Goal: Task Accomplishment & Management: Manage account settings

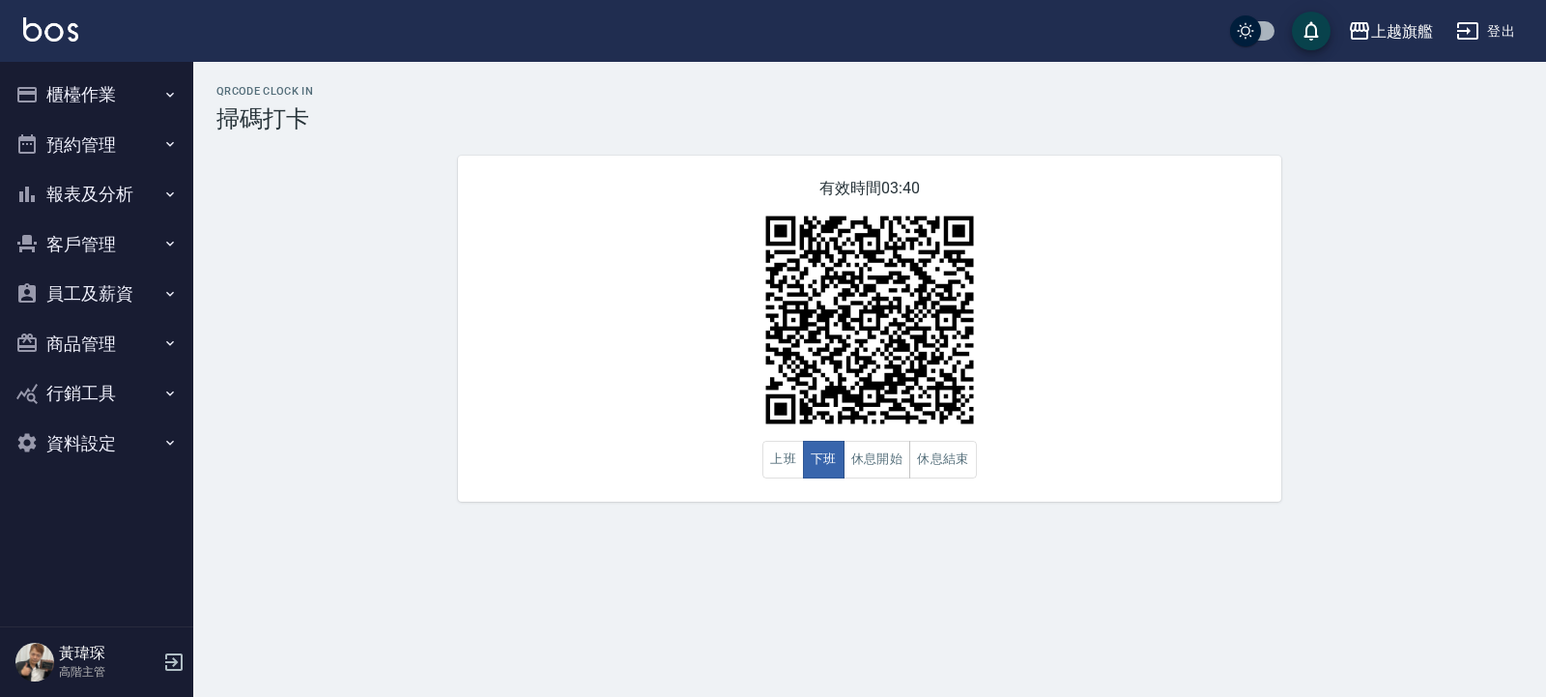
click at [56, 82] on button "櫃檯作業" at bounding box center [97, 95] width 178 height 50
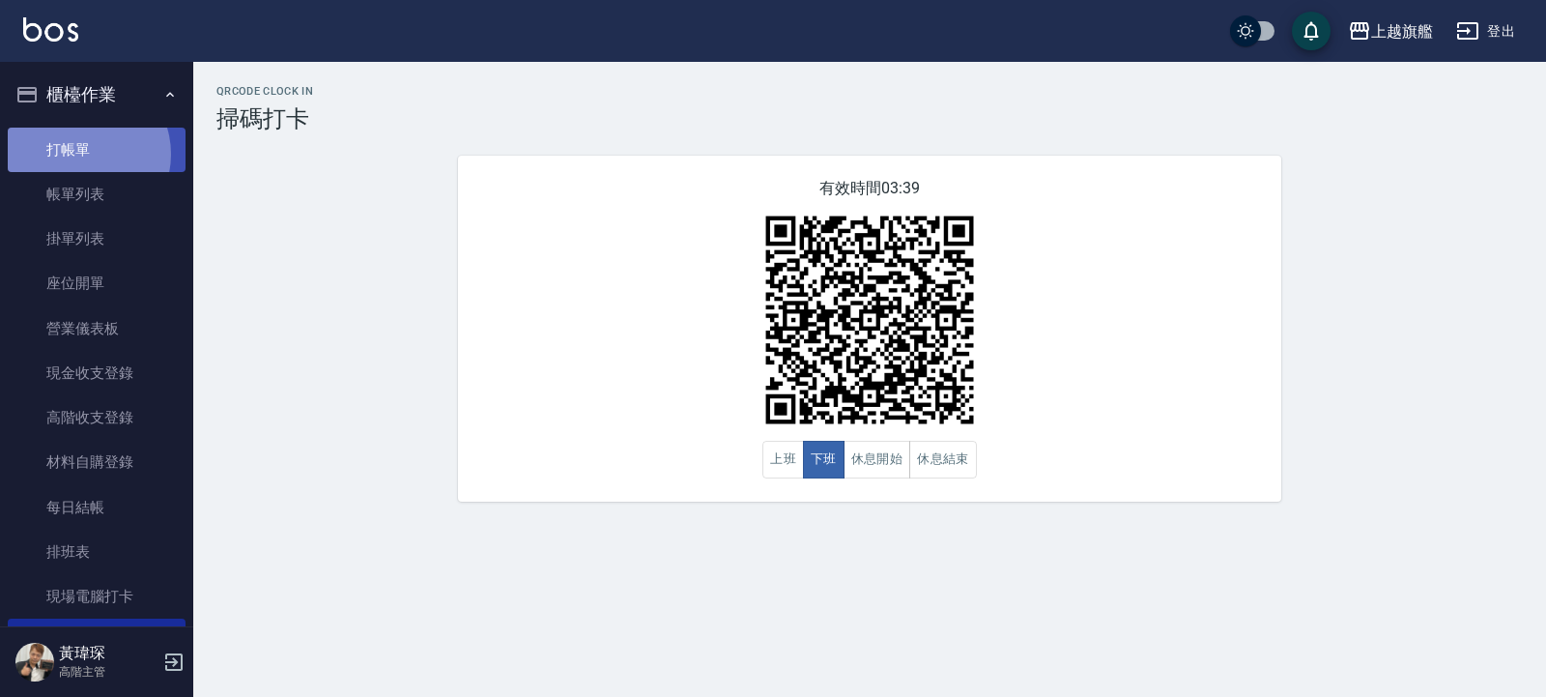
click at [78, 154] on link "打帳單" at bounding box center [97, 150] width 178 height 44
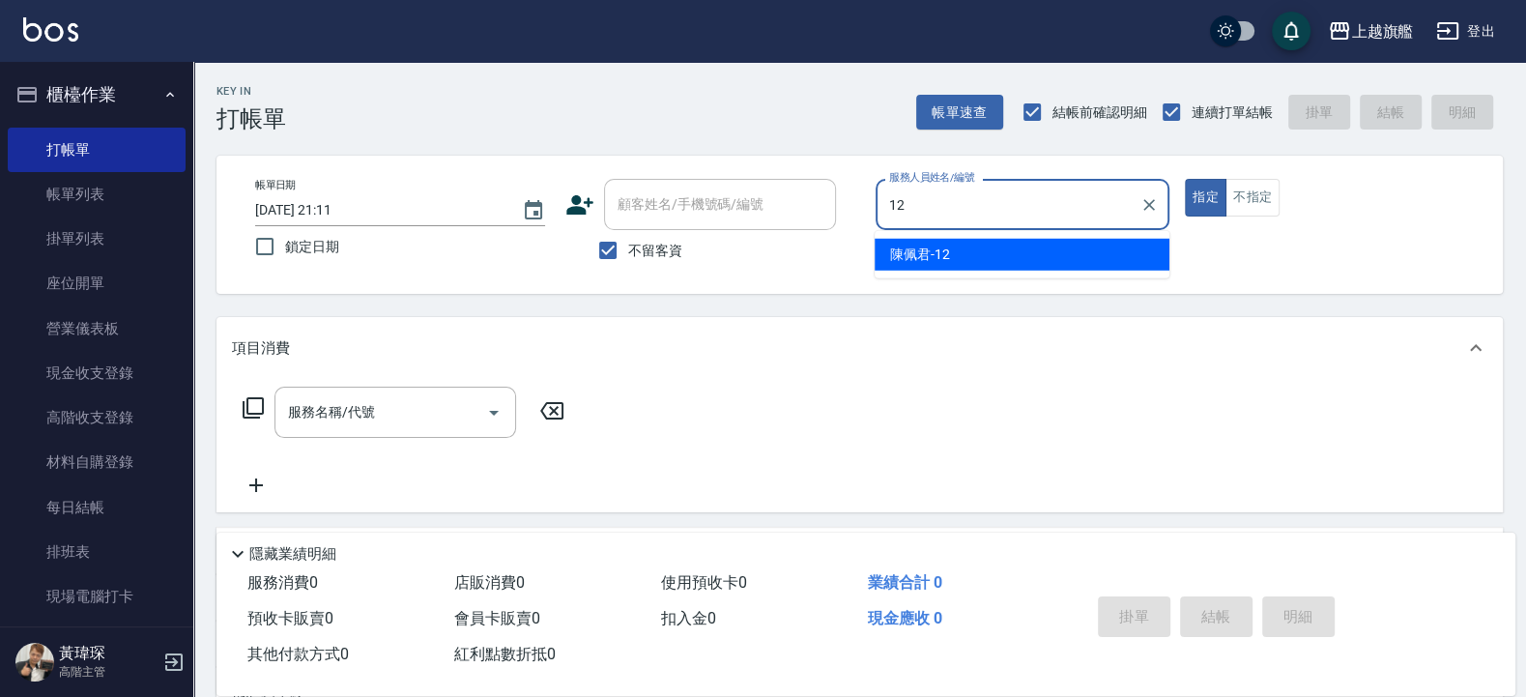
type input "陳佩君-12"
type button "true"
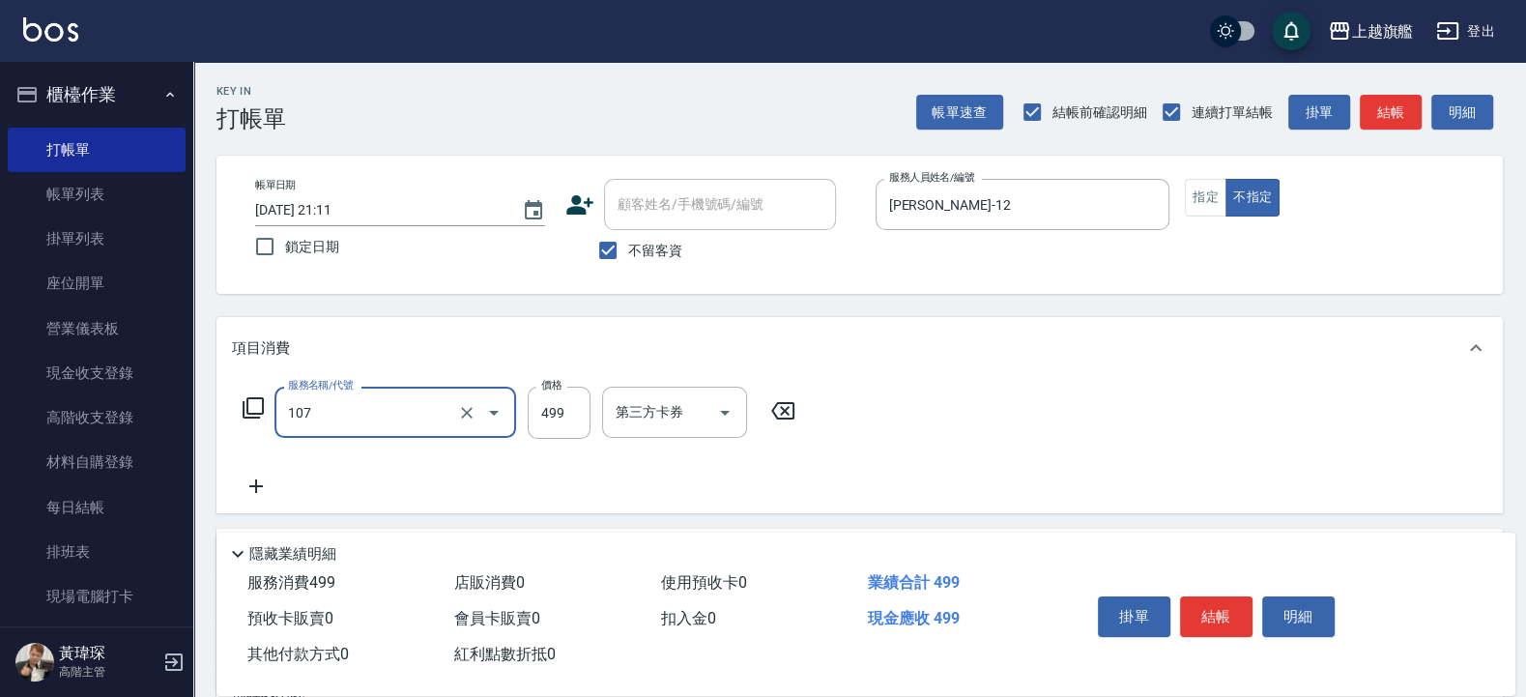
type input "舒活499(107)"
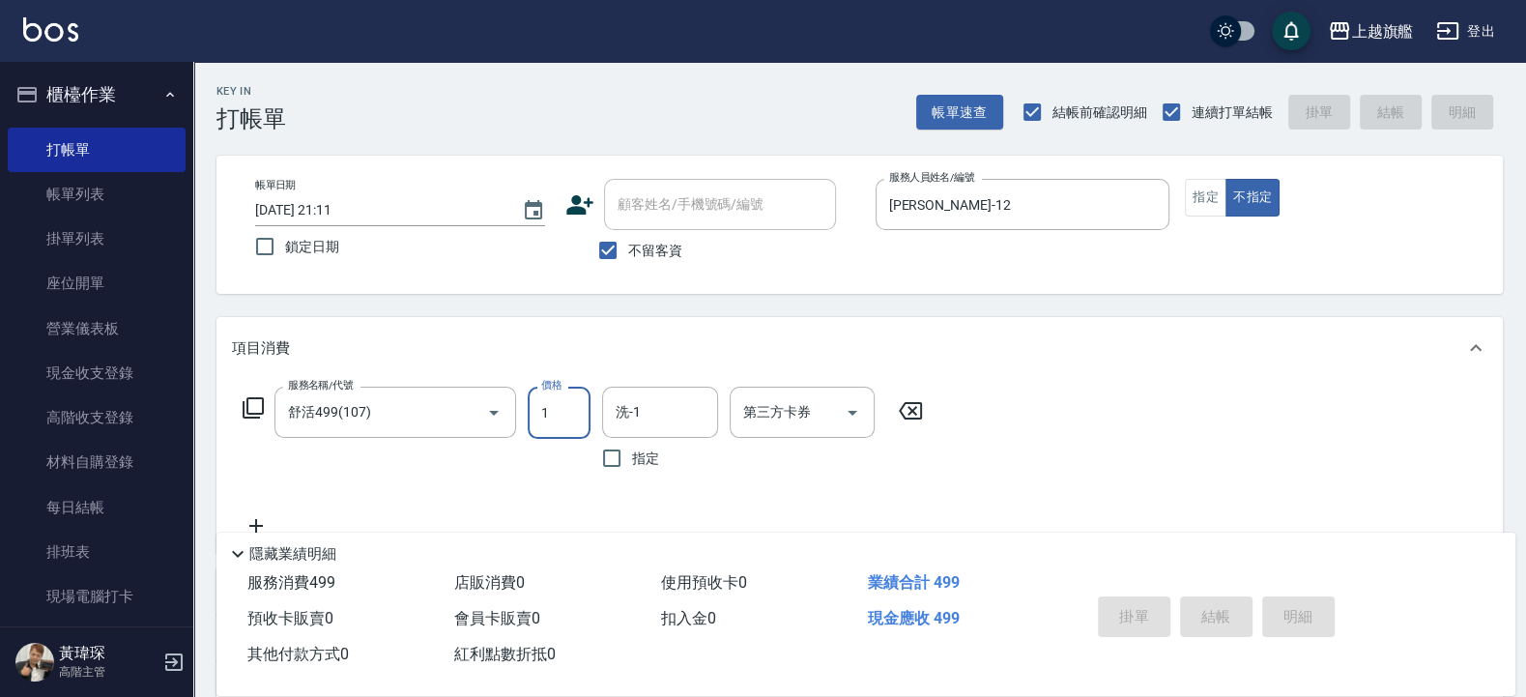
type input "12"
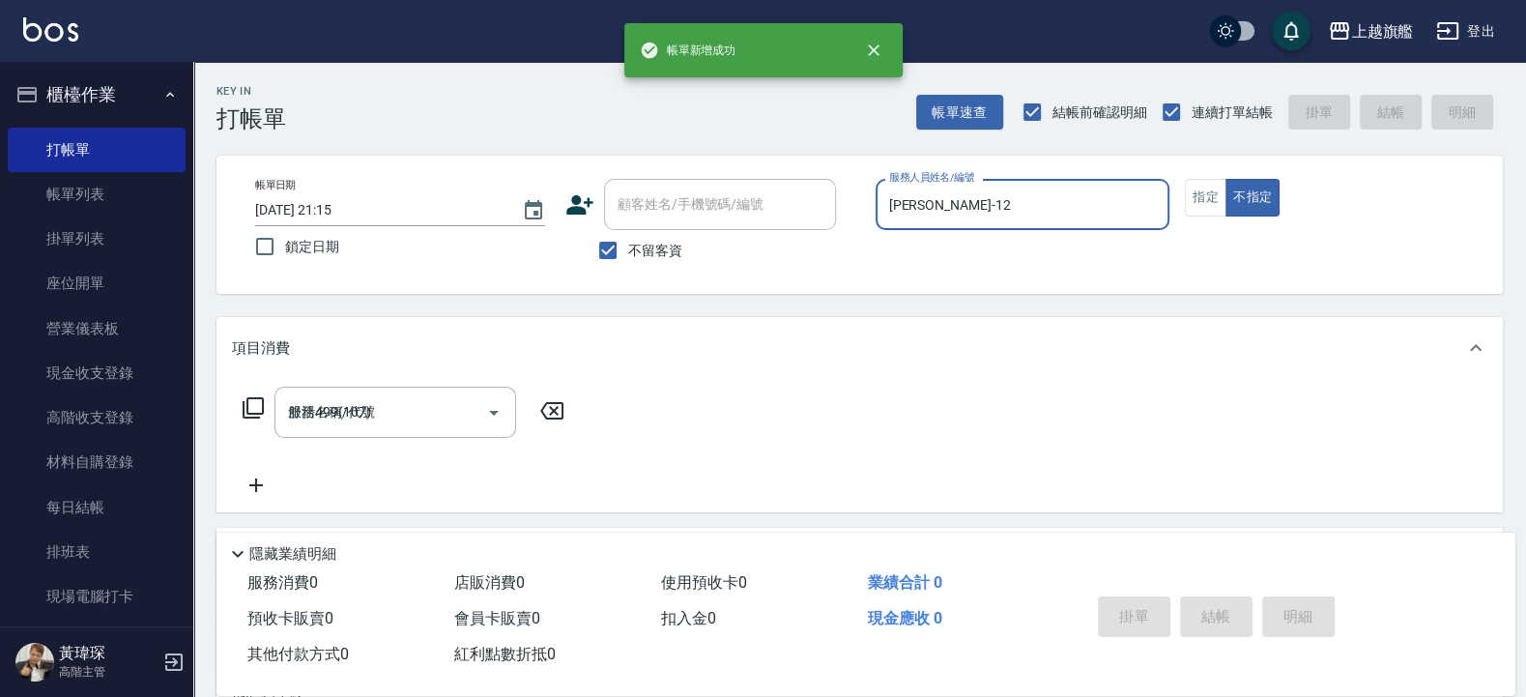
type input "2025/09/10 21:15"
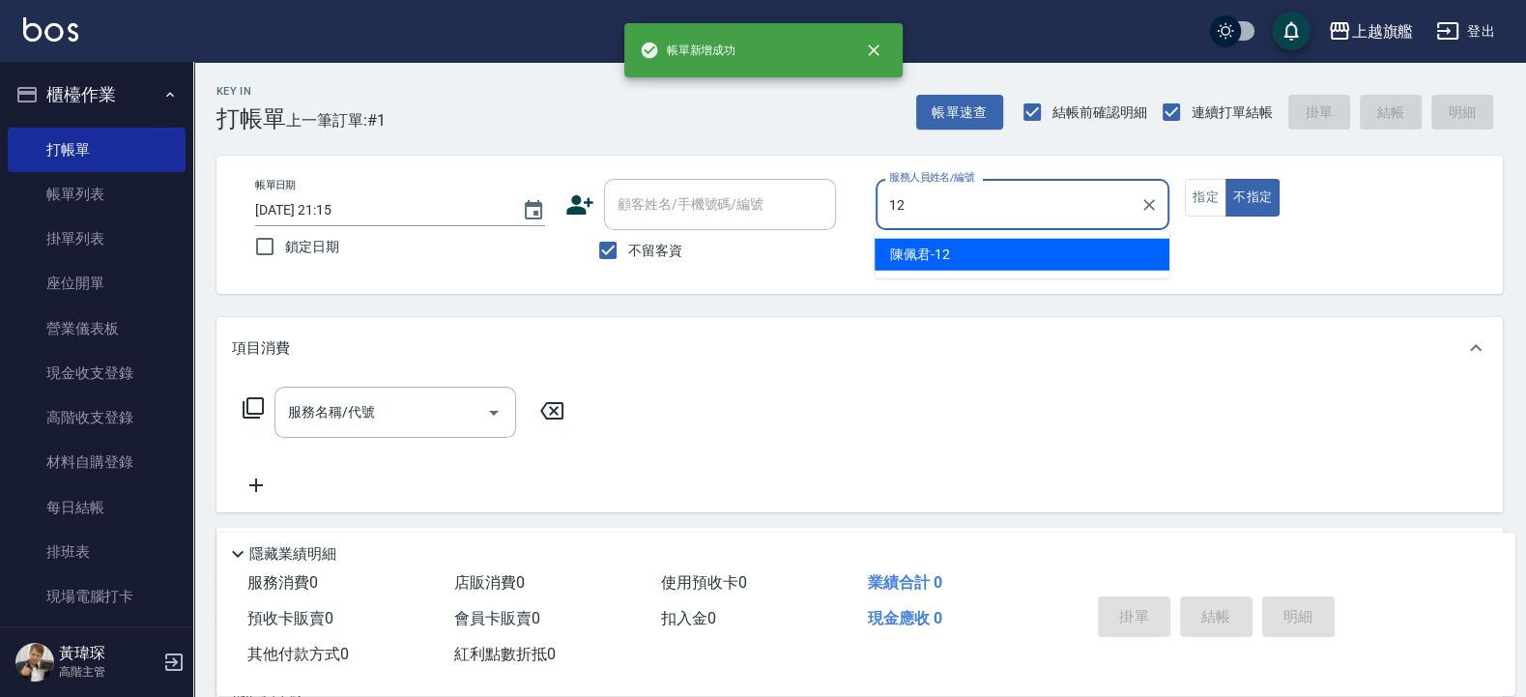
type input "陳佩君-12"
type button "false"
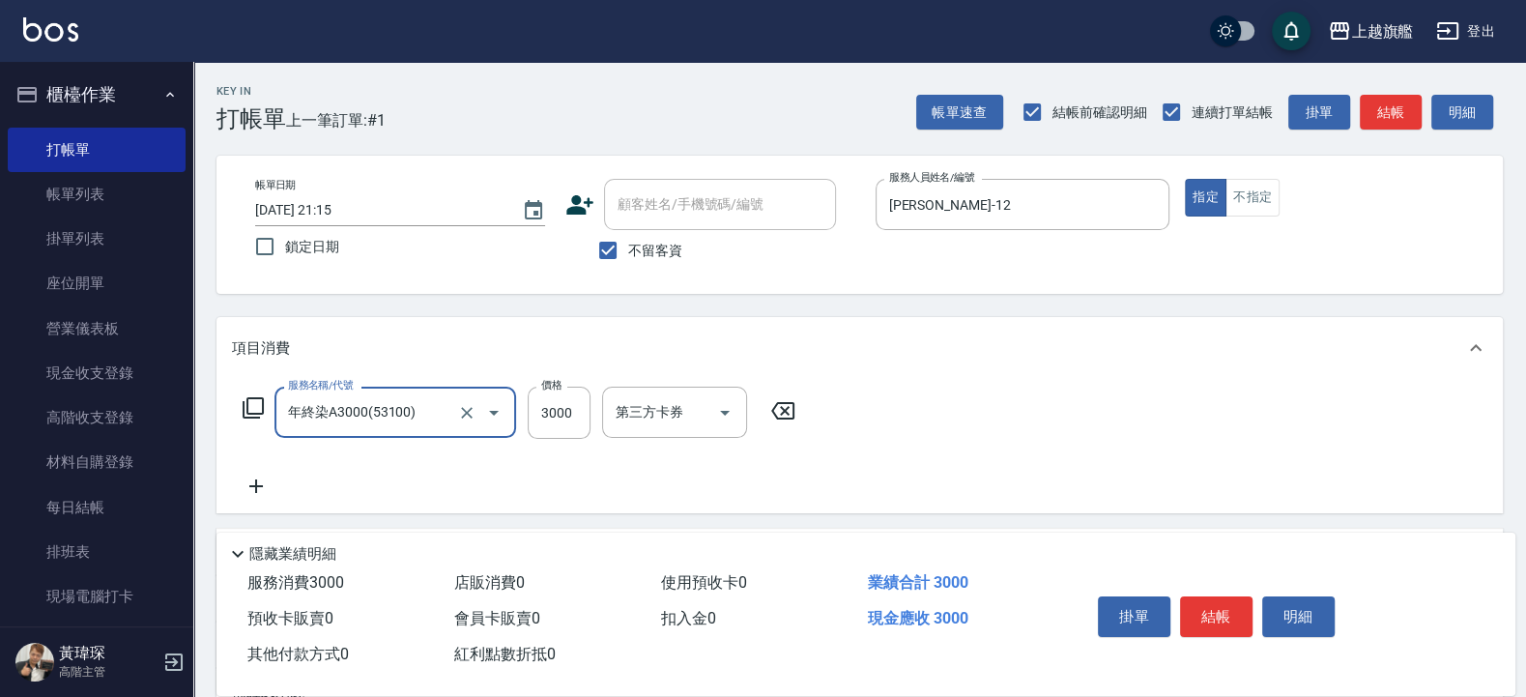
type input "年終染A3000(53100)"
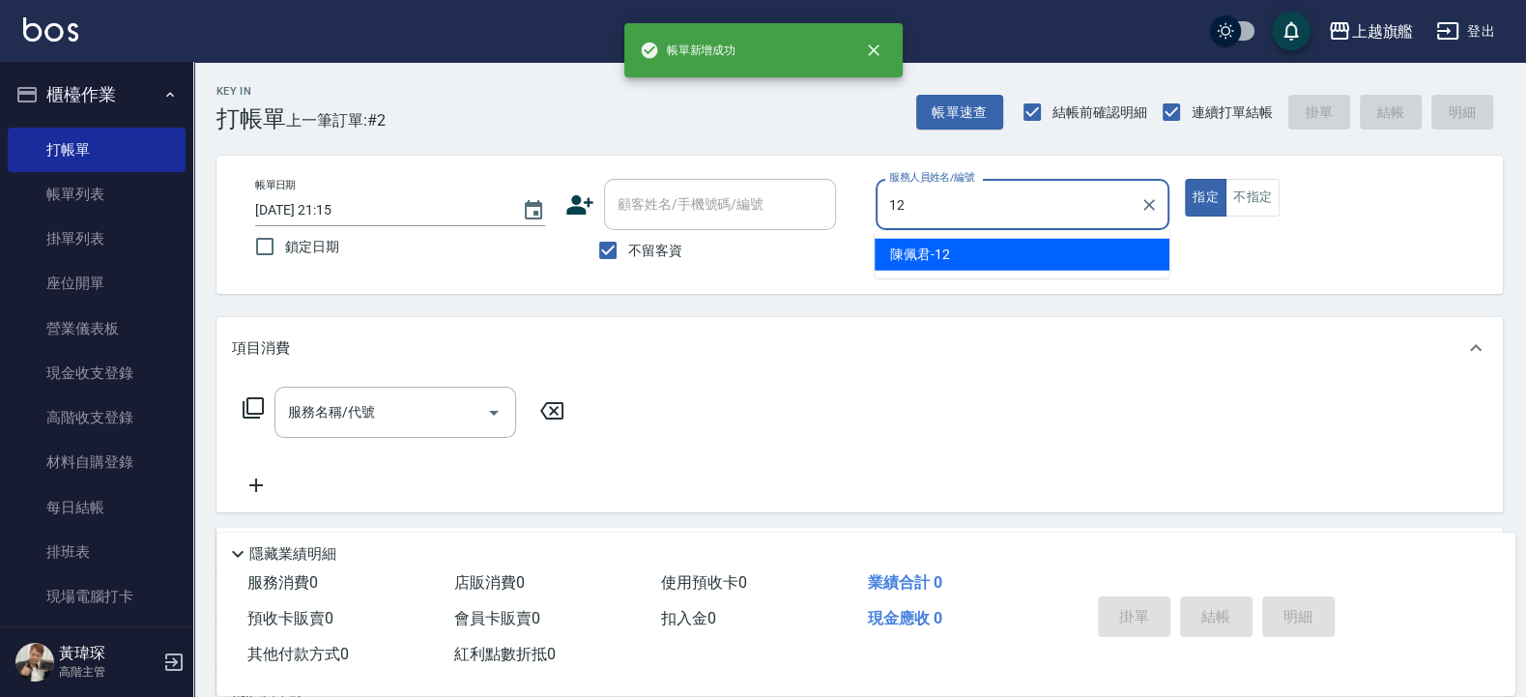
type input "陳佩君-12"
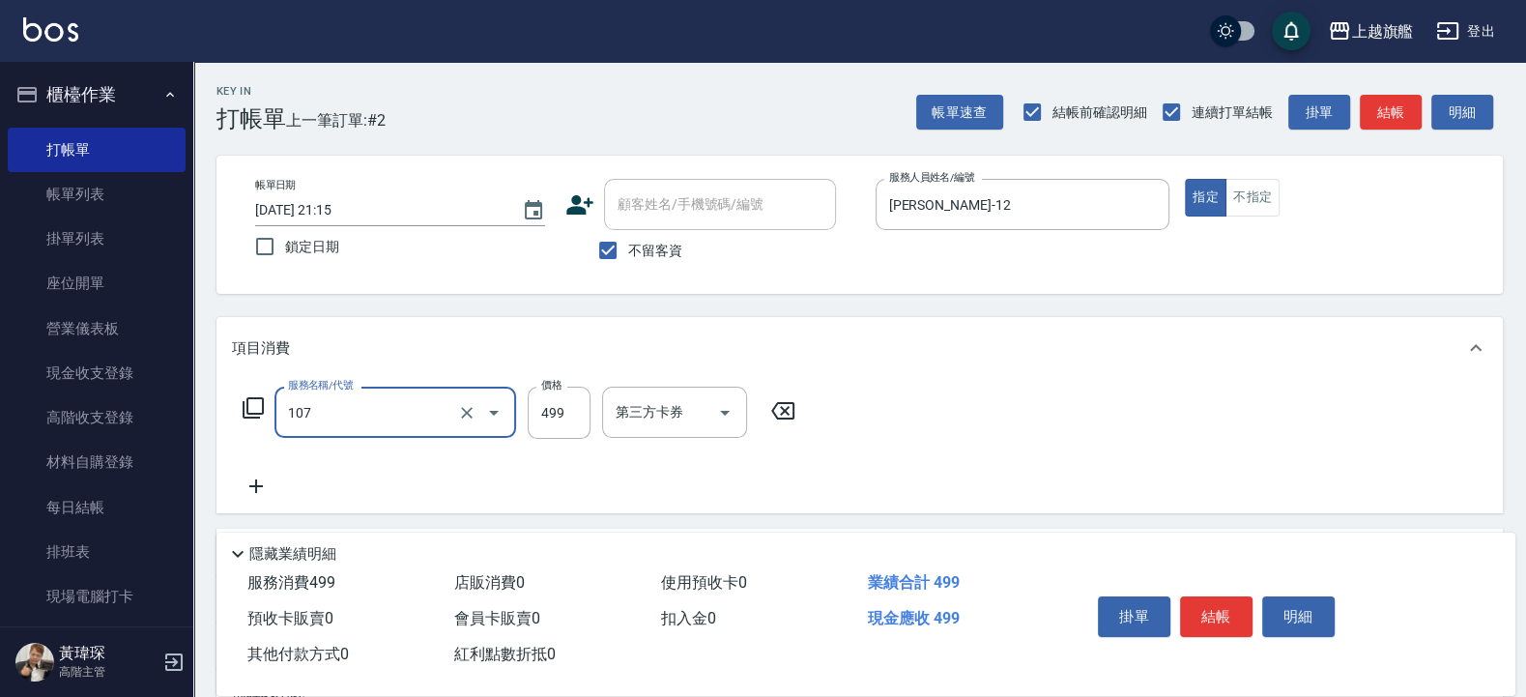
type input "舒活499(107)"
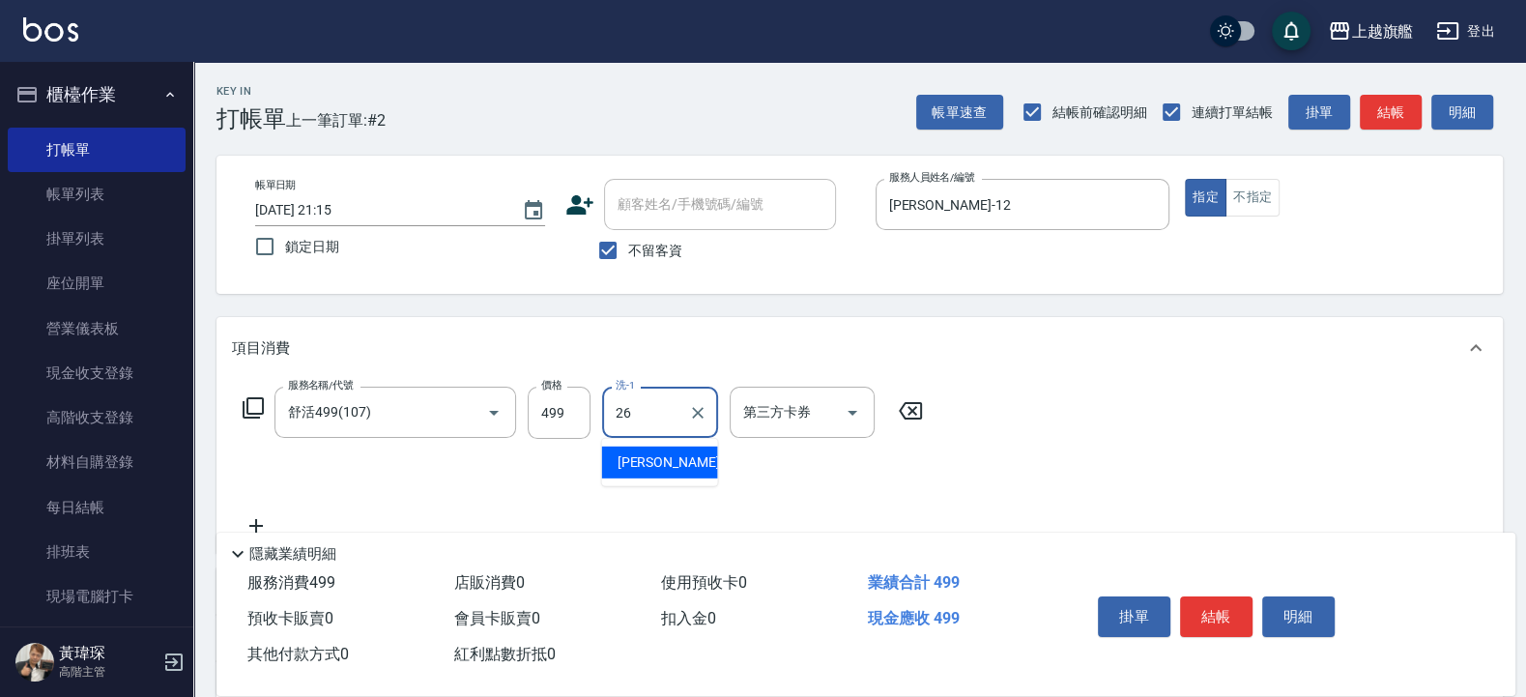
type input "陳祈聿-26"
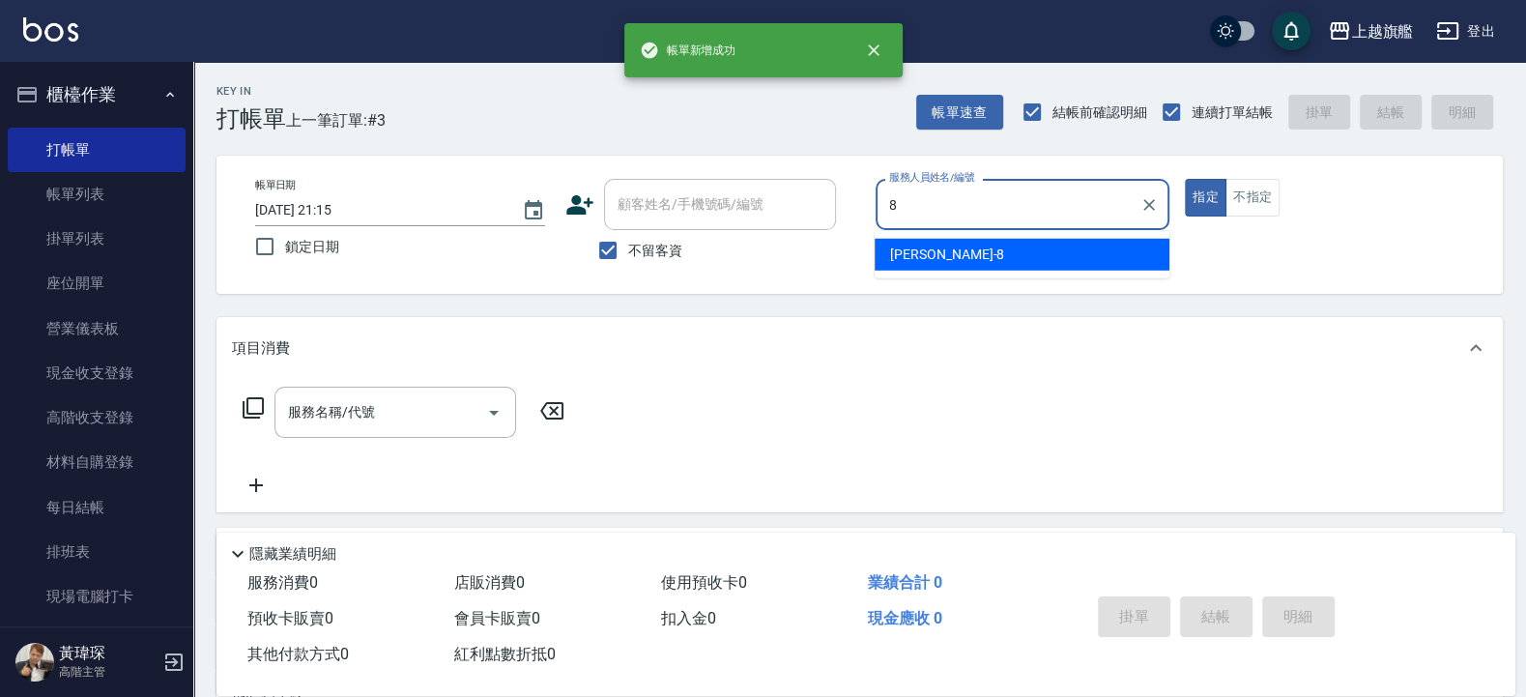
type input "周秀娟-8"
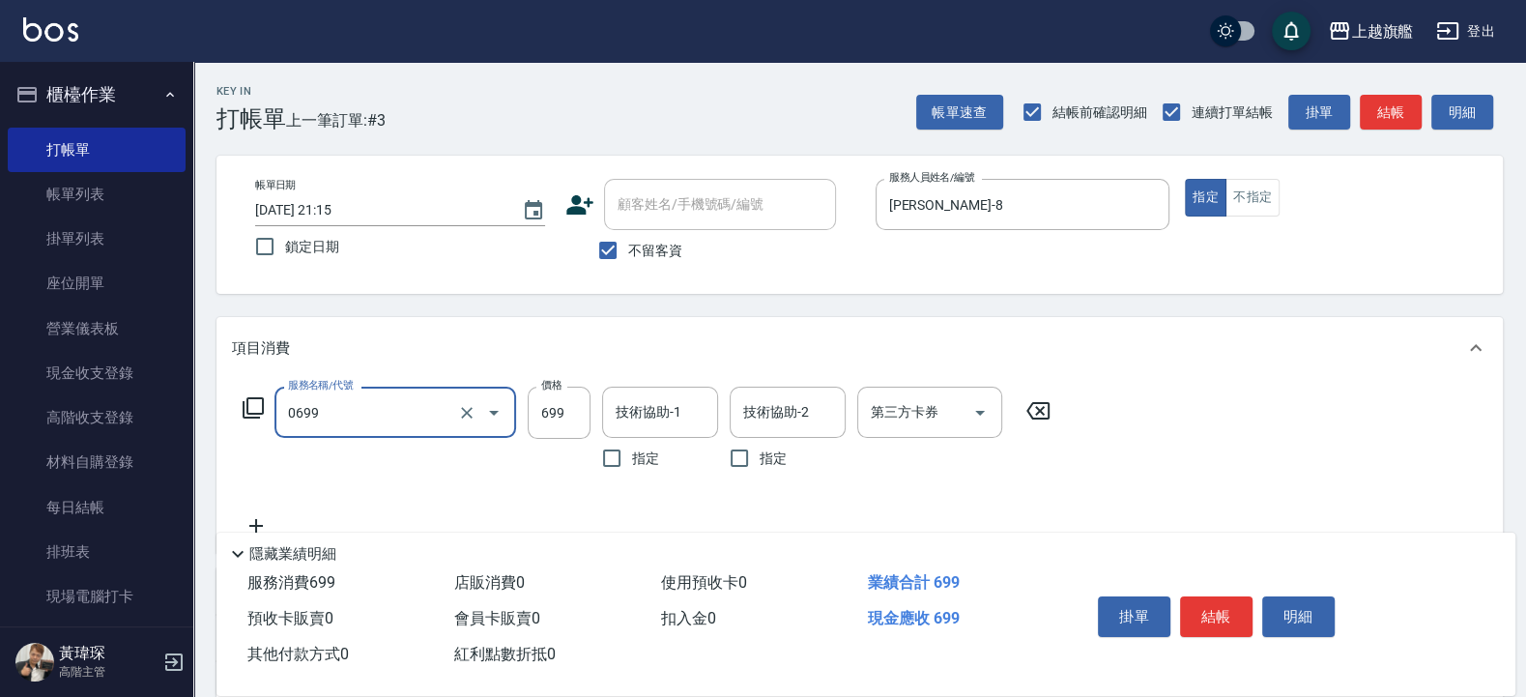
type input "精油SPA(0699)"
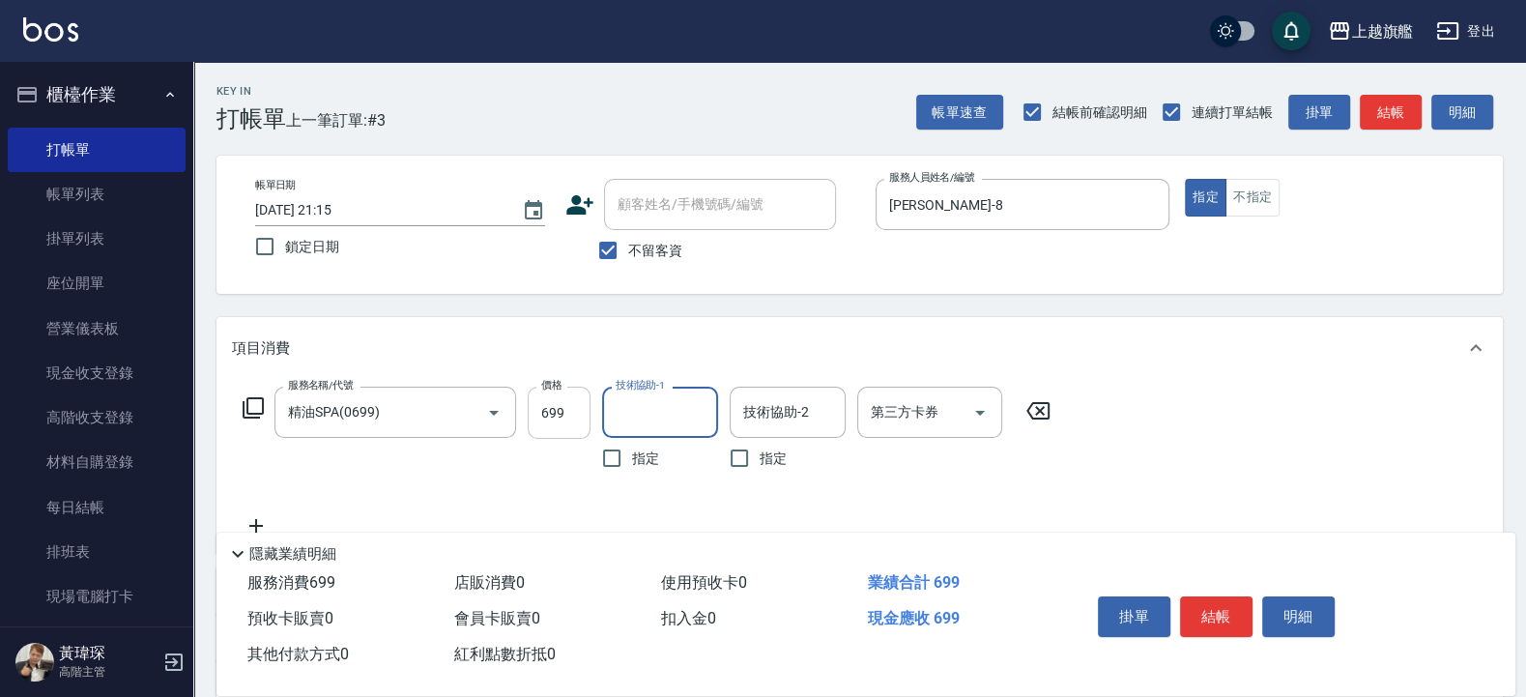
click at [588, 402] on input "699" at bounding box center [559, 413] width 63 height 52
type input "599"
type input "陳祈聿-26"
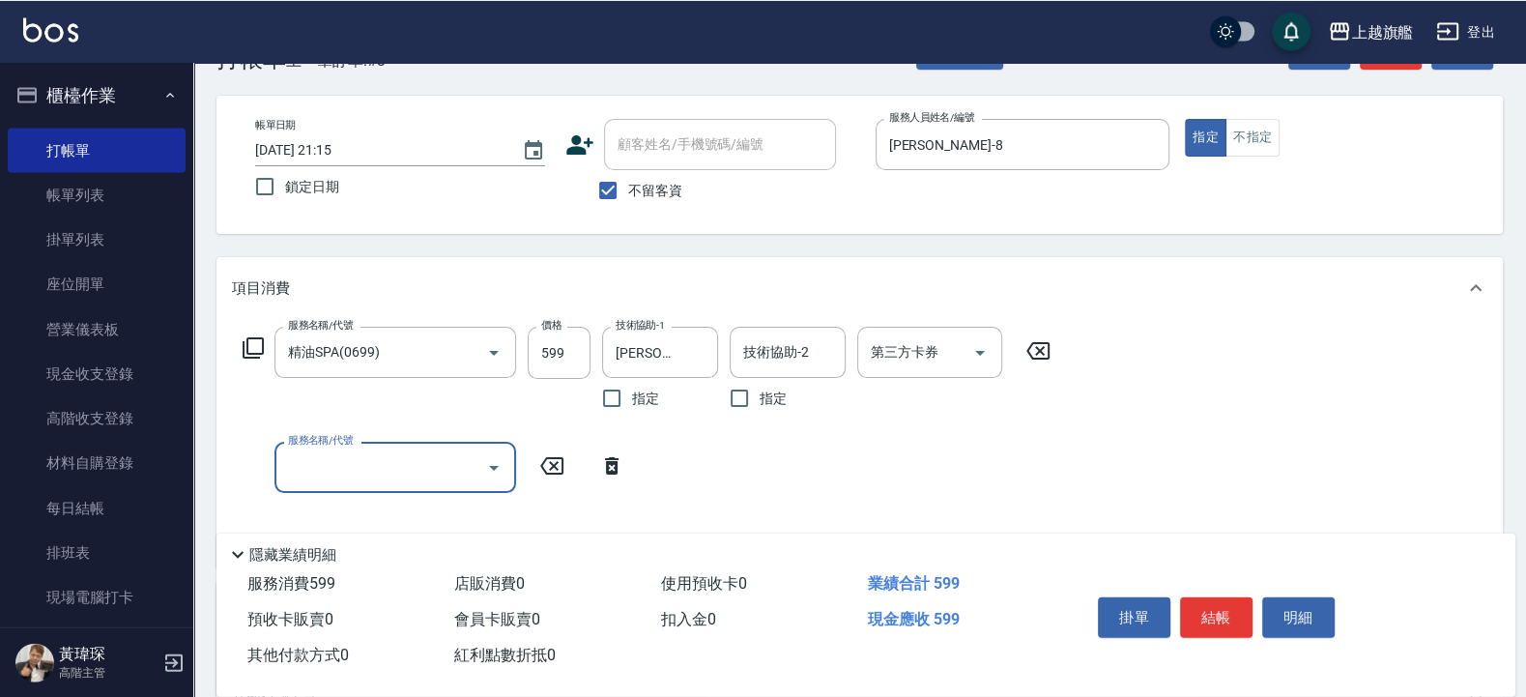
scroll to position [116, 0]
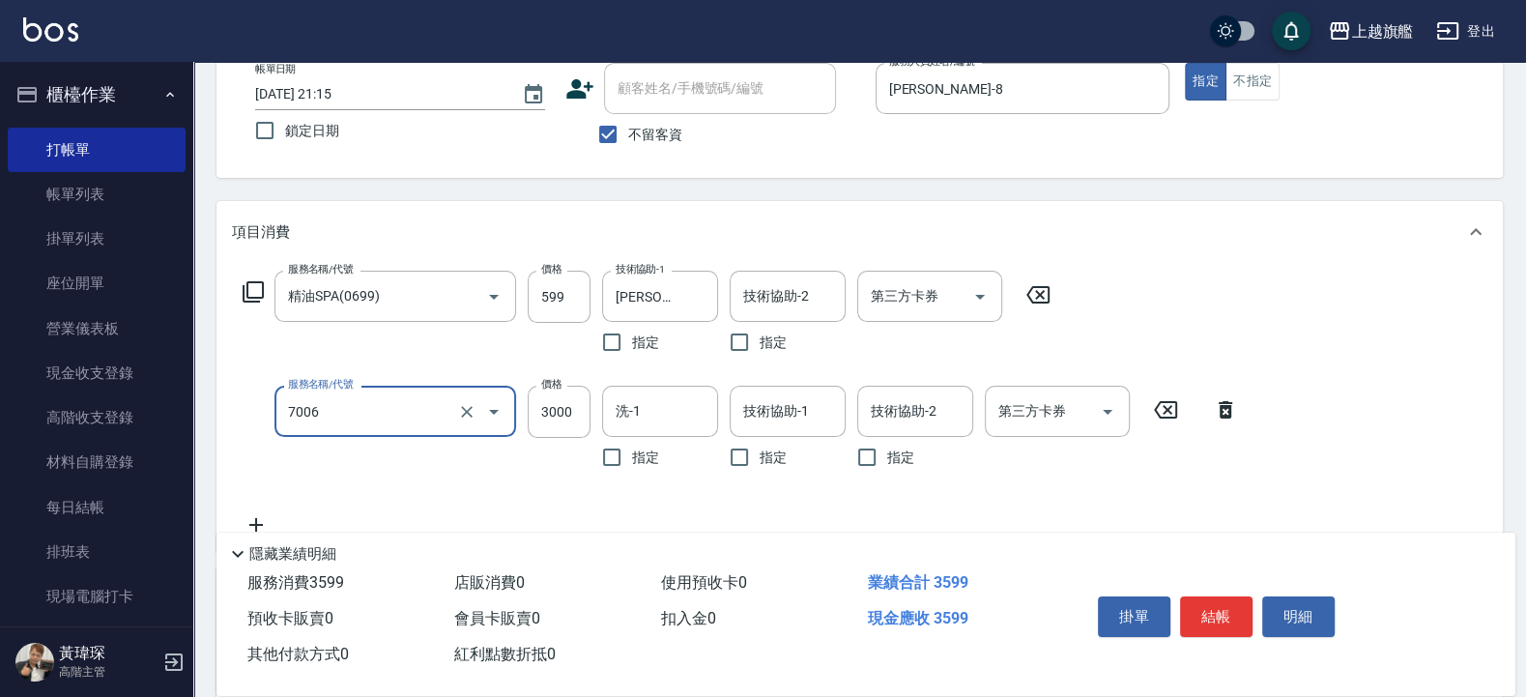
type input "重整(7006)"
type input "4500"
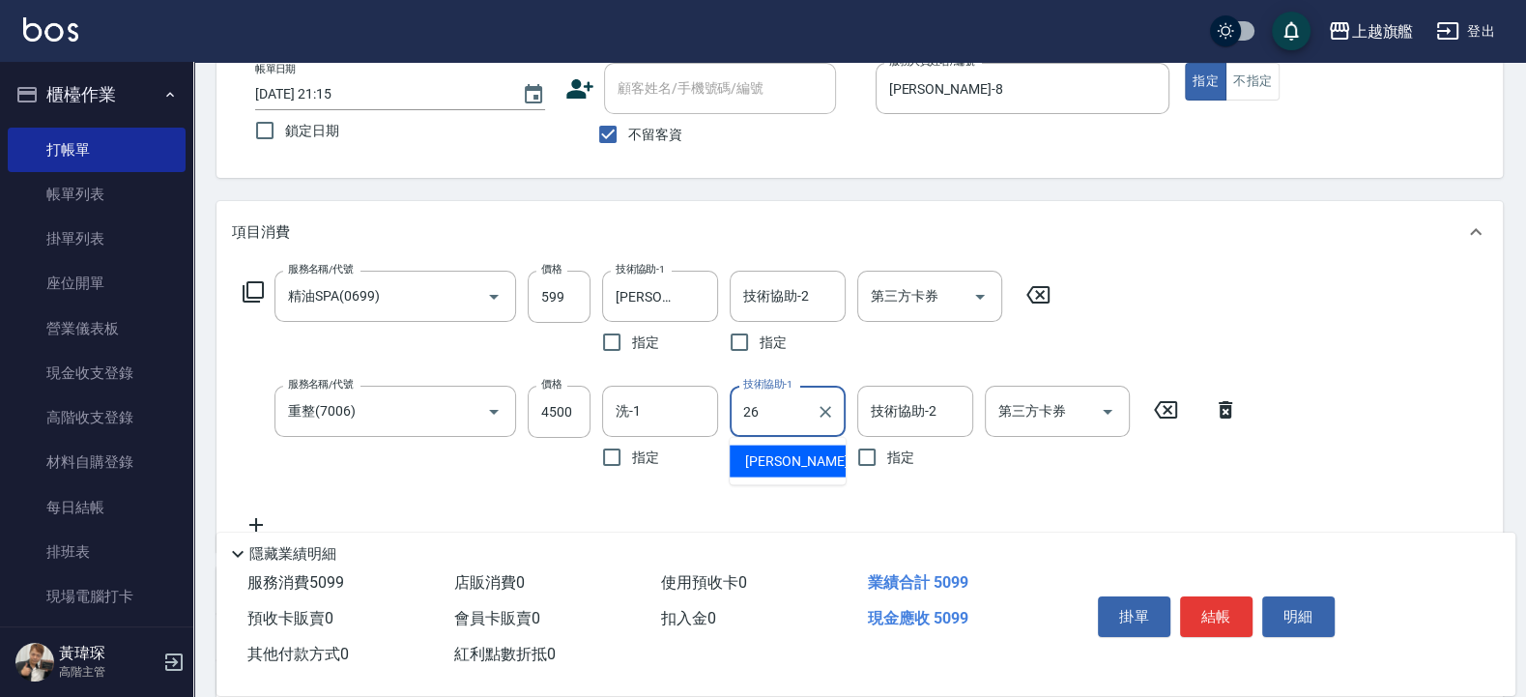
type input "陳祈聿-26"
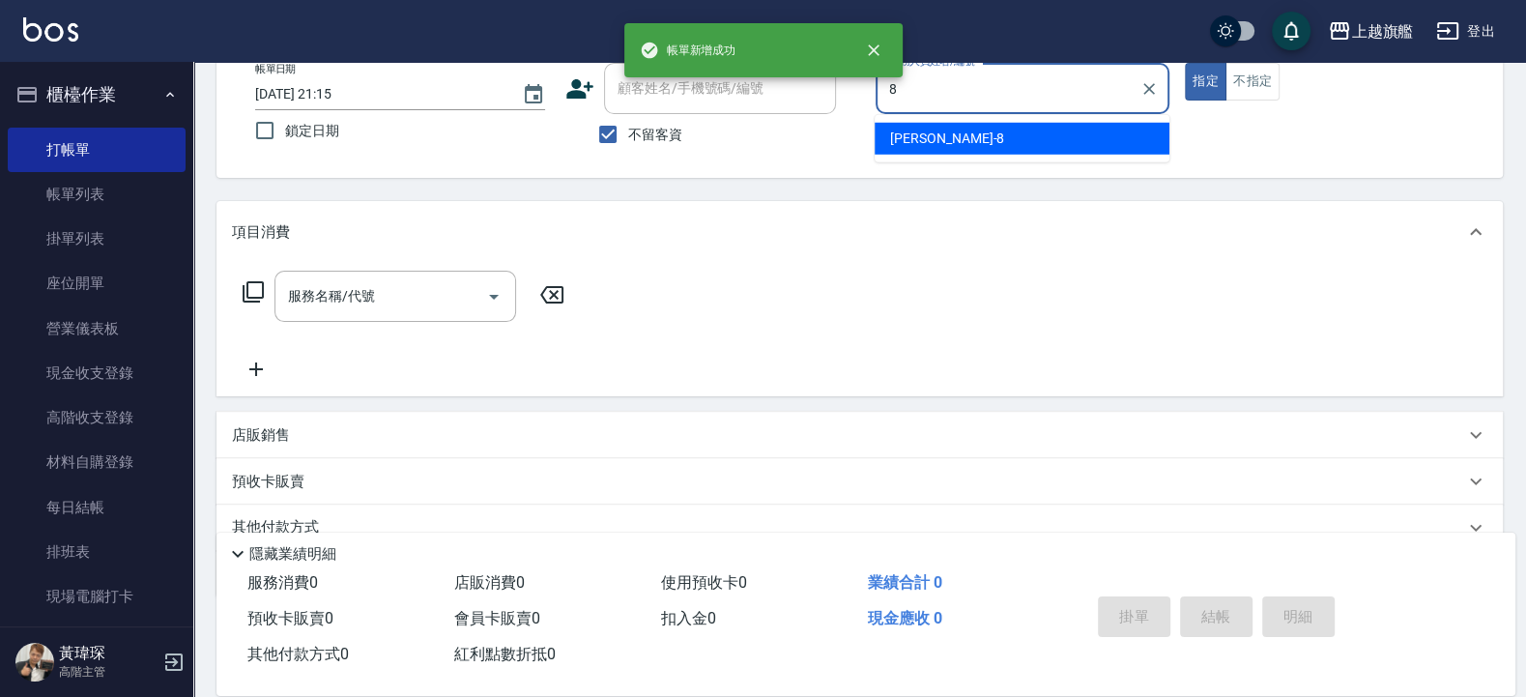
type input "周秀娟-8"
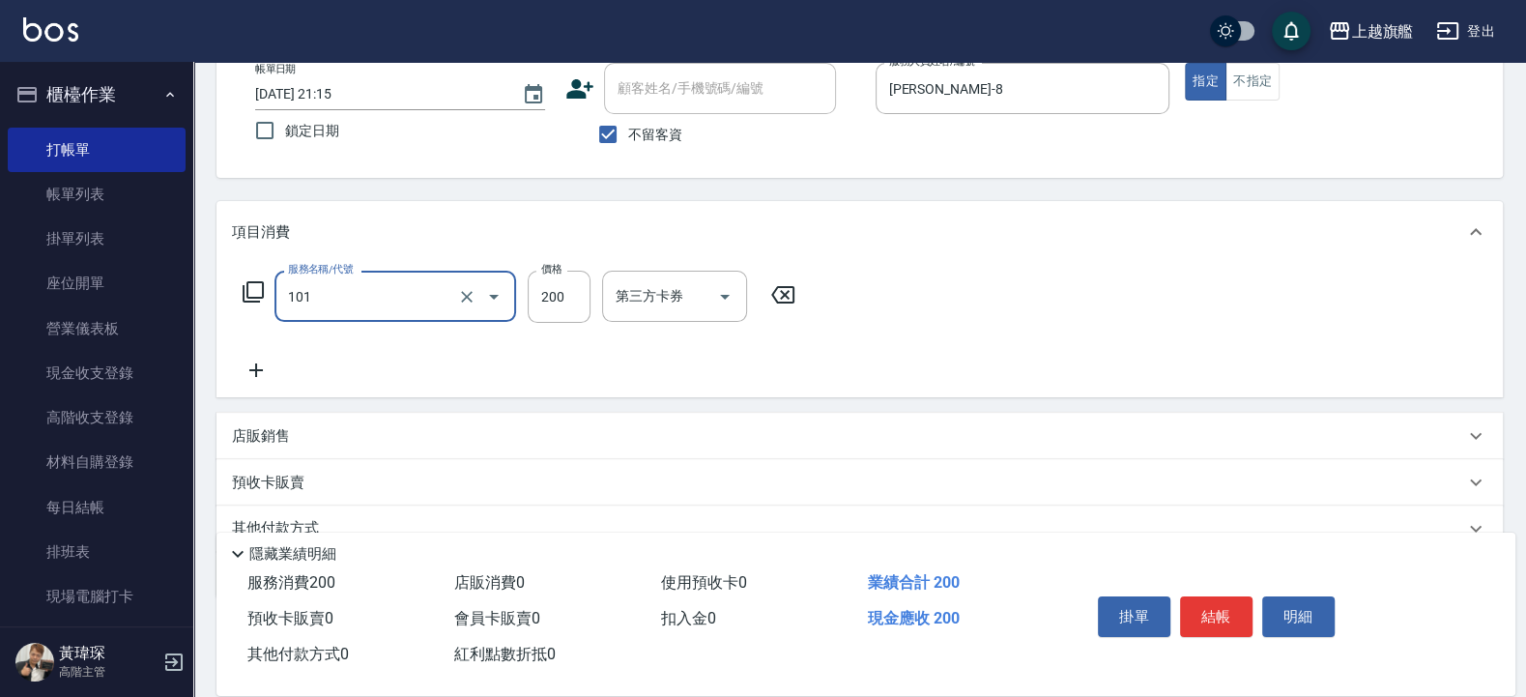
type input "一般洗(101)"
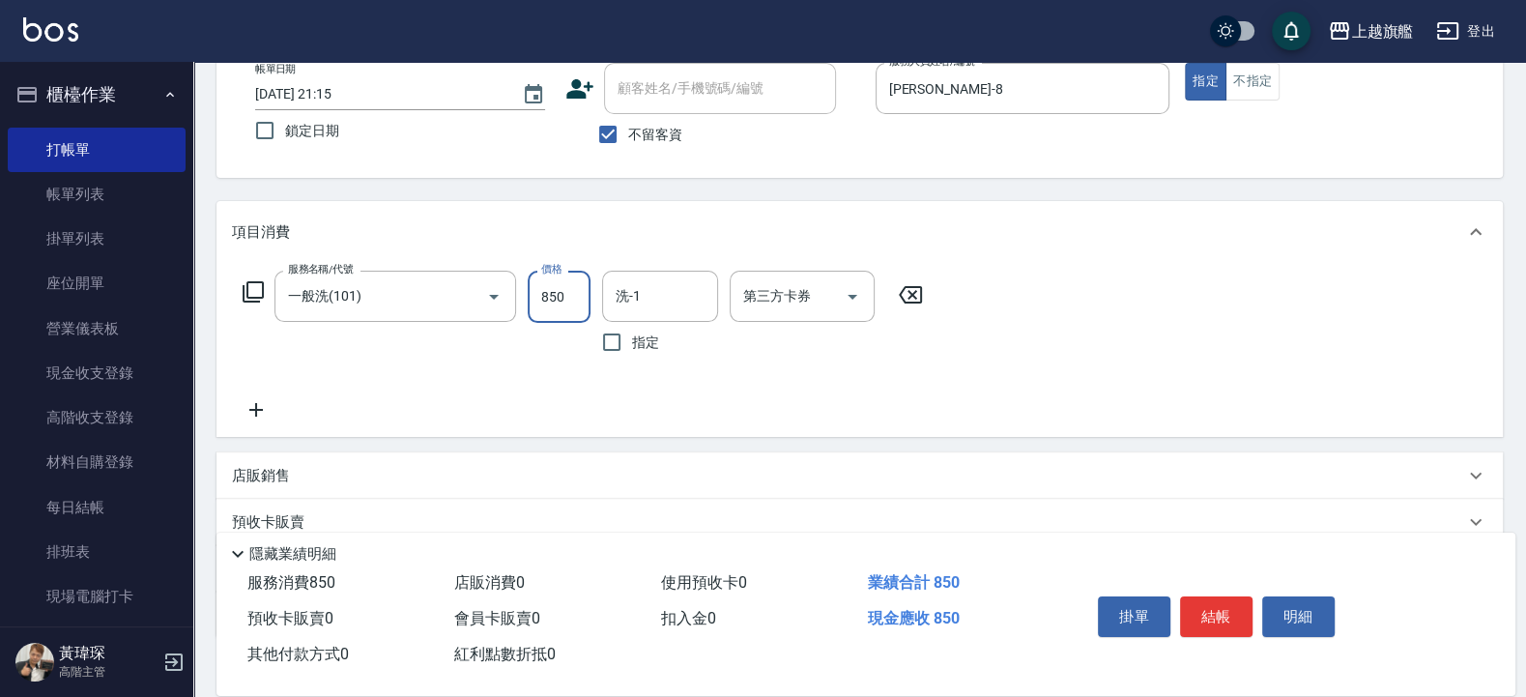
type input "850"
type input "陳祈聿-26"
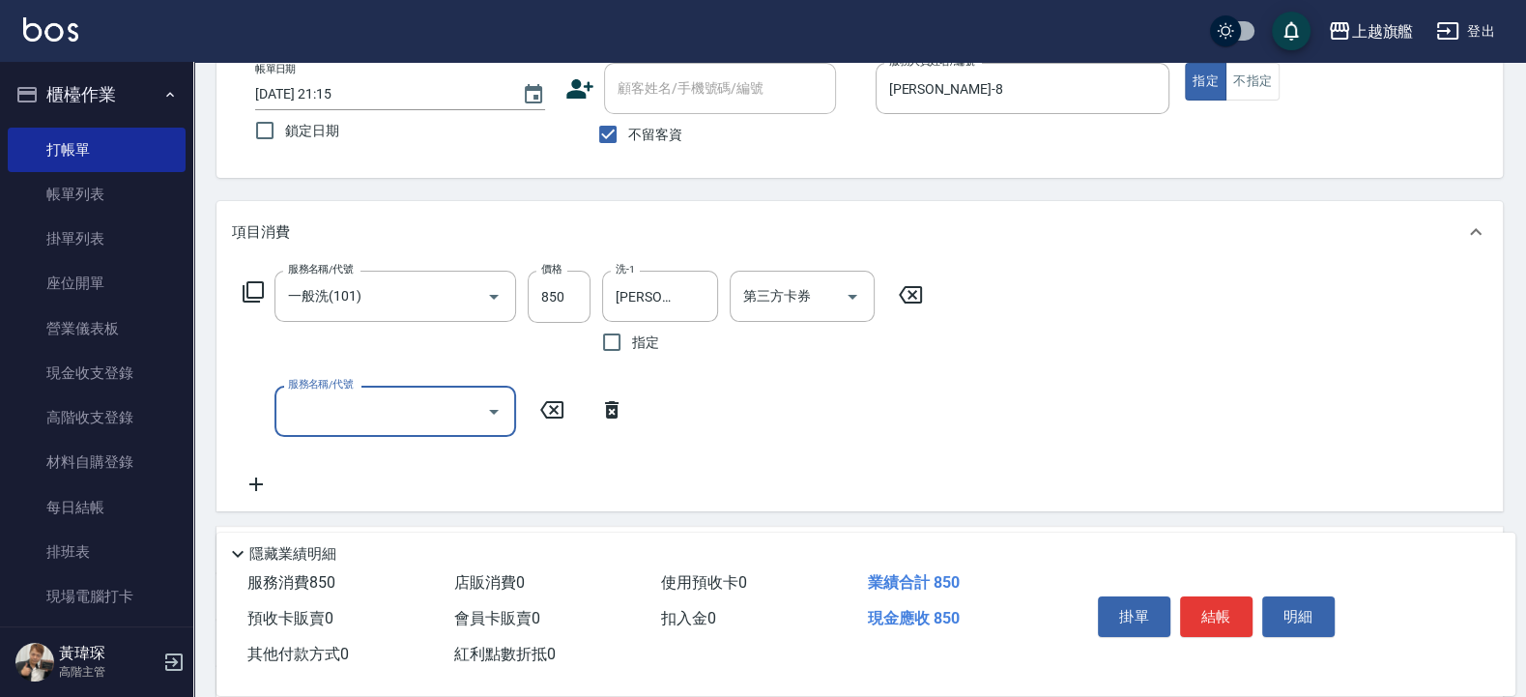
type input "0"
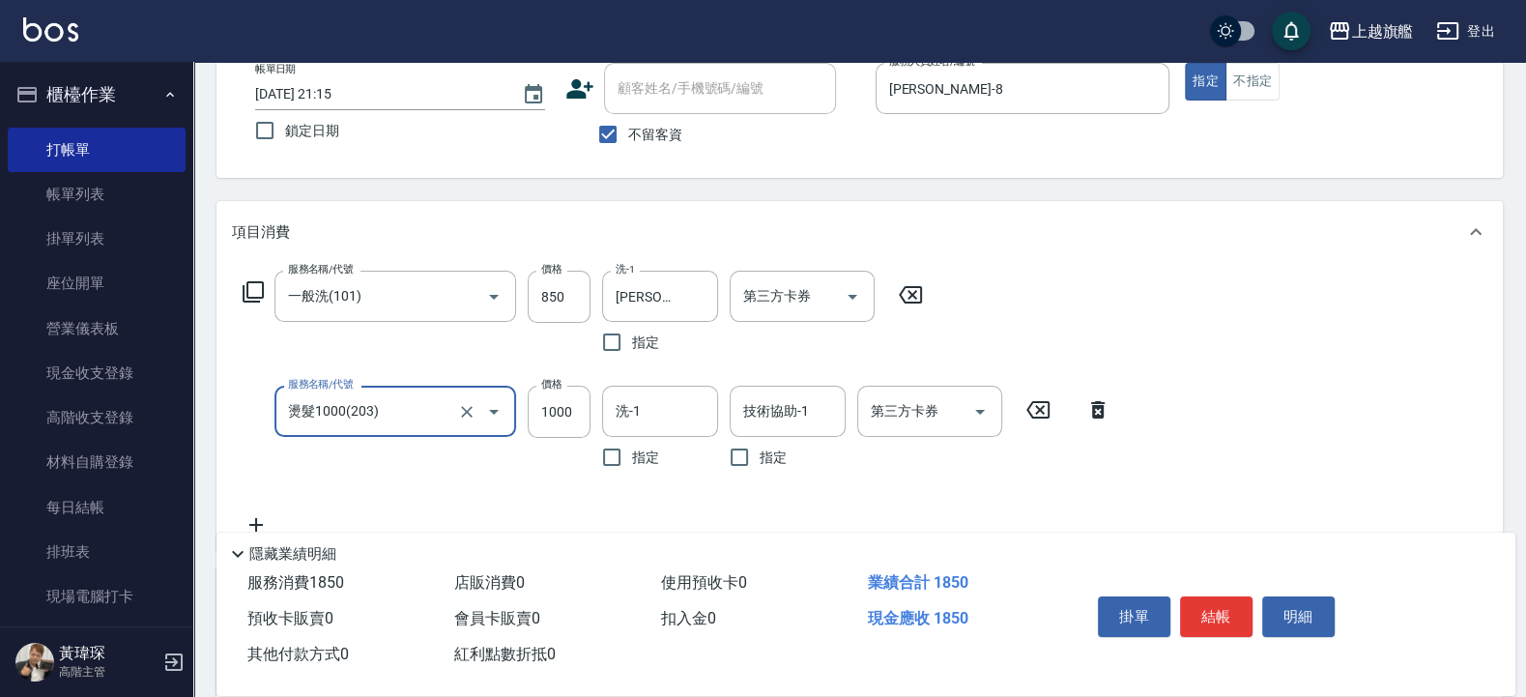
type input "燙髮1000(203)"
type input "1088"
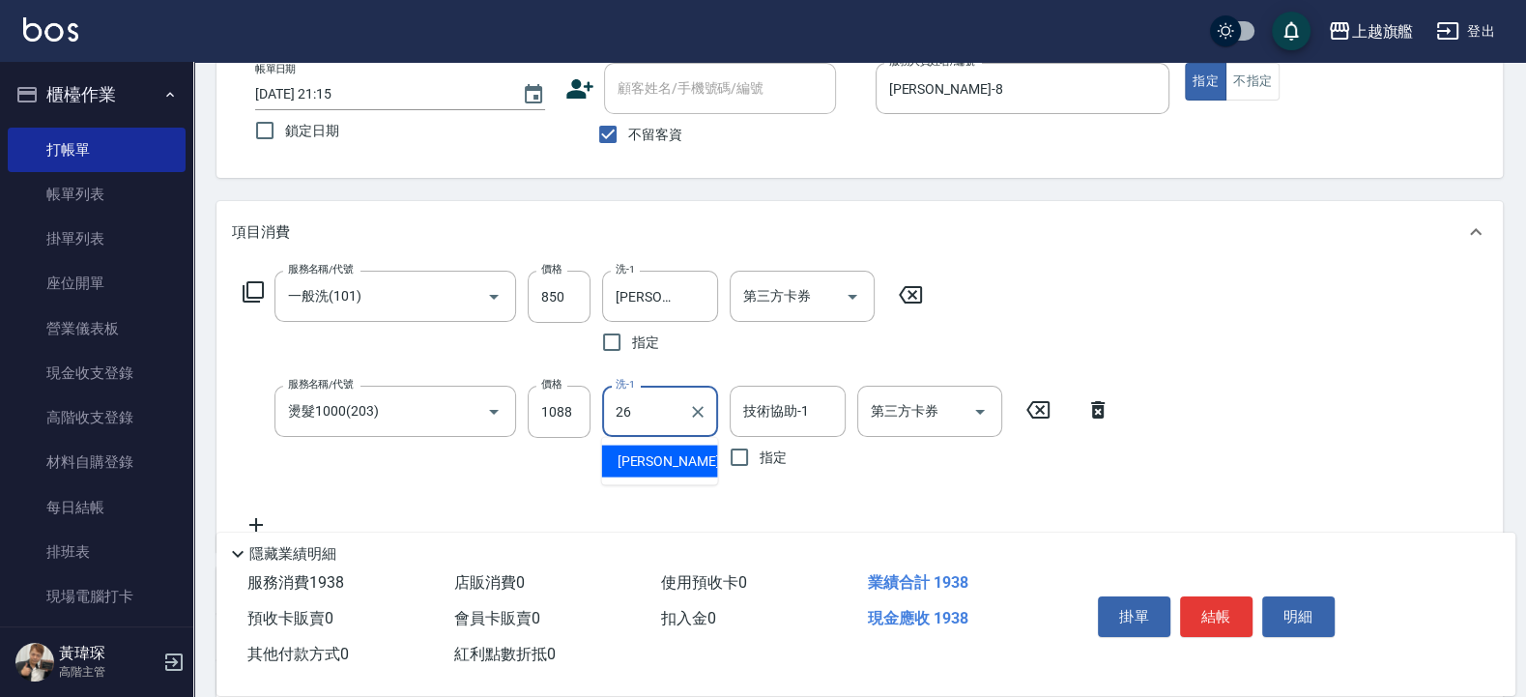
type input "陳祈聿-26"
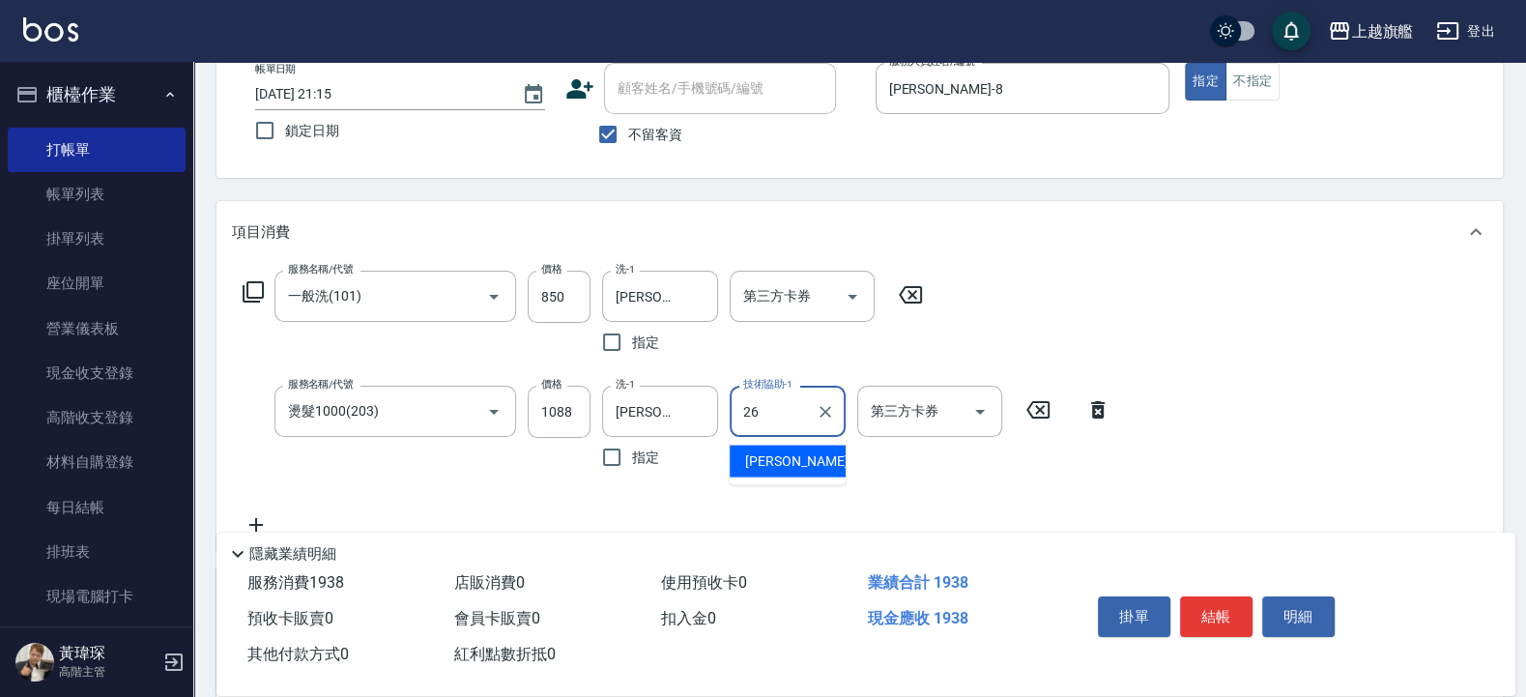
type input "陳祈聿-26"
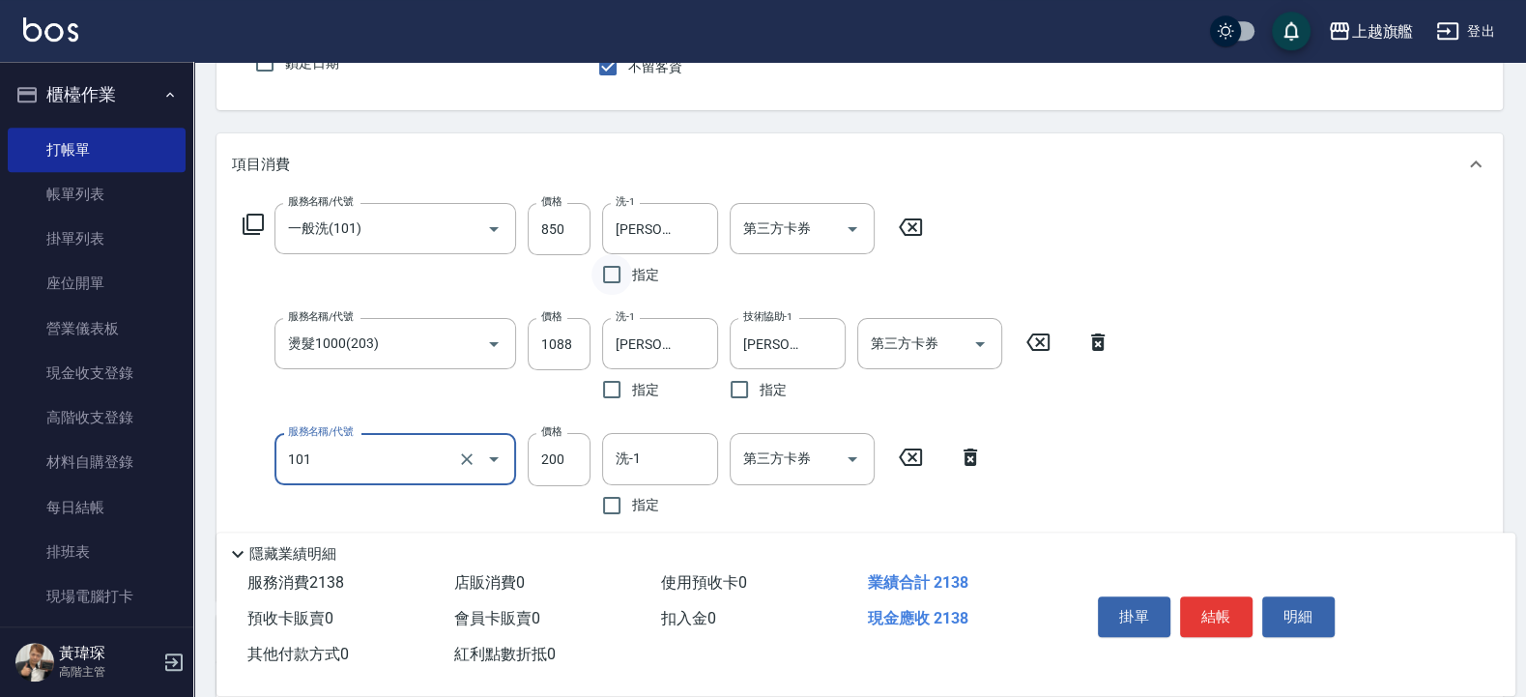
scroll to position [232, 0]
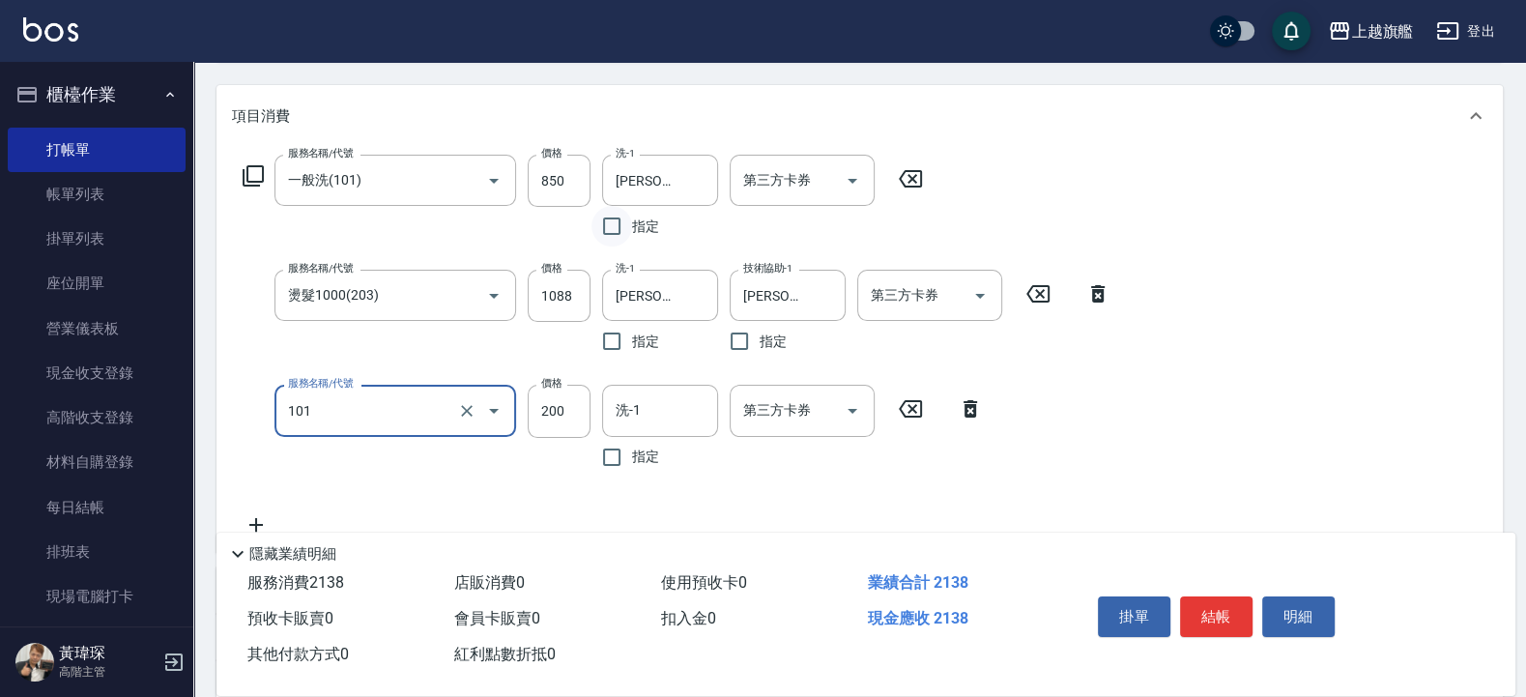
type input "一般洗(101)"
type input "100"
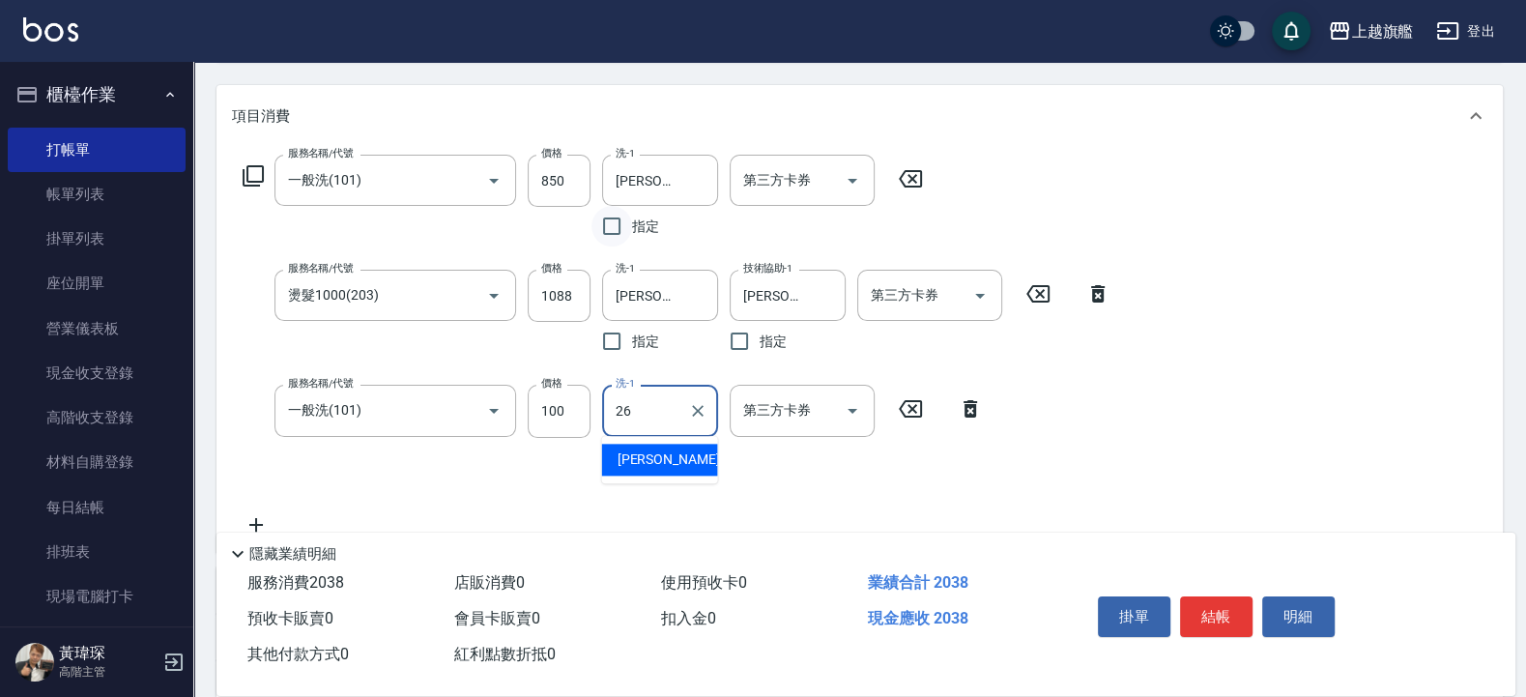
type input "陳祈聿-26"
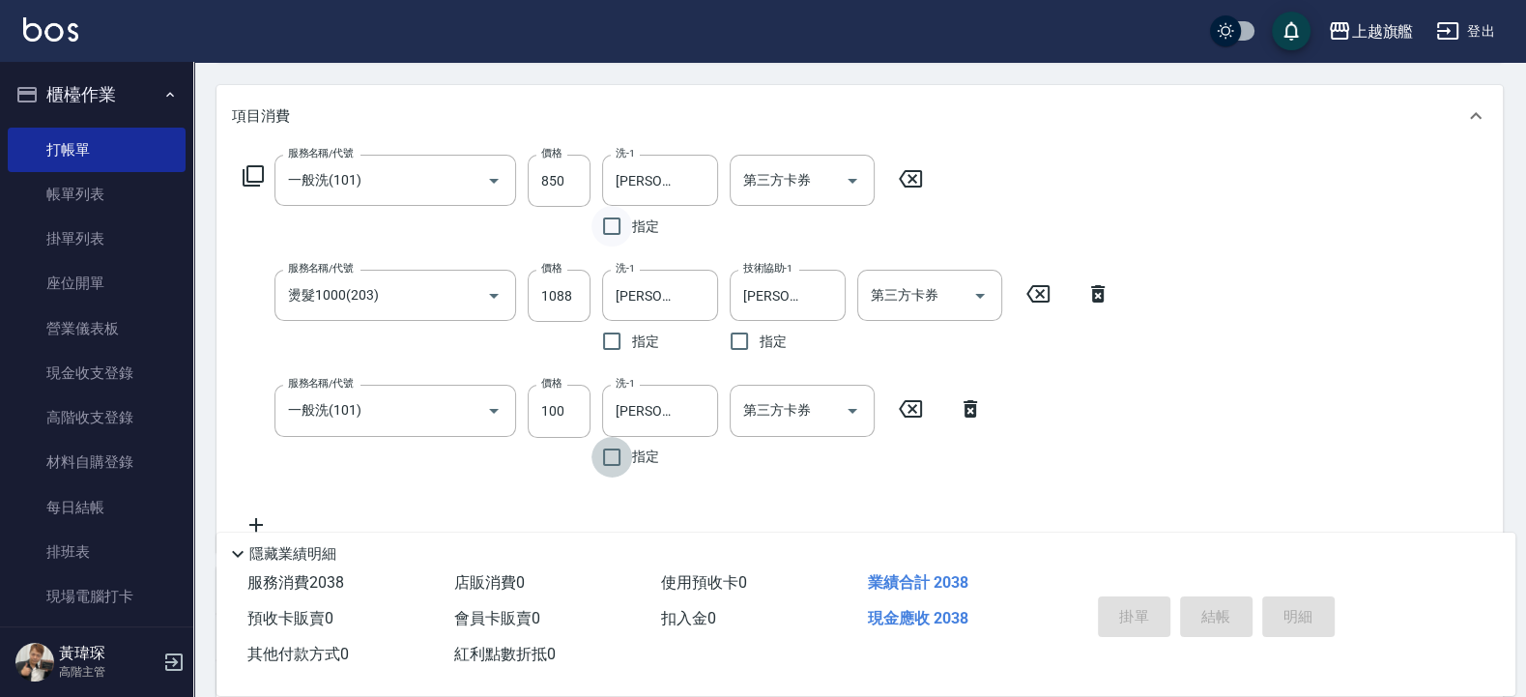
type input "2025/09/10 21:16"
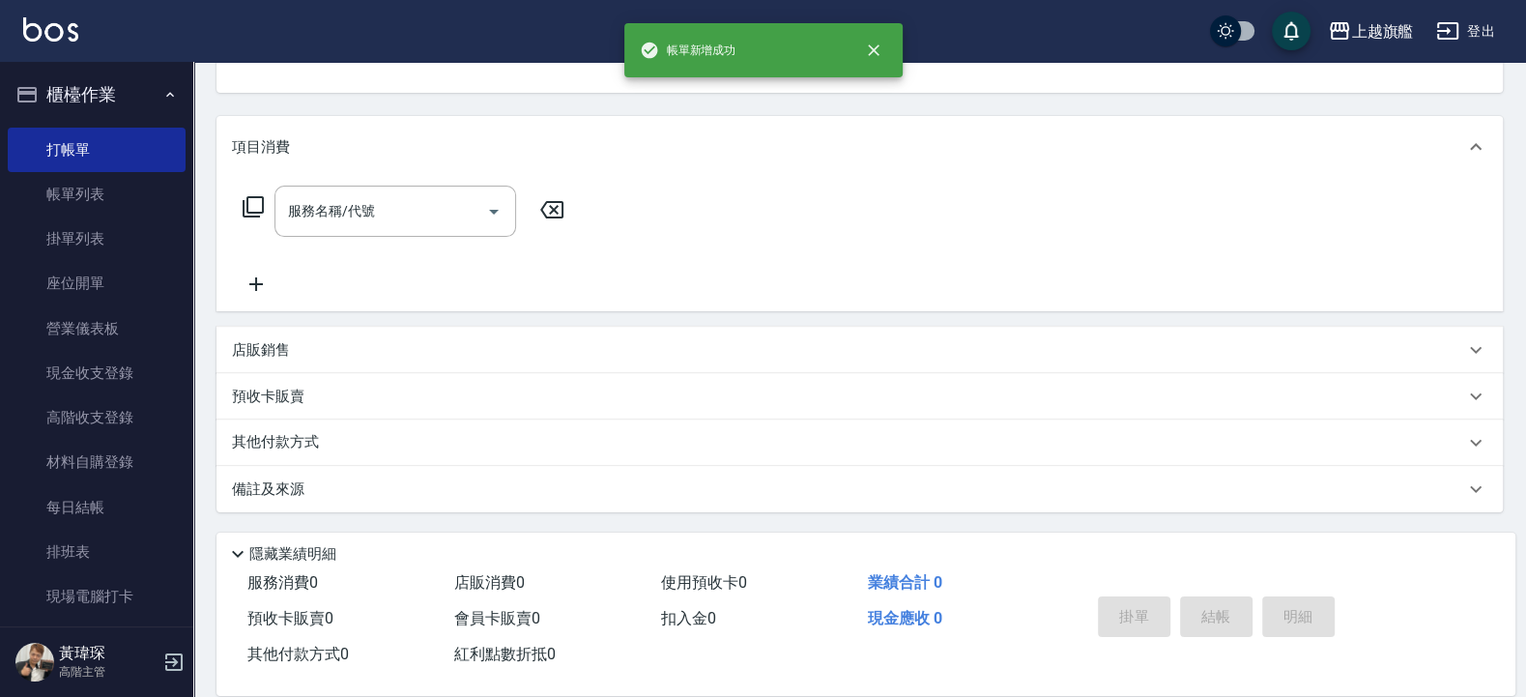
scroll to position [194, 0]
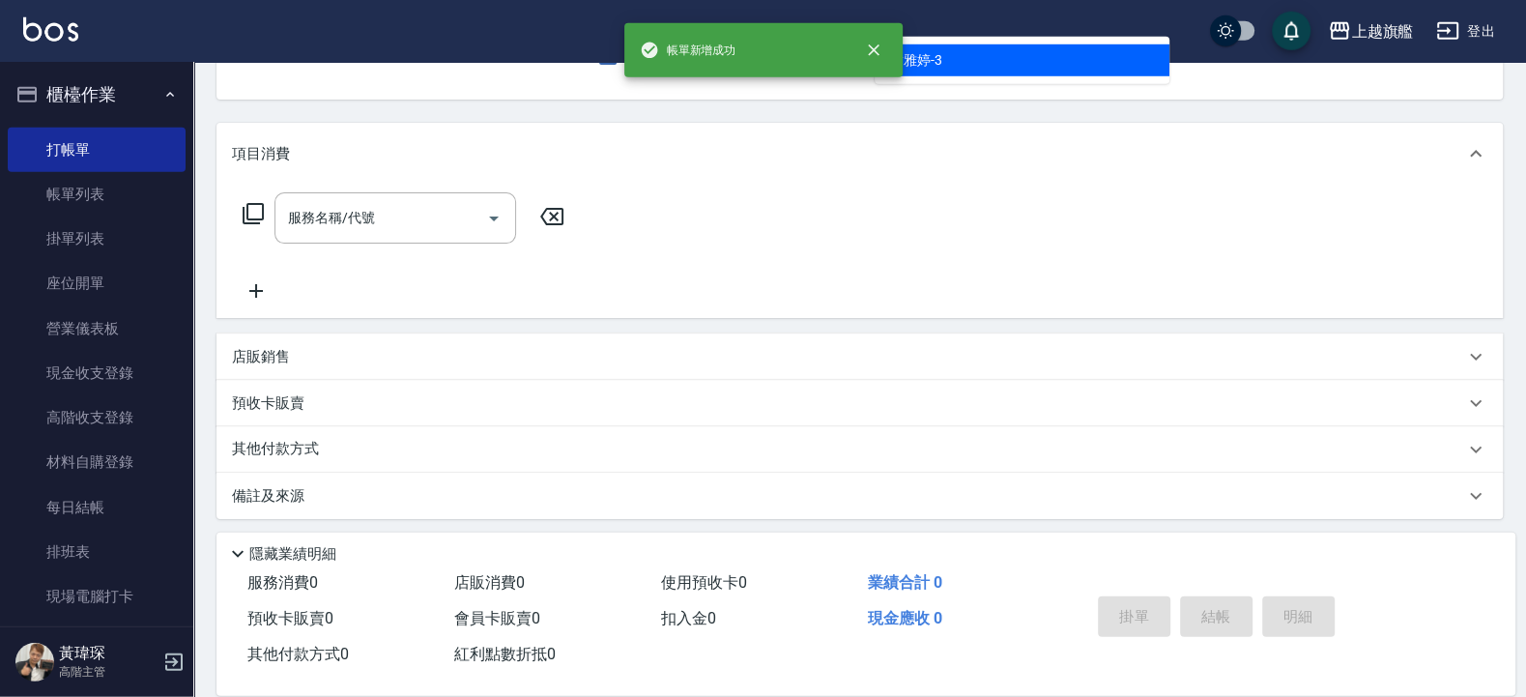
type input "謝雅婷-3"
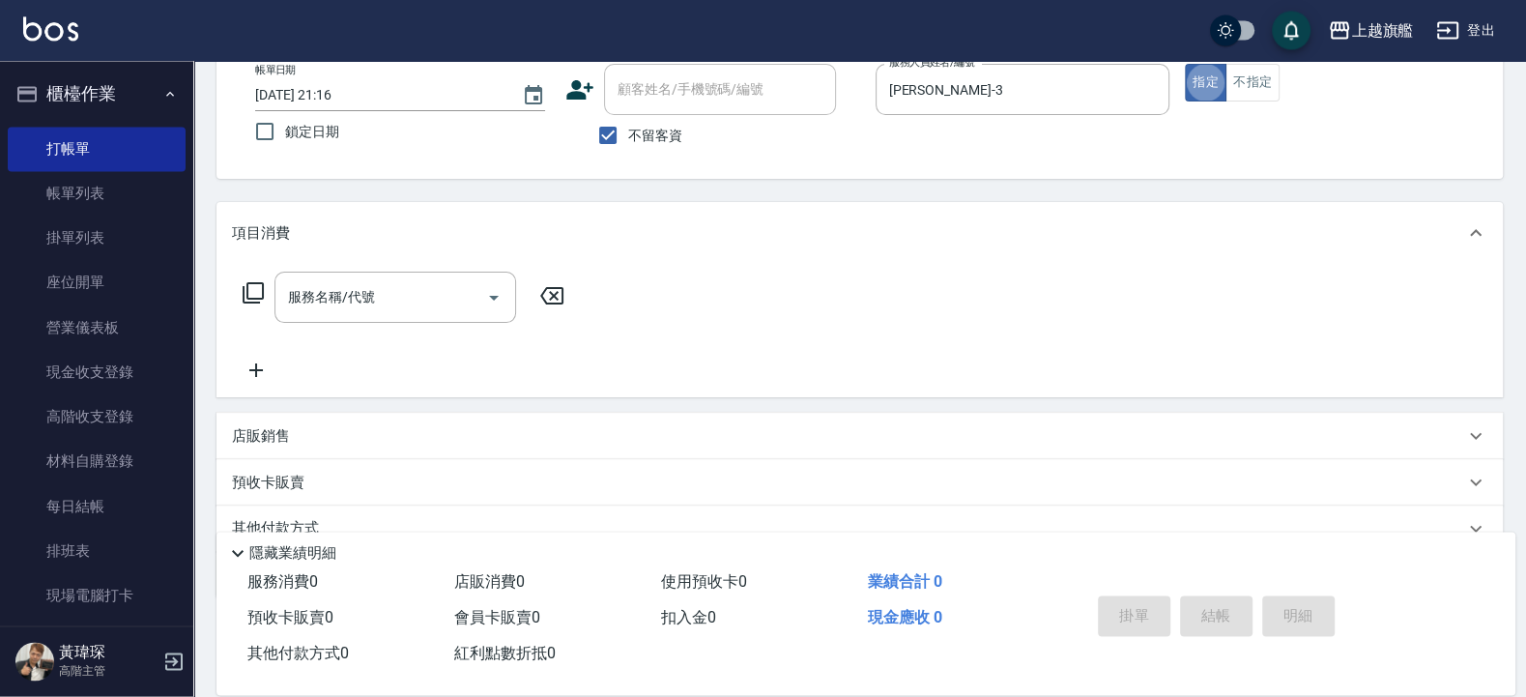
scroll to position [78, 0]
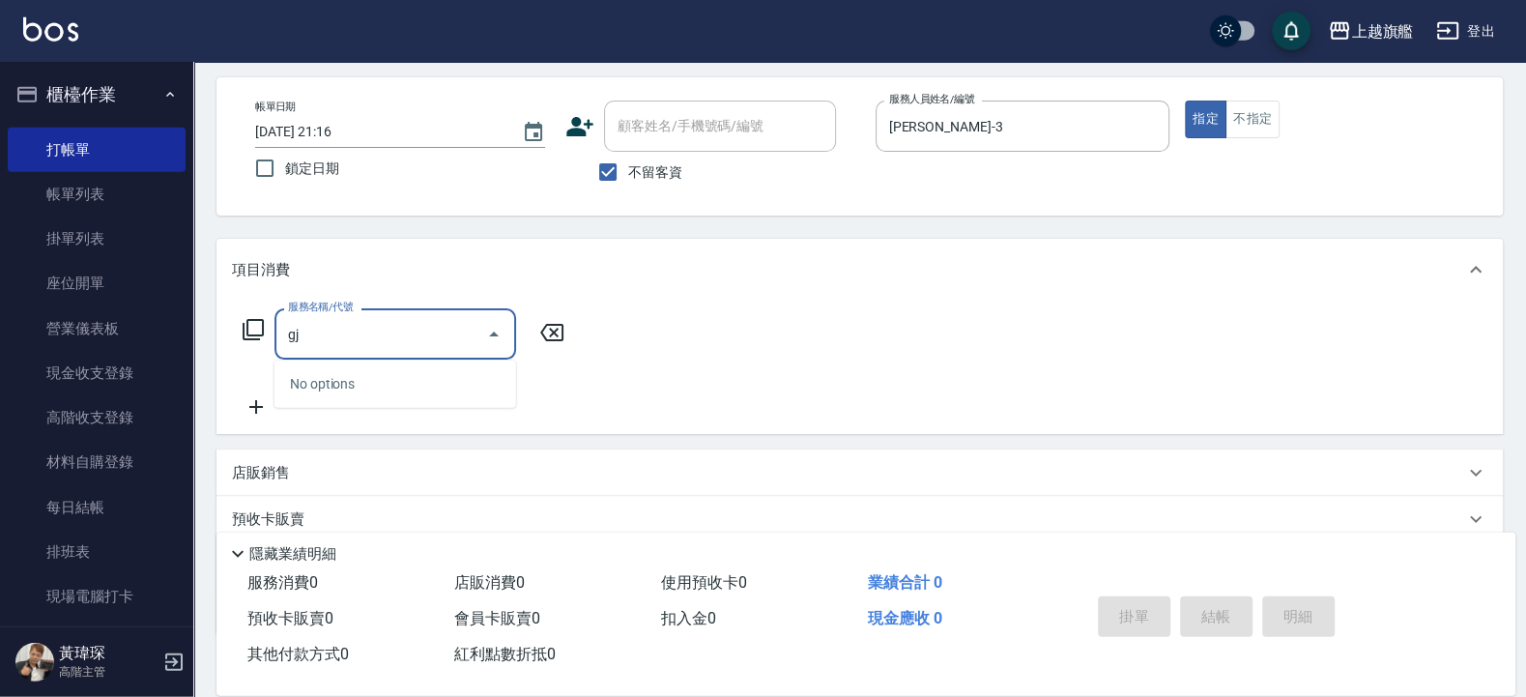
type input "g"
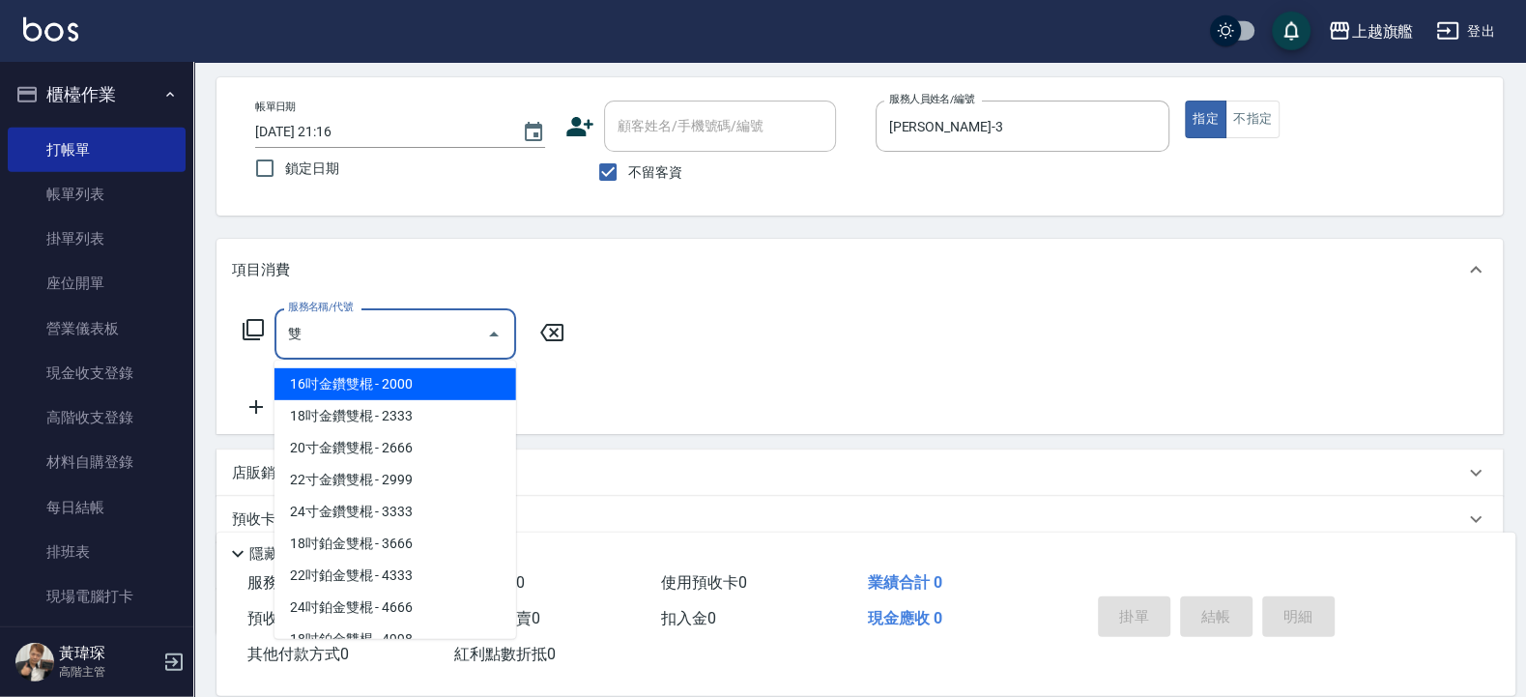
type input "雙"
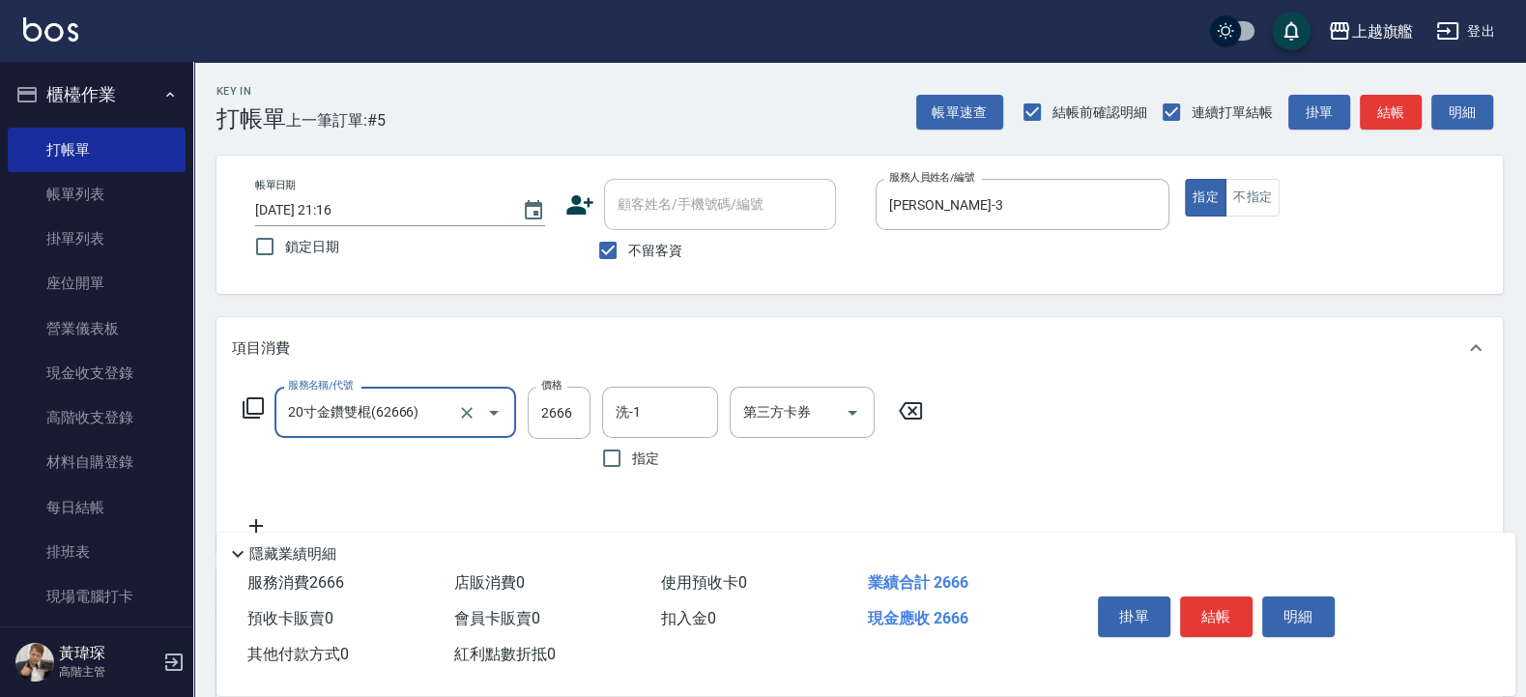
scroll to position [116, 0]
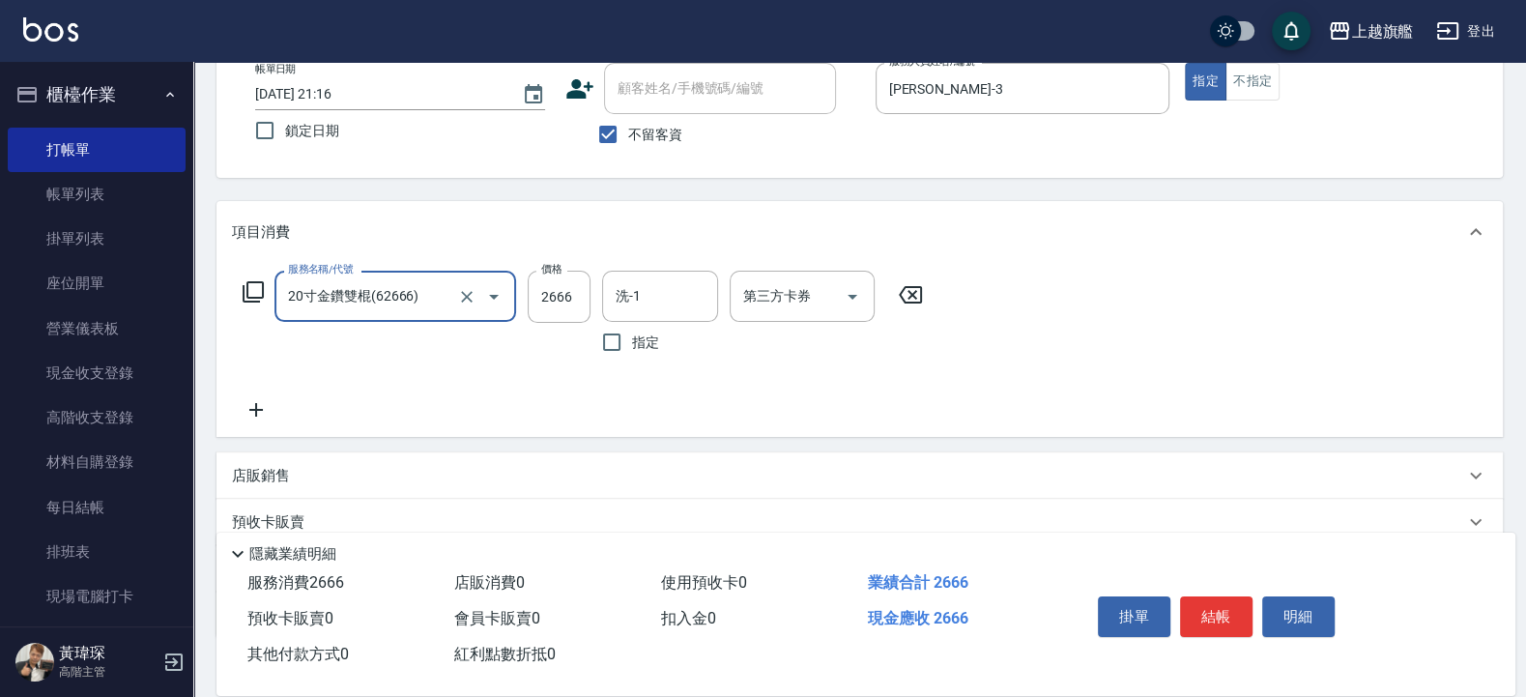
type input "20寸金鑽雙棍(62666)"
click at [247, 409] on icon at bounding box center [256, 409] width 48 height 23
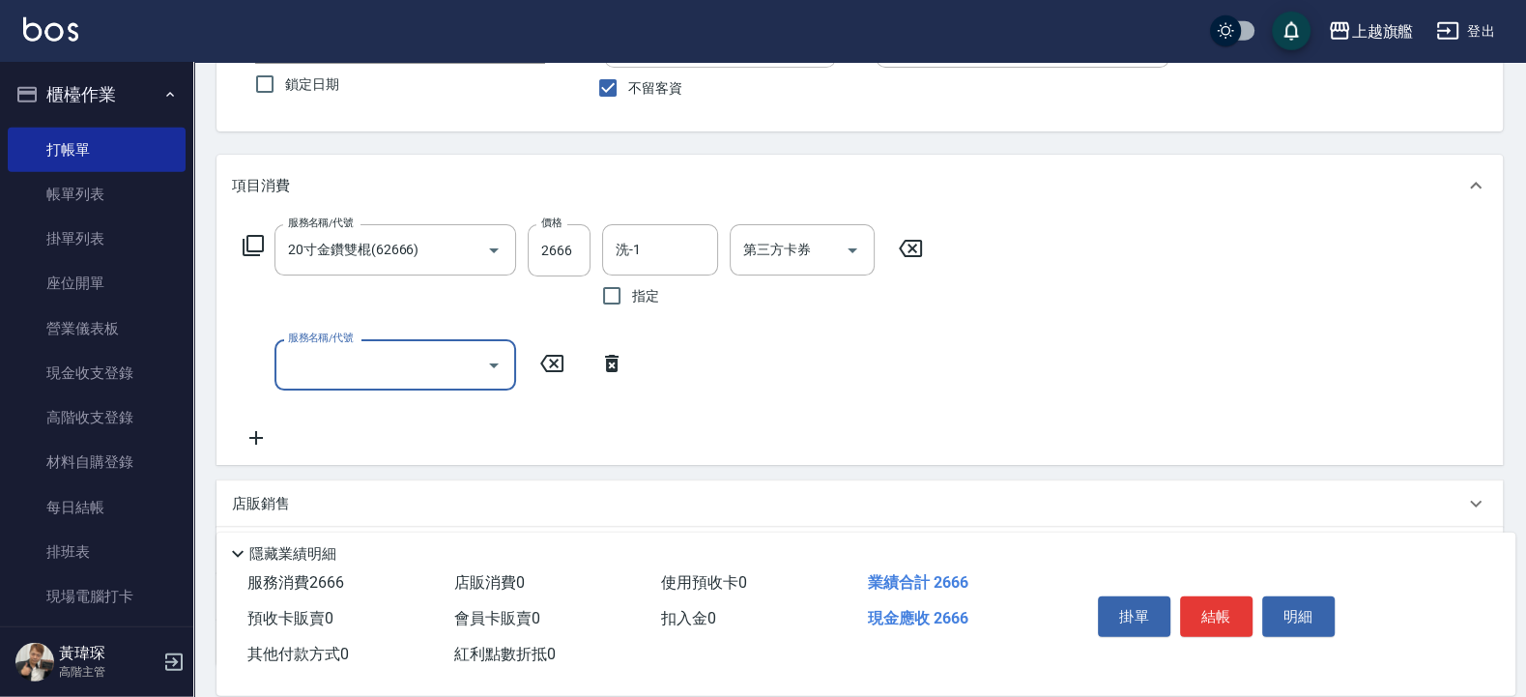
scroll to position [232, 0]
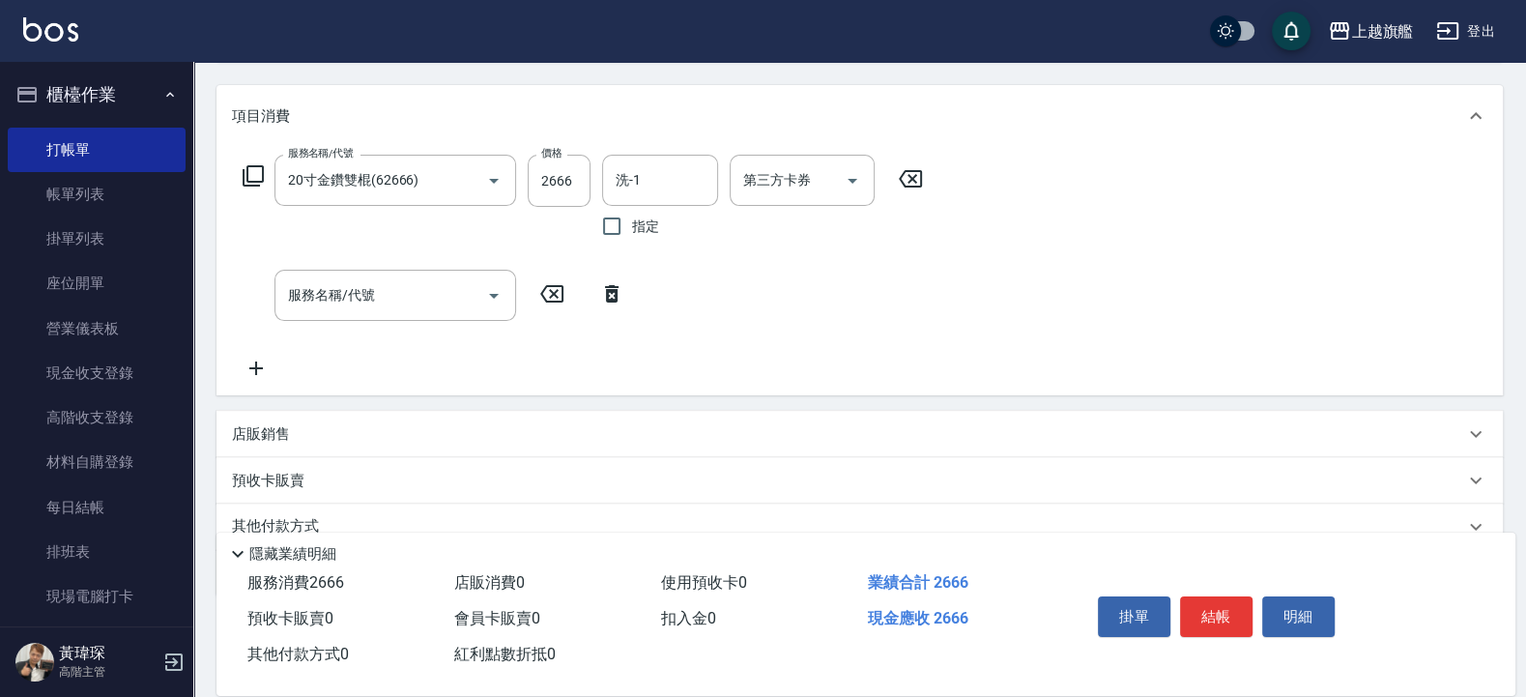
click at [259, 370] on icon at bounding box center [256, 368] width 14 height 14
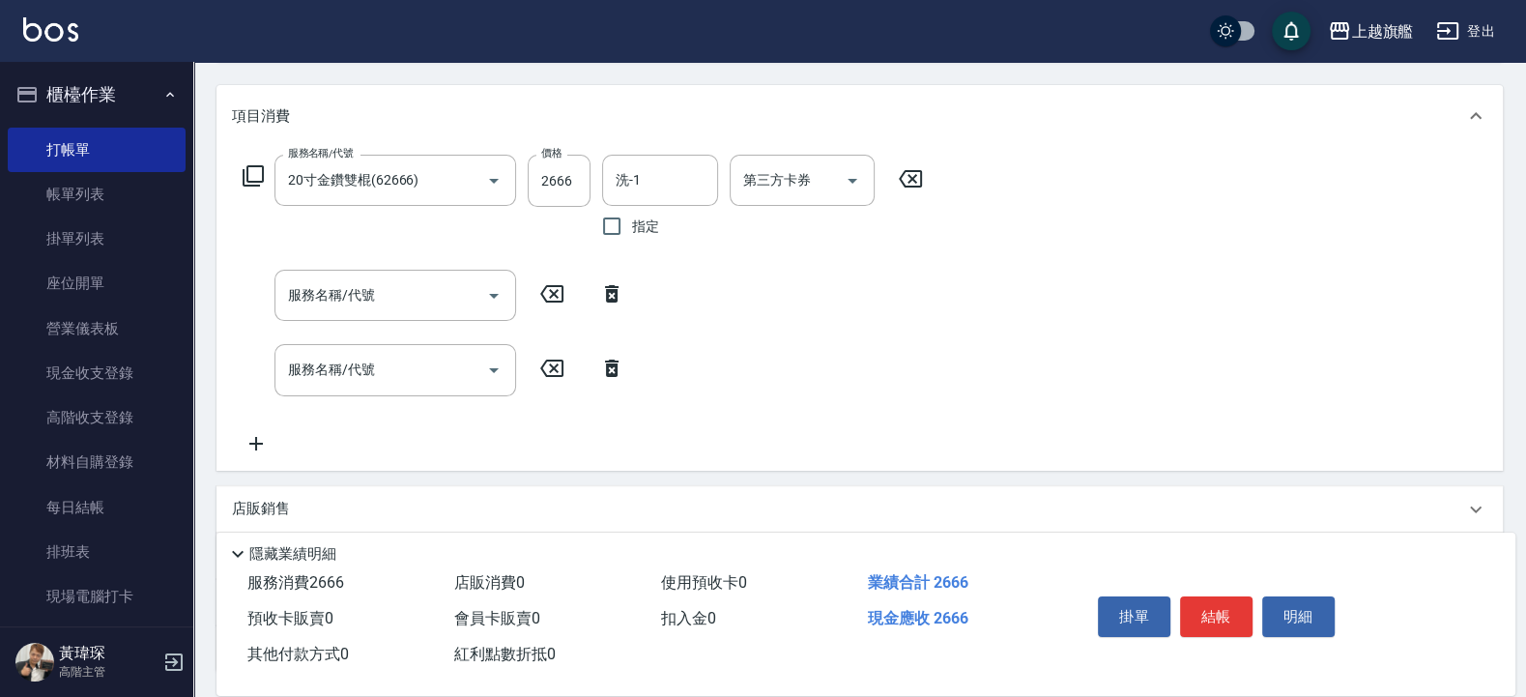
click at [256, 446] on icon at bounding box center [256, 444] width 14 height 14
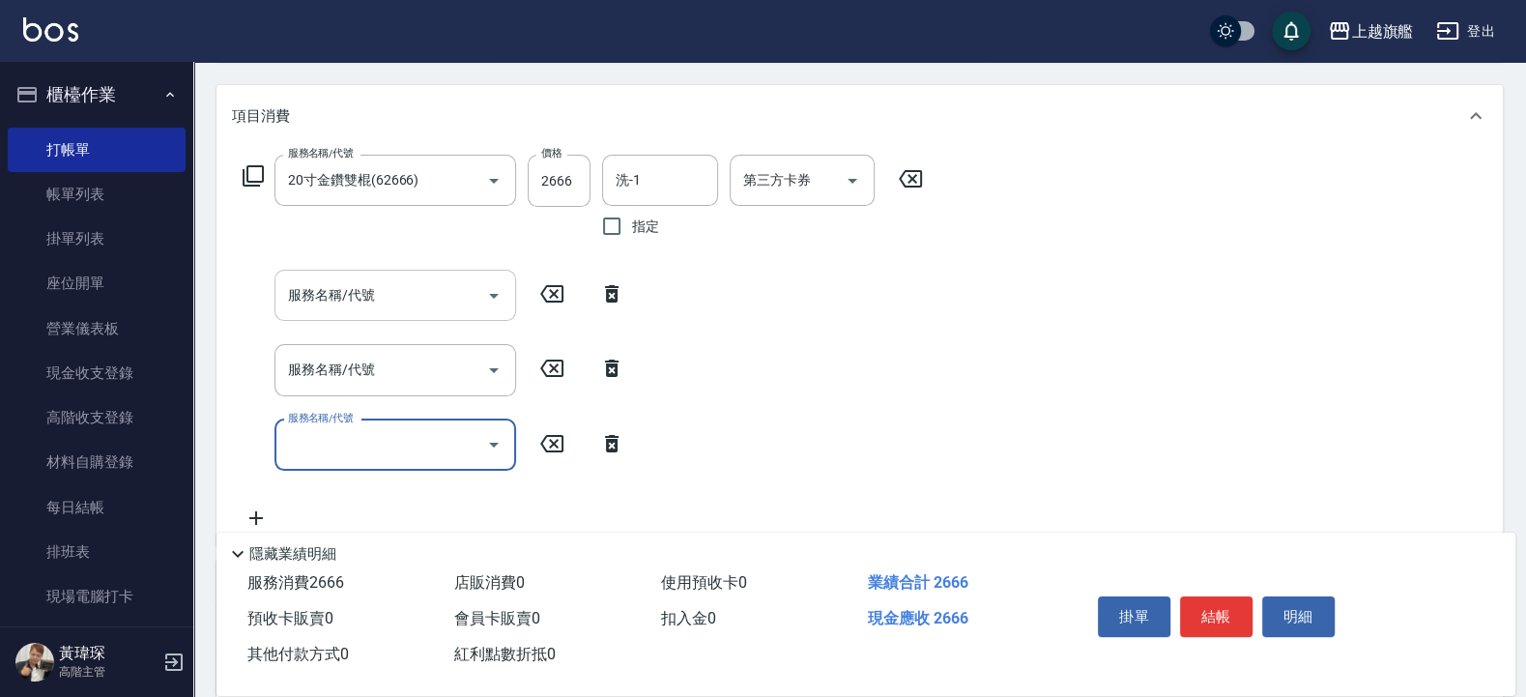
click at [416, 285] on input "服務名稱/代號" at bounding box center [380, 295] width 195 height 34
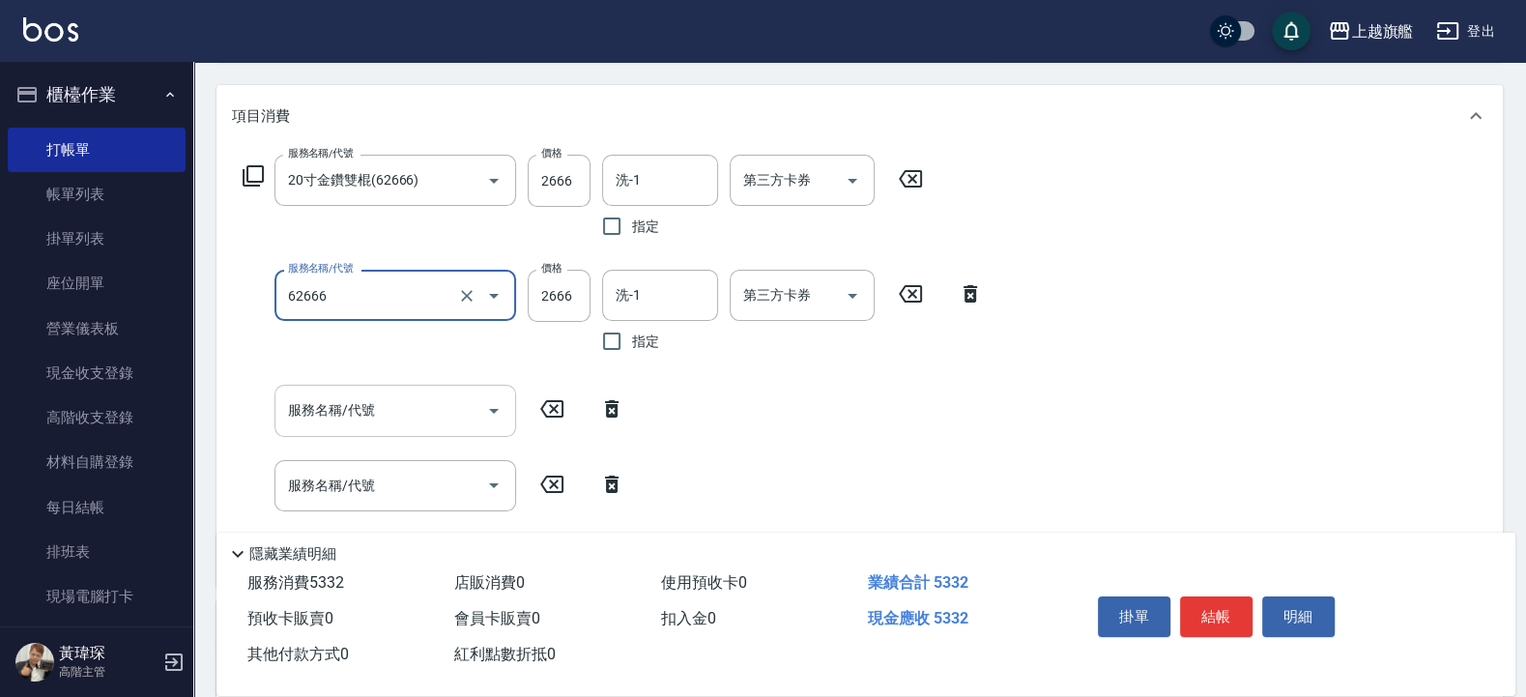
click at [386, 409] on input "服務名稱/代號" at bounding box center [380, 410] width 195 height 34
type input "20寸金鑽雙棍(62666)"
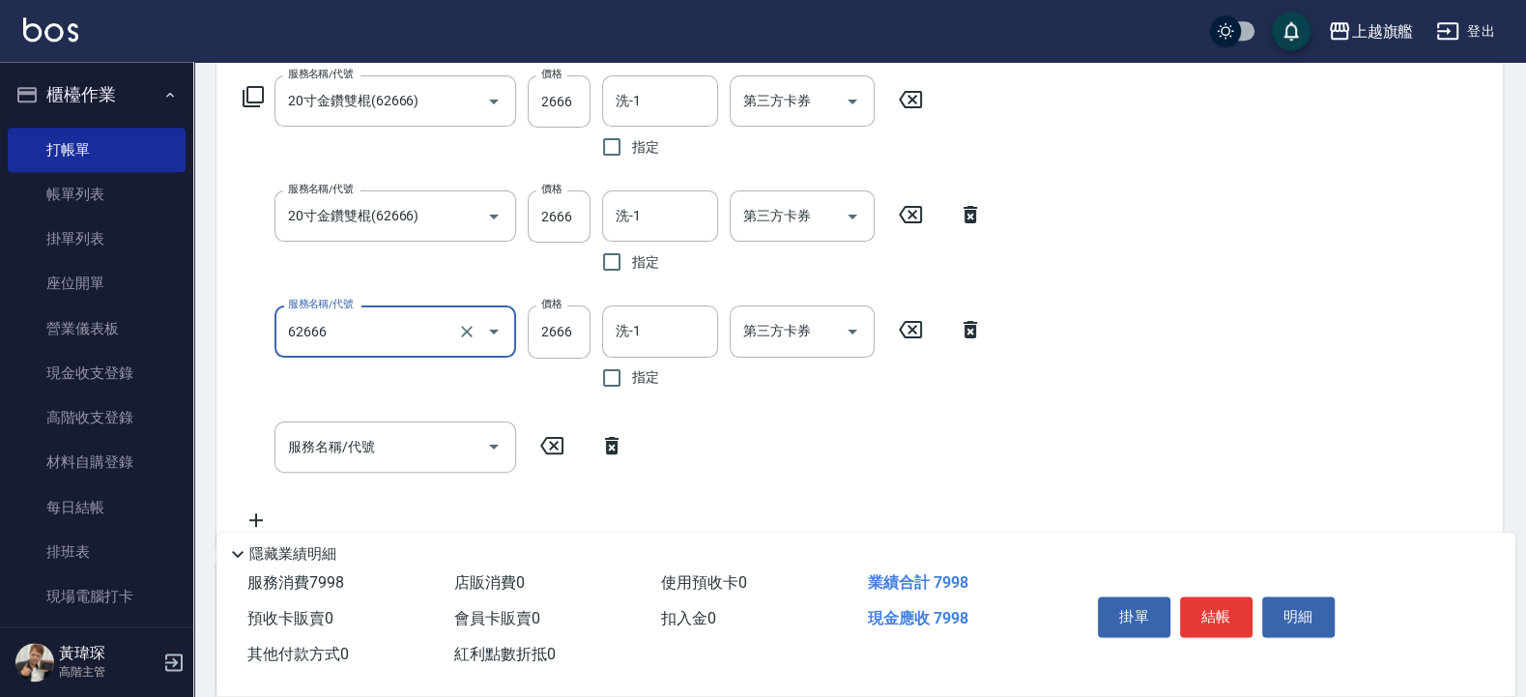
scroll to position [348, 0]
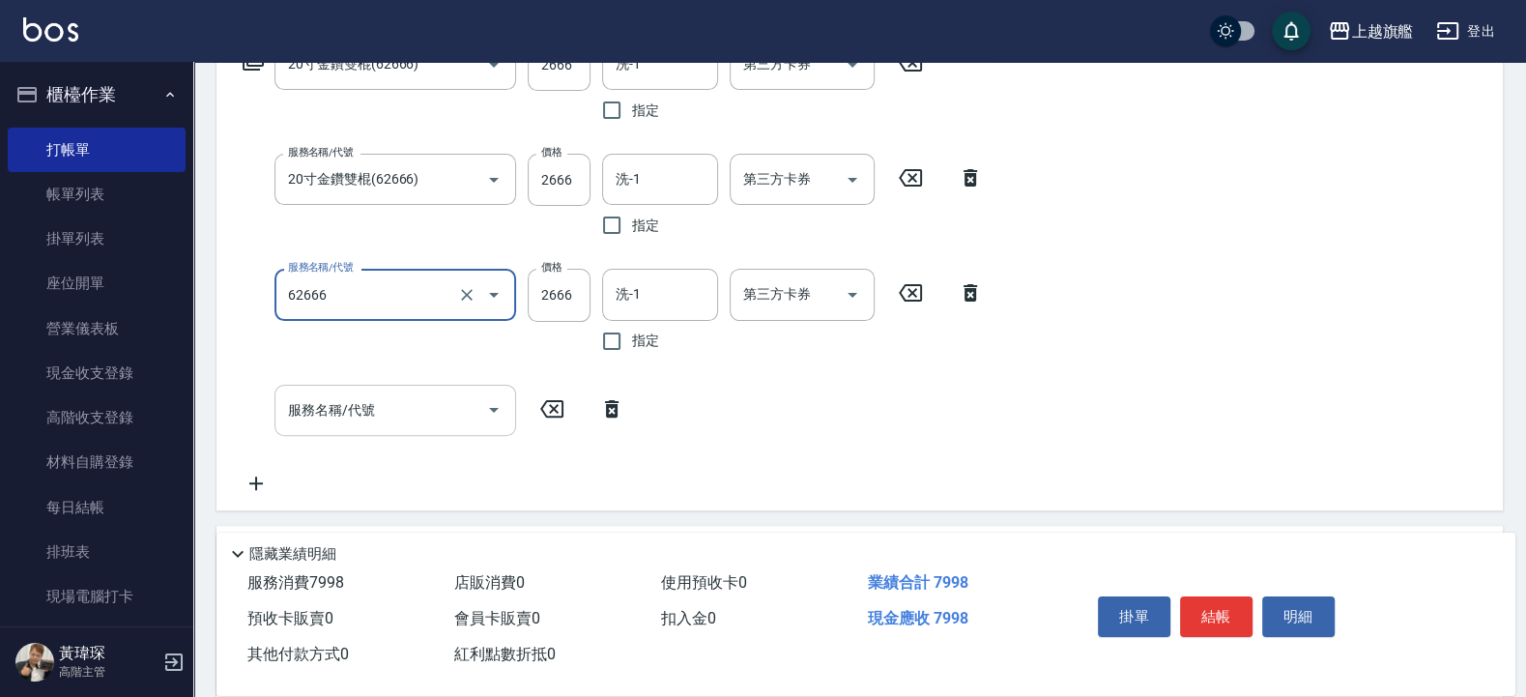
click at [375, 411] on input "服務名稱/代號" at bounding box center [380, 410] width 195 height 34
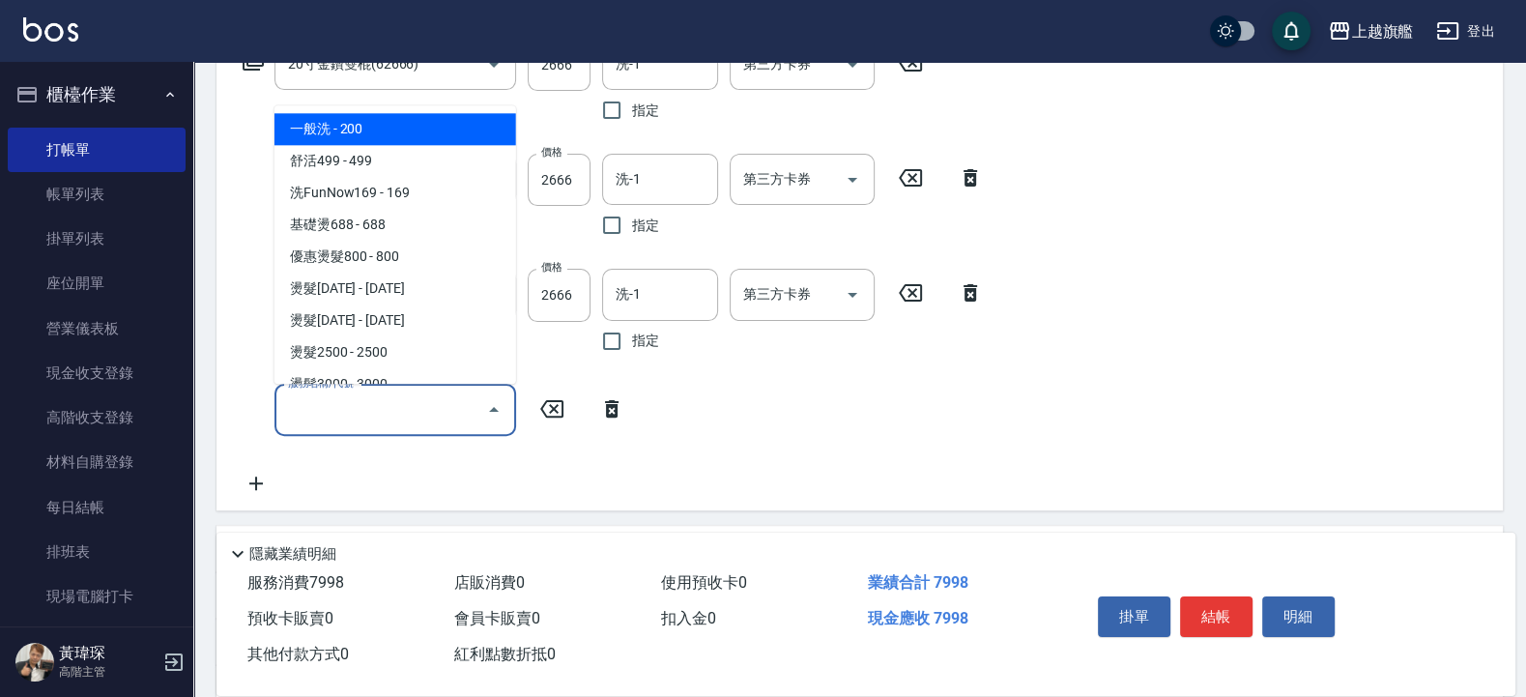
type input "20寸金鑽雙棍(62666)"
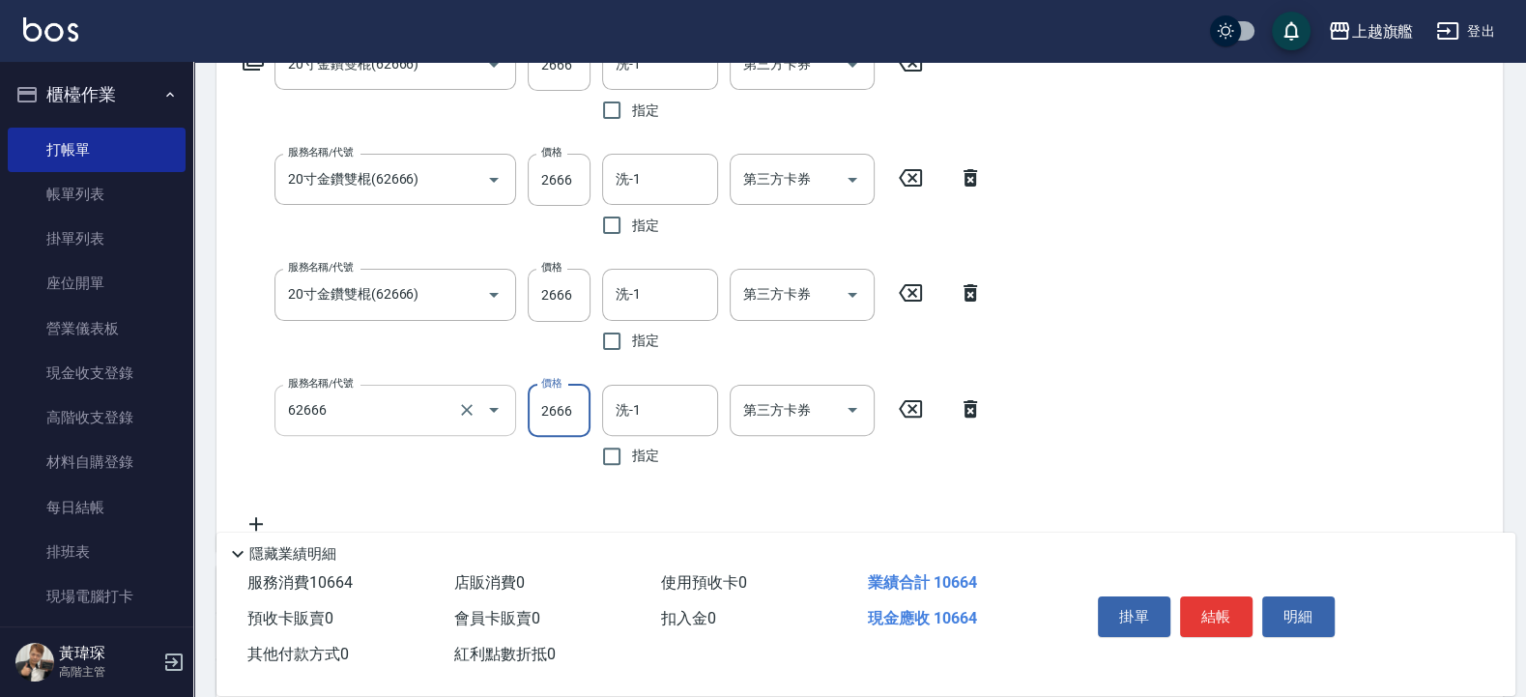
type input "20寸金鑽雙棍(62666)"
type input "2701"
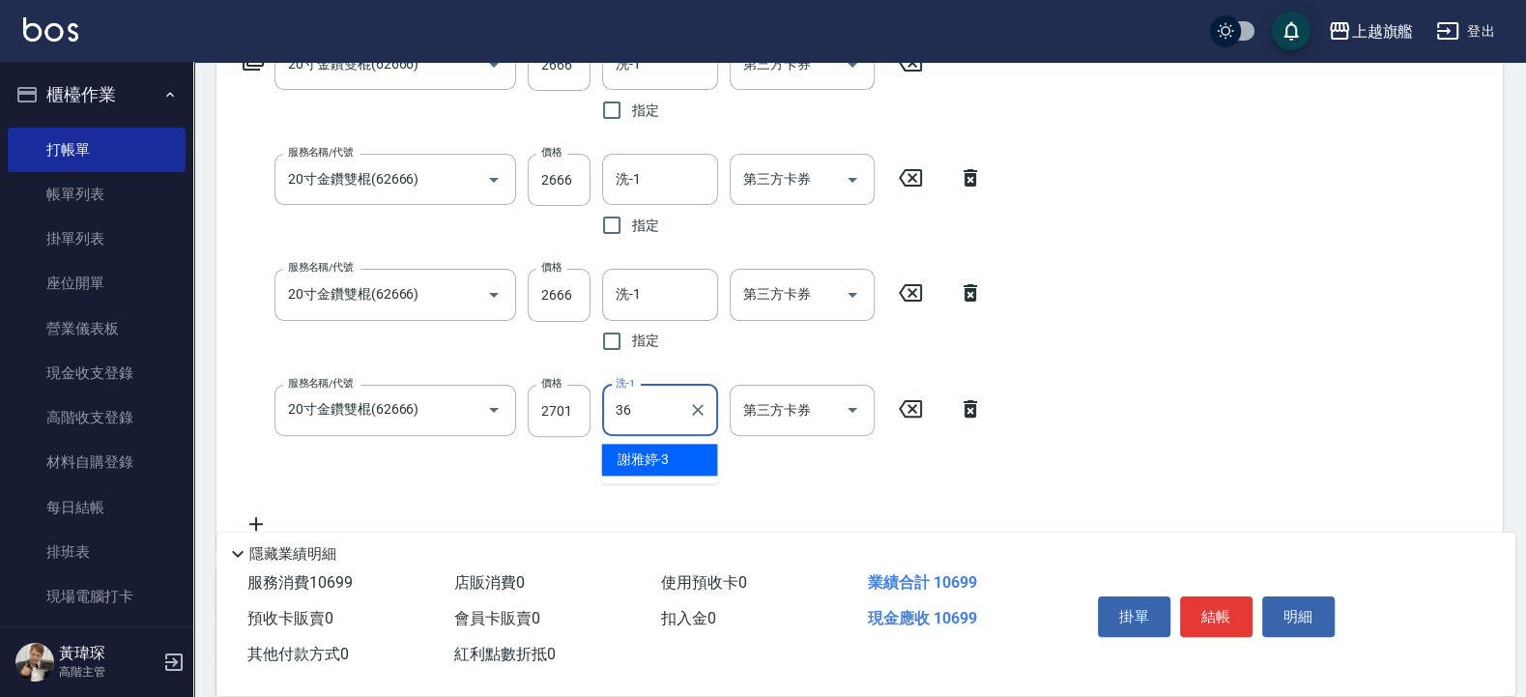
type input "[PERSON_NAME]-36"
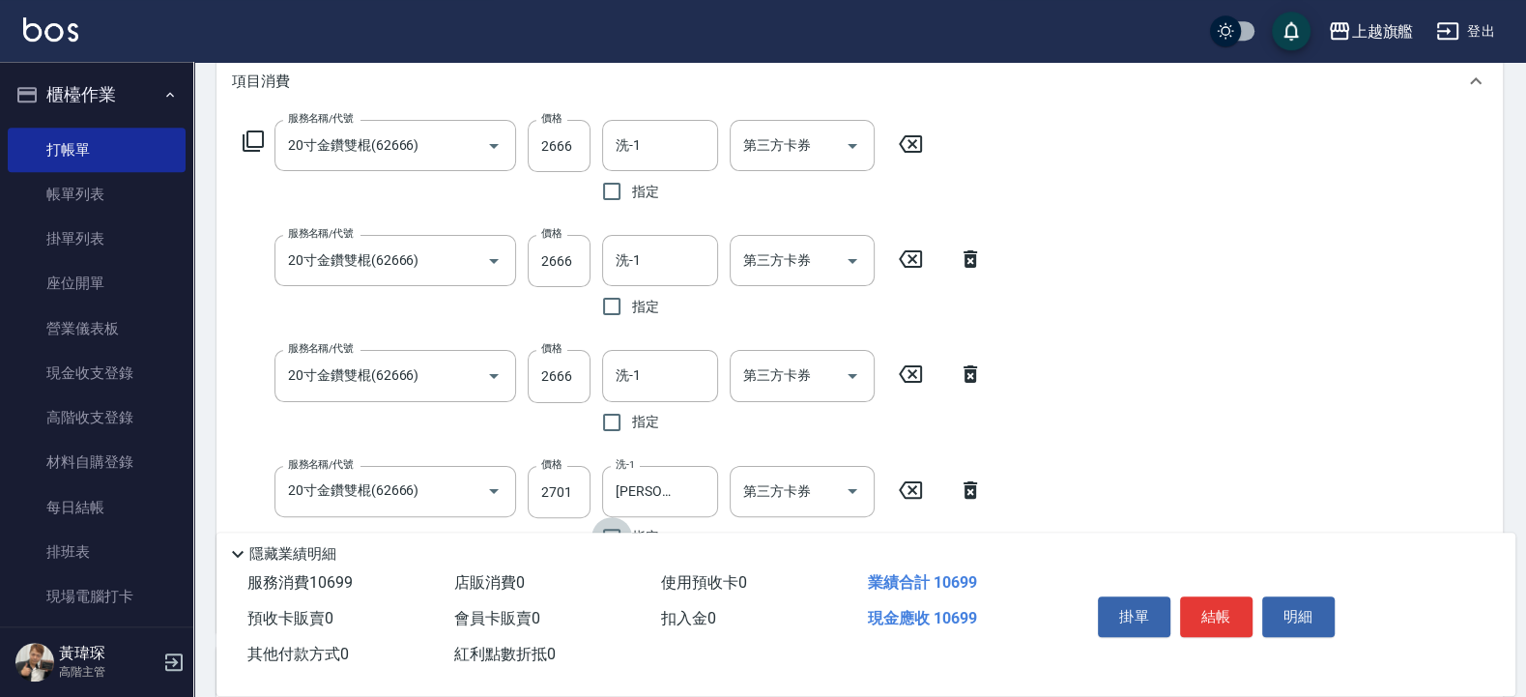
scroll to position [232, 0]
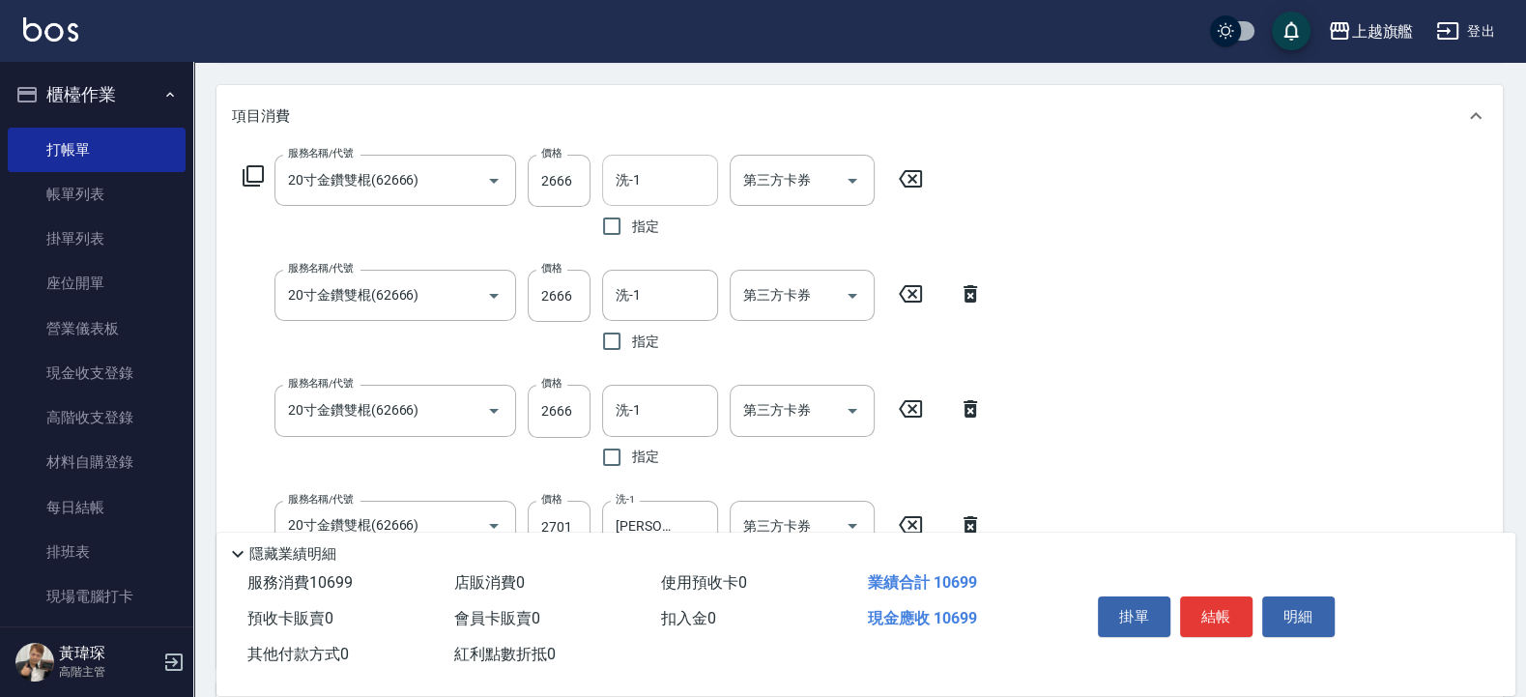
click at [681, 159] on div "洗-1" at bounding box center [660, 180] width 116 height 51
type input "[PERSON_NAME]-36"
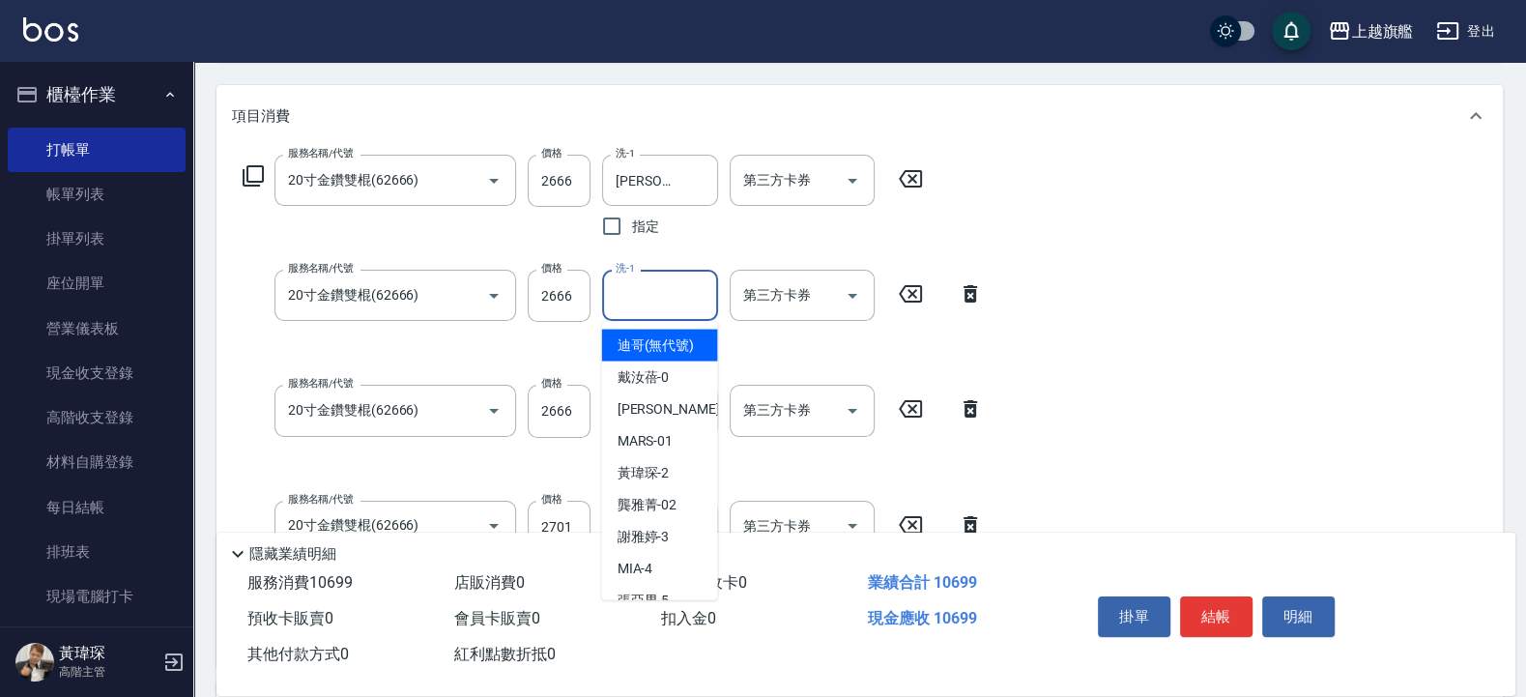
click at [631, 304] on input "洗-1" at bounding box center [660, 295] width 99 height 34
click at [638, 346] on span "蔡秉諶 -36" at bounding box center [679, 345] width 122 height 20
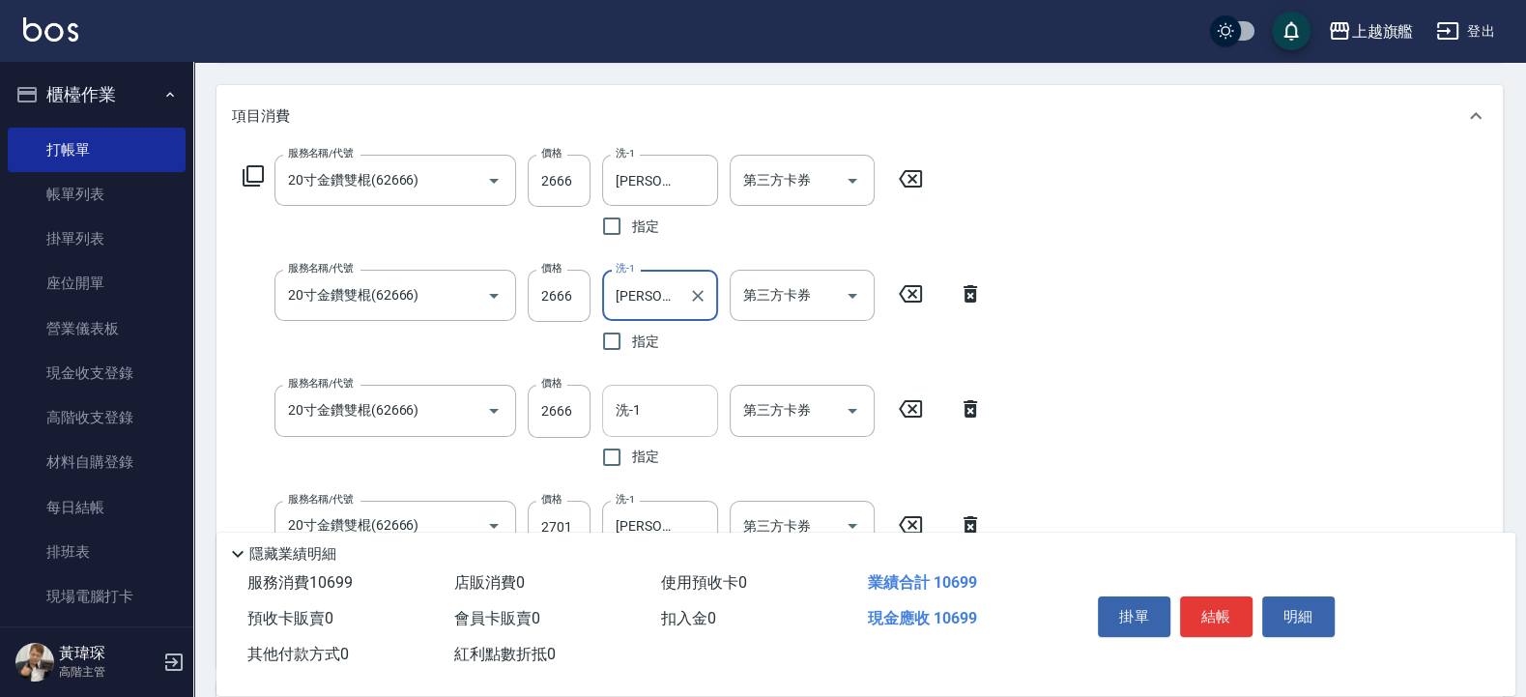
click at [624, 433] on div "洗-1" at bounding box center [660, 410] width 116 height 51
type input "蔡秉諶-36"
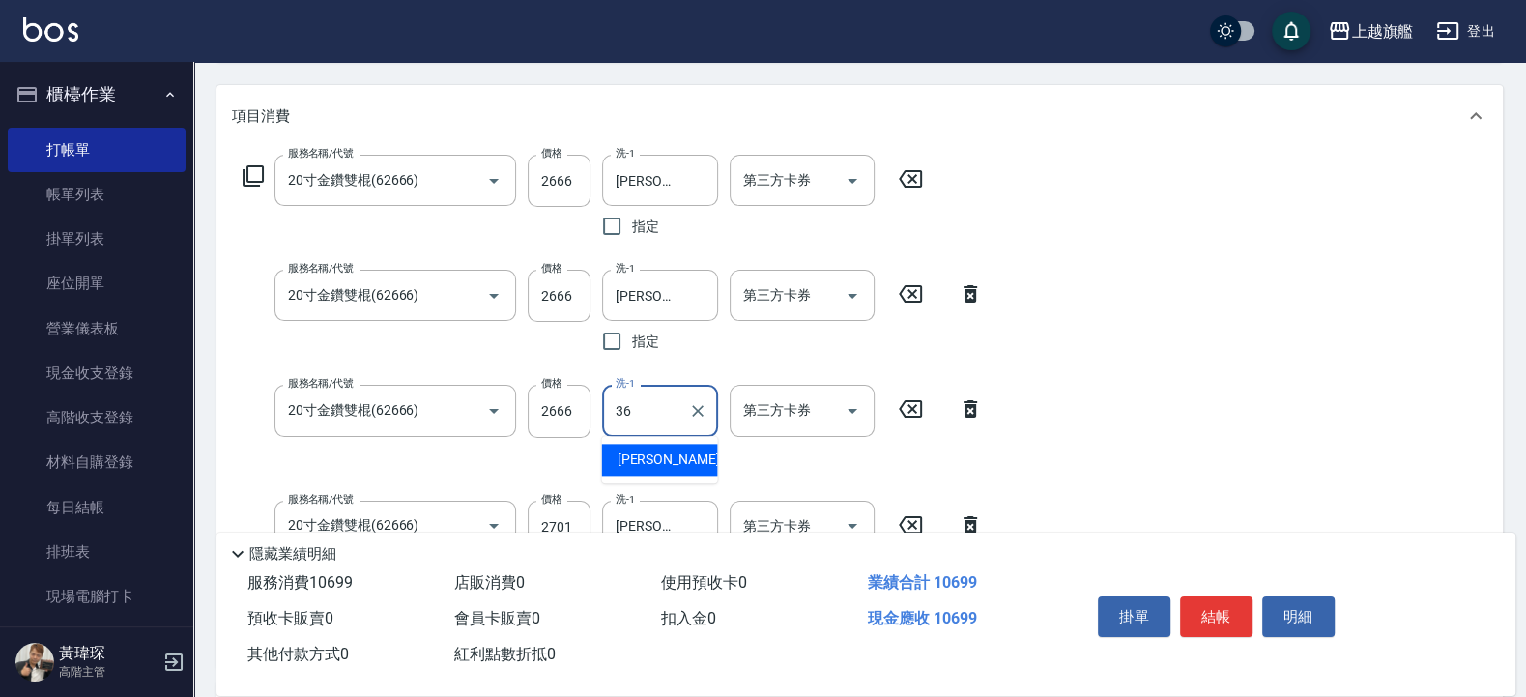
click at [644, 443] on ul "蔡秉諶 -36" at bounding box center [660, 459] width 116 height 47
click at [652, 457] on span "蔡秉諶 -36" at bounding box center [679, 459] width 122 height 20
type input "蔡秉諶-36"
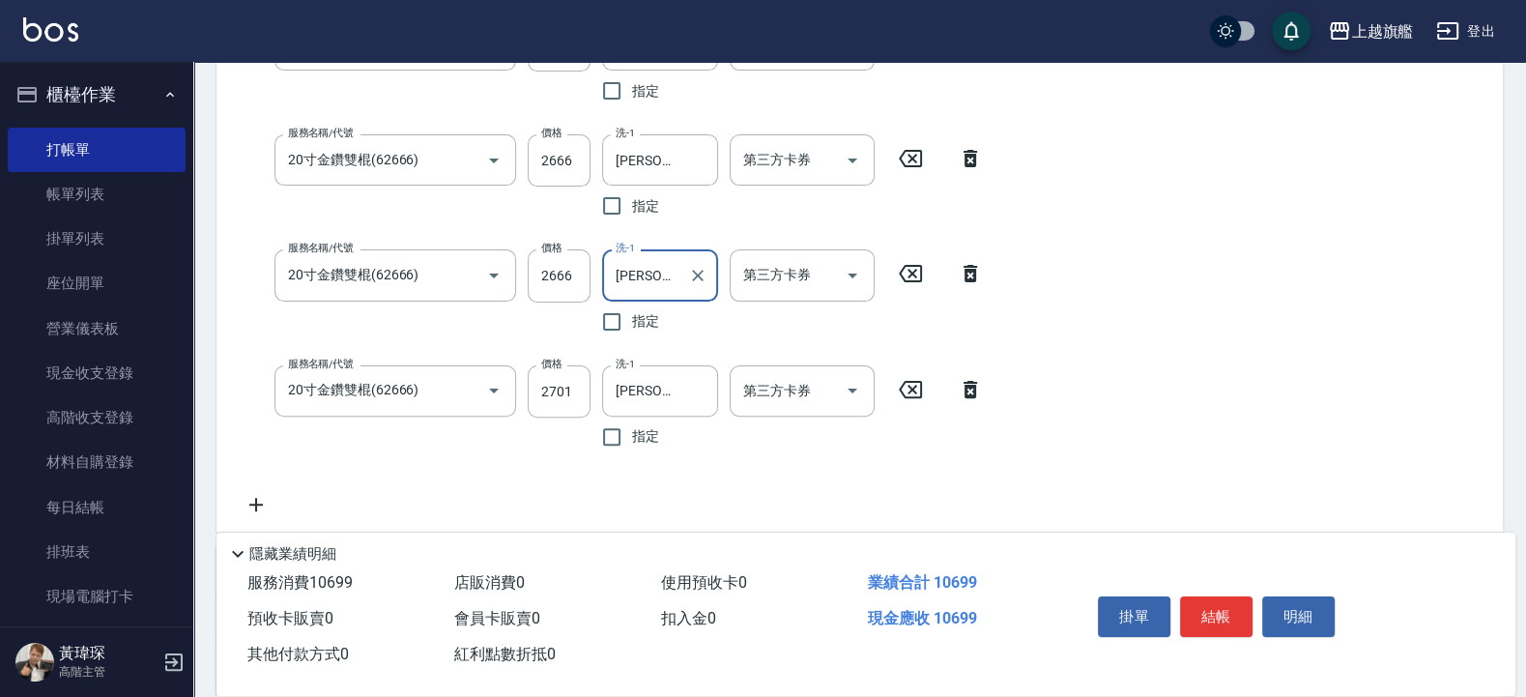
scroll to position [580, 0]
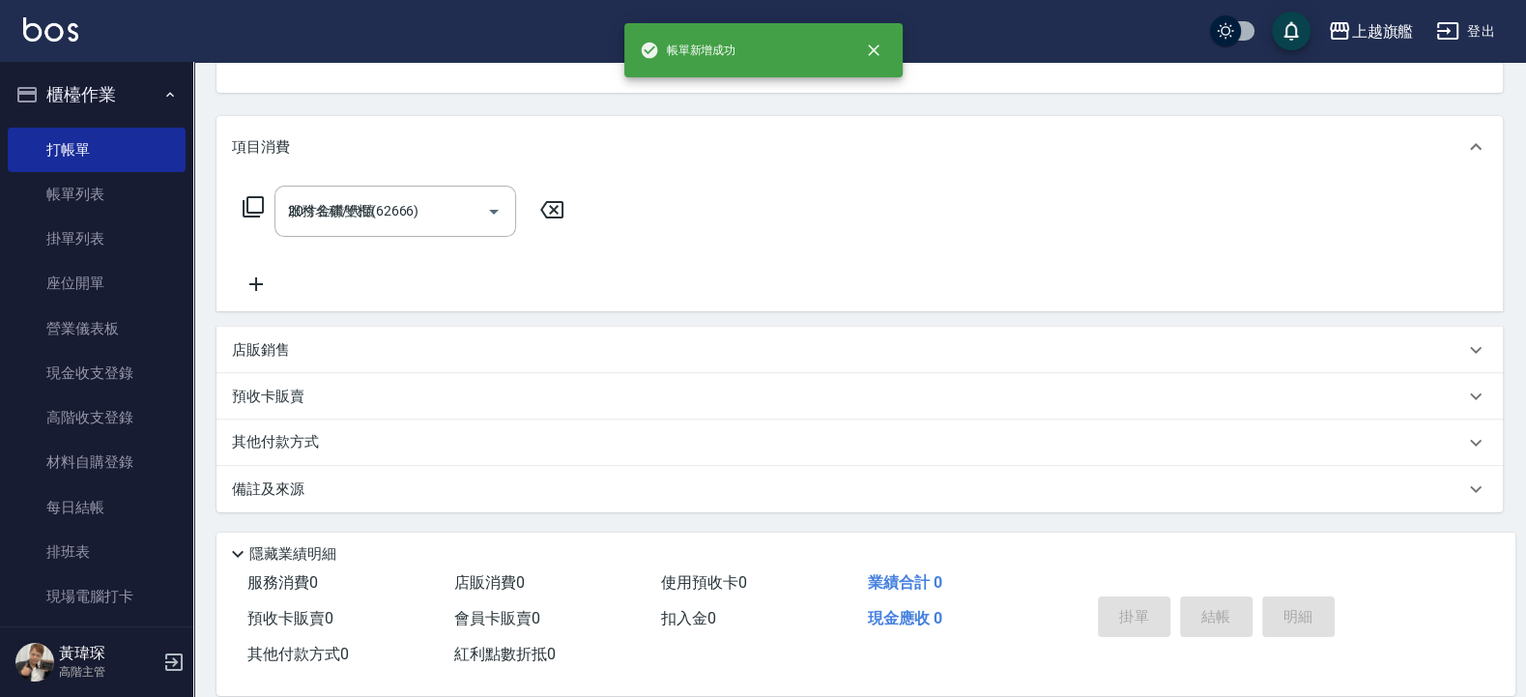
type input "2025/09/10 21:18"
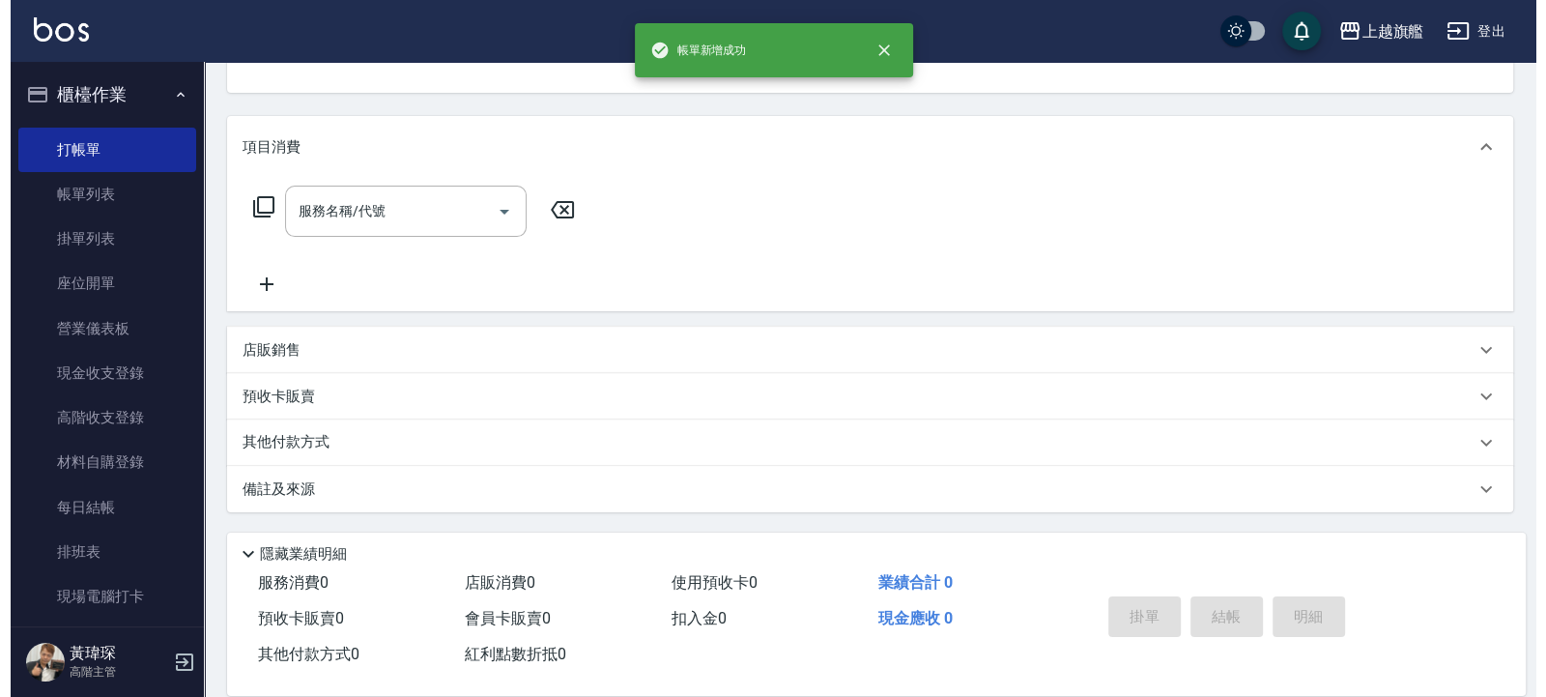
scroll to position [194, 0]
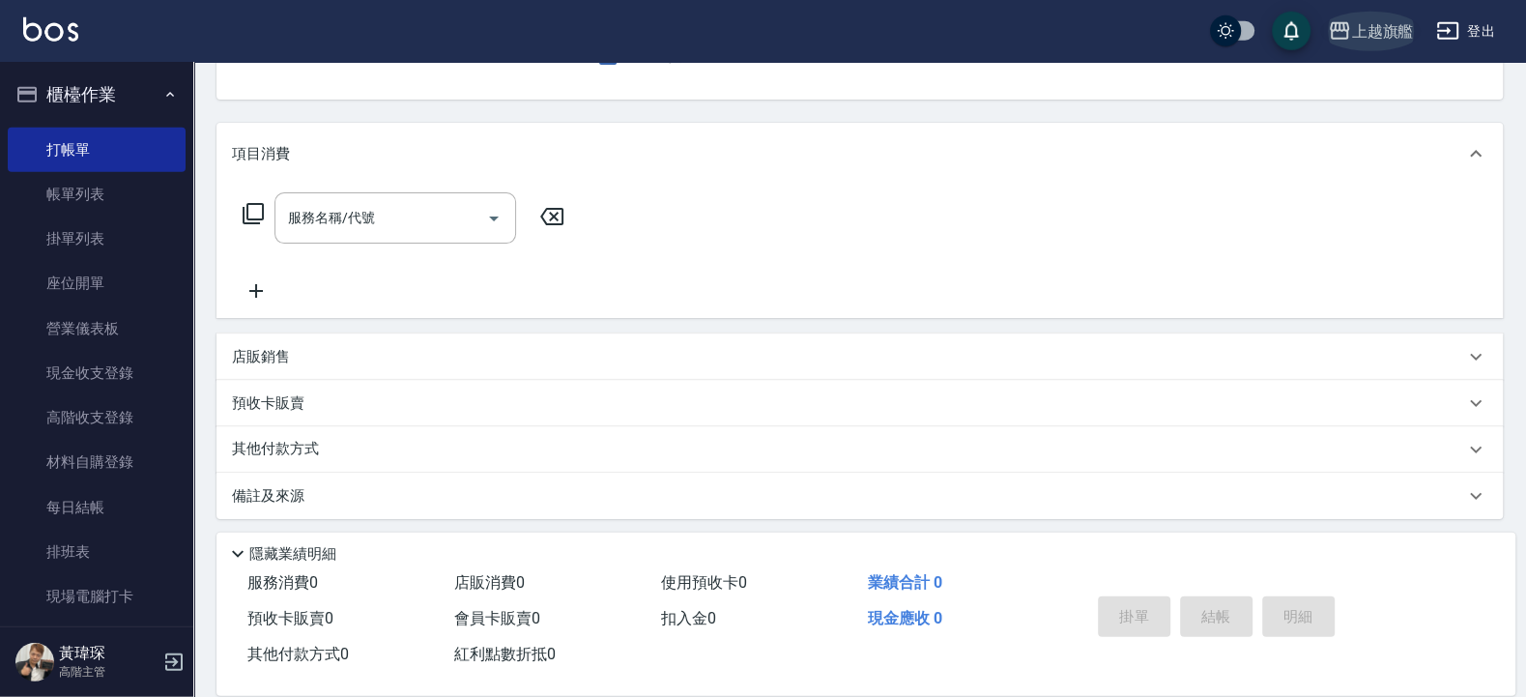
click at [1398, 31] on div "上越旗艦" at bounding box center [1382, 31] width 62 height 24
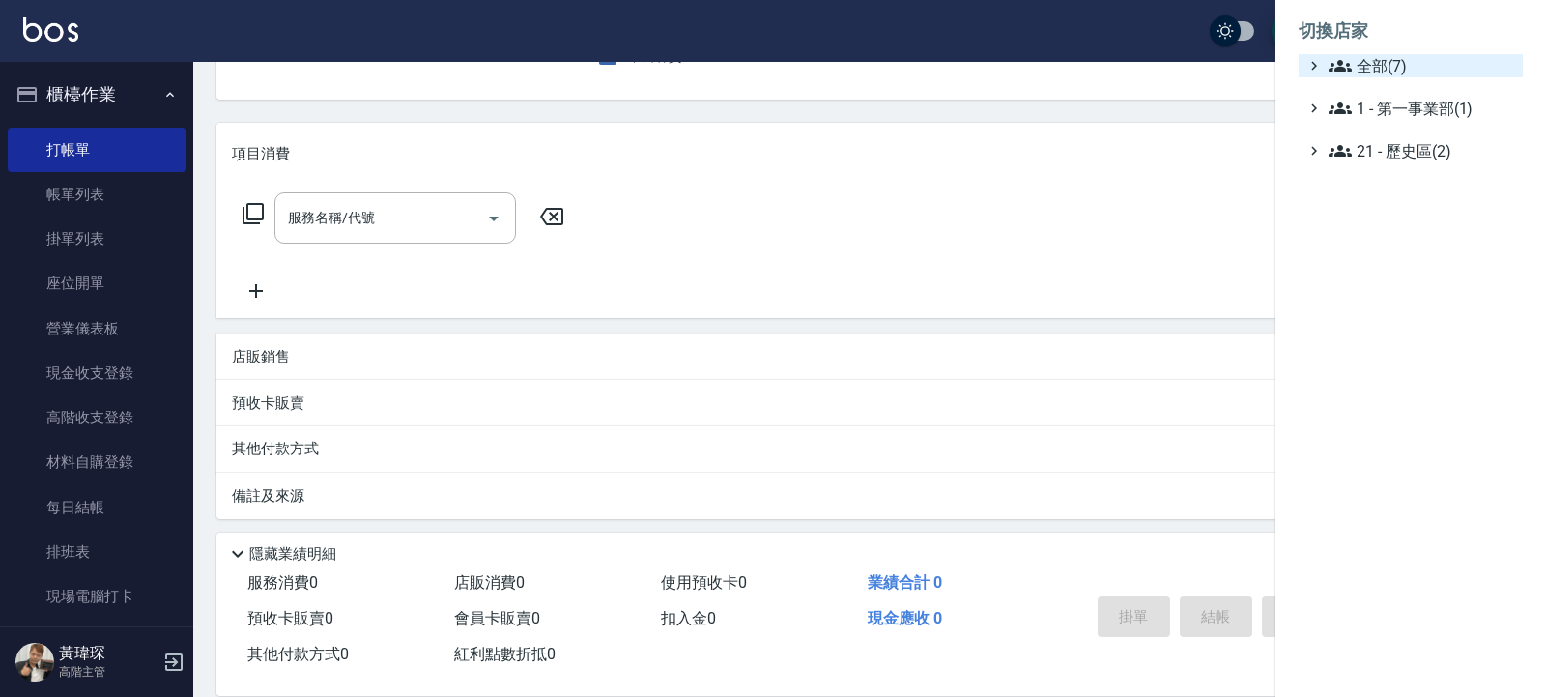
click at [1414, 72] on span "全部(7)" at bounding box center [1422, 65] width 187 height 23
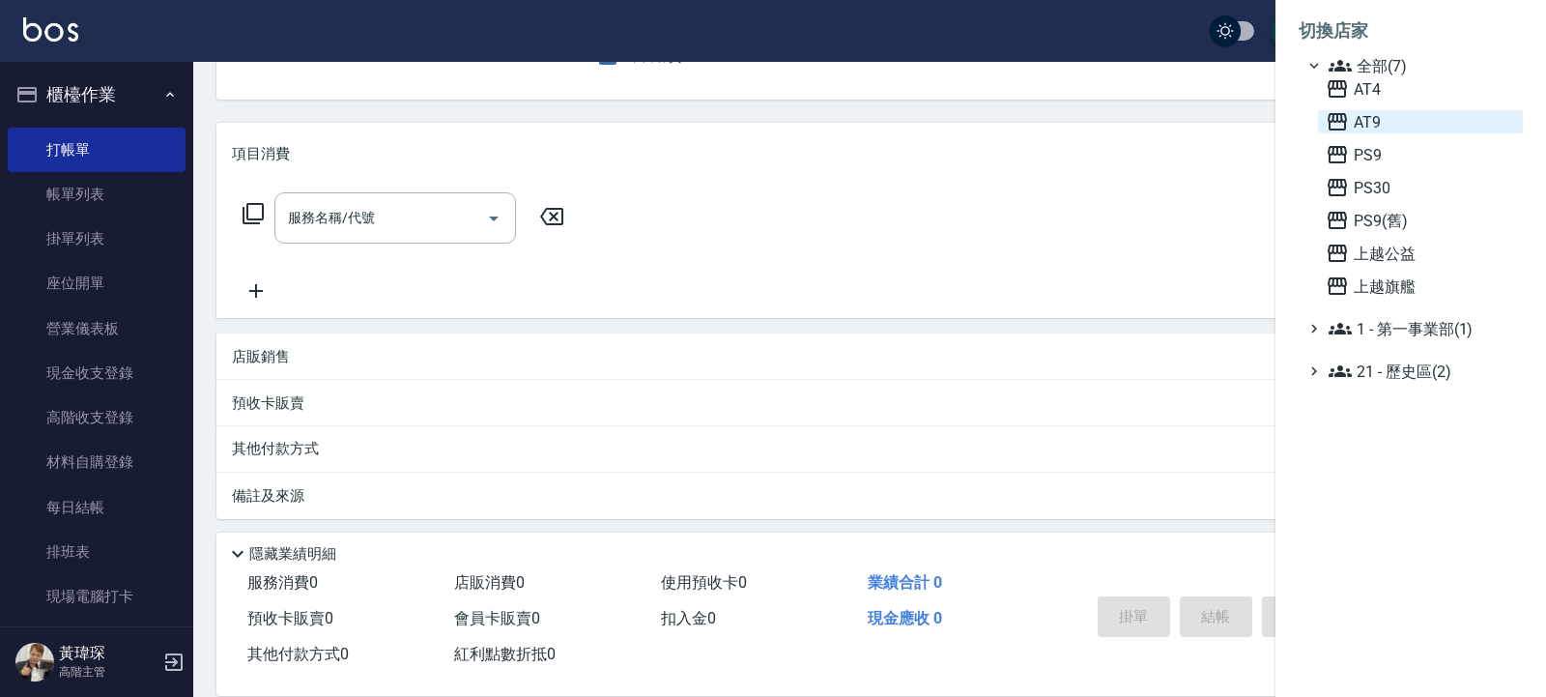
click at [1377, 131] on span "AT9" at bounding box center [1420, 121] width 189 height 23
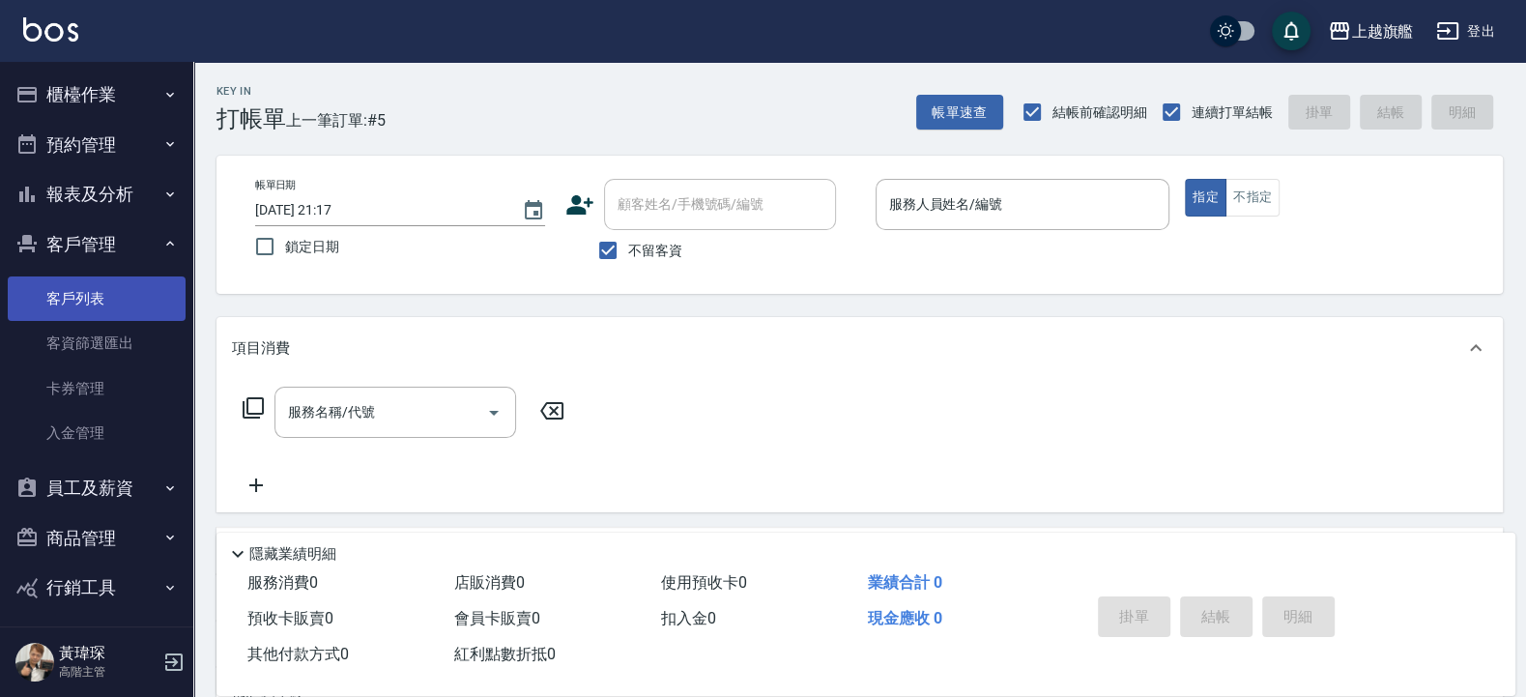
click at [115, 303] on link "客戶列表" at bounding box center [97, 298] width 178 height 44
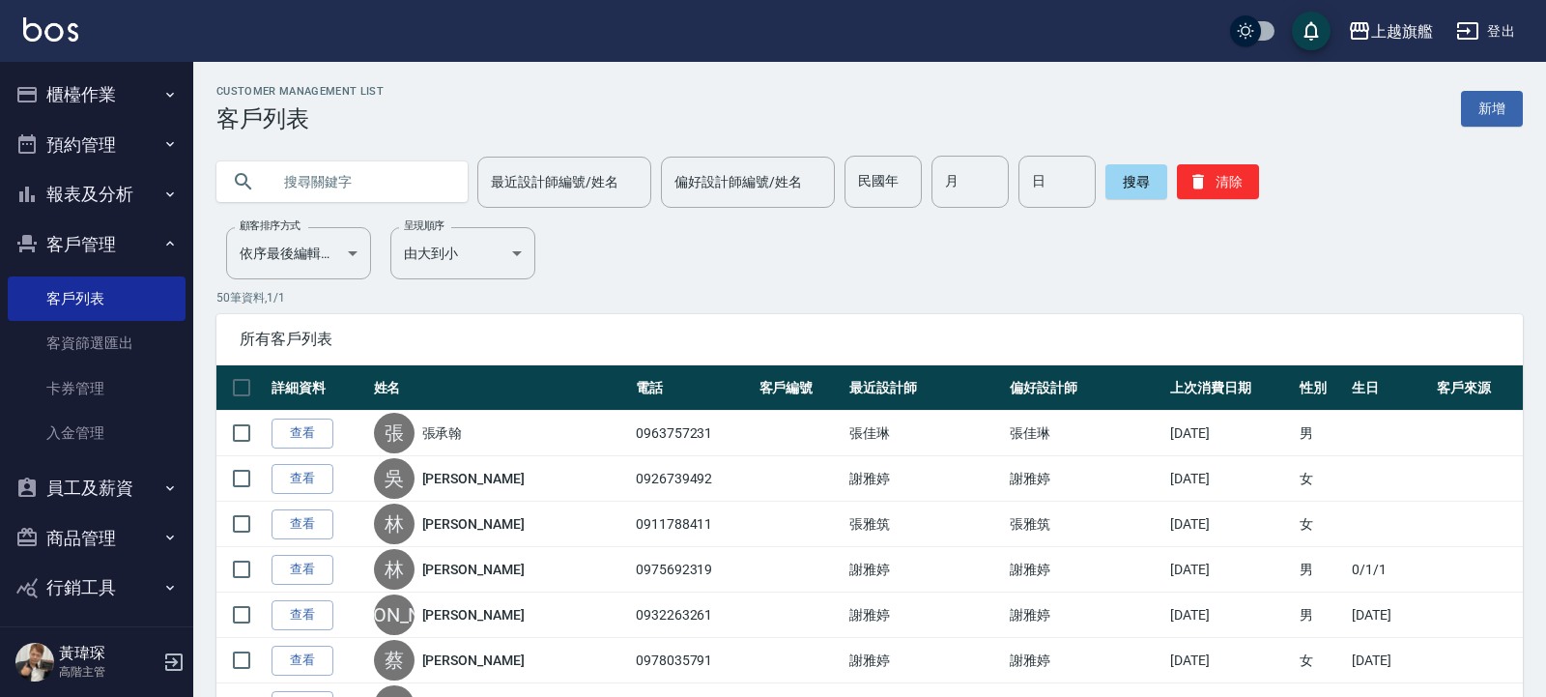
click at [375, 170] on input "text" at bounding box center [362, 182] width 182 height 52
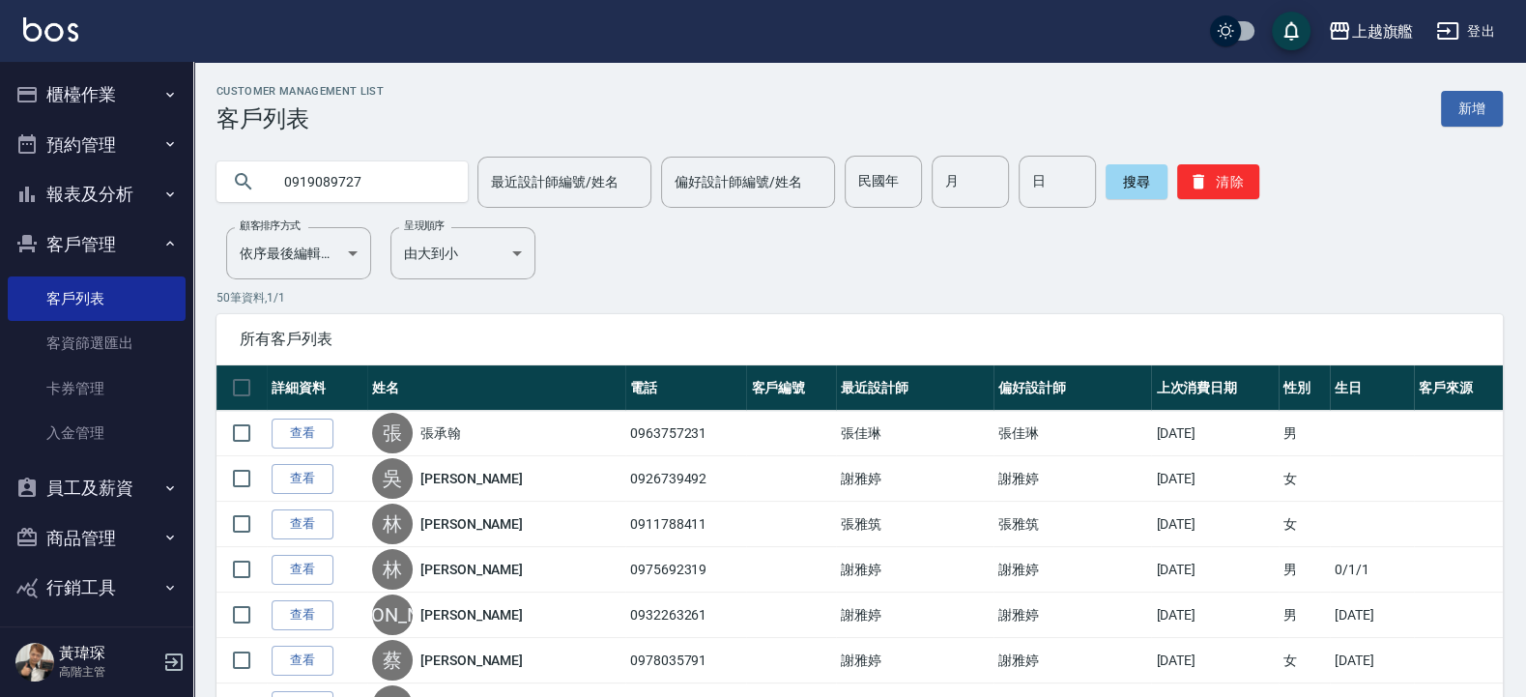
type input "0919089727"
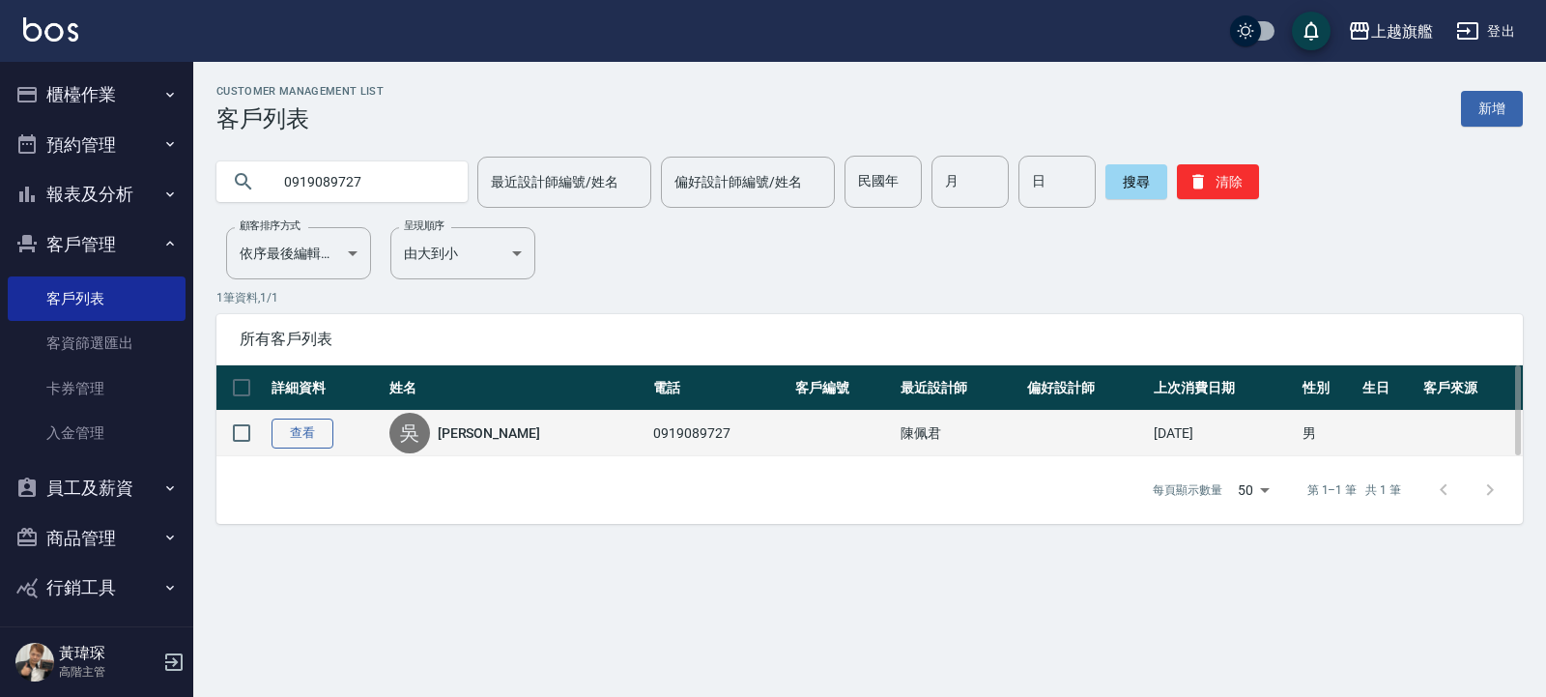
click at [301, 419] on link "查看" at bounding box center [303, 434] width 62 height 30
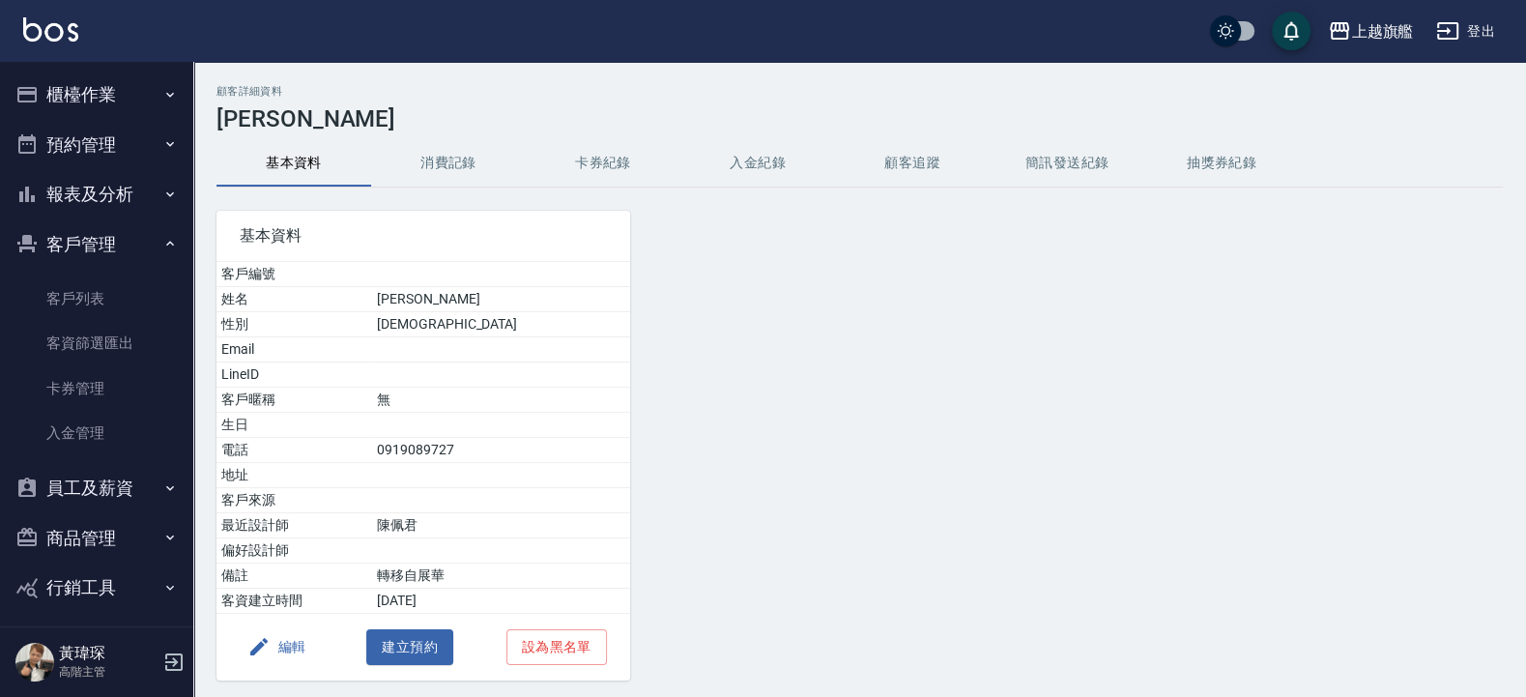
click at [953, 151] on button "顧客追蹤" at bounding box center [912, 163] width 155 height 46
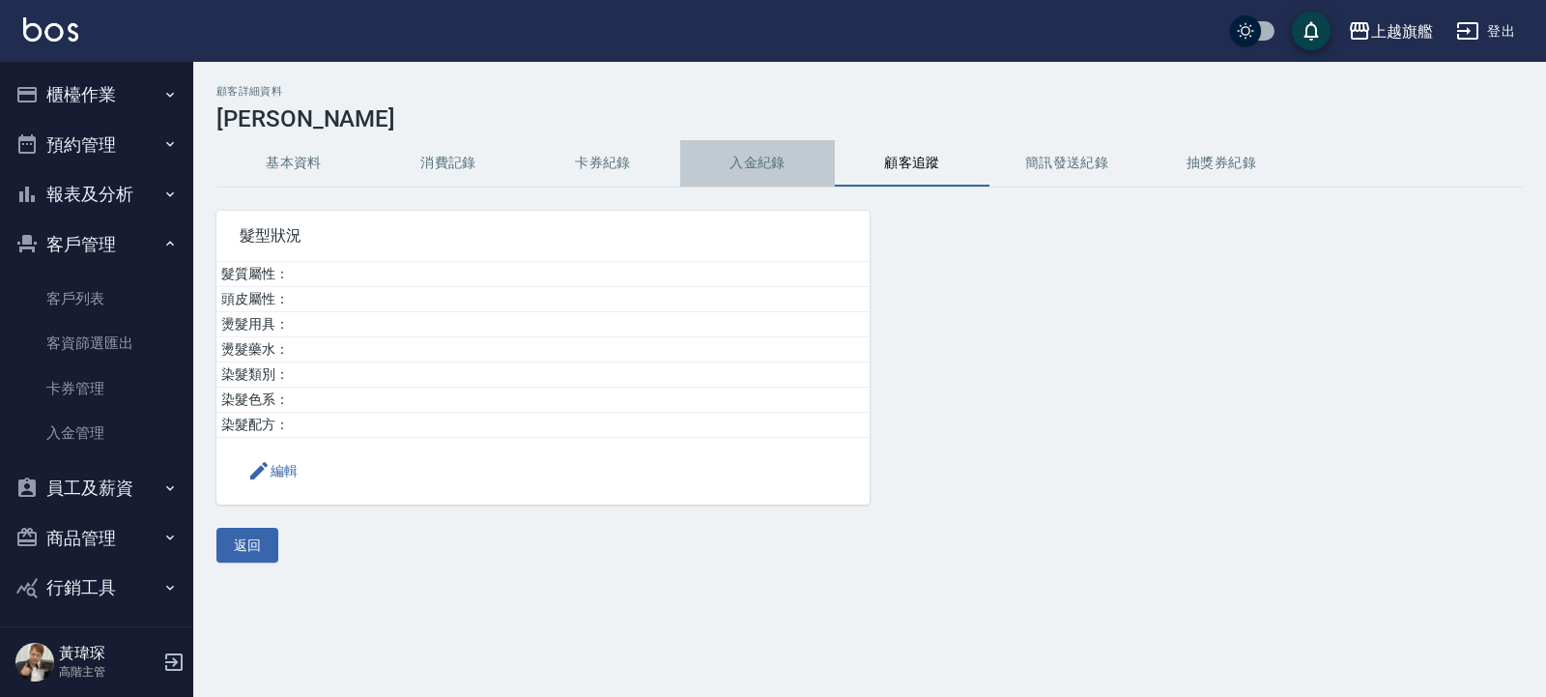
click at [752, 160] on button "入金紀錄" at bounding box center [757, 163] width 155 height 46
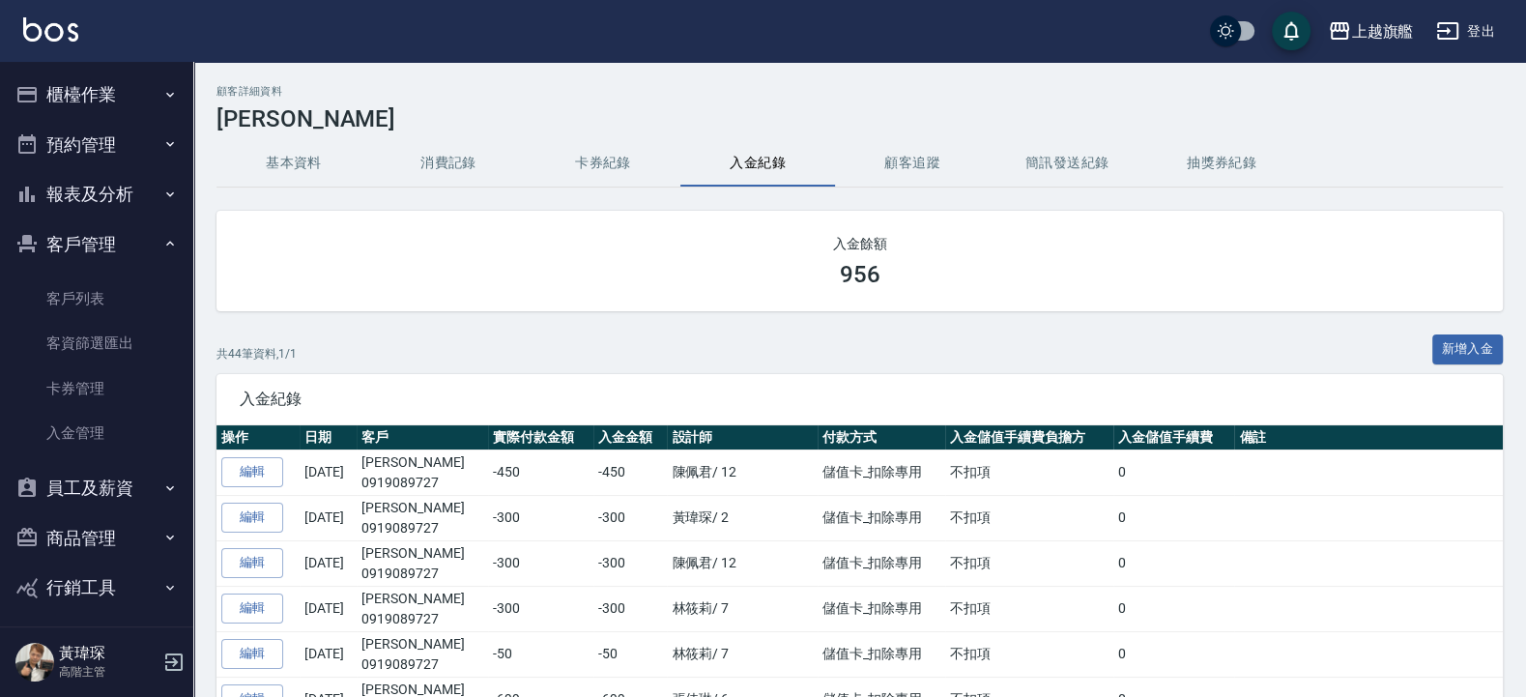
click at [267, 159] on button "基本資料" at bounding box center [294, 163] width 155 height 46
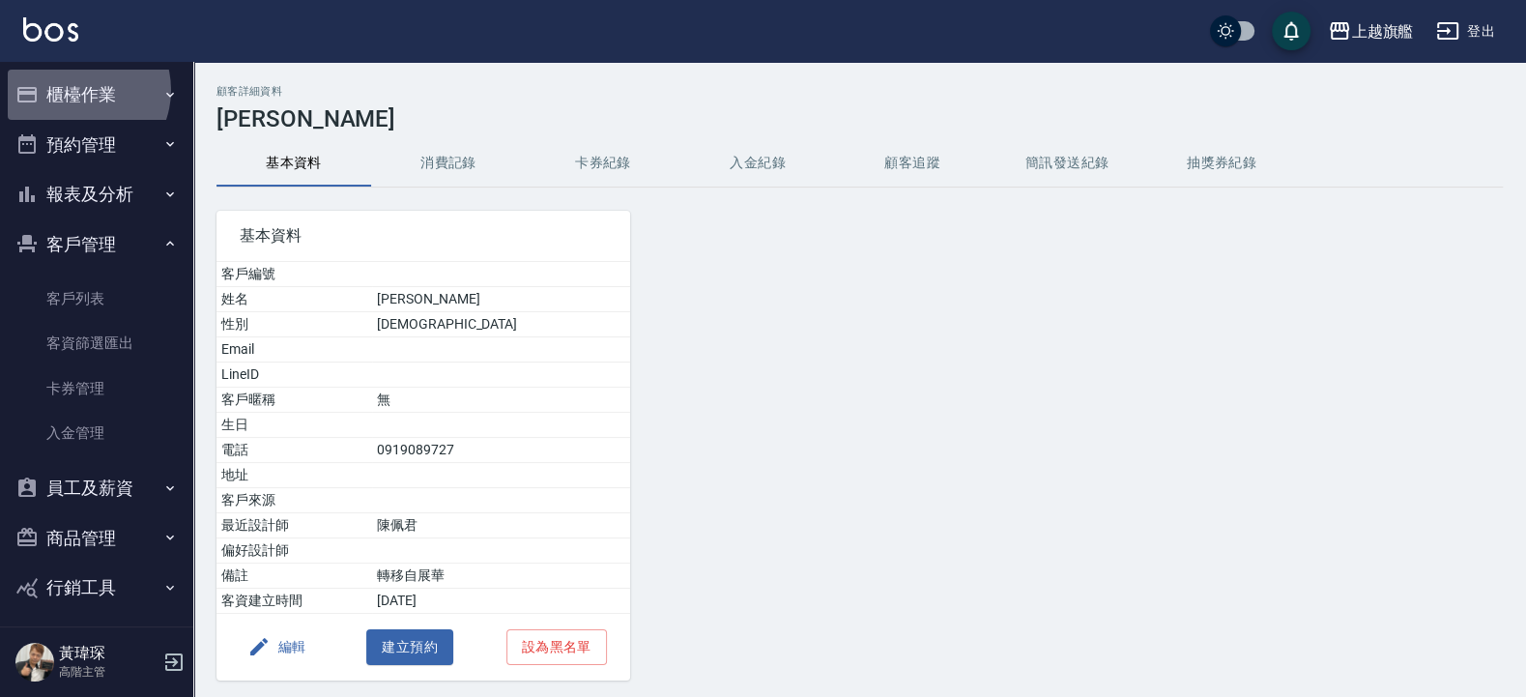
click at [77, 90] on button "櫃檯作業" at bounding box center [97, 95] width 178 height 50
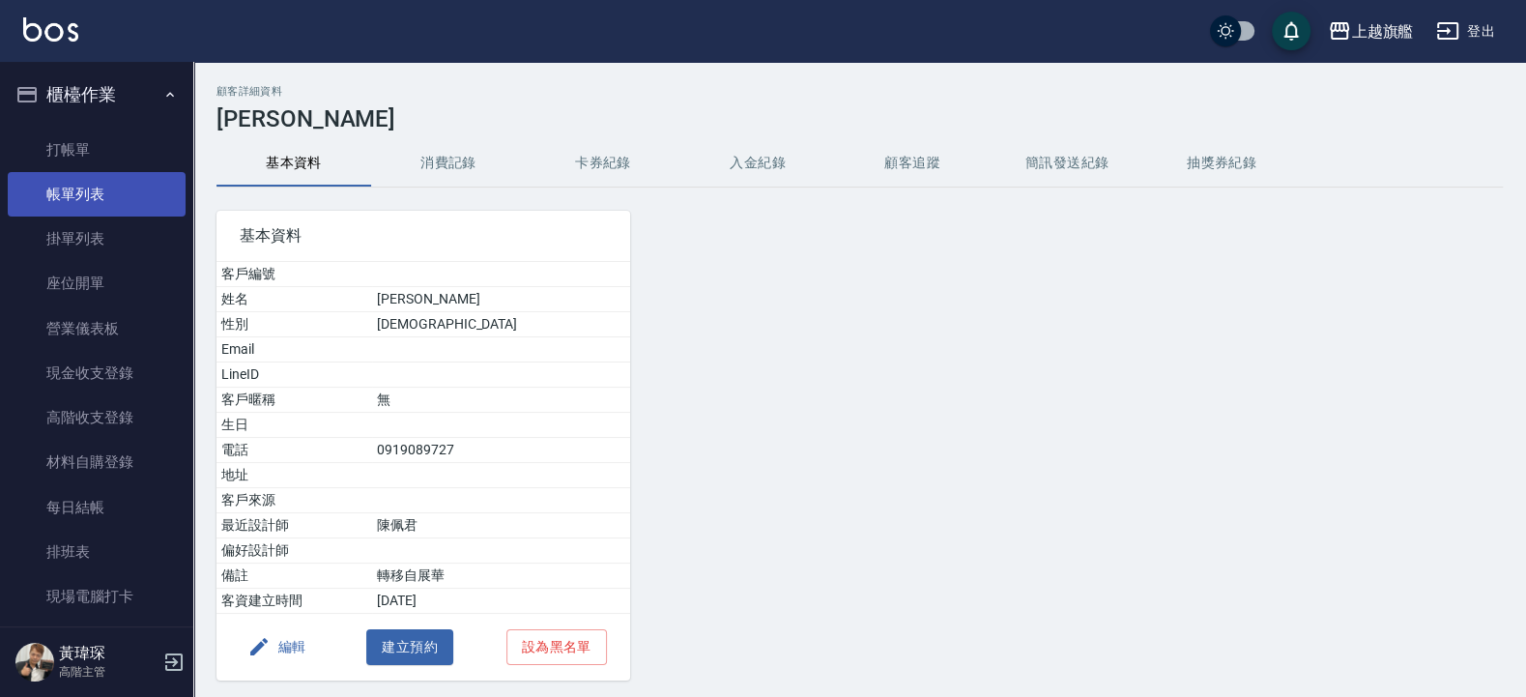
click at [69, 188] on link "帳單列表" at bounding box center [97, 194] width 178 height 44
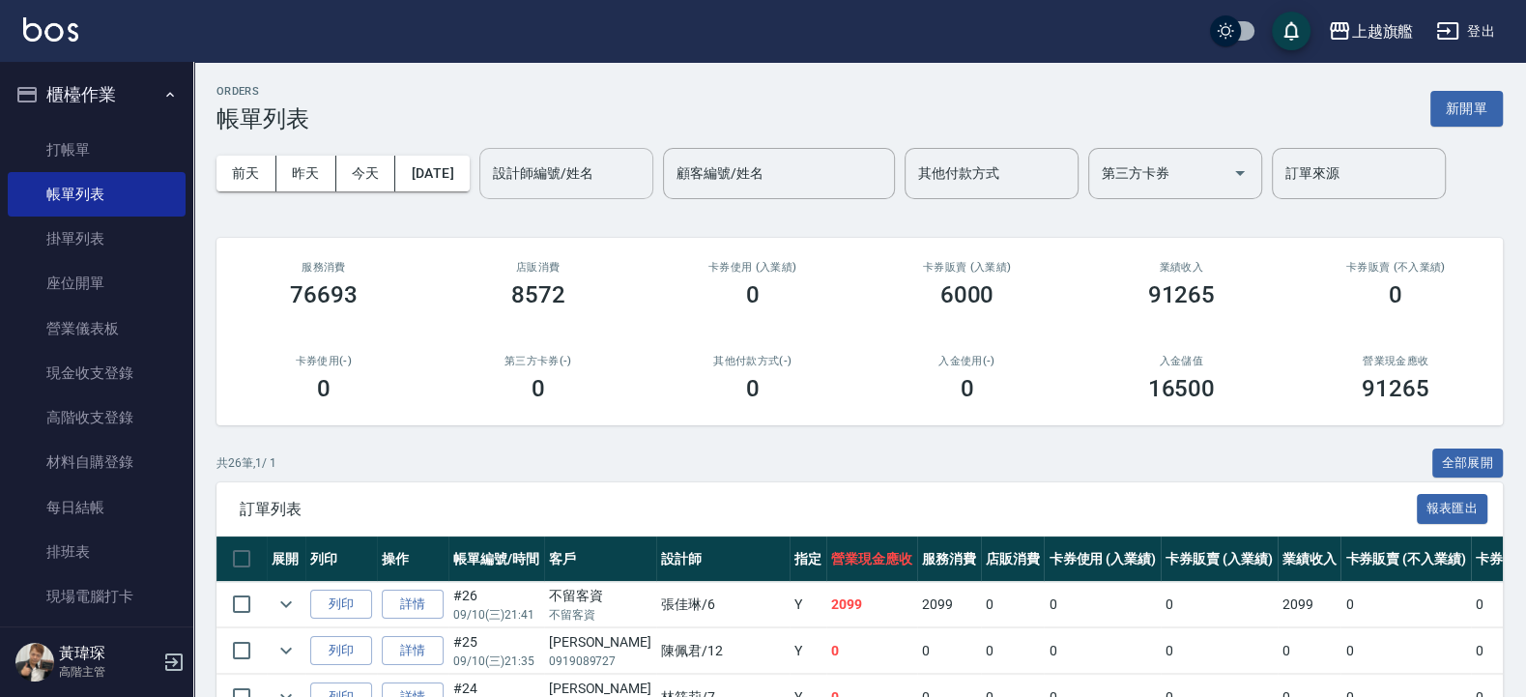
drag, startPoint x: 622, startPoint y: 170, endPoint x: 612, endPoint y: 172, distance: 10.8
click at [619, 172] on input "設計師編號/姓名" at bounding box center [566, 174] width 157 height 34
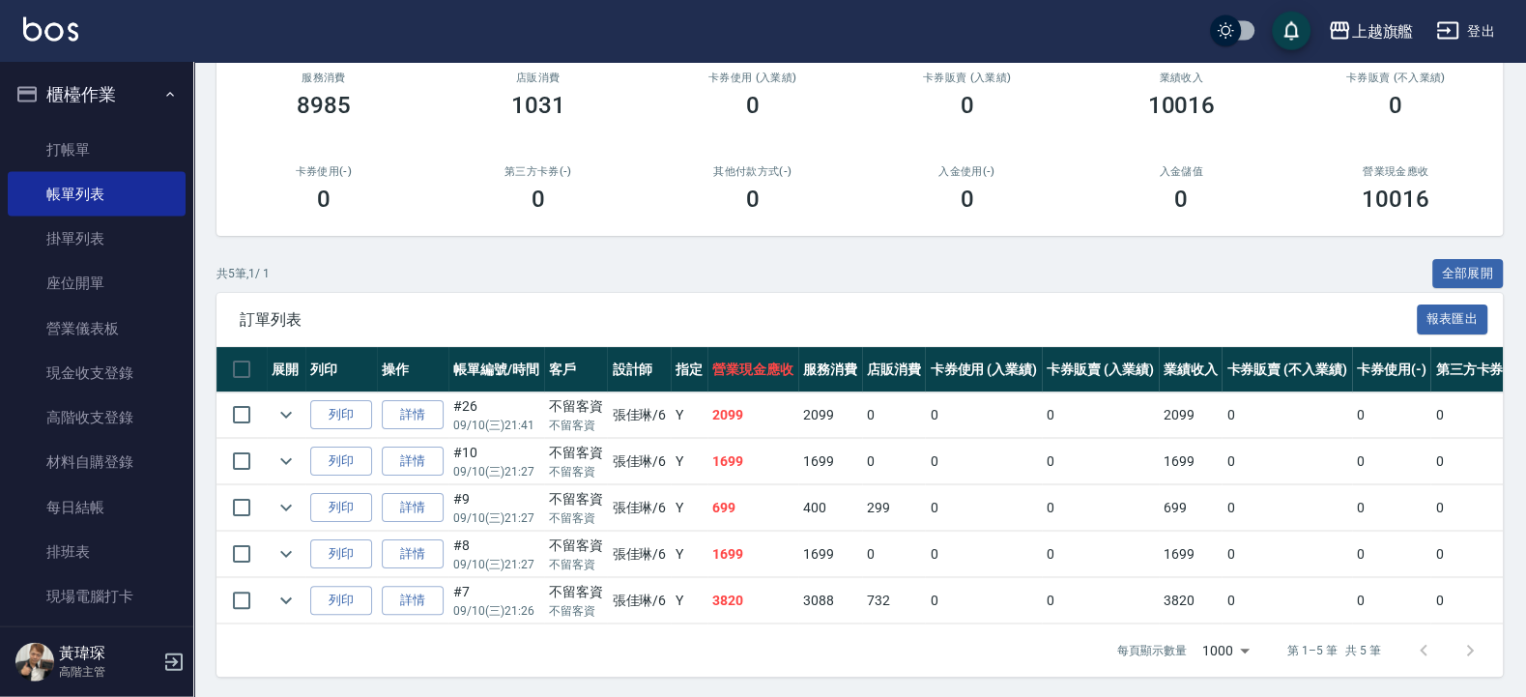
scroll to position [216, 0]
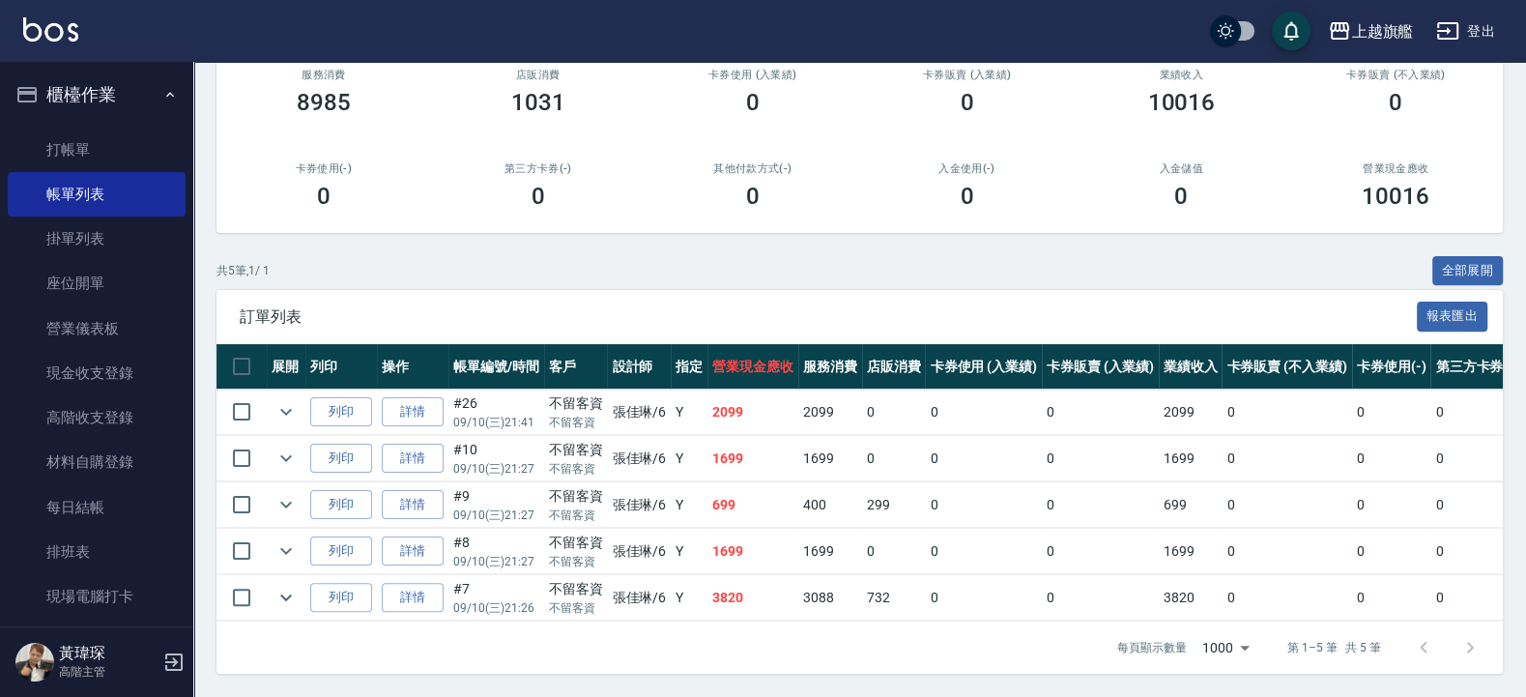
type input "張佳琳-6"
click at [1074, 641] on div "每頁顯示數量 1000 1000 第 1–5 筆 共 5 筆" at bounding box center [860, 647] width 1286 height 52
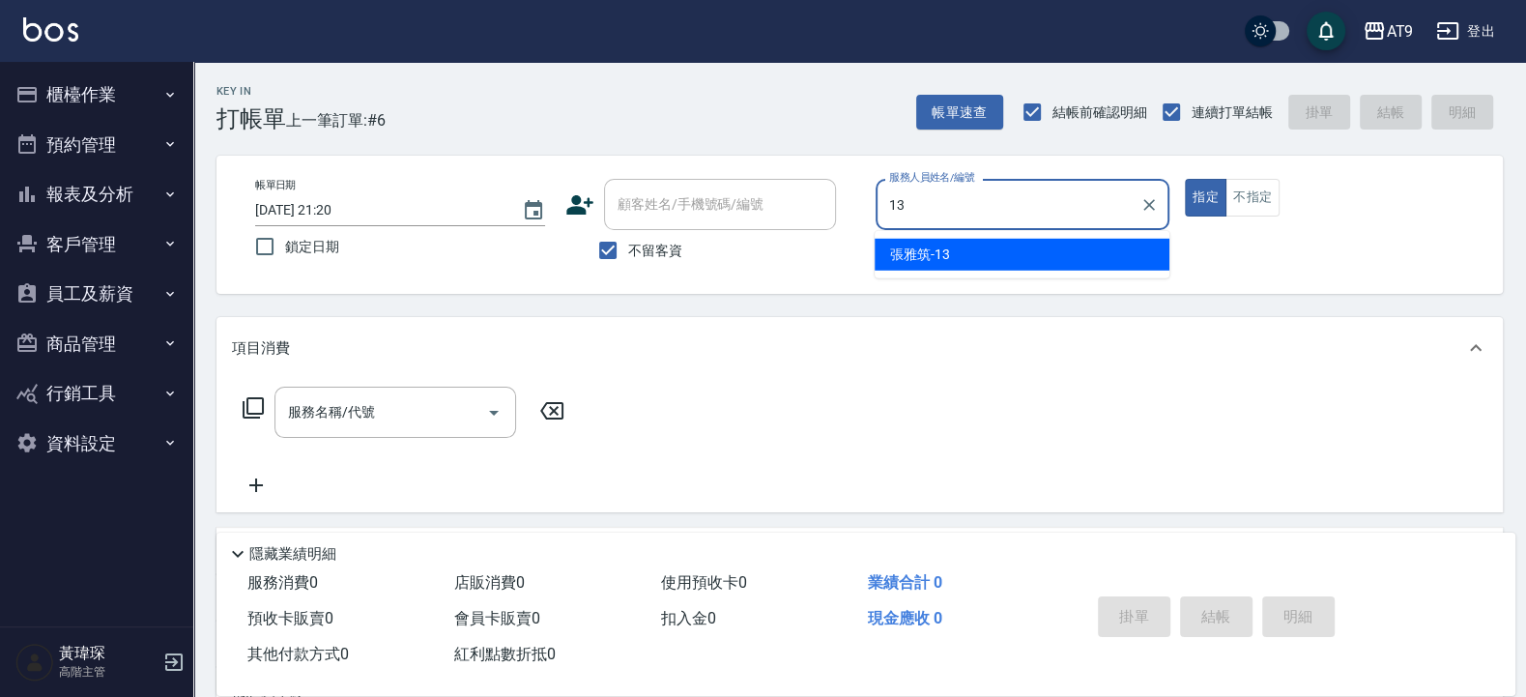
type input "[PERSON_NAME]-13"
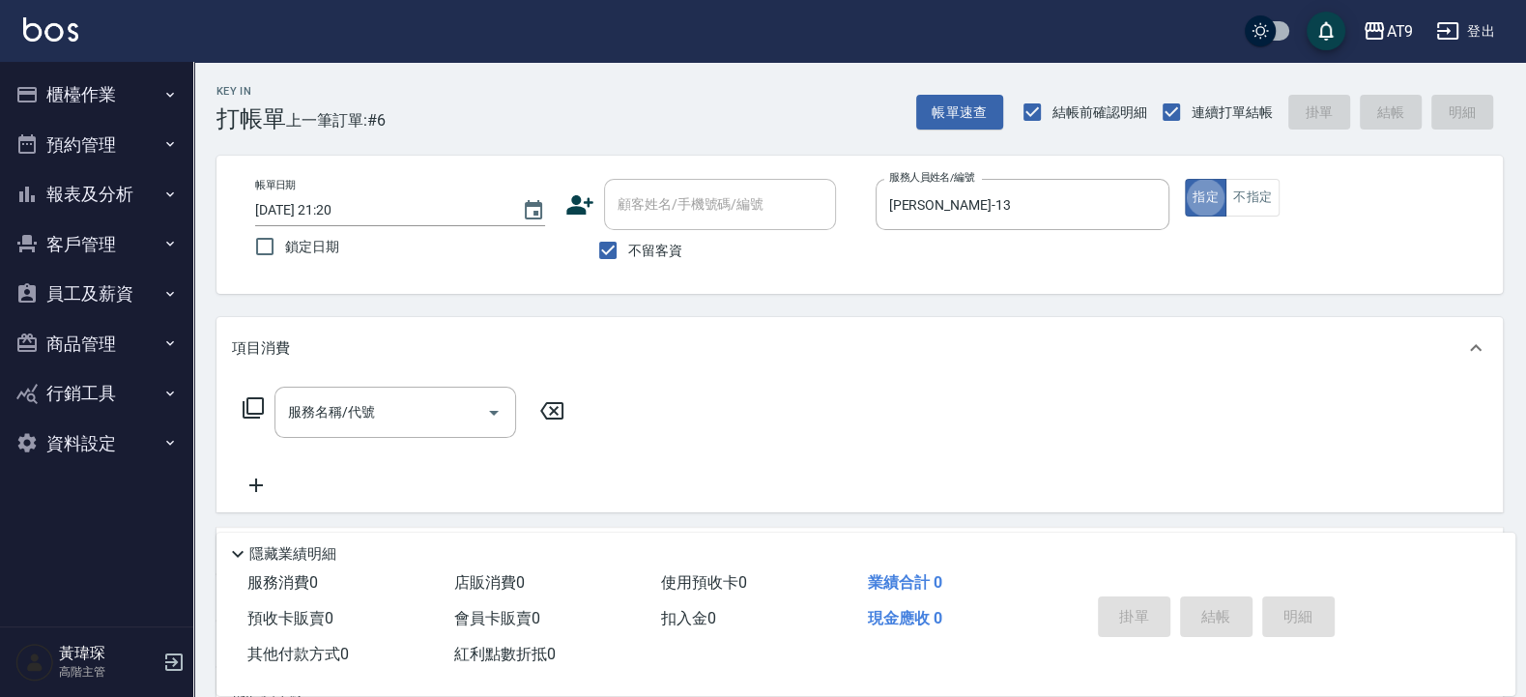
type button "true"
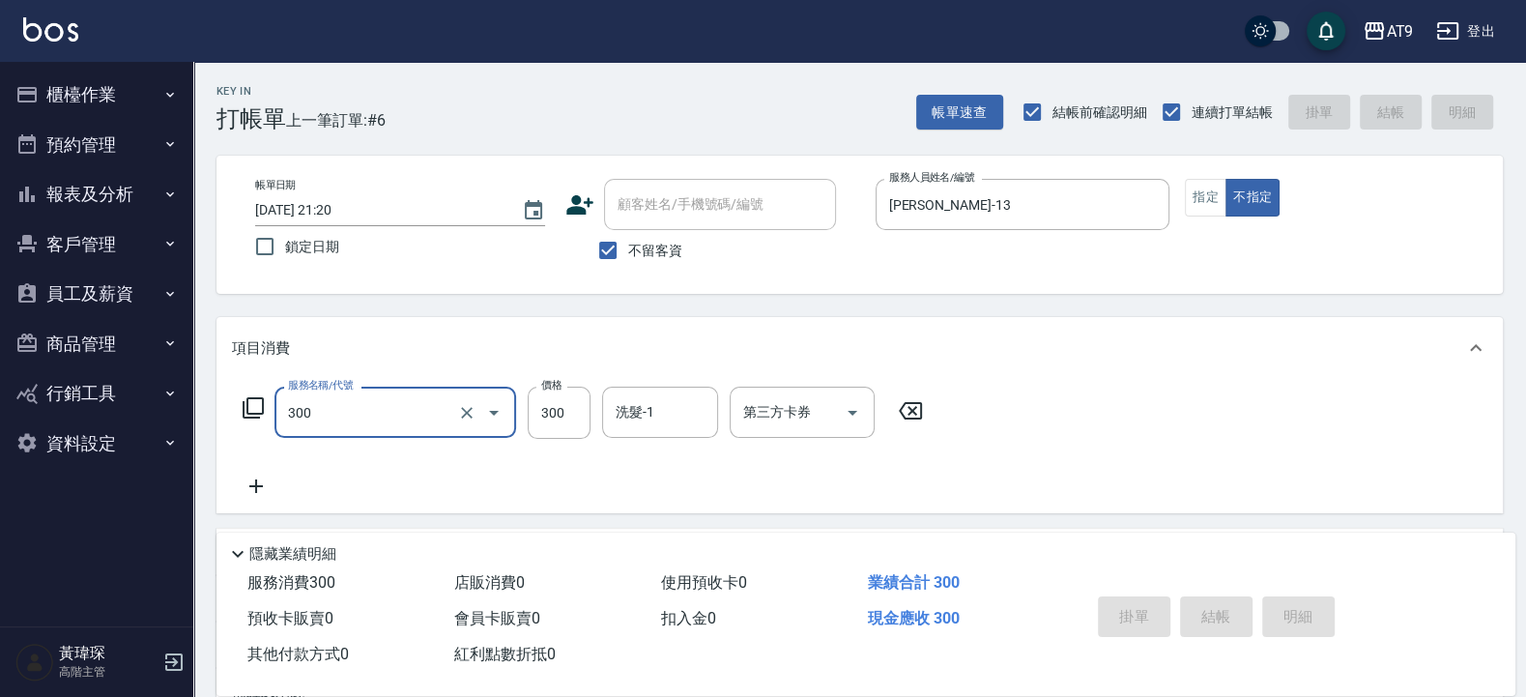
type input "300"
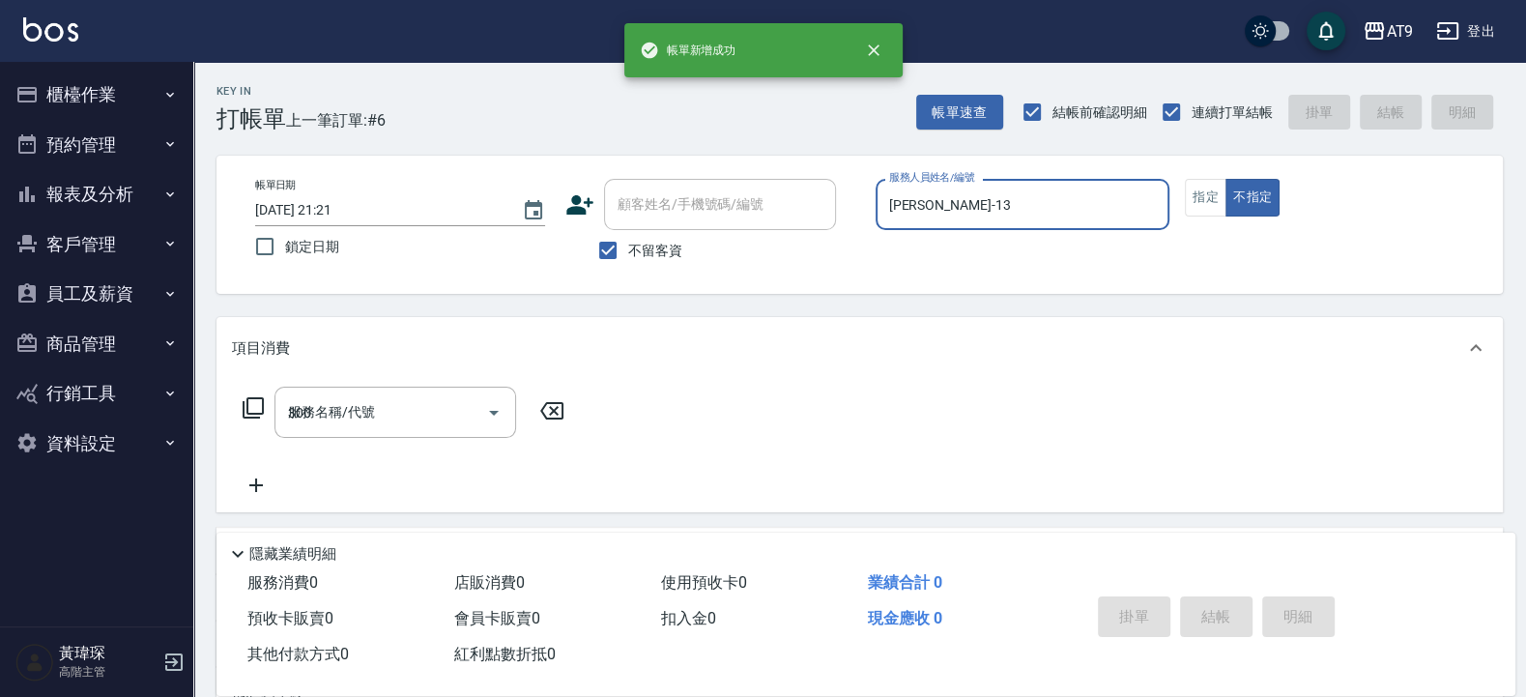
type input "2025/09/10 21:21"
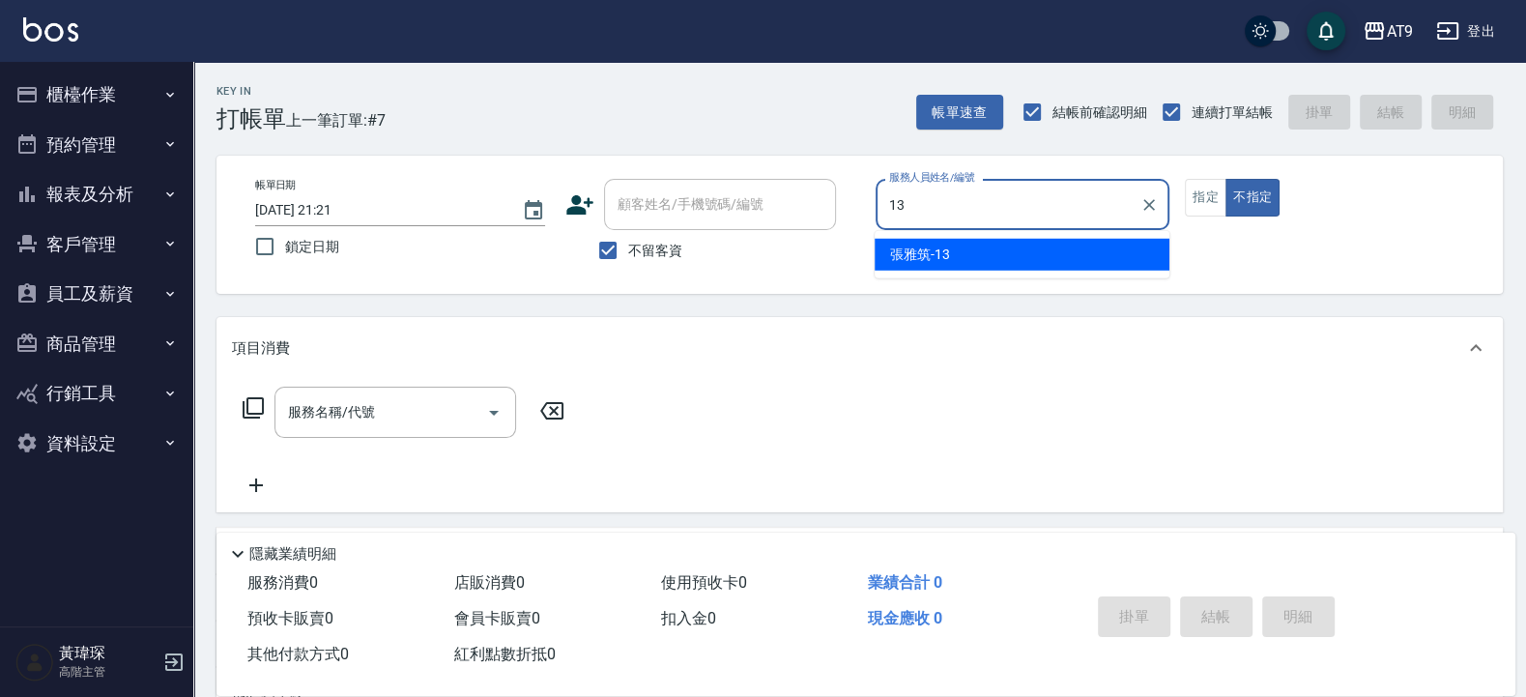
type input "張雅筑-13"
type button "false"
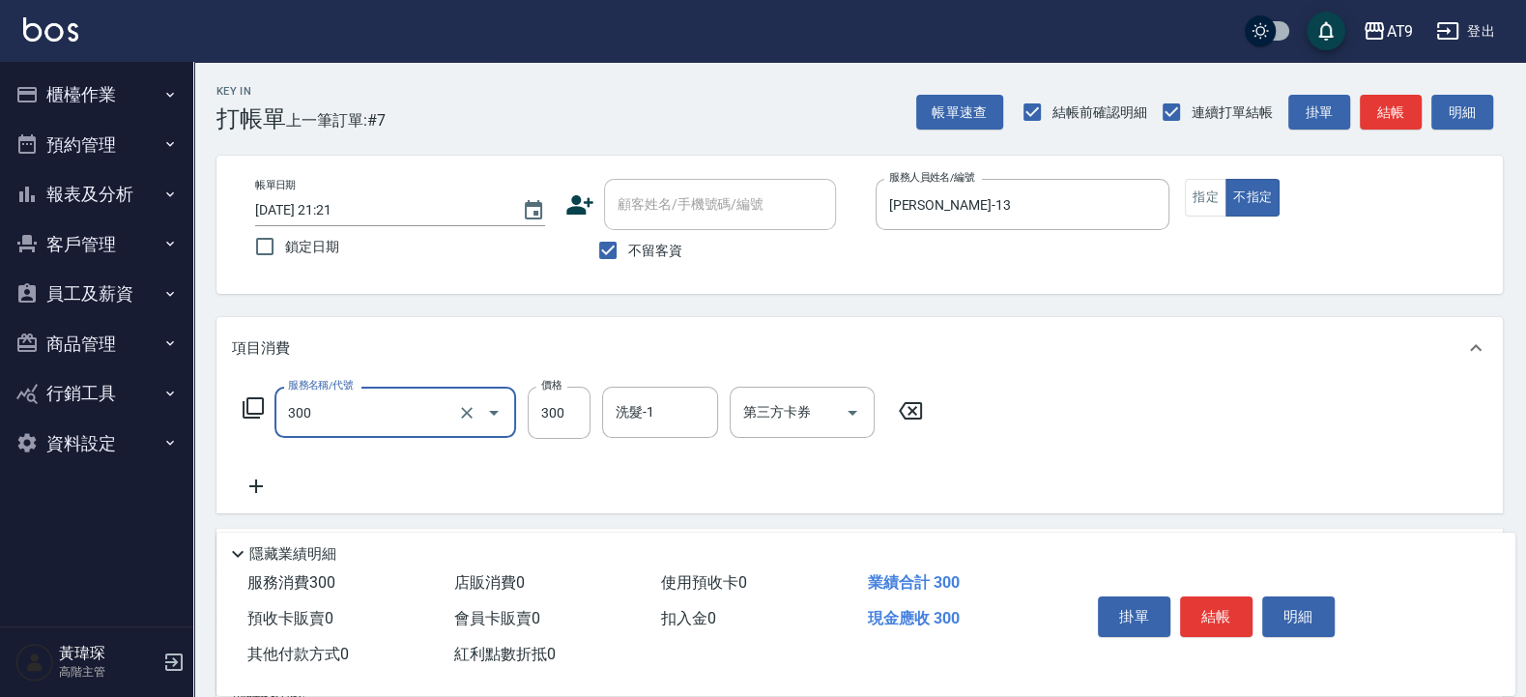
type input "SC300(300)"
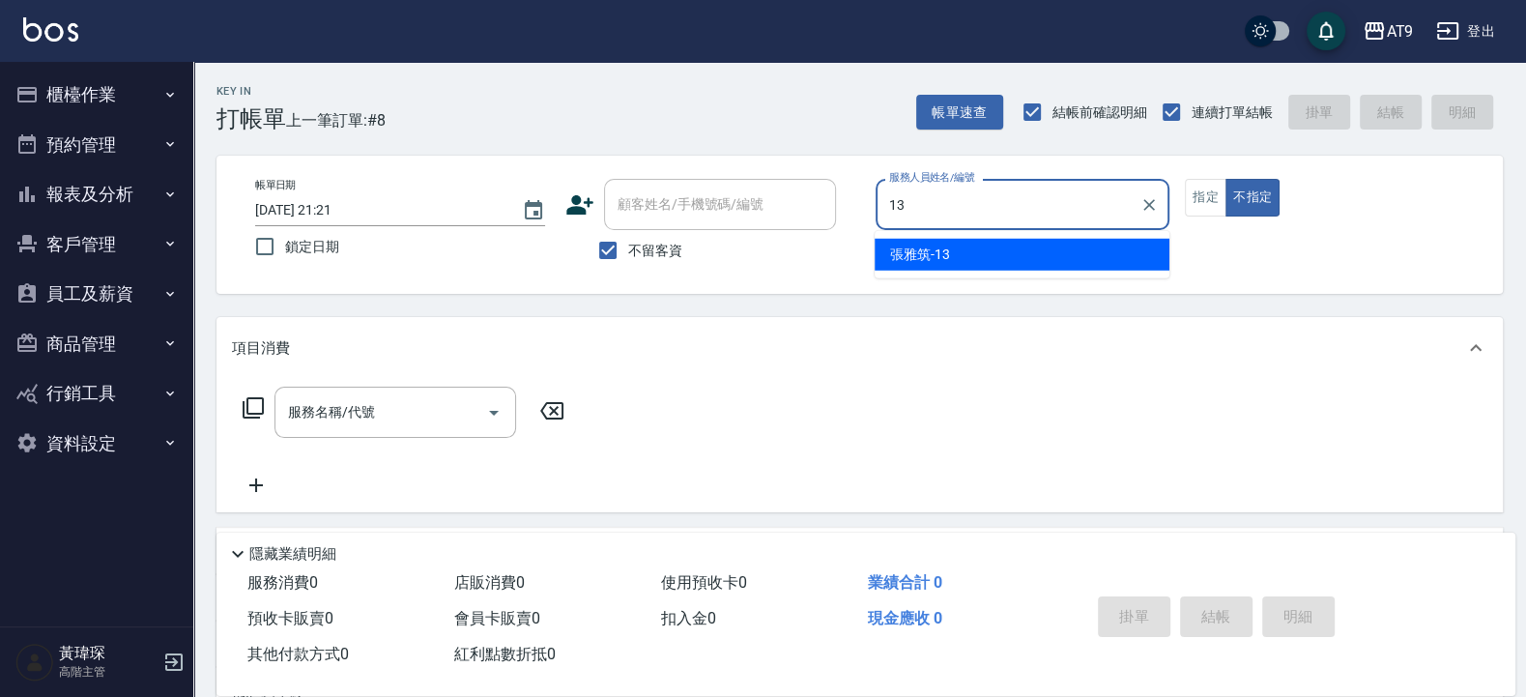
type input "張雅筑-13"
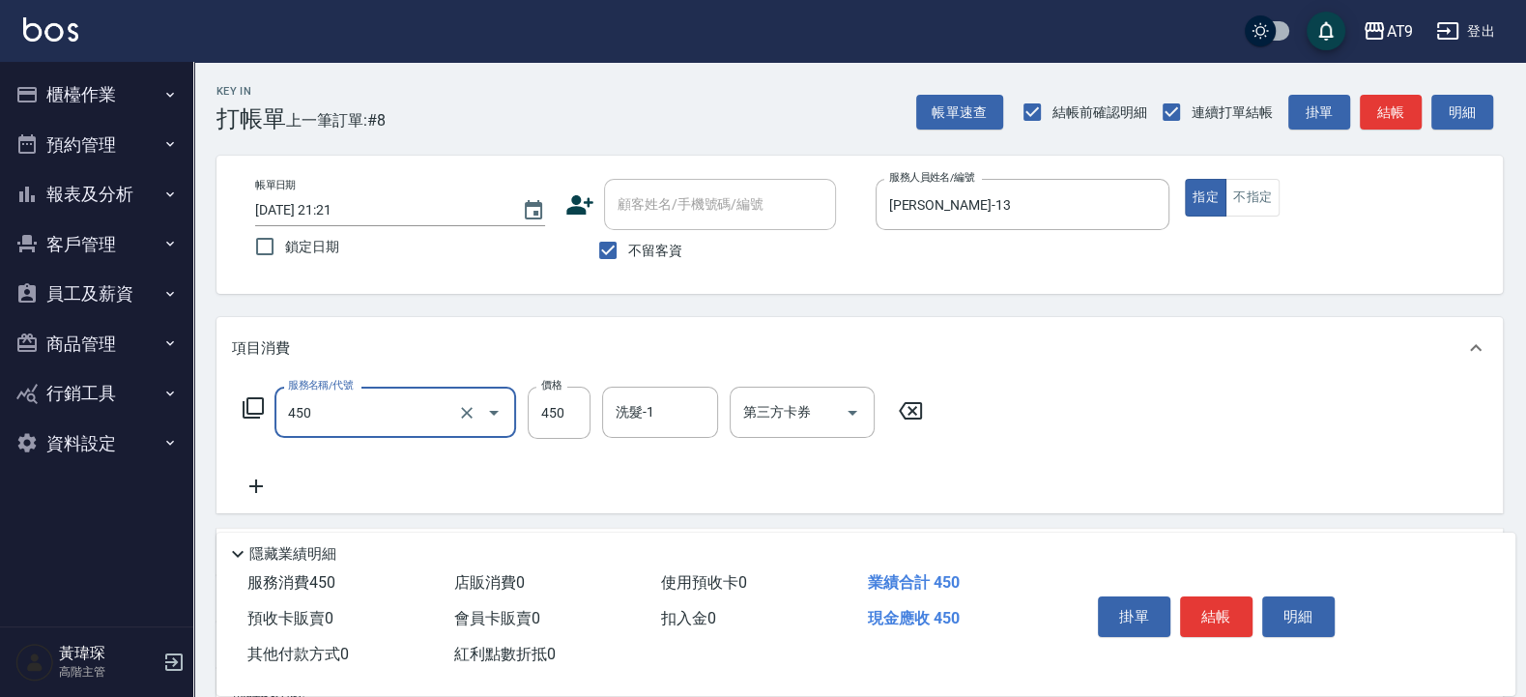
type input "SC450(450)"
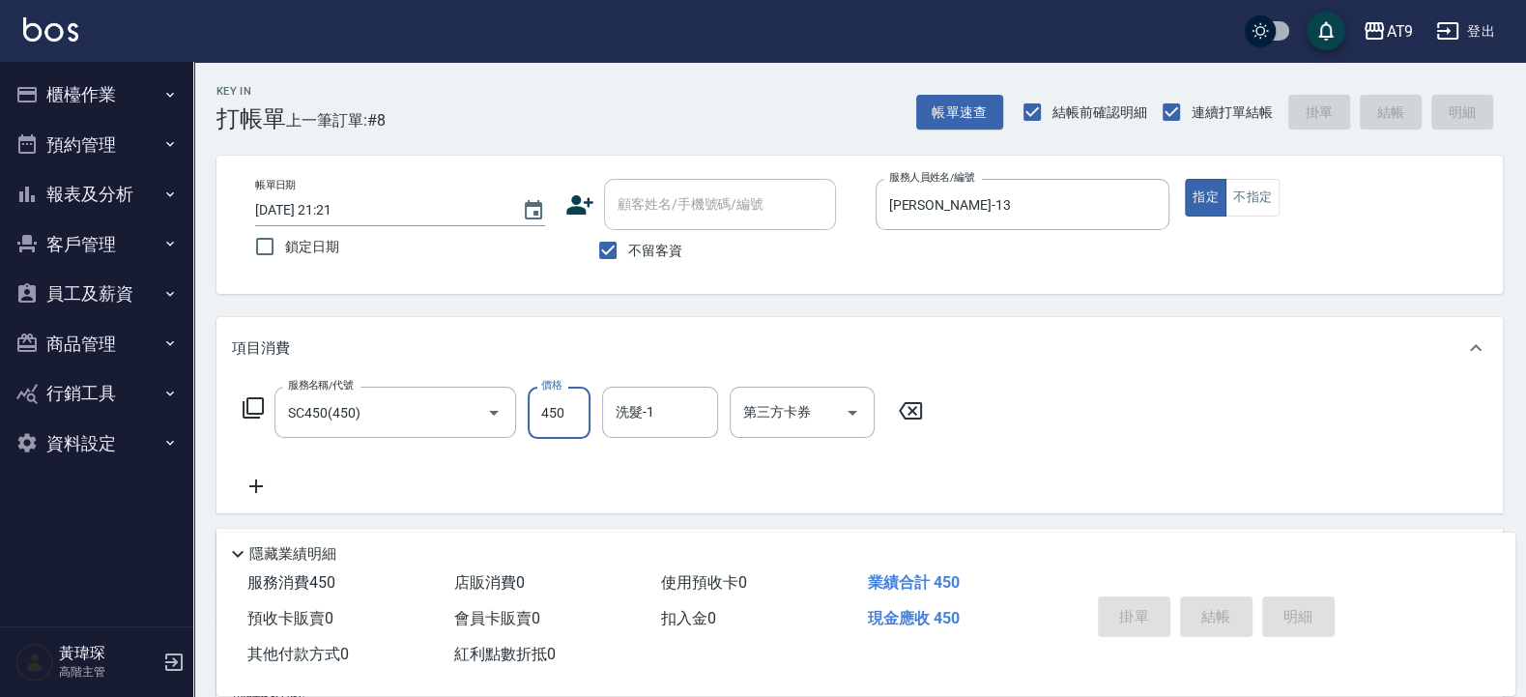
type input "2025/09/10 21:22"
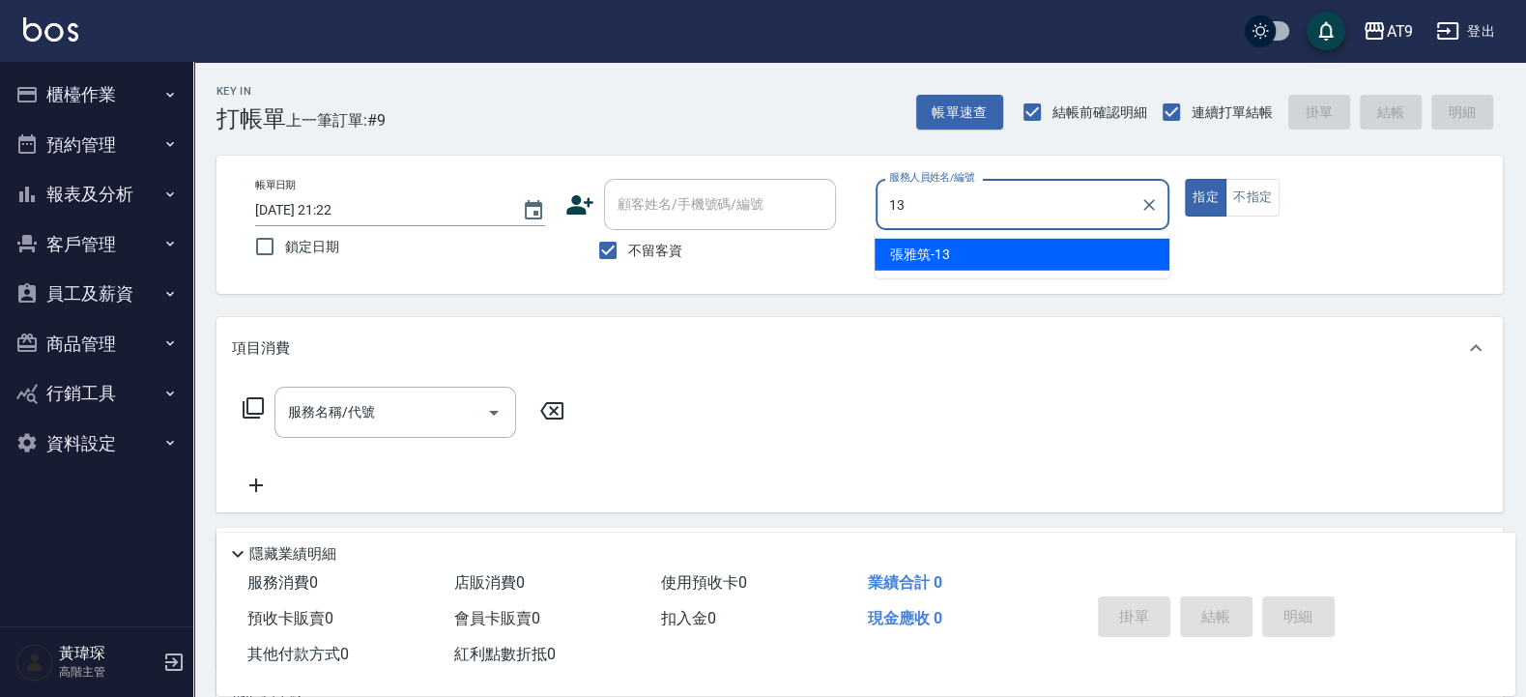
type input "張雅筑-13"
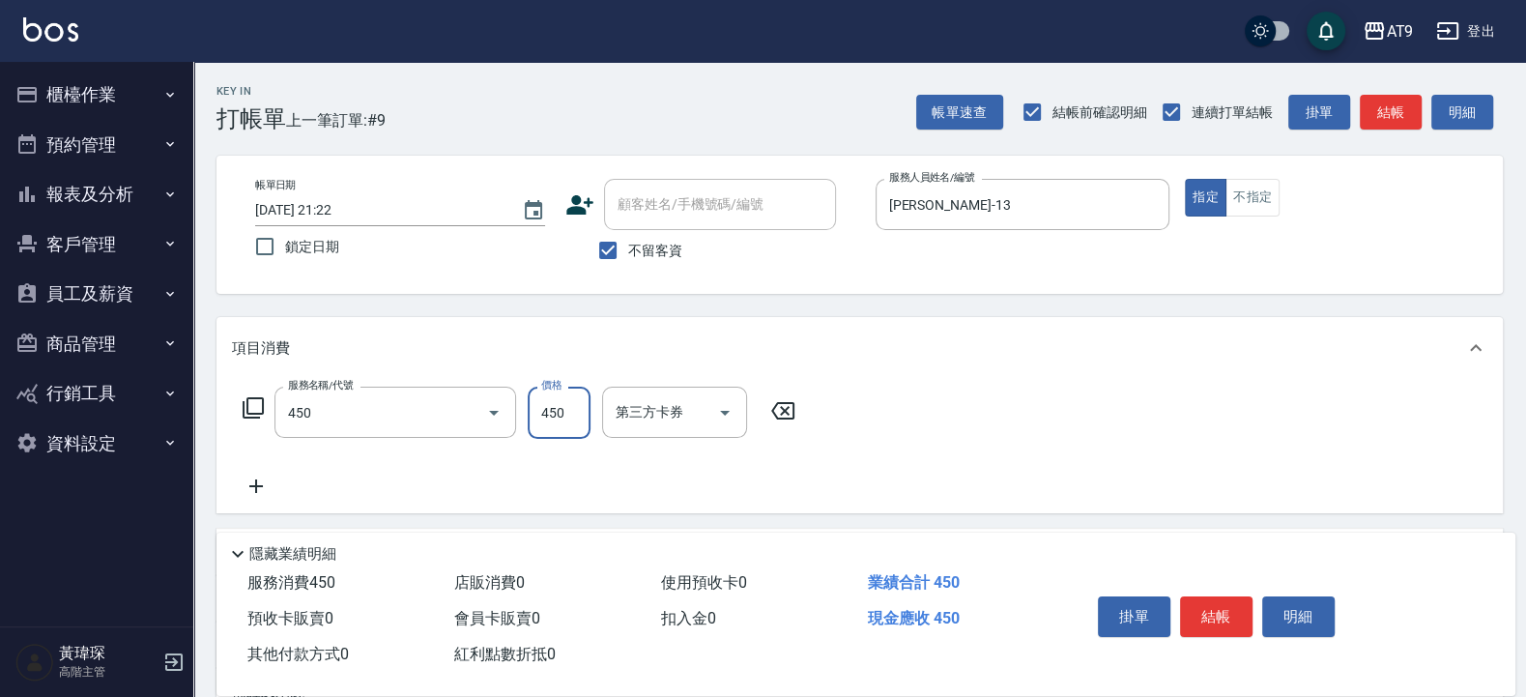
type input "SC450(450)"
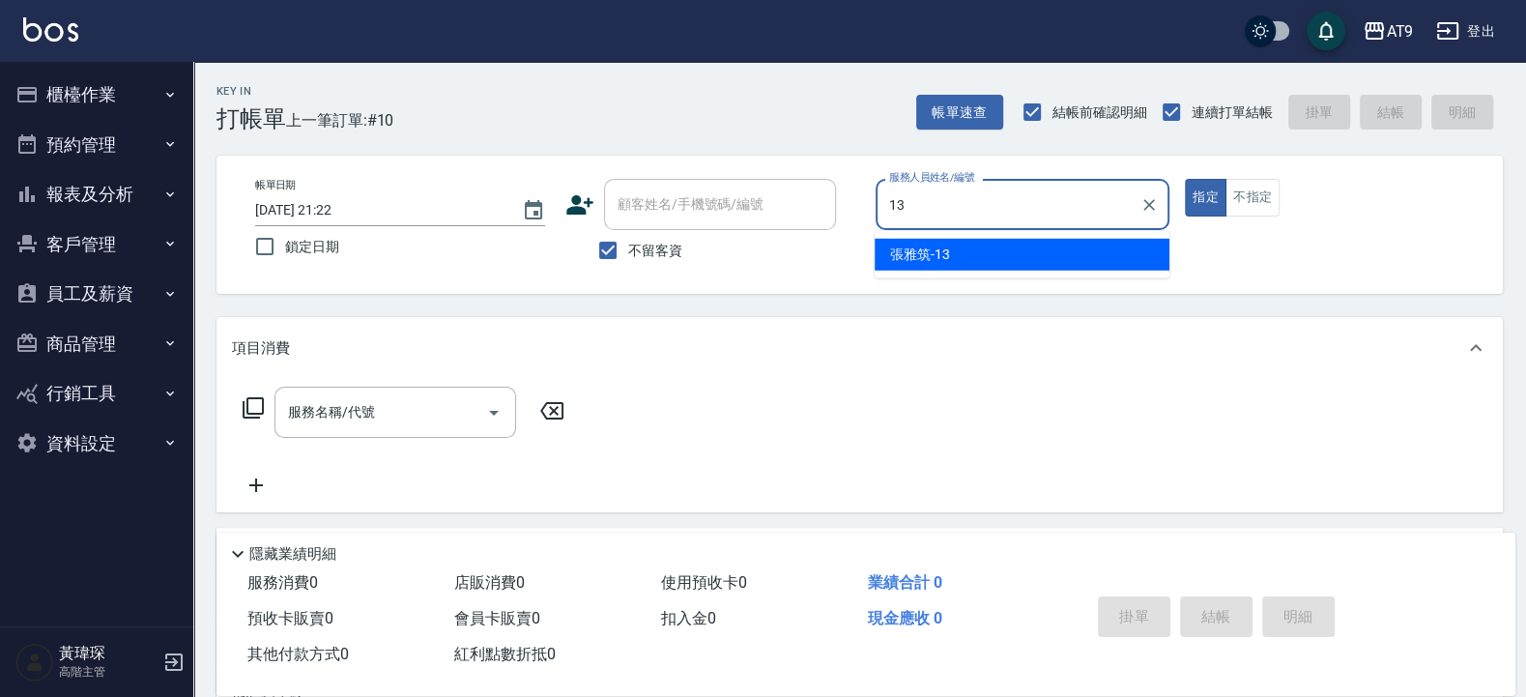
type input "張雅筑-13"
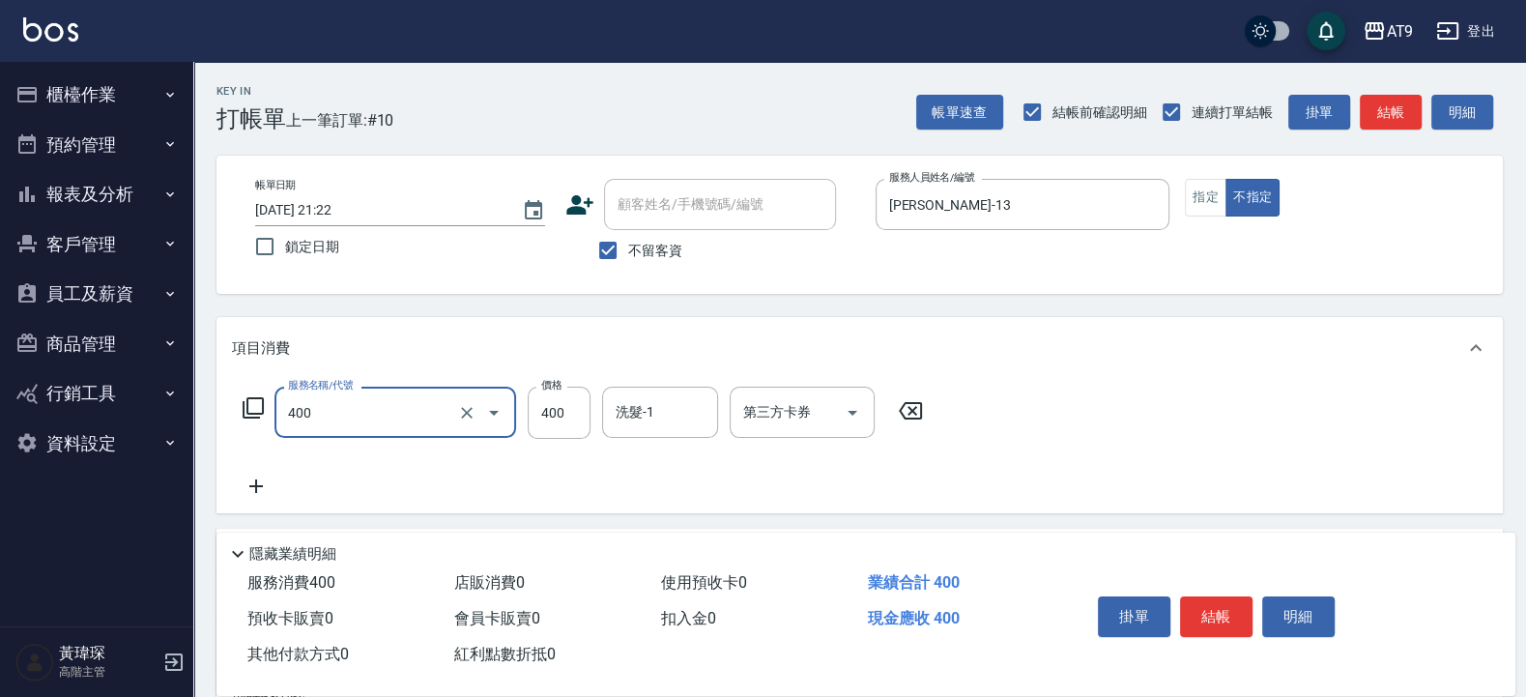
type input "SC400(400)"
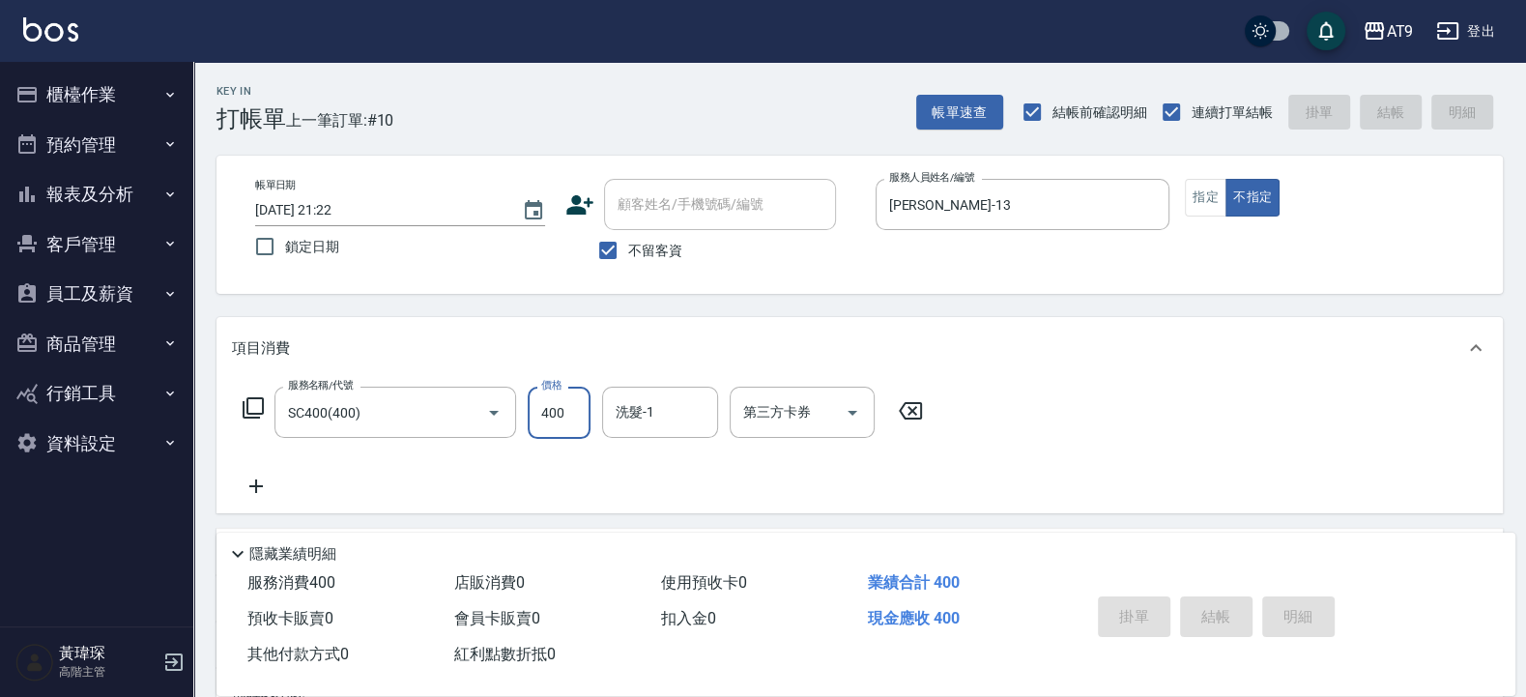
type input "2025/09/10 21:23"
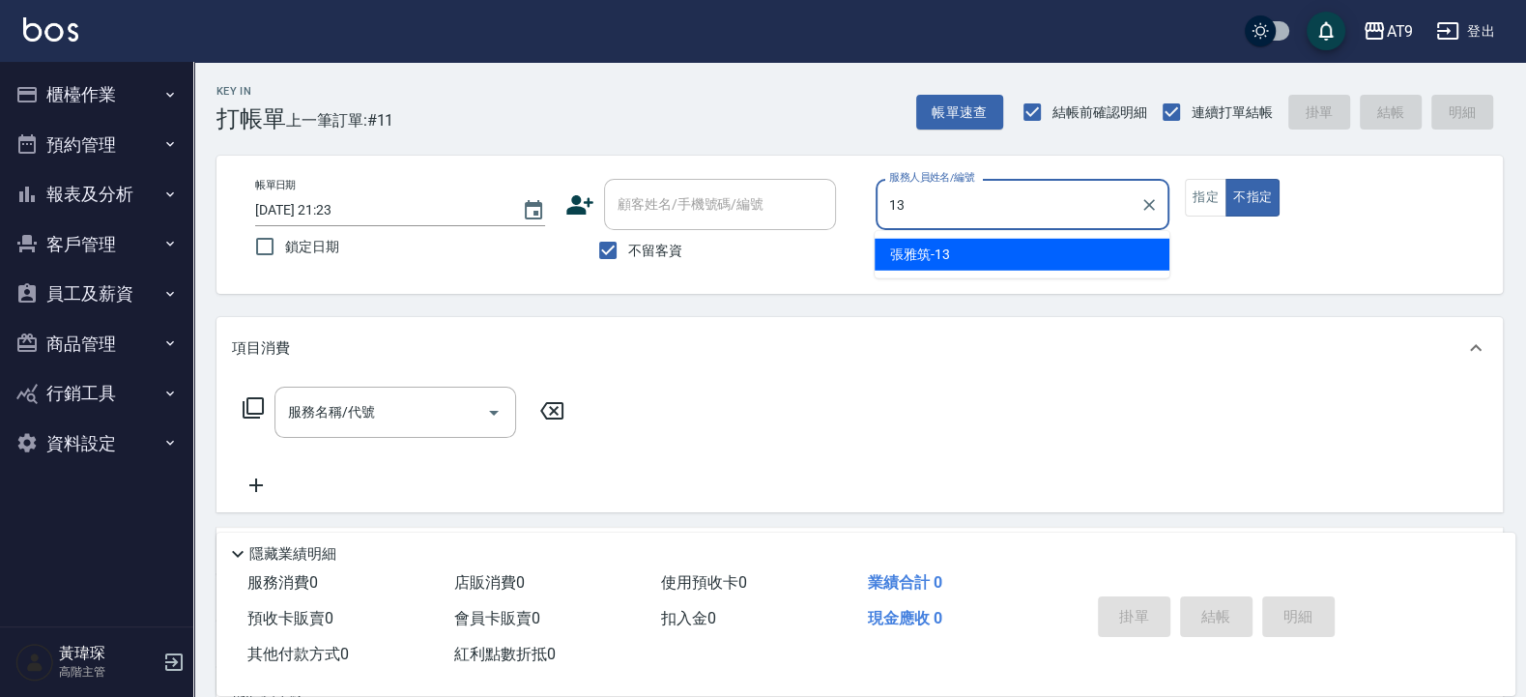
type input "張雅筑-13"
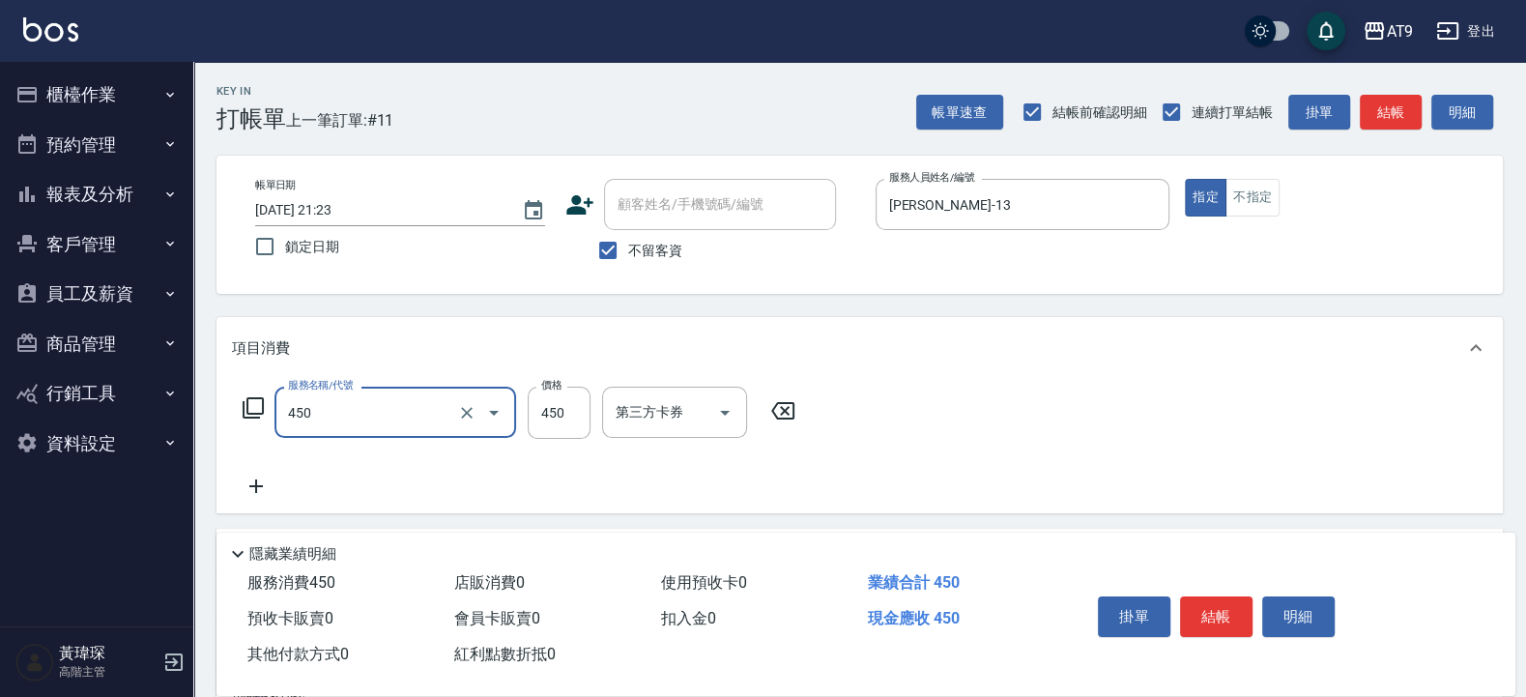
type input "SC450(450)"
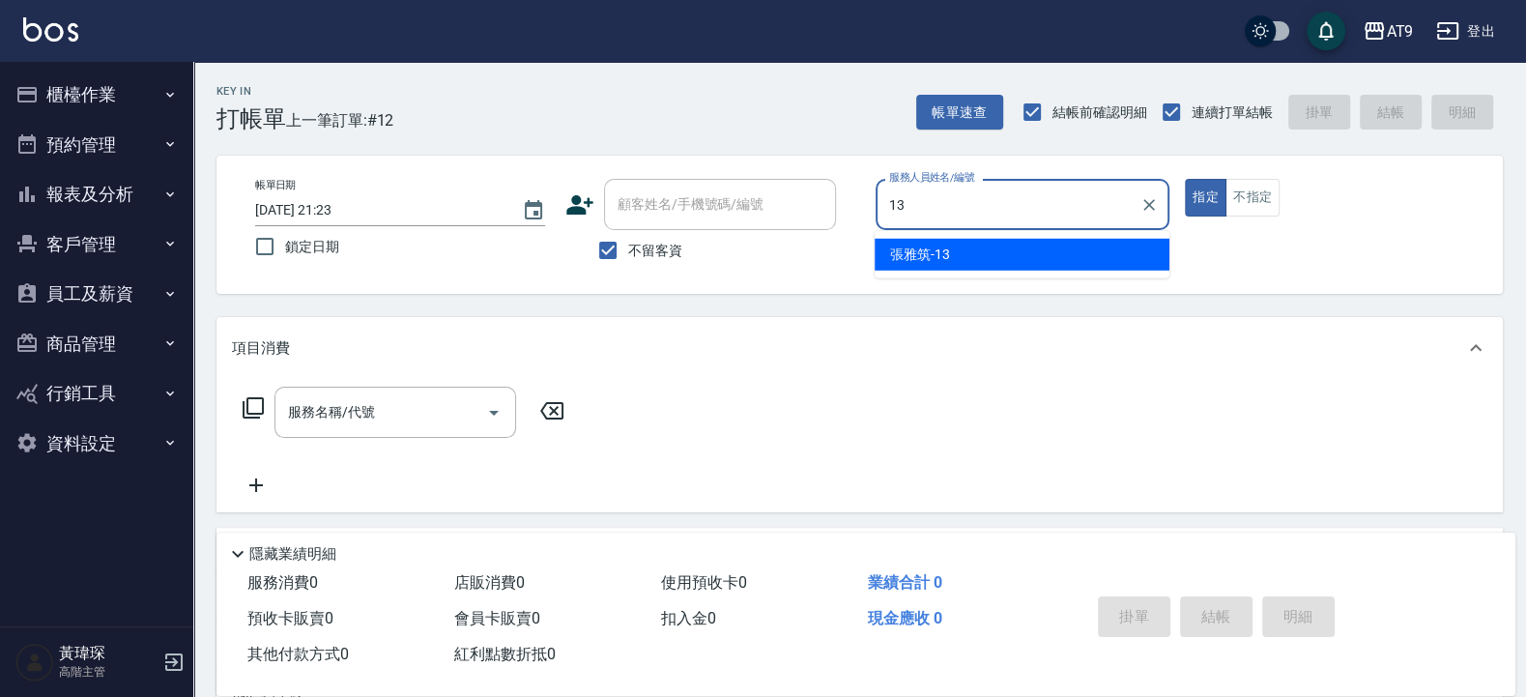
type input "張雅筑-13"
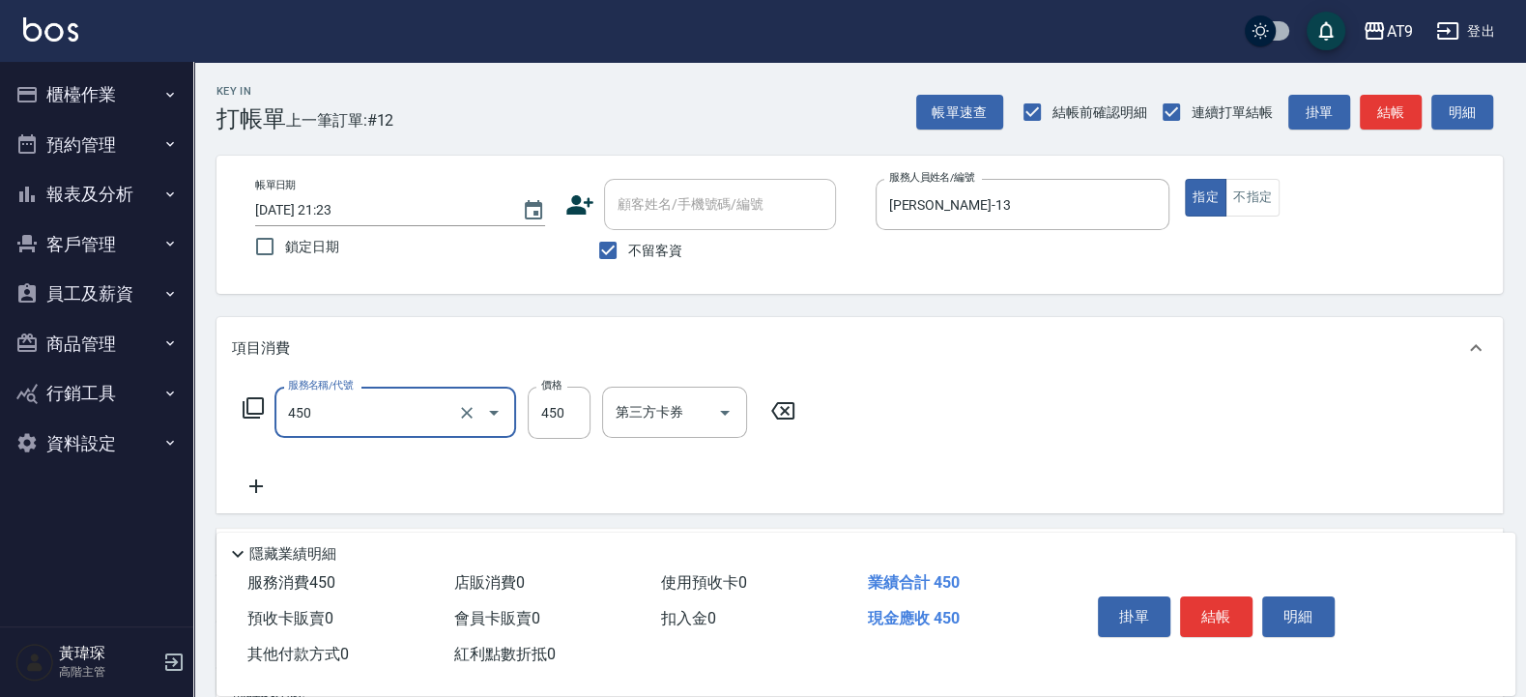
type input "SC450(450)"
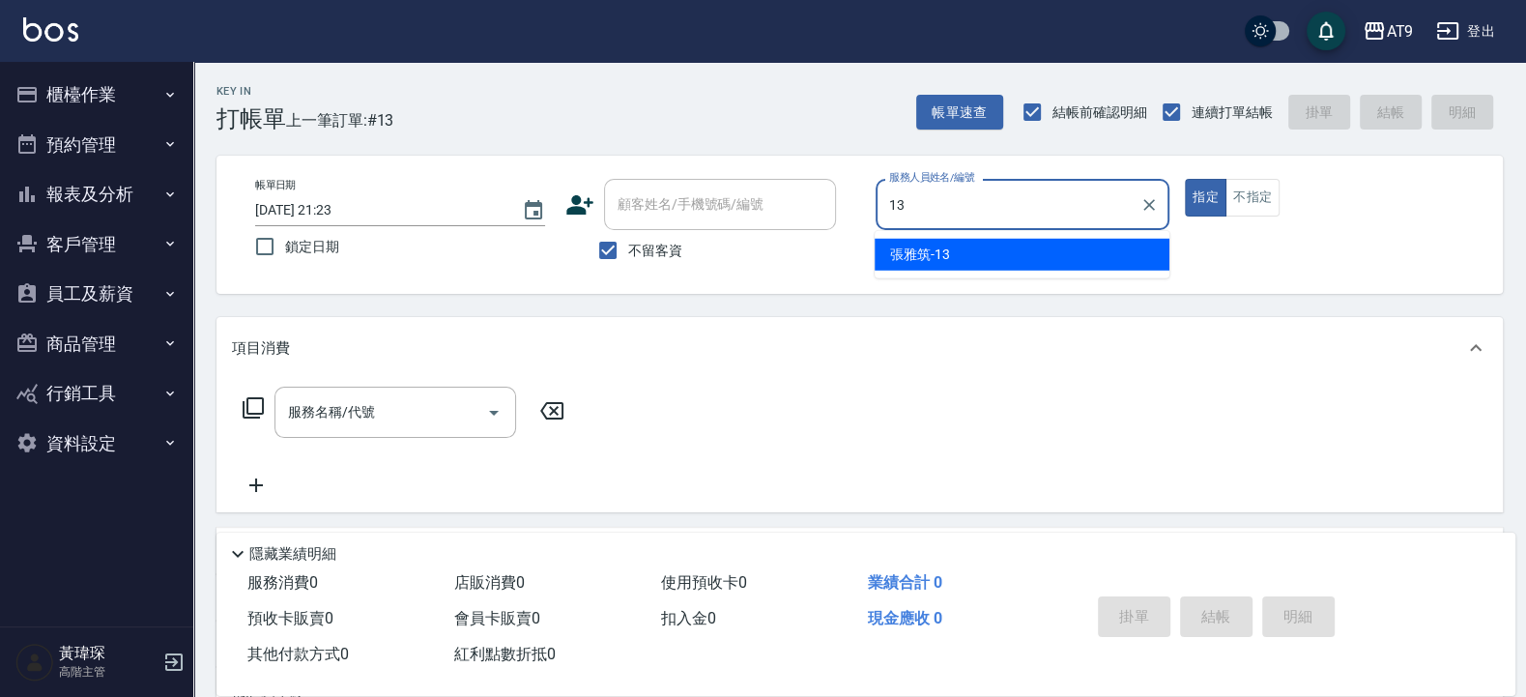
type input "張雅筑-13"
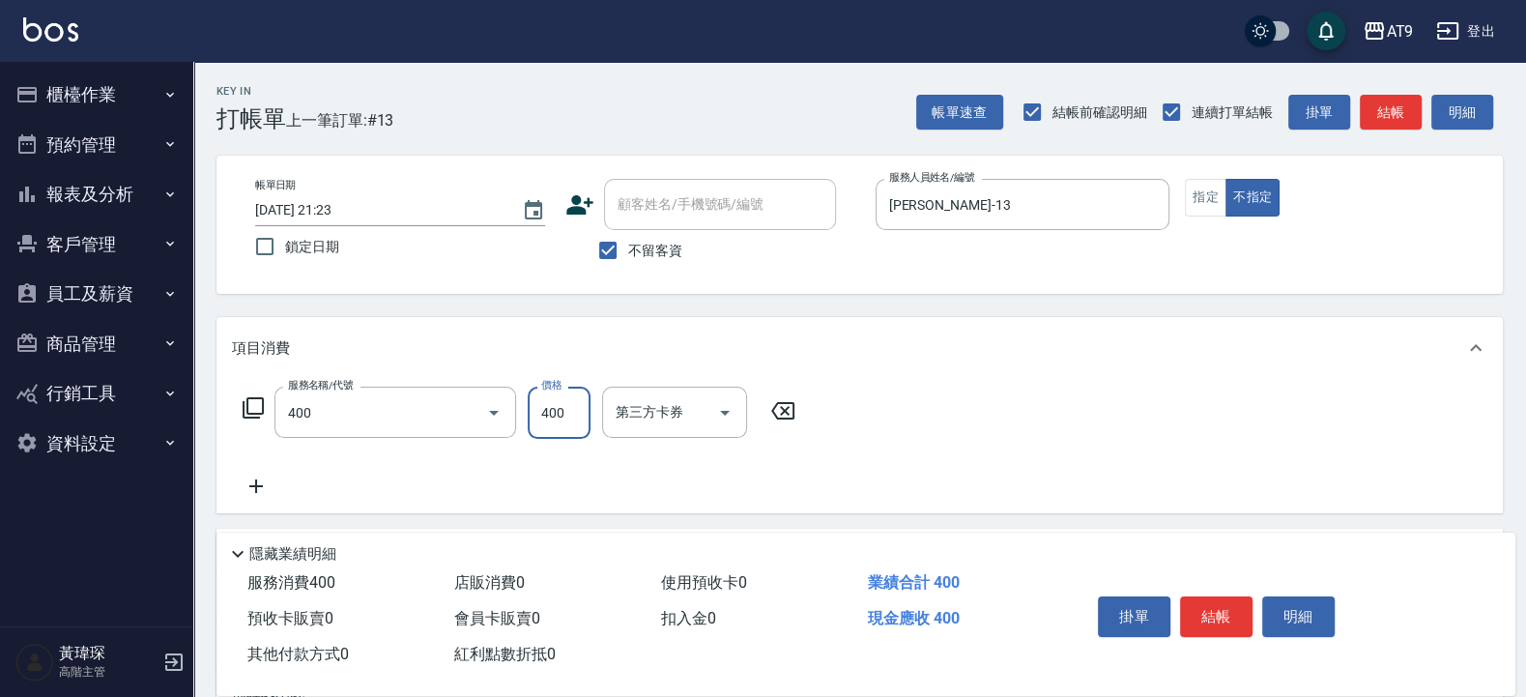
type input "SC400(400)"
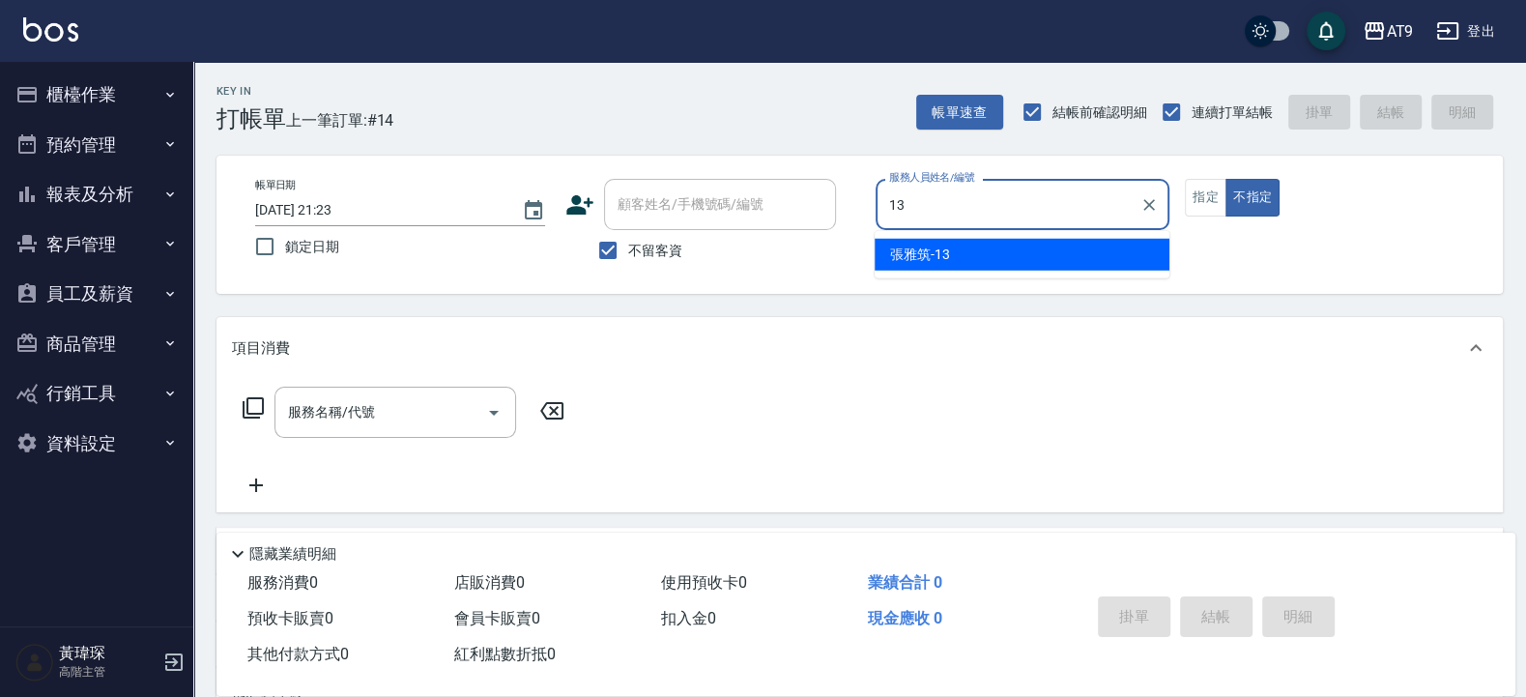
type input "張雅筑-13"
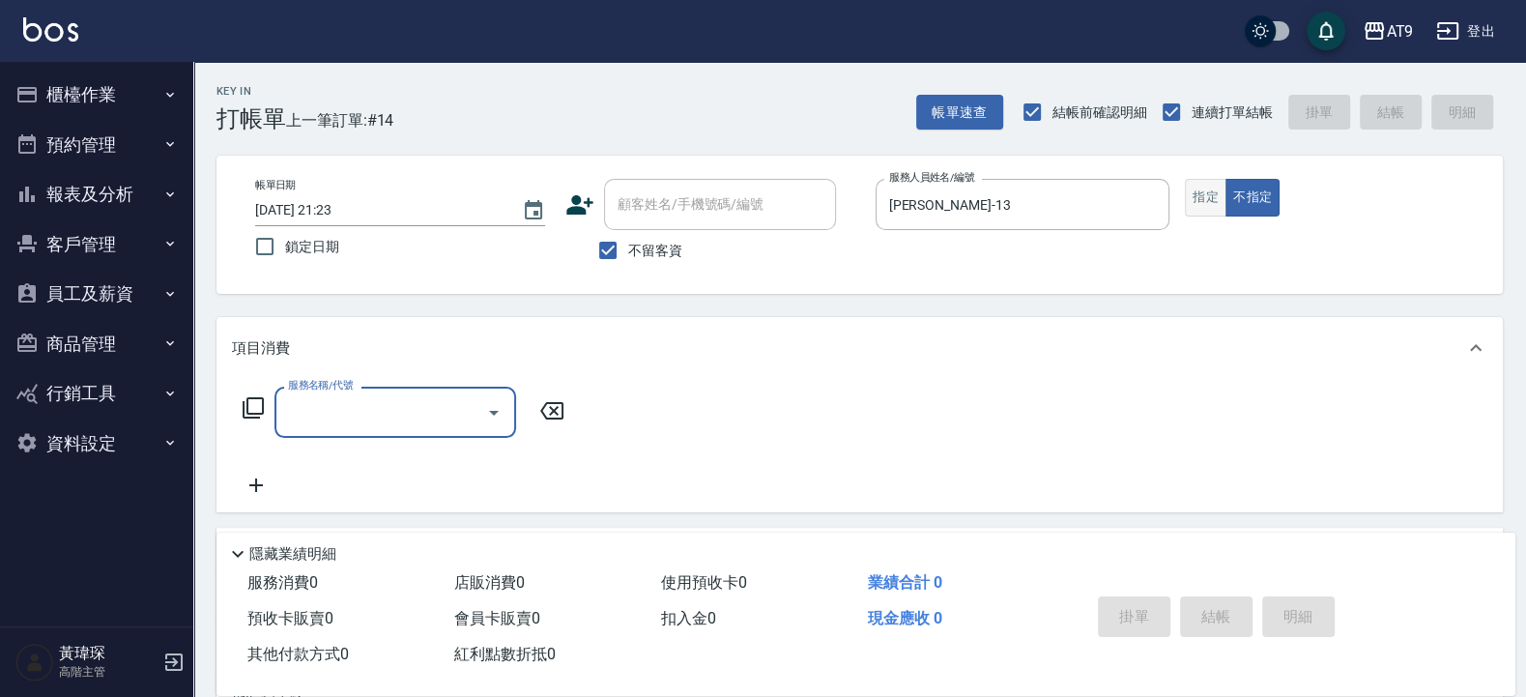
click at [1213, 188] on button "指定" at bounding box center [1206, 198] width 42 height 38
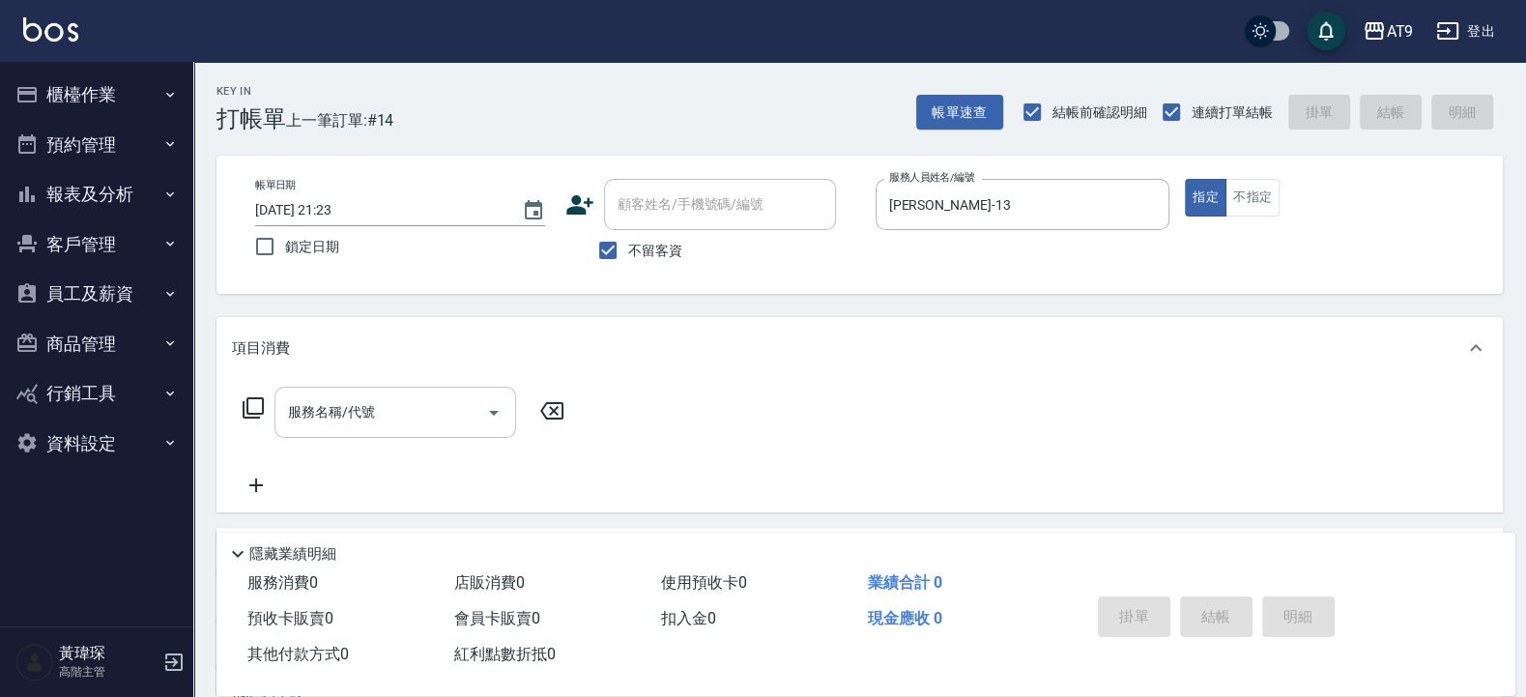
click at [359, 435] on div "服務名稱/代號" at bounding box center [396, 412] width 242 height 51
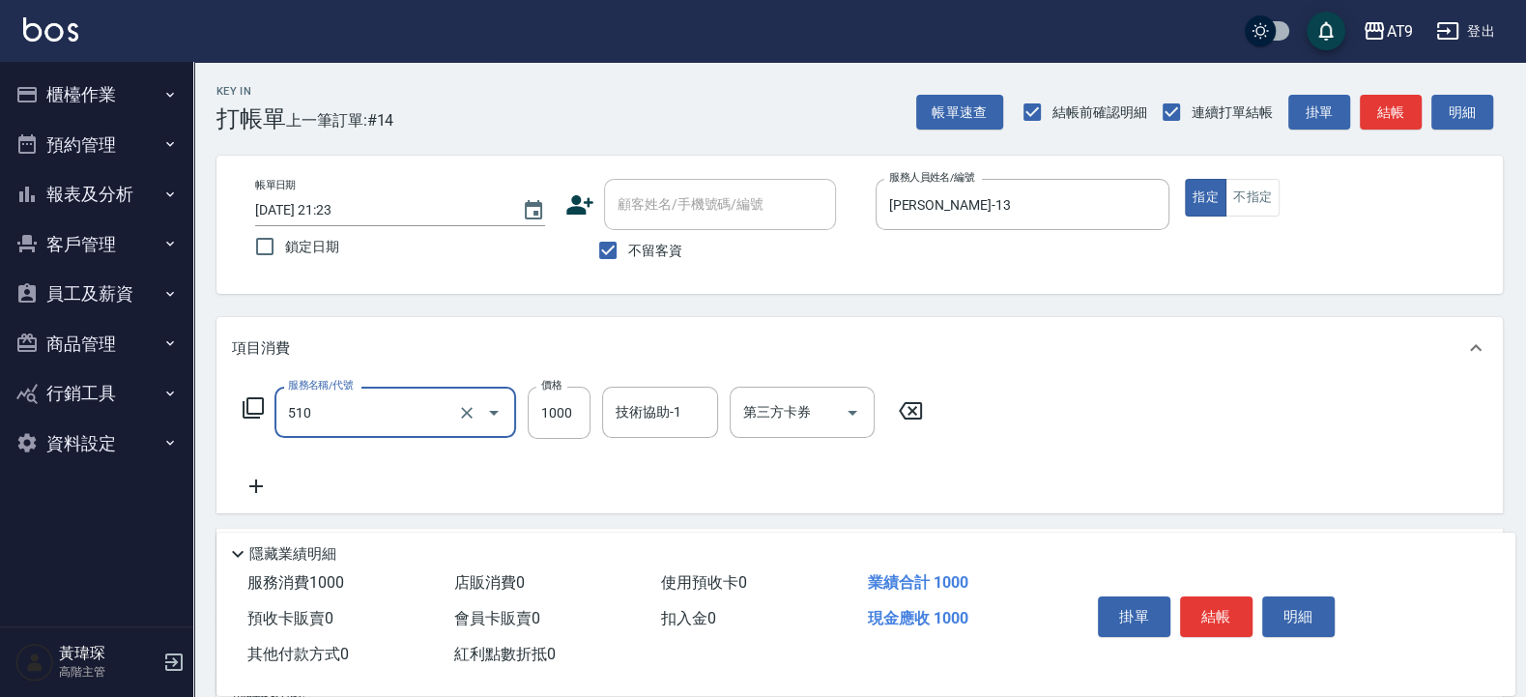
type input "染髮-2(510)"
type input "3580"
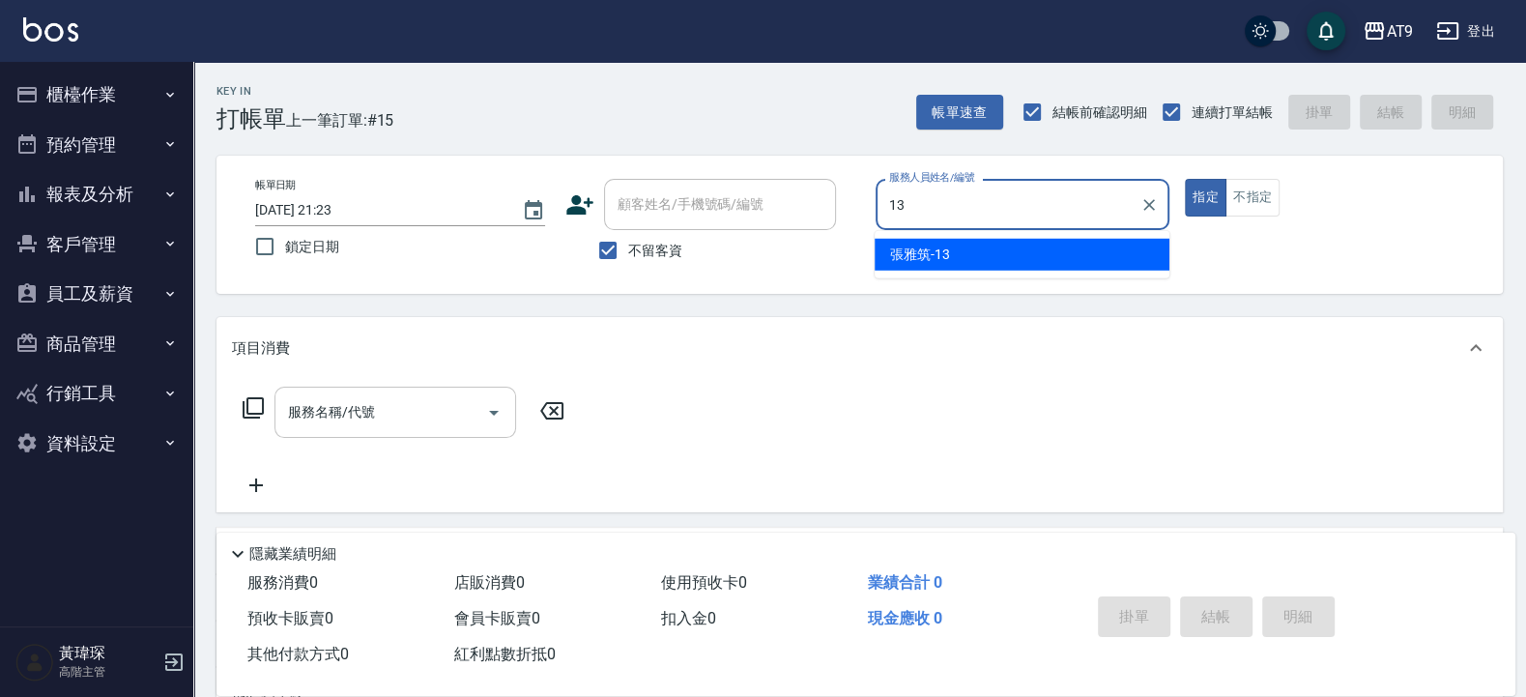
type input "張雅筑-13"
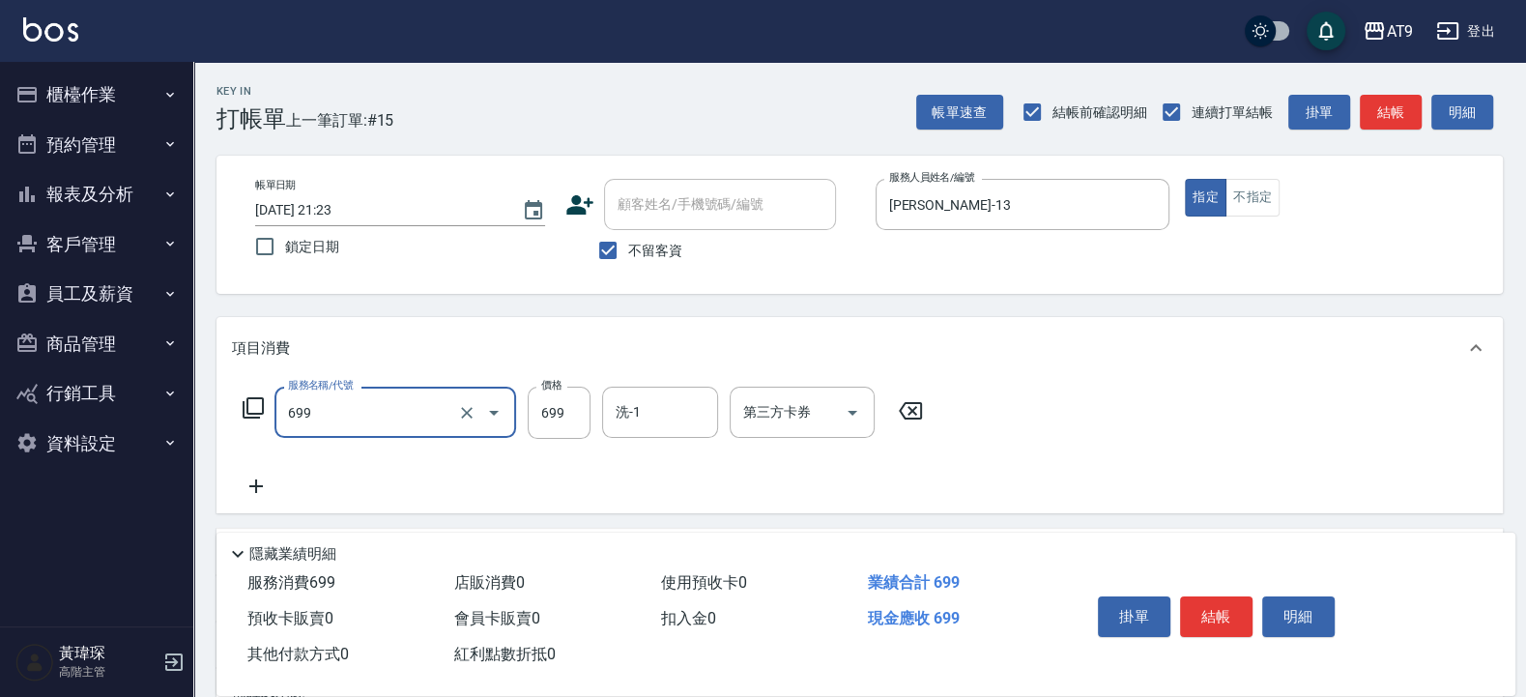
type input "精油SPA(699)"
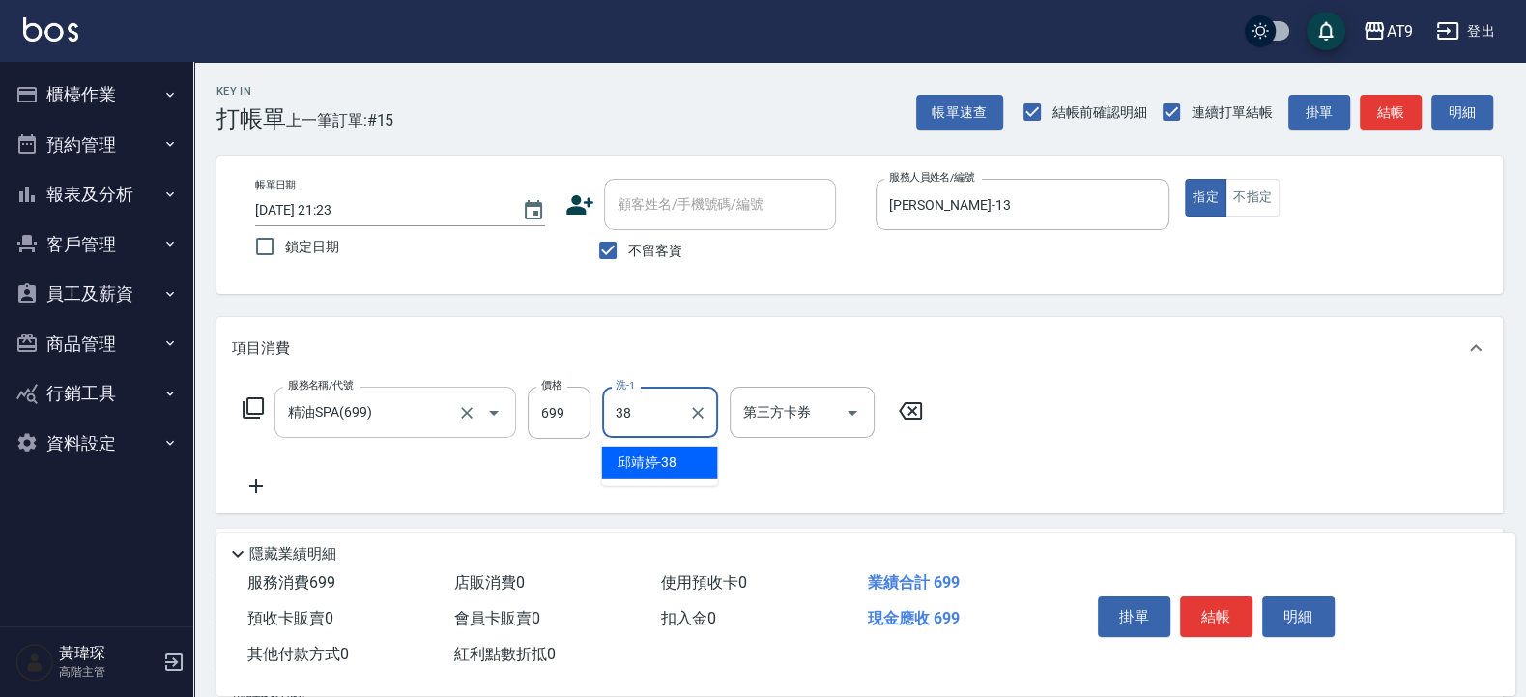
type input "邱靖婷-38"
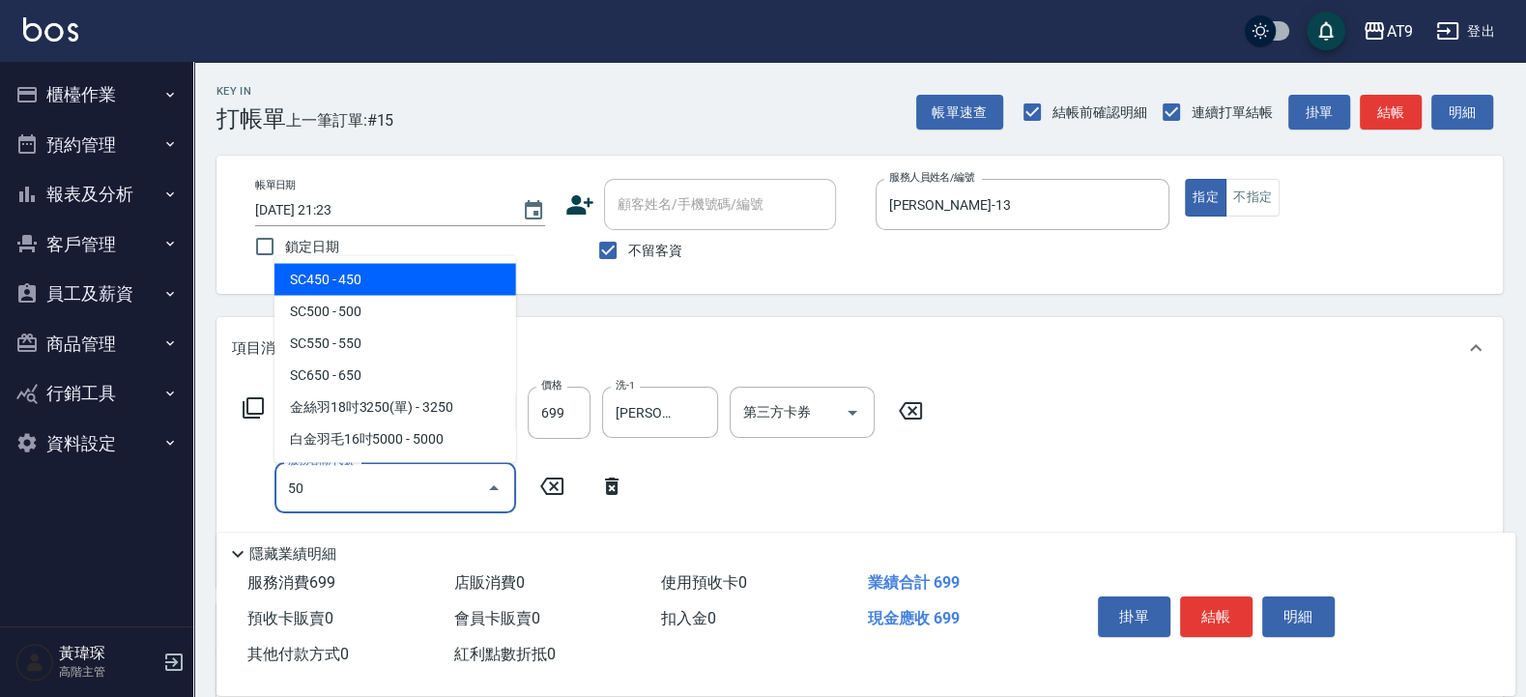
type input "5"
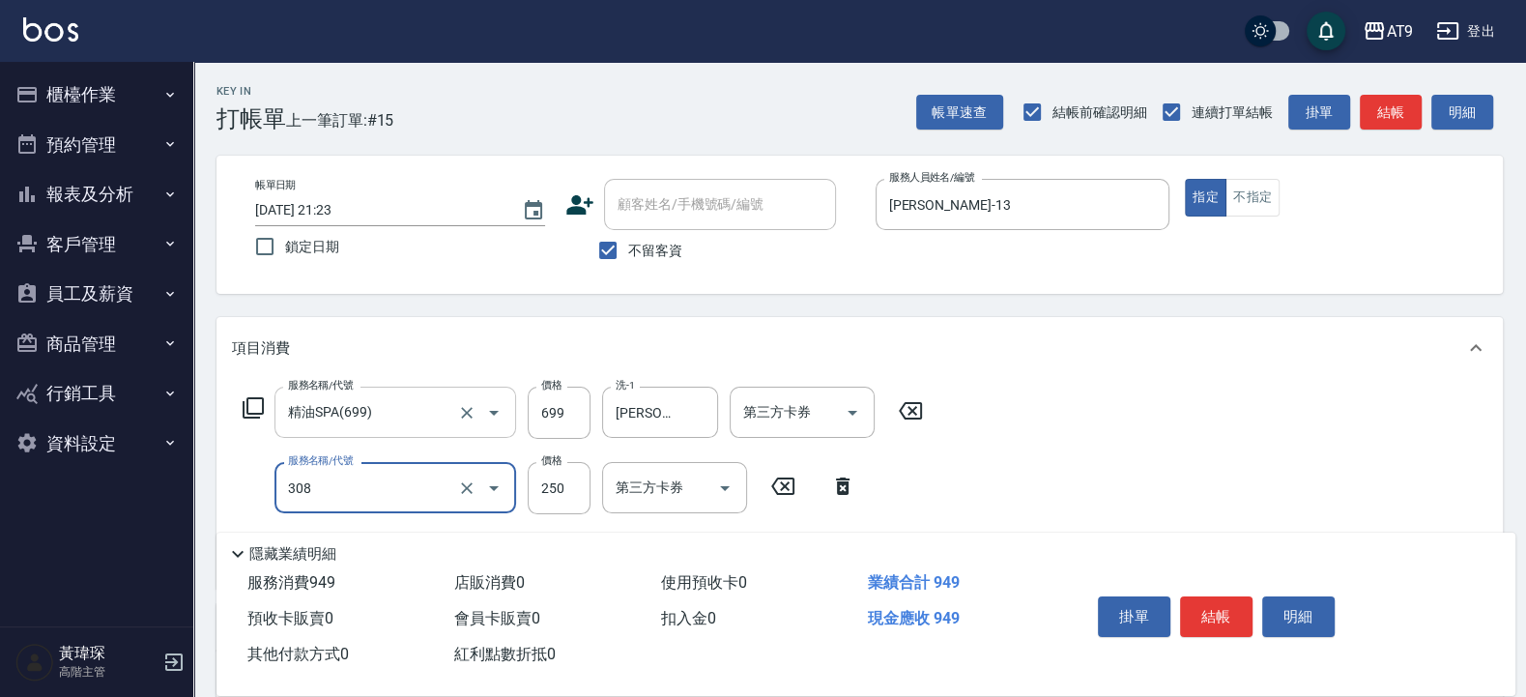
type input "剪髮(308)"
type input "50"
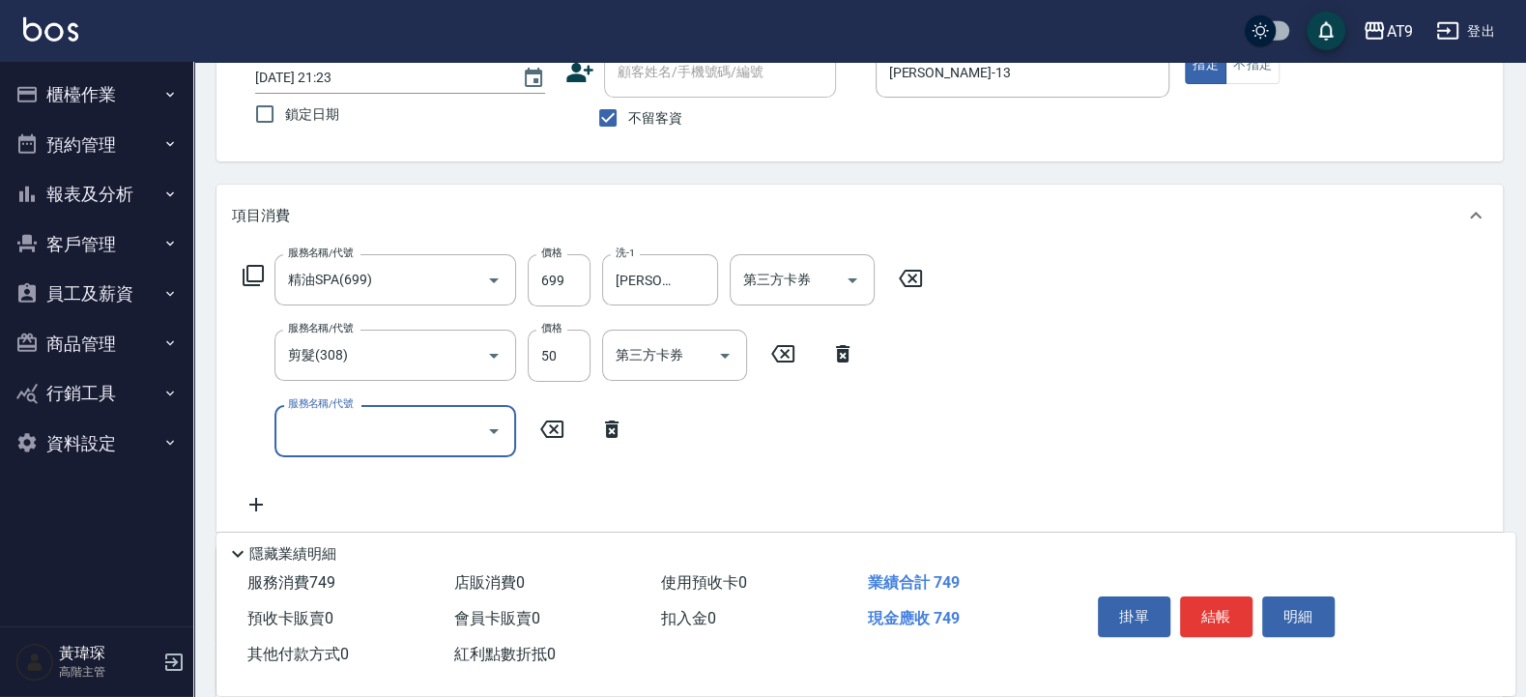
scroll to position [348, 0]
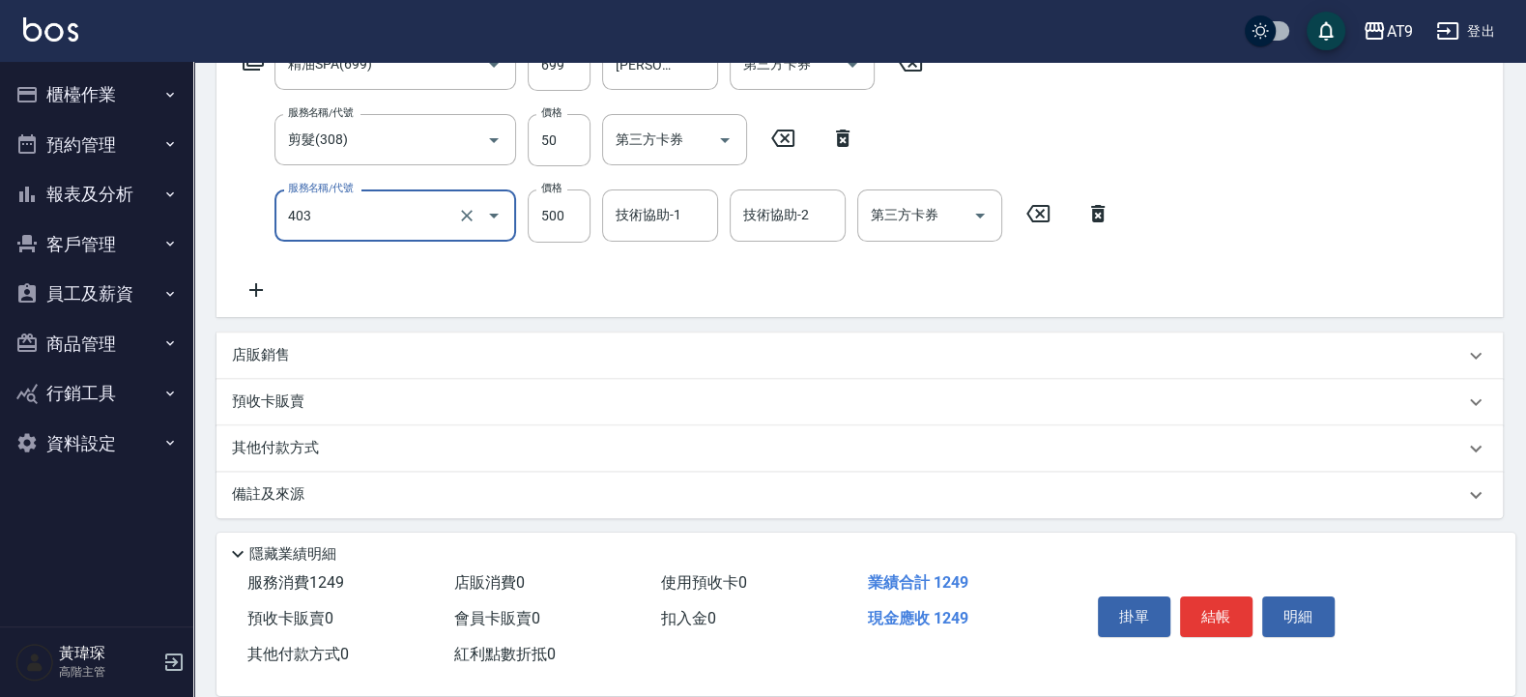
type input "天天護髮(403)"
type input "800"
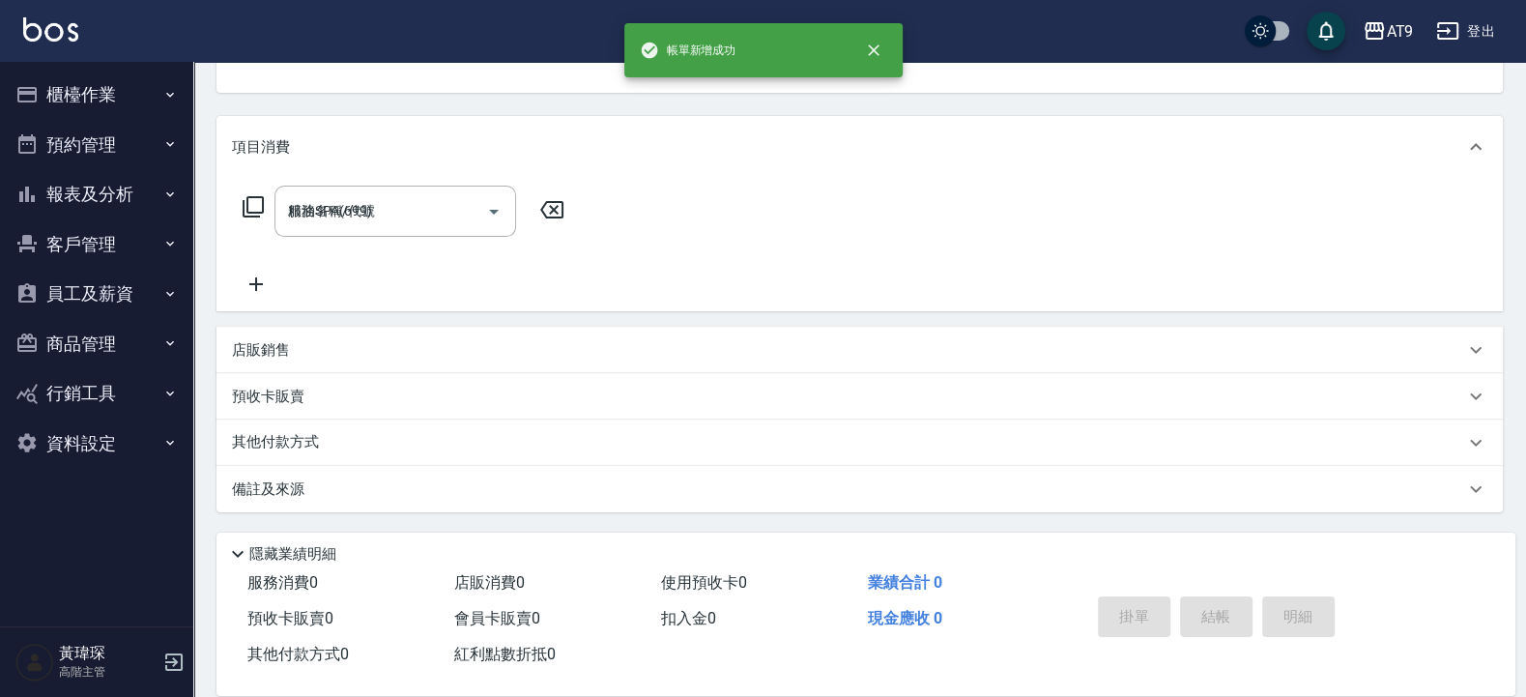
type input "2025/09/10 21:24"
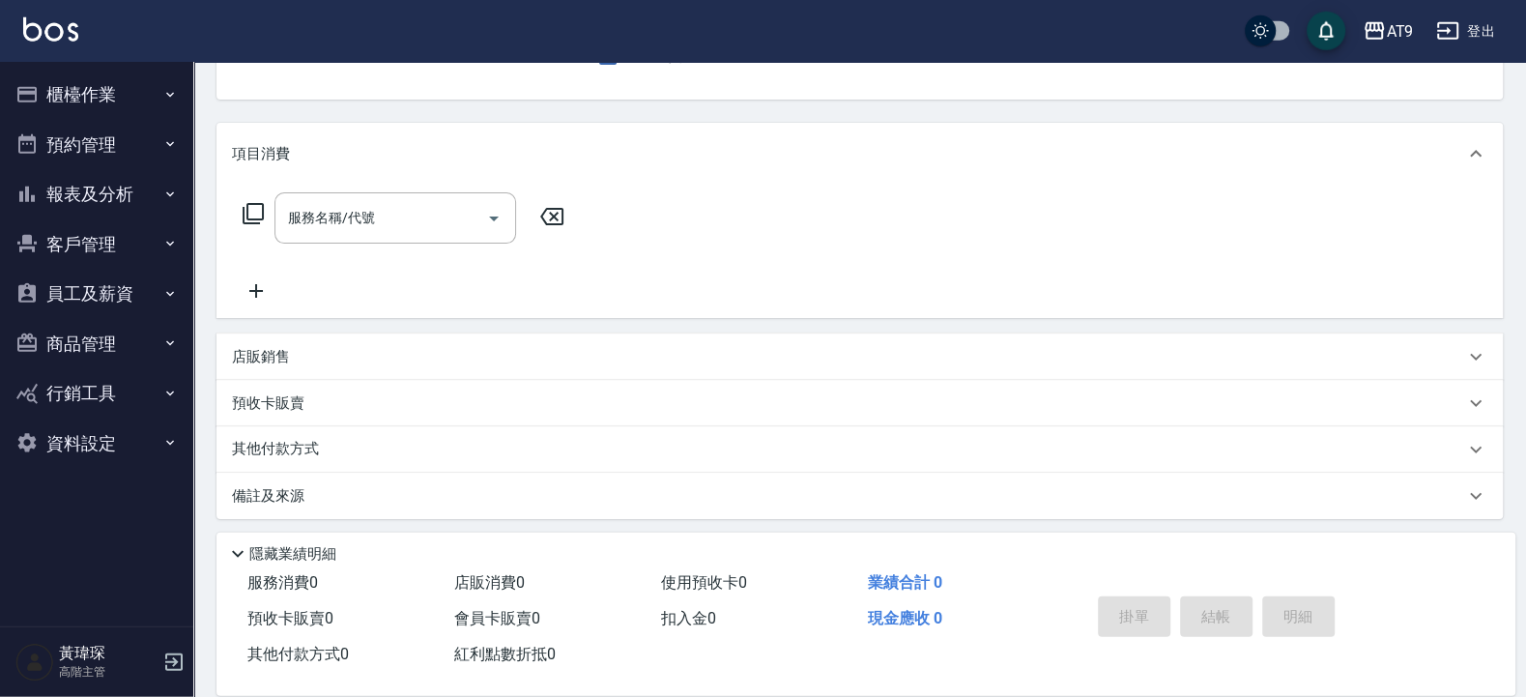
scroll to position [0, 0]
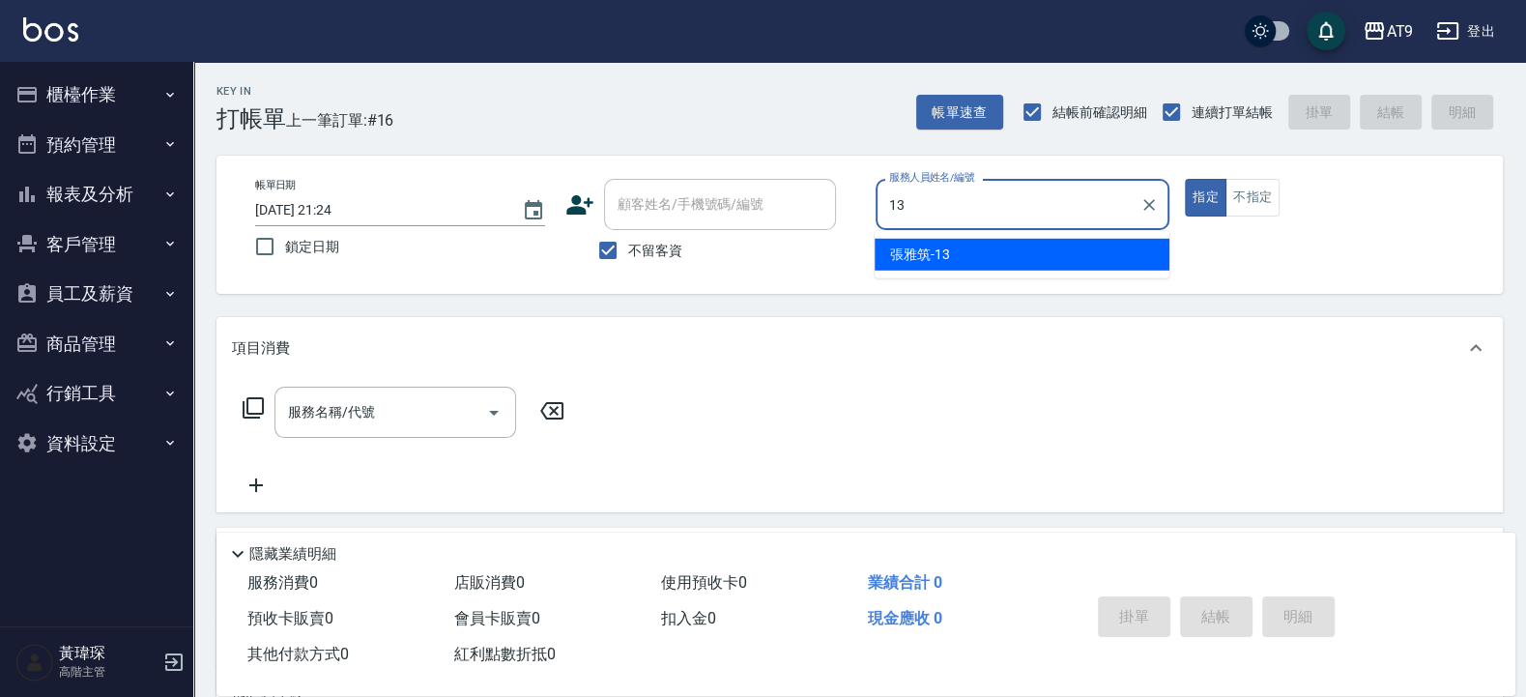
type input "張雅筑-13"
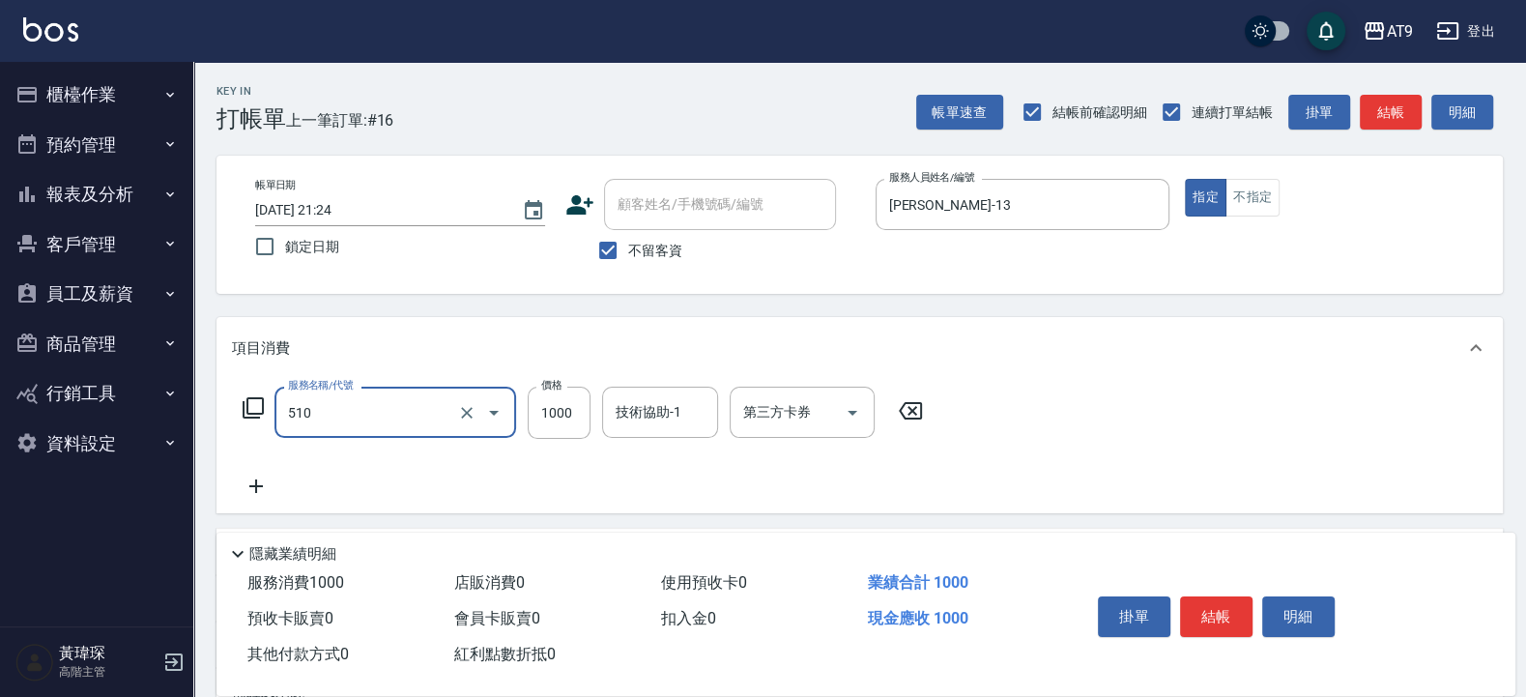
type input "染髮-2(510)"
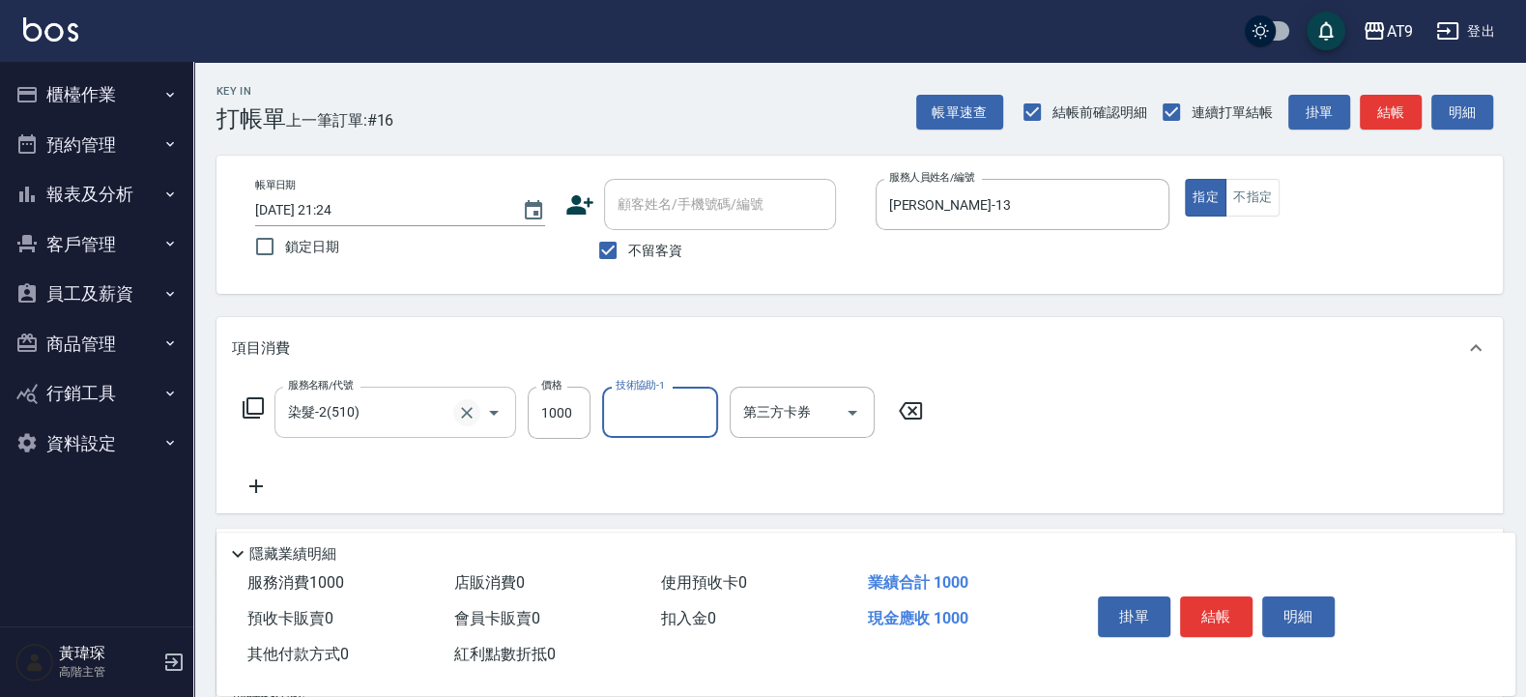
click at [465, 411] on icon "Clear" at bounding box center [467, 413] width 12 height 12
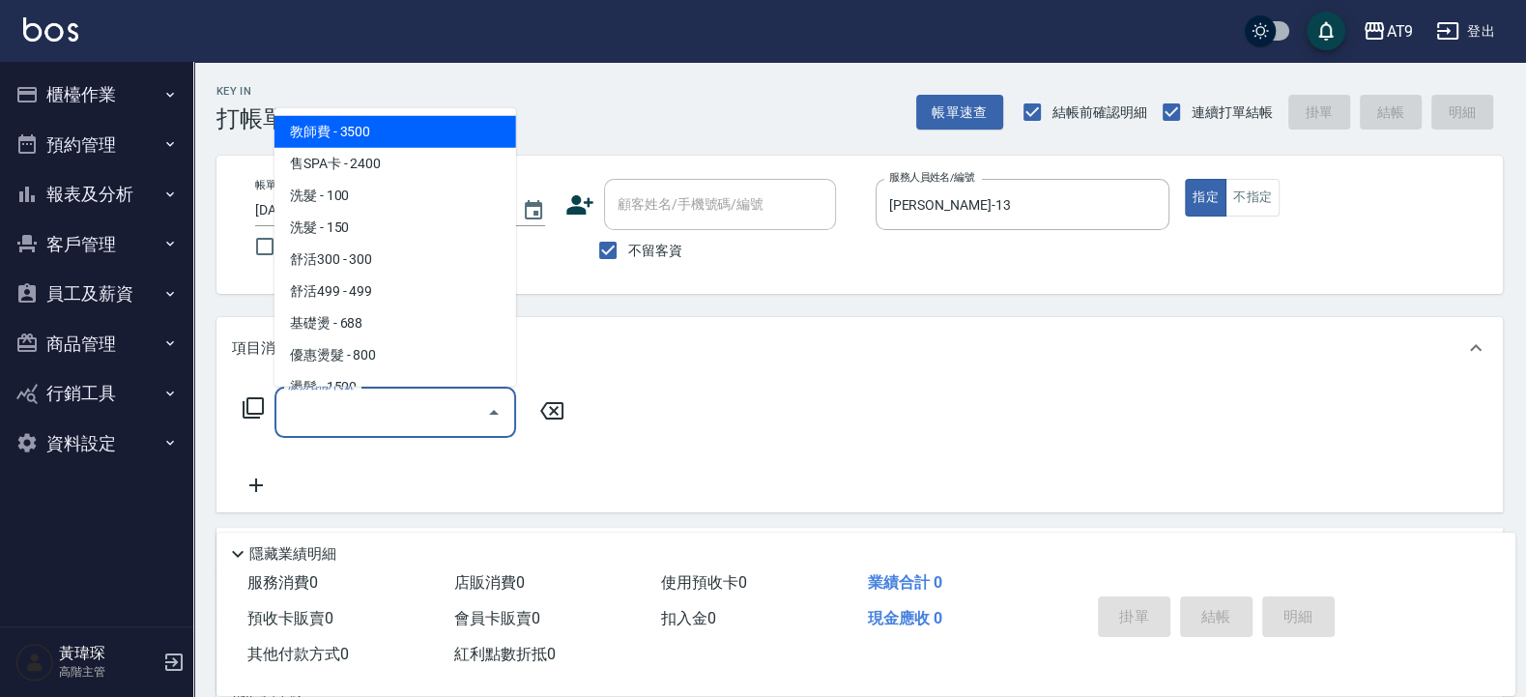
type input "8"
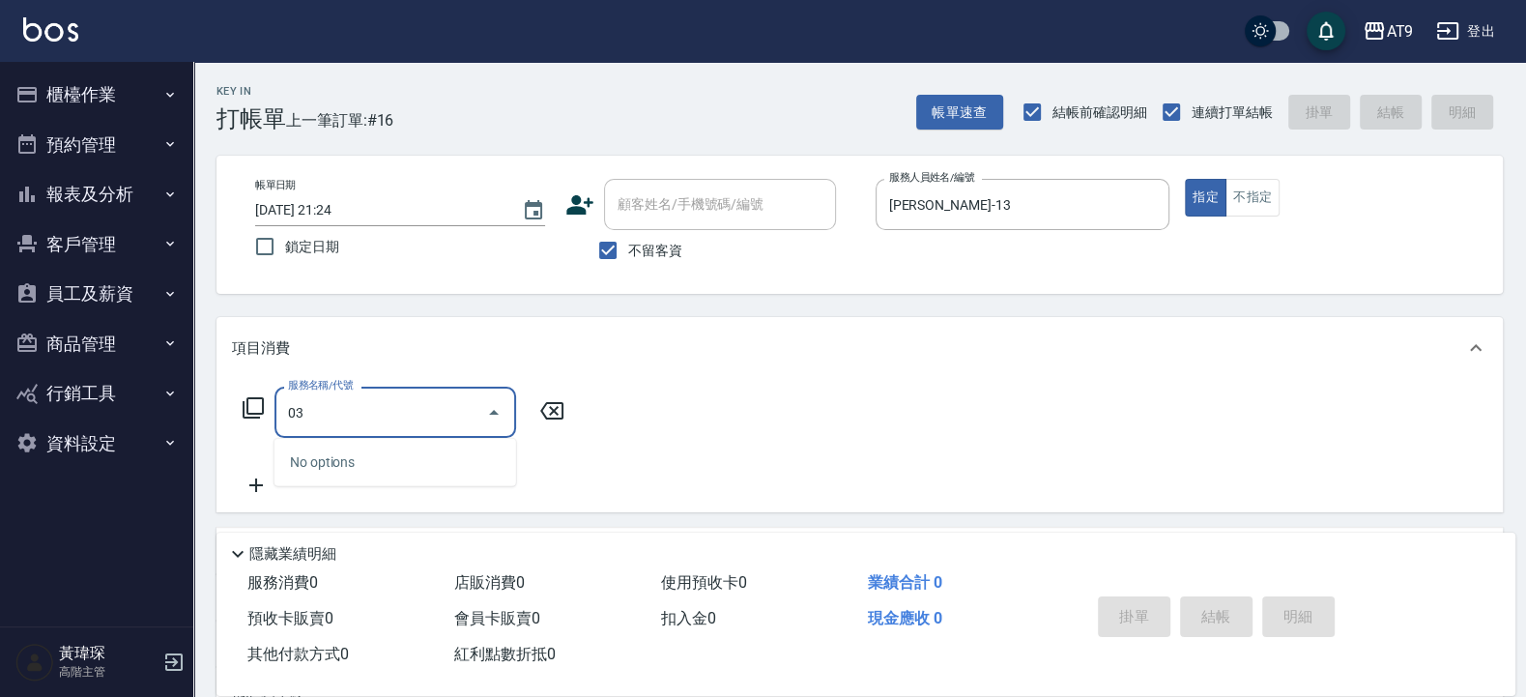
type input "0"
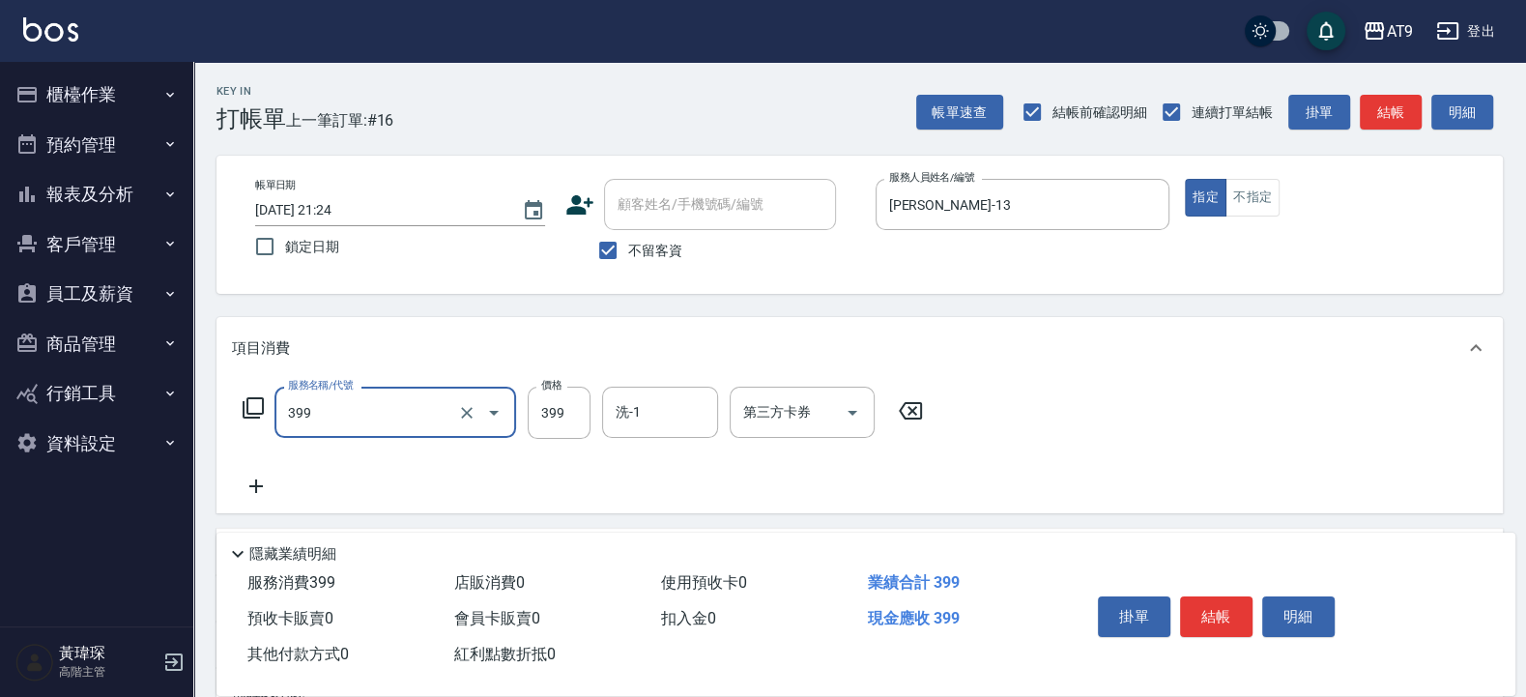
type input "海鹽SPA洗(399)"
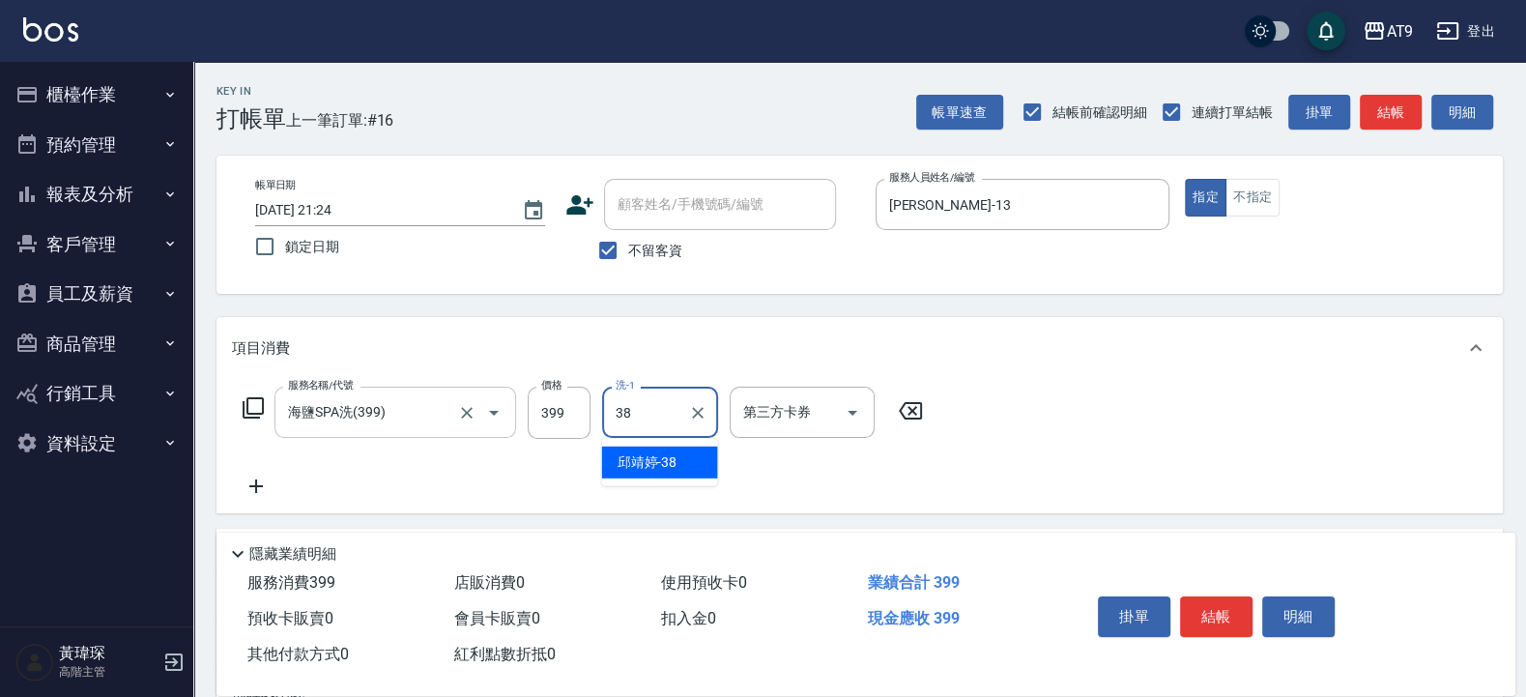
type input "邱靖婷-38"
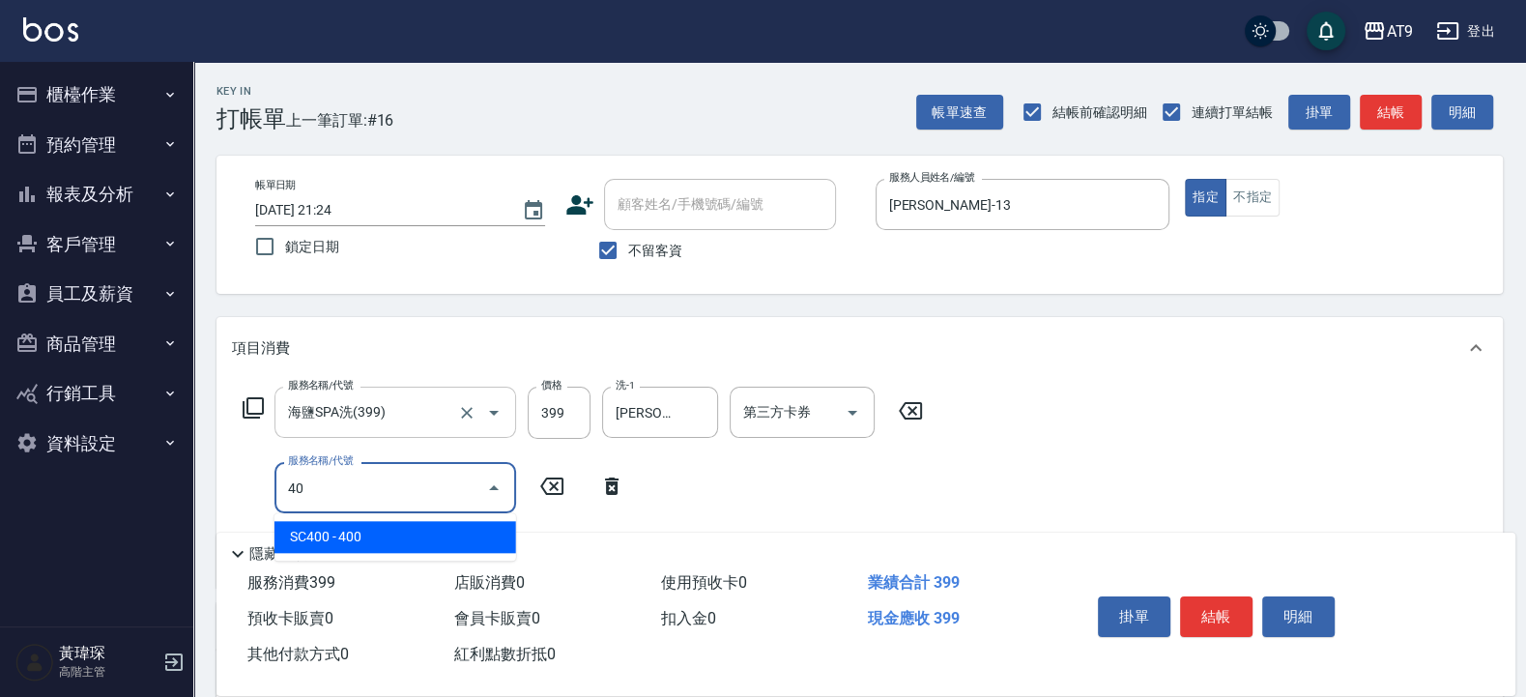
type input "4"
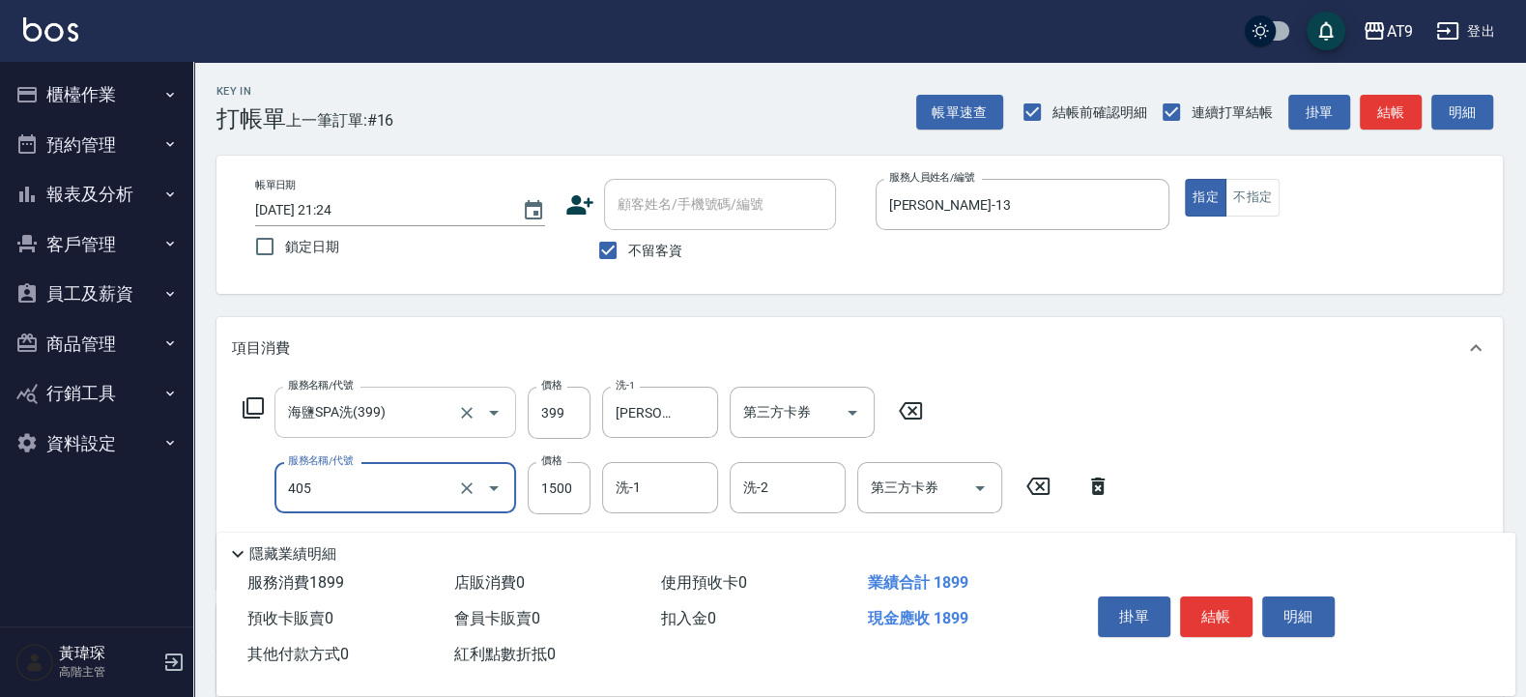
type input "鏡面護髮(405)"
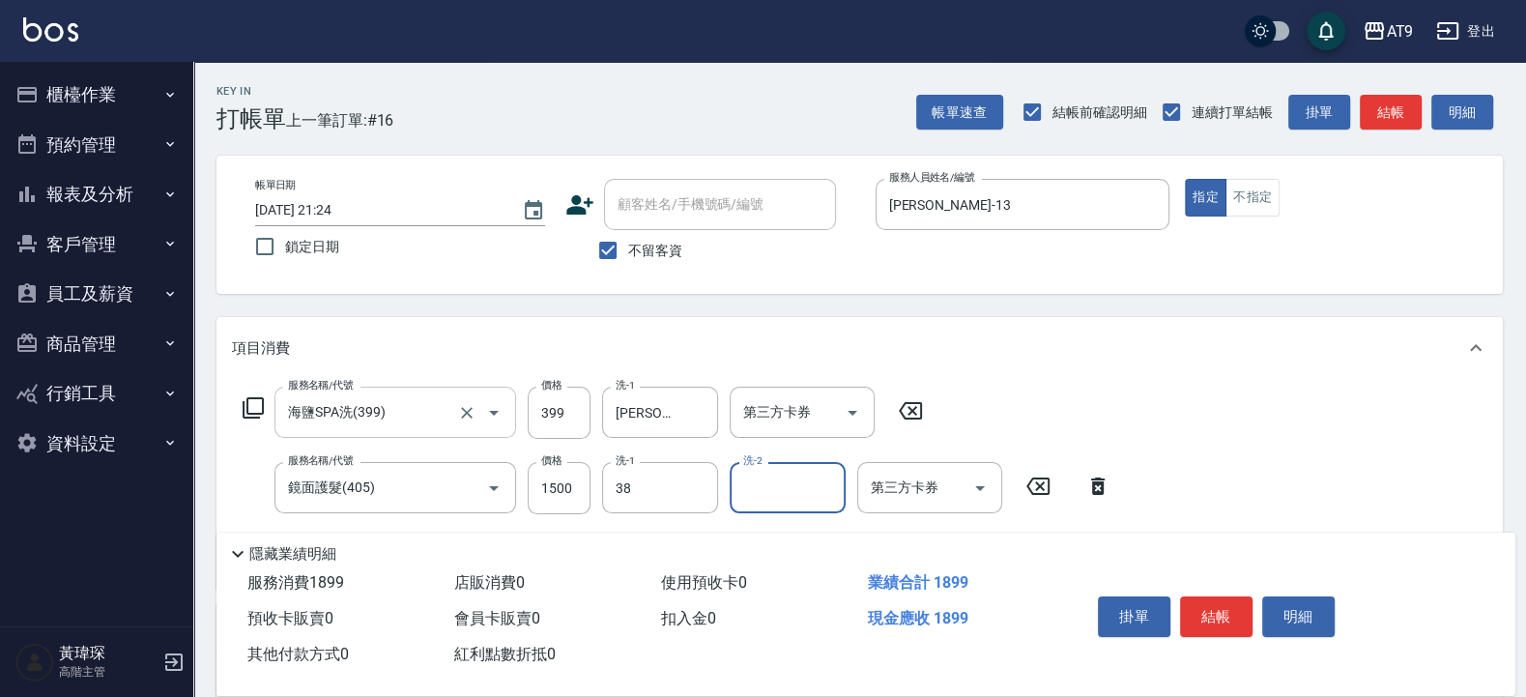
type input "邱靖婷-38"
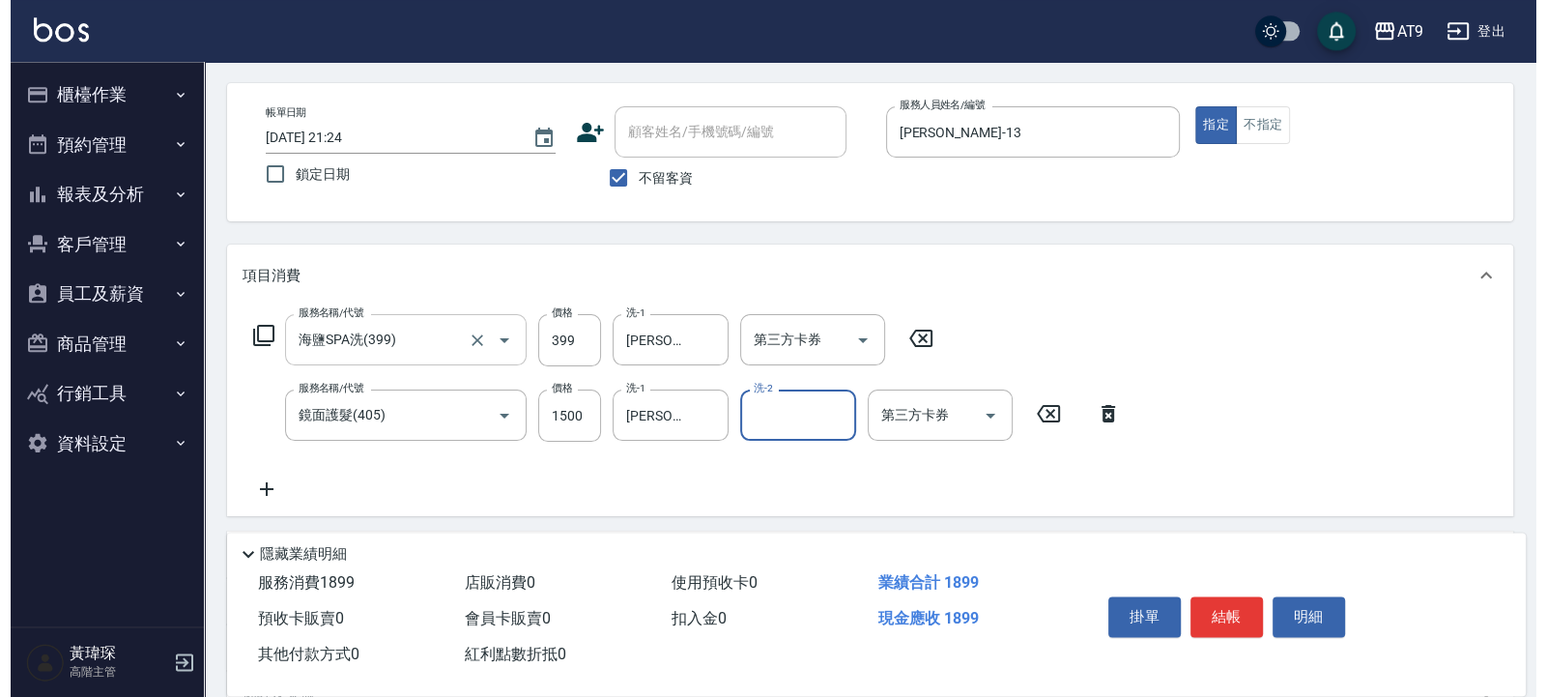
scroll to position [116, 0]
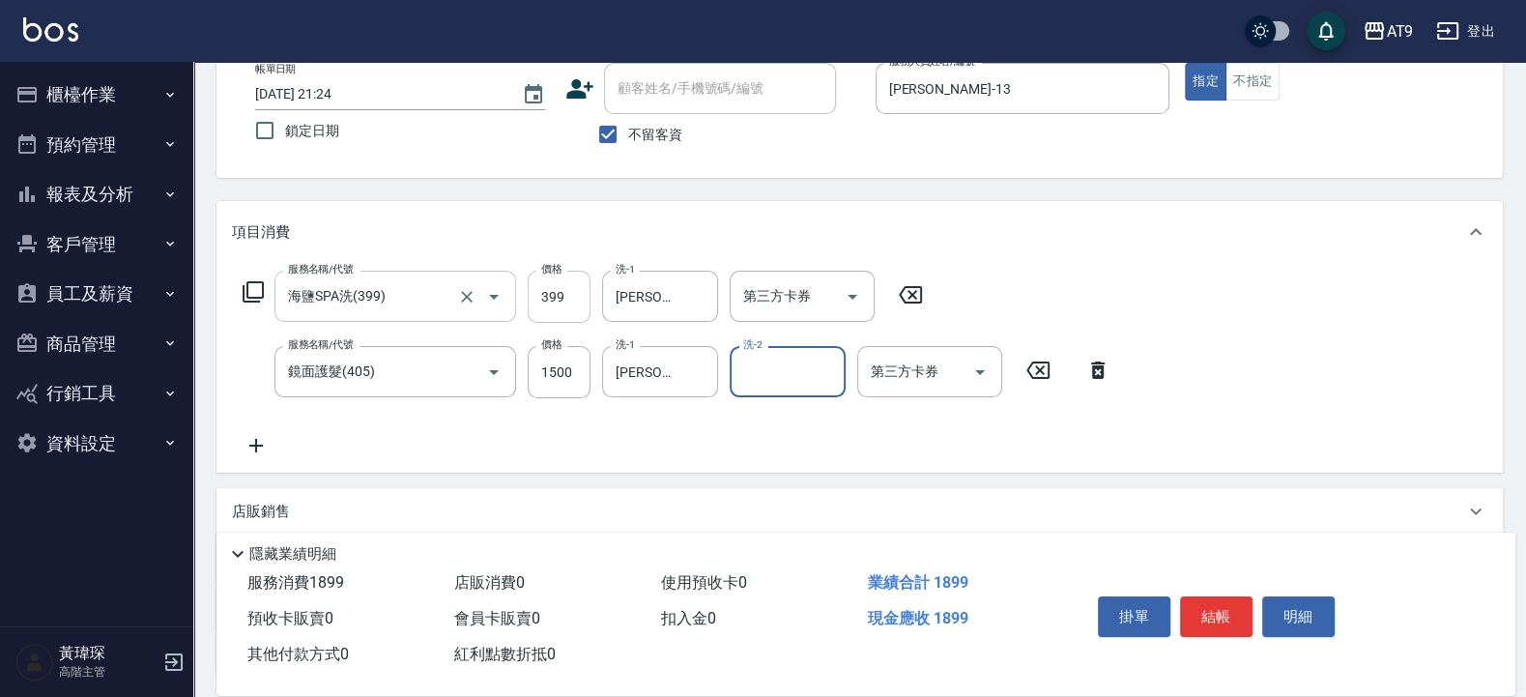
click at [571, 294] on input "399" at bounding box center [559, 297] width 63 height 52
type input "400"
drag, startPoint x: 278, startPoint y: 438, endPoint x: 256, endPoint y: 440, distance: 22.3
click at [256, 440] on icon at bounding box center [256, 445] width 48 height 23
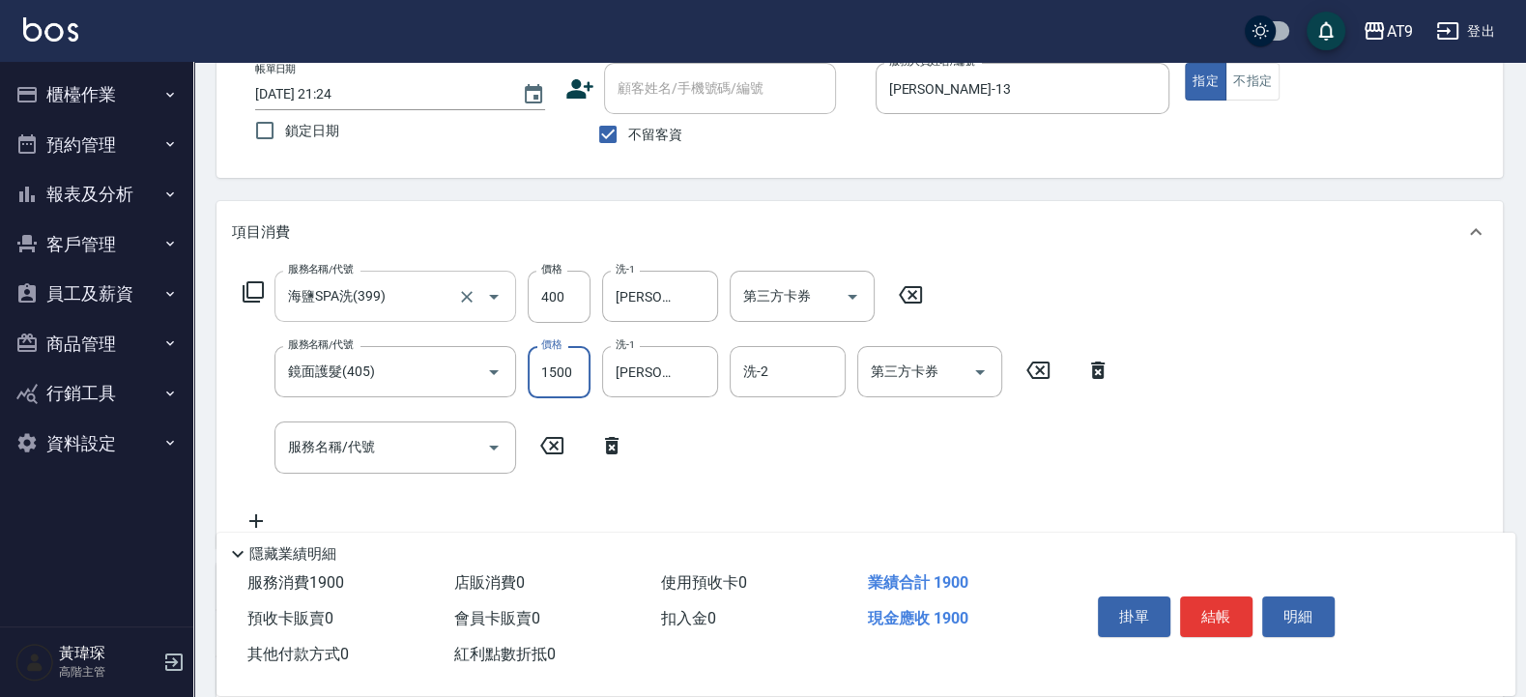
click at [570, 386] on input "1500" at bounding box center [559, 372] width 63 height 52
type input "2000"
click at [424, 448] on input "服務名稱/代號" at bounding box center [380, 447] width 195 height 34
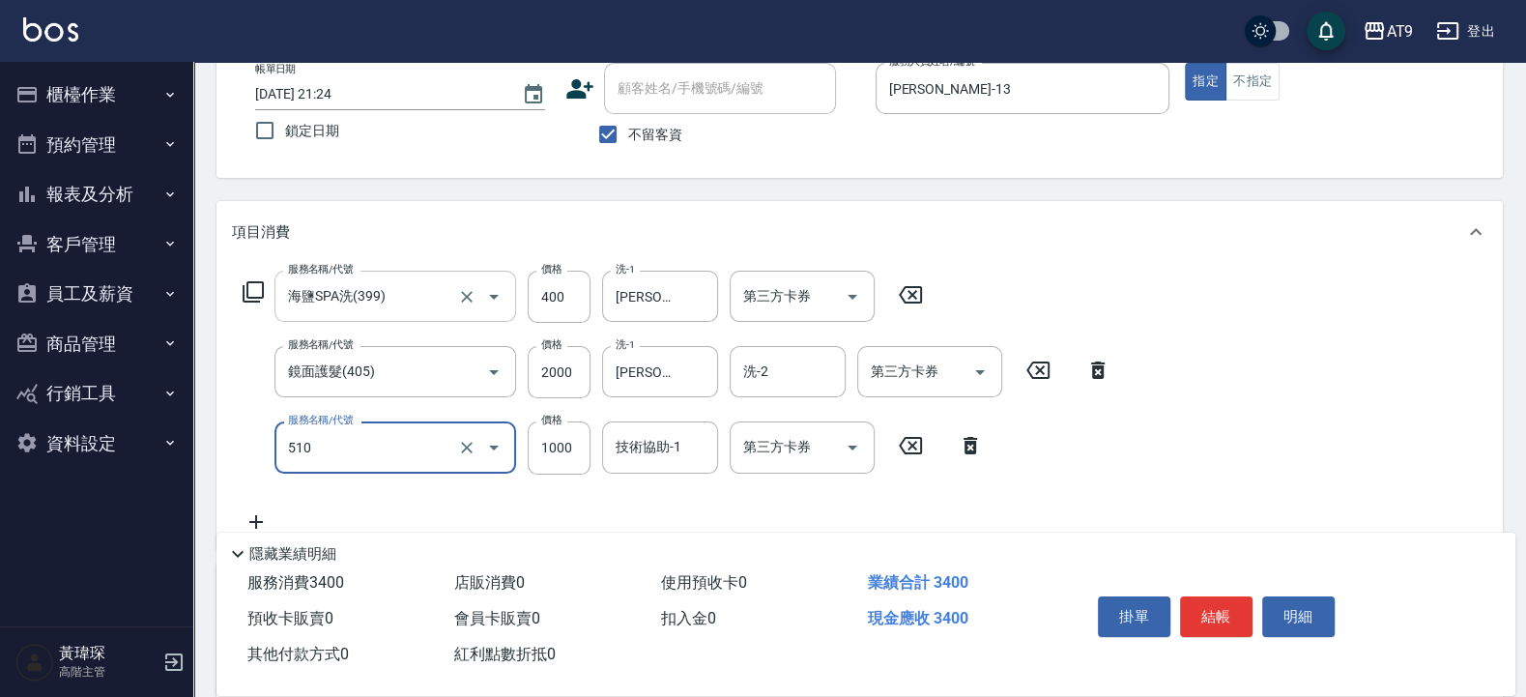
type input "染髮-2(510)"
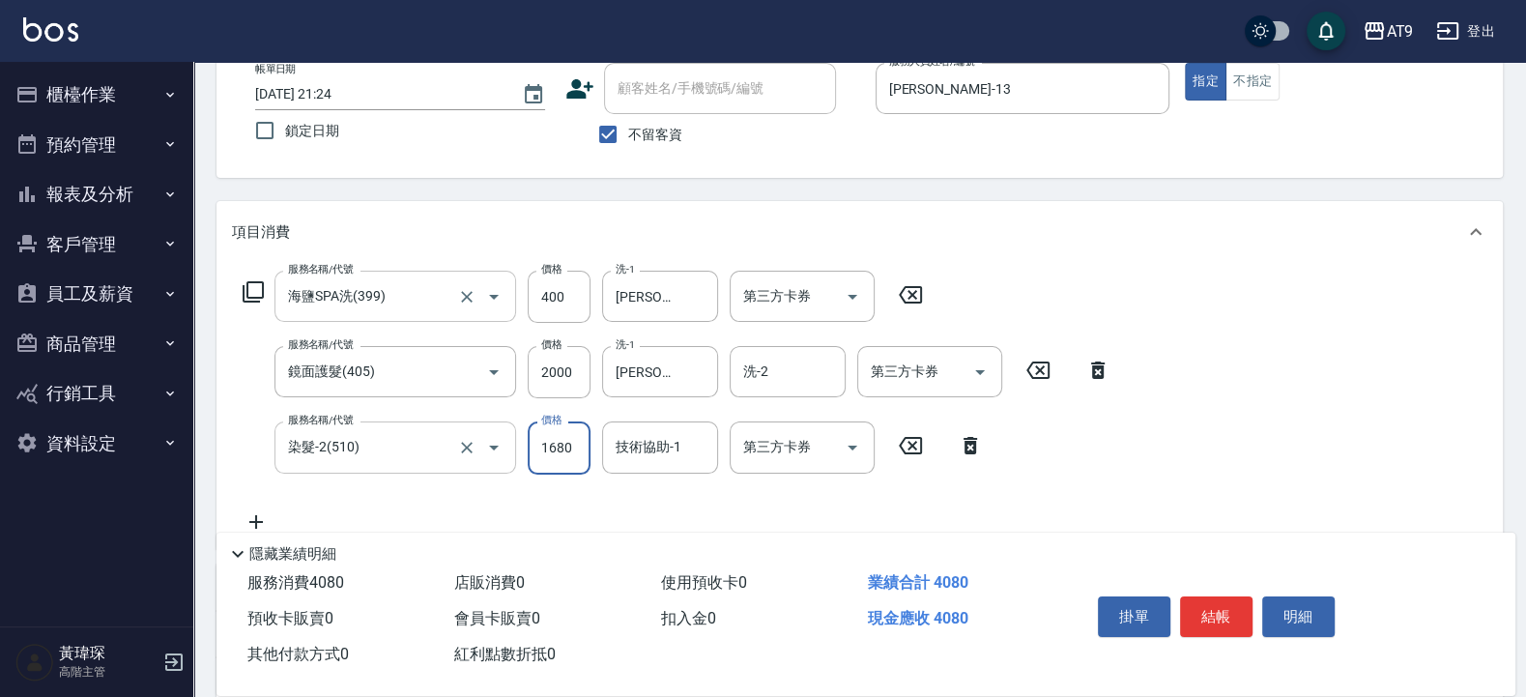
type input "1680"
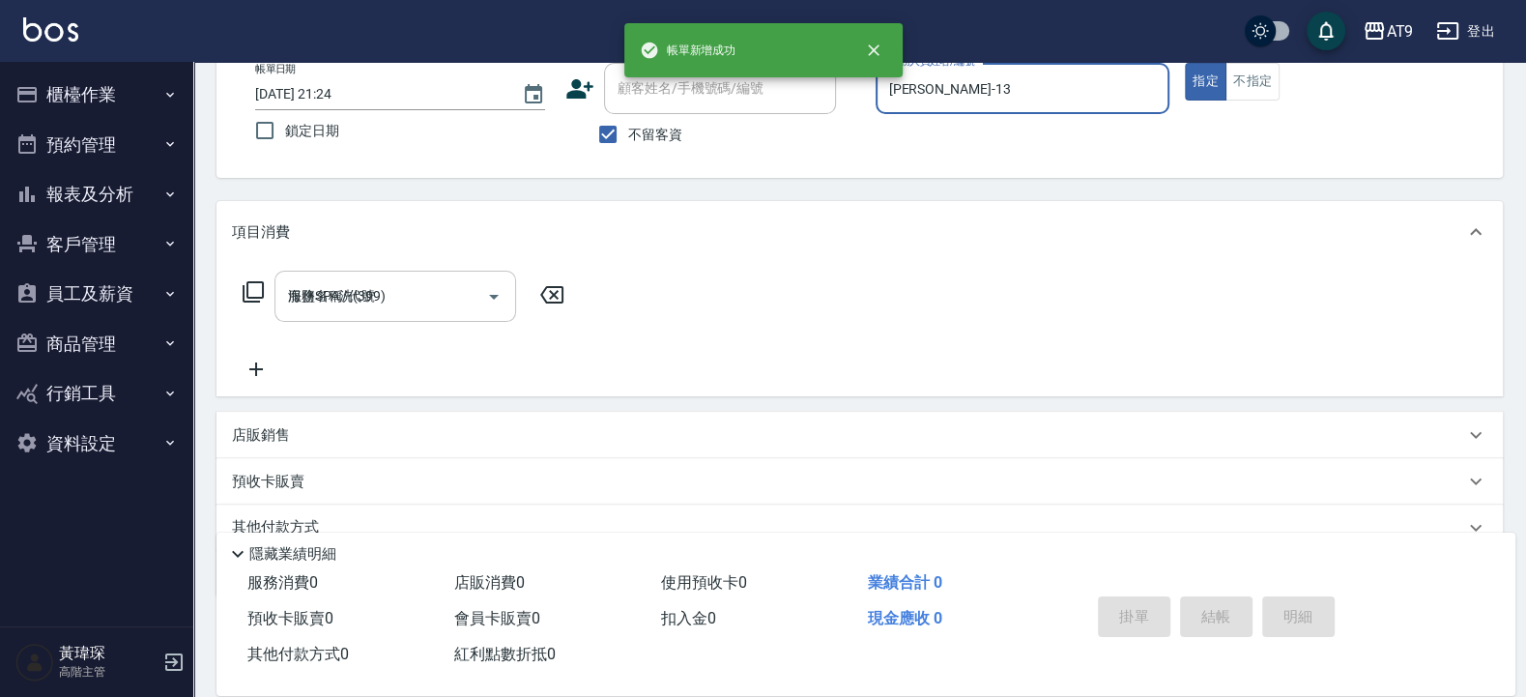
type input "2025/09/10 21:26"
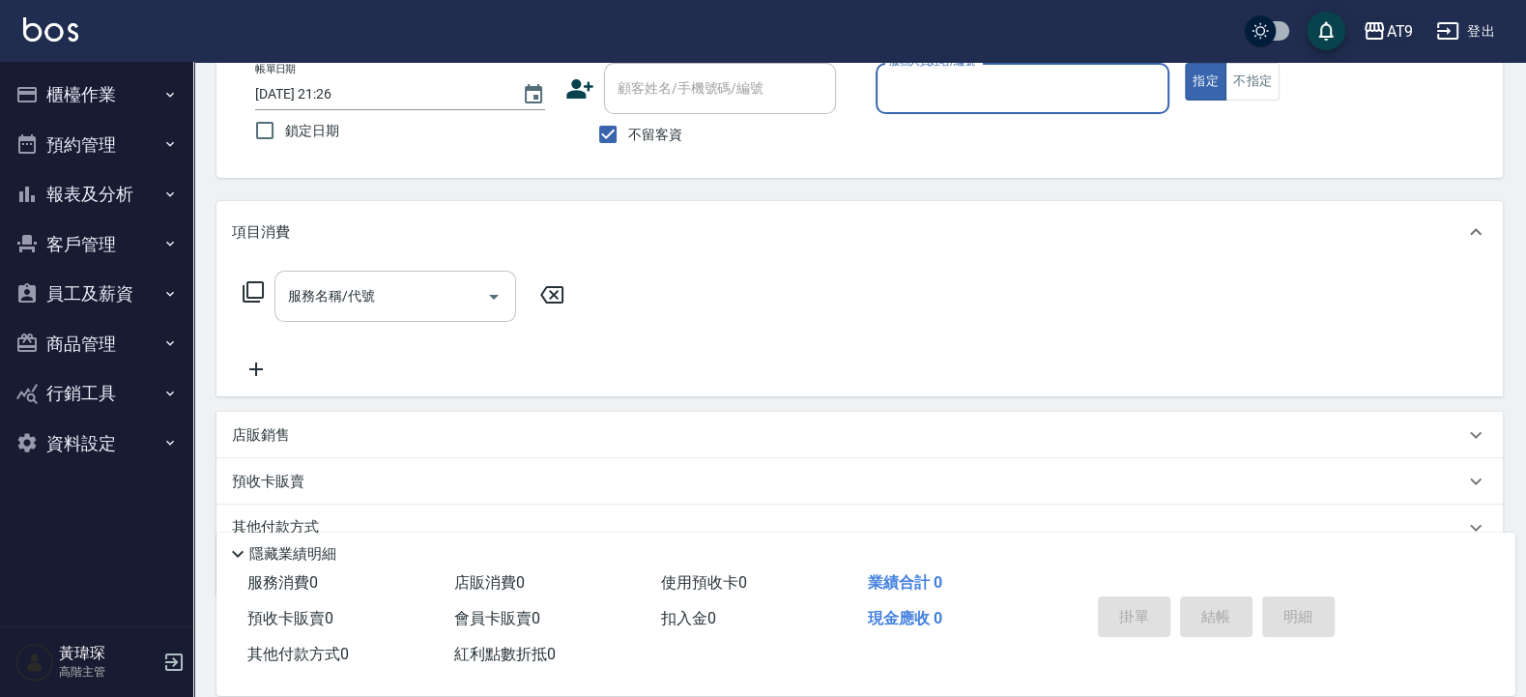
click at [1387, 32] on button "AT9" at bounding box center [1388, 32] width 66 height 40
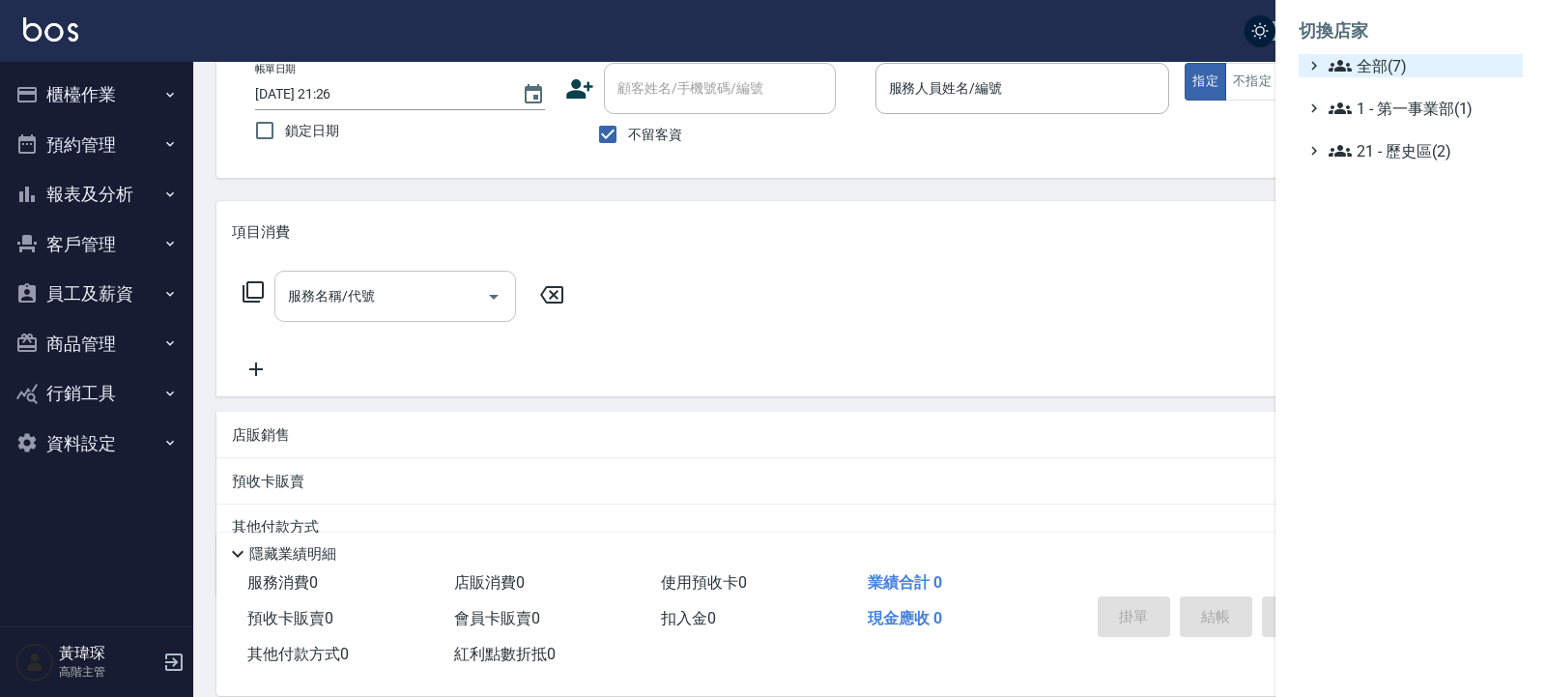
click at [1352, 59] on icon at bounding box center [1340, 65] width 23 height 23
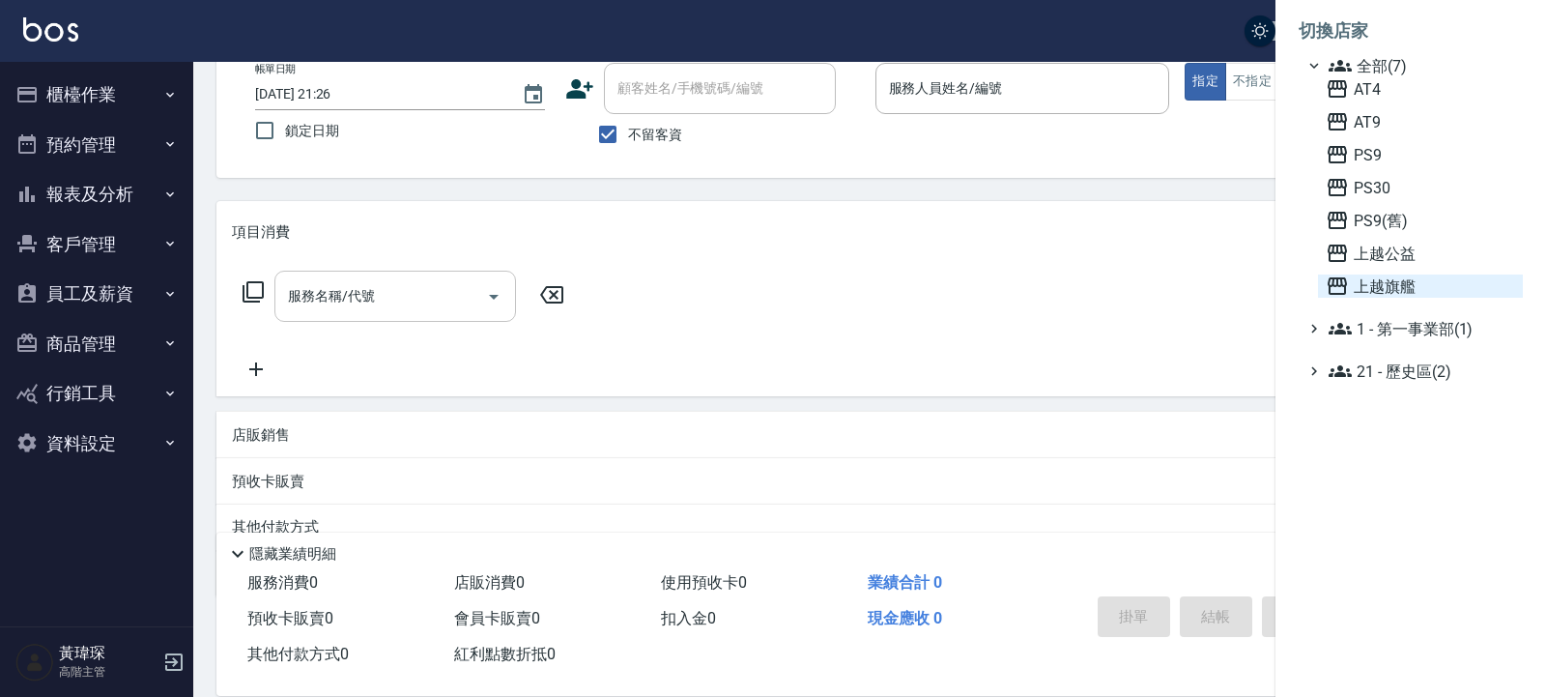
click at [1402, 294] on span "上越旗艦" at bounding box center [1420, 286] width 189 height 23
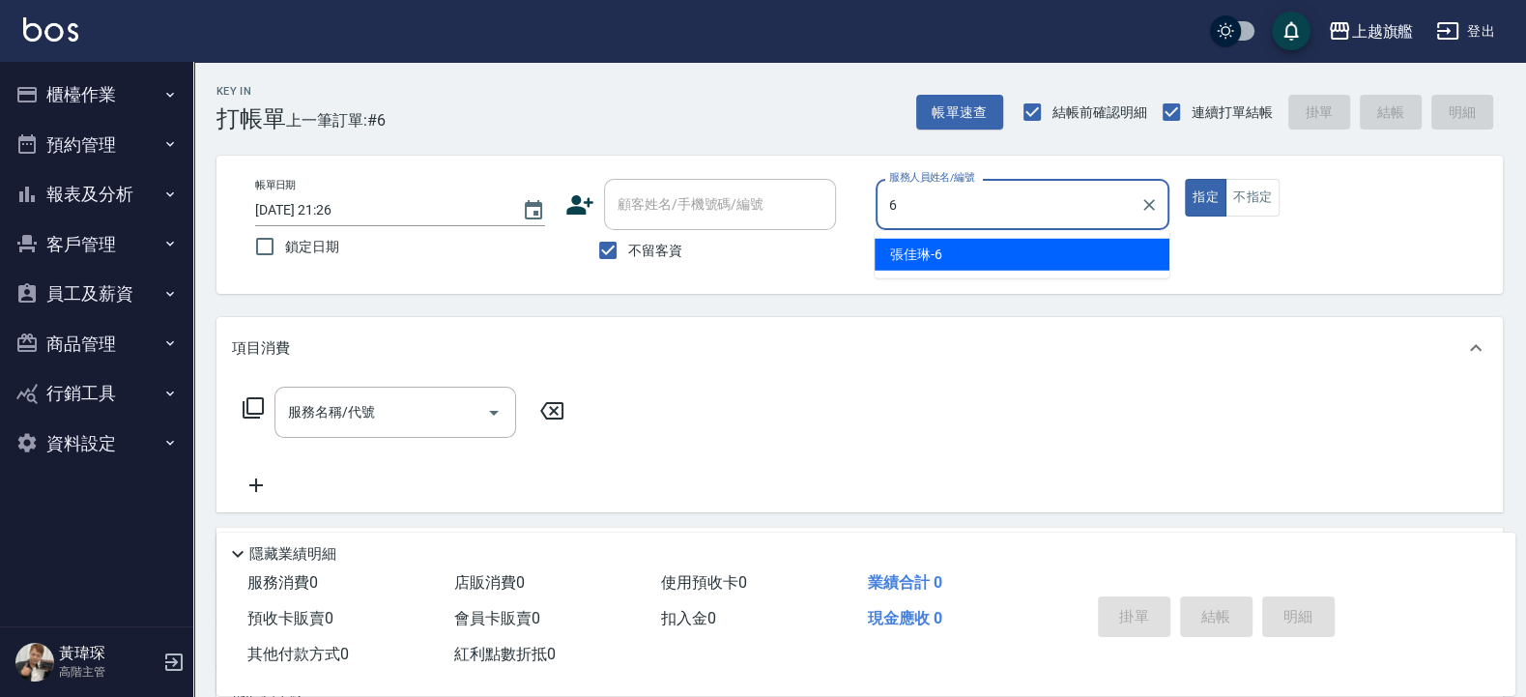
type input "張佳琳-6"
type button "true"
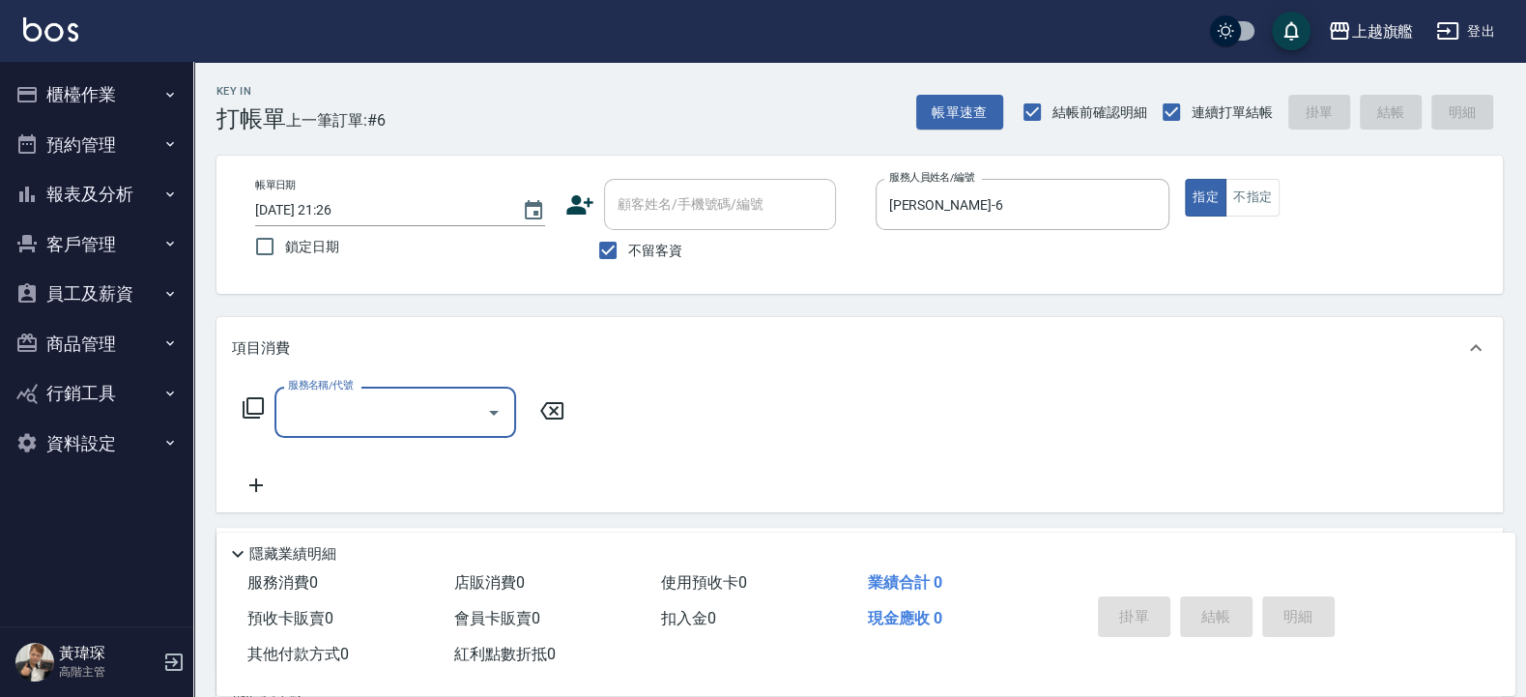
type input "3"
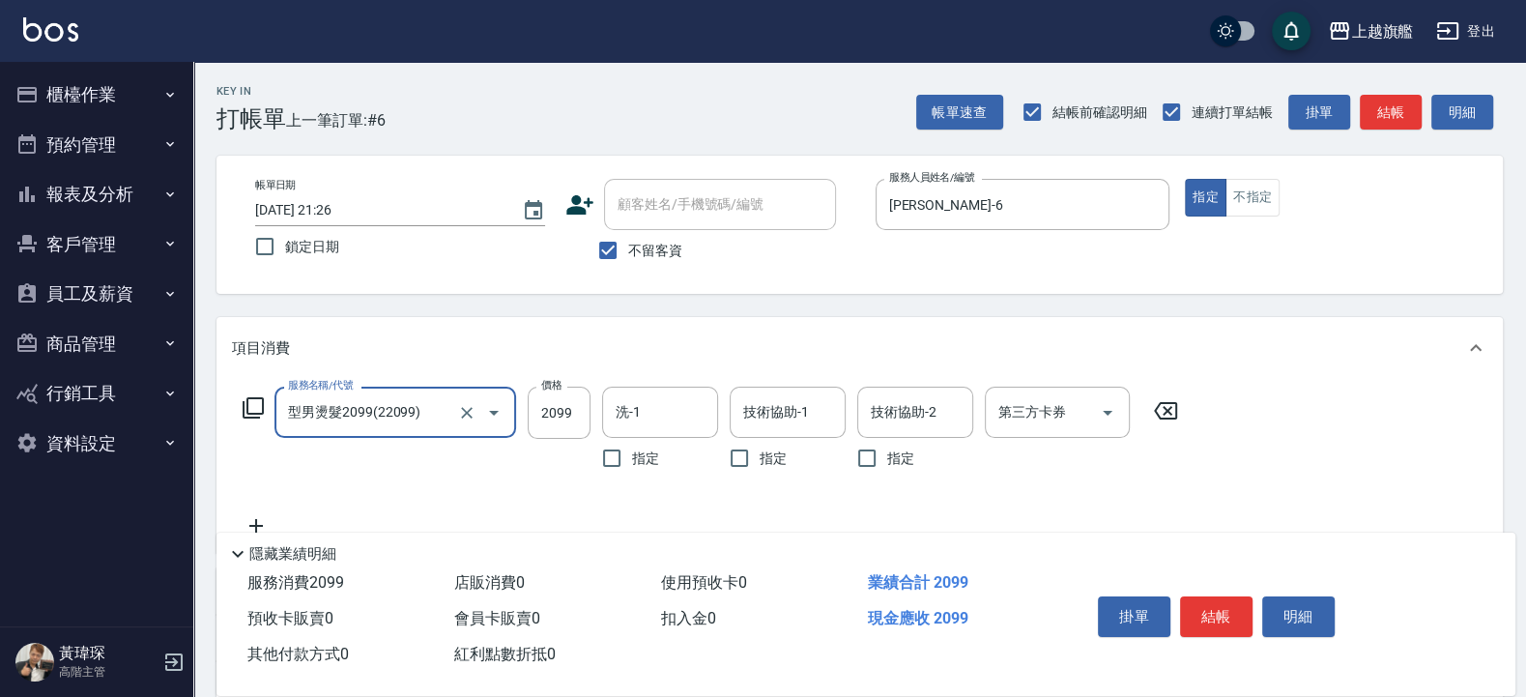
type input "型男燙髮2099(22099)"
type input "3088"
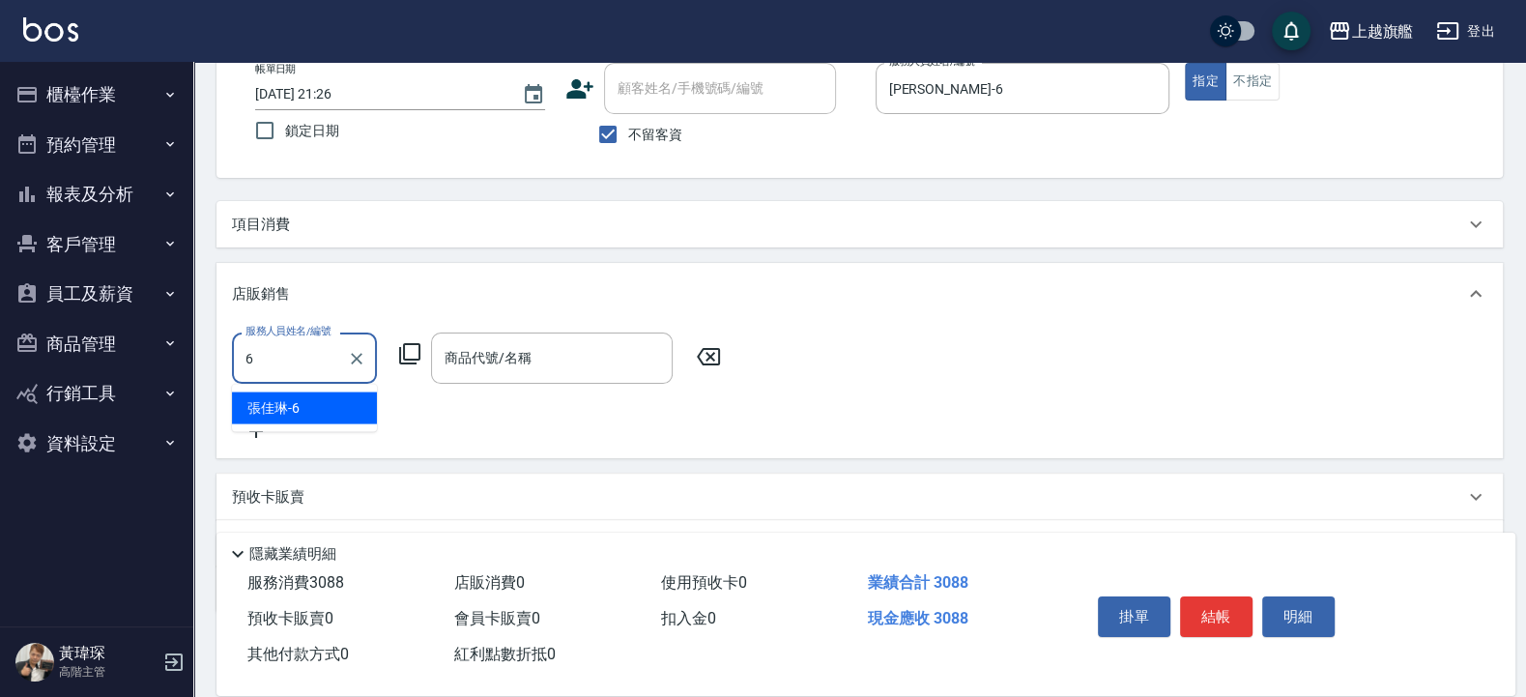
type input "張佳琳-6"
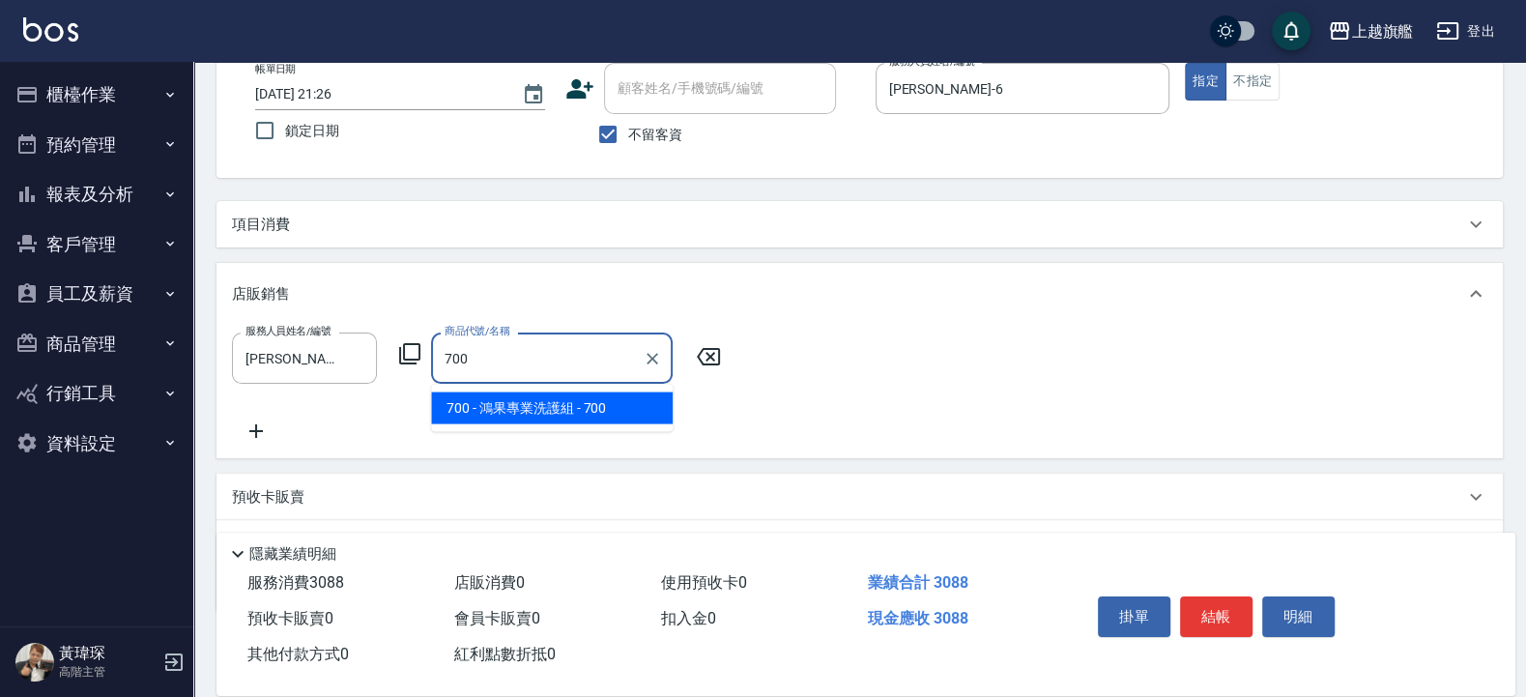
type input "鴻果專業洗護組"
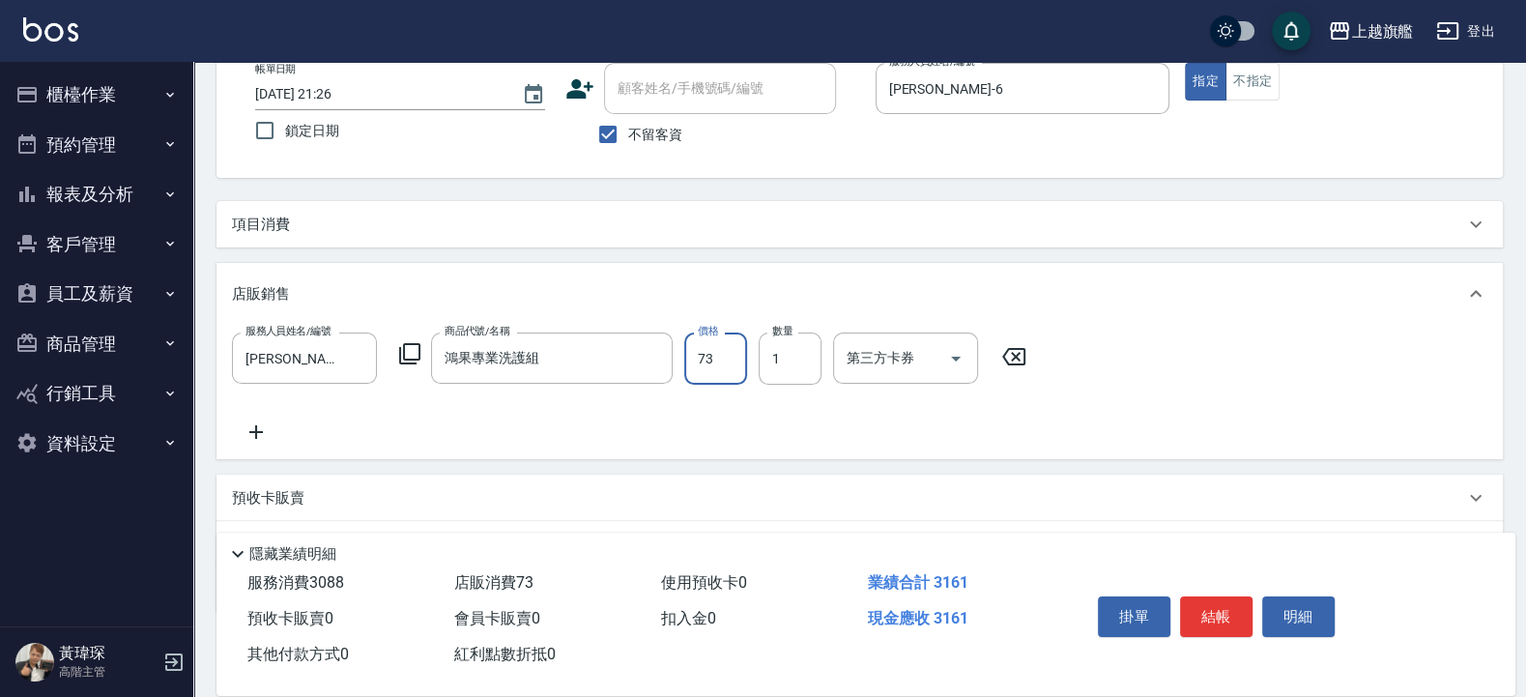
type input "732"
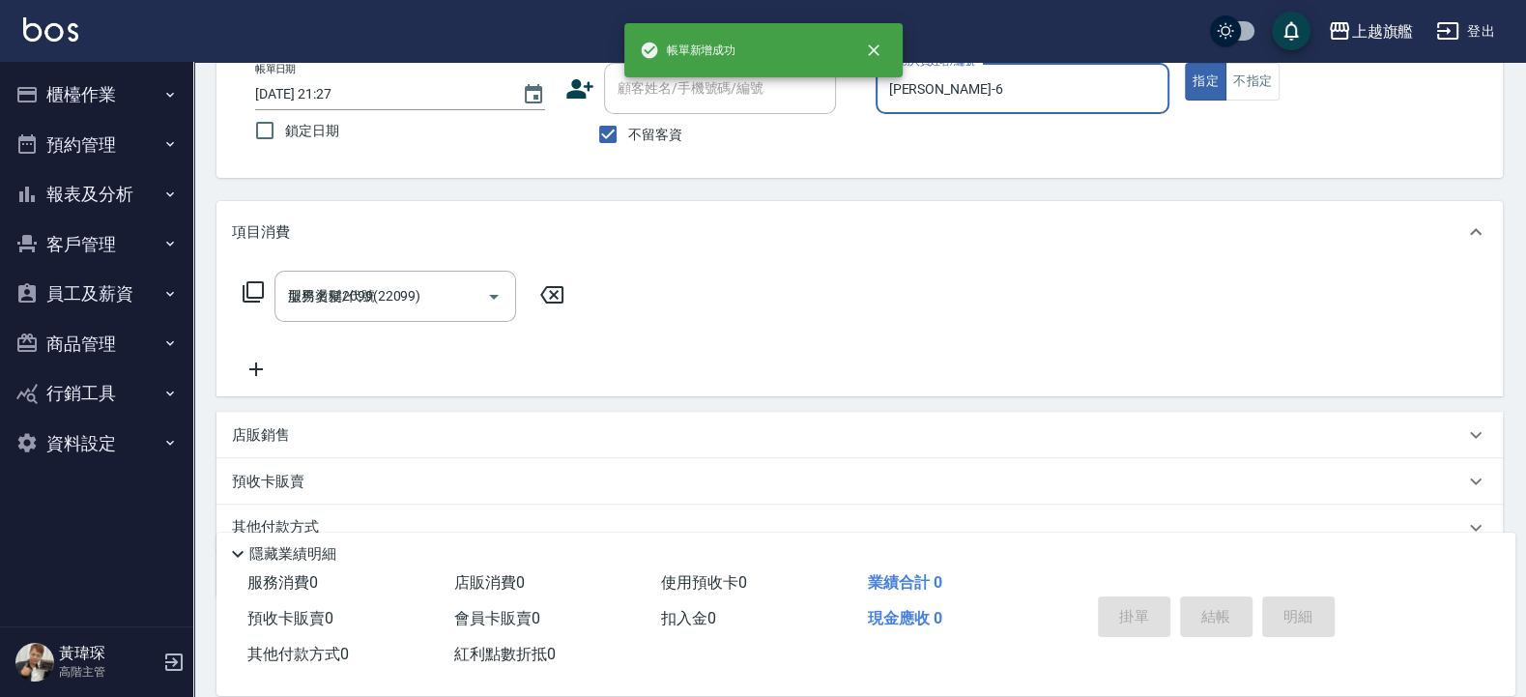
type input "2025/09/10 21:27"
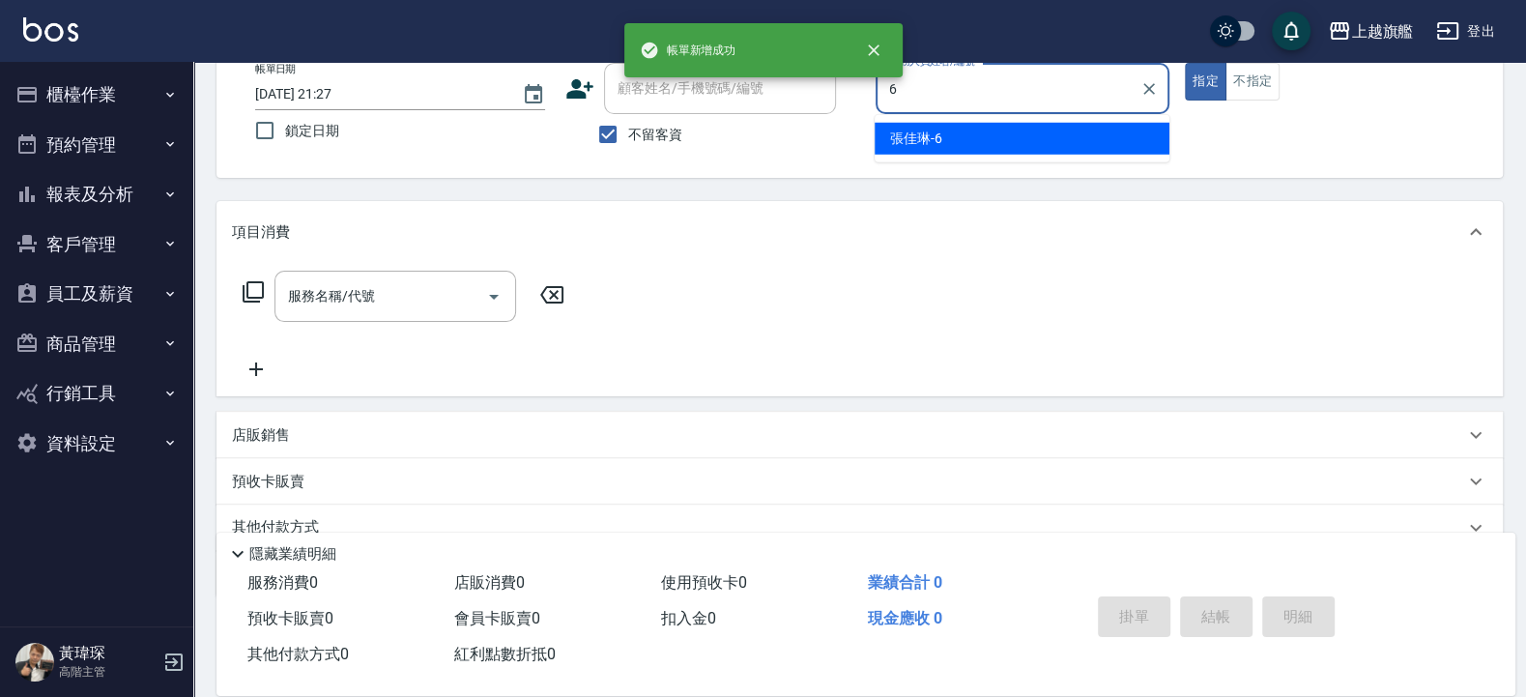
type input "張佳琳-6"
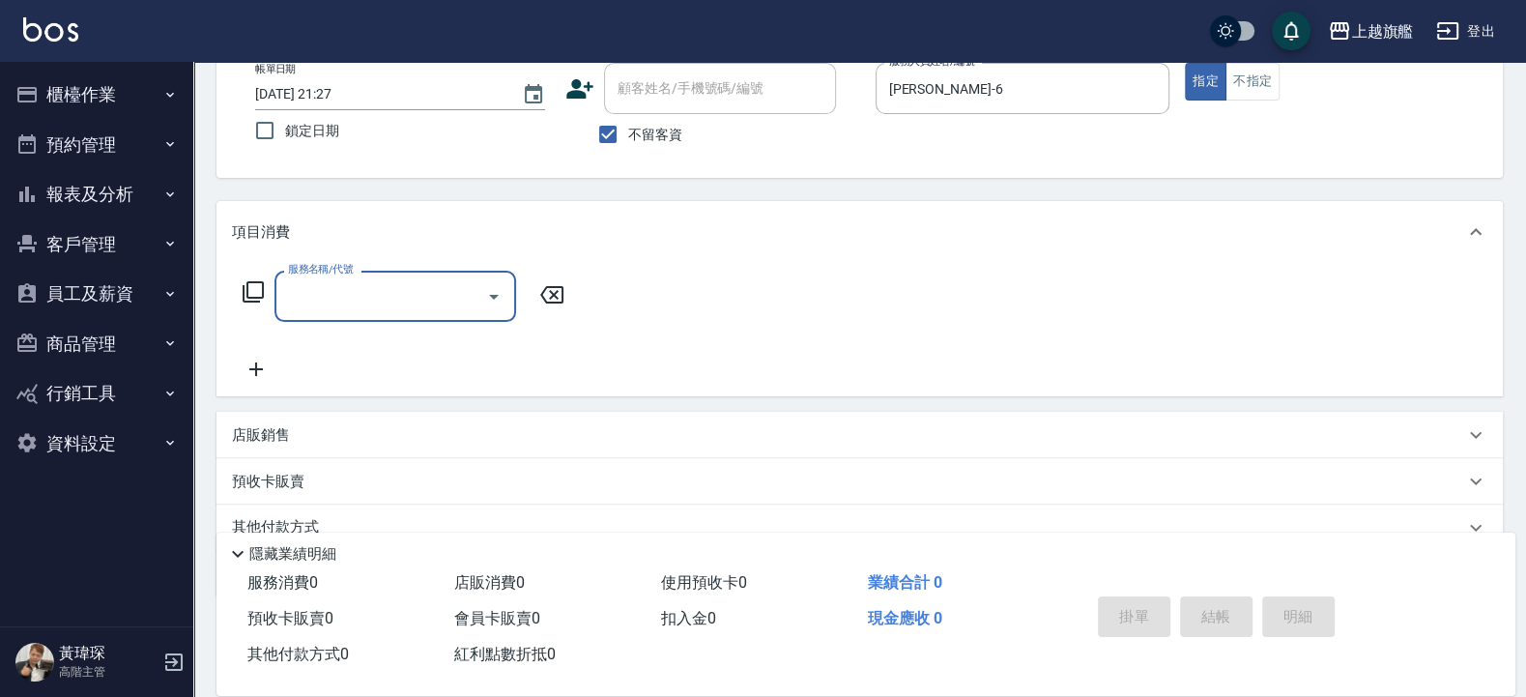
type input "0"
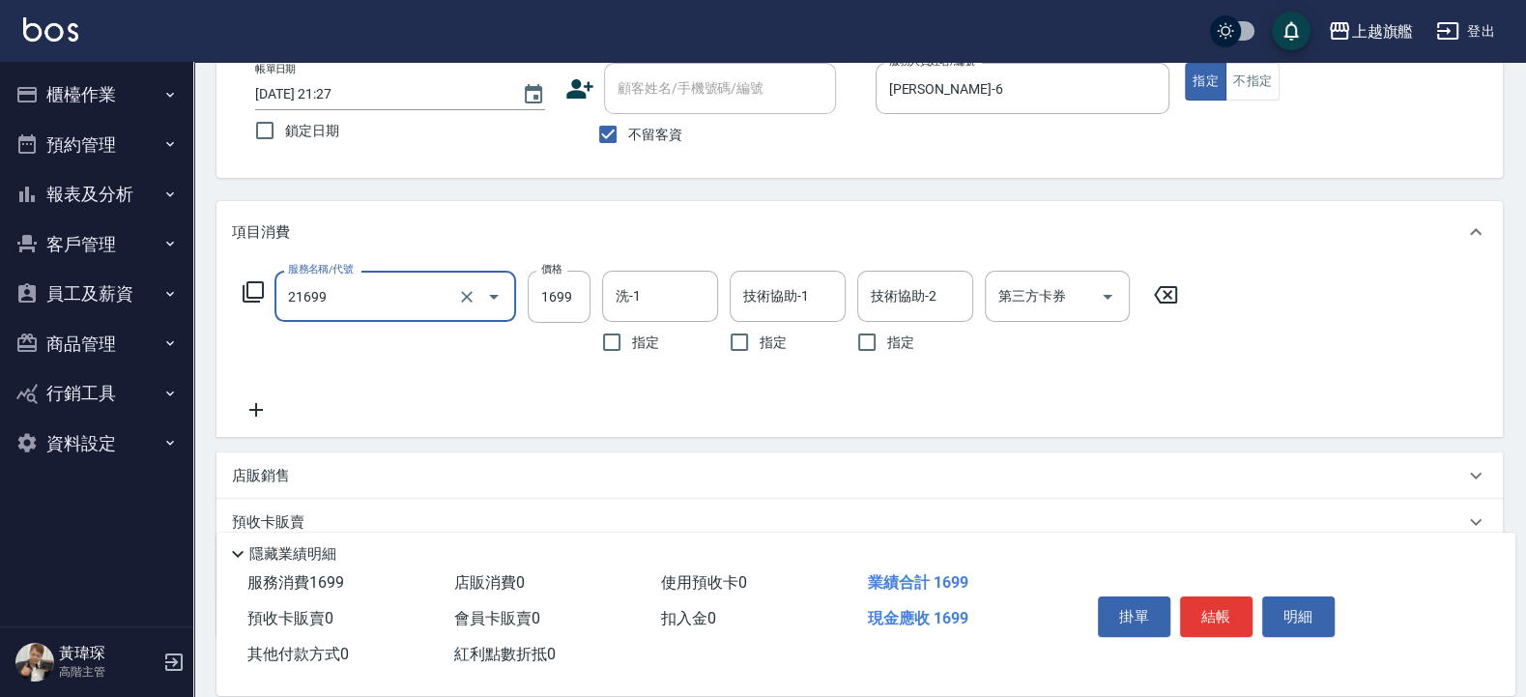
type input "型男燙髮1699(21699)"
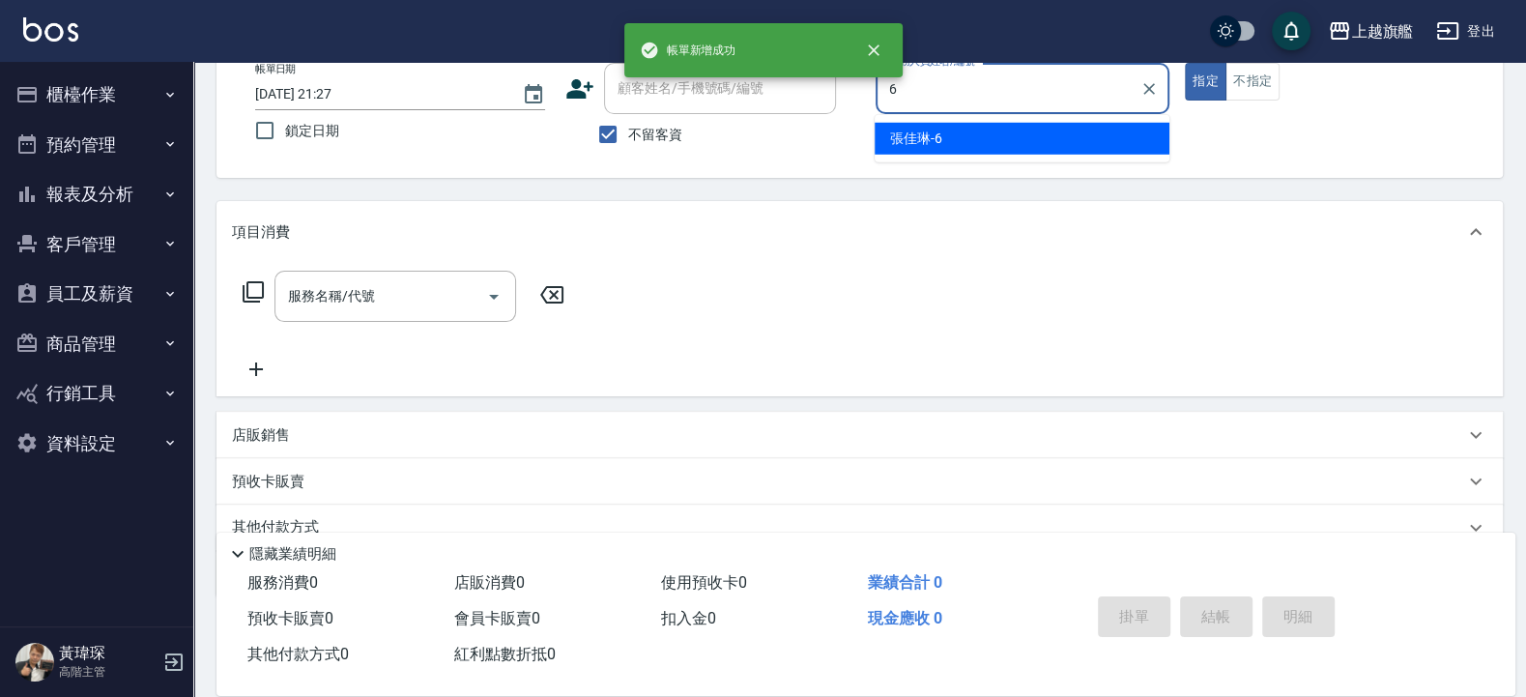
type input "張佳琳-6"
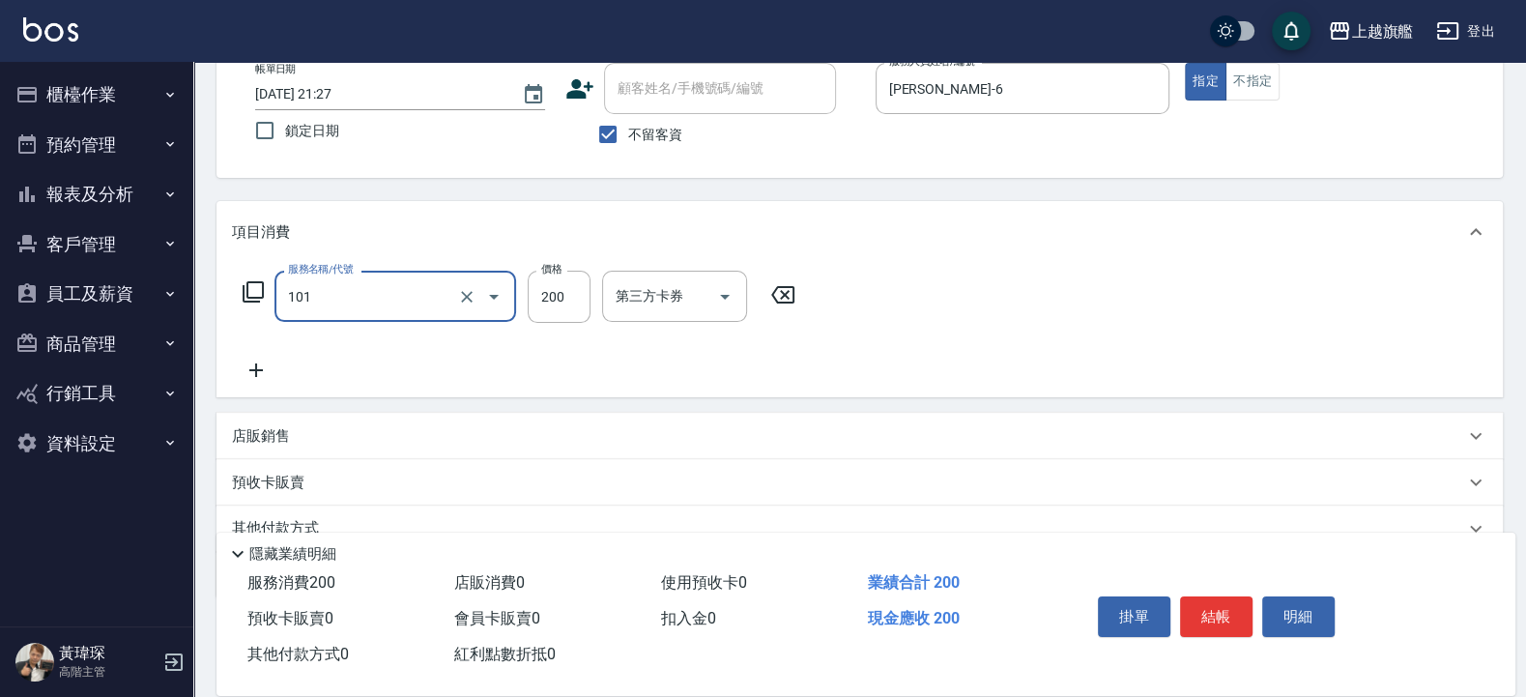
type input "一般洗(101)"
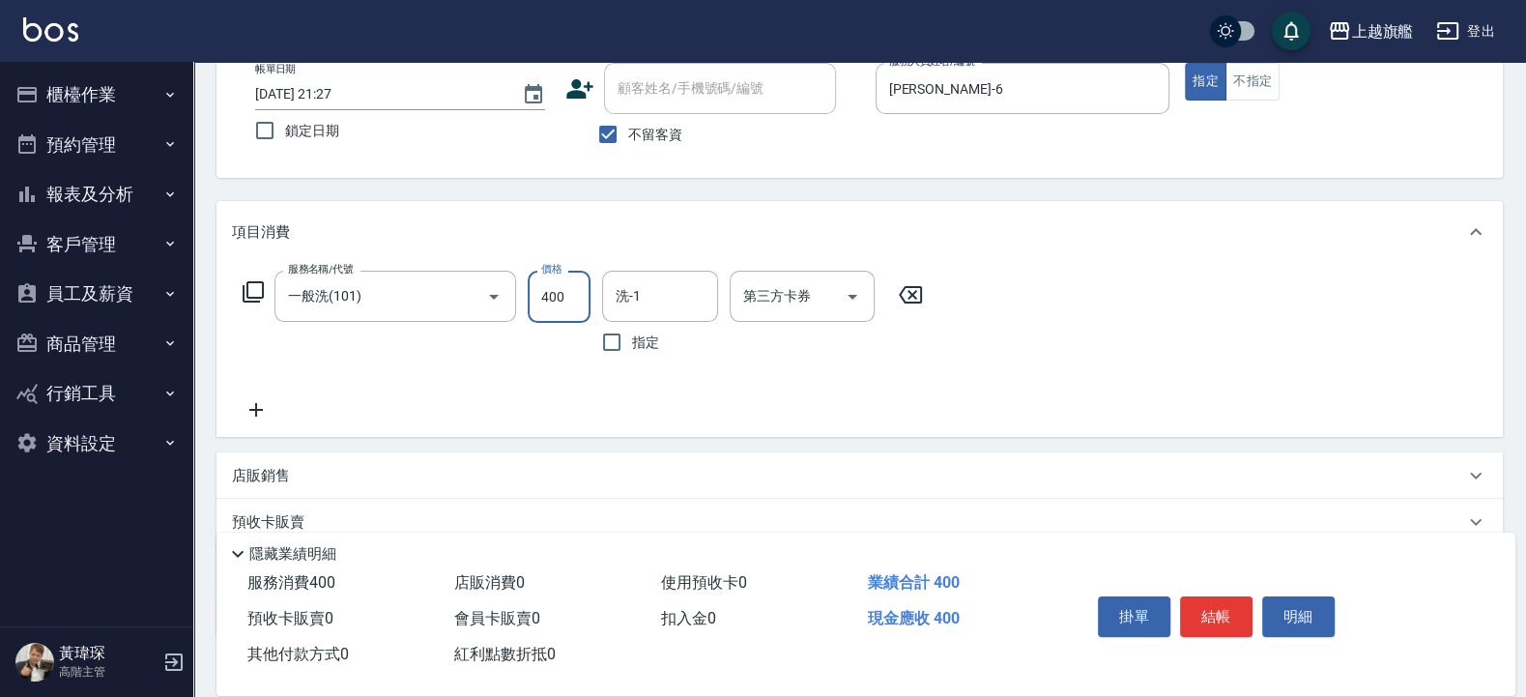
type input "400"
type input "陳祈聿-26"
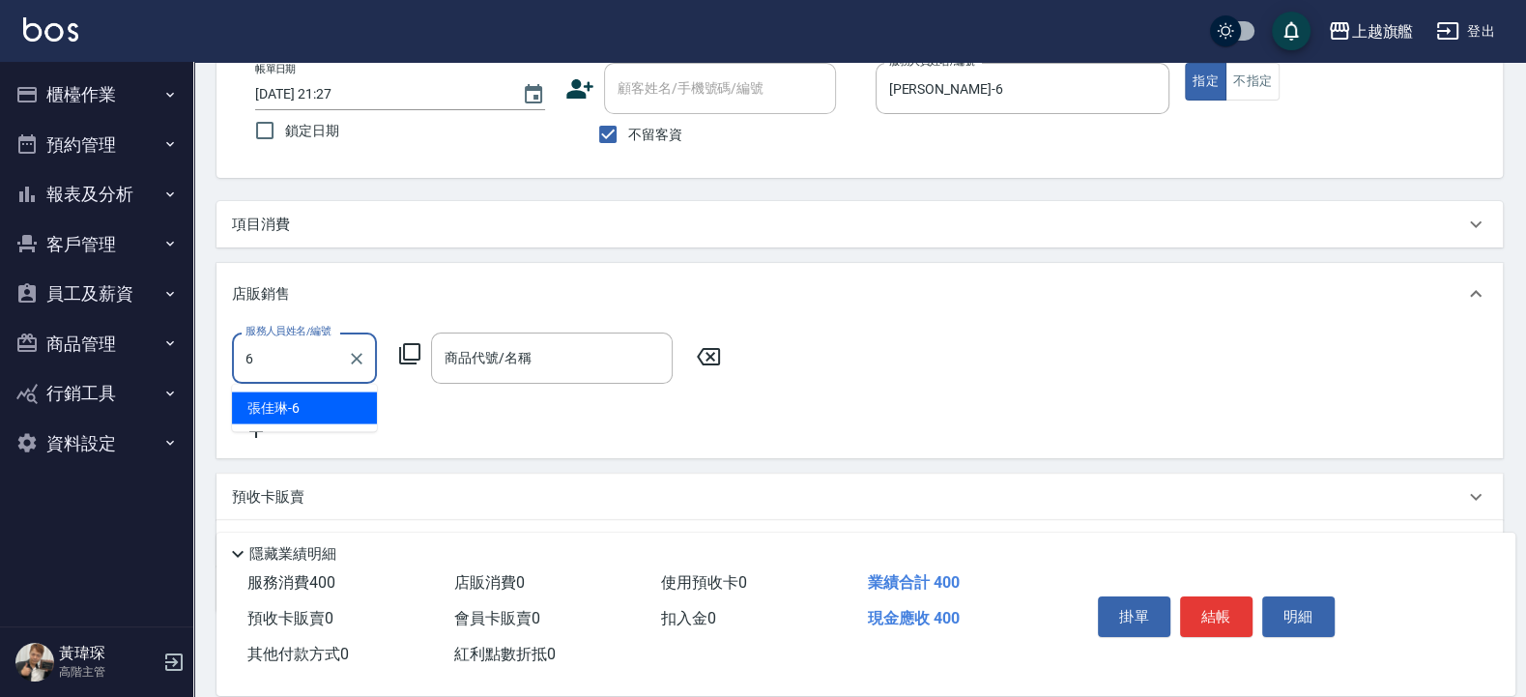
type input "張佳琳-6"
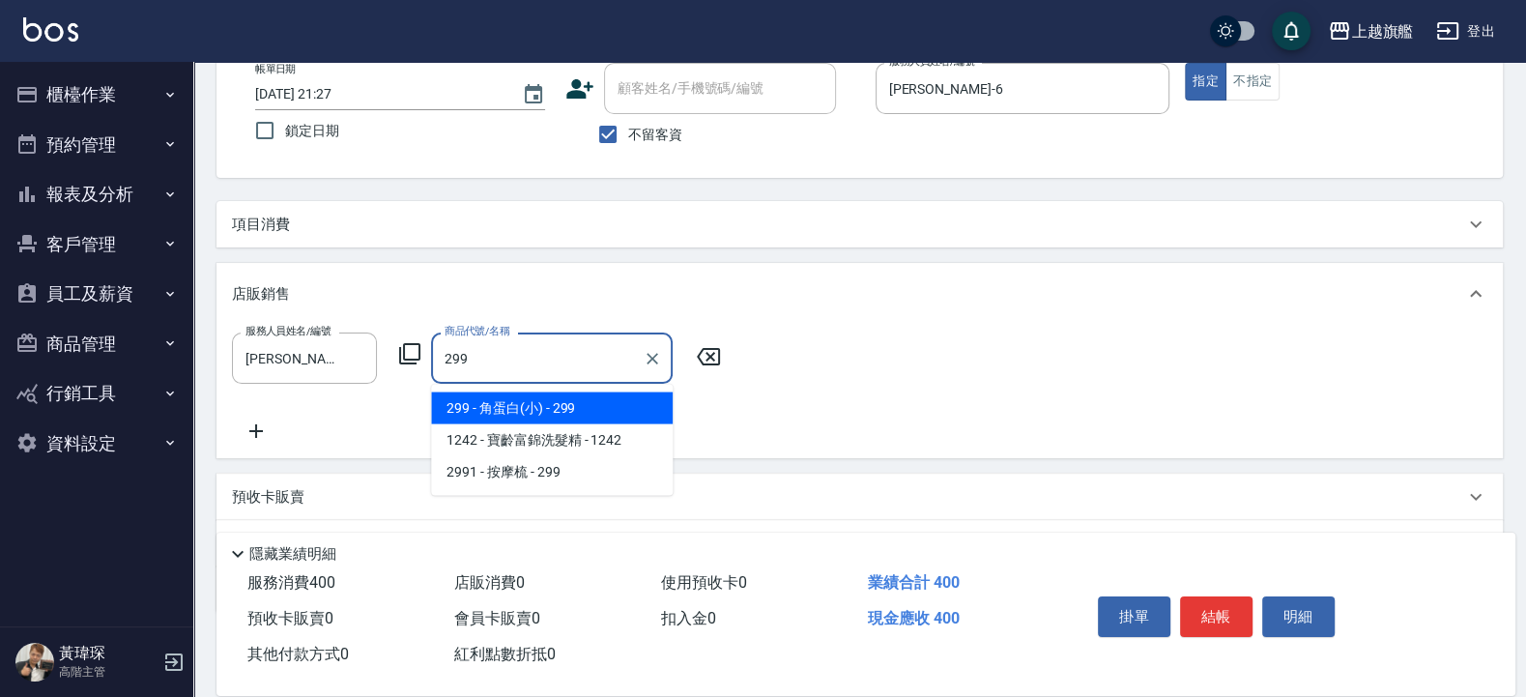
type input "角蛋白(小)"
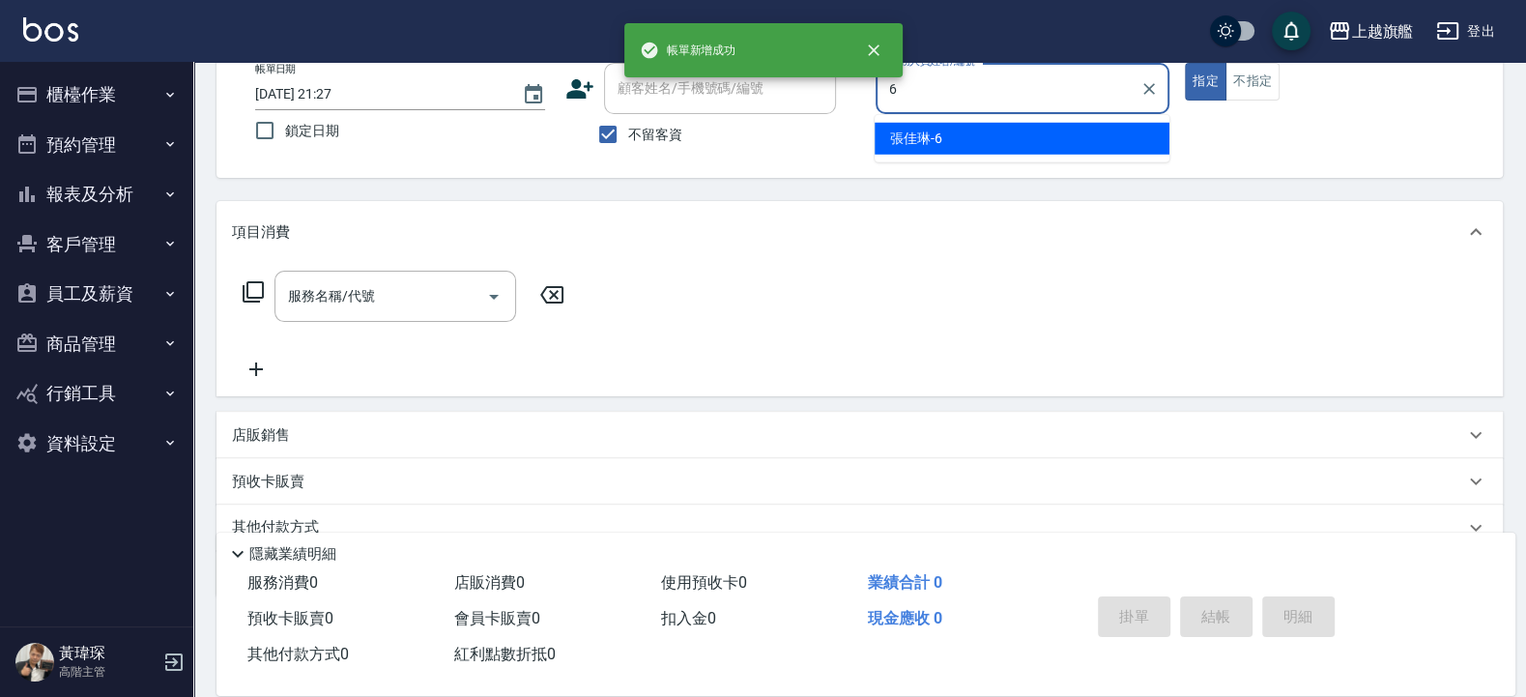
type input "張佳琳-6"
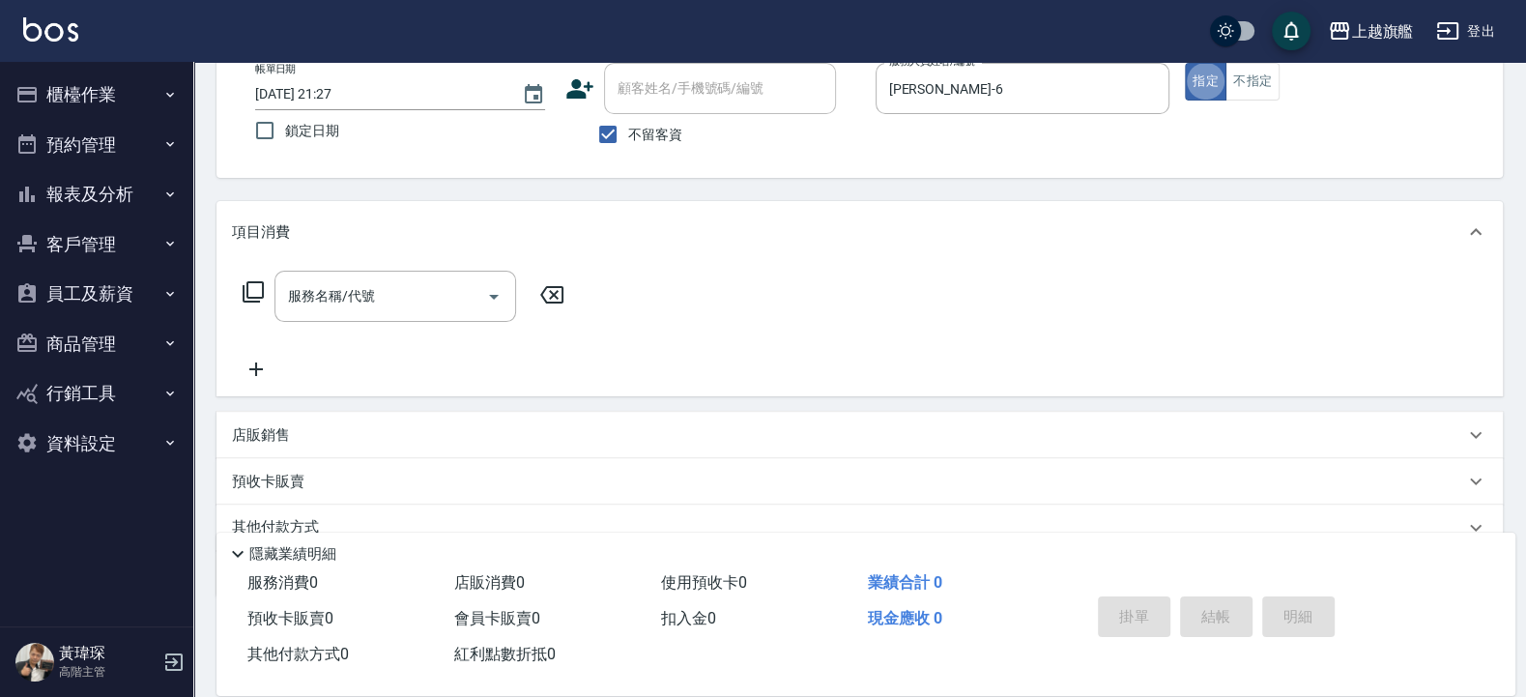
click at [433, 261] on div "項目消費" at bounding box center [860, 232] width 1286 height 62
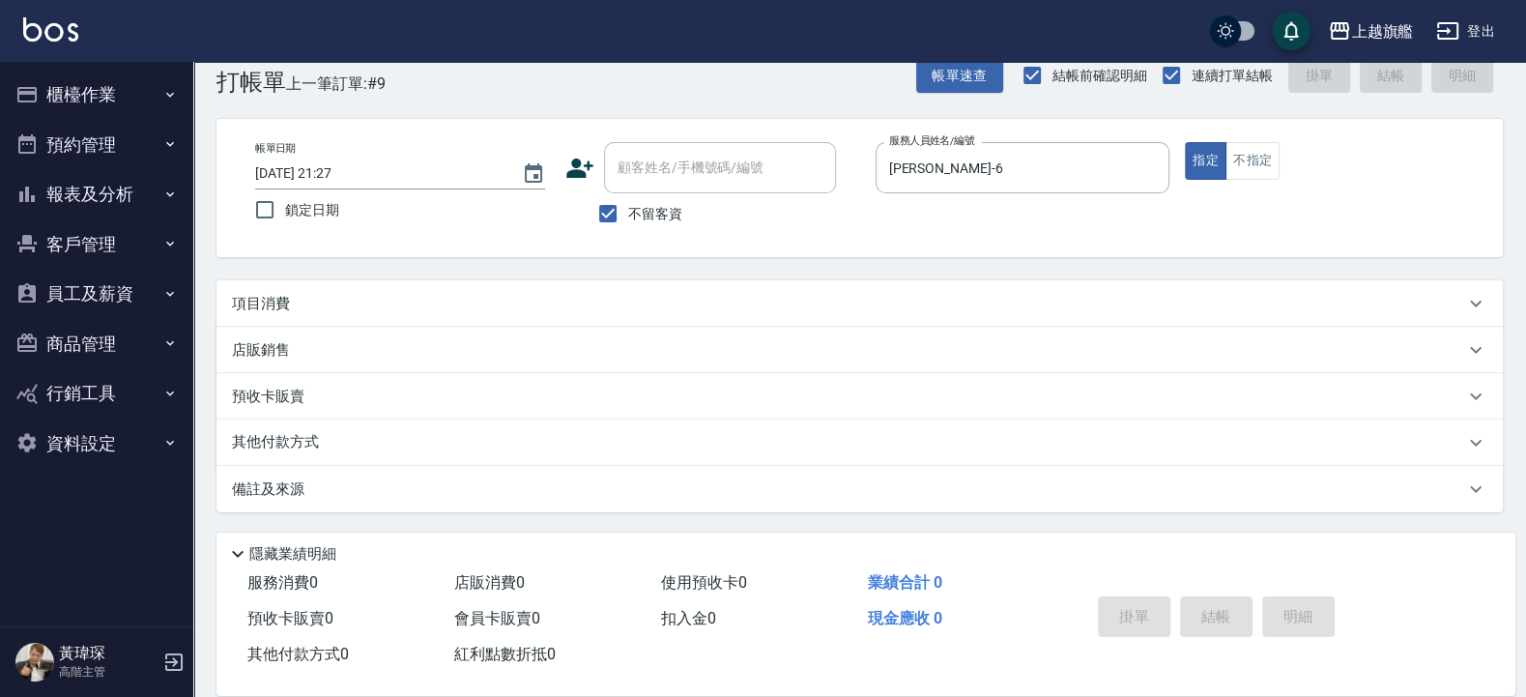
scroll to position [36, 0]
click at [396, 286] on div "項目消費" at bounding box center [860, 304] width 1286 height 46
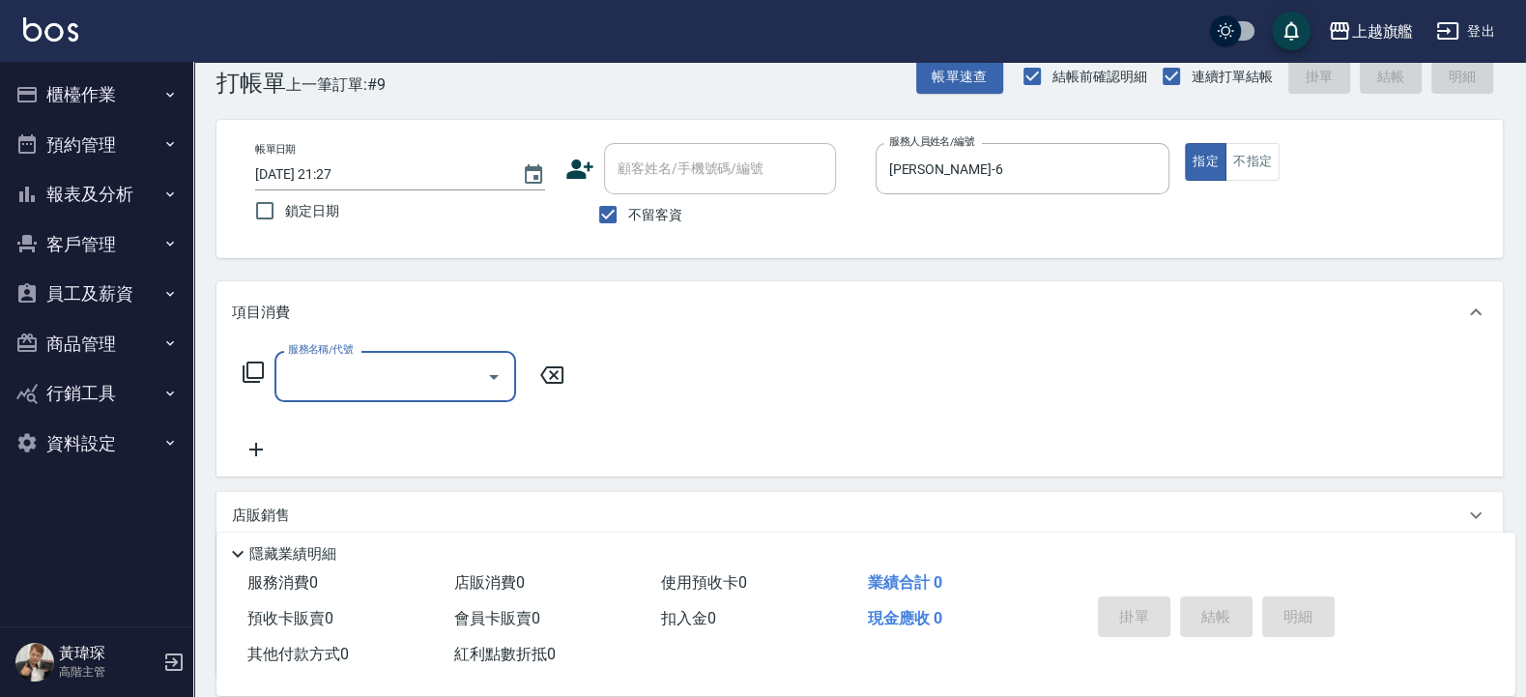
scroll to position [0, 0]
click at [328, 361] on input "服務名稱/代號" at bounding box center [380, 377] width 195 height 34
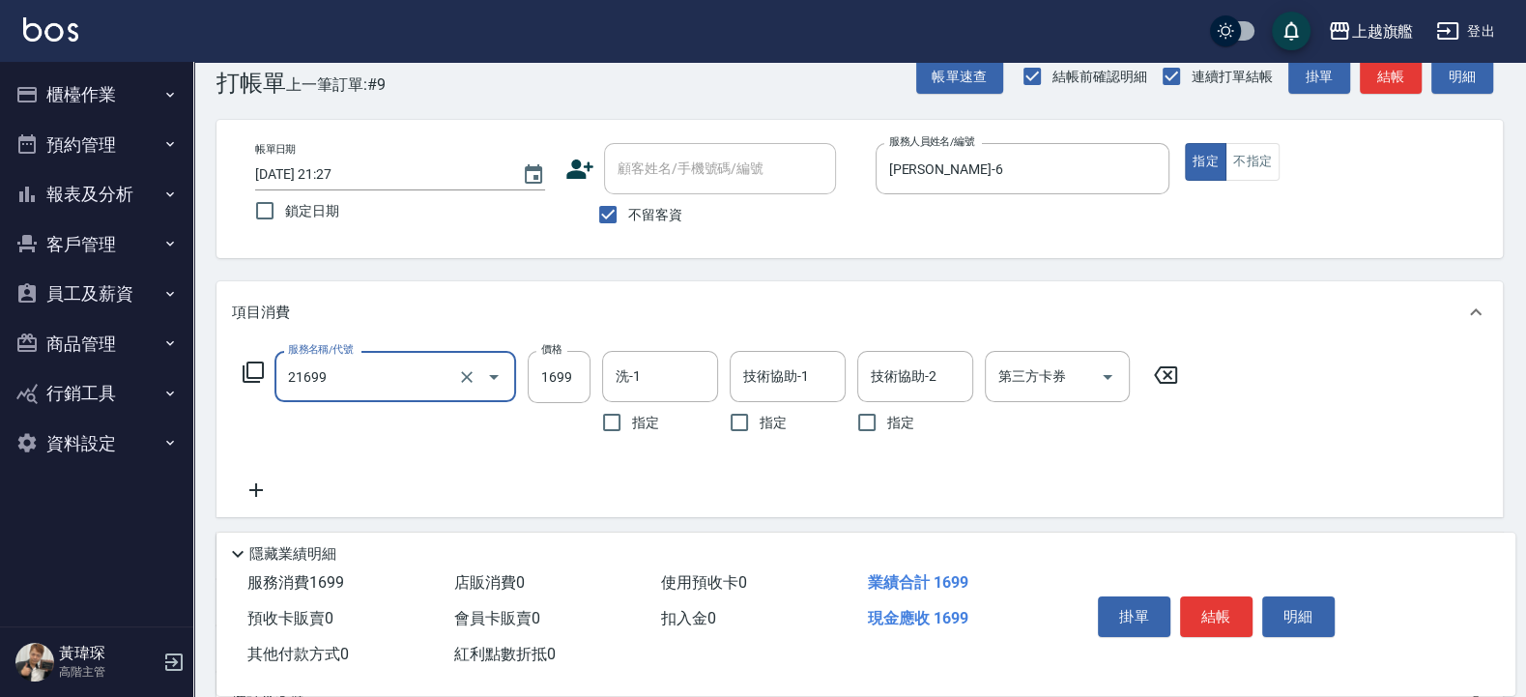
type input "型男燙髮1699(21699)"
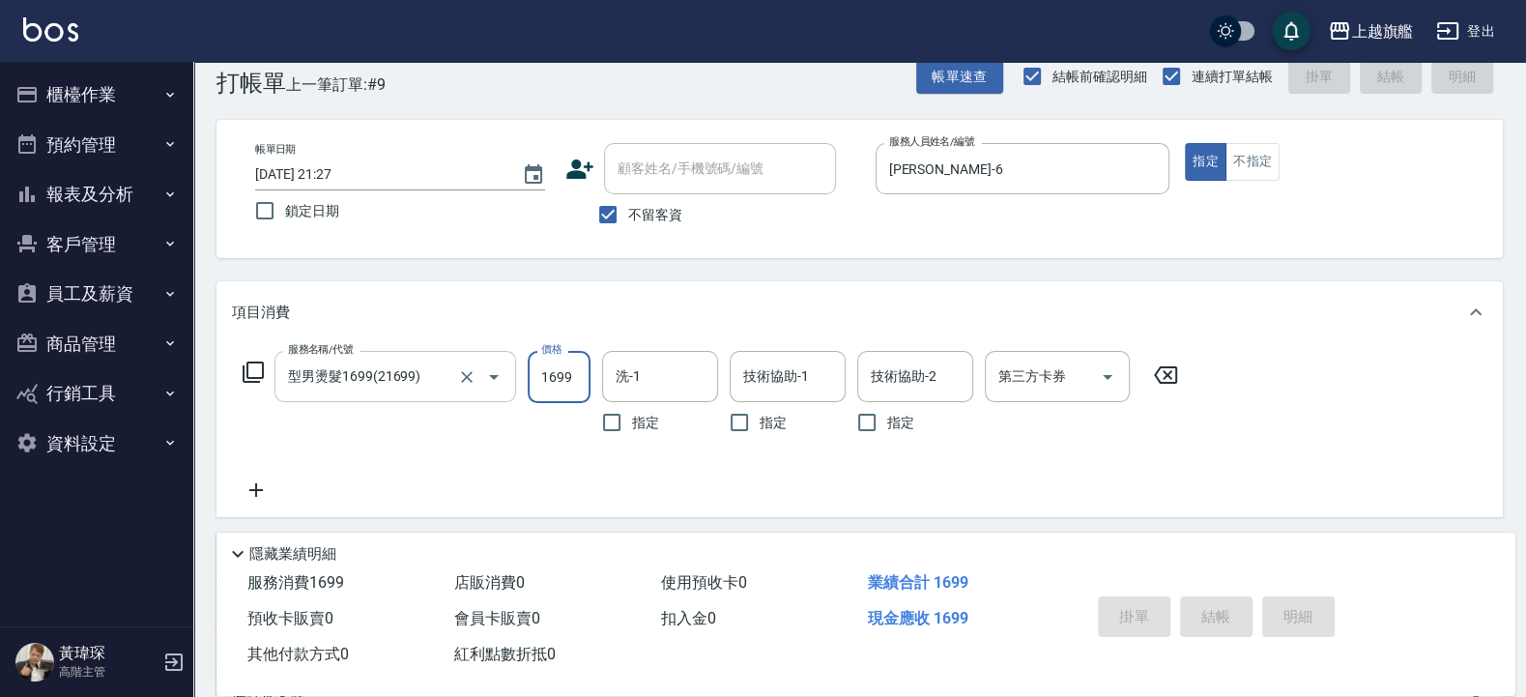
type input "2025/09/10 21:28"
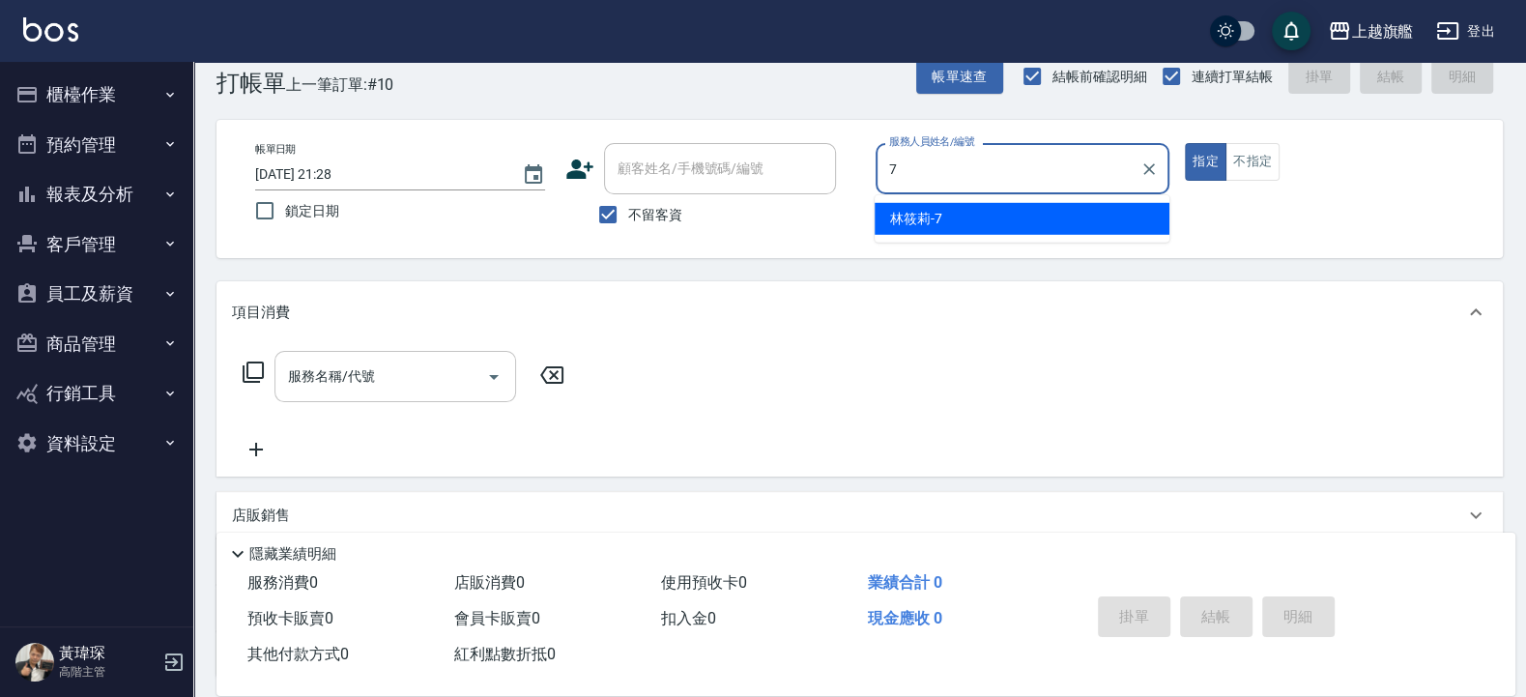
type input "林筱莉-7"
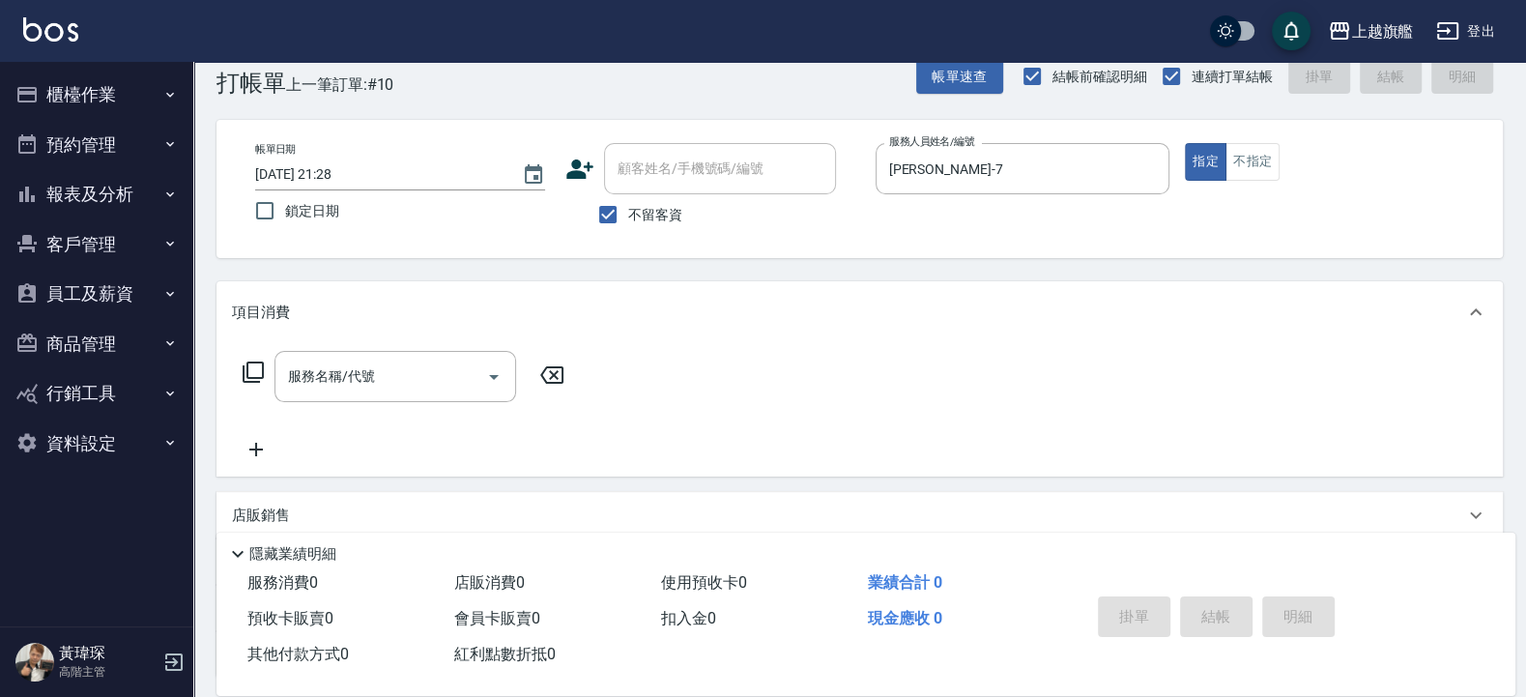
click at [661, 214] on span "不留客資" at bounding box center [655, 215] width 54 height 20
click at [628, 214] on input "不留客資" at bounding box center [608, 214] width 41 height 41
checkbox input "false"
click at [646, 167] on input "顧客姓名/手機號碼/編號" at bounding box center [706, 169] width 186 height 34
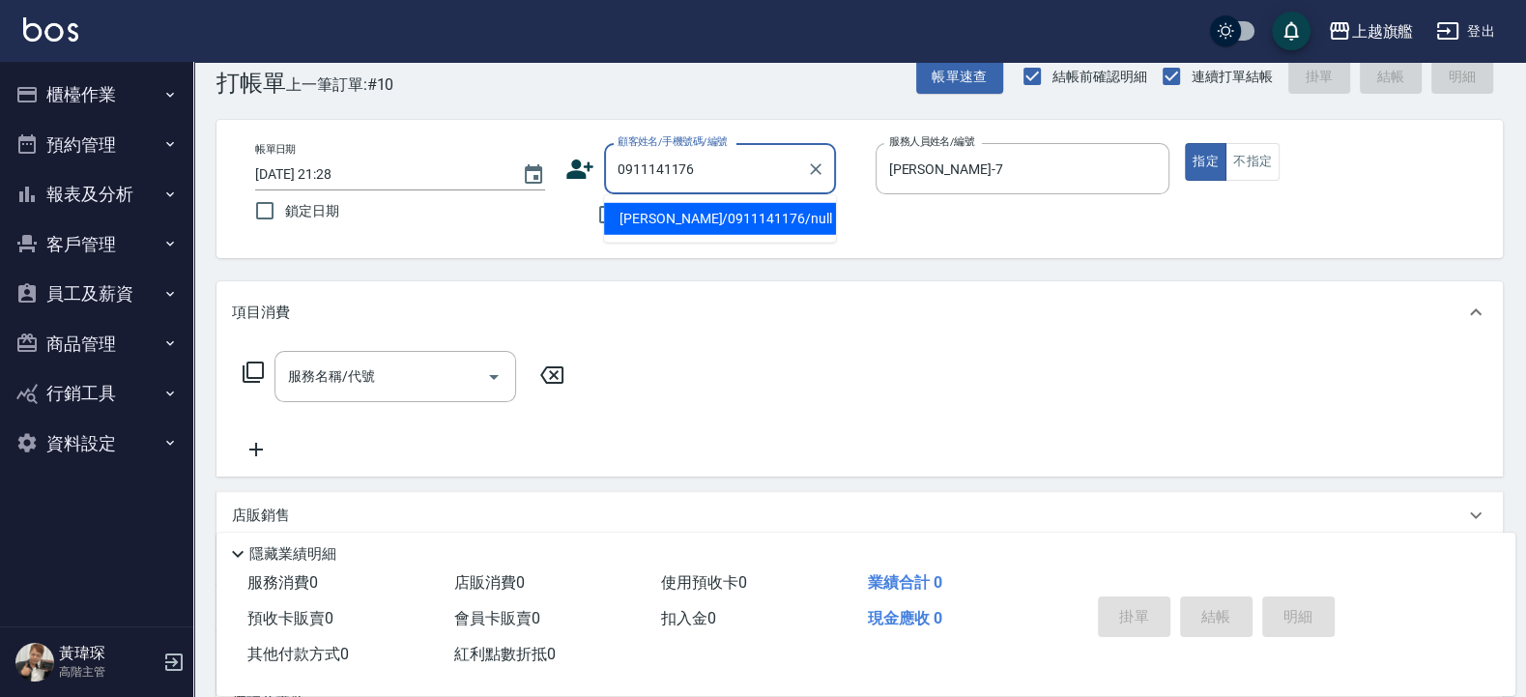
type input "林筱青/0911141176/null"
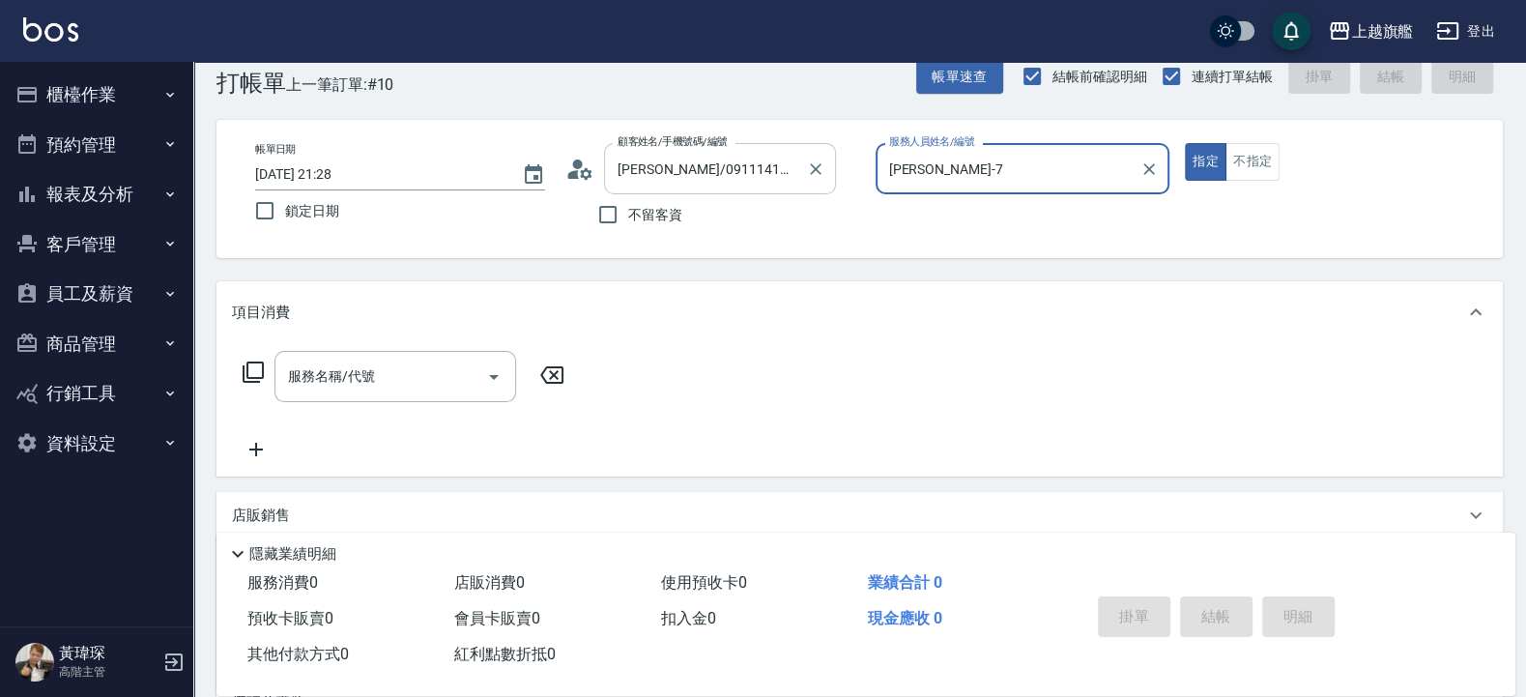
click at [1185, 143] on button "指定" at bounding box center [1206, 162] width 42 height 38
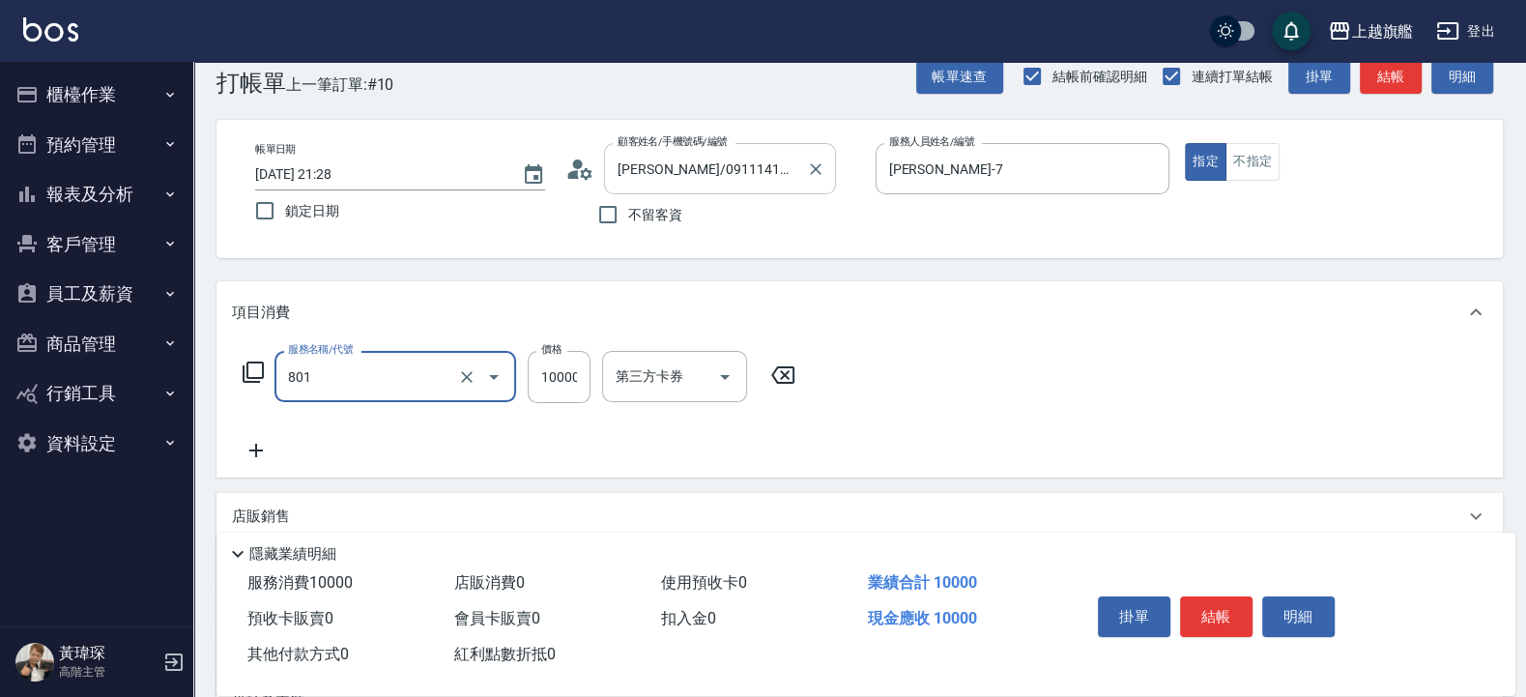
type input "頂級1(801)"
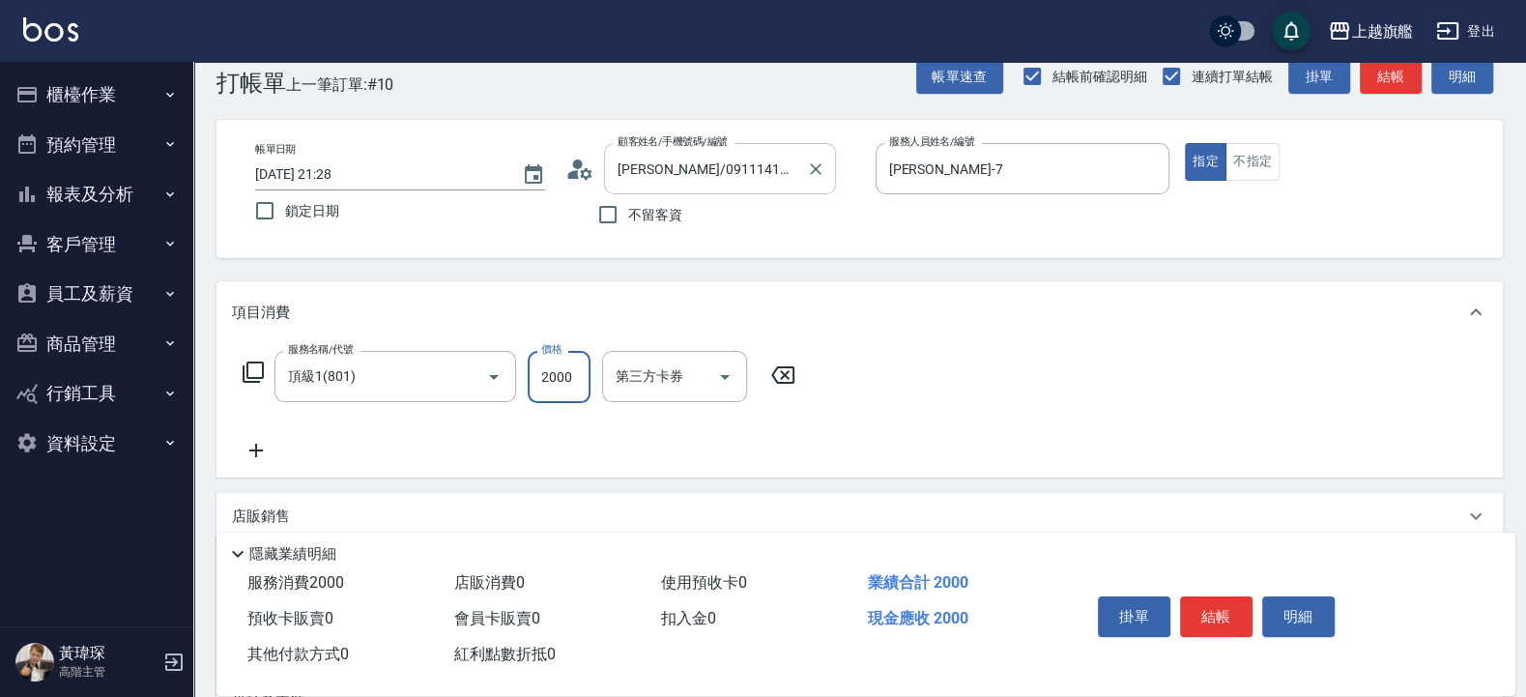
type input "20000"
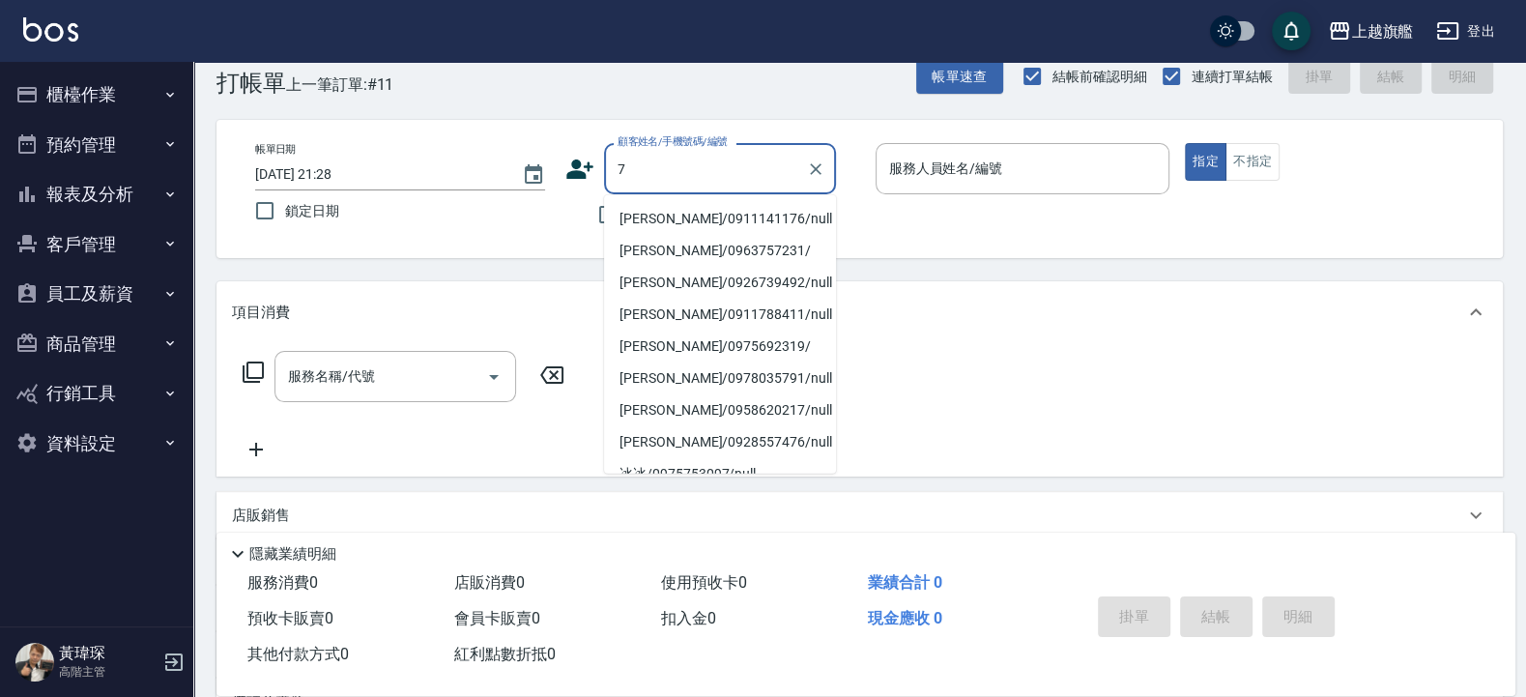
type input "7"
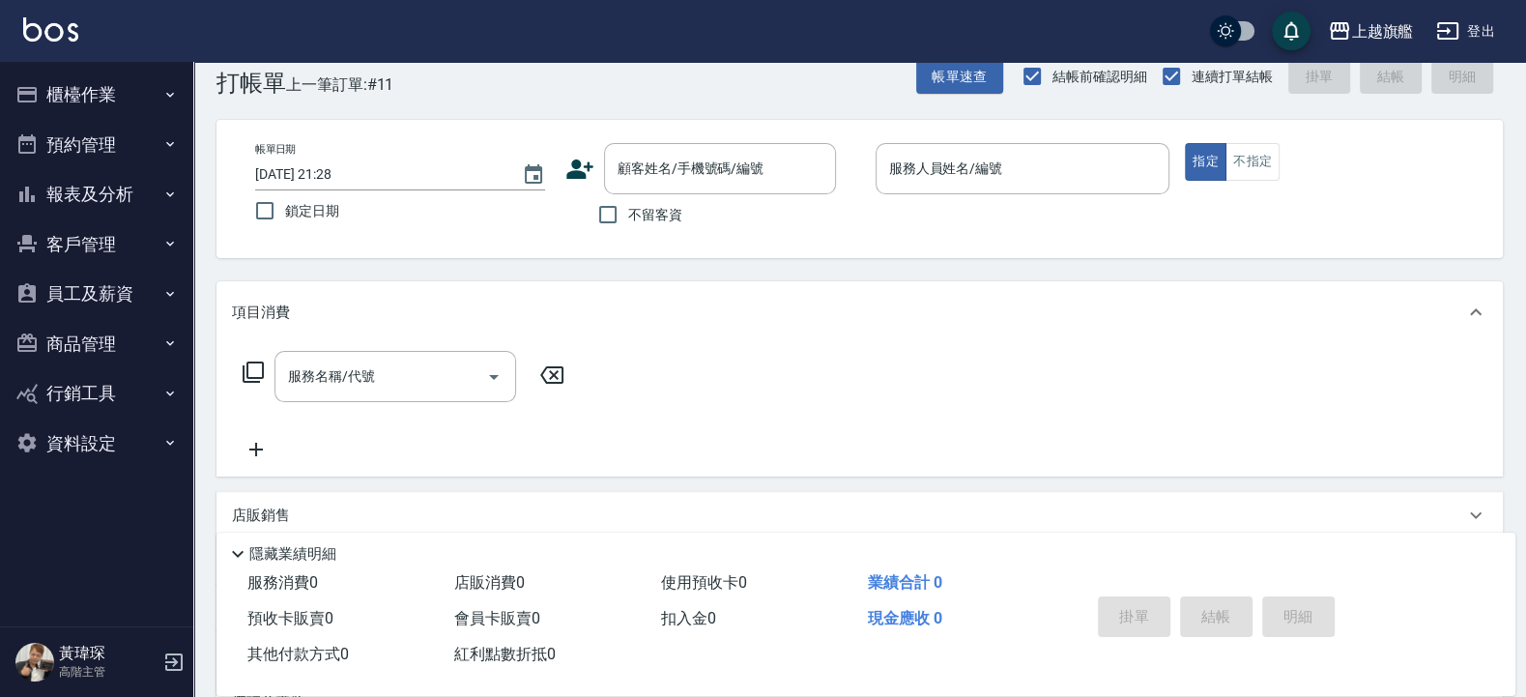
click at [594, 72] on div "Key In 打帳單 上一筆訂單:#11 帳單速查 結帳前確認明細 連續打單結帳 掛單 結帳 明細" at bounding box center [848, 61] width 1310 height 71
click at [632, 209] on span "不留客資" at bounding box center [655, 215] width 54 height 20
click at [628, 209] on input "不留客資" at bounding box center [608, 214] width 41 height 41
checkbox input "true"
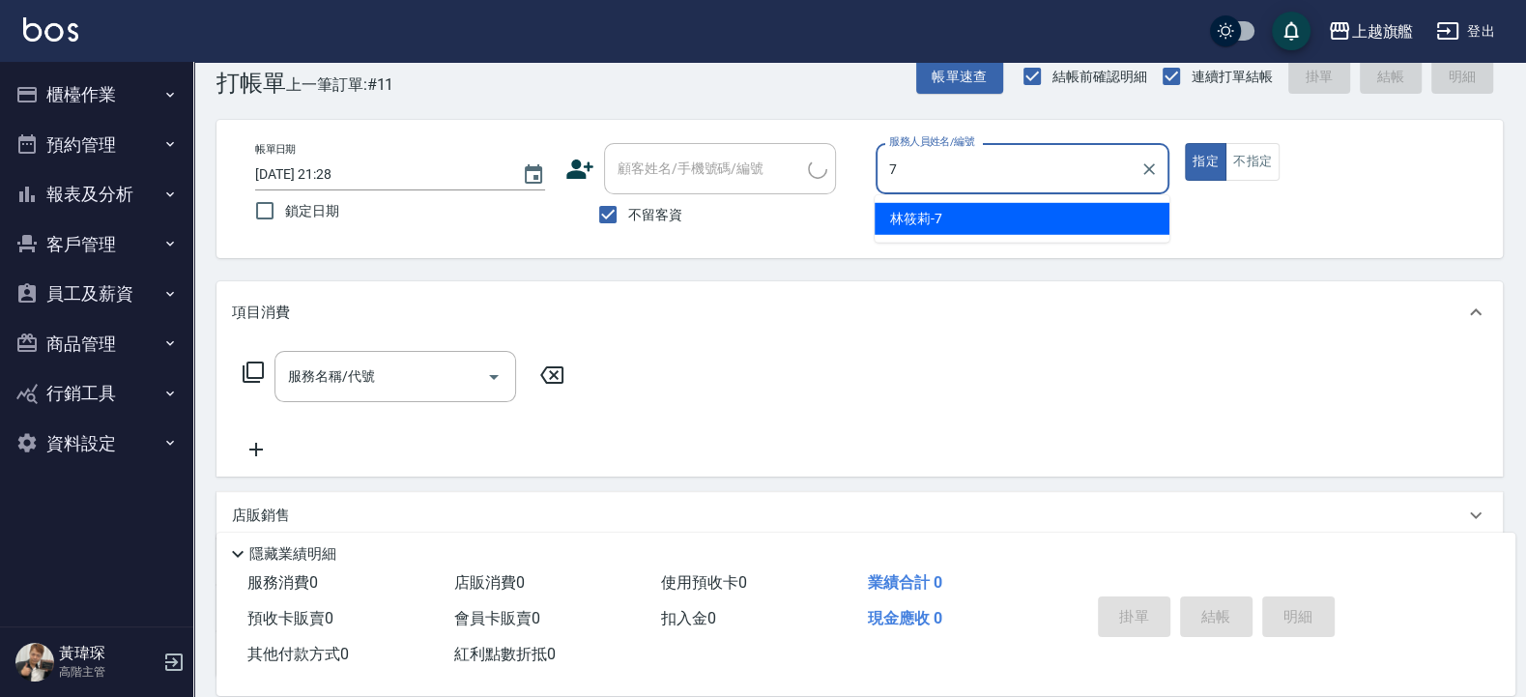
type input "林筱莉-7"
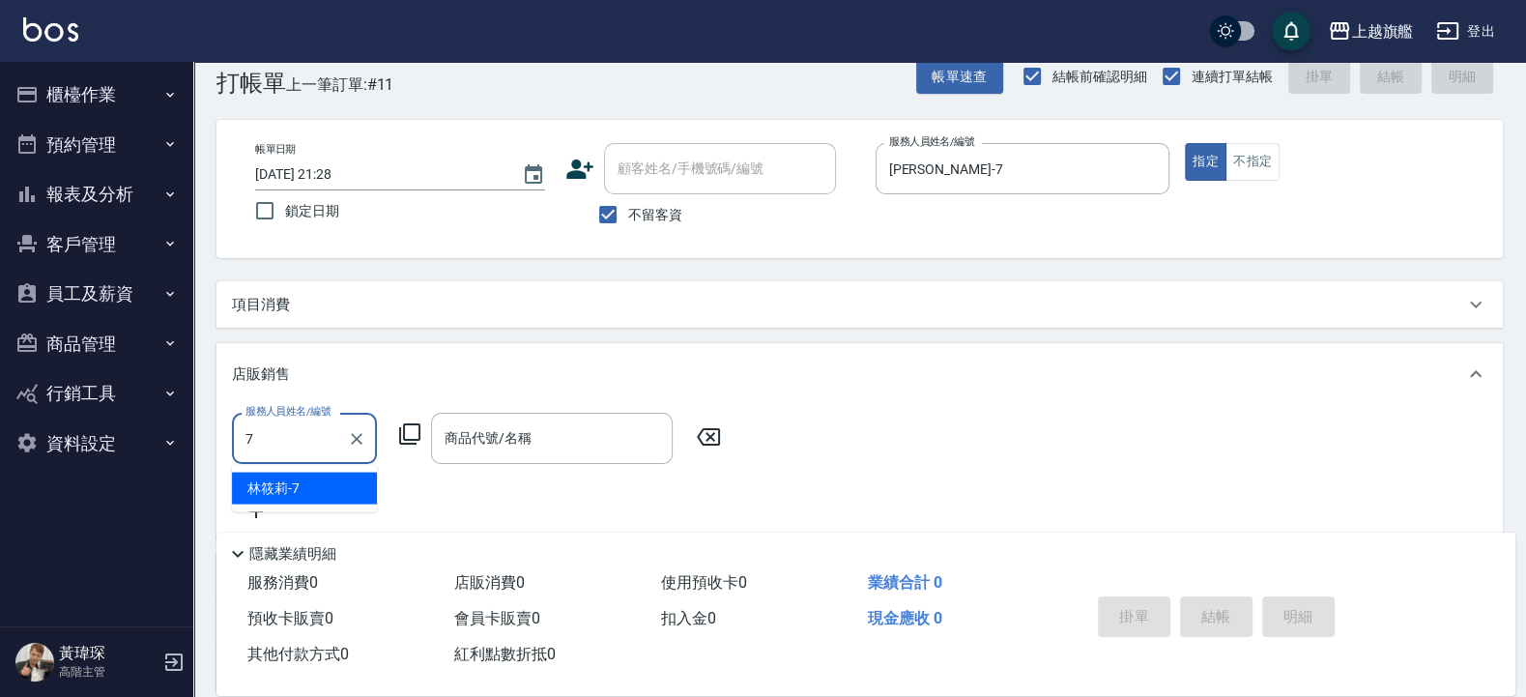
type input "林筱莉-7"
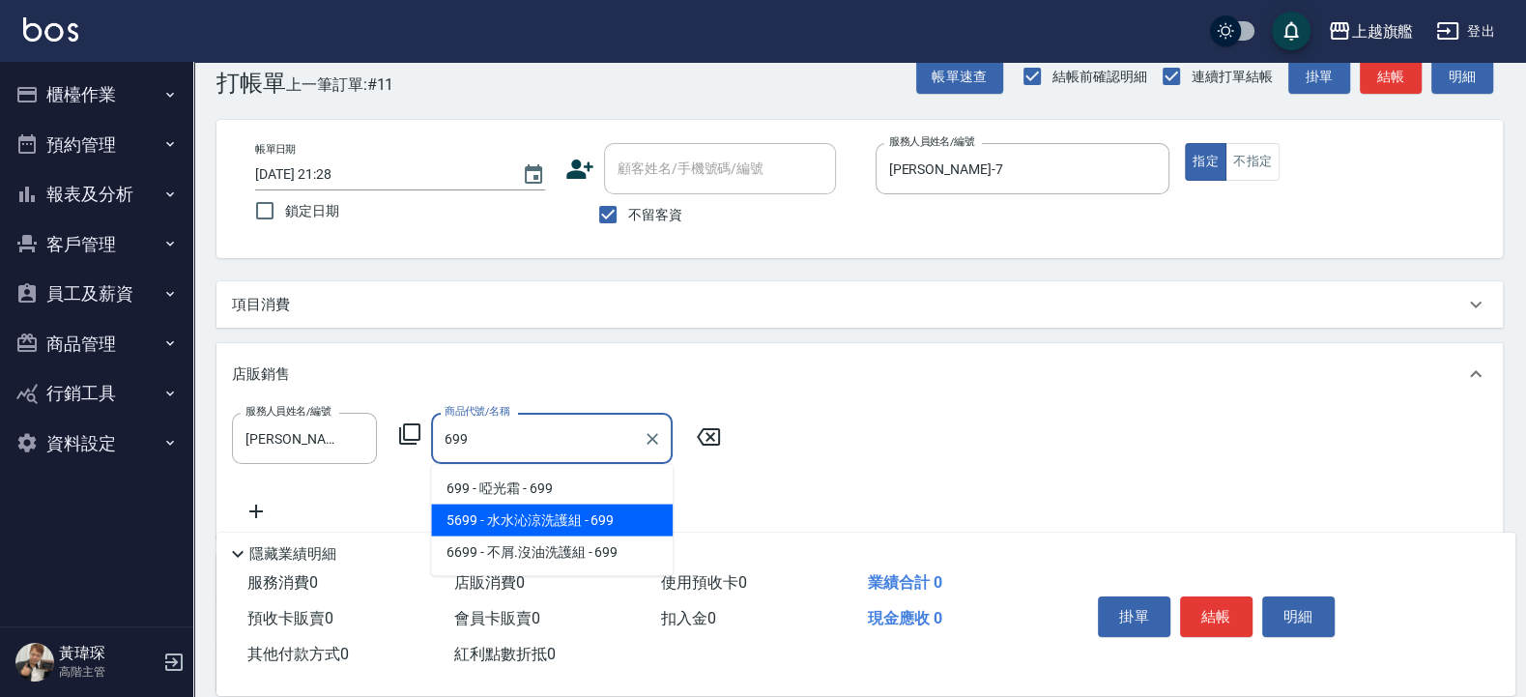
type input "水水沁涼洗護組"
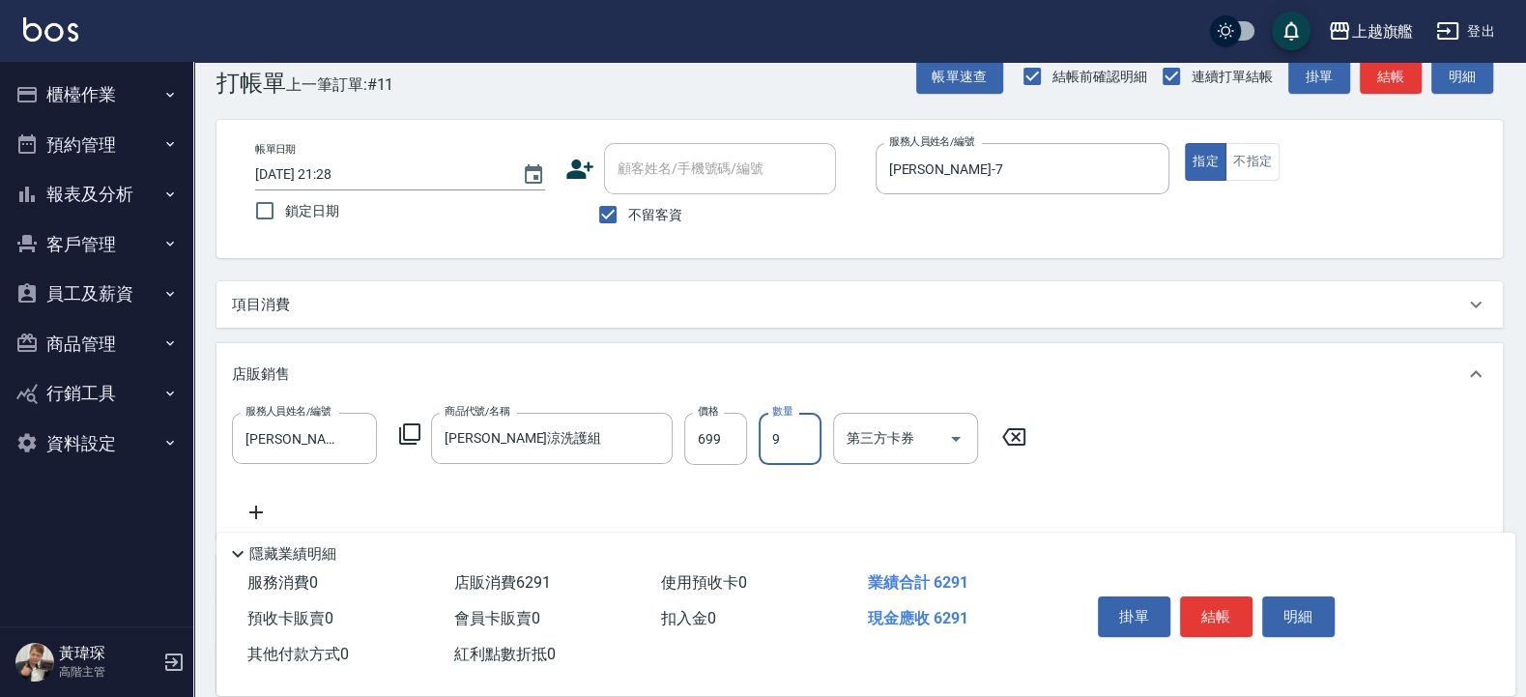
type input "9"
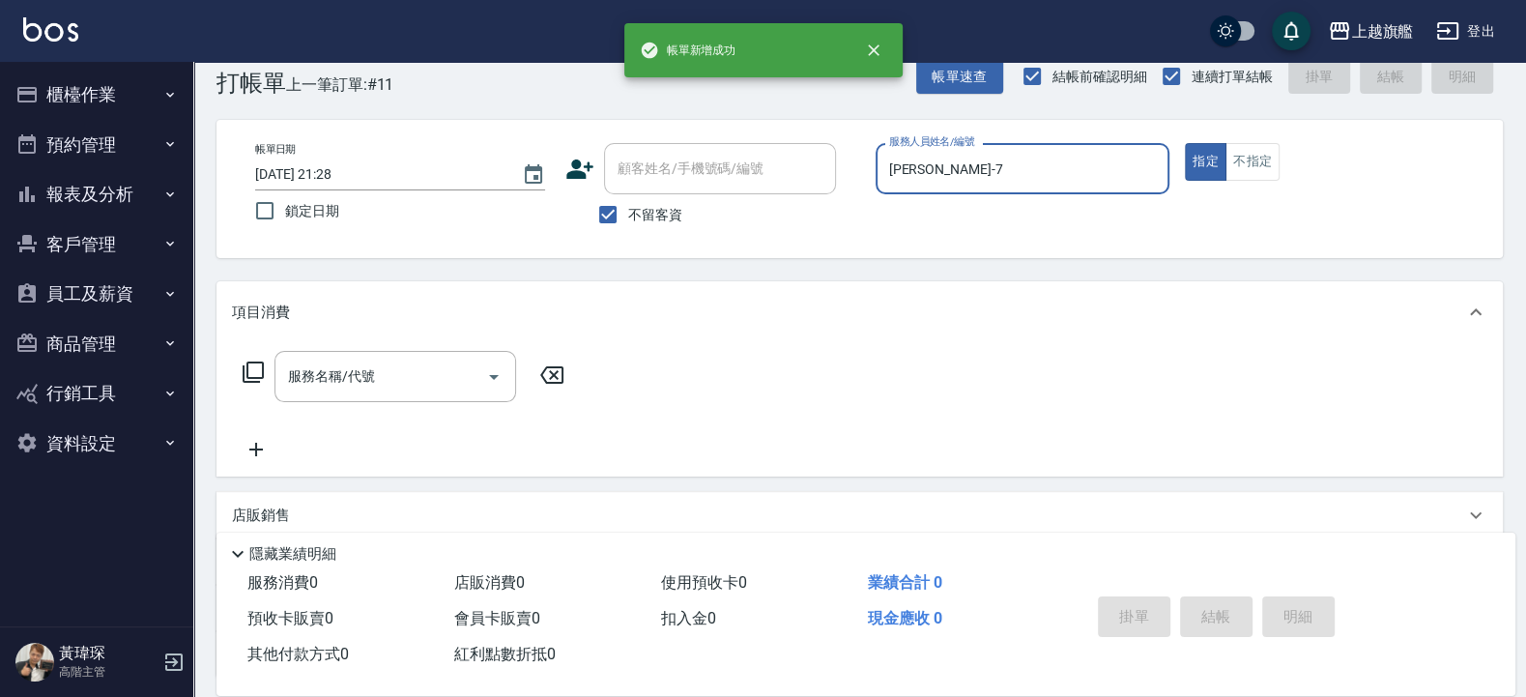
type input "2025/09/10 21:29"
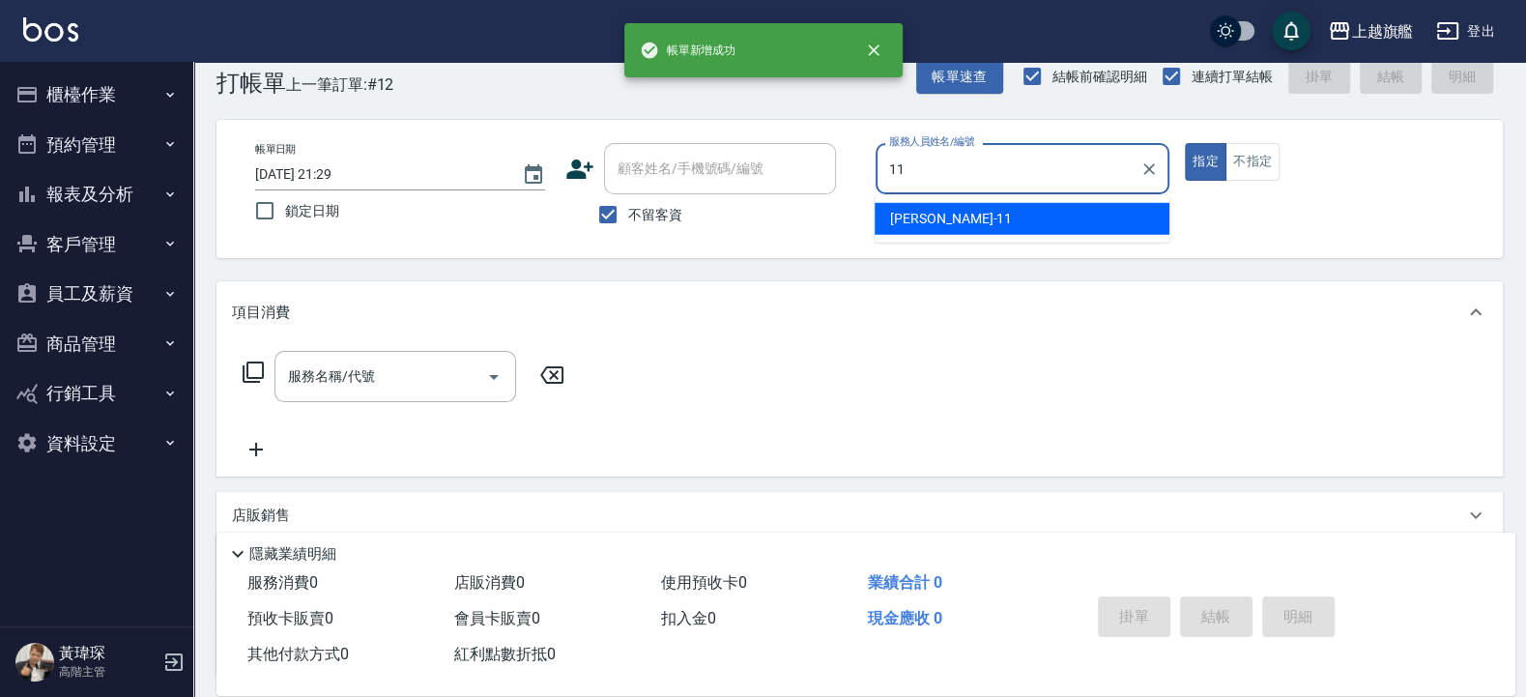
type input "蔡美秀-11"
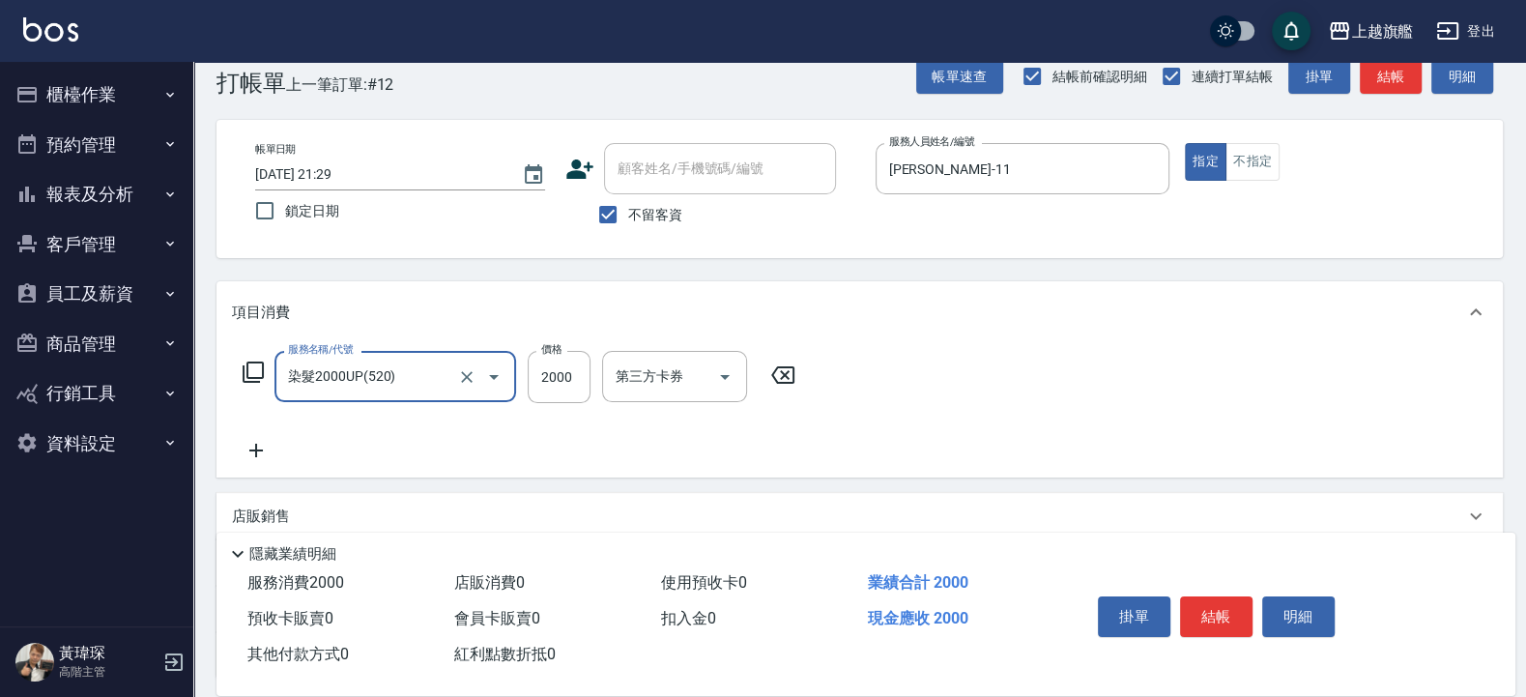
type input "染髮2000UP(520)"
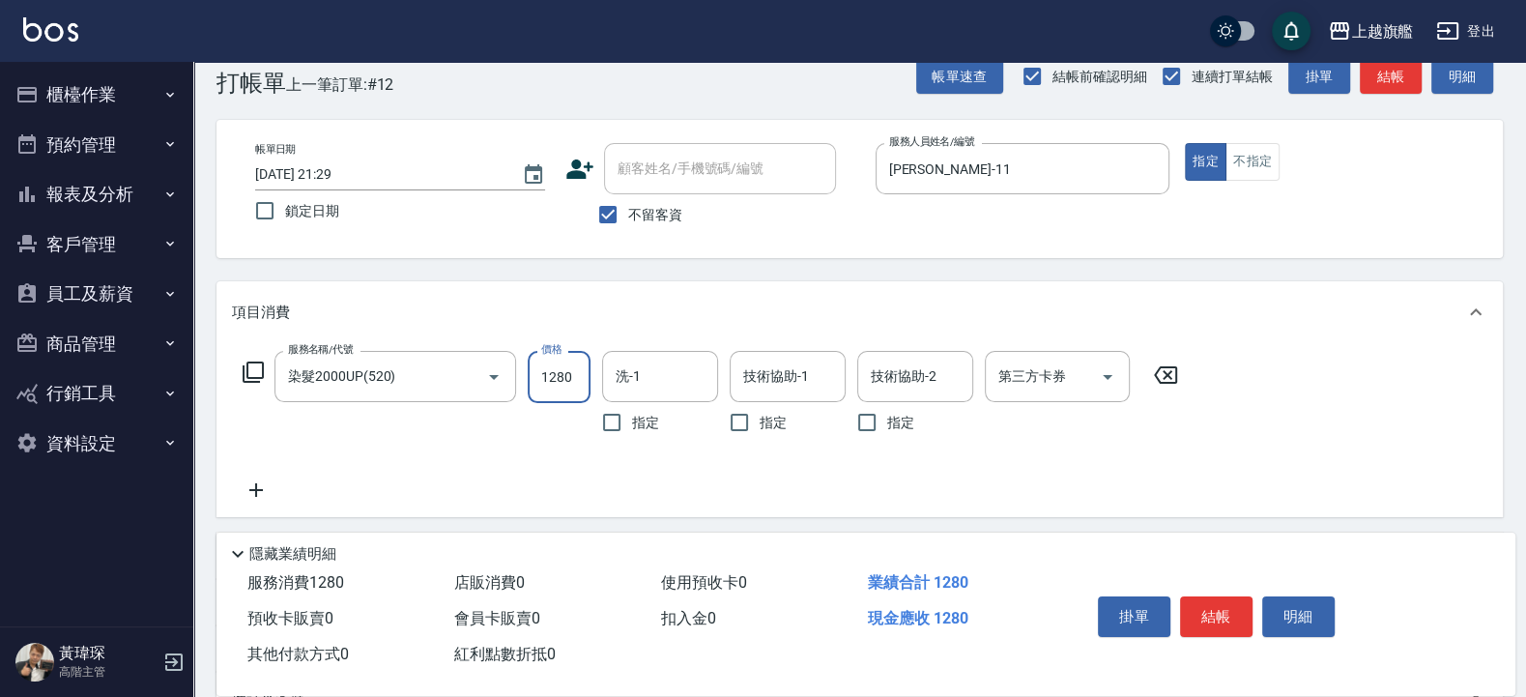
type input "1280"
click at [633, 382] on input "洗-1" at bounding box center [660, 377] width 99 height 34
type input "邱靖淳-35"
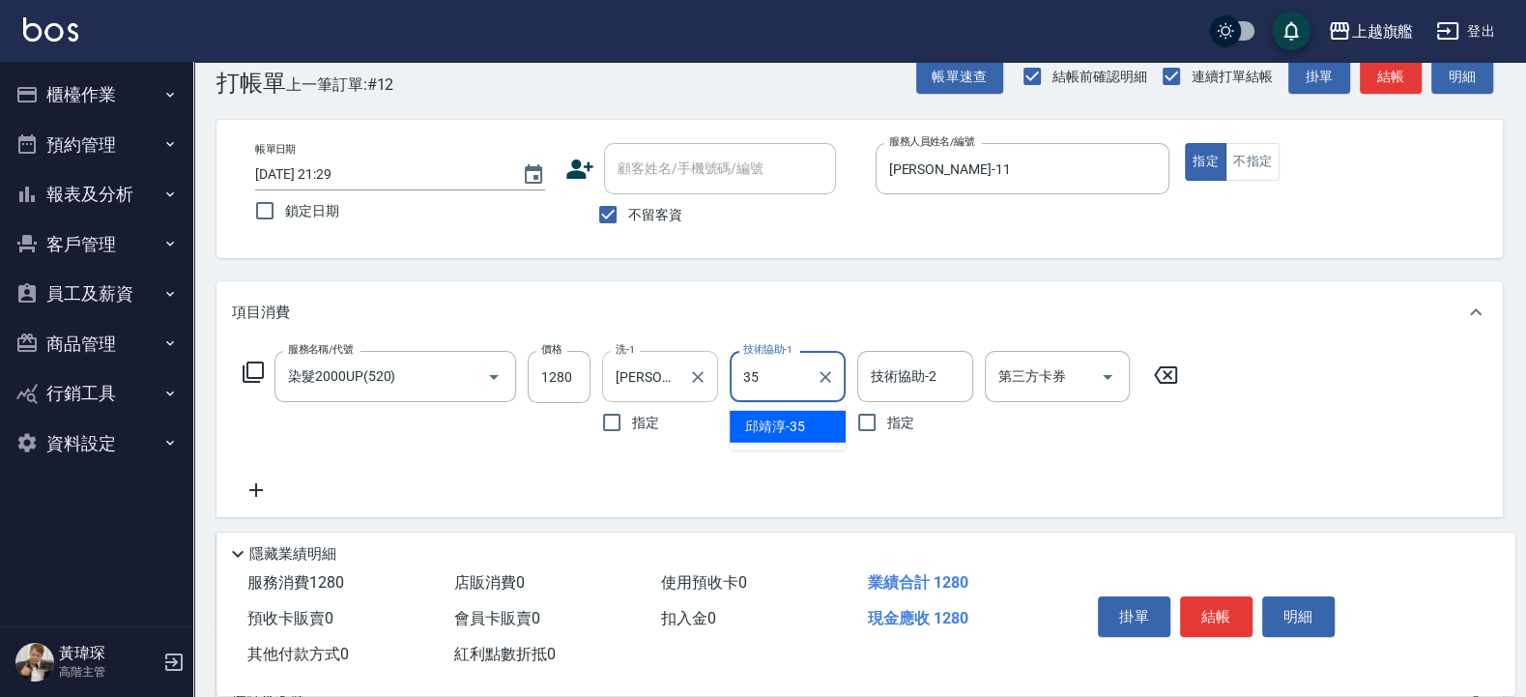
type input "邱靖淳-35"
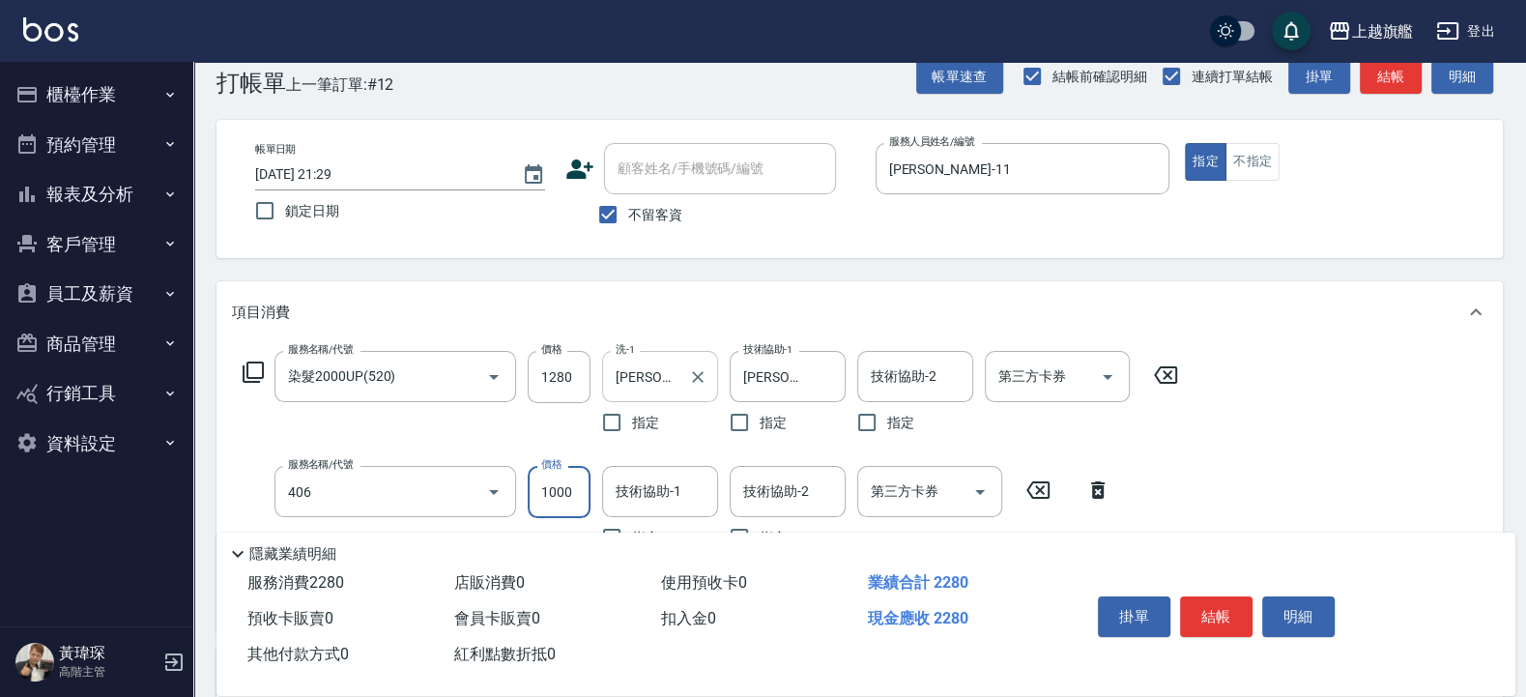
type input "水漾護1000(406)"
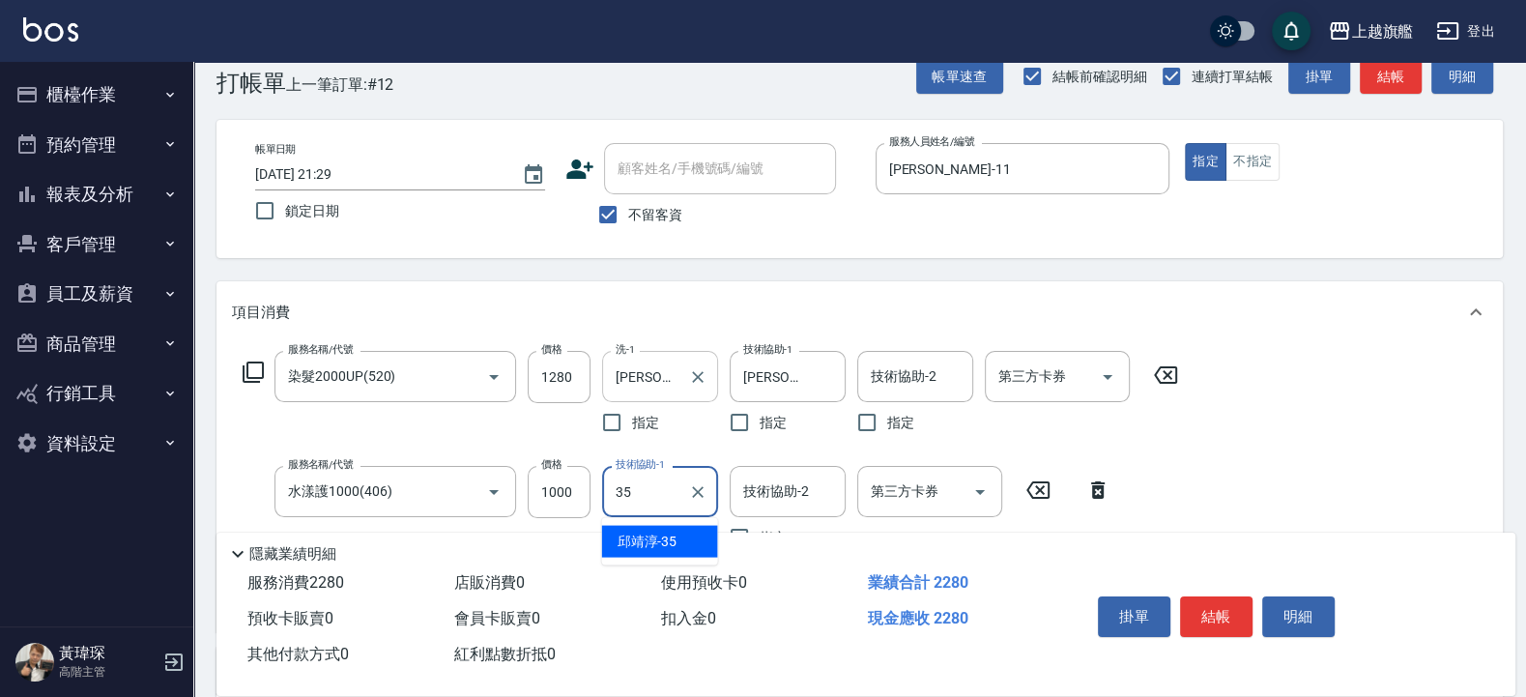
type input "邱靖淳-35"
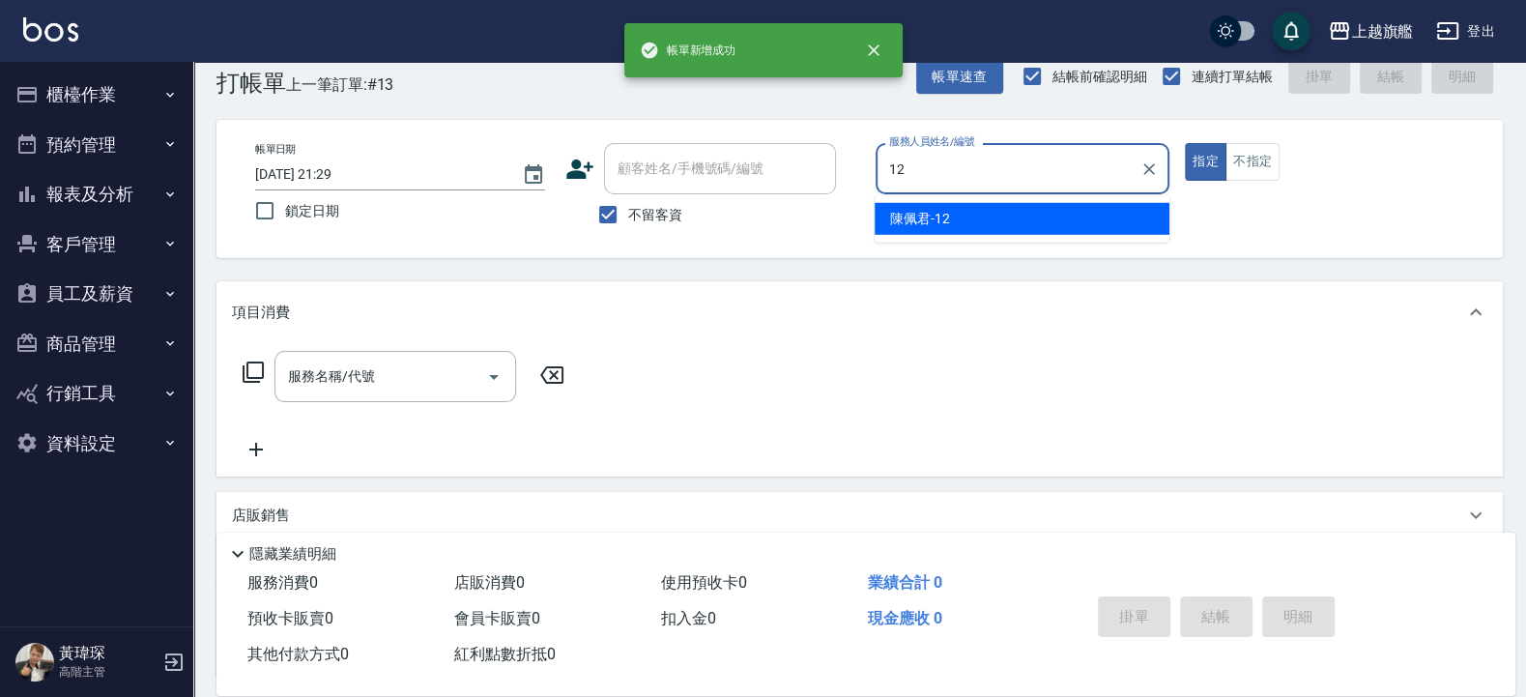
type input "陳佩君-12"
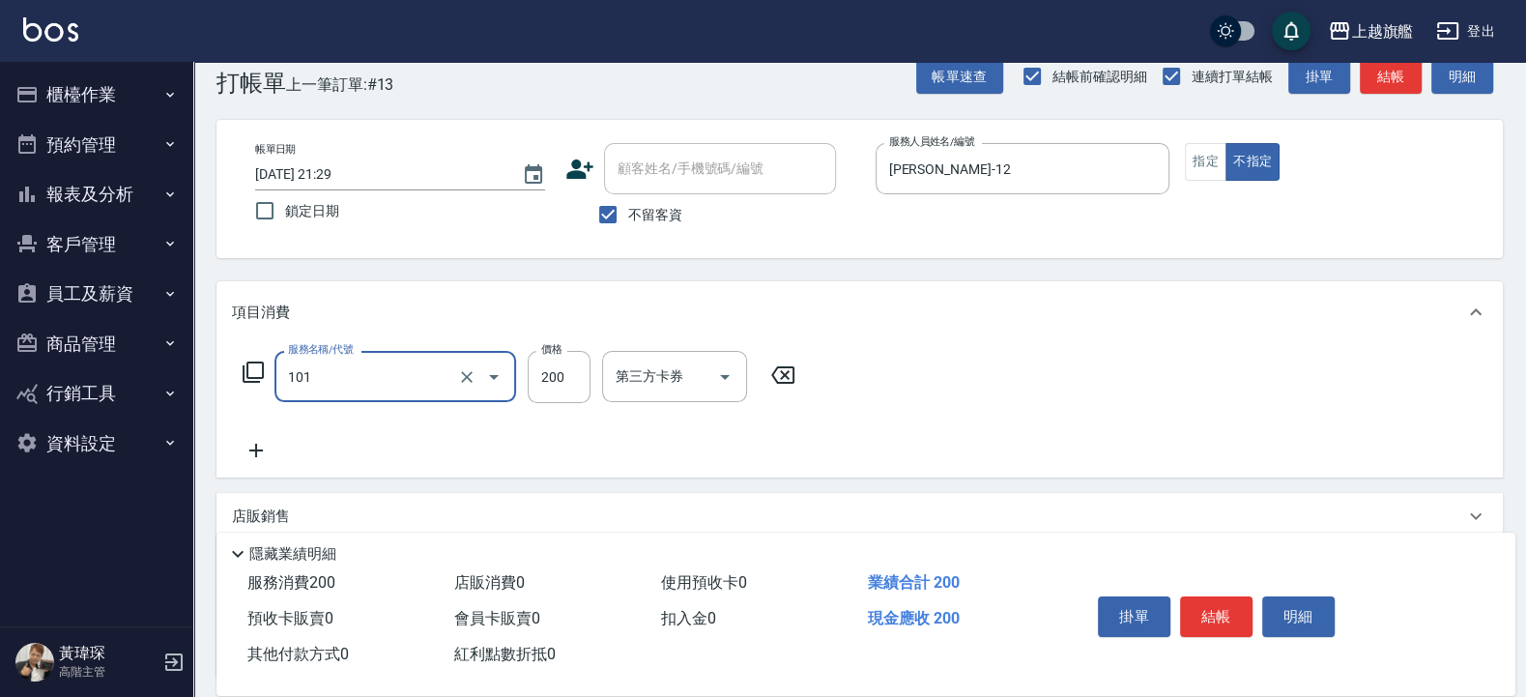
type input "一般洗(101)"
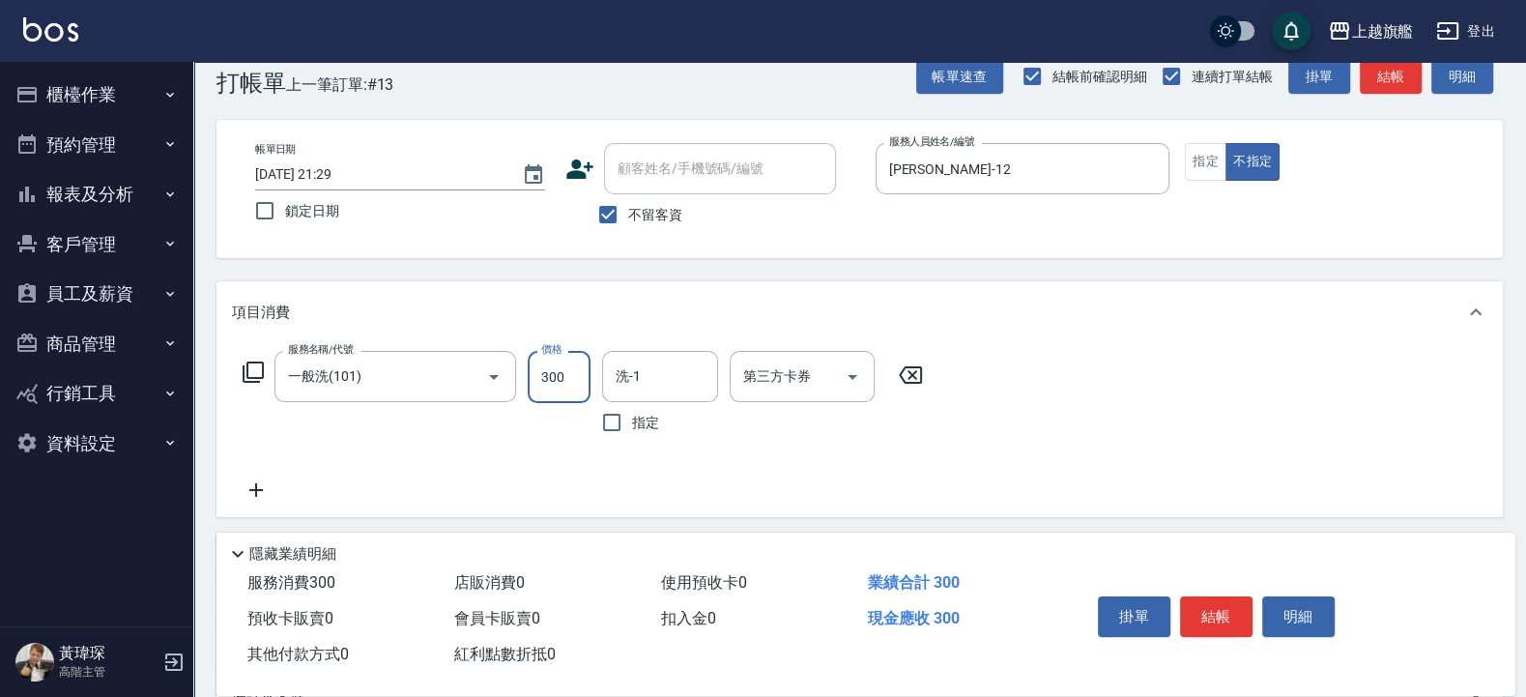
type input "300"
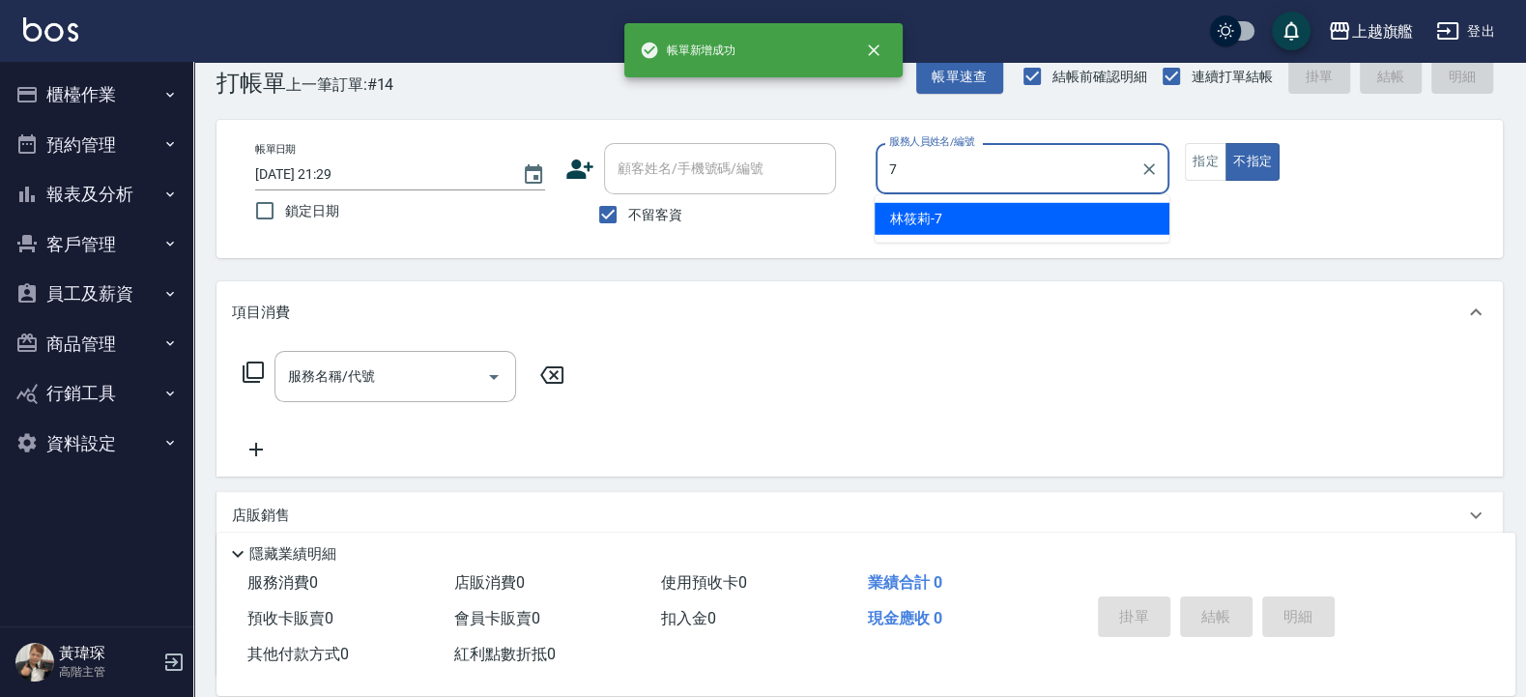
type input "林筱莉-7"
type button "false"
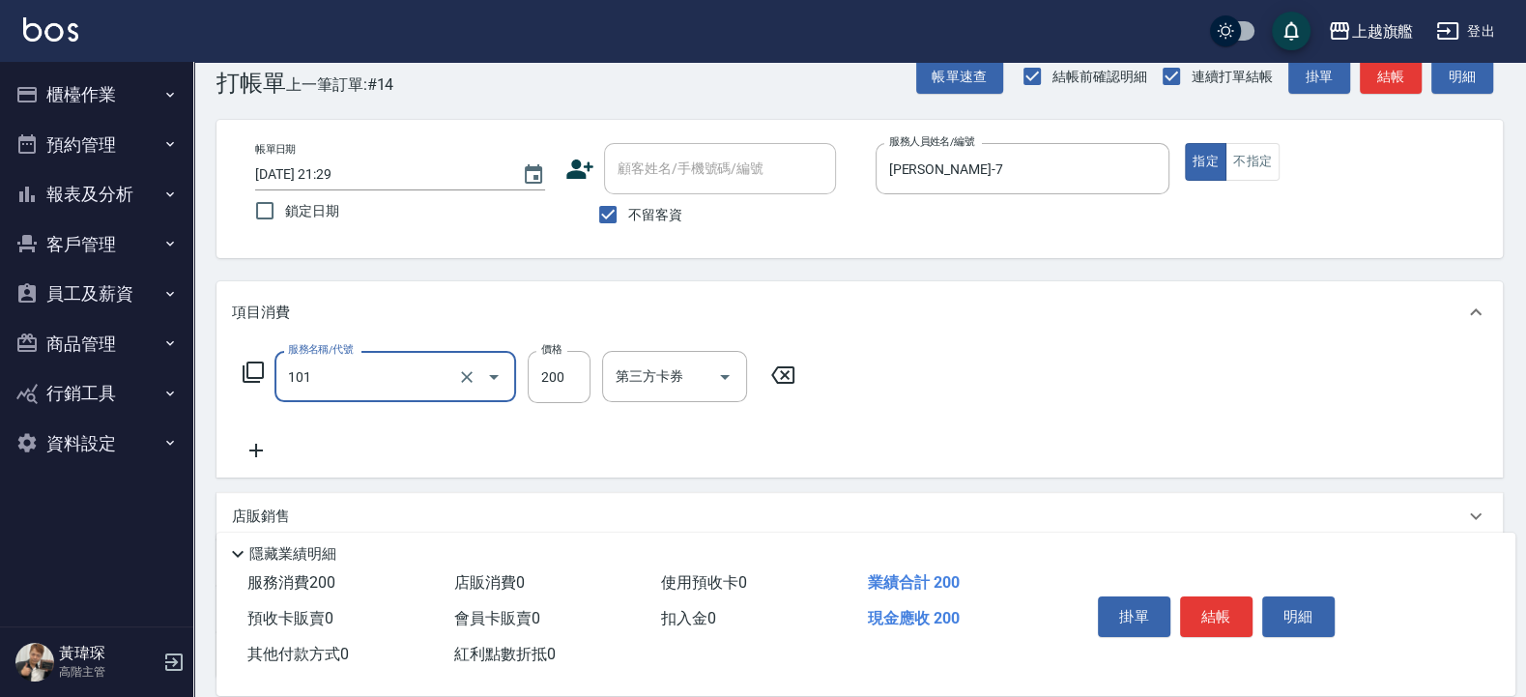
type input "一般洗(101)"
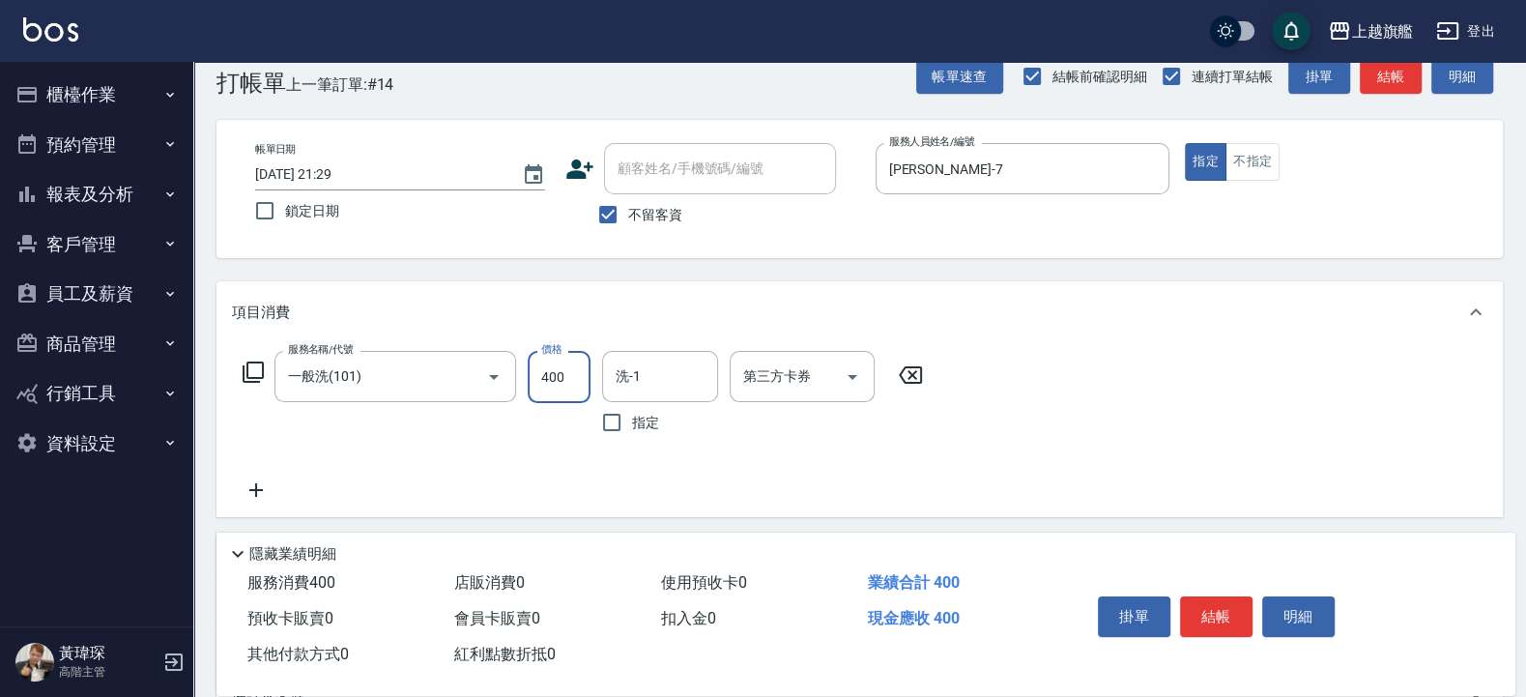
type input "400"
type input "劉羿君-30"
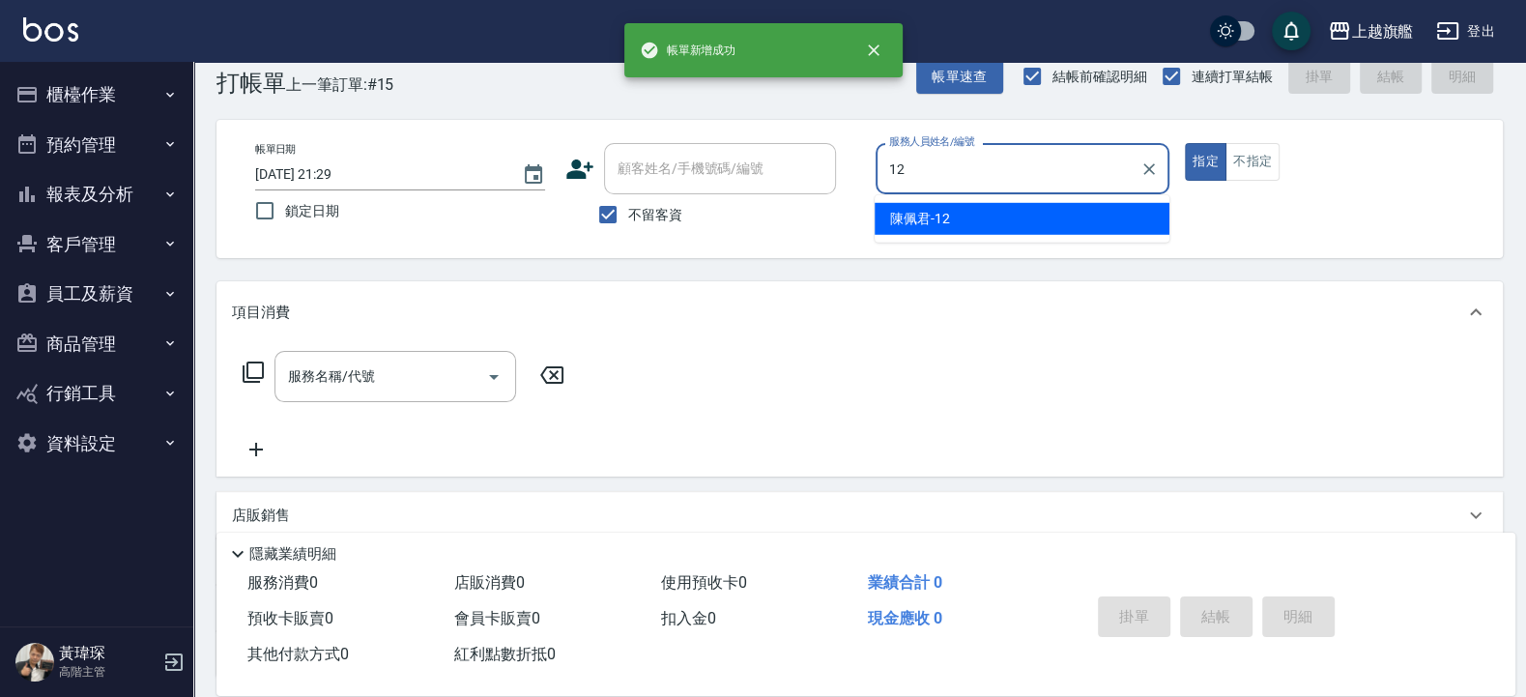
type input "陳佩君-12"
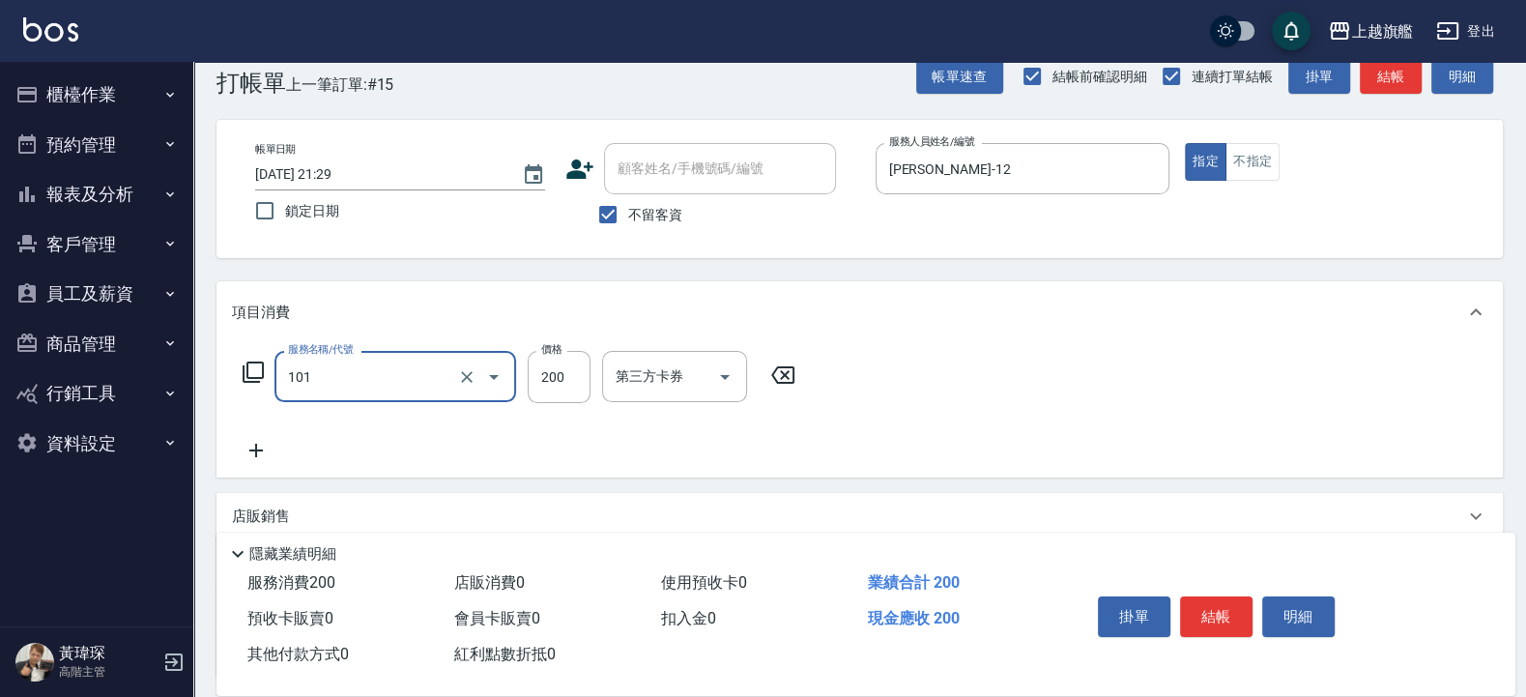
type input "一般洗(101)"
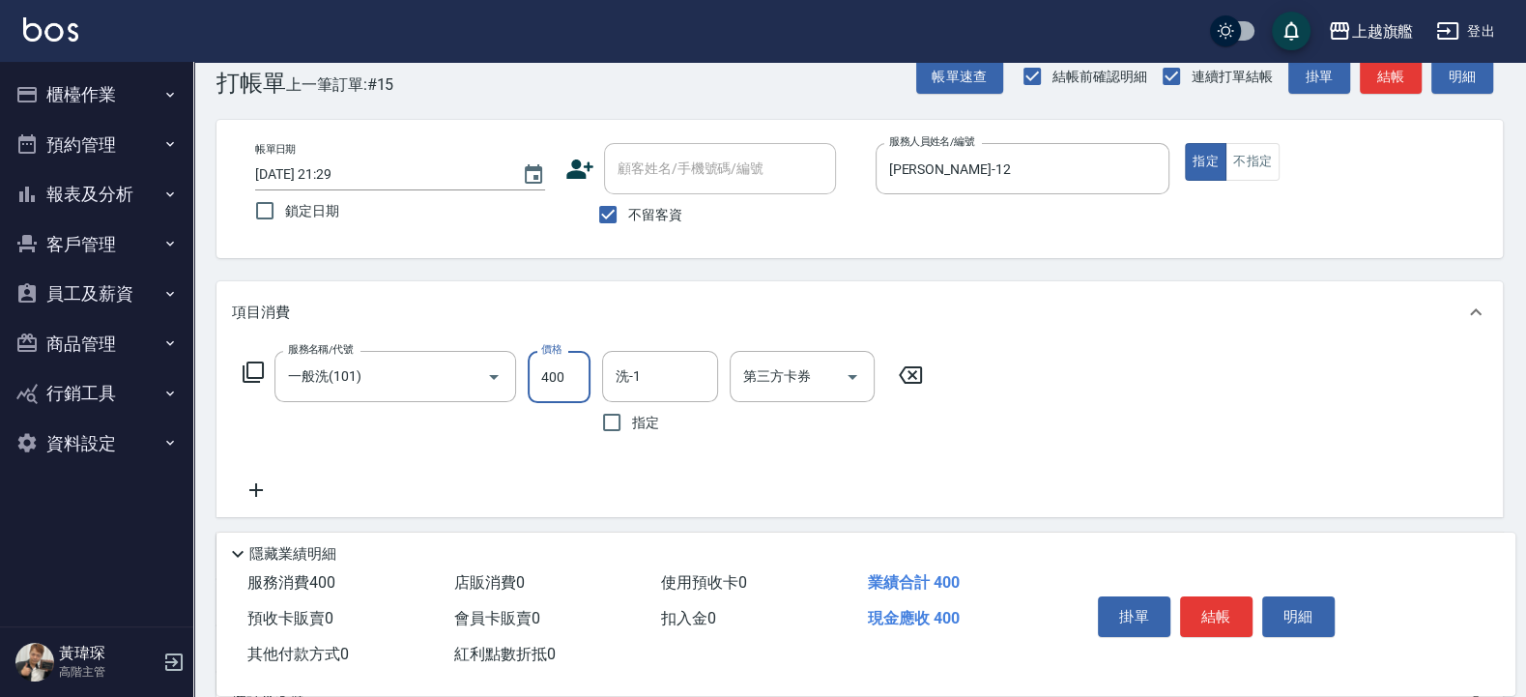
type input "400"
type input "蔡秉諶-36"
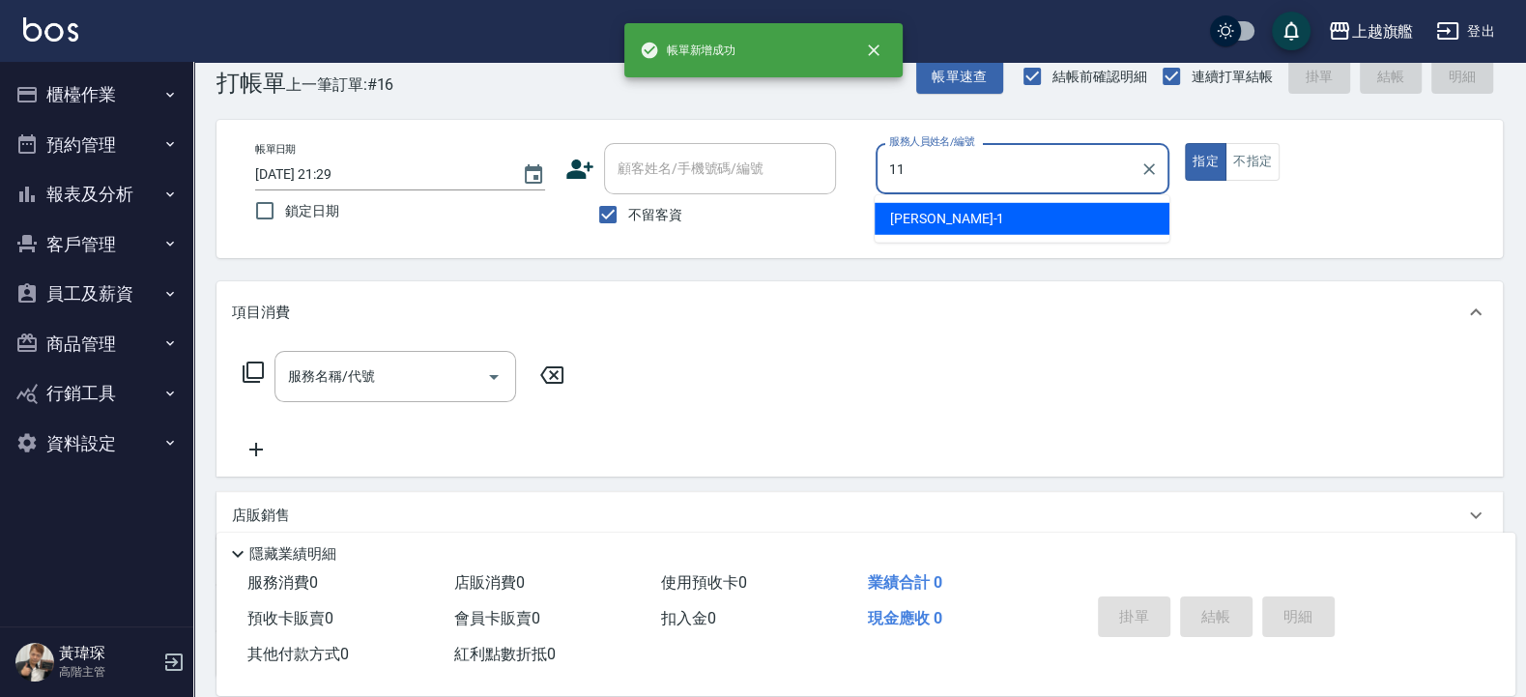
type input "蔡美秀-11"
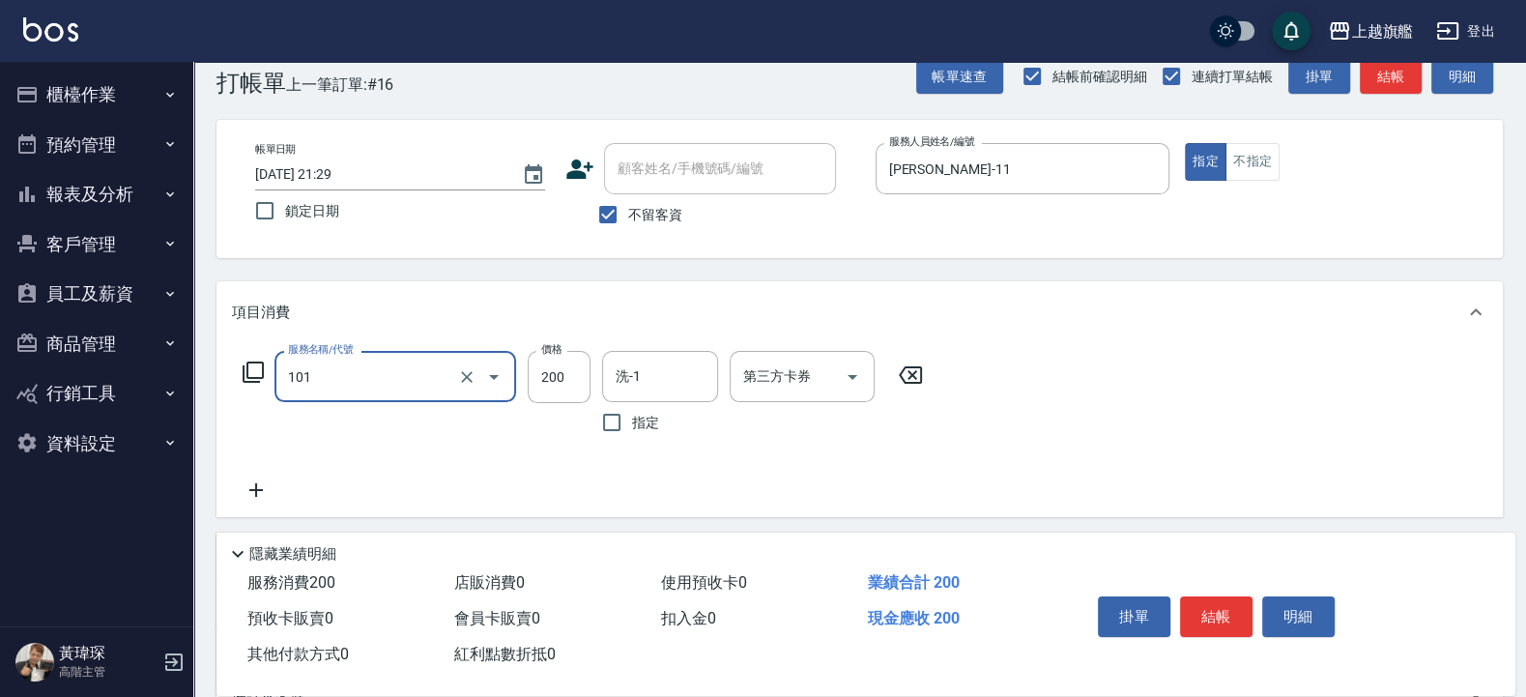
type input "一般洗(101)"
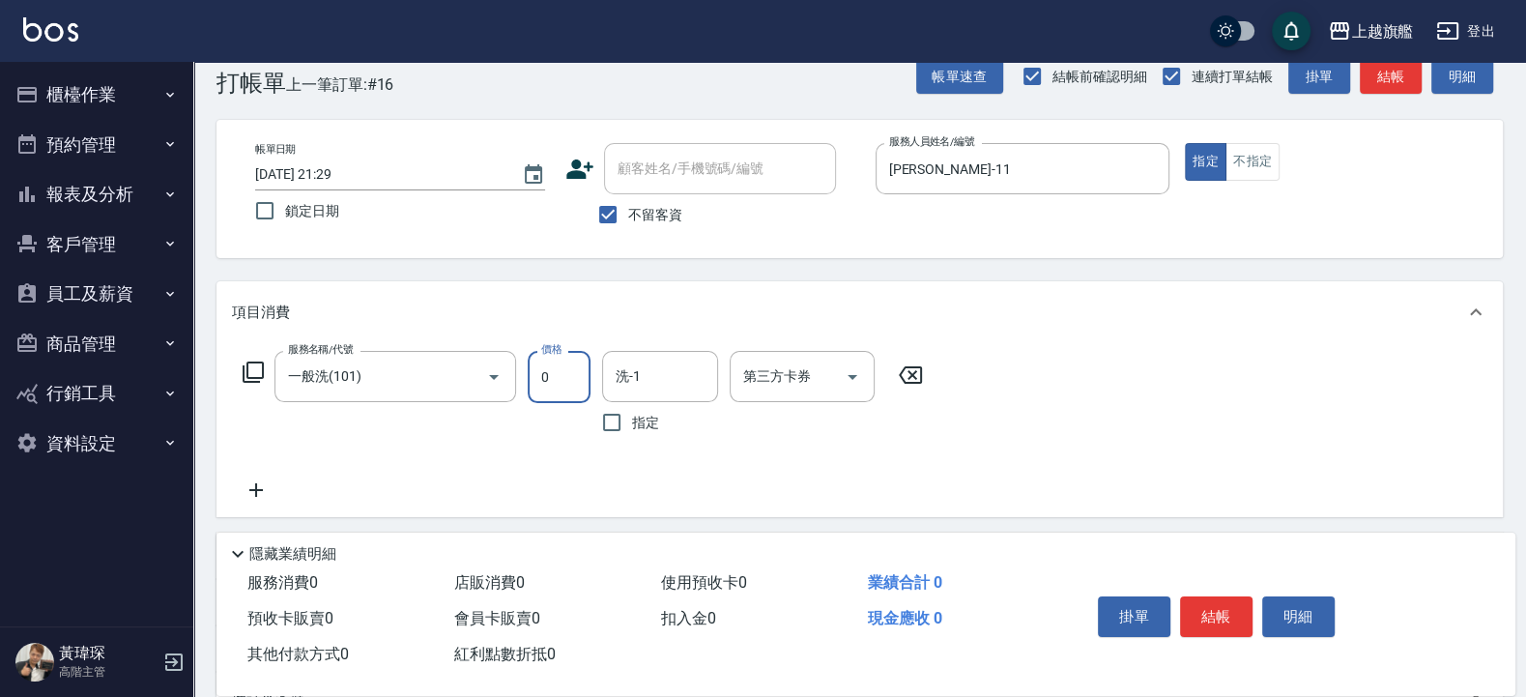
type input "0"
click at [919, 371] on icon at bounding box center [910, 374] width 48 height 23
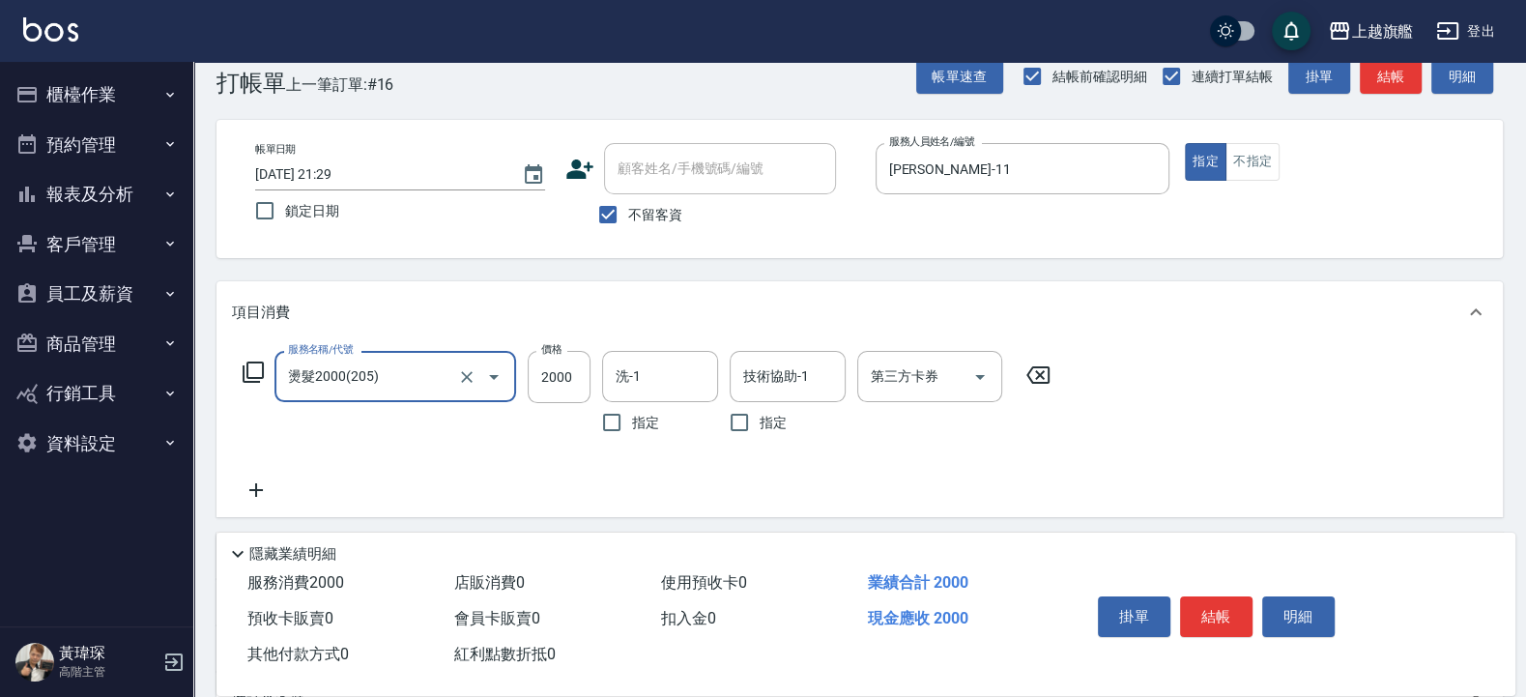
type input "燙髮2000(205)"
type input "899"
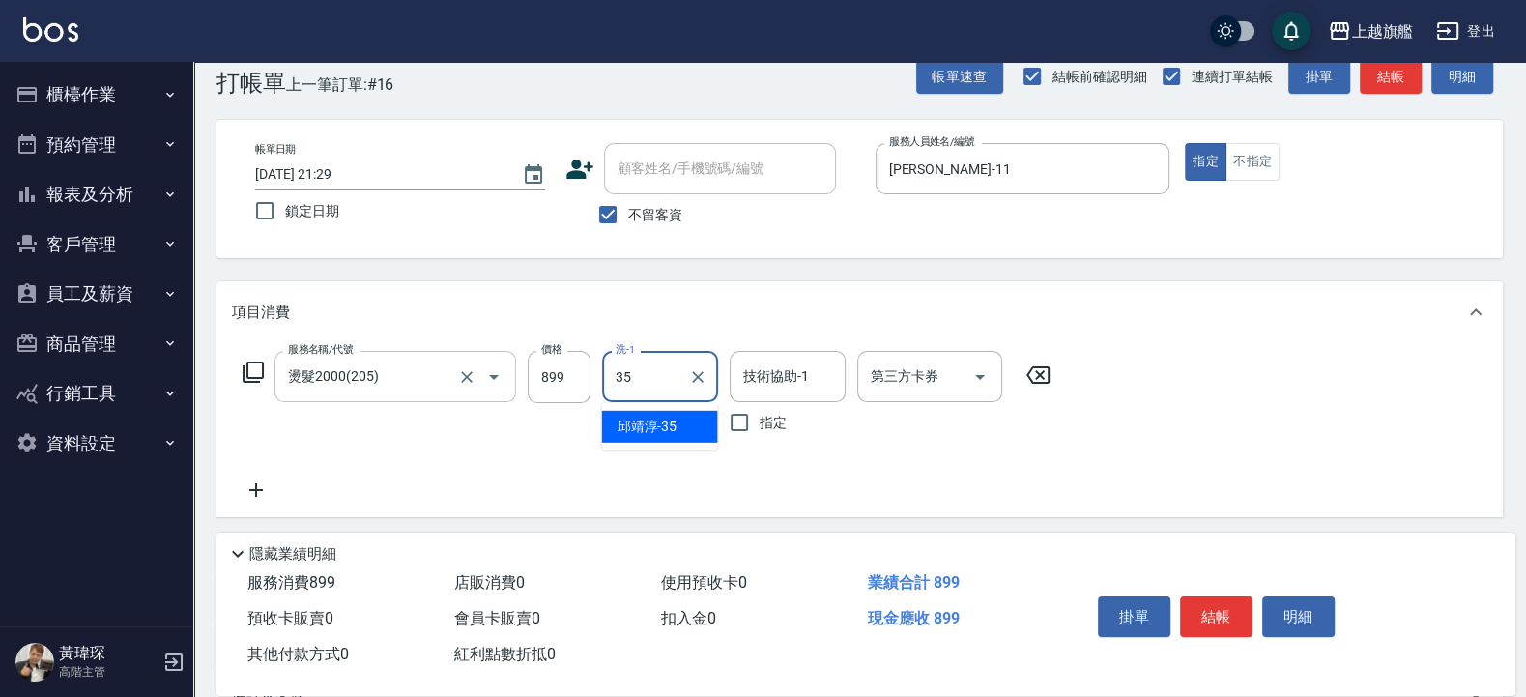
type input "邱靖淳-35"
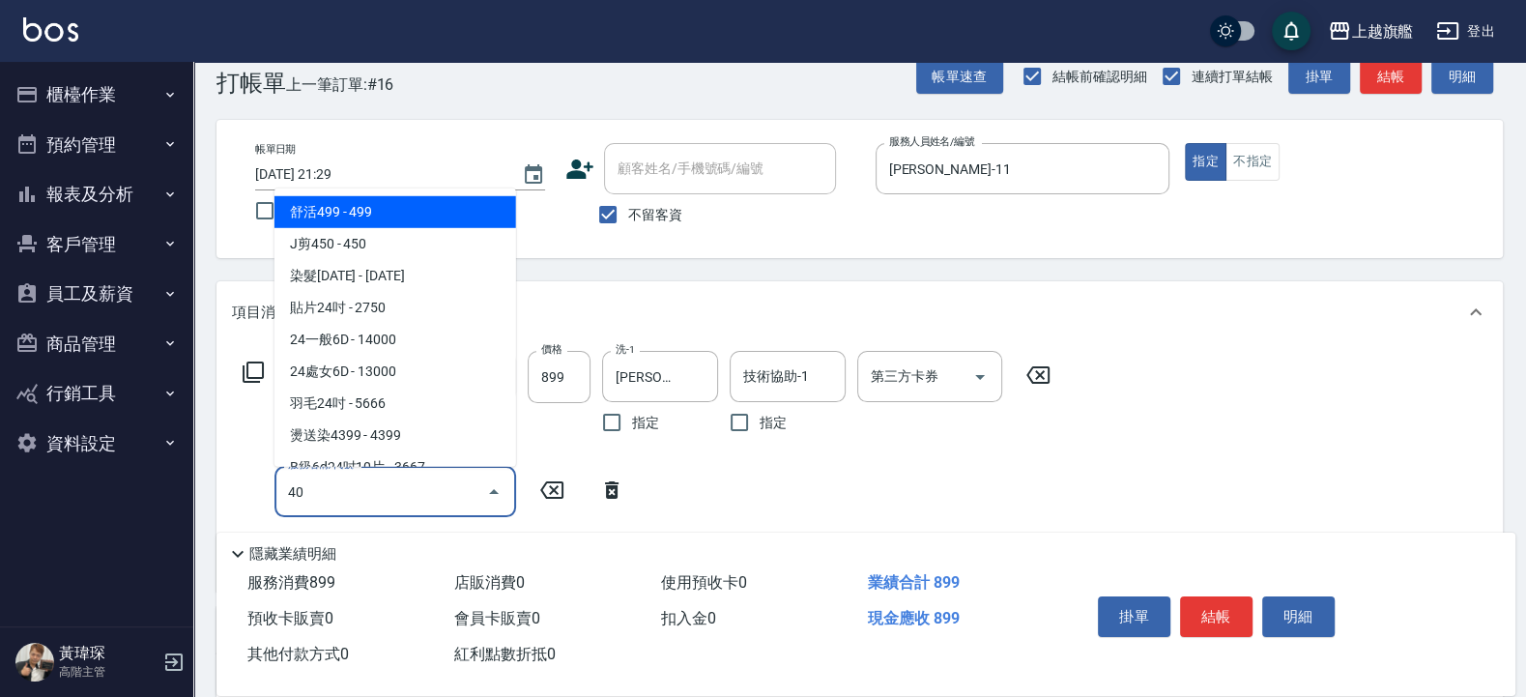
type input "406"
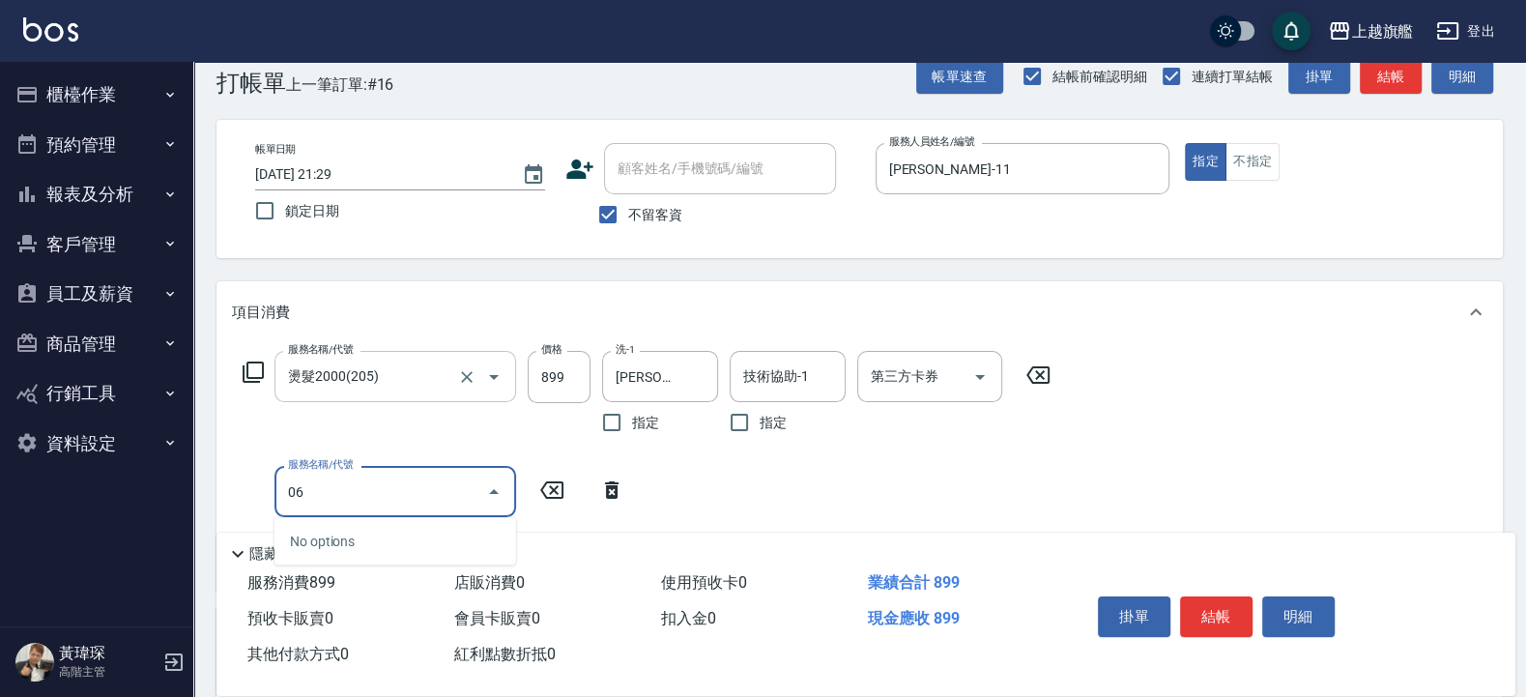
type input "0"
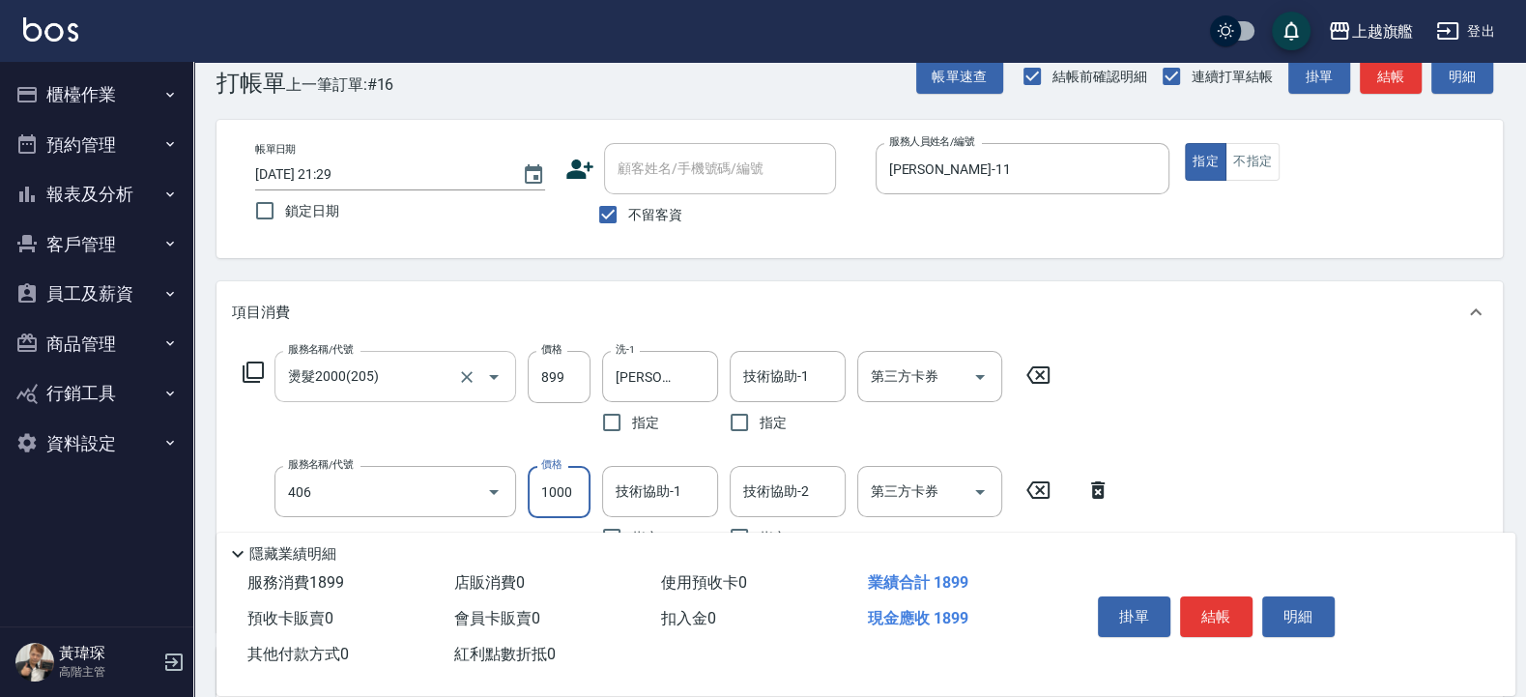
type input "水漾護1000(406)"
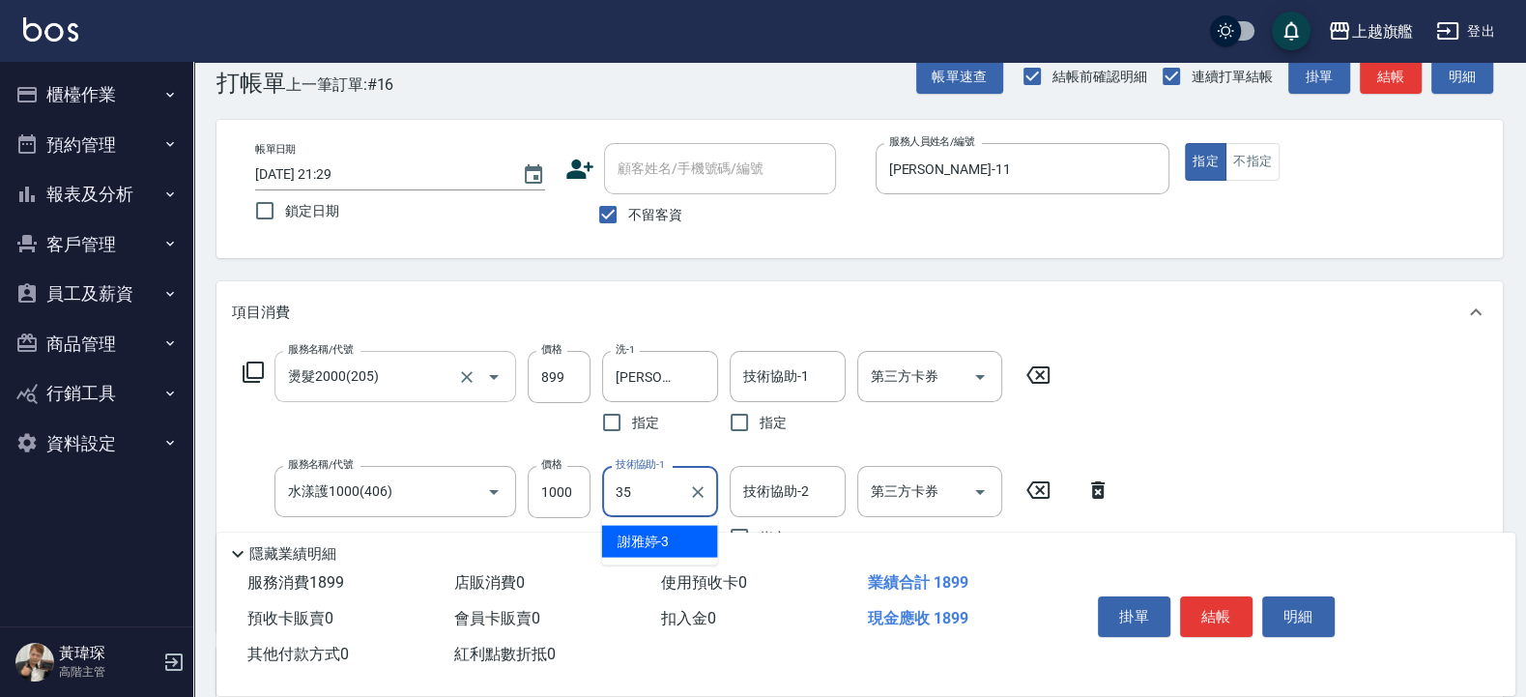
type input "邱靖淳-35"
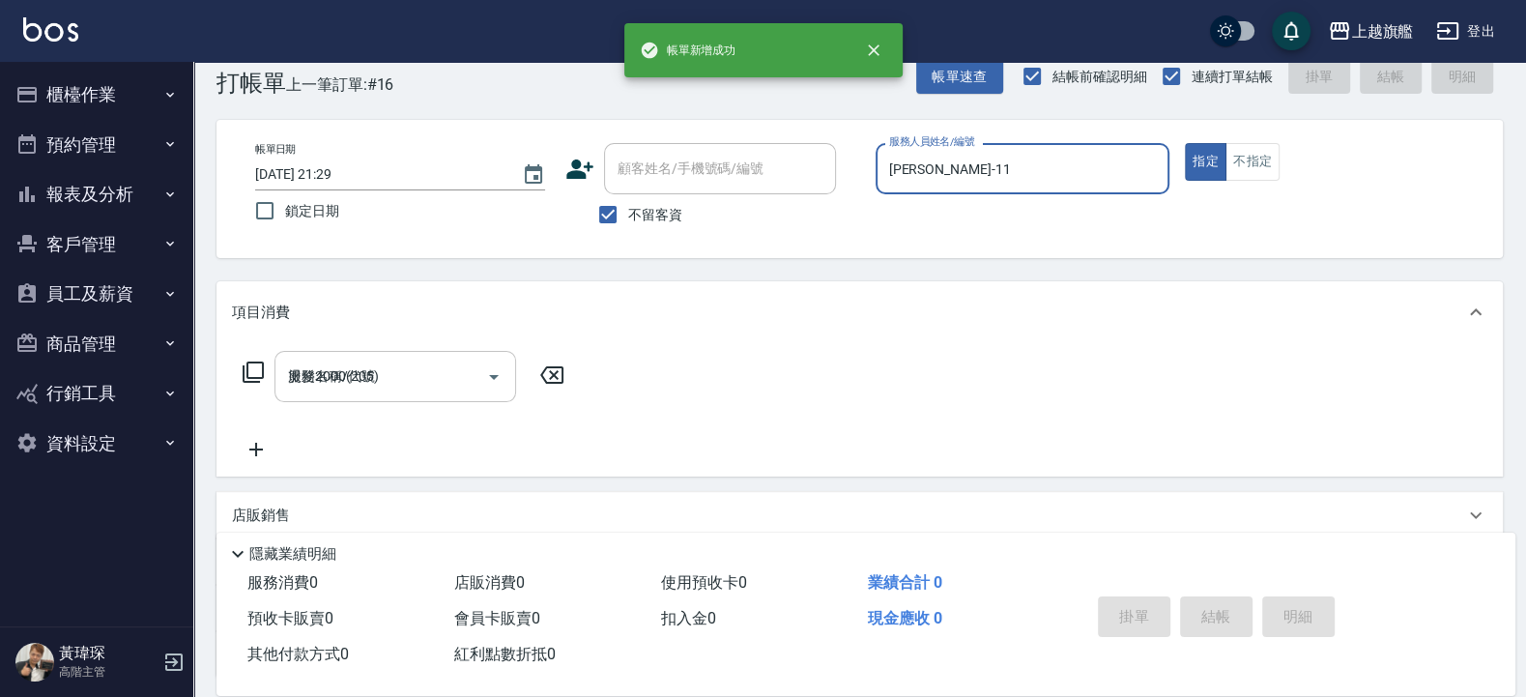
type input "2025/09/10 21:30"
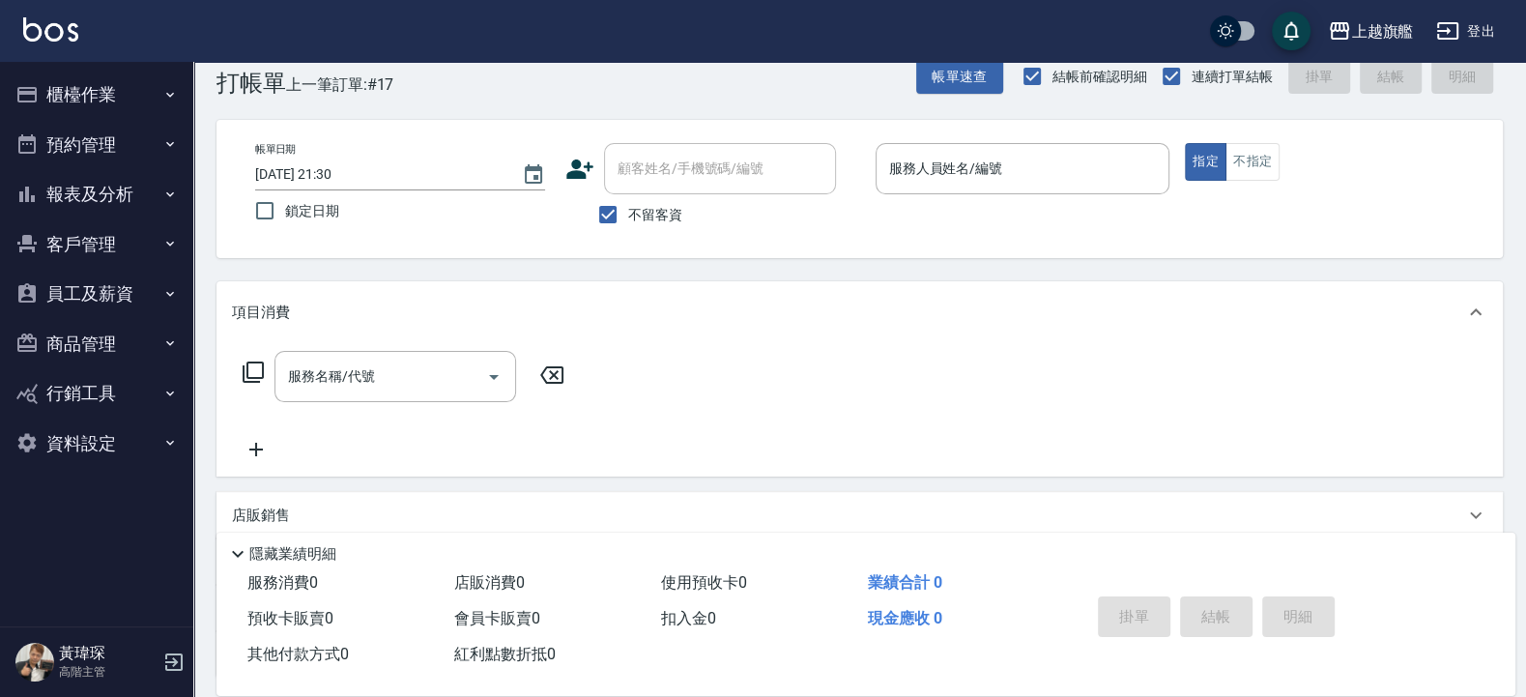
click at [648, 214] on span "不留客資" at bounding box center [655, 215] width 54 height 20
click at [628, 214] on input "不留客資" at bounding box center [608, 214] width 41 height 41
checkbox input "false"
click at [676, 164] on input "顧客姓名/手機號碼/編號" at bounding box center [706, 169] width 186 height 34
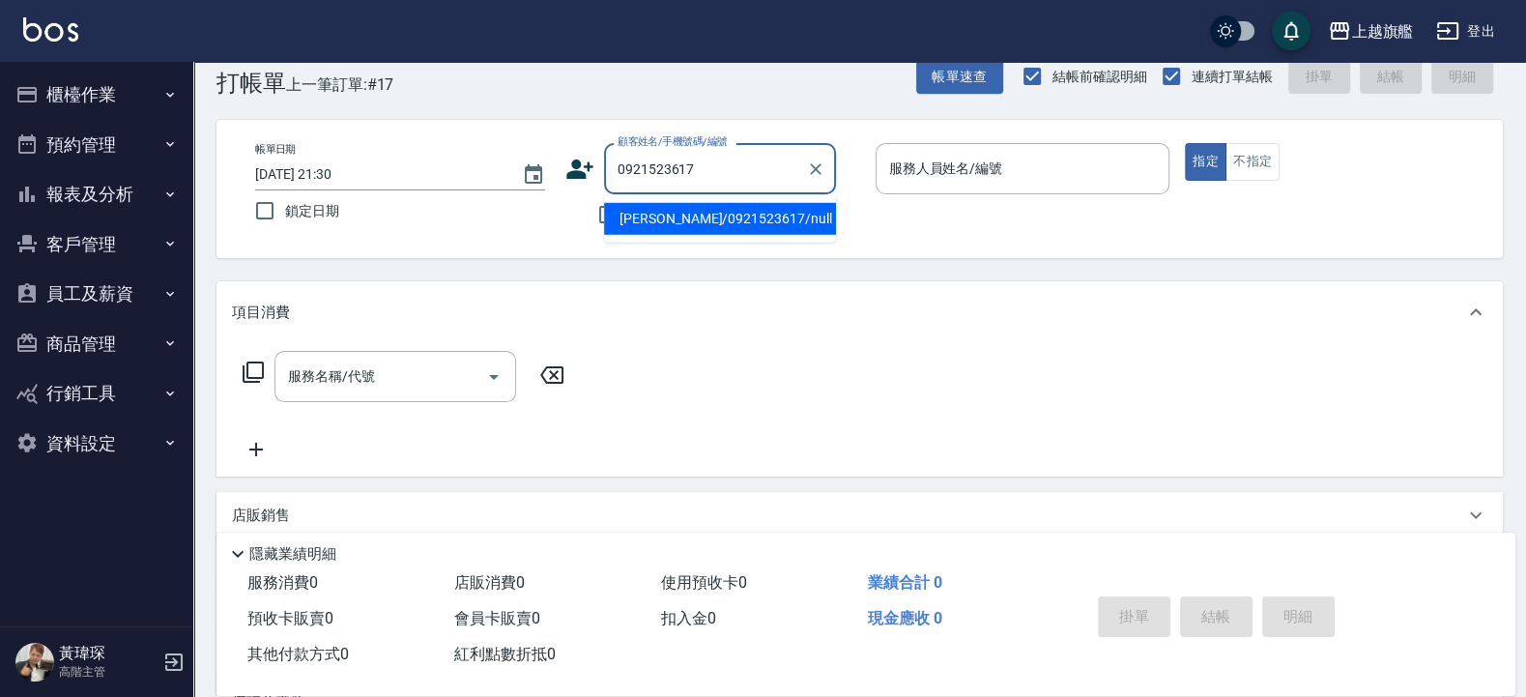
type input "林泰佑/0921523617/null"
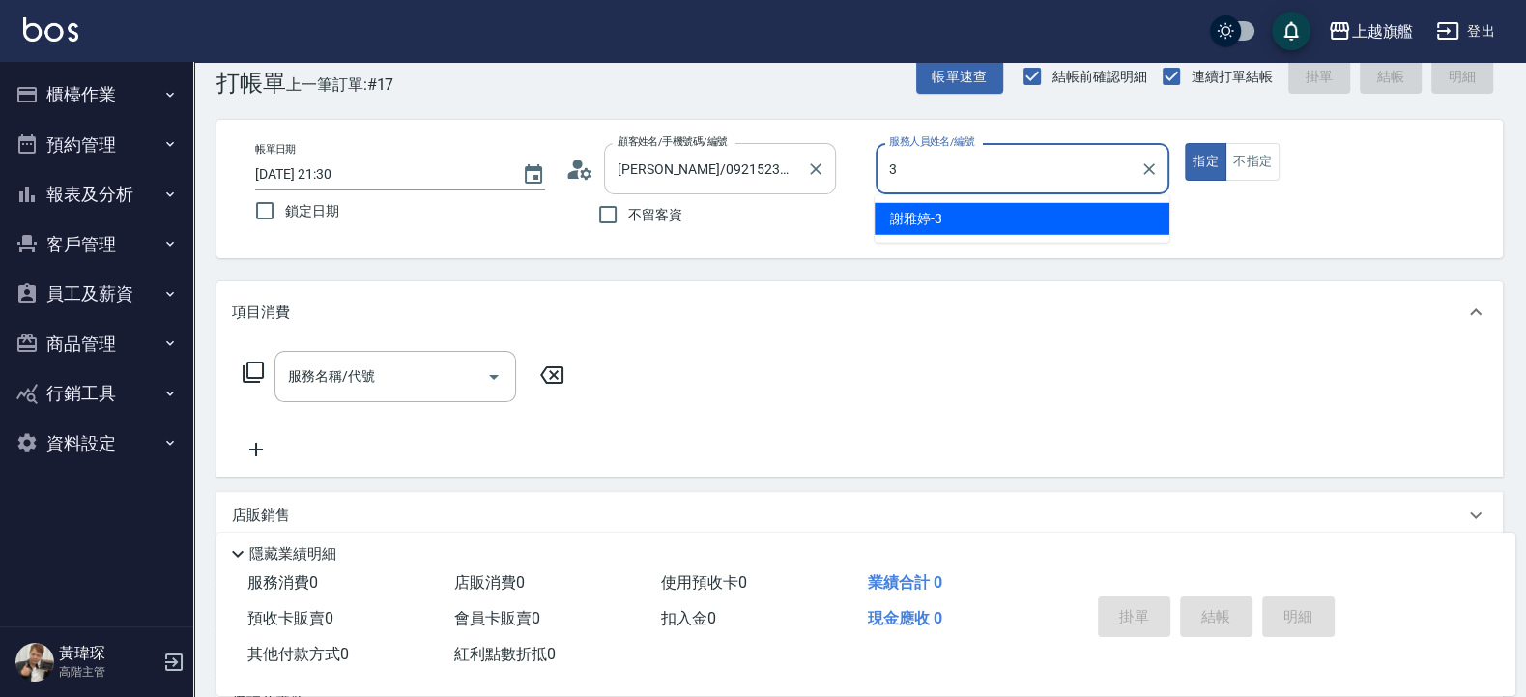
type input "謝雅婷-3"
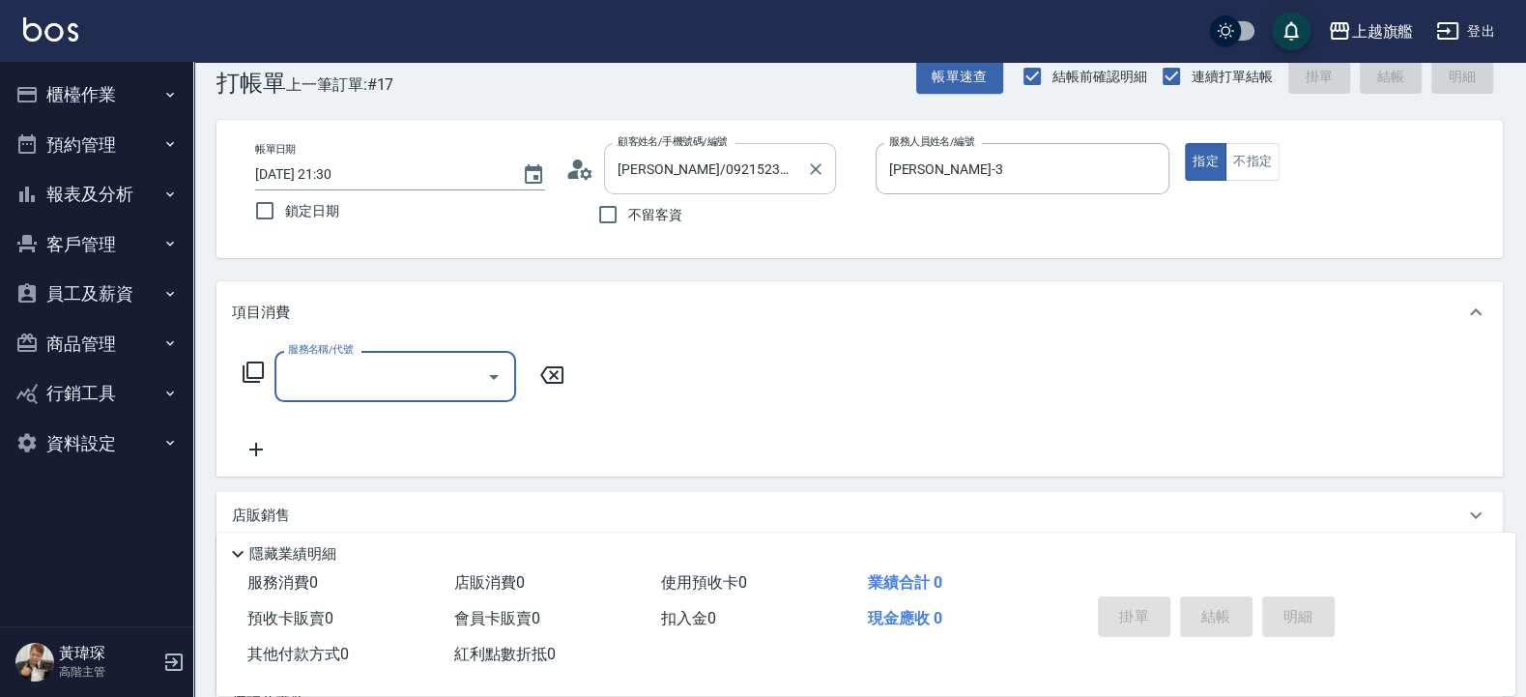
type input "1"
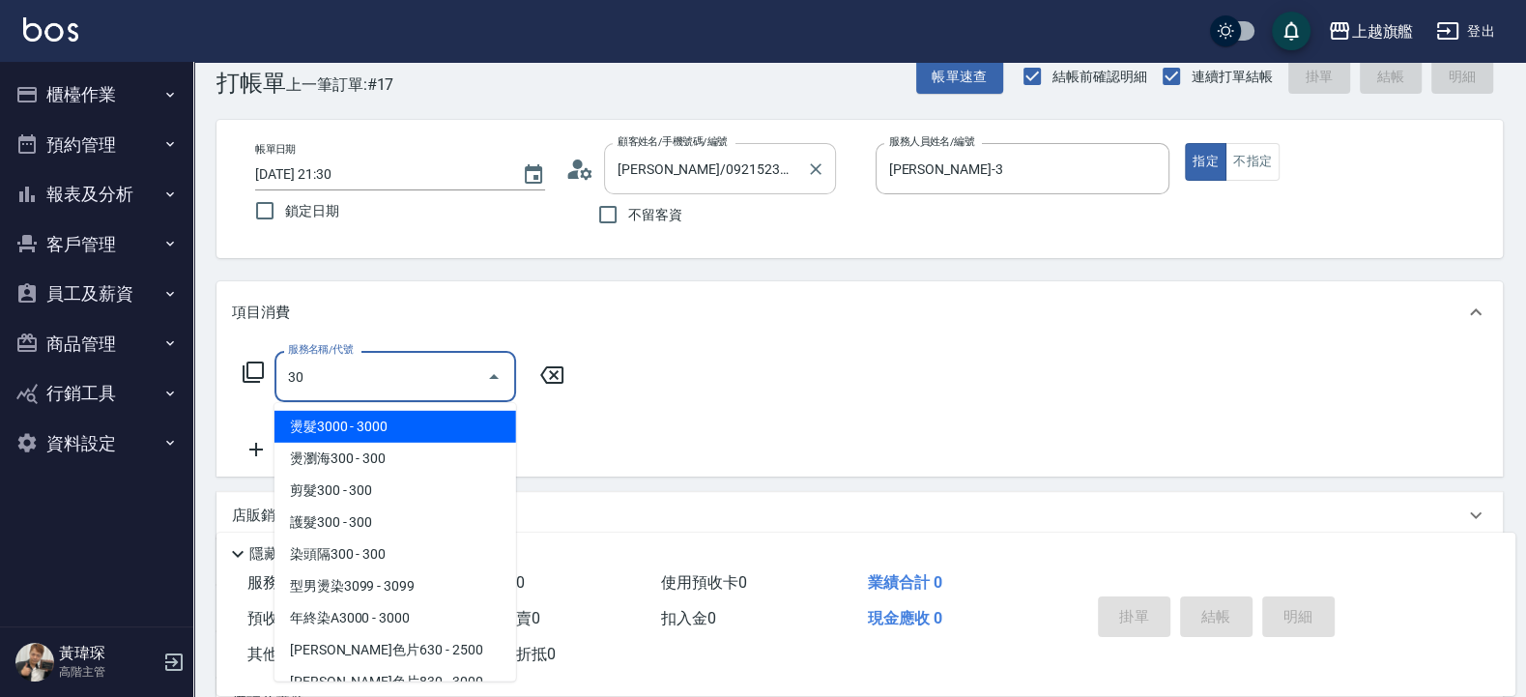
type input "3"
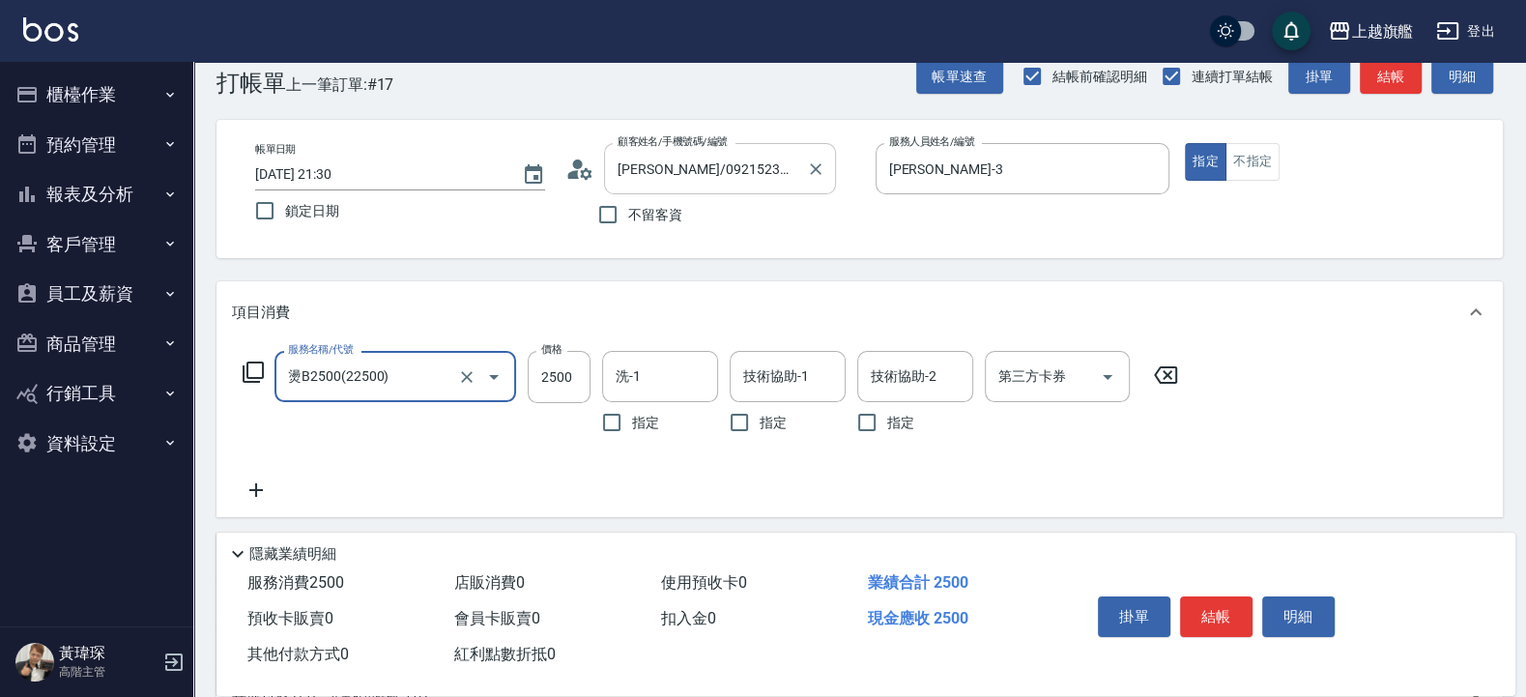
type input "燙B2500(22500)"
type input "3000"
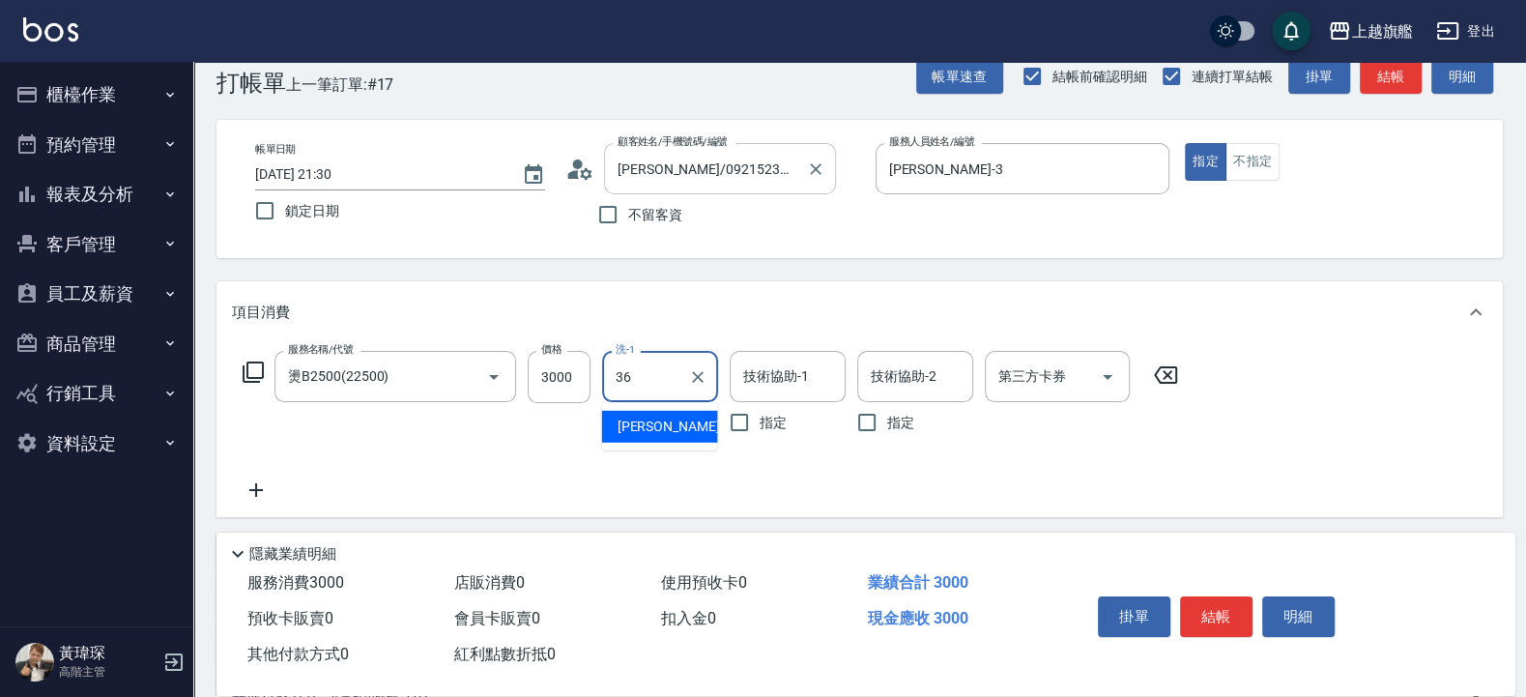
type input "蔡秉諶-36"
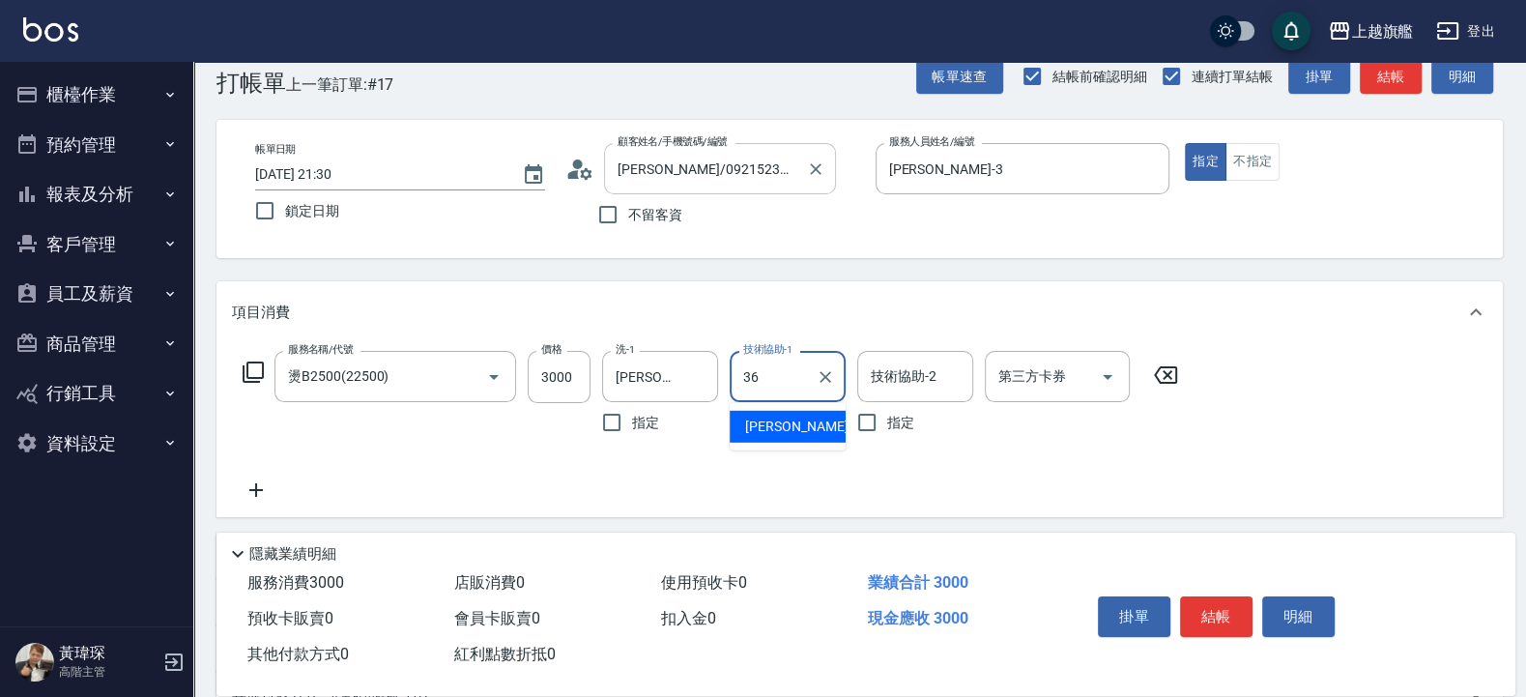
type input "蔡秉諶-36"
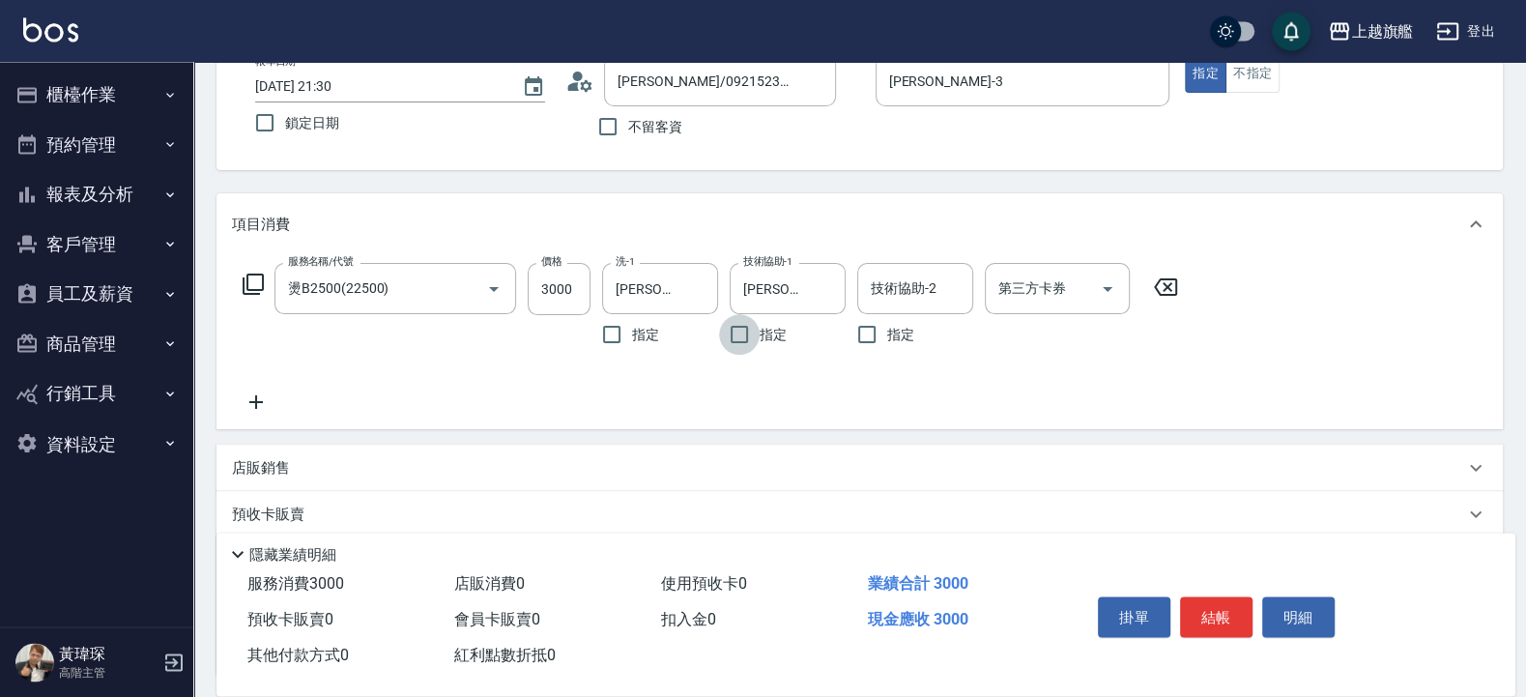
scroll to position [268, 0]
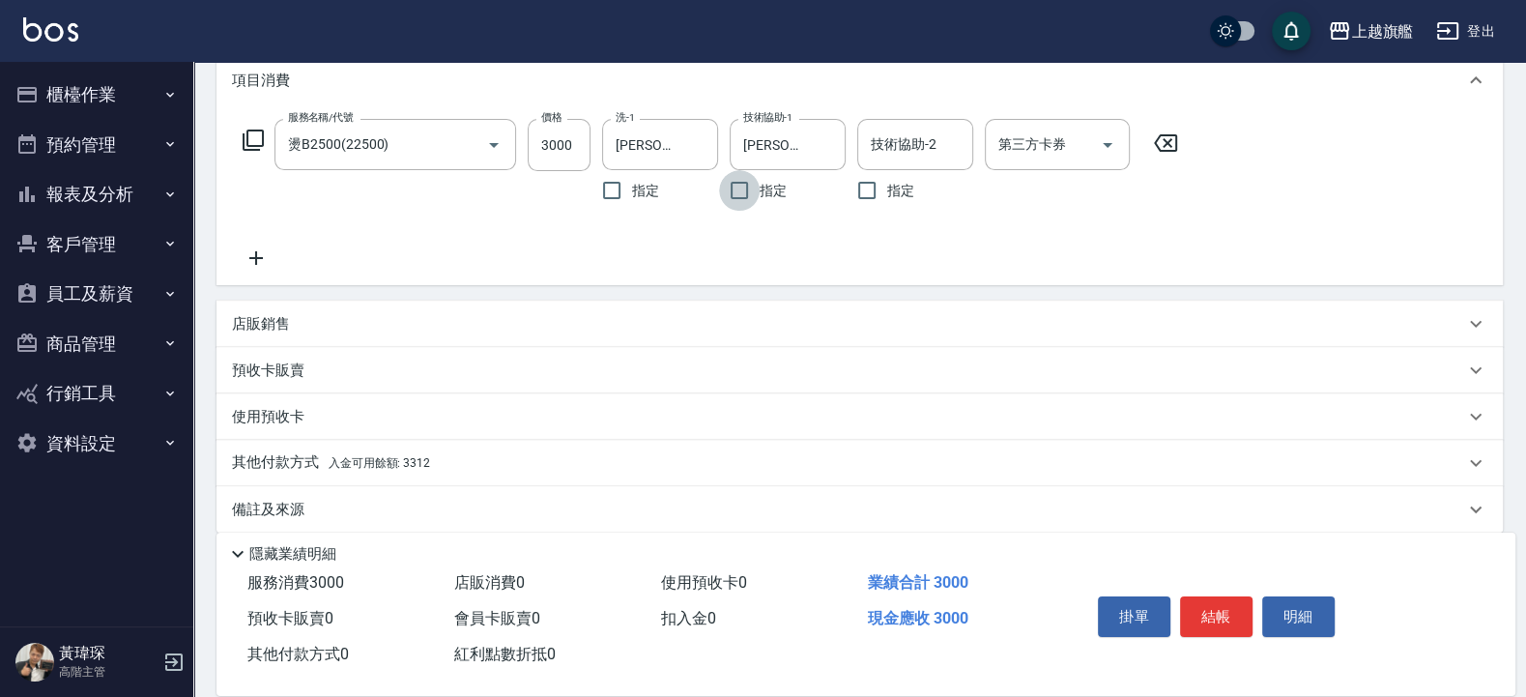
click at [428, 460] on span "入金可用餘額: 3312" at bounding box center [379, 463] width 101 height 14
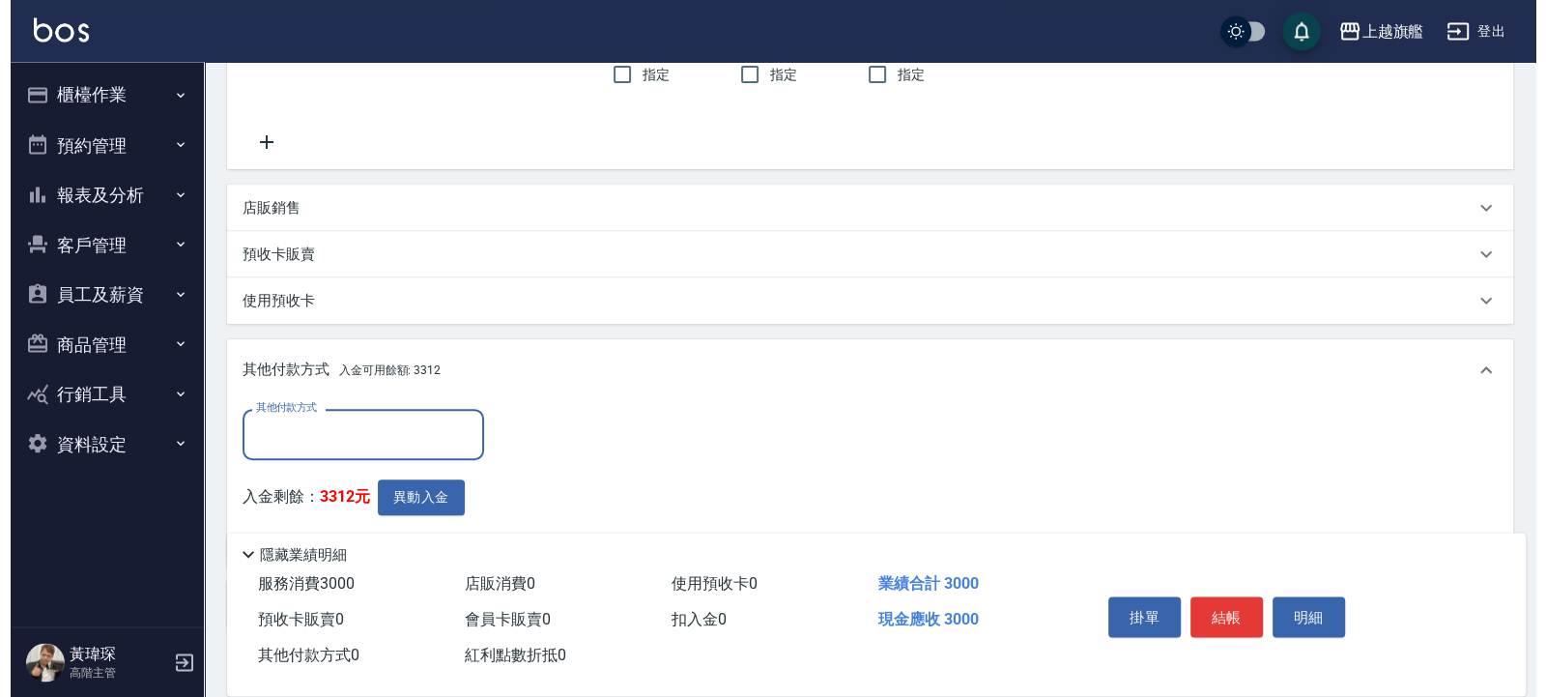
scroll to position [471, 0]
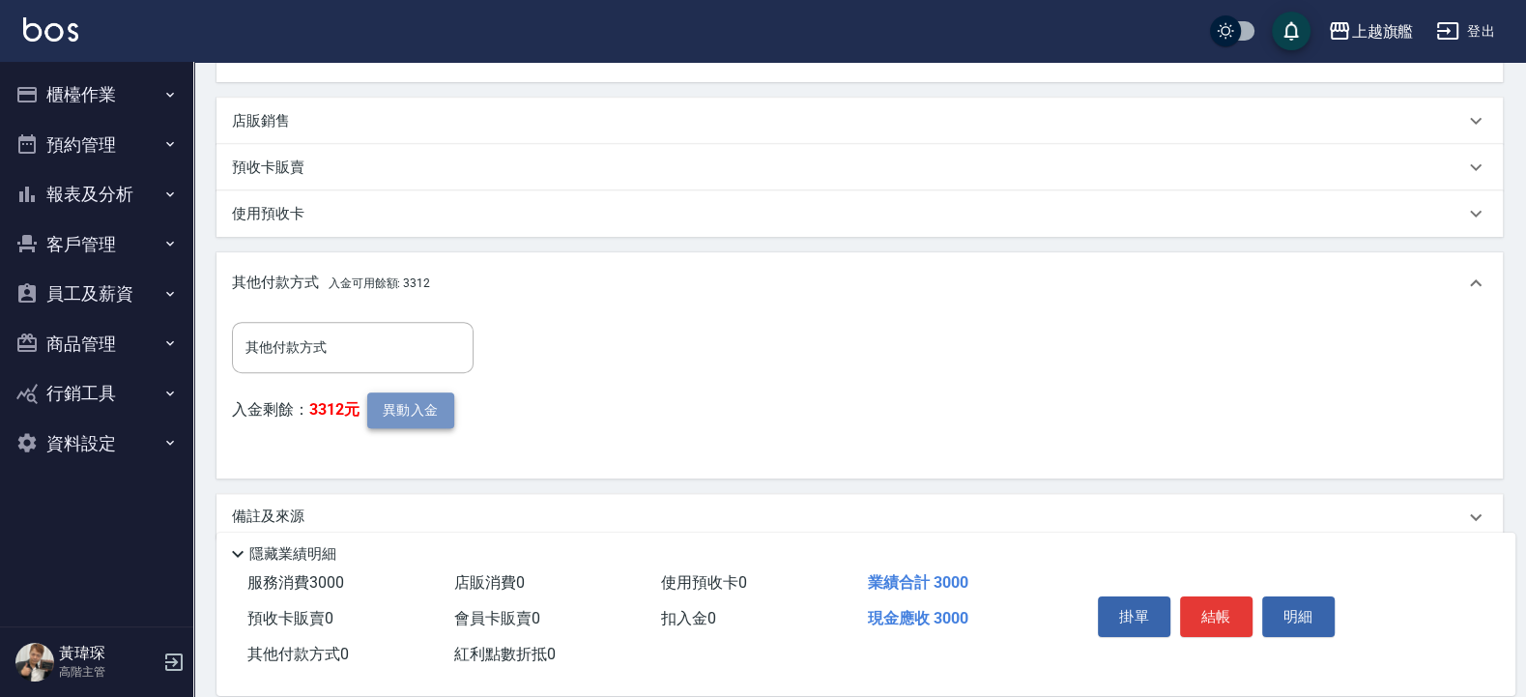
click at [412, 407] on button "異動入金" at bounding box center [410, 410] width 87 height 36
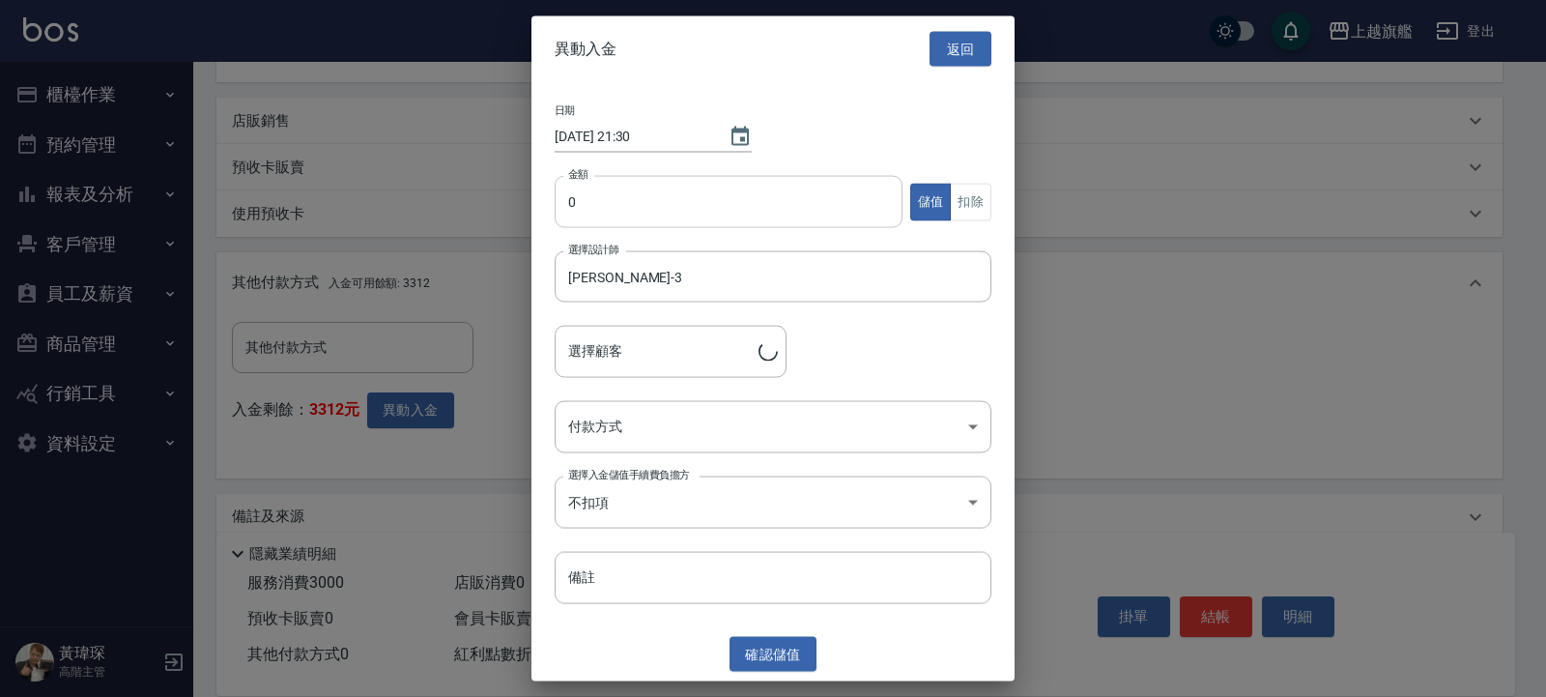
type input "林泰佑/0921523617"
click at [628, 203] on input "0" at bounding box center [729, 202] width 348 height 52
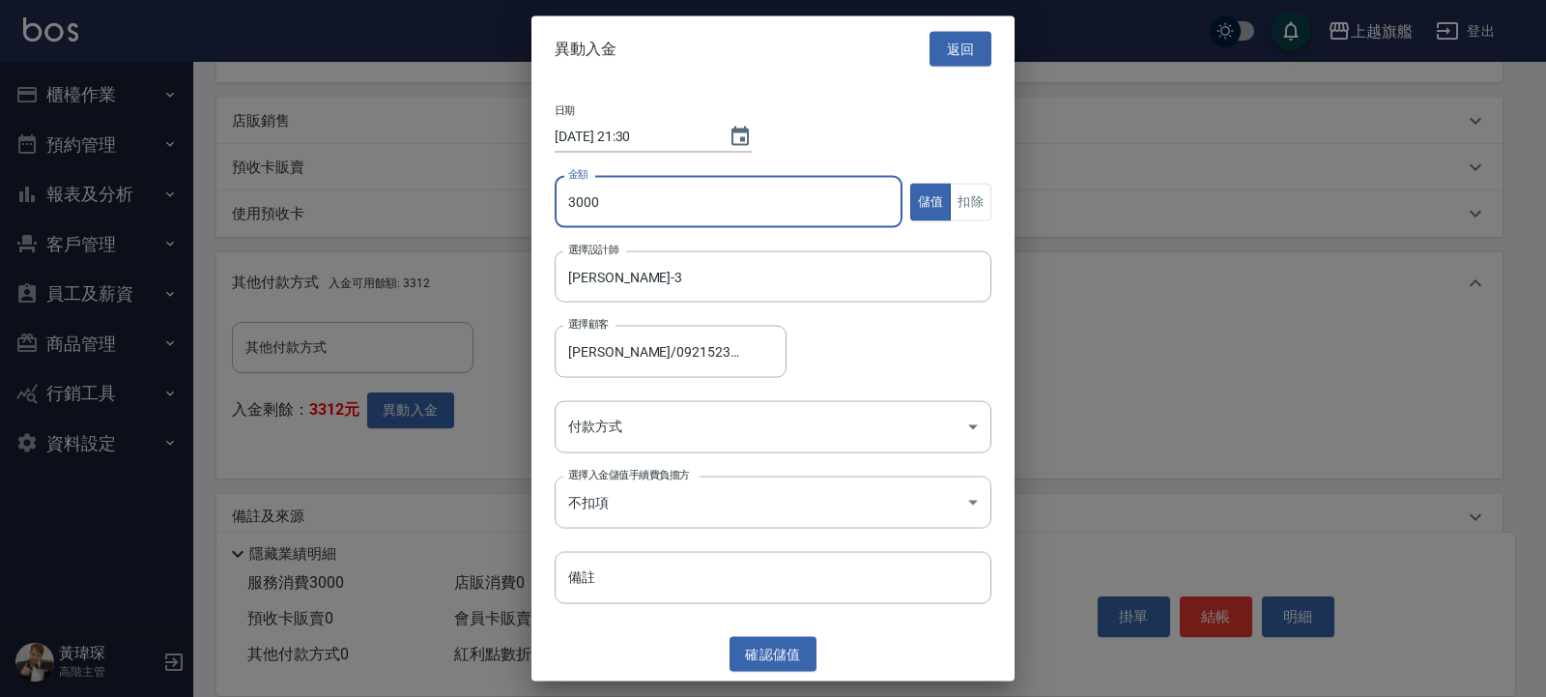
type input "3000"
click at [979, 180] on div "金額 3000 金額 儲值 扣除" at bounding box center [773, 213] width 437 height 75
click at [972, 208] on button "扣除" at bounding box center [971, 202] width 42 height 38
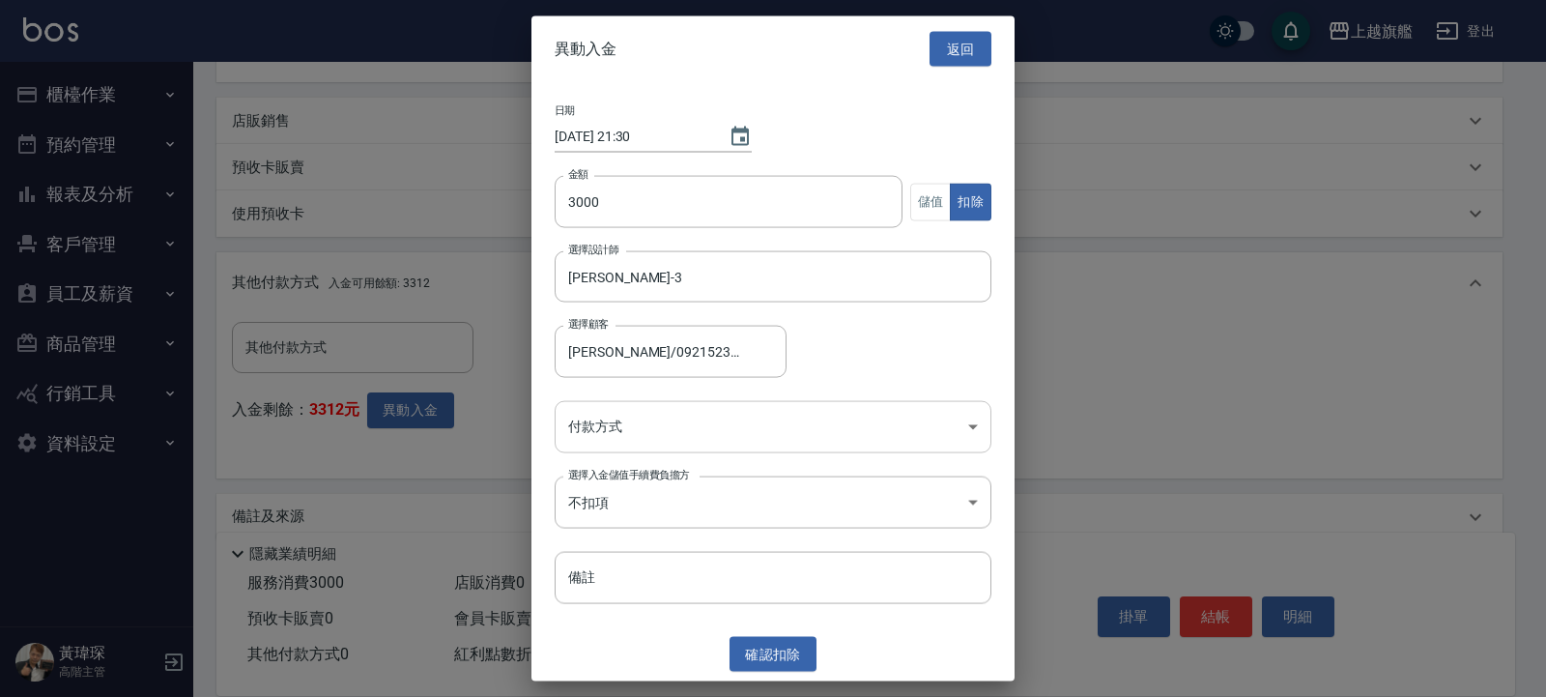
click at [623, 425] on body "上越旗艦 登出 櫃檯作業 打帳單 帳單列表 掛單列表 座位開單 營業儀表板 現金收支登錄 高階收支登錄 材料自購登錄 每日結帳 排班表 現場電腦打卡 掃碼打卡…" at bounding box center [773, 127] width 1546 height 1196
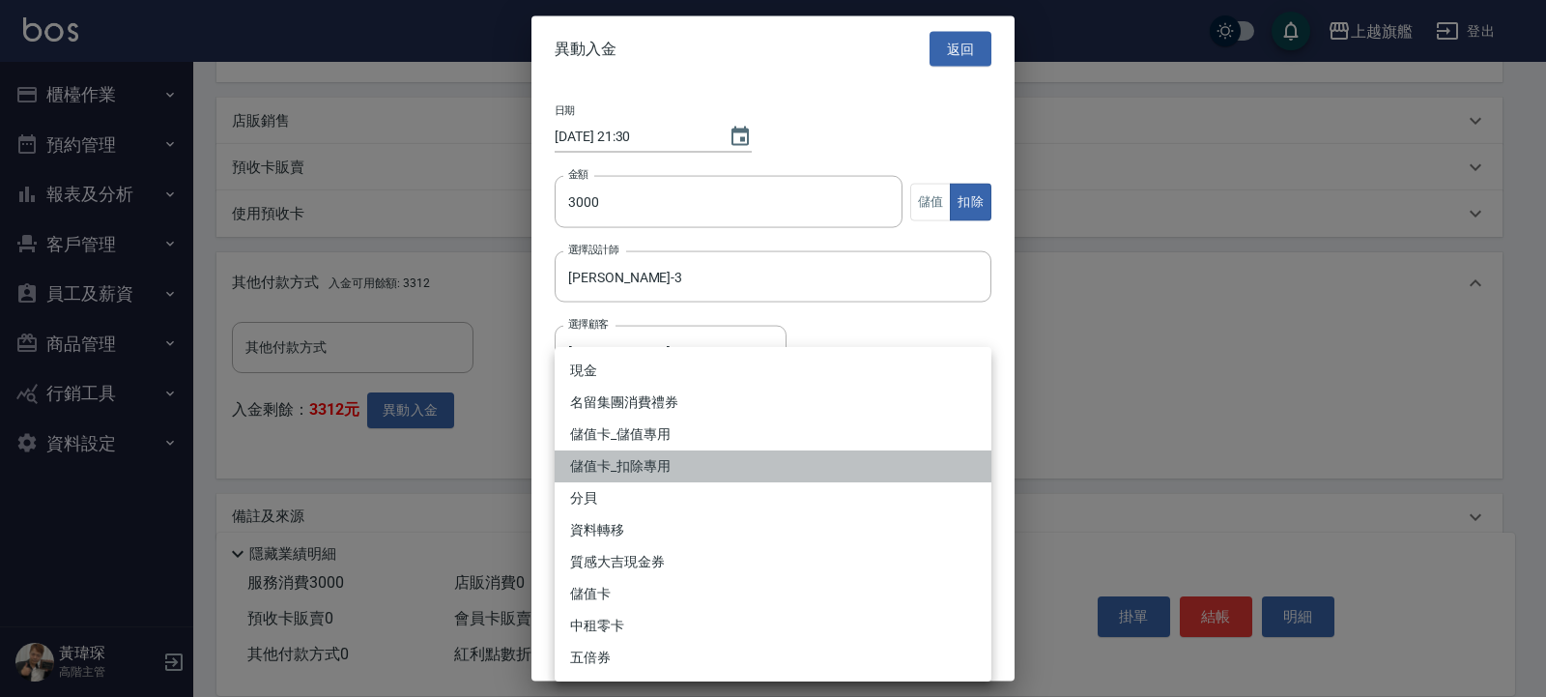
click at [646, 460] on li "儲值卡_扣除專用" at bounding box center [773, 466] width 437 height 32
type input "儲值卡_扣除專用"
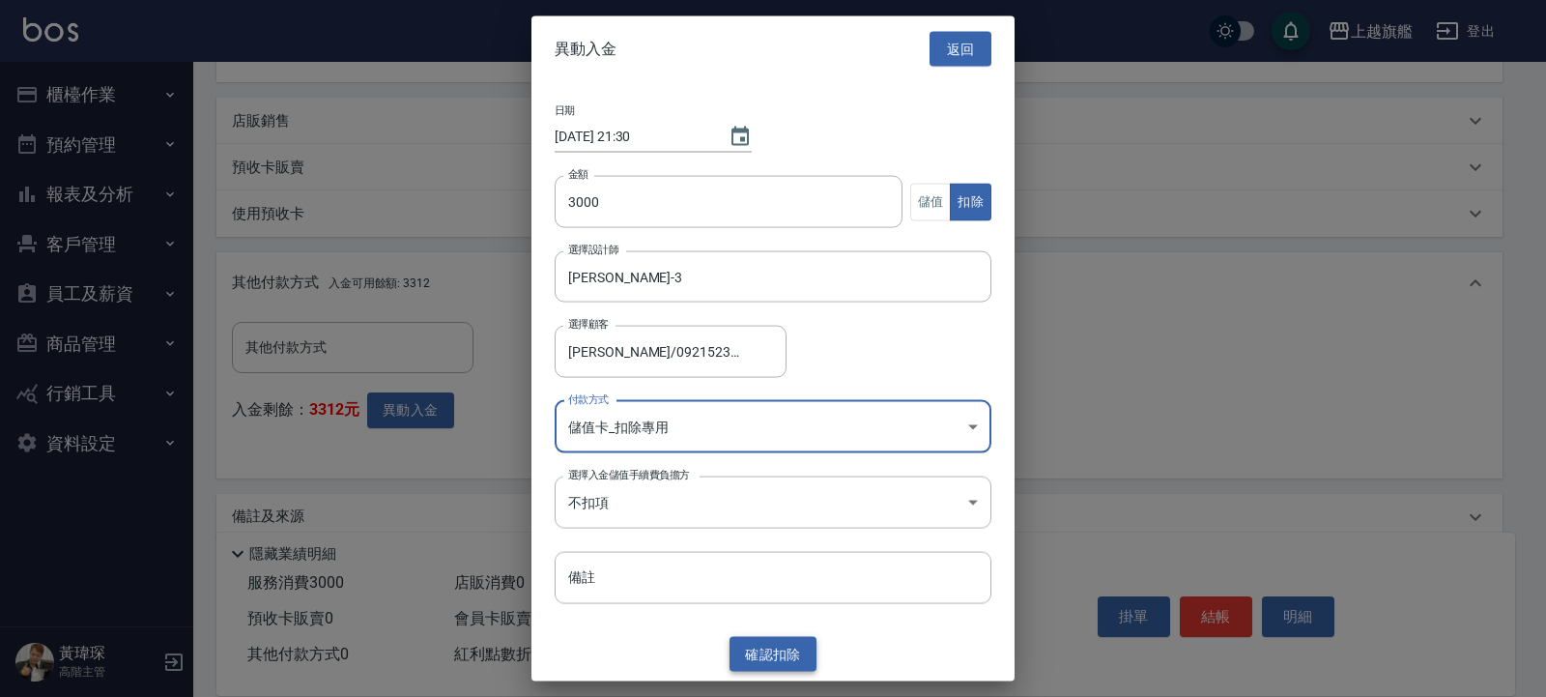
click at [783, 666] on button "確認 扣除" at bounding box center [773, 654] width 87 height 36
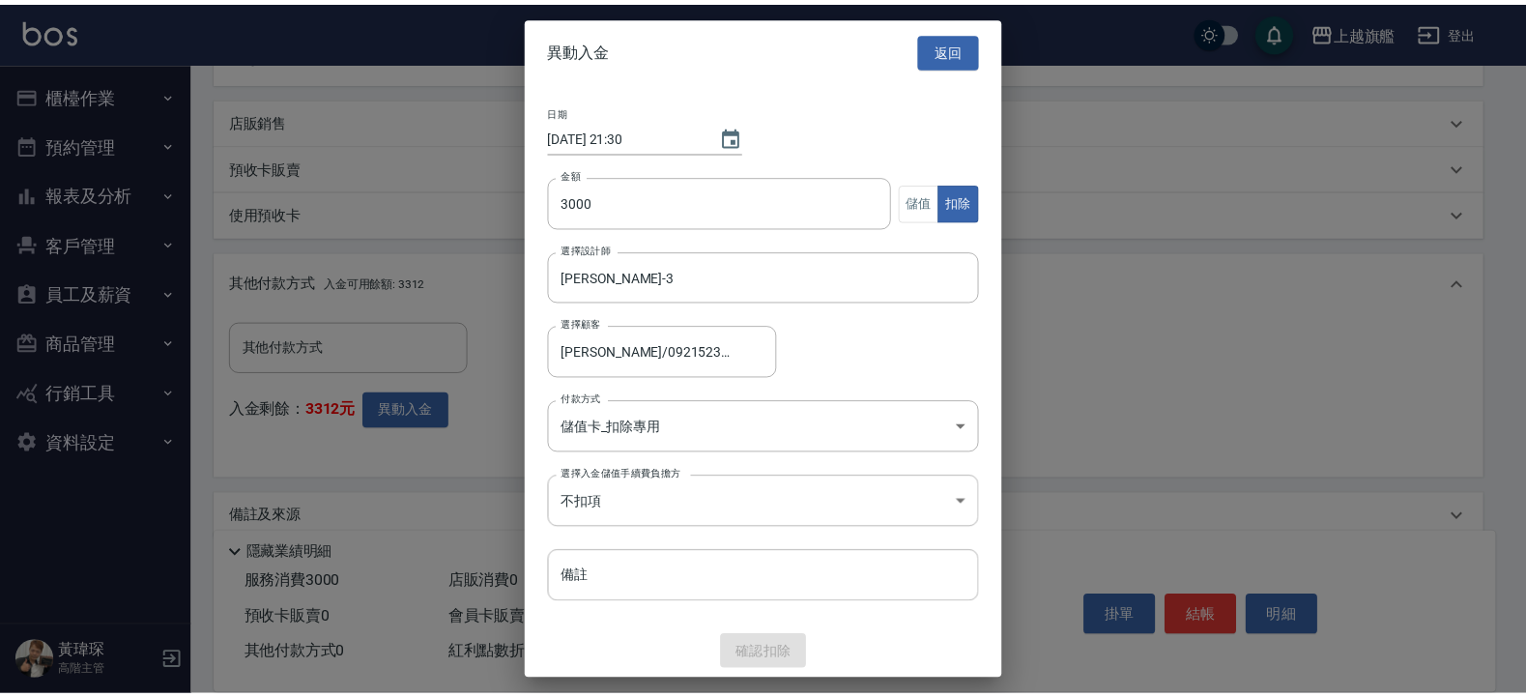
scroll to position [409, 0]
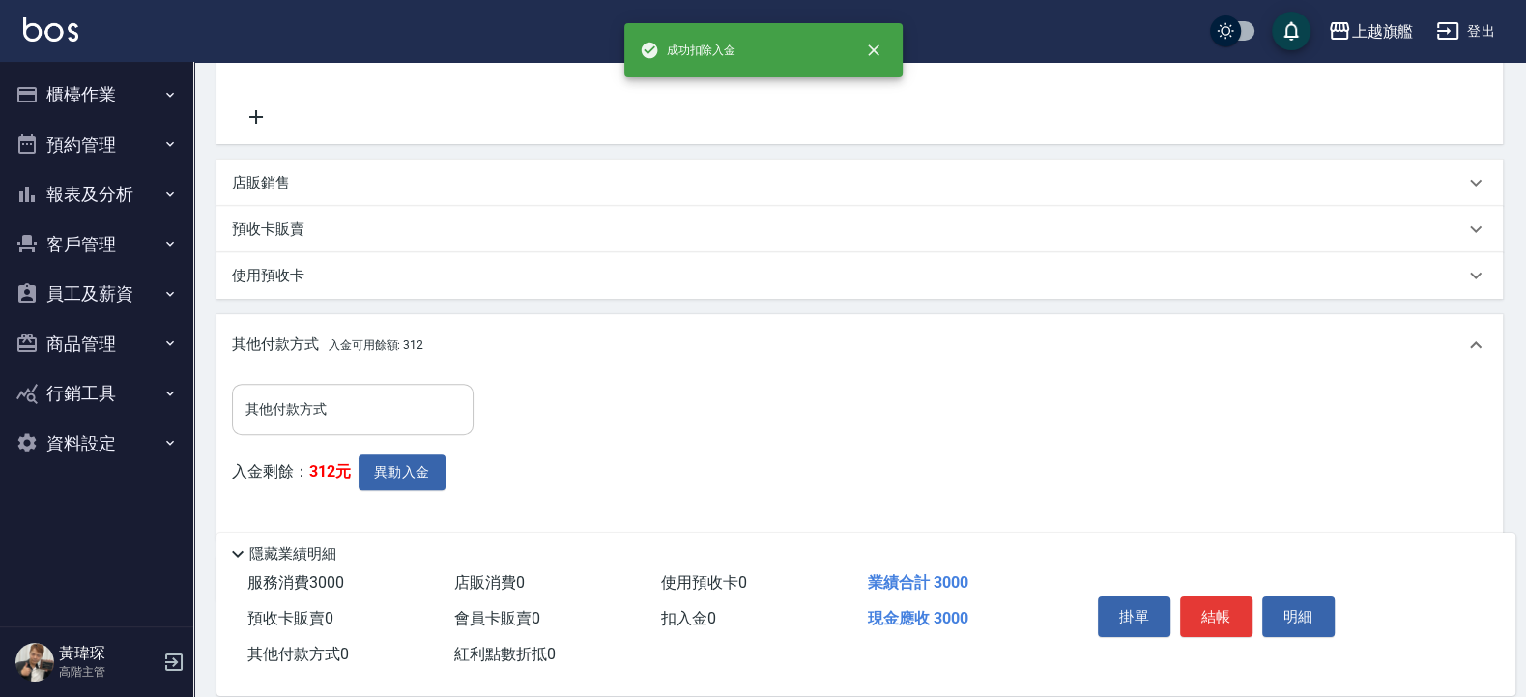
click at [400, 415] on input "其他付款方式" at bounding box center [353, 409] width 224 height 34
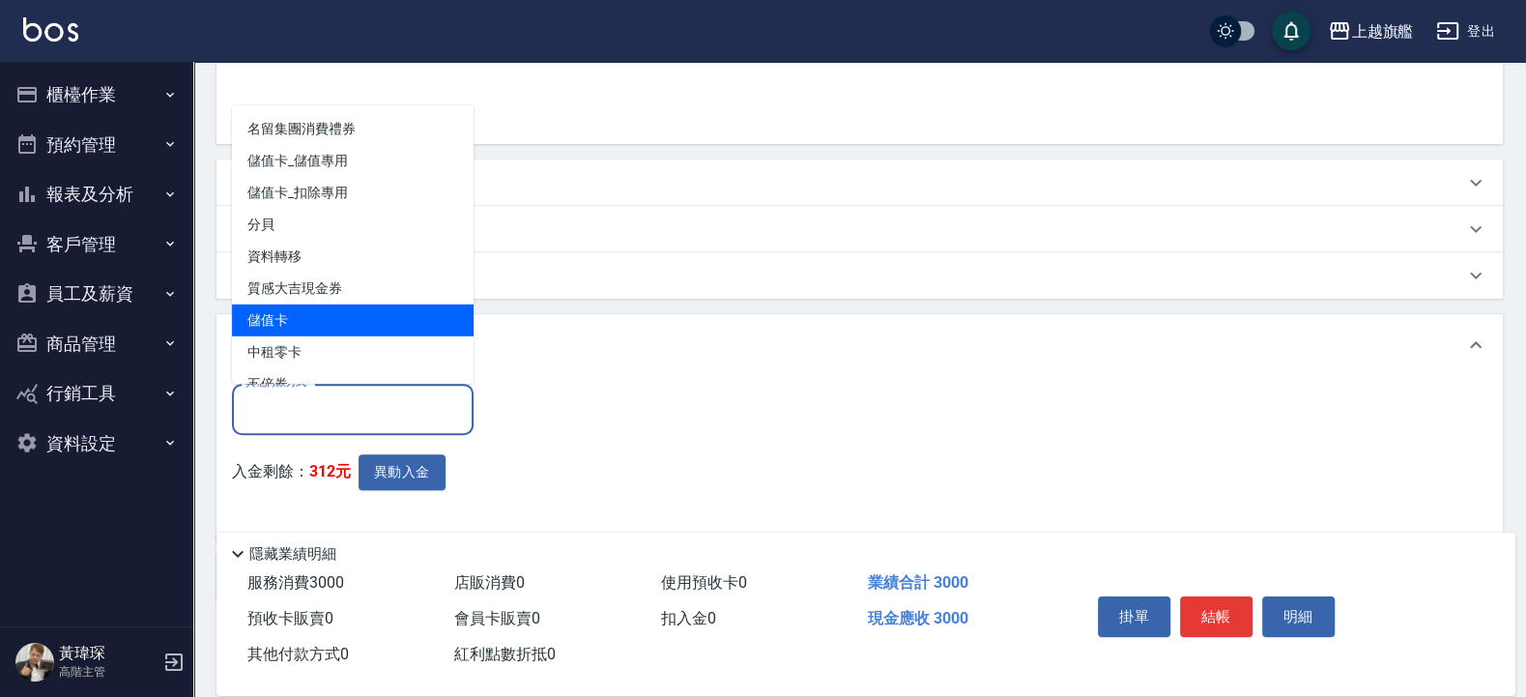
drag, startPoint x: 293, startPoint y: 303, endPoint x: 293, endPoint y: 315, distance: 12.6
click at [293, 315] on ul "名留集團消費禮券 儲值卡_儲值專用 儲值卡_扣除專用 分貝 資料轉移 質感大吉現金券 儲值卡 中租零卡 五倍券" at bounding box center [353, 243] width 242 height 278
click at [293, 315] on span "儲值卡" at bounding box center [353, 319] width 242 height 32
type input "儲值卡"
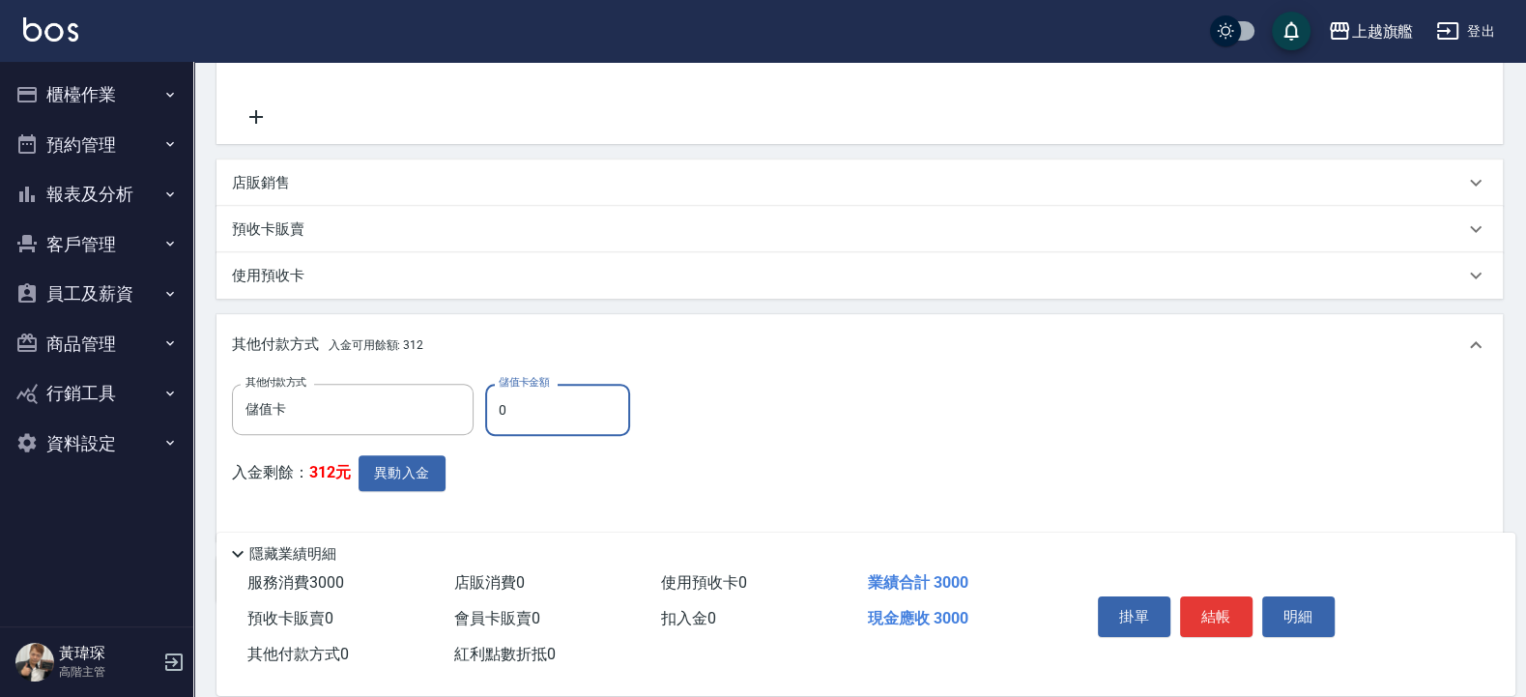
drag, startPoint x: 526, startPoint y: 415, endPoint x: 443, endPoint y: 400, distance: 84.4
click at [485, 400] on input "0" at bounding box center [557, 410] width 145 height 52
type input "3000"
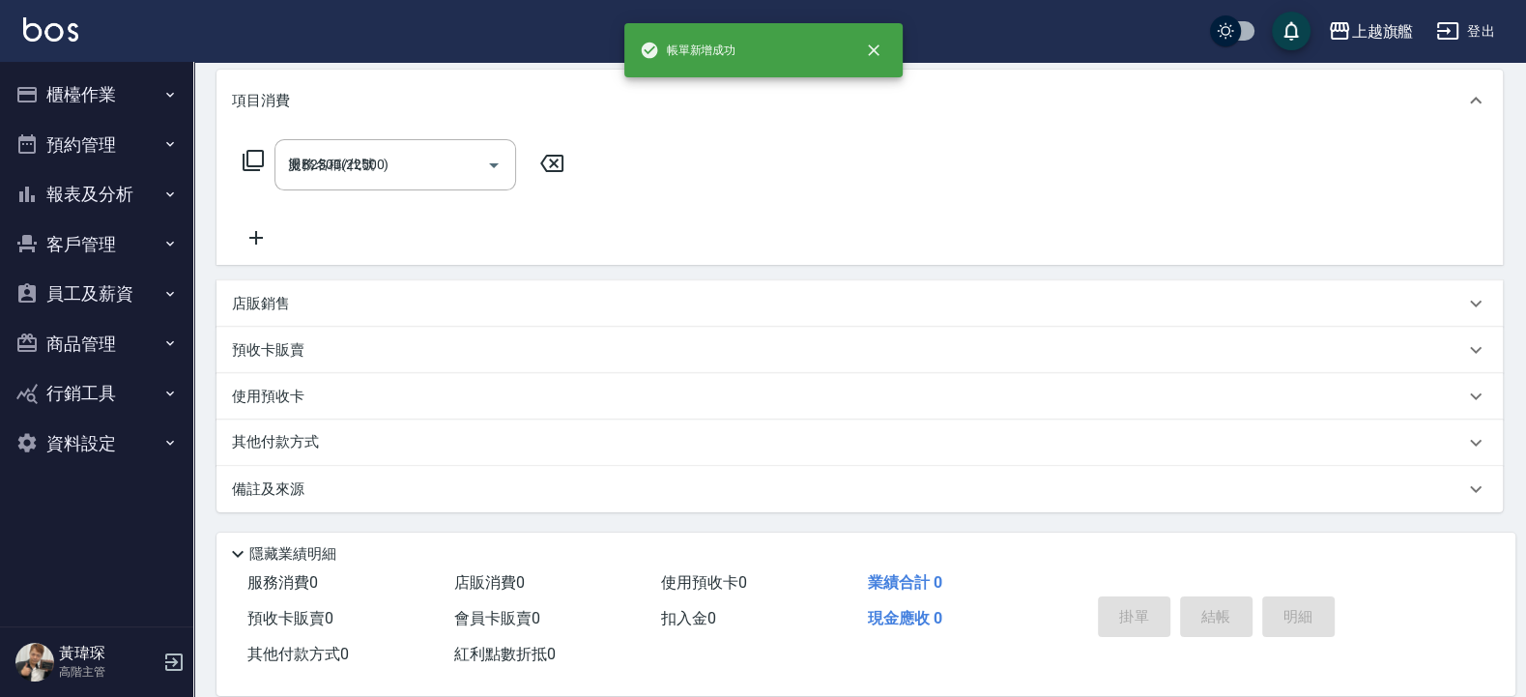
type input "2025/09/10 21:31"
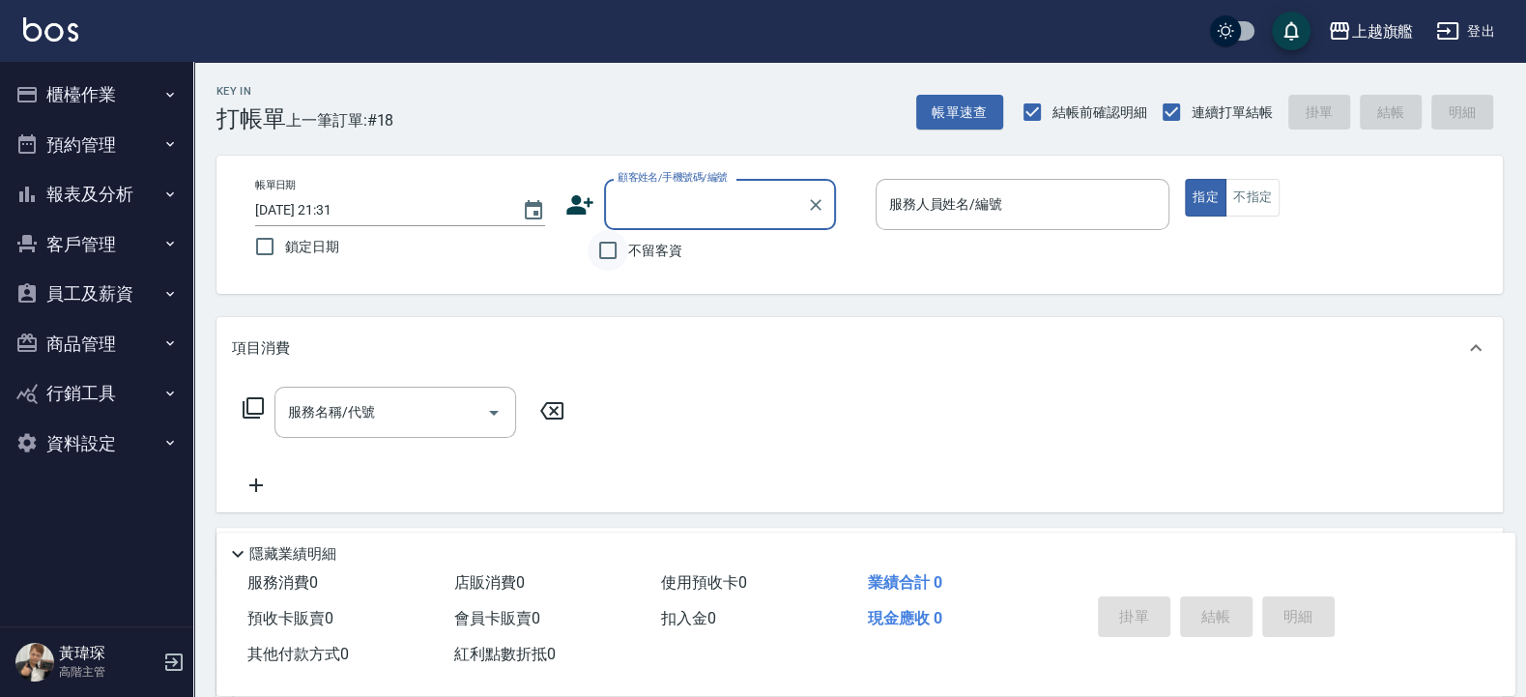
click at [624, 241] on input "不留客資" at bounding box center [608, 250] width 41 height 41
checkbox input "true"
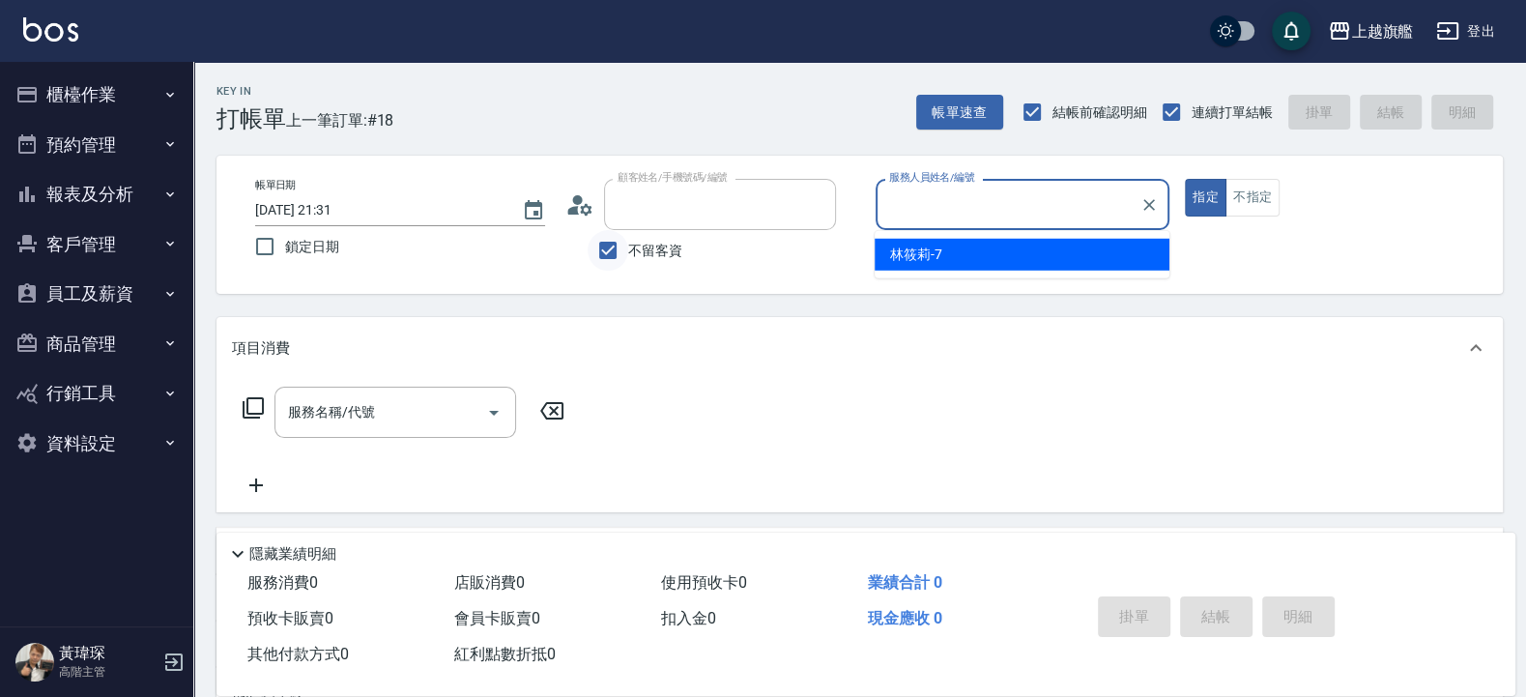
type input "林升翔/0975692319/"
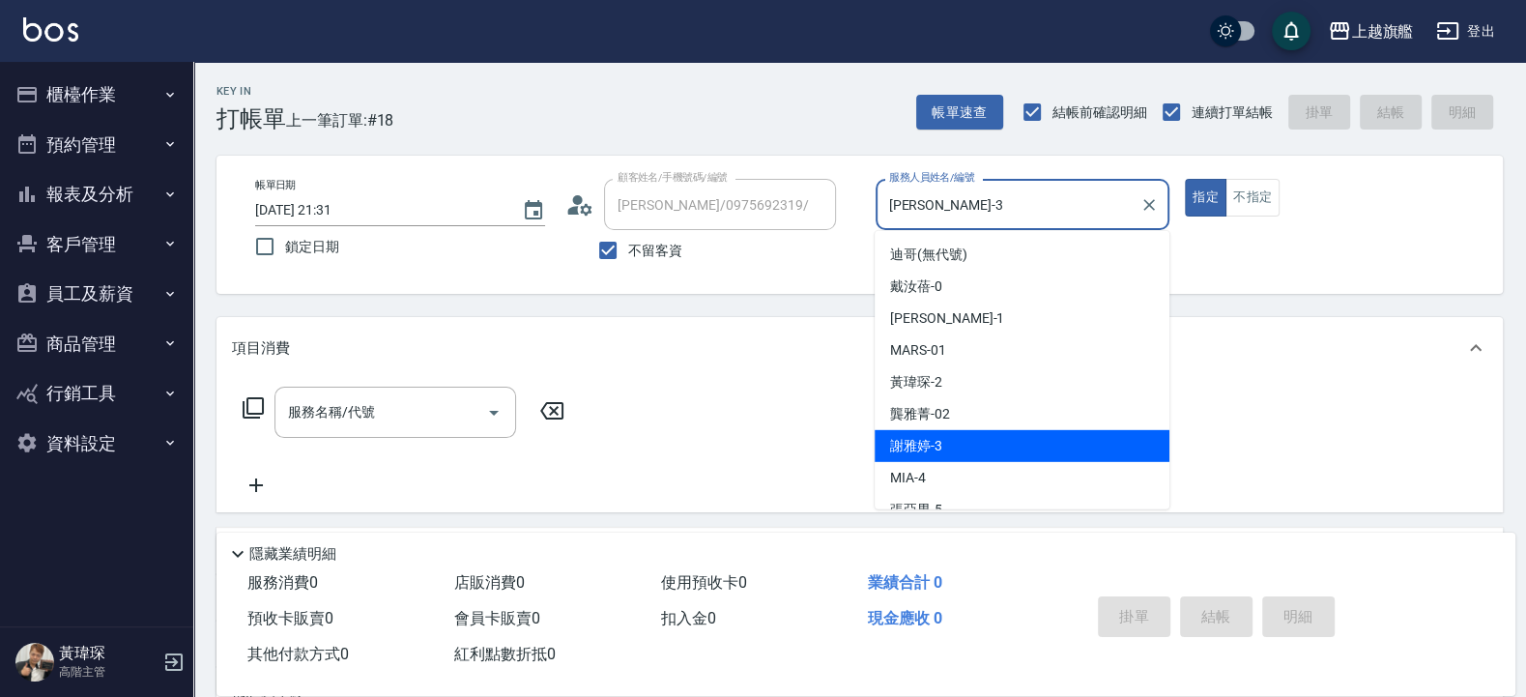
drag, startPoint x: 971, startPoint y: 206, endPoint x: 725, endPoint y: 203, distance: 246.5
click at [884, 203] on input "謝雅婷-3" at bounding box center [1008, 205] width 248 height 34
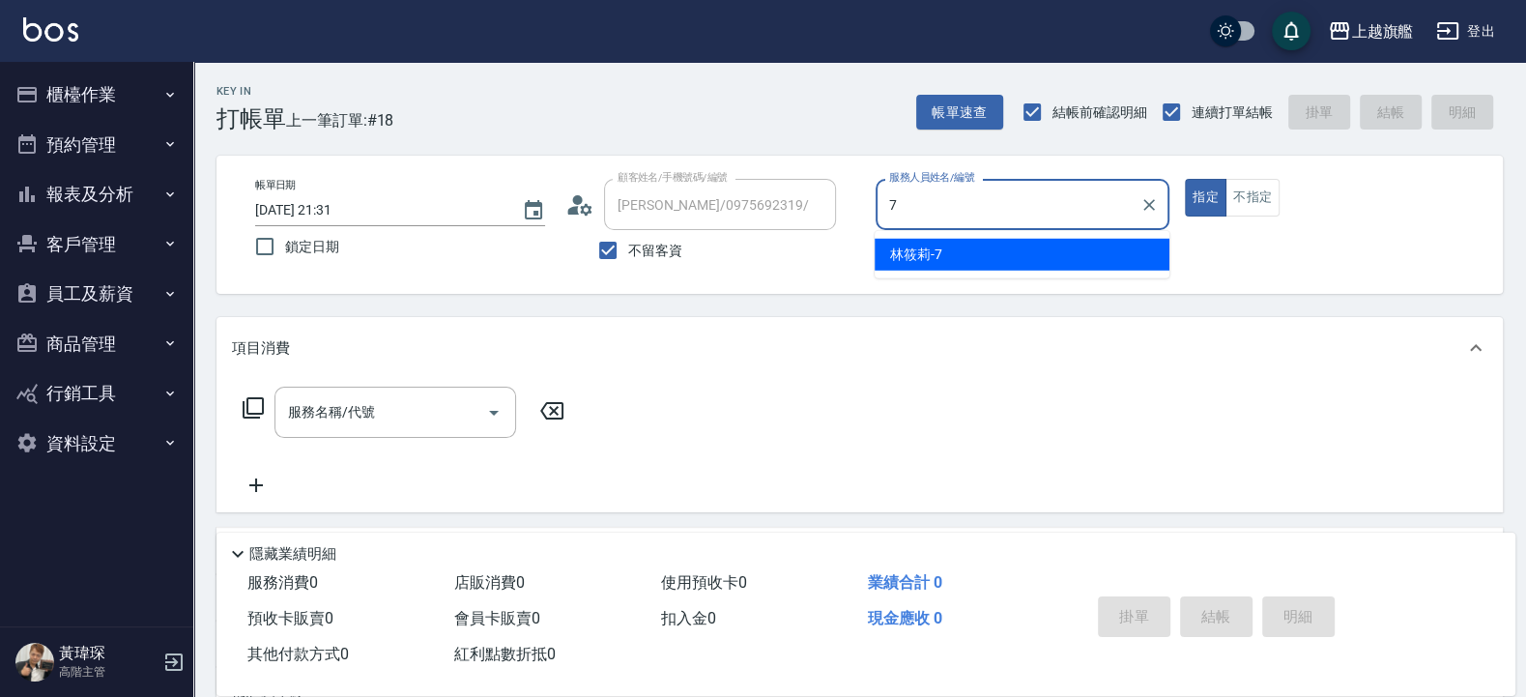
type input "林筱莉-7"
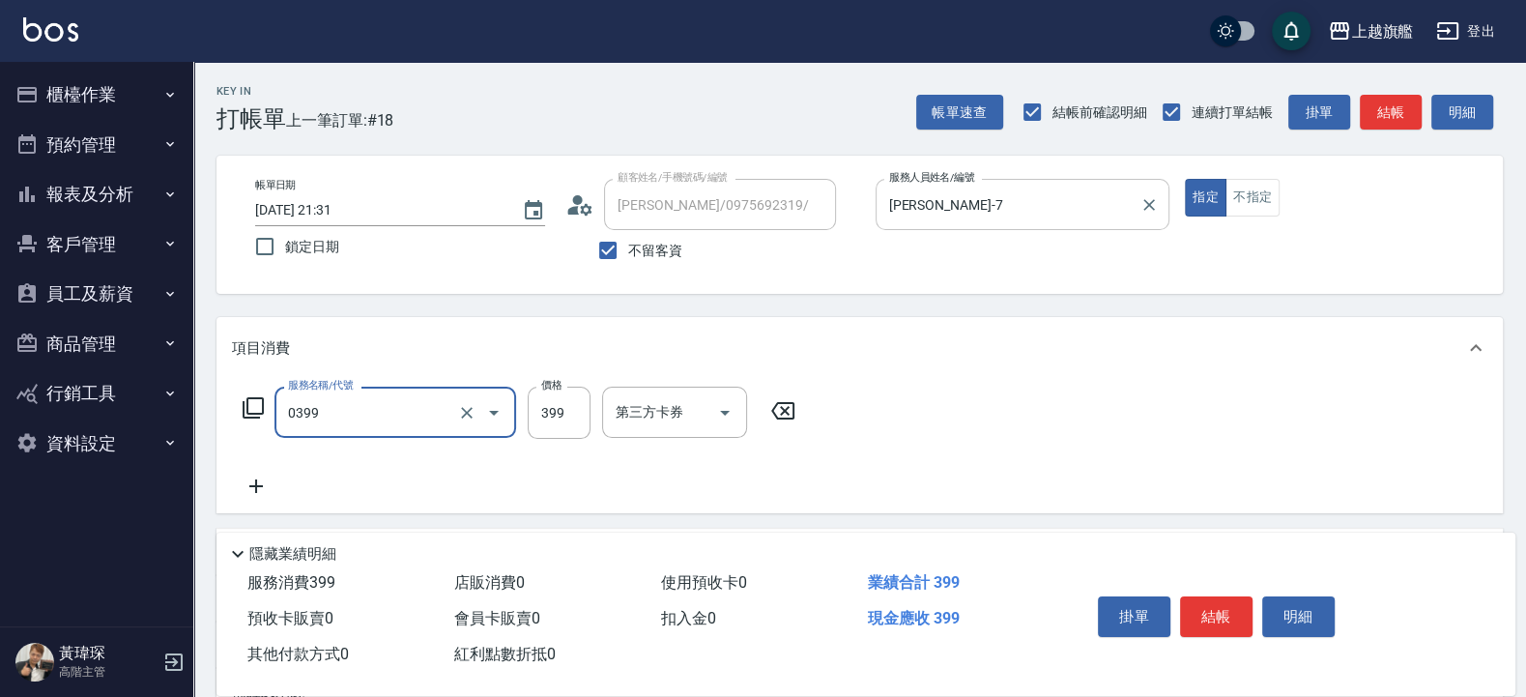
type input "海鹽SPA(0399)"
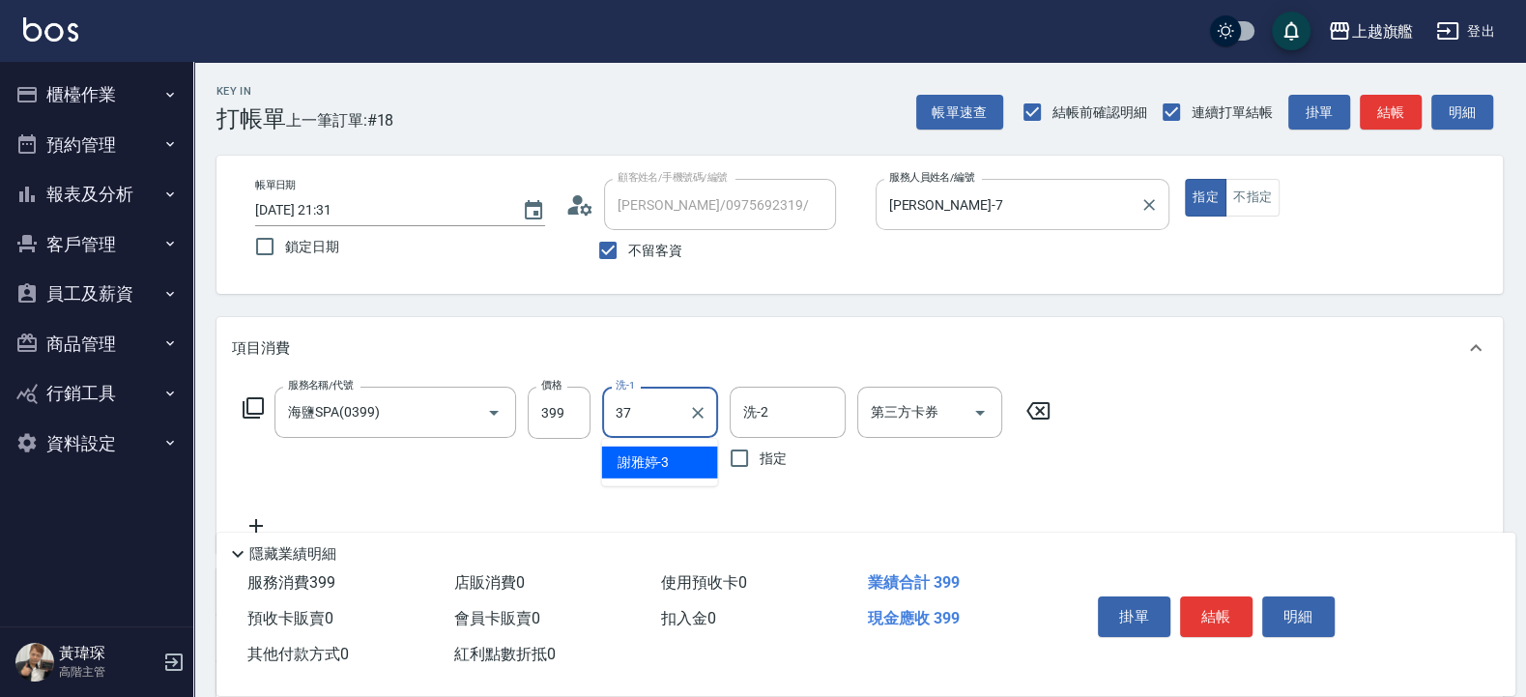
type input "[PERSON_NAME]-37"
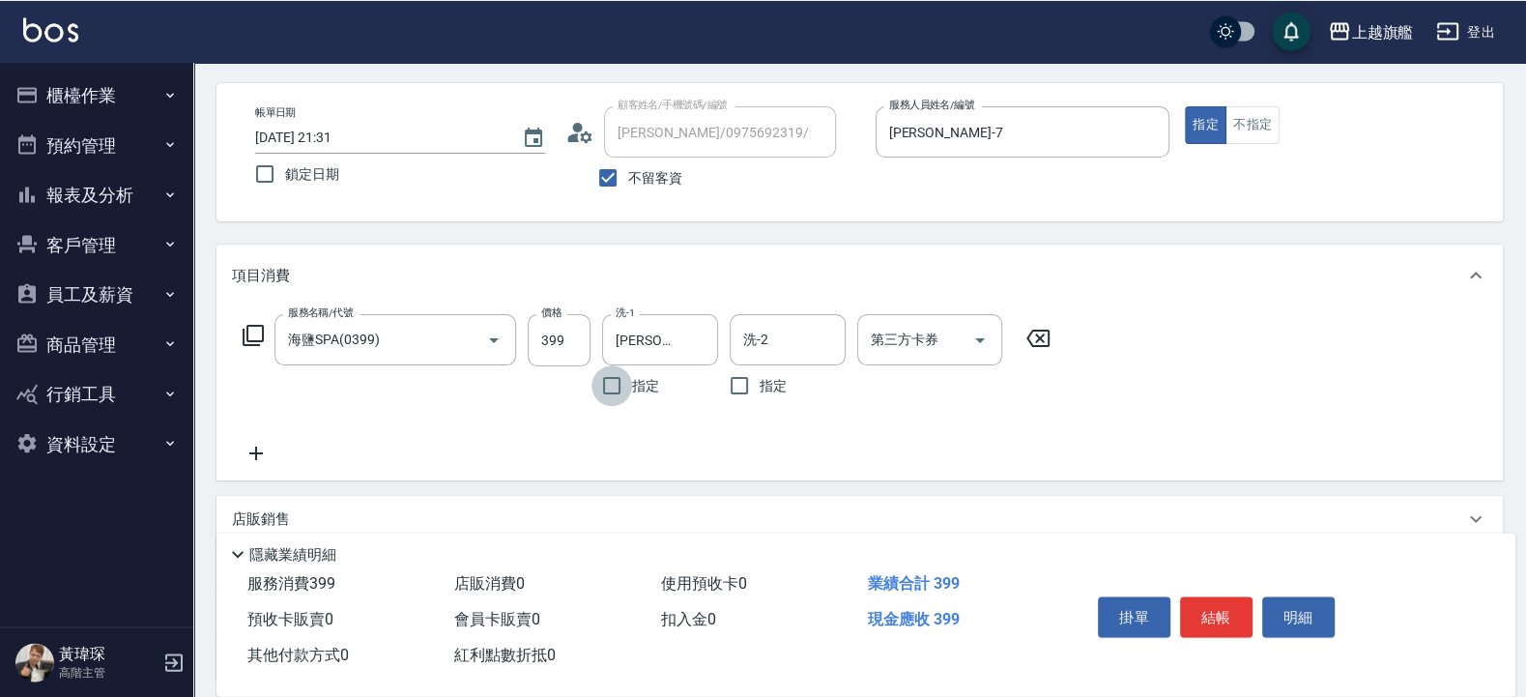
scroll to position [116, 0]
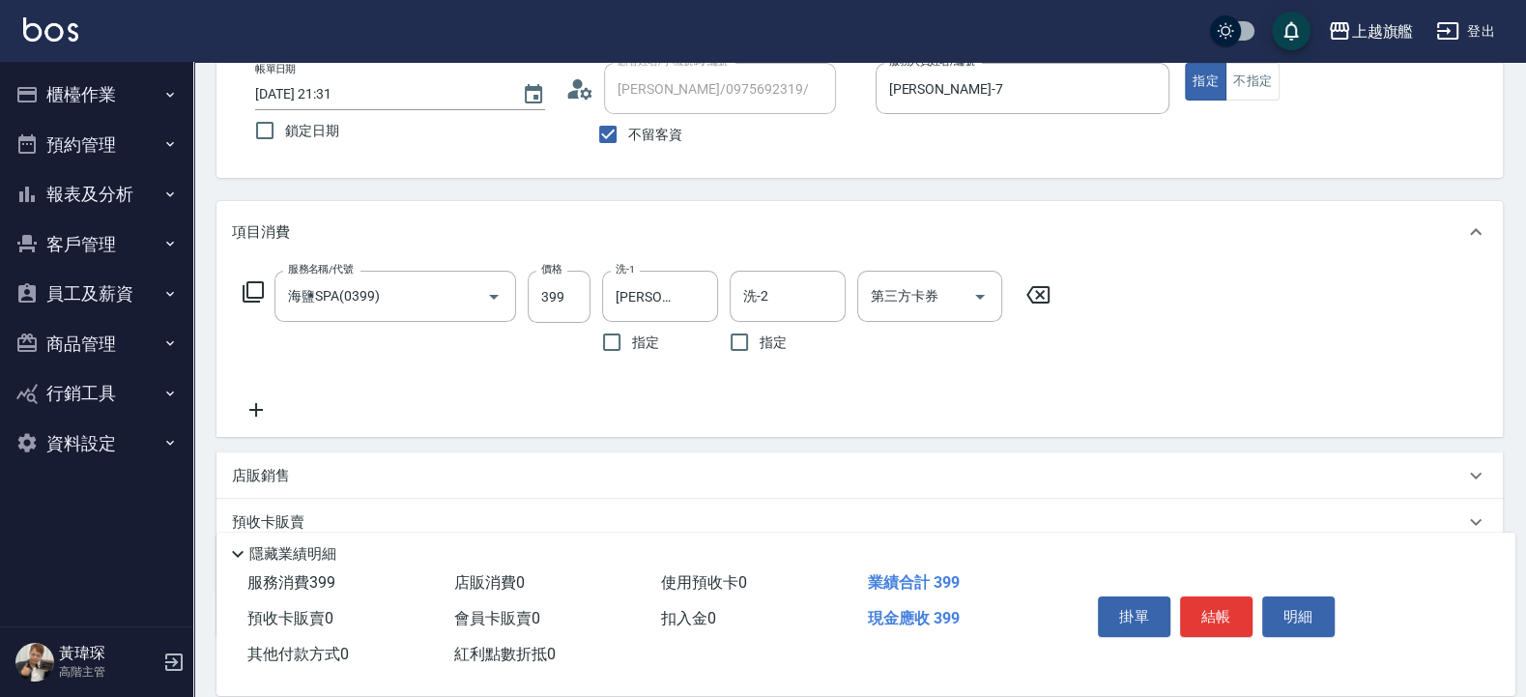
click at [259, 420] on icon at bounding box center [256, 409] width 48 height 23
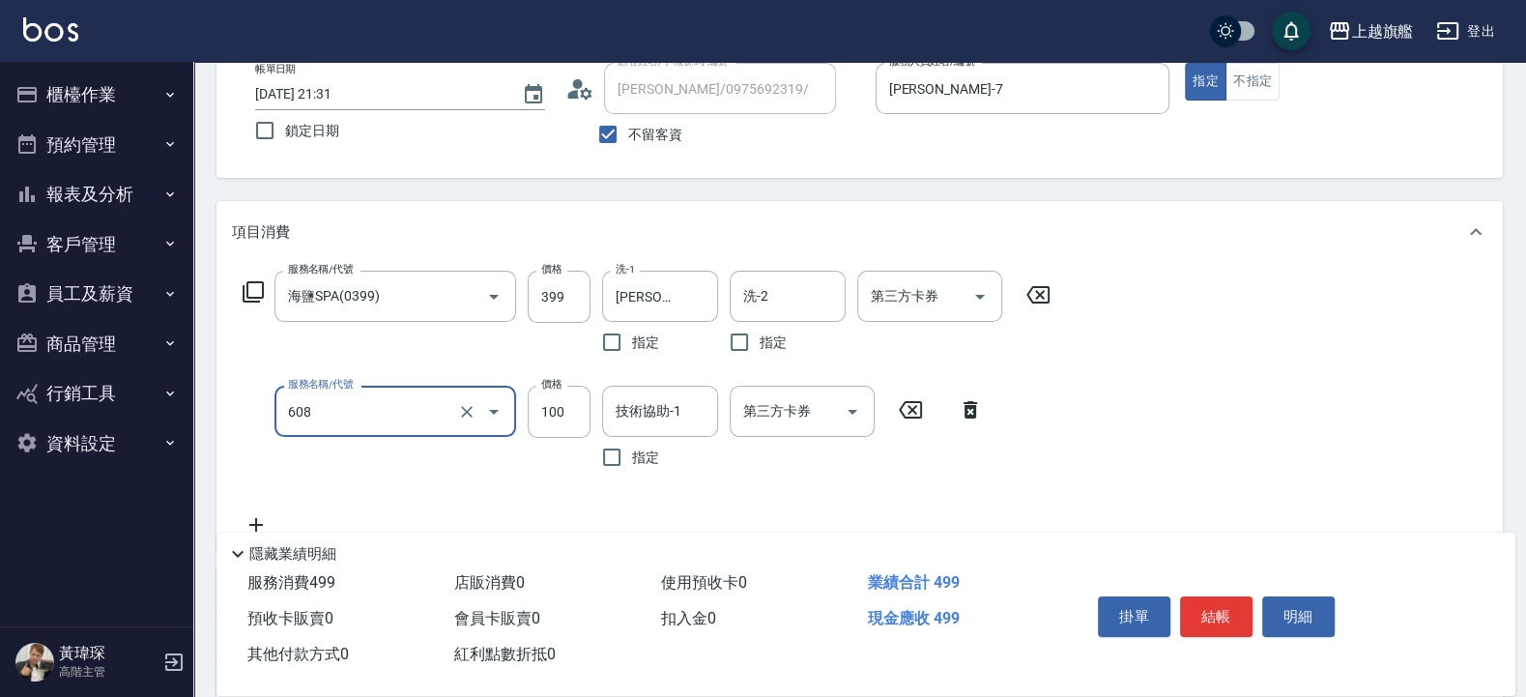
type input "專業/順護100(608)"
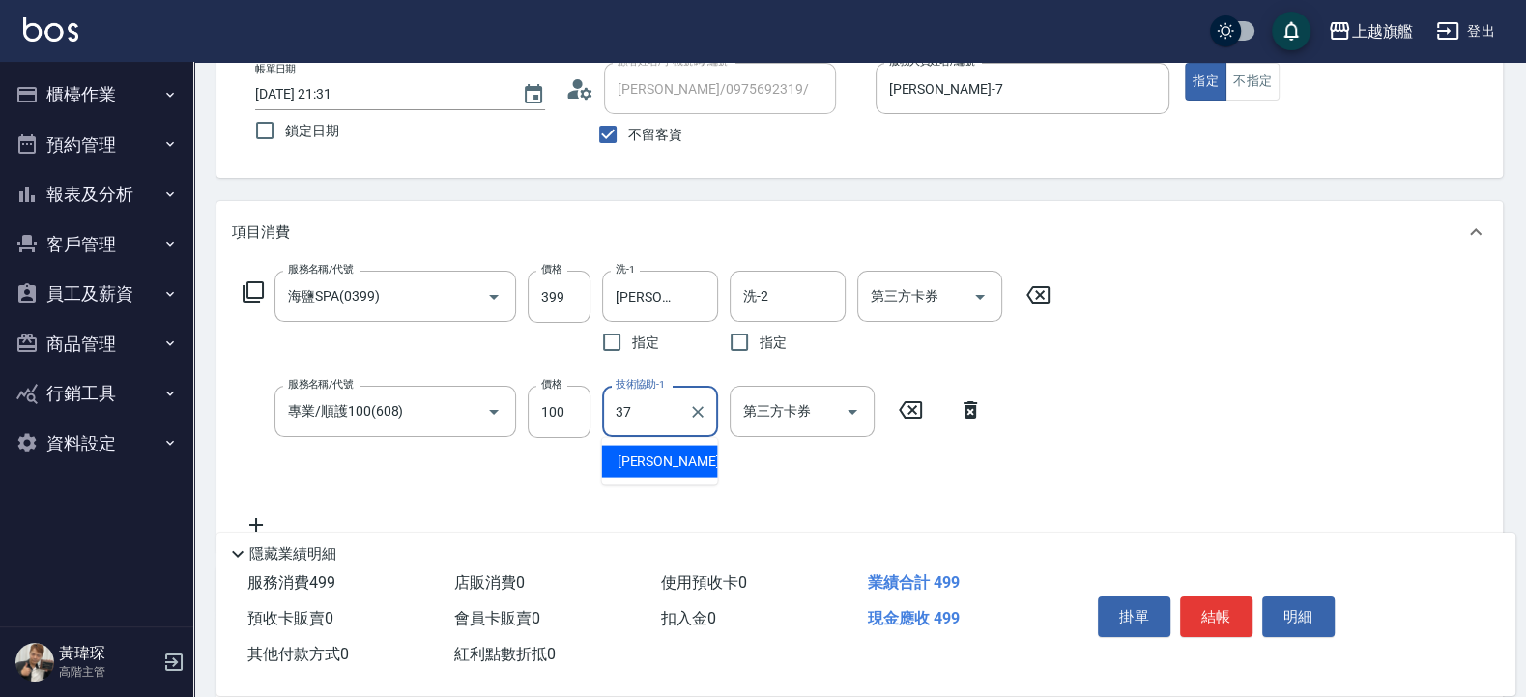
type input "[PERSON_NAME]-37"
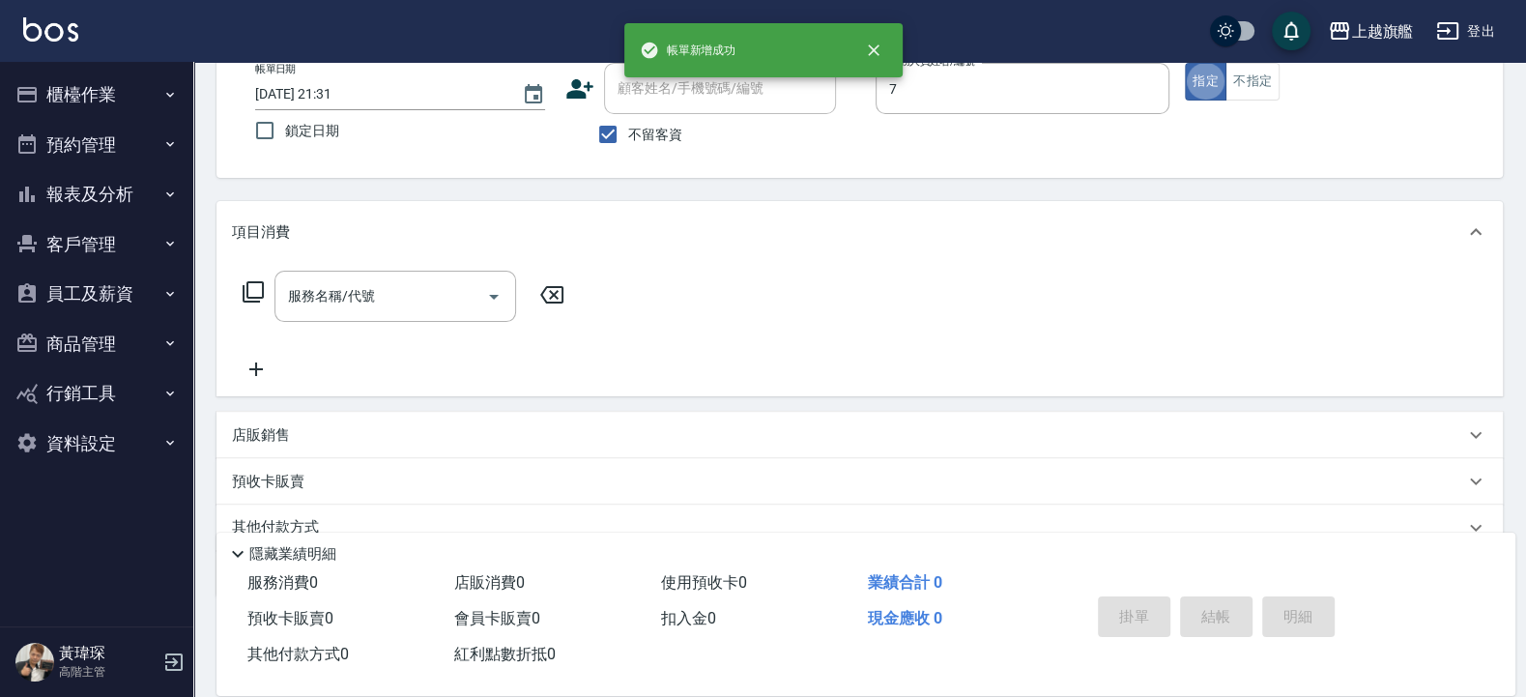
type input "林筱莉-7"
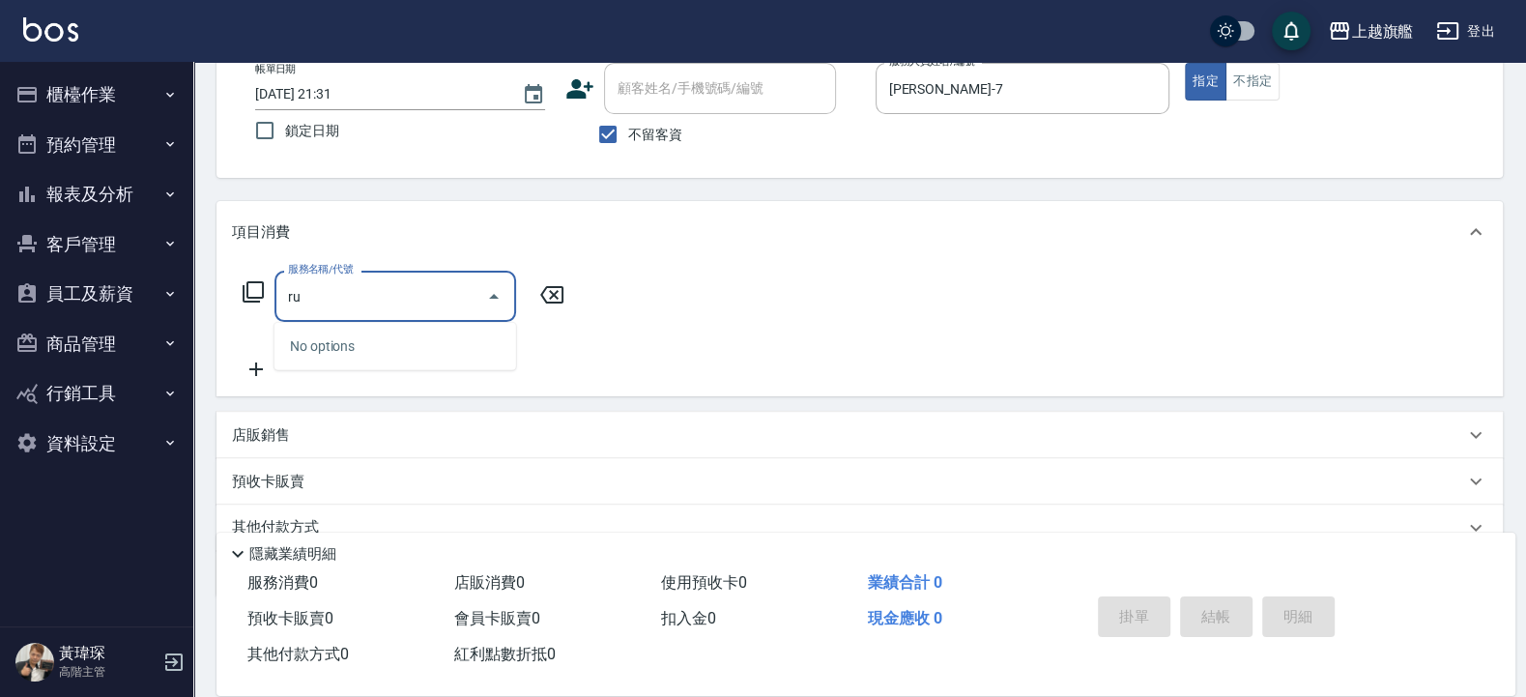
type input "r"
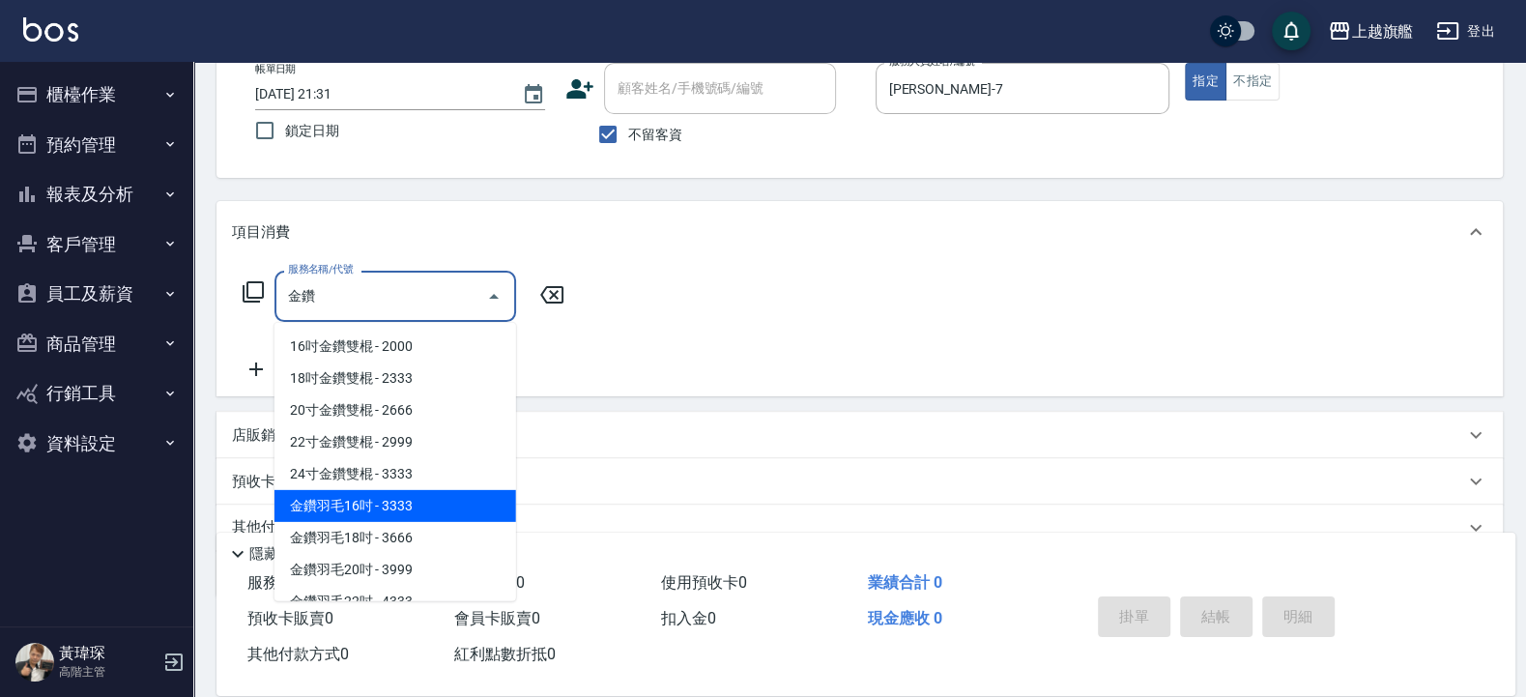
click at [333, 513] on span "金鑽羽毛16吋 - 3333" at bounding box center [396, 506] width 242 height 32
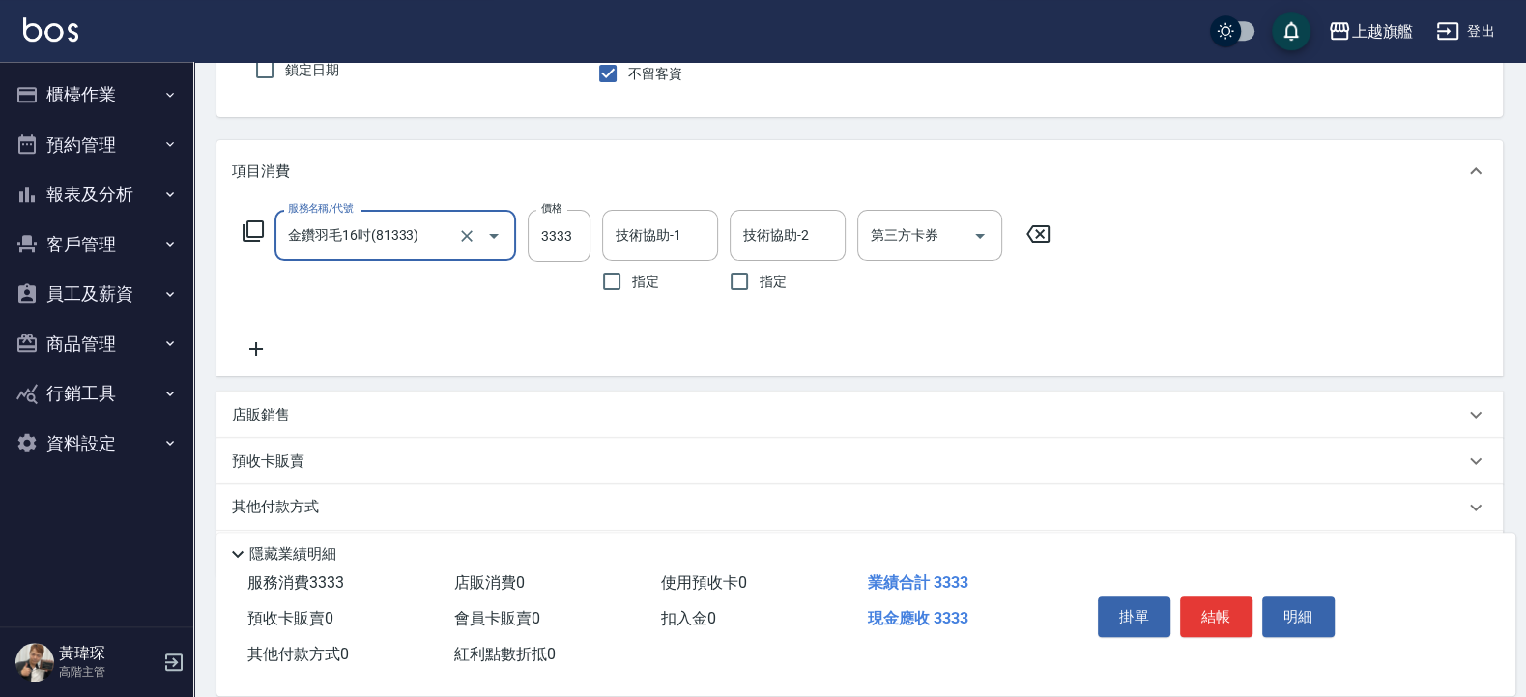
scroll to position [232, 0]
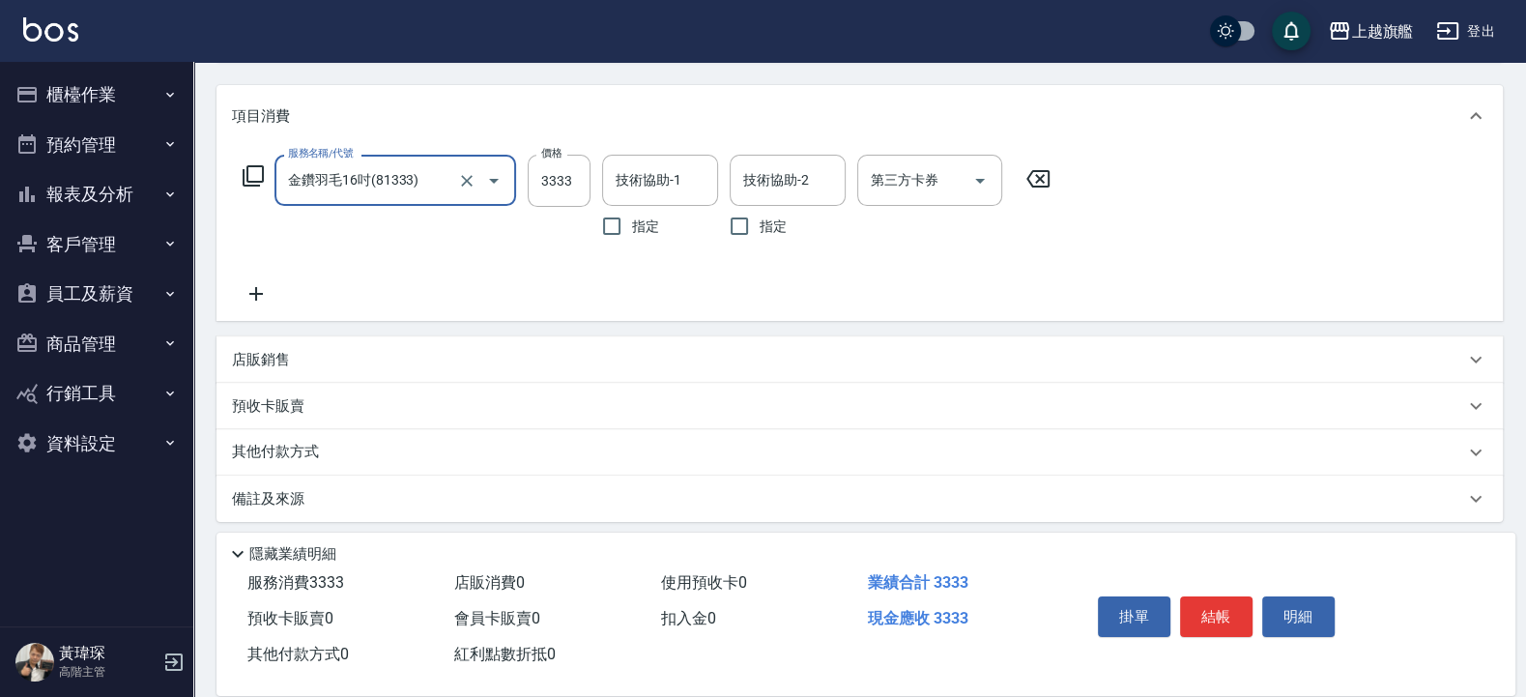
type input "金鑽羽毛16吋(81333)"
click at [249, 284] on icon at bounding box center [256, 293] width 48 height 23
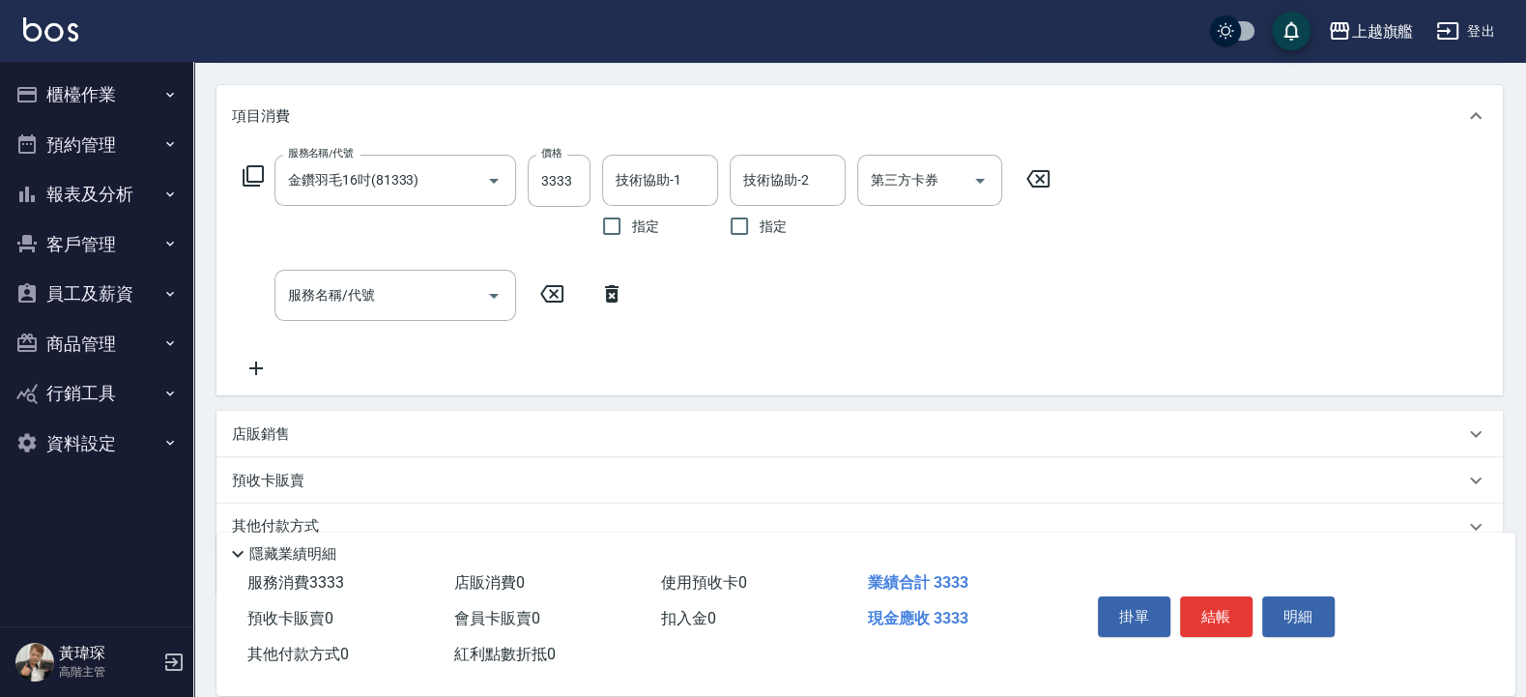
click at [261, 385] on div "服務名稱/代號 金鑽羽毛16吋(81333) 服務名稱/代號 價格 3333 價格 技術協助-1 技術協助-1 指定 技術協助-2 技術協助-2 指定 第三方…" at bounding box center [860, 271] width 1286 height 248
click at [250, 370] on icon at bounding box center [256, 368] width 14 height 14
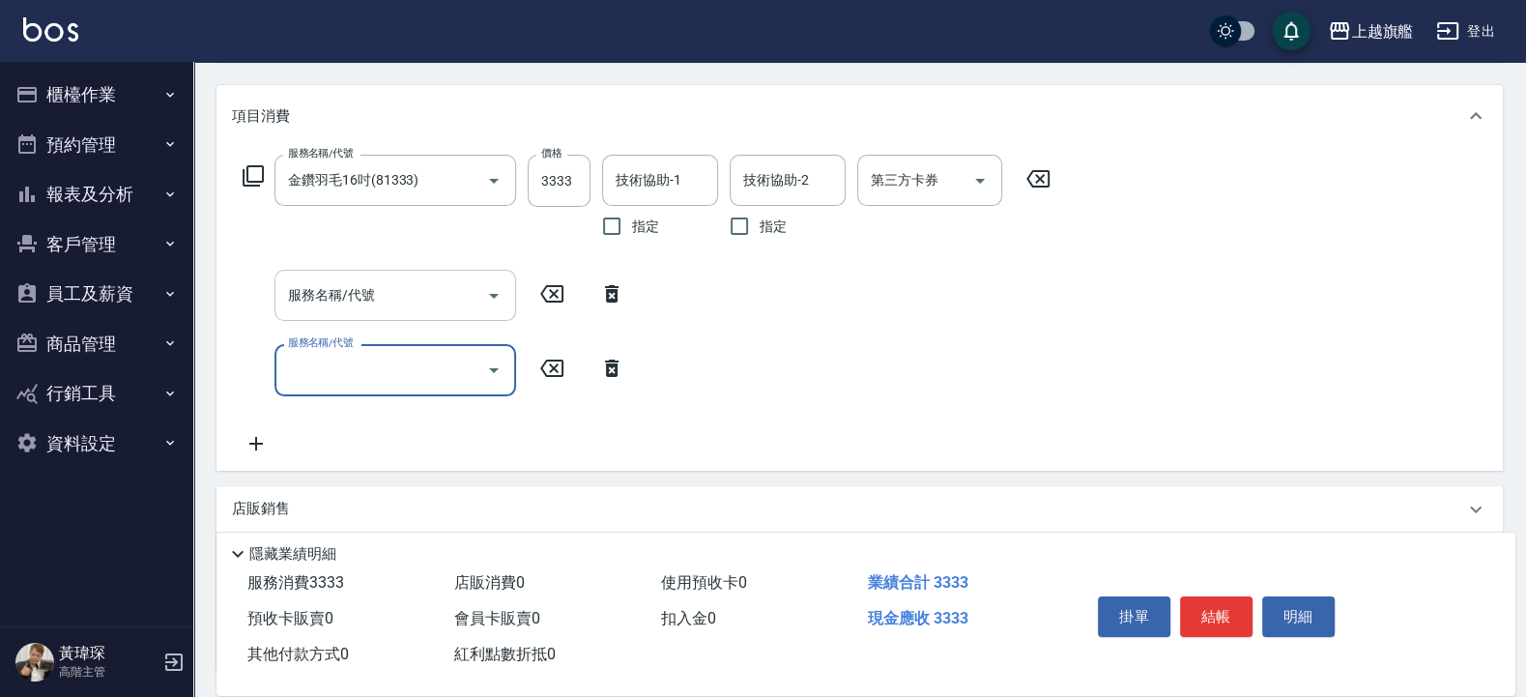
click at [336, 303] on input "服務名稱/代號" at bounding box center [380, 295] width 195 height 34
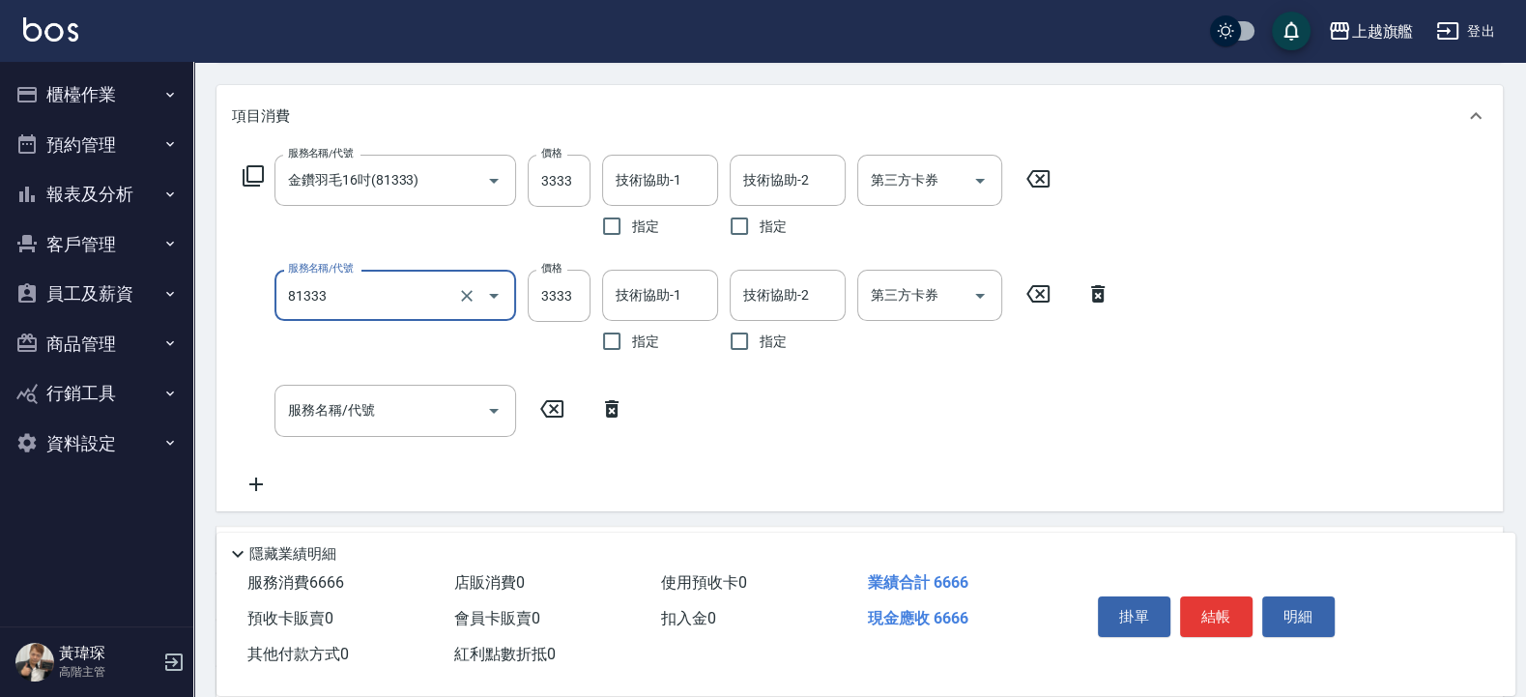
type input "金鑽羽毛16吋(81333)"
click at [356, 419] on input "服務名稱/代號" at bounding box center [380, 410] width 195 height 34
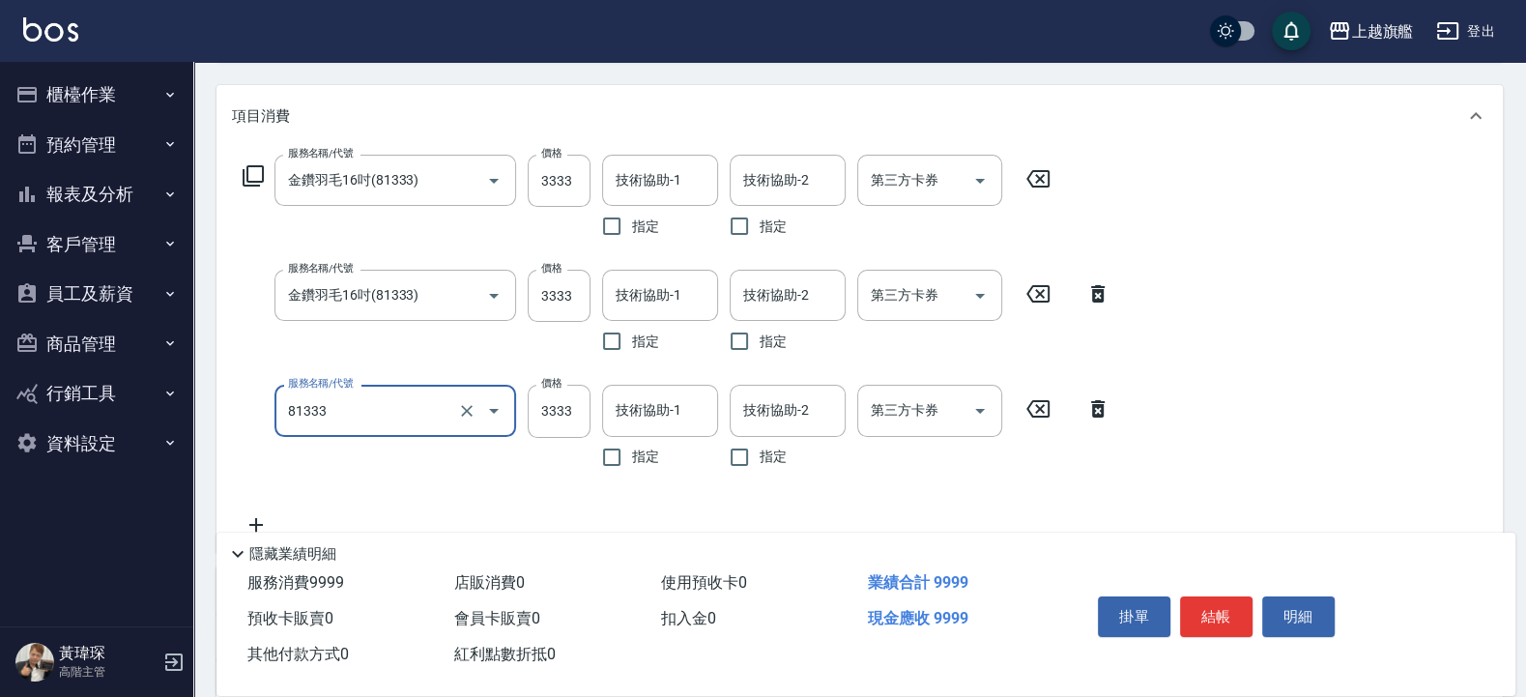
type input "金鑽羽毛16吋(81333)"
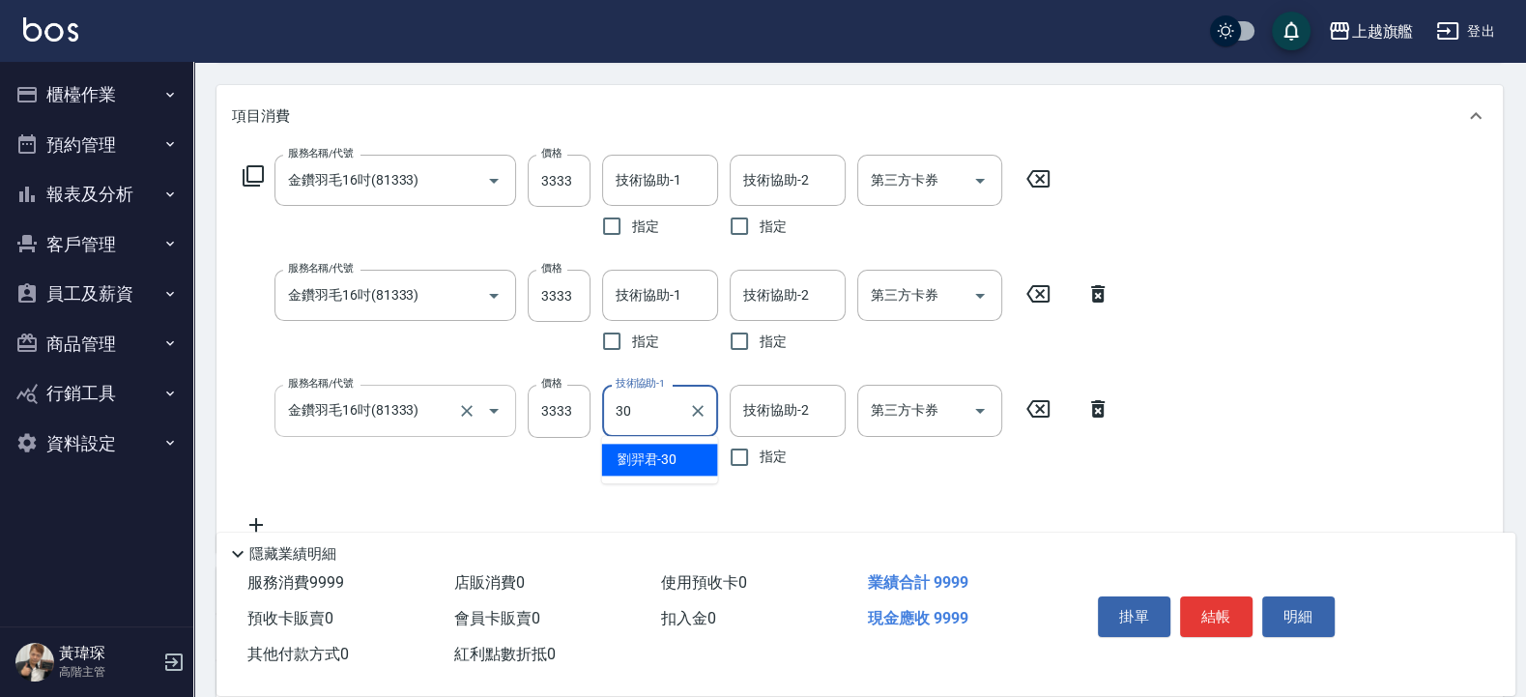
type input "劉羿君-30"
click at [668, 165] on input "技術協助-1" at bounding box center [660, 180] width 99 height 34
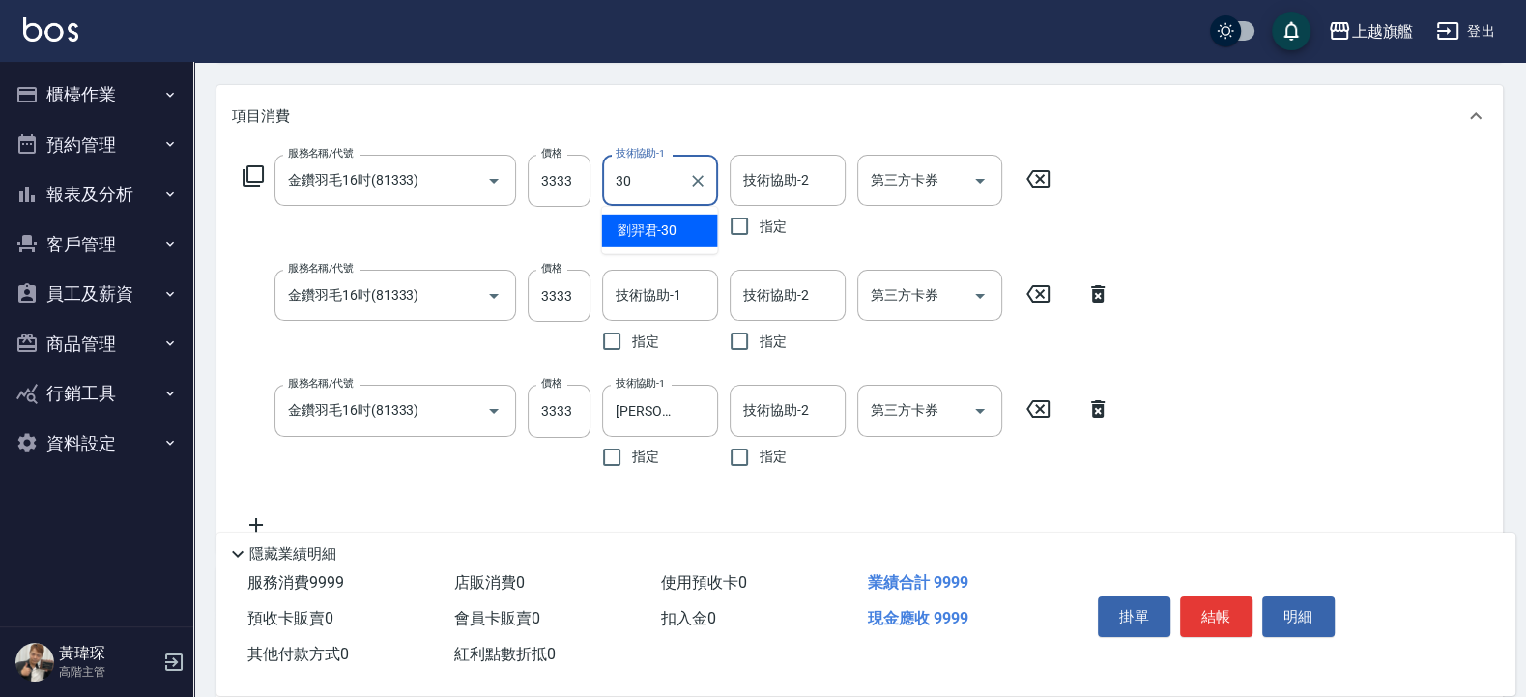
type input "劉羿君-30"
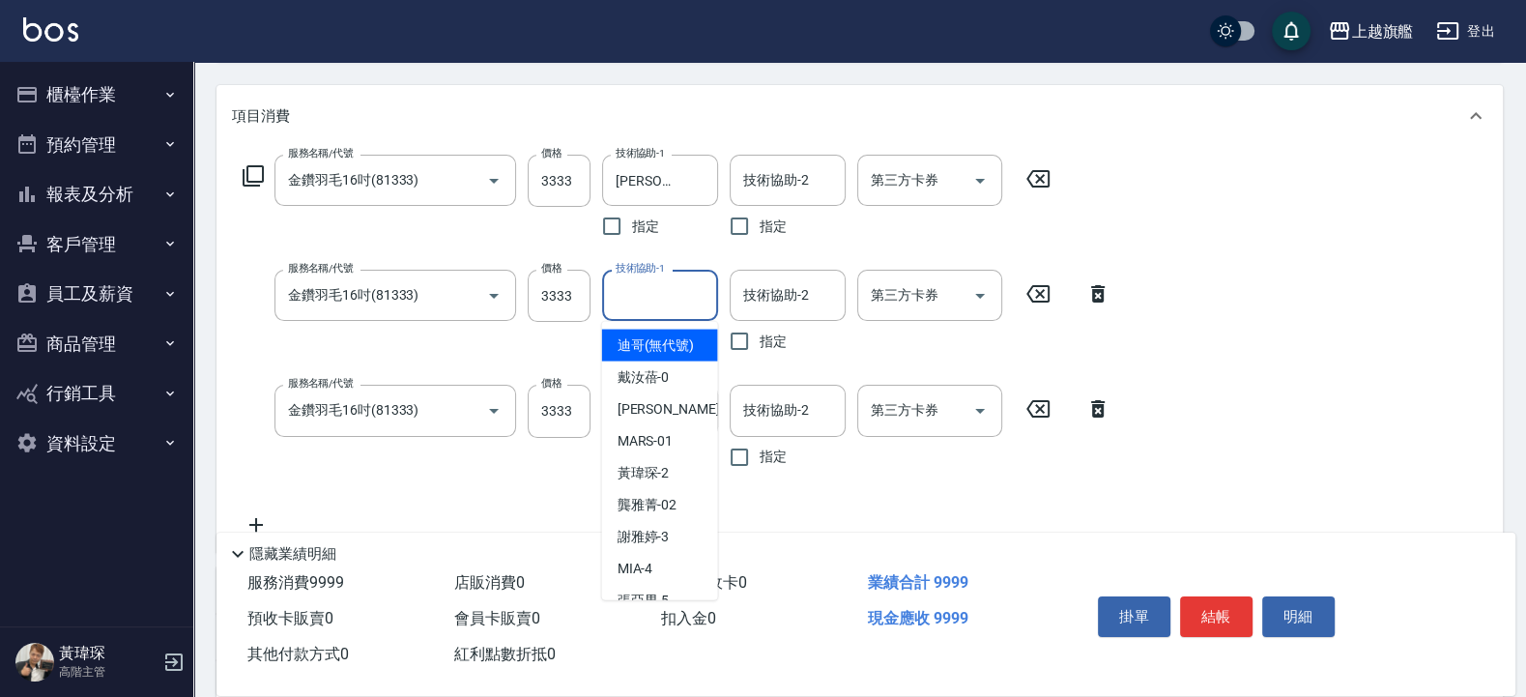
click at [636, 283] on input "技術協助-1" at bounding box center [660, 295] width 99 height 34
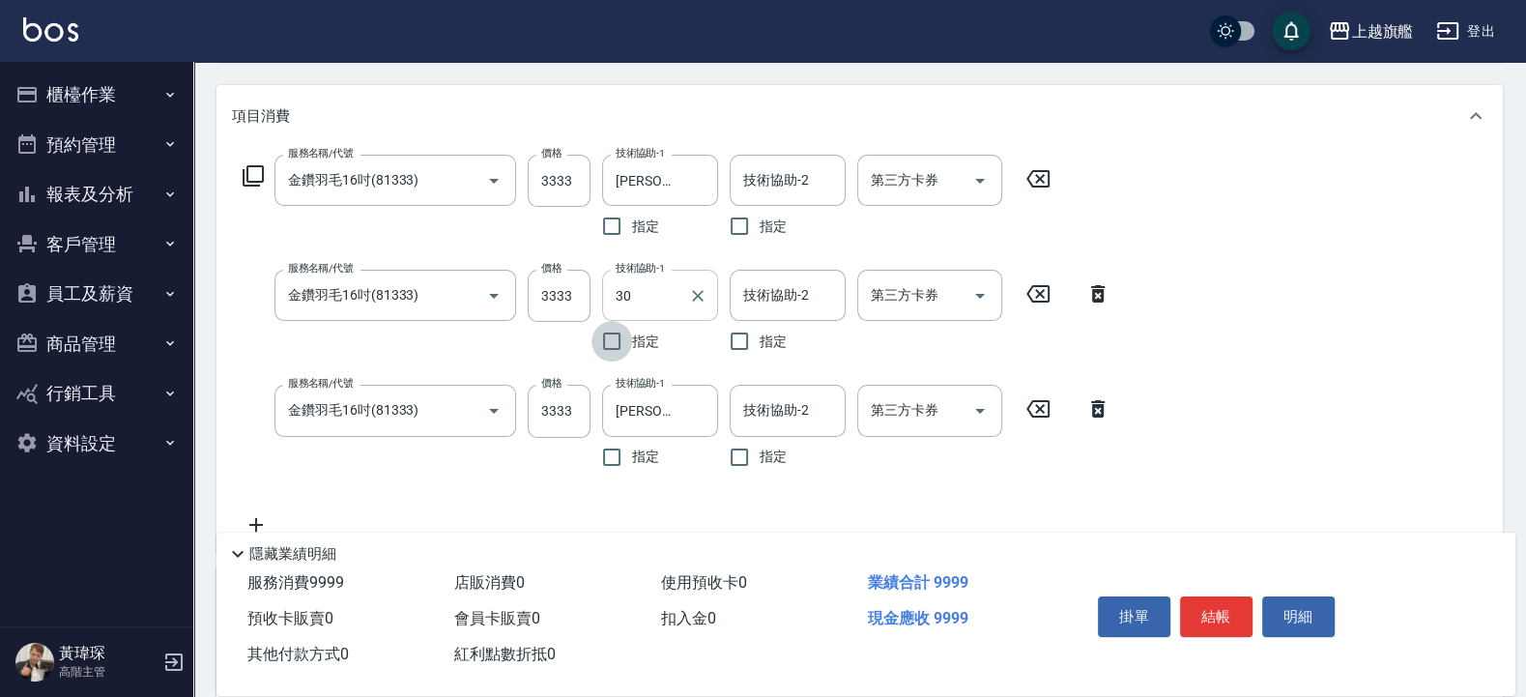
type input "劉羿君-30"
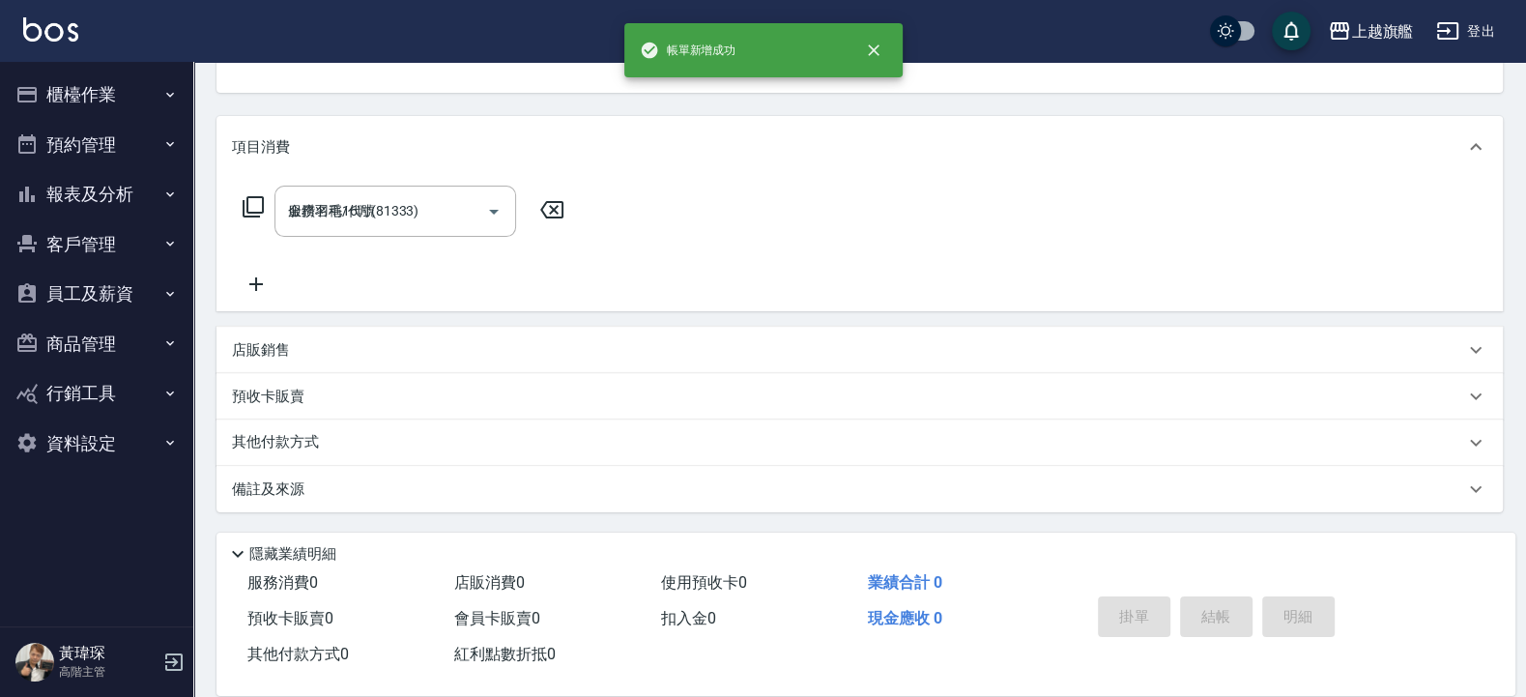
type input "2025/09/10 21:32"
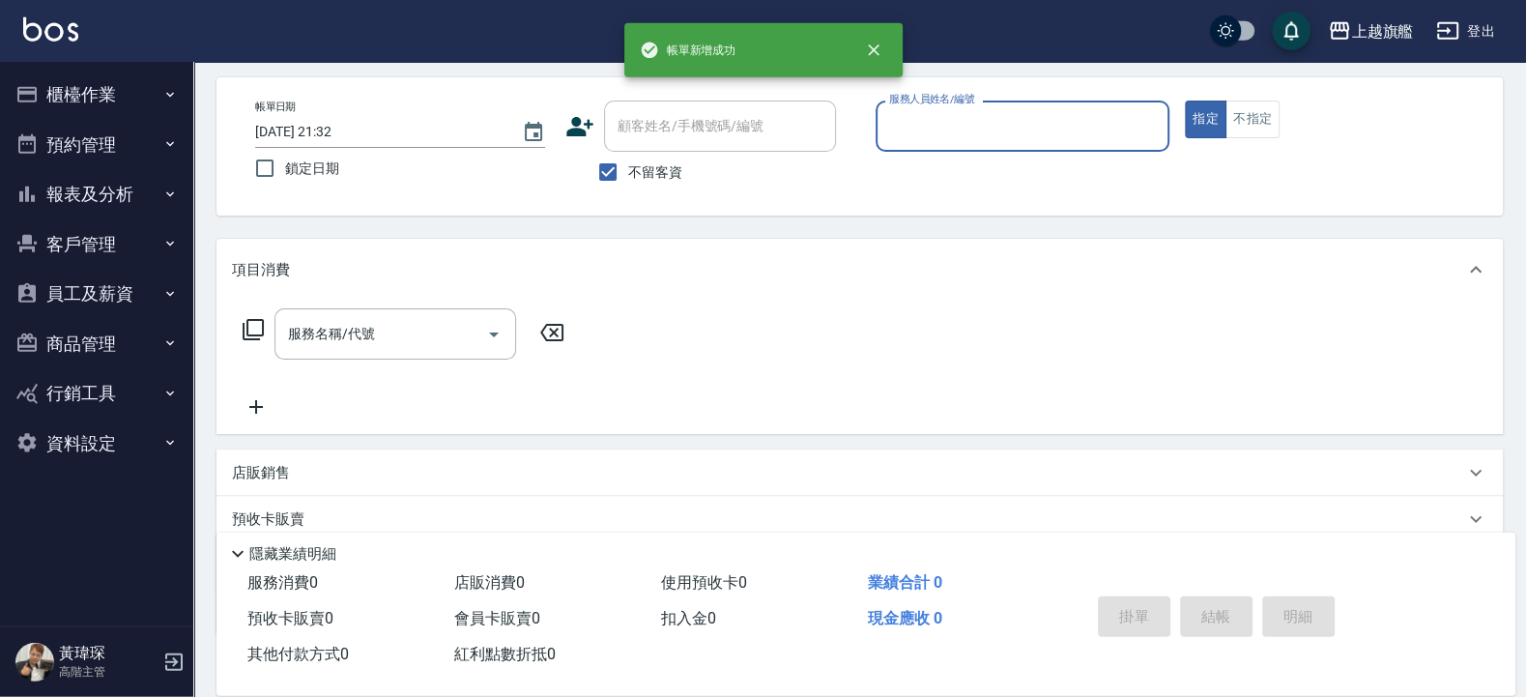
scroll to position [0, 0]
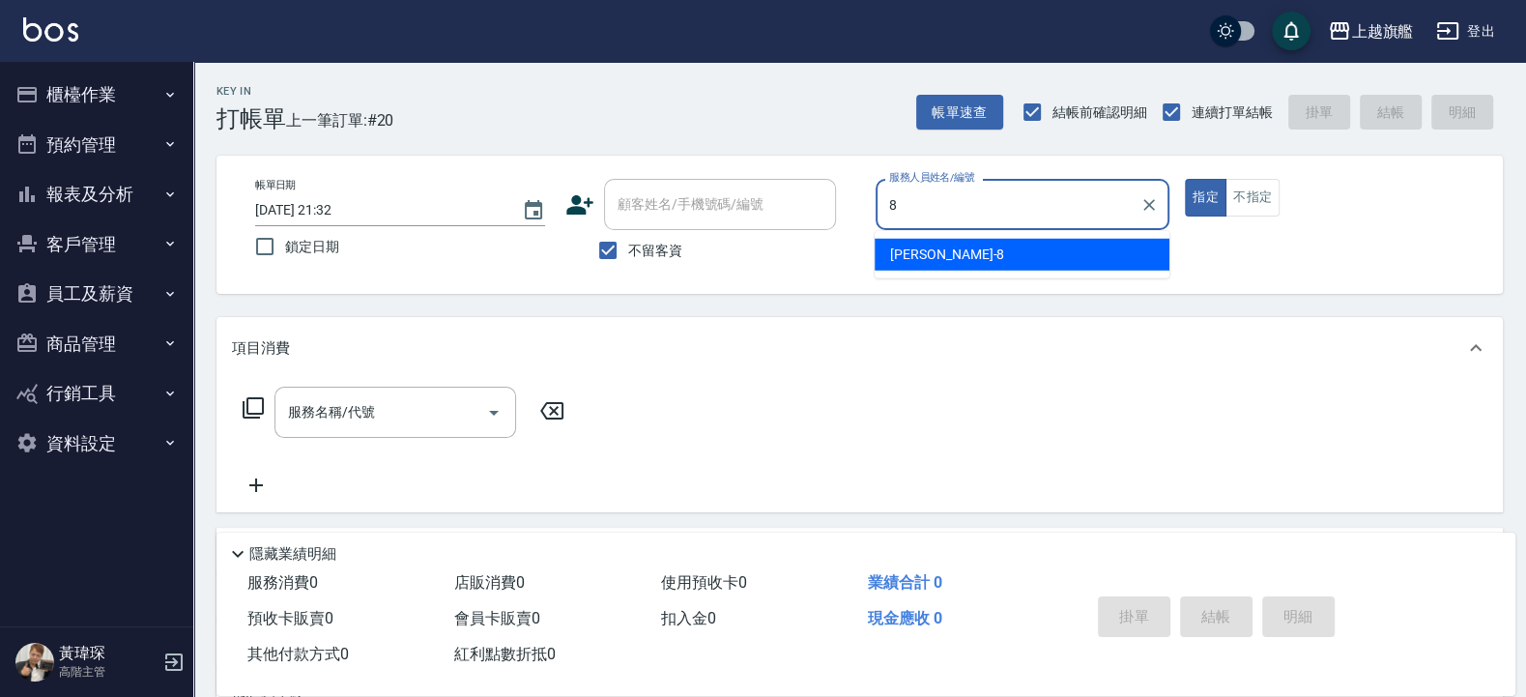
type input "周秀娟-8"
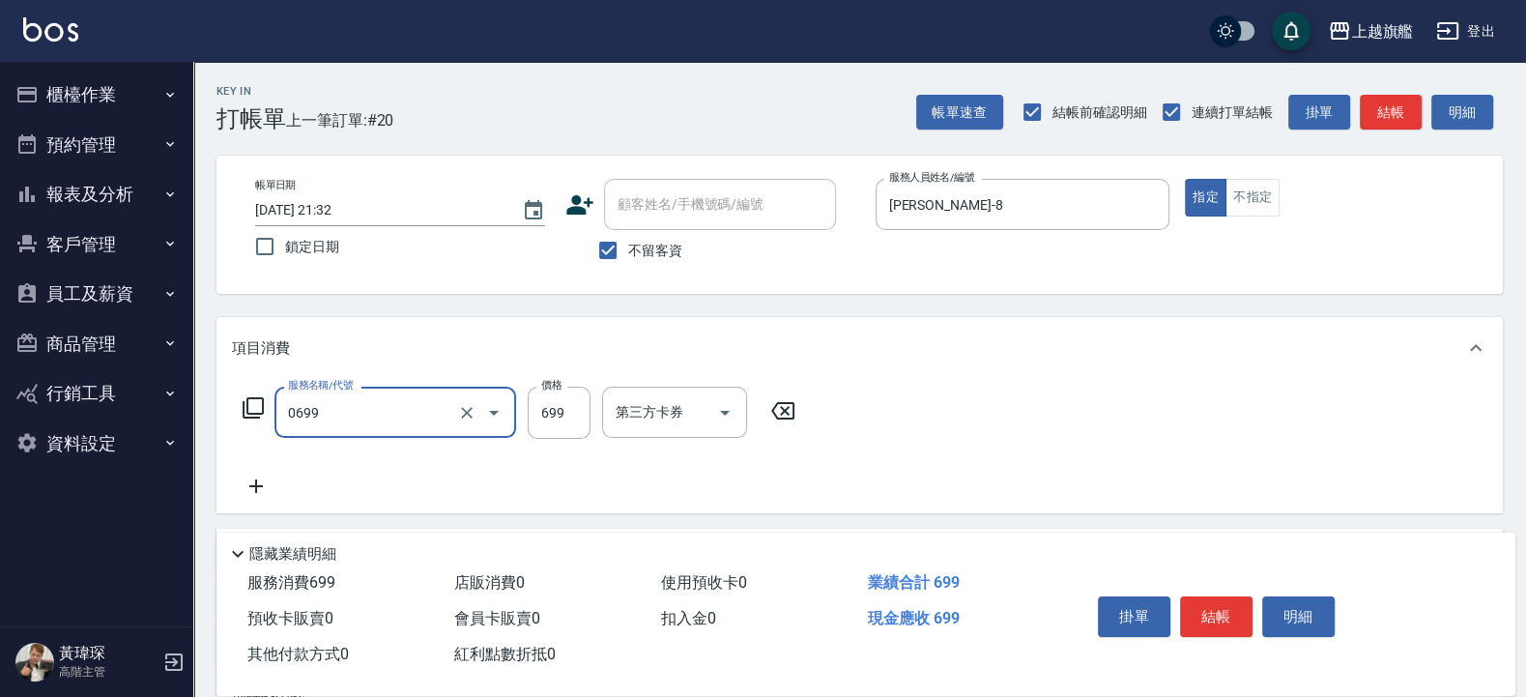
type input "精油SPA(0699)"
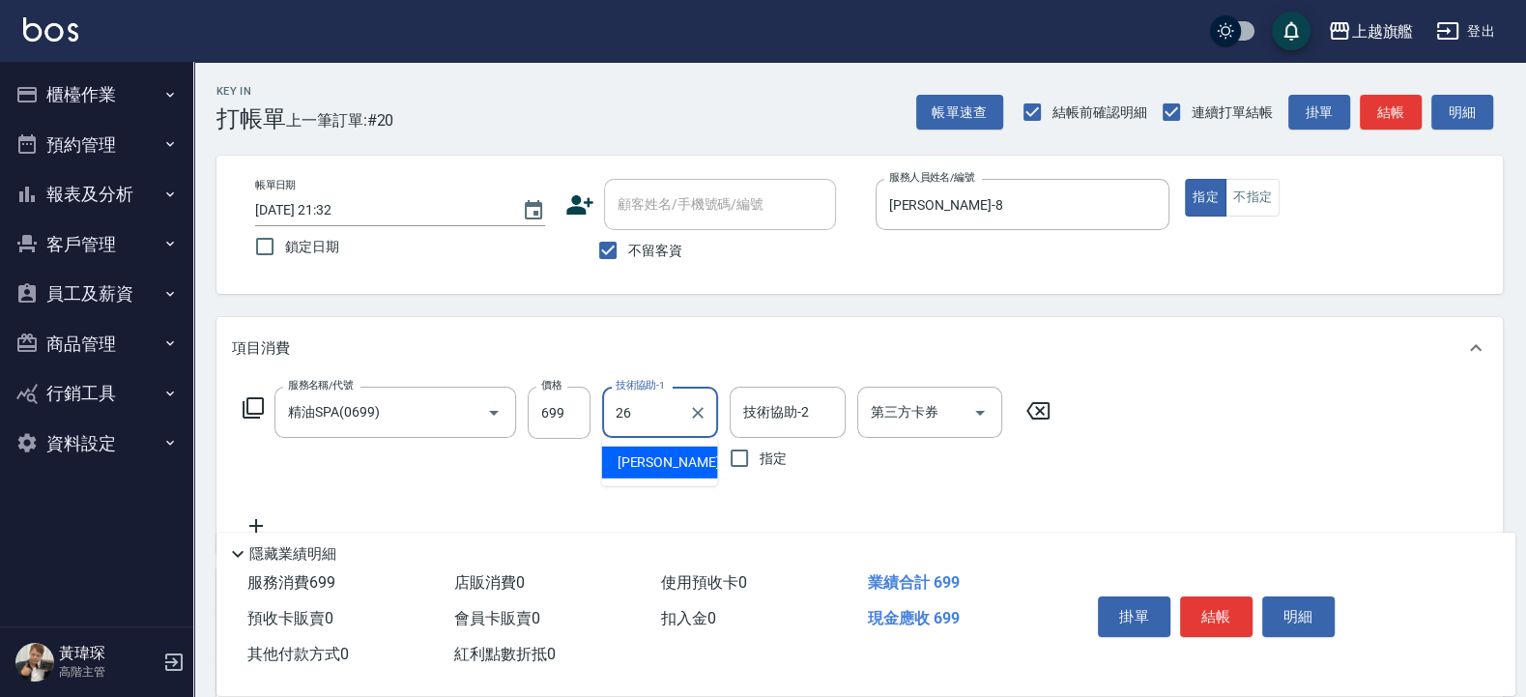
type input "陳祈聿-26"
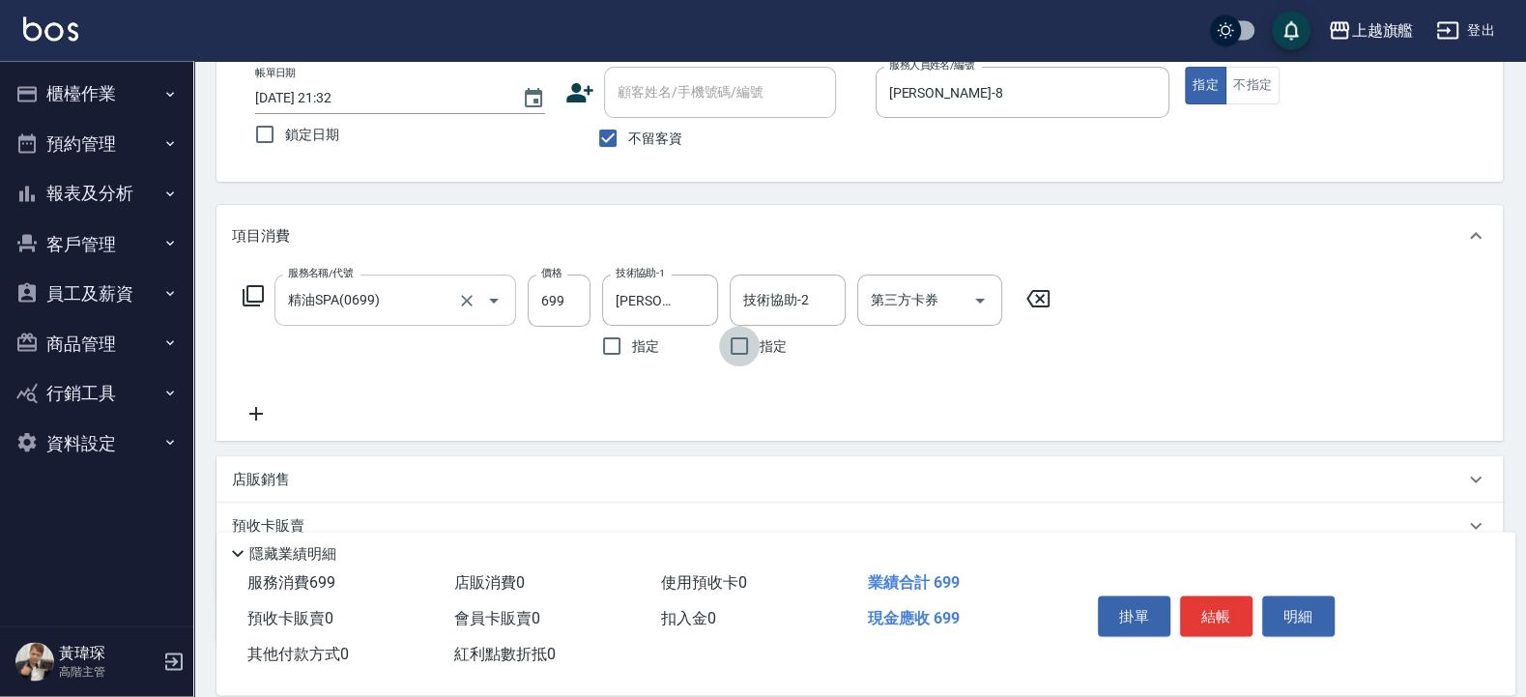
scroll to position [116, 0]
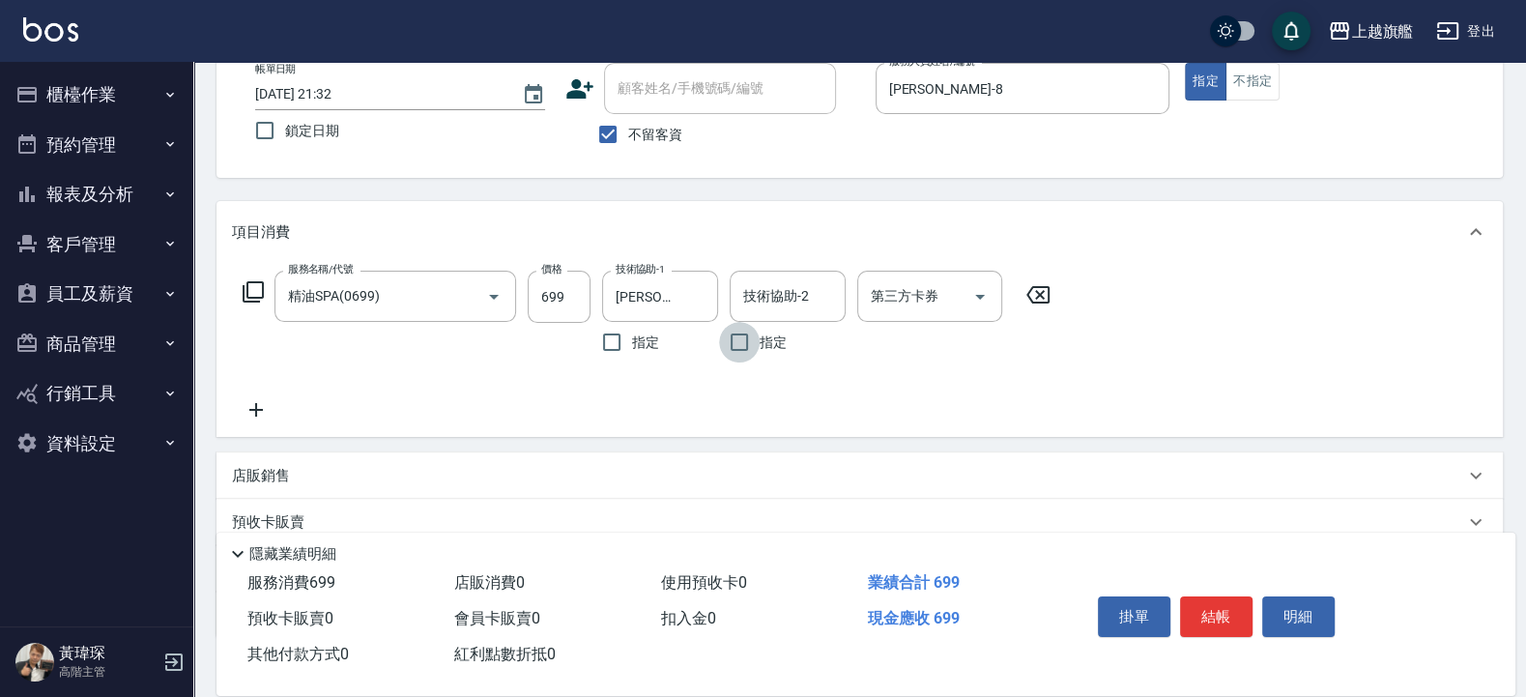
click at [266, 405] on icon at bounding box center [256, 409] width 48 height 23
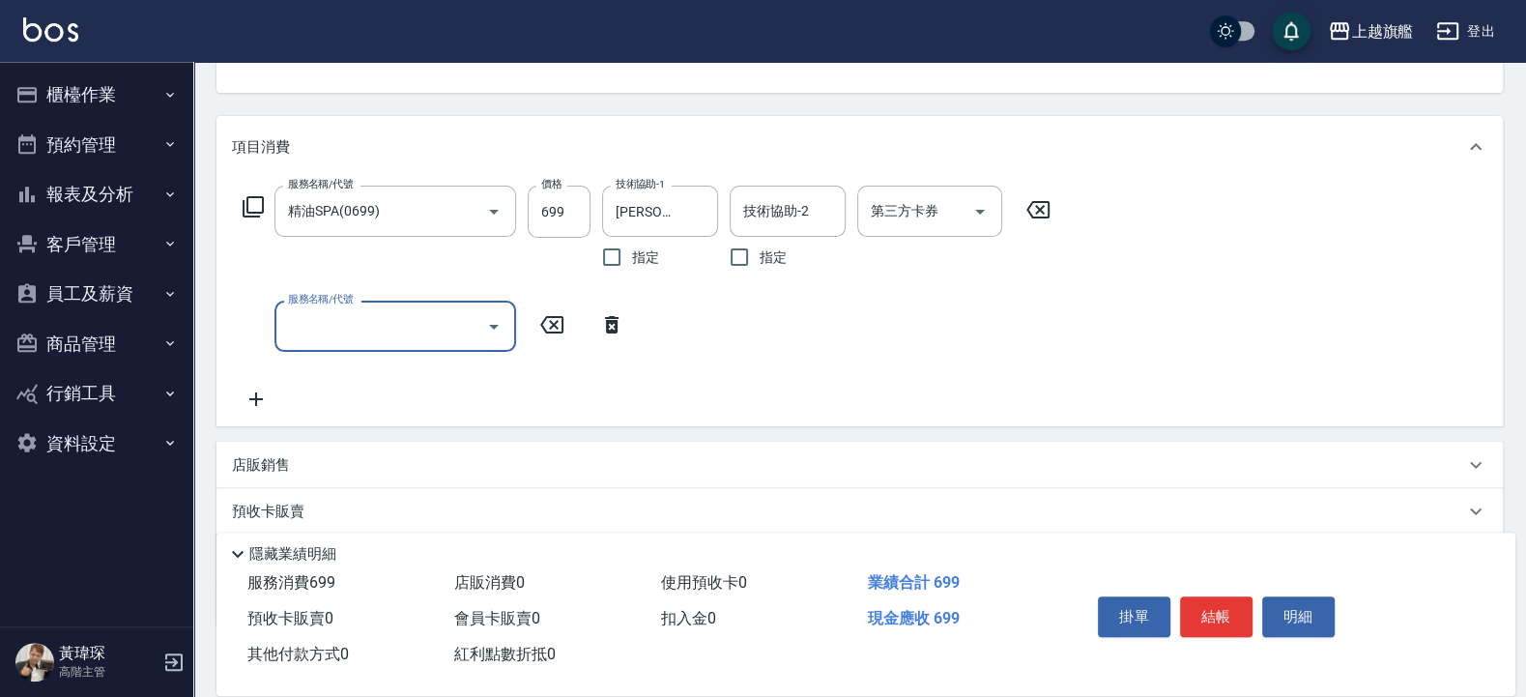
scroll to position [232, 0]
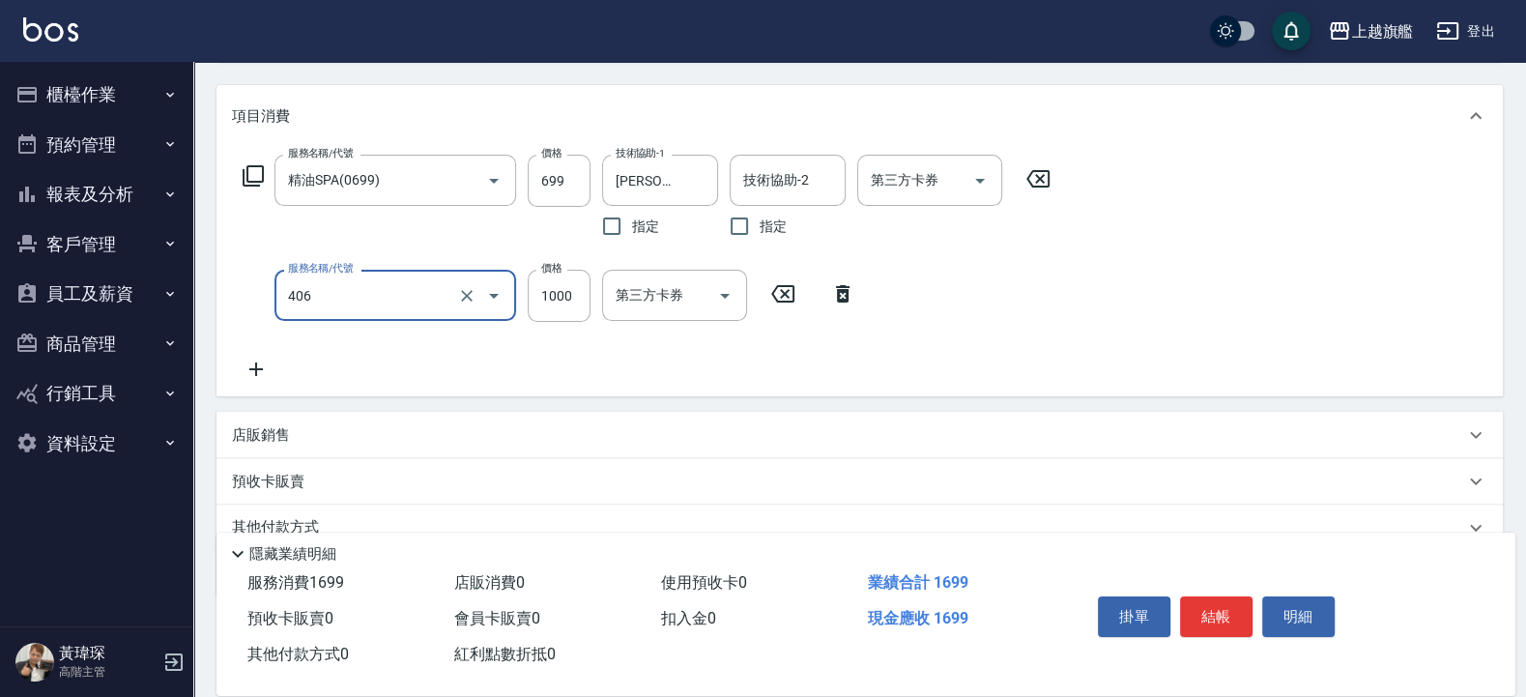
type input "水漾護1000(406)"
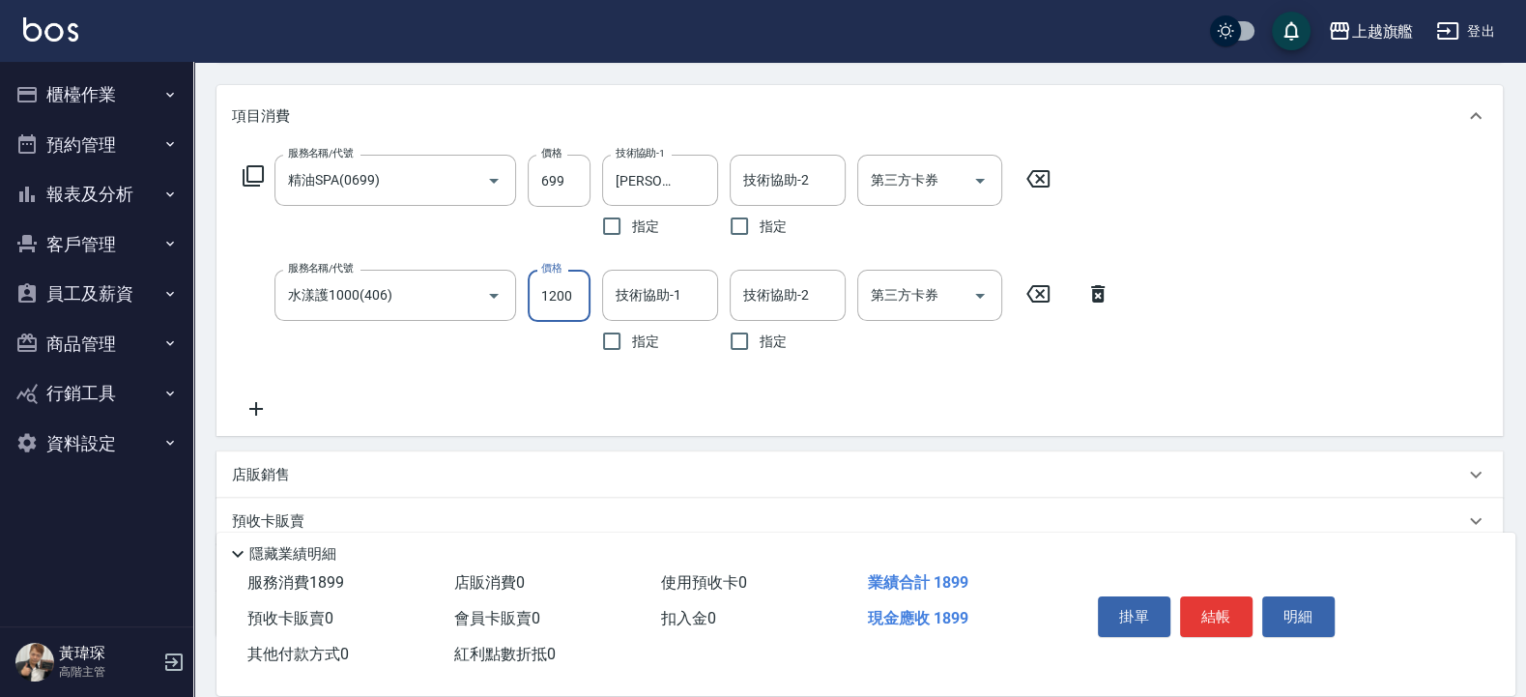
type input "1200"
type input "陳祈聿-26"
click at [252, 401] on icon at bounding box center [256, 408] width 48 height 23
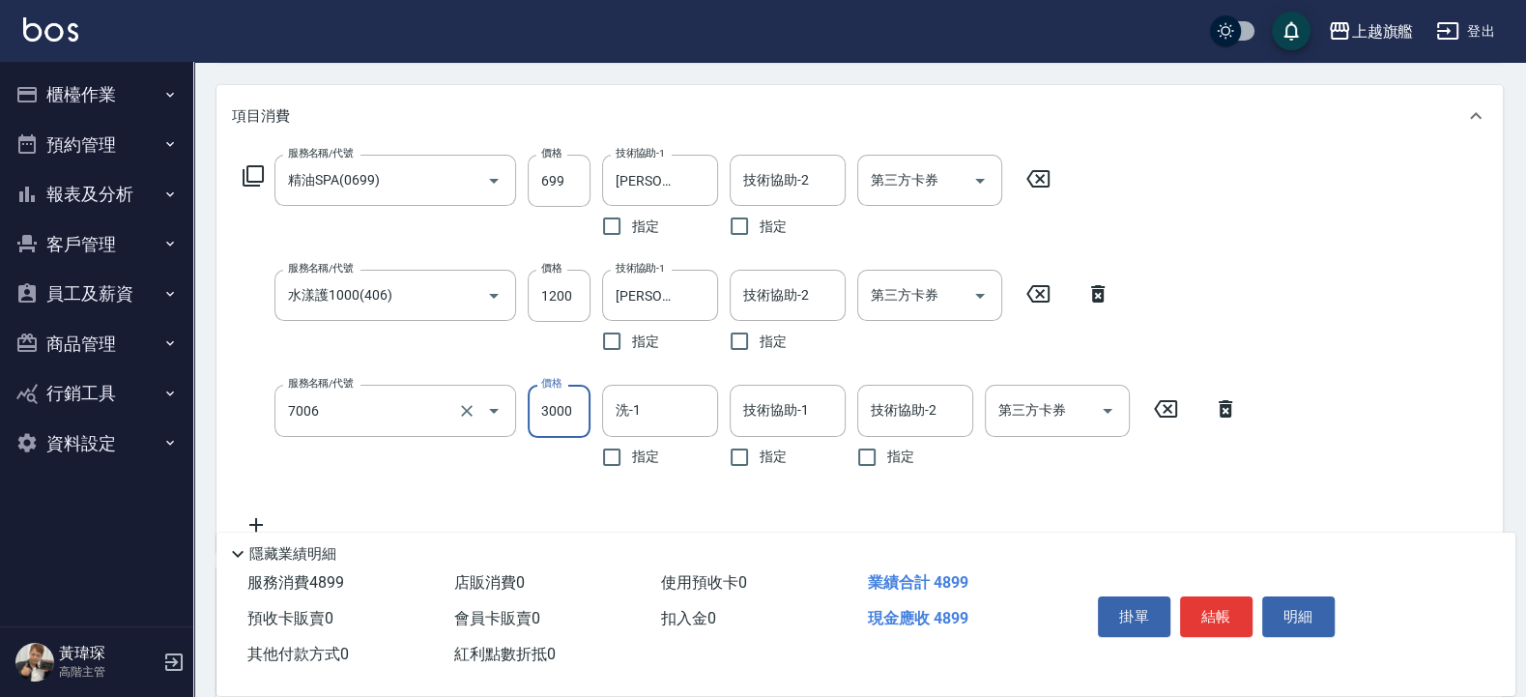
type input "重整(7006)"
type input "4000"
type input "陳祈聿-26"
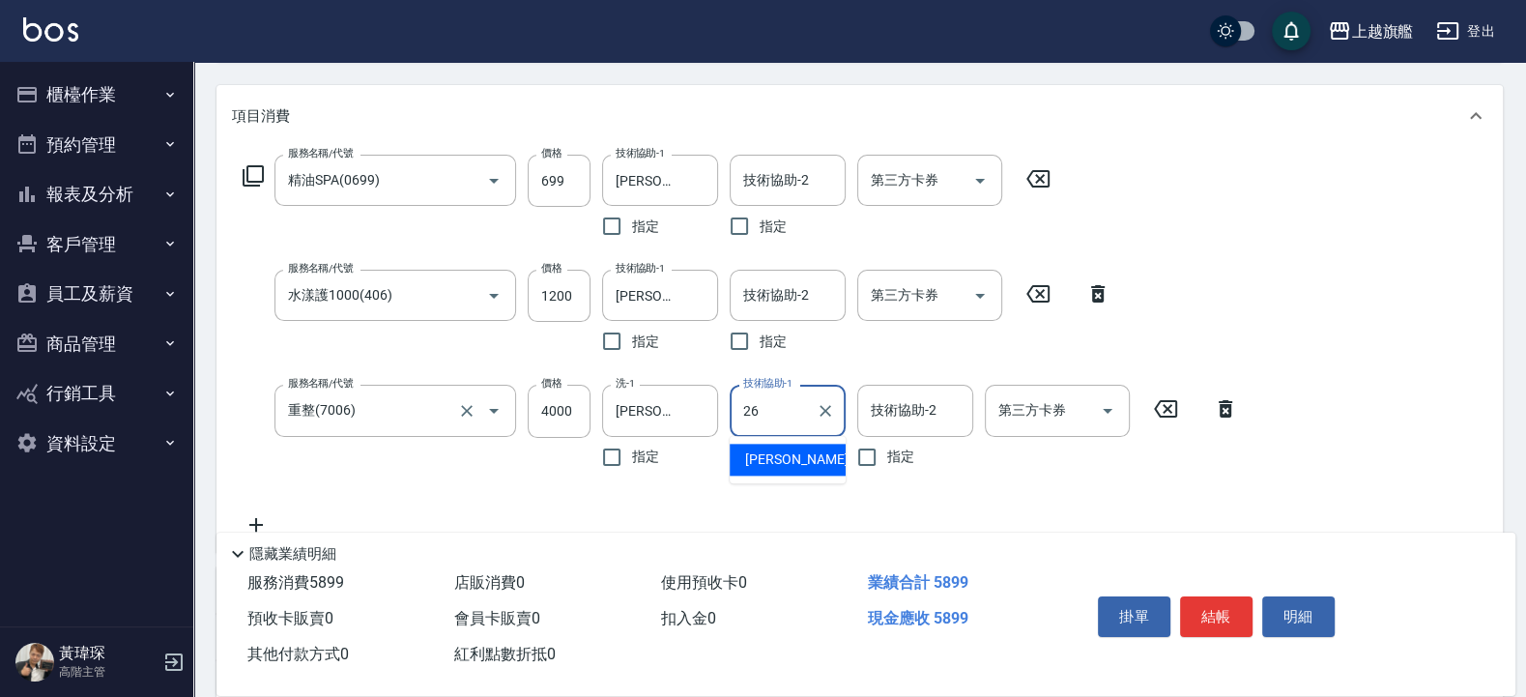
type input "陳祈聿-26"
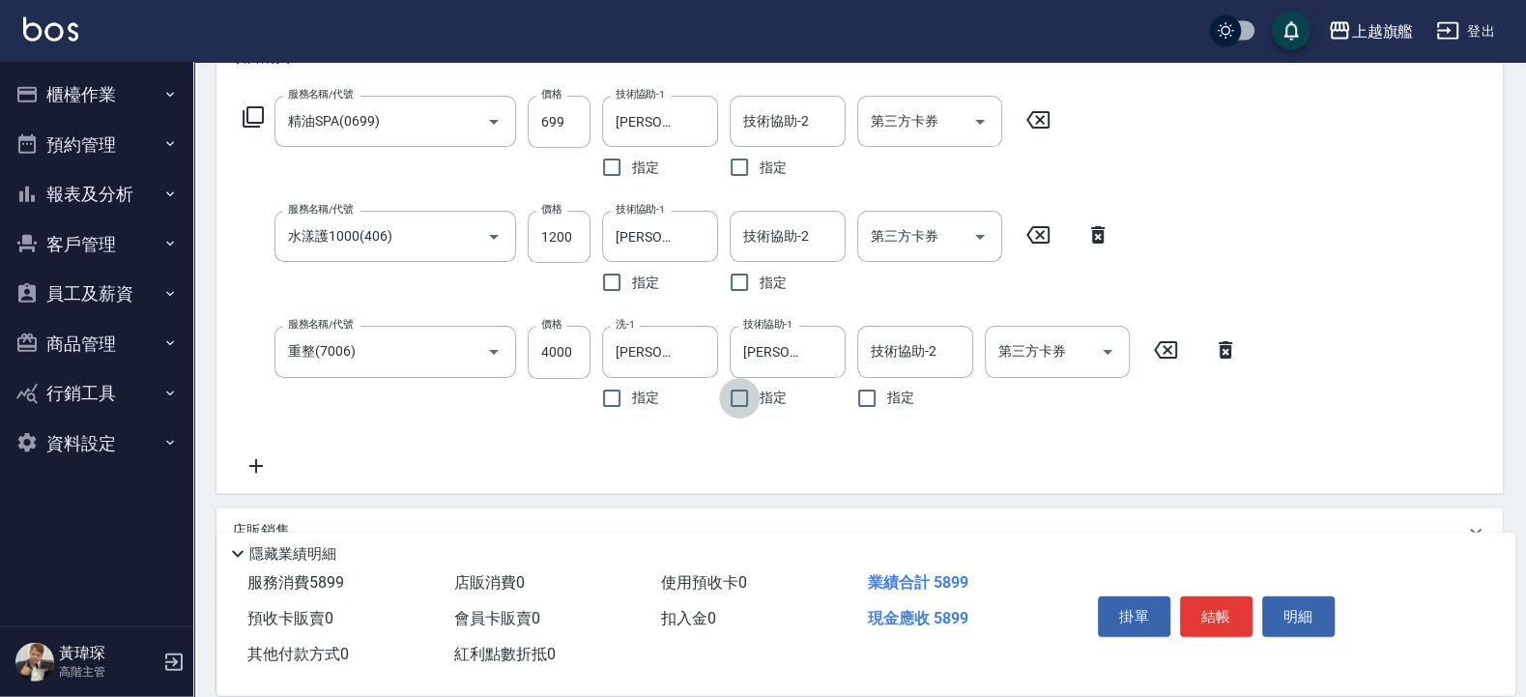
scroll to position [348, 0]
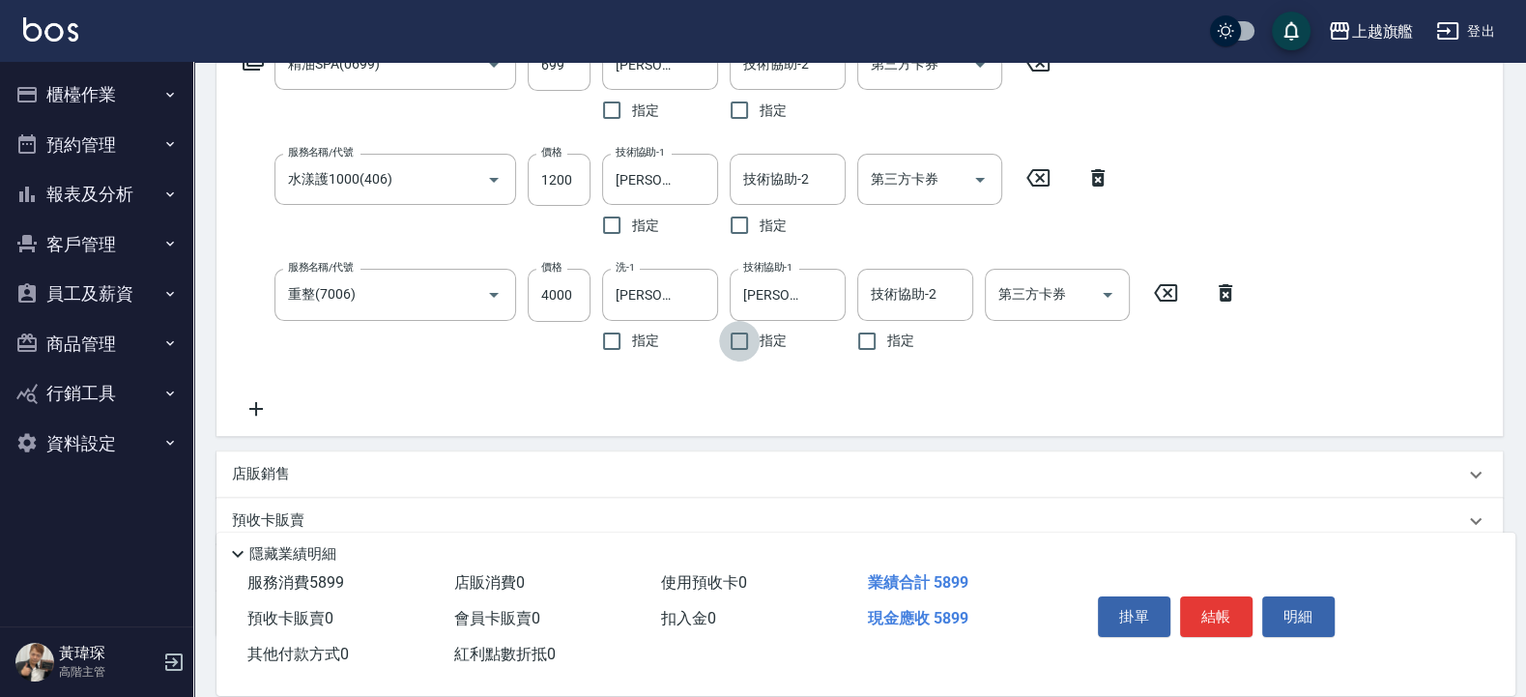
click at [274, 411] on icon at bounding box center [256, 408] width 48 height 23
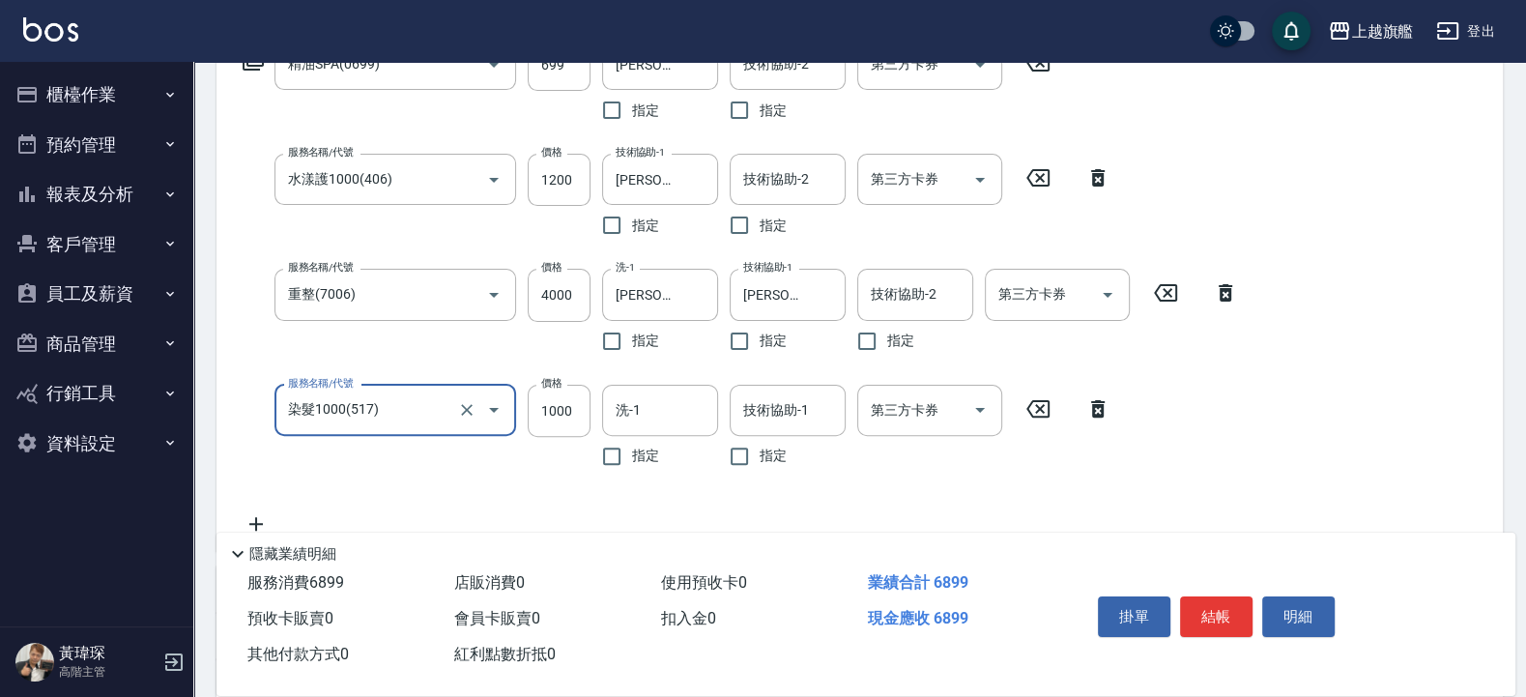
type input "染髮1000(517)"
type input "3000"
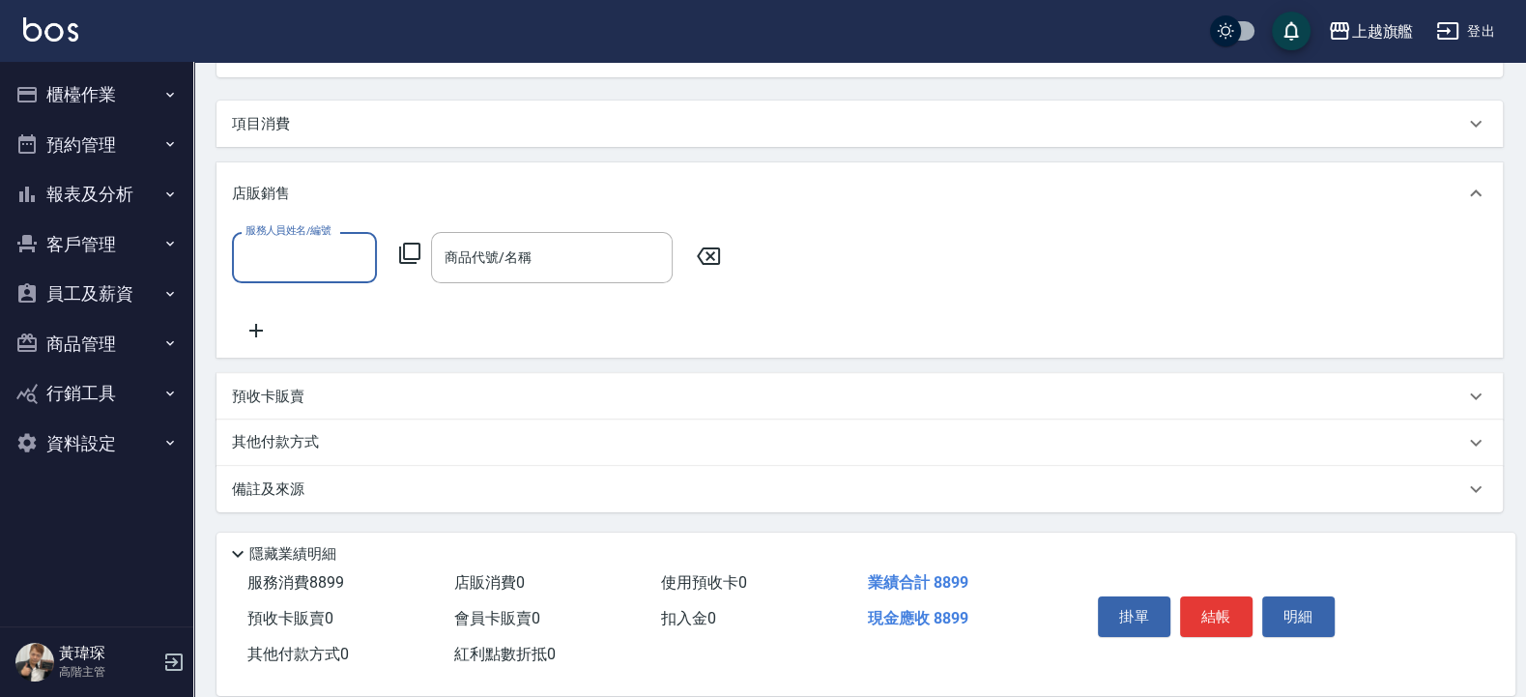
scroll to position [216, 0]
type input "周秀娟-8"
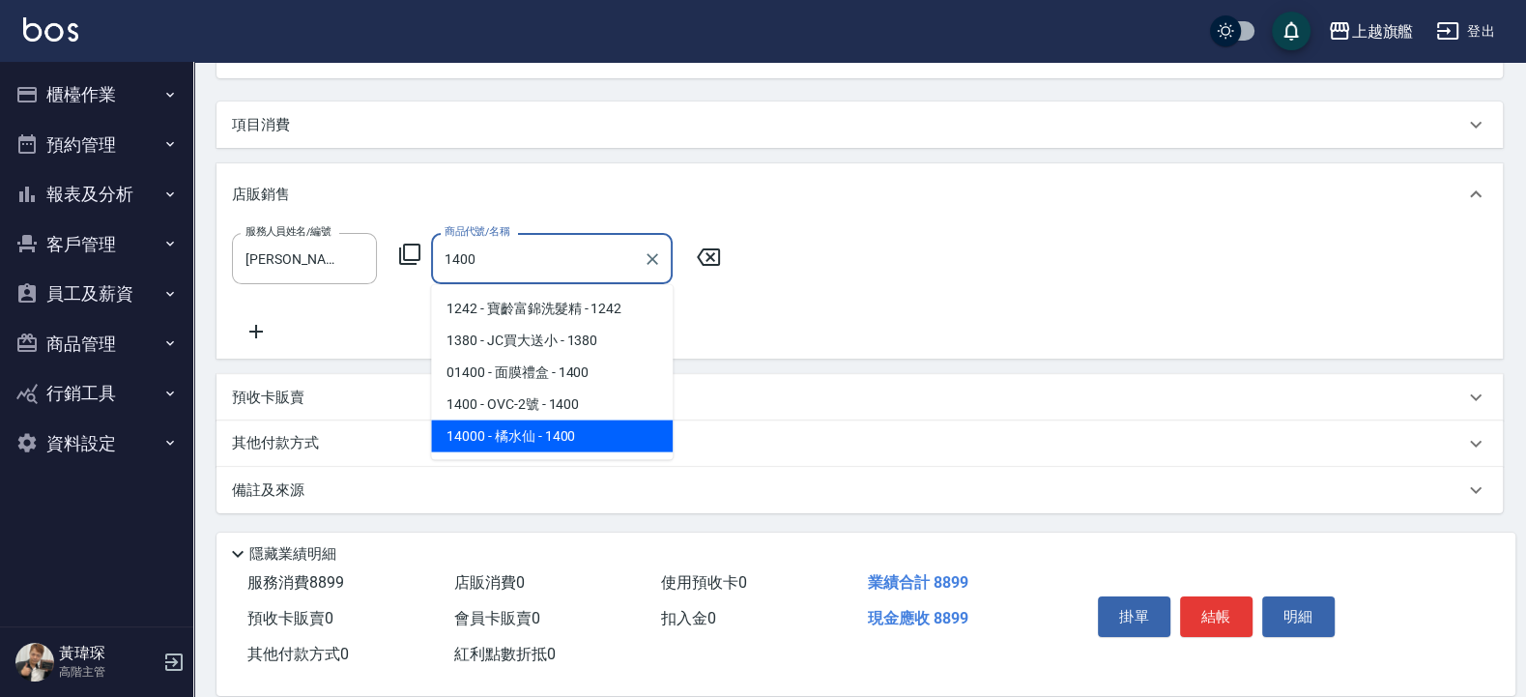
type input "[PERSON_NAME]"
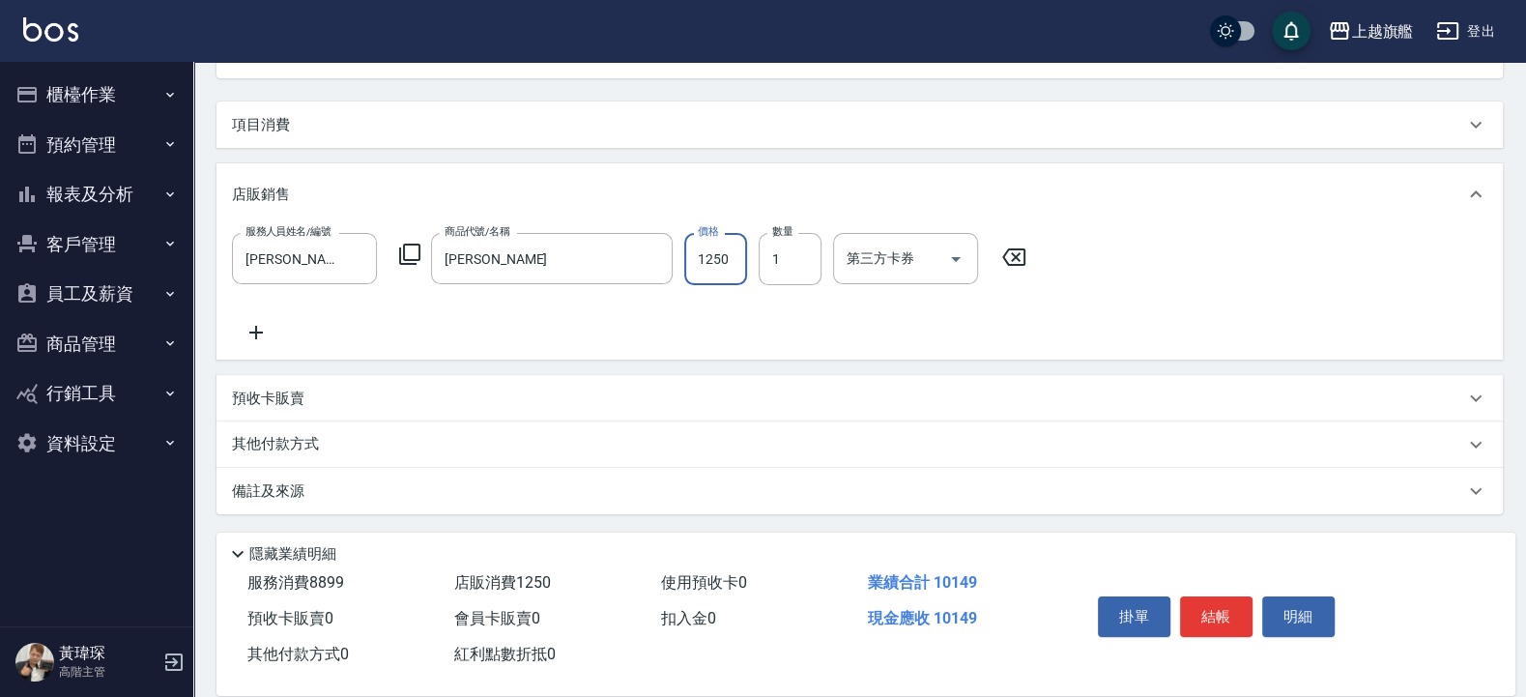
type input "1250"
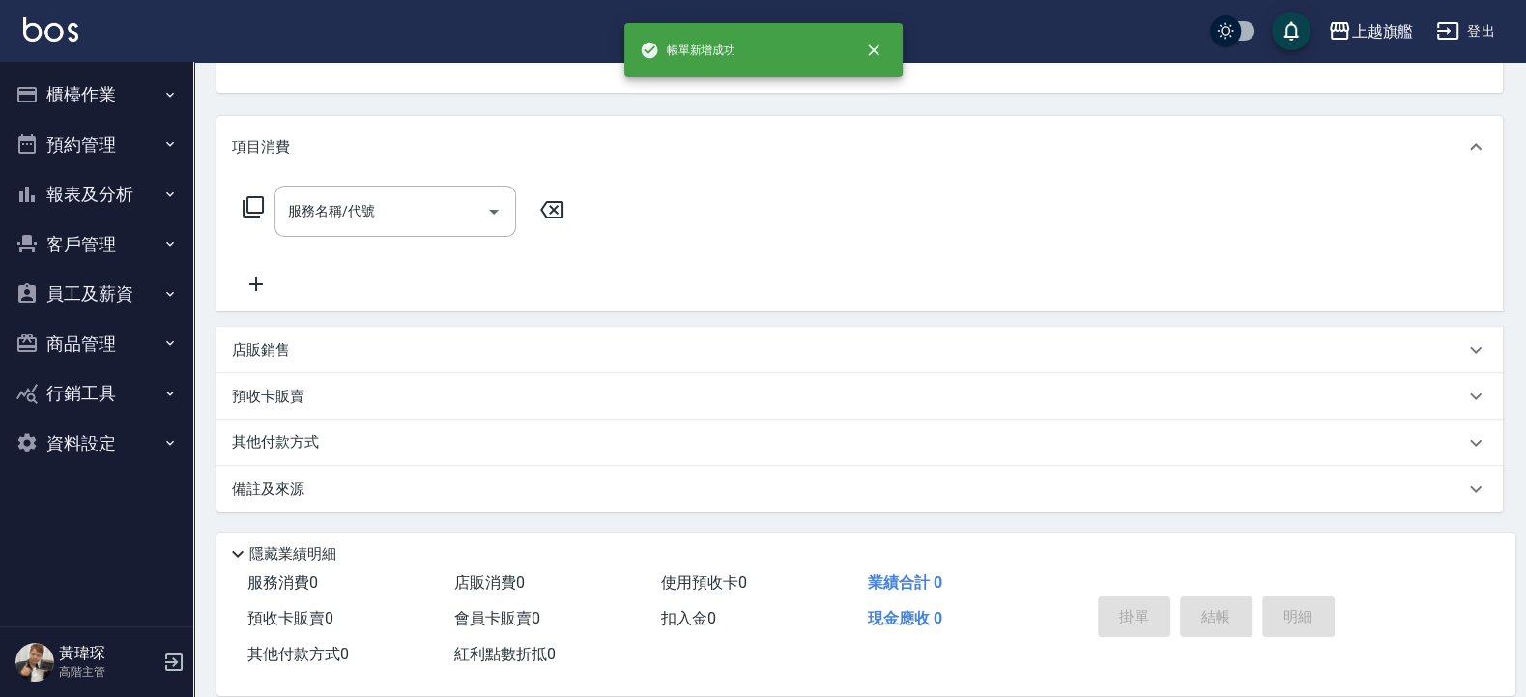
scroll to position [0, 0]
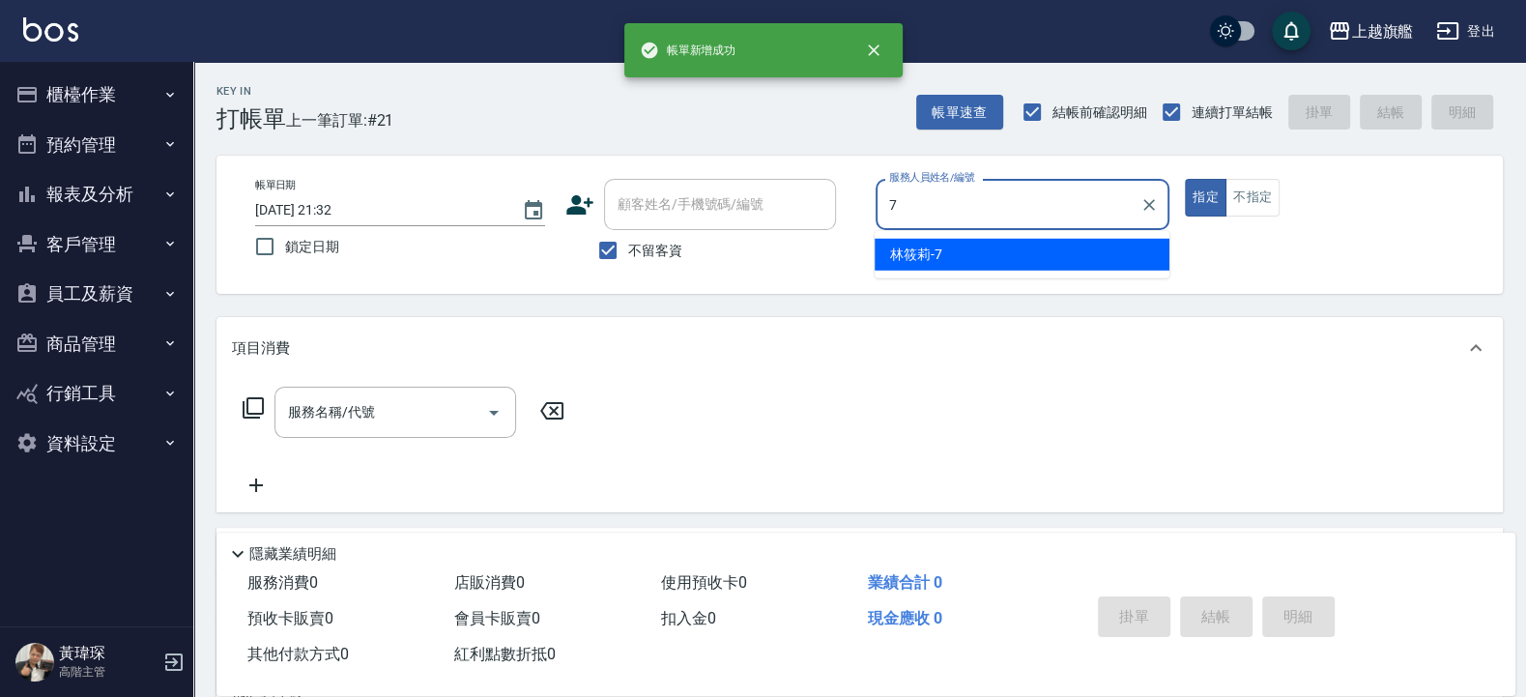
type input "林筱莉-7"
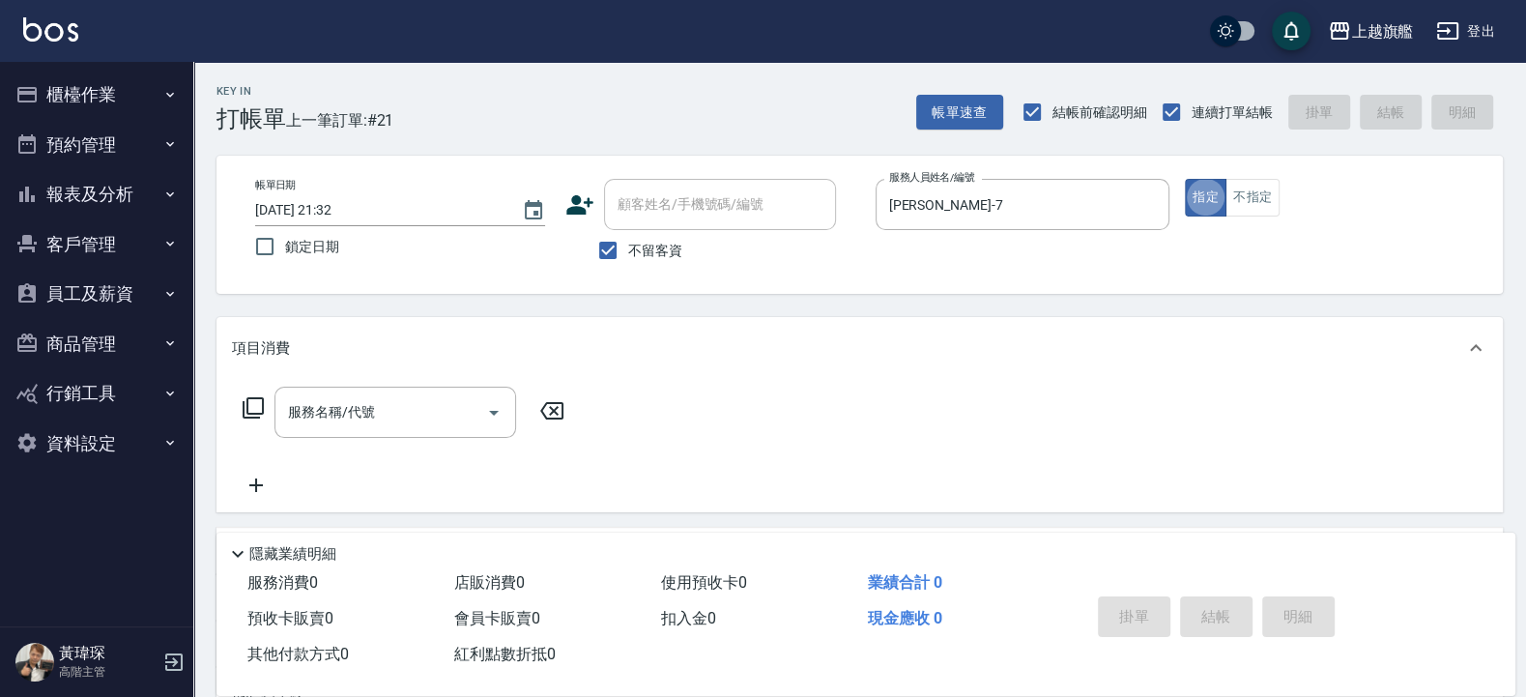
click at [655, 252] on span "不留客資" at bounding box center [655, 251] width 54 height 20
click at [628, 252] on input "不留客資" at bounding box center [608, 250] width 41 height 41
checkbox input "false"
click at [662, 213] on input "顧客姓名/手機號碼/編號" at bounding box center [706, 205] width 186 height 34
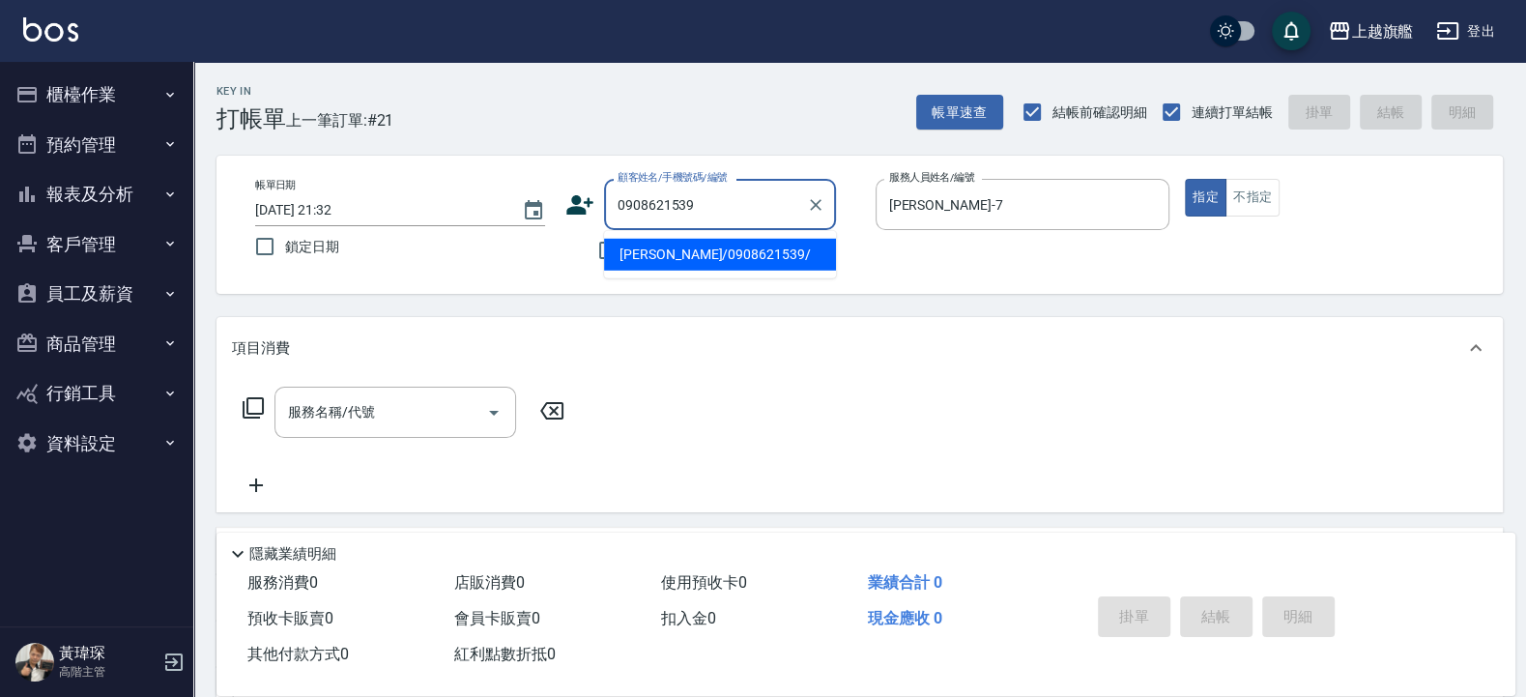
type input "陳盈佳/0908621539/"
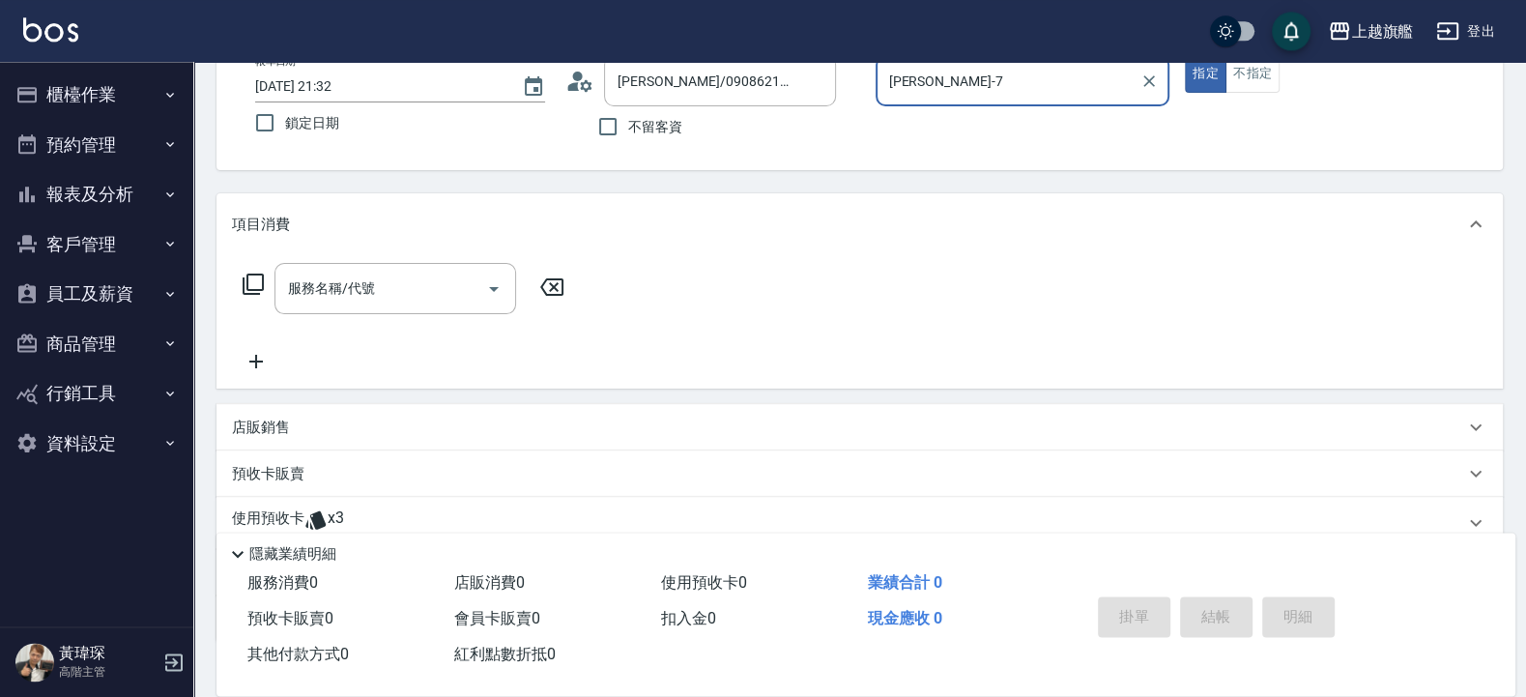
scroll to position [232, 0]
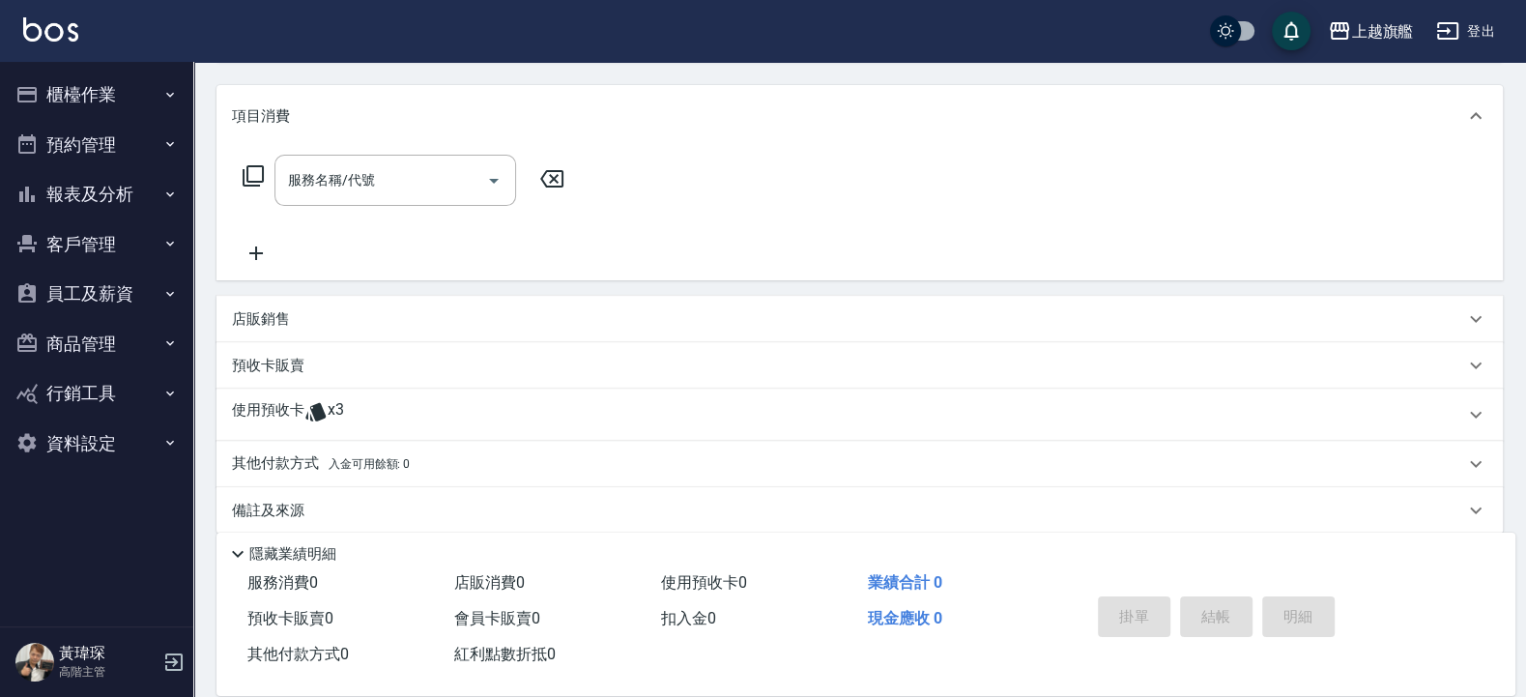
click at [351, 406] on div "使用預收卡 x3" at bounding box center [848, 414] width 1232 height 29
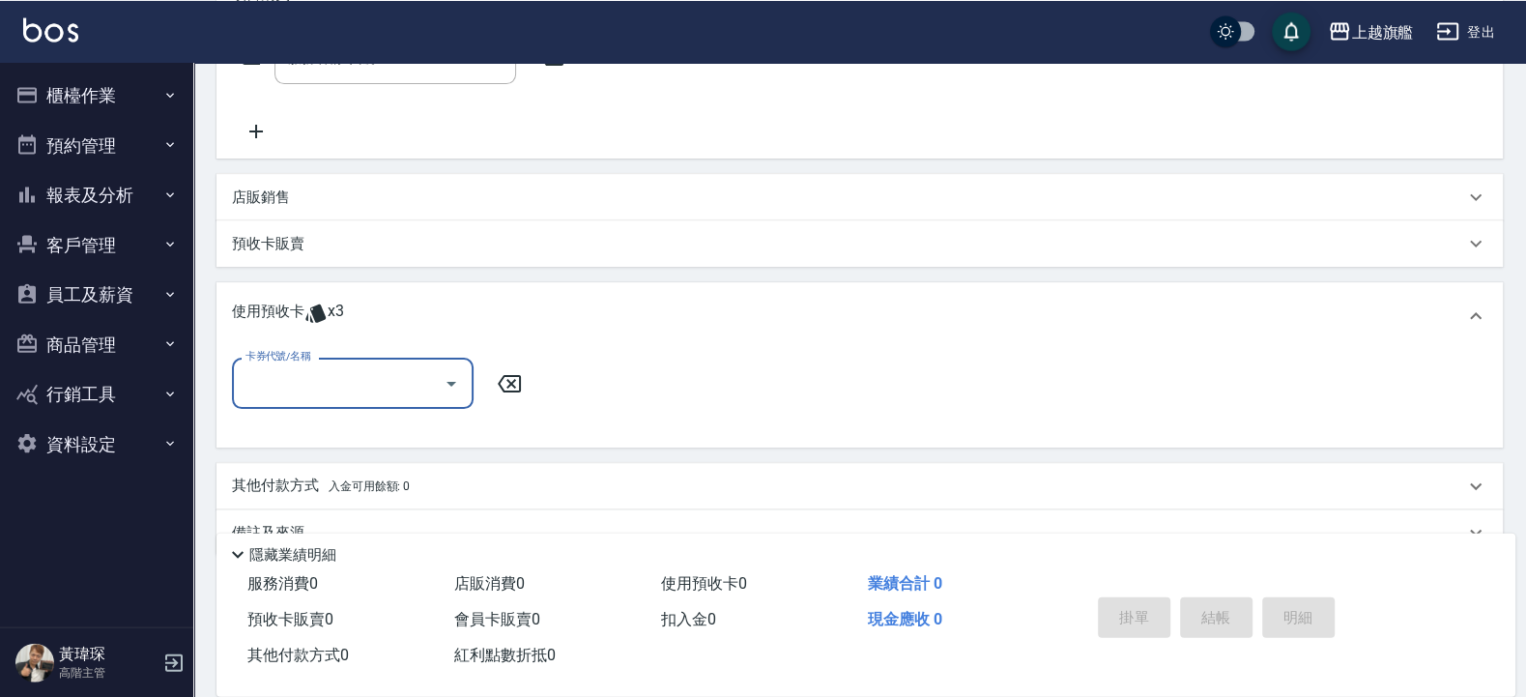
scroll to position [396, 0]
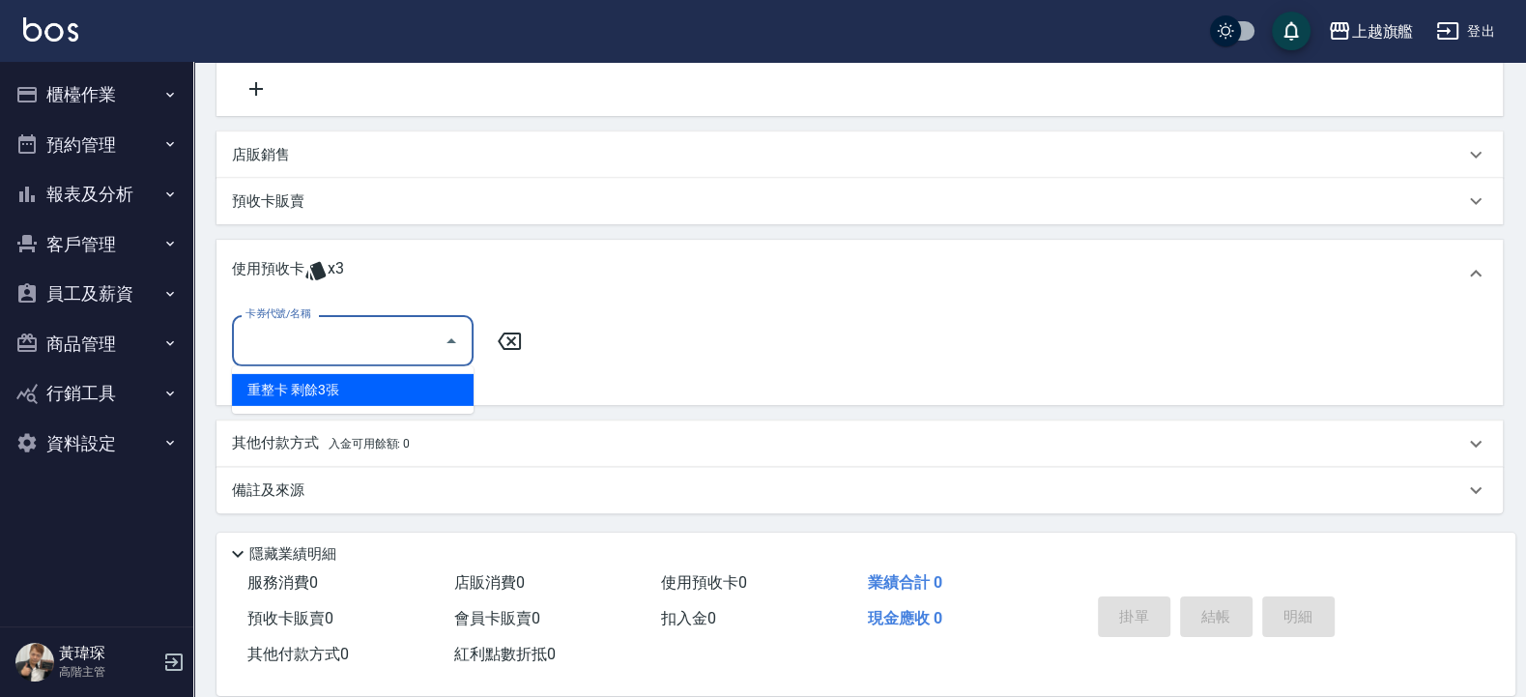
click at [320, 341] on input "卡券代號/名稱" at bounding box center [338, 341] width 195 height 34
click at [294, 392] on div "重整卡 剩餘3張" at bounding box center [353, 390] width 242 height 32
type input "重整卡"
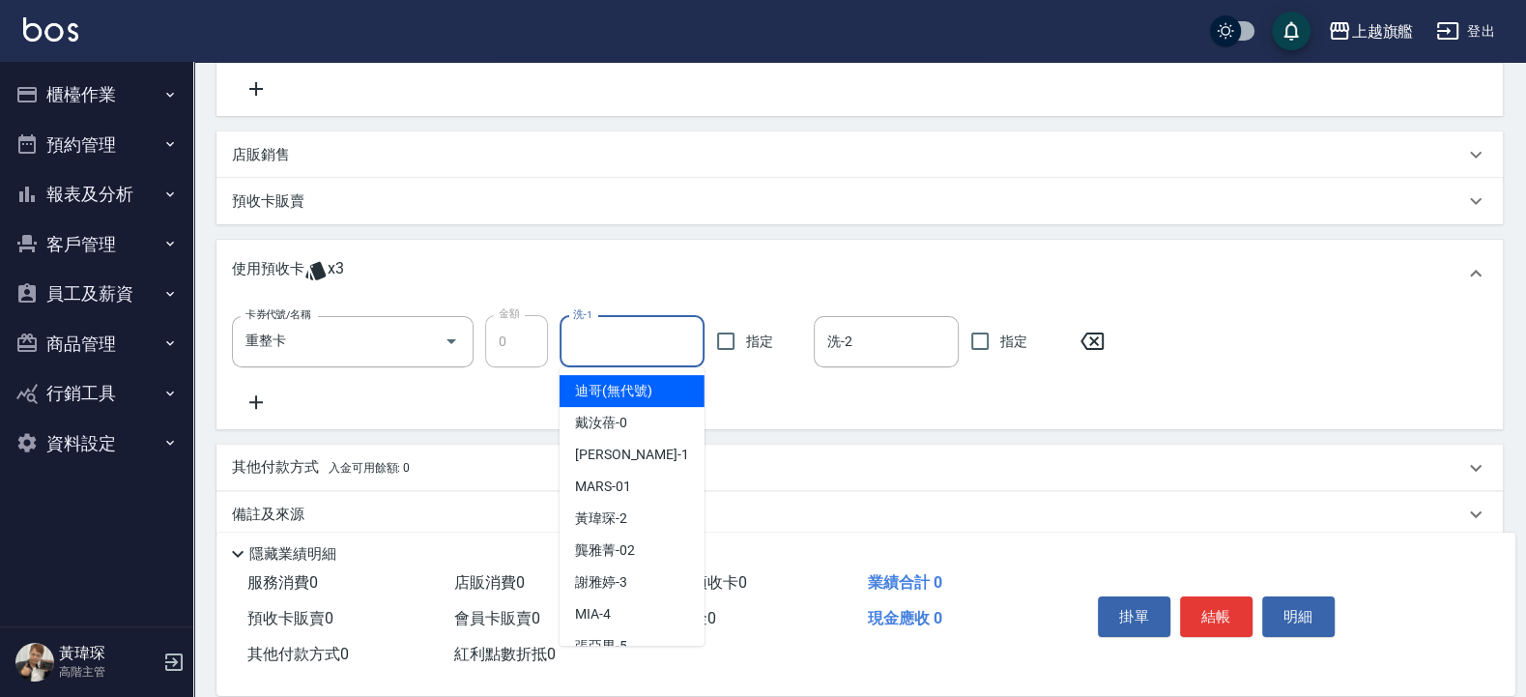
click at [639, 344] on input "洗-1" at bounding box center [632, 342] width 128 height 34
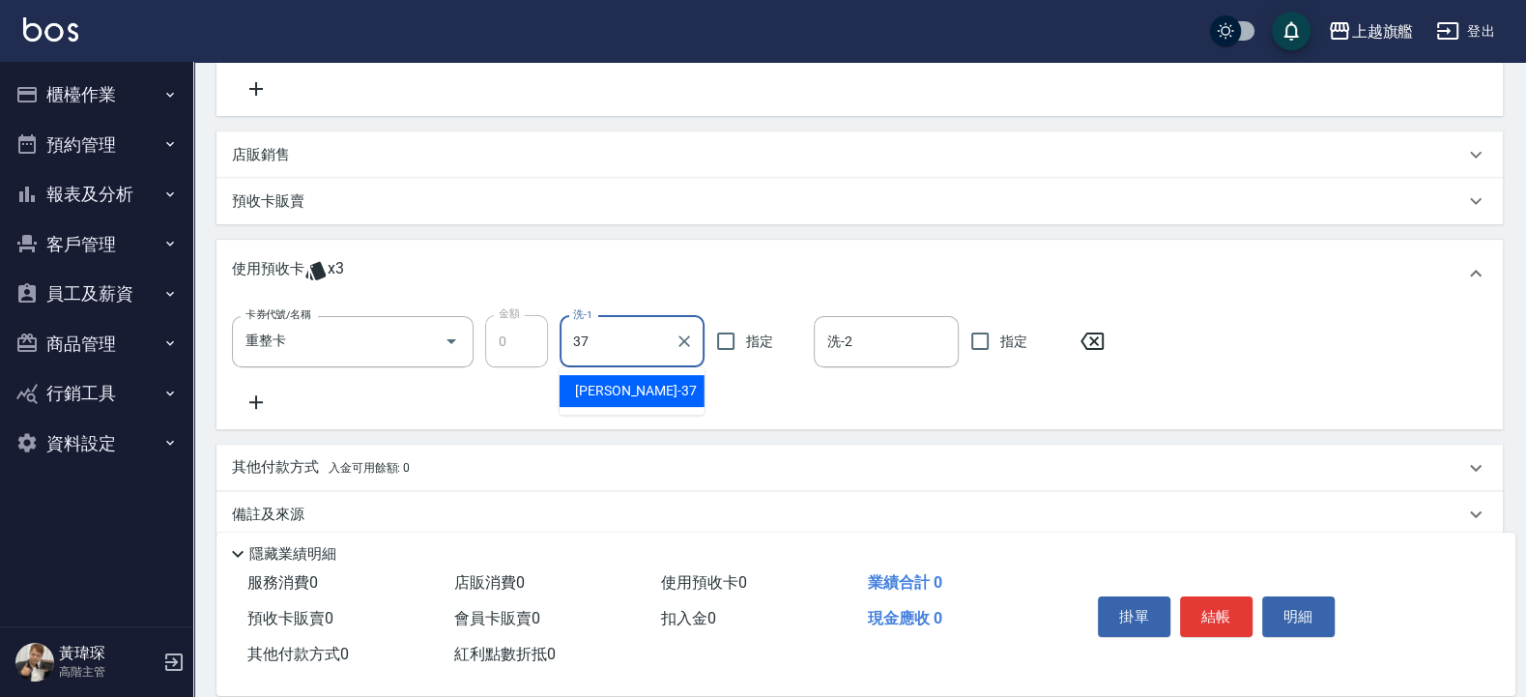
type input "林智慧-37"
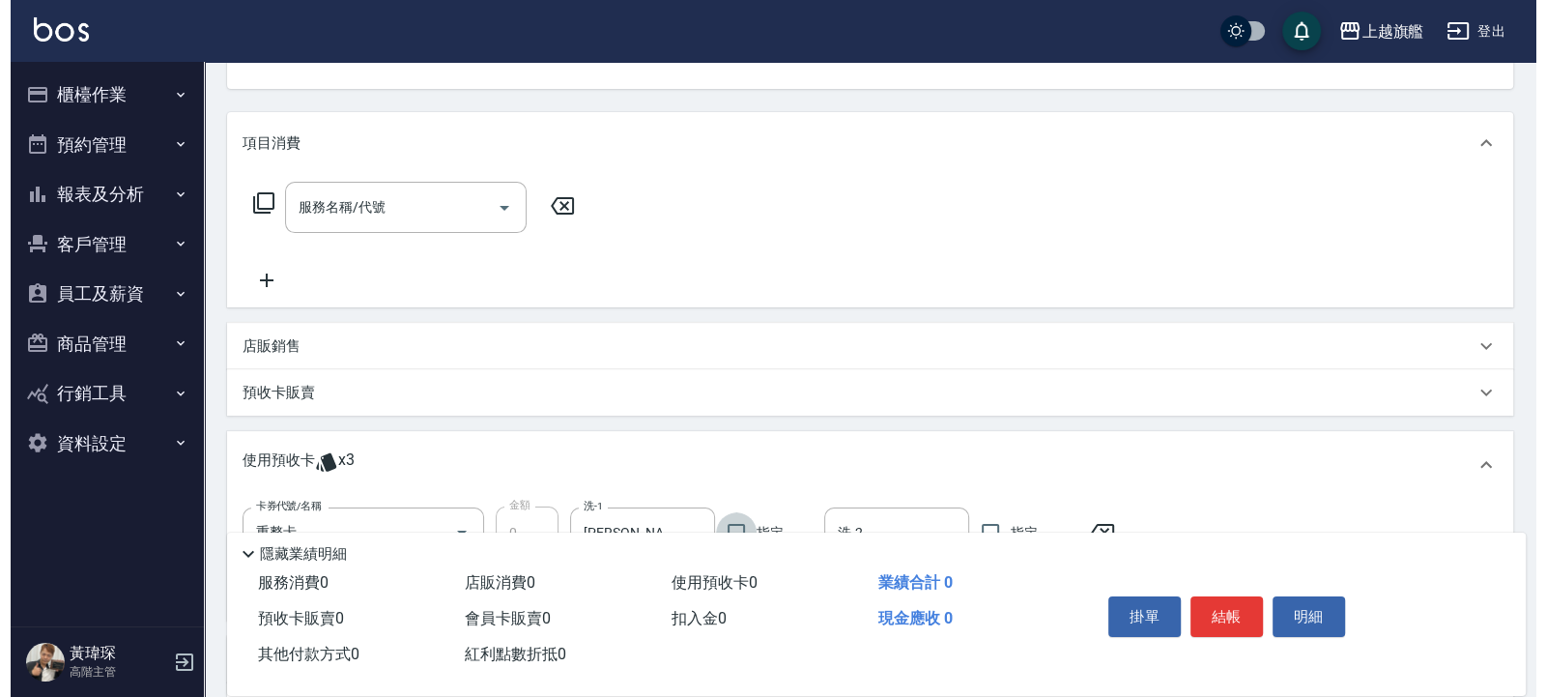
scroll to position [48, 0]
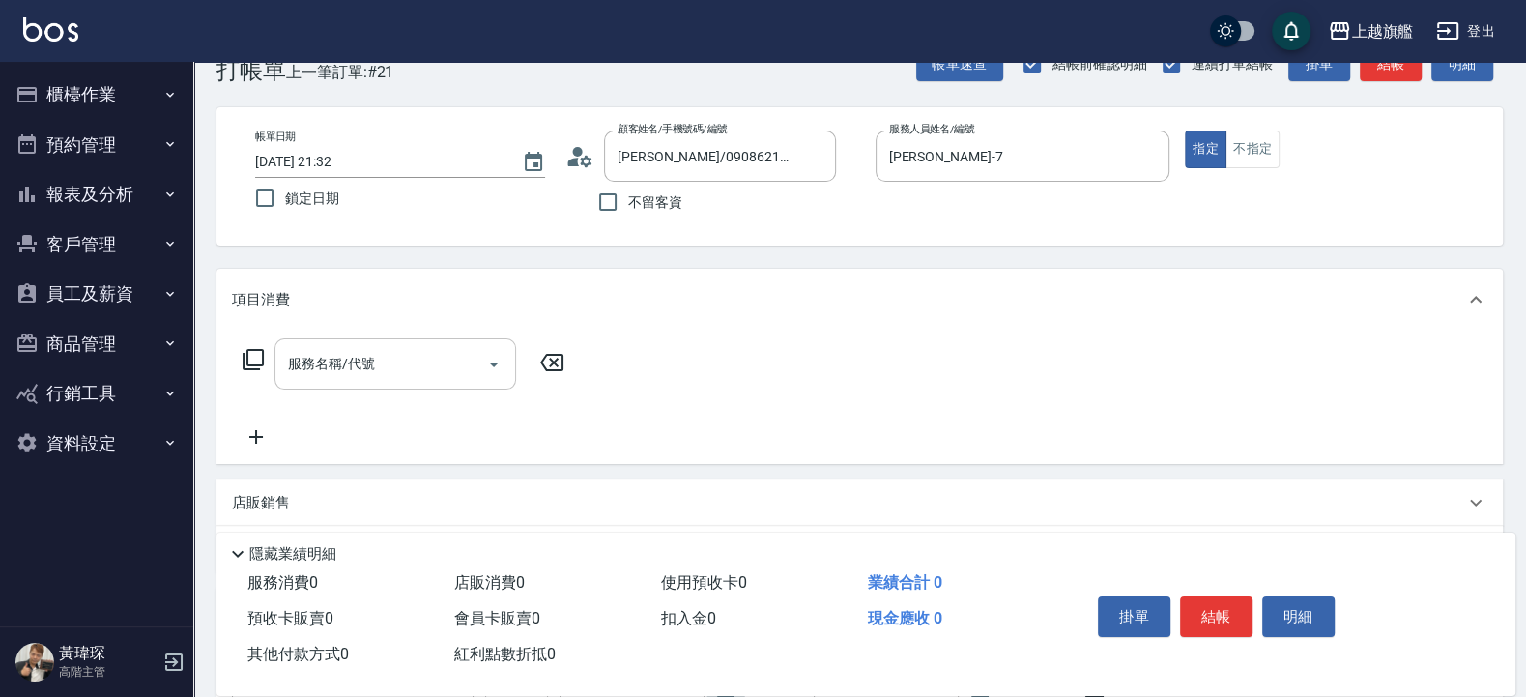
click at [332, 361] on input "服務名稱/代號" at bounding box center [380, 364] width 195 height 34
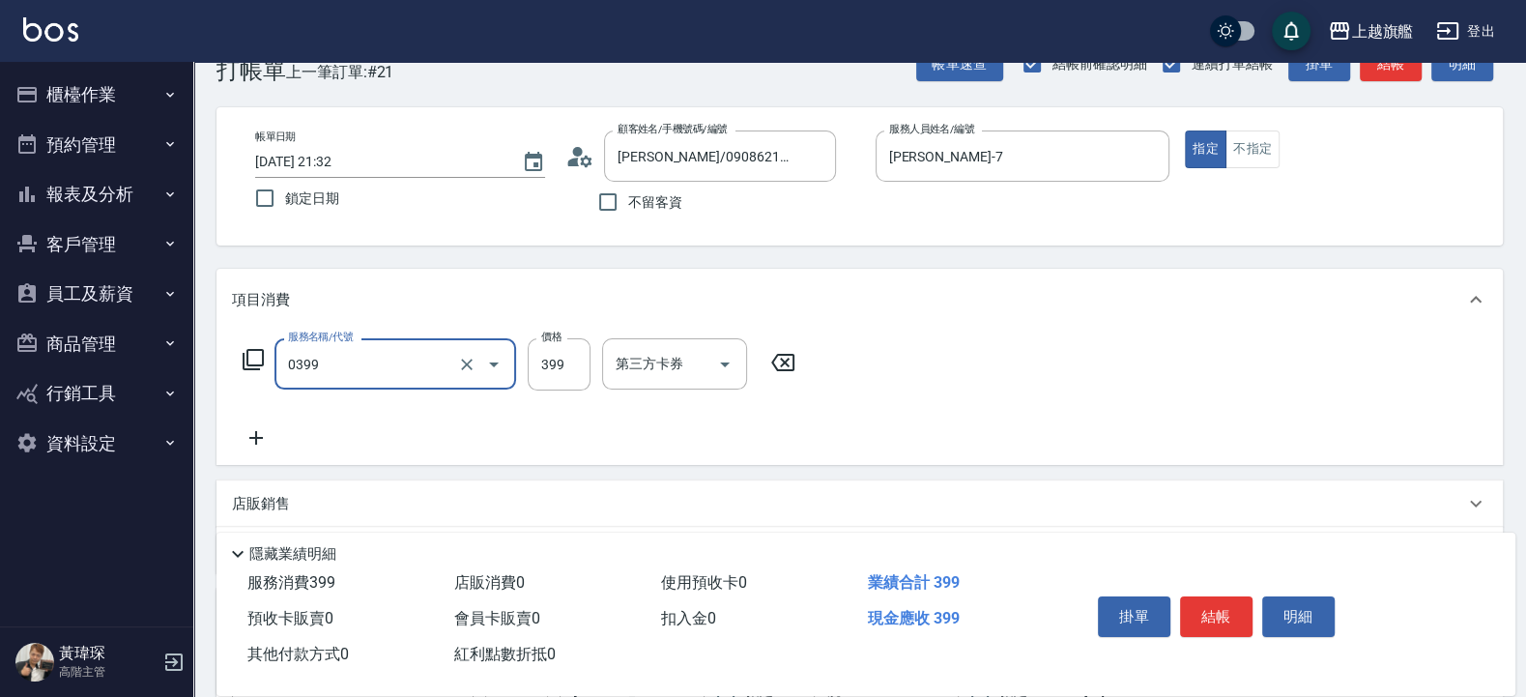
type input "海鹽SPA(0399)"
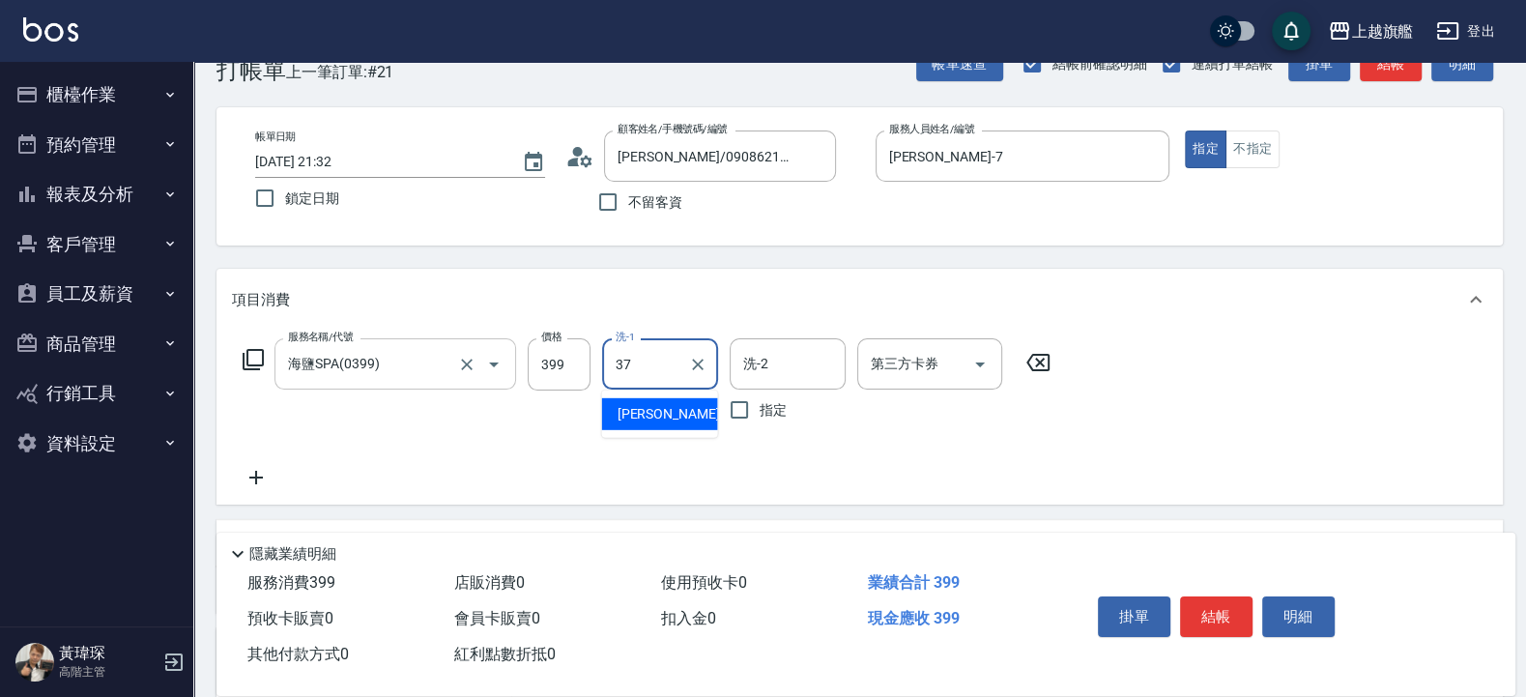
type input "林智慧-37"
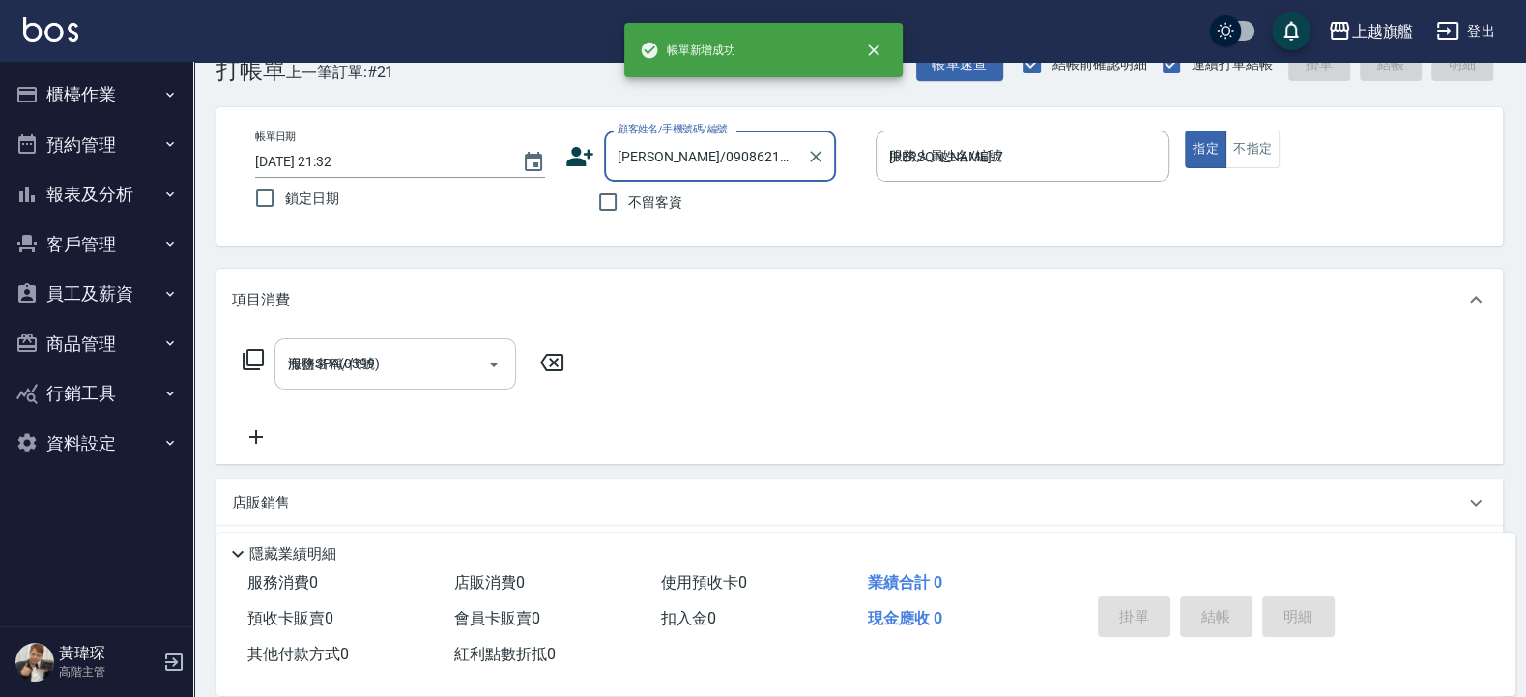
type input "2025/09/10 21:33"
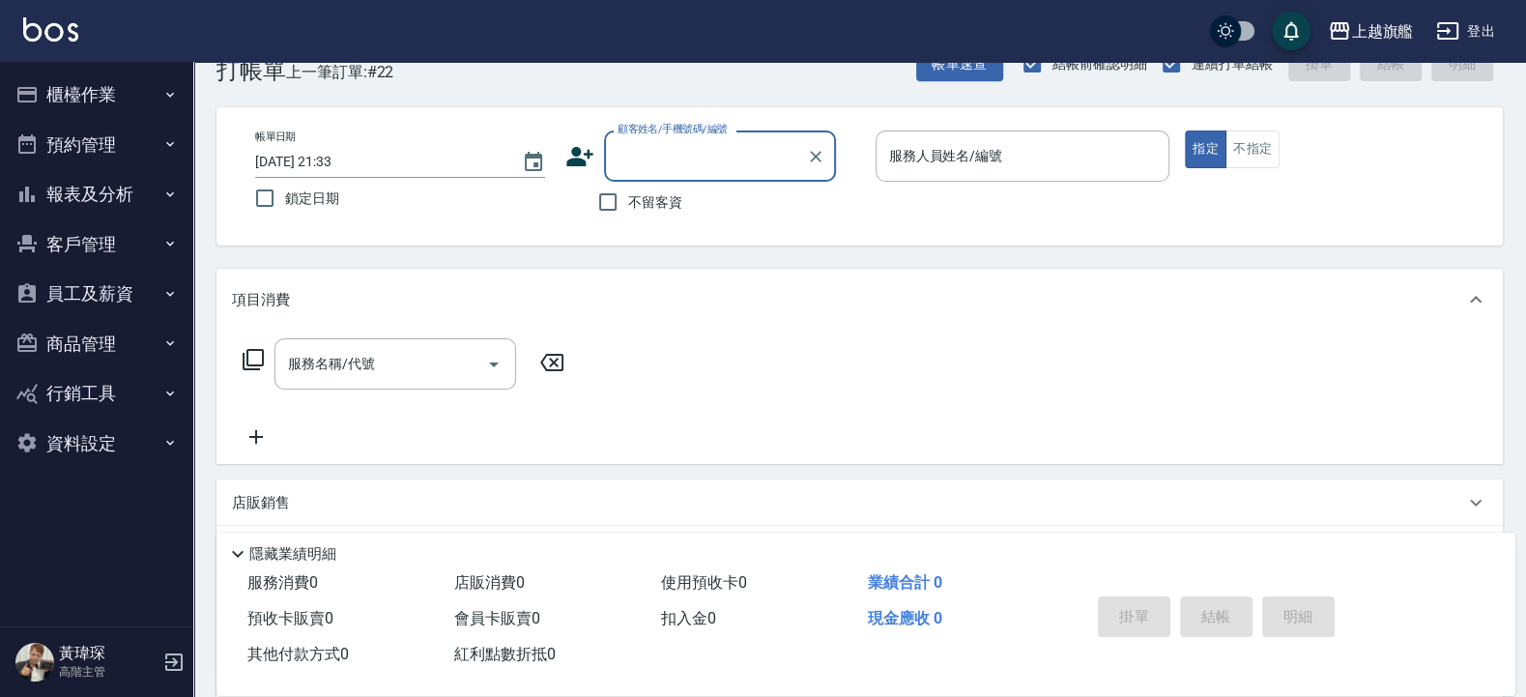
click at [581, 159] on icon at bounding box center [579, 156] width 27 height 19
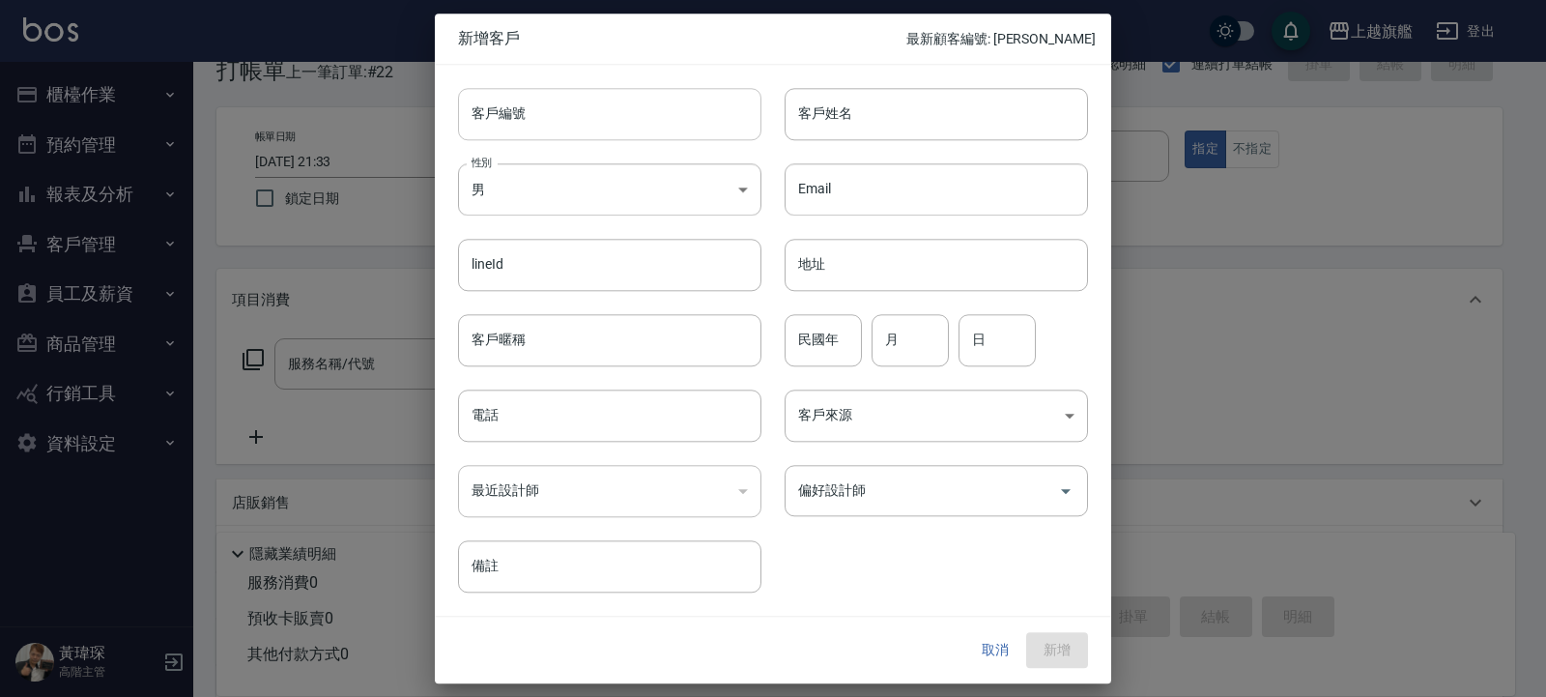
click at [621, 107] on input "客戶編號" at bounding box center [609, 114] width 303 height 52
click at [834, 93] on div "客戶姓名 客戶姓名" at bounding box center [925, 102] width 327 height 75
click at [837, 109] on input "客戶姓名" at bounding box center [936, 114] width 303 height 52
type input "賴宥榛"
click at [910, 491] on input "偏好設計師" at bounding box center [922, 491] width 257 height 34
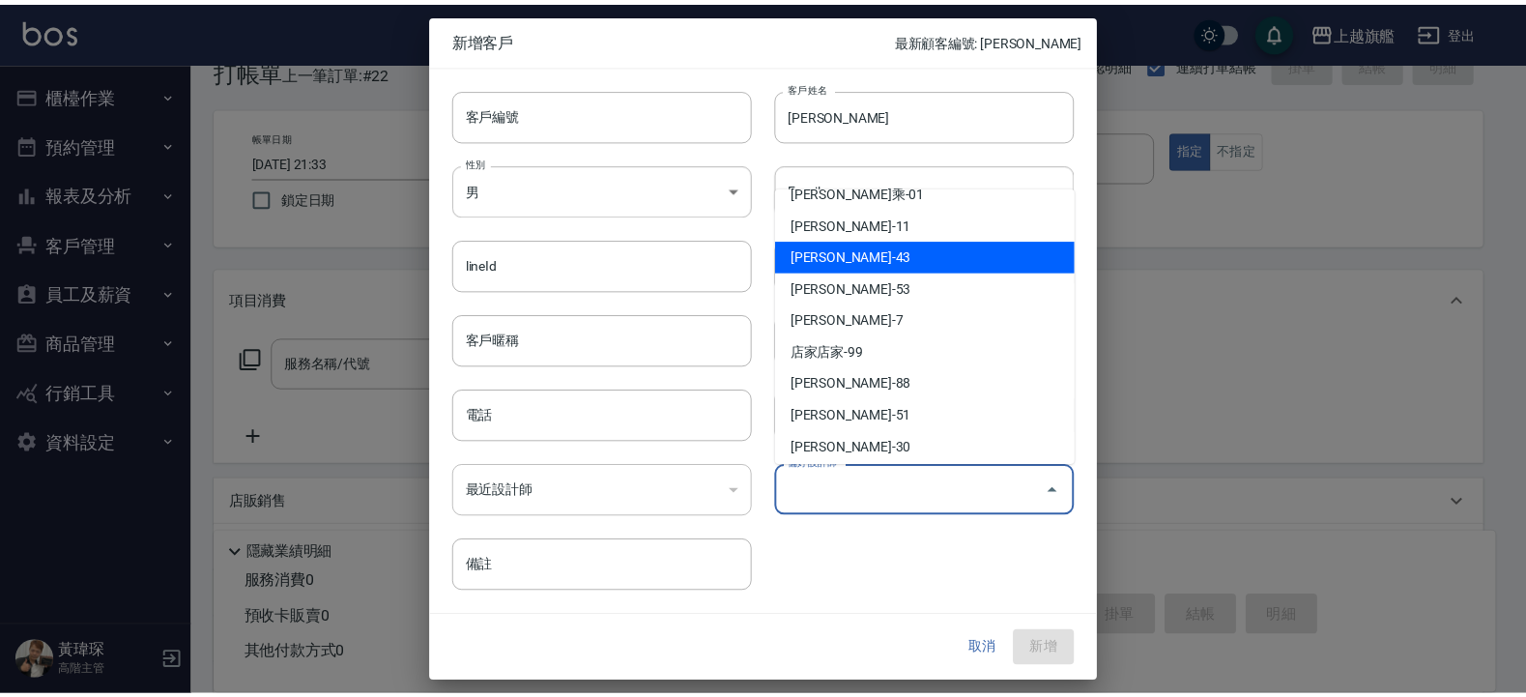
scroll to position [304, 0]
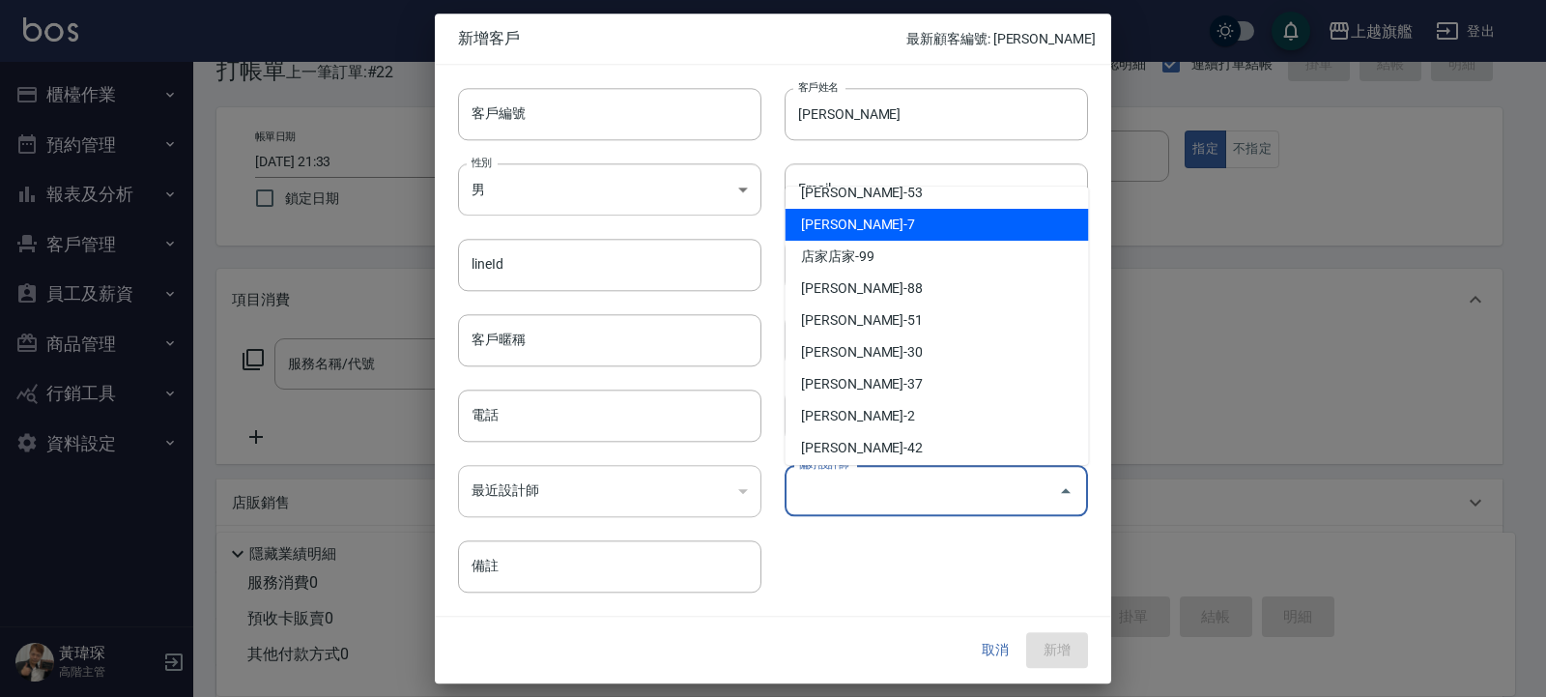
click at [825, 231] on li "林筱莉-7" at bounding box center [937, 225] width 303 height 32
type input "林筱莉"
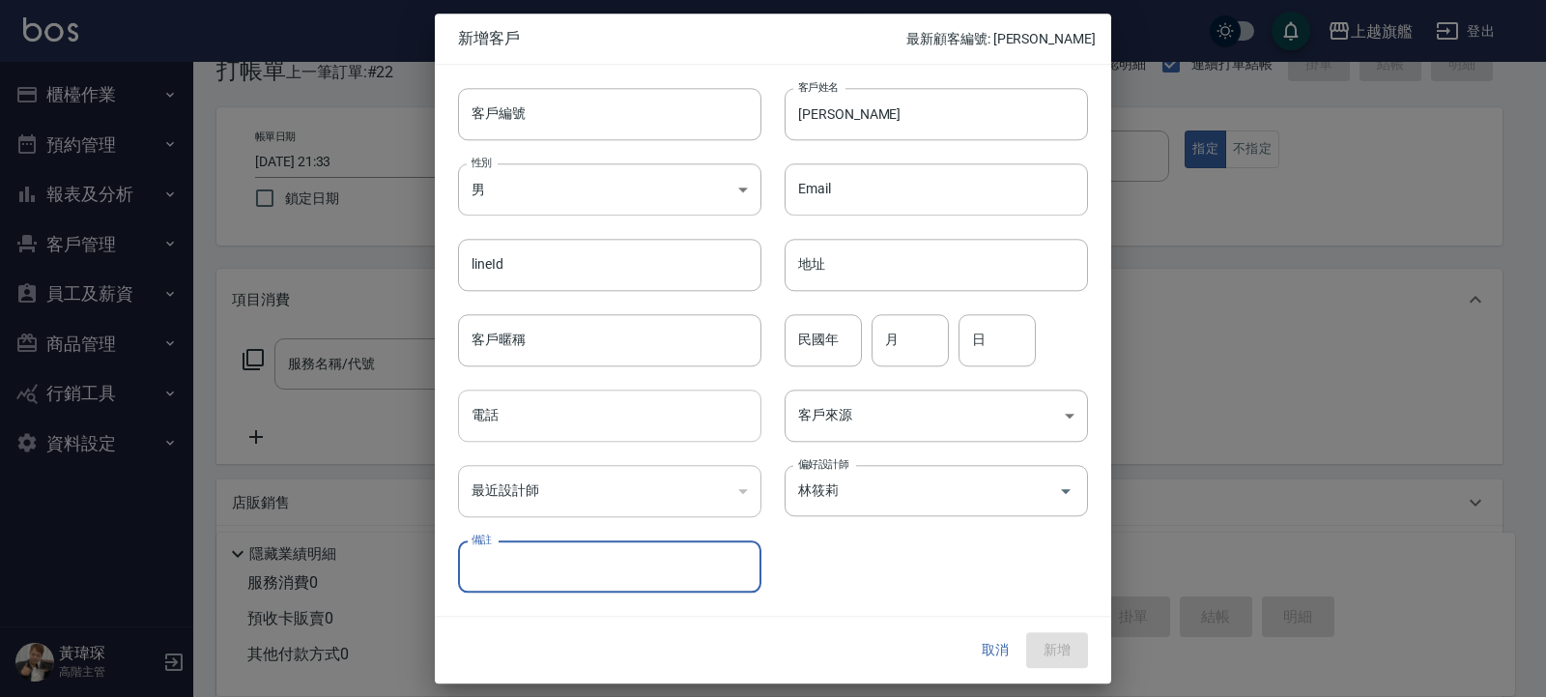
click at [545, 417] on input "電話" at bounding box center [609, 416] width 303 height 52
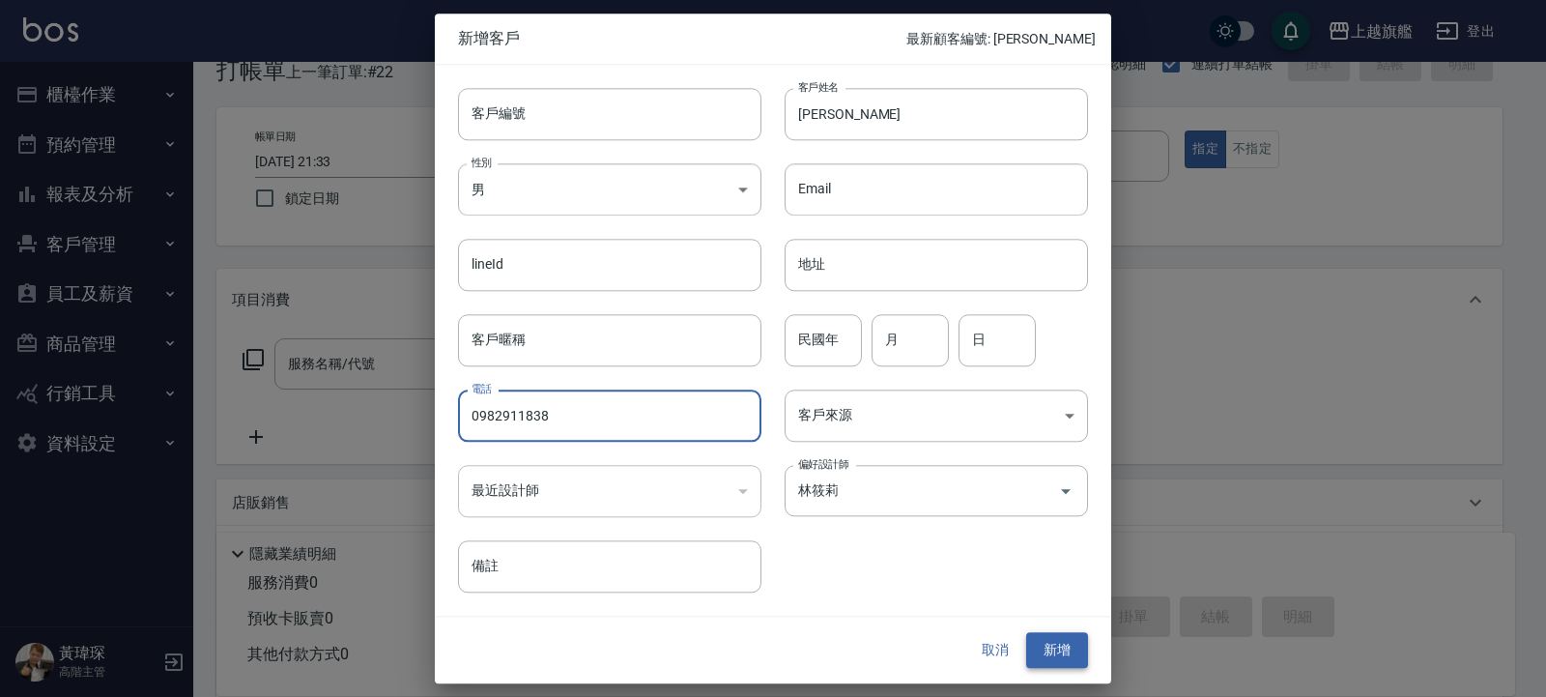
type input "0982911838"
click at [1055, 642] on button "新增" at bounding box center [1057, 651] width 62 height 36
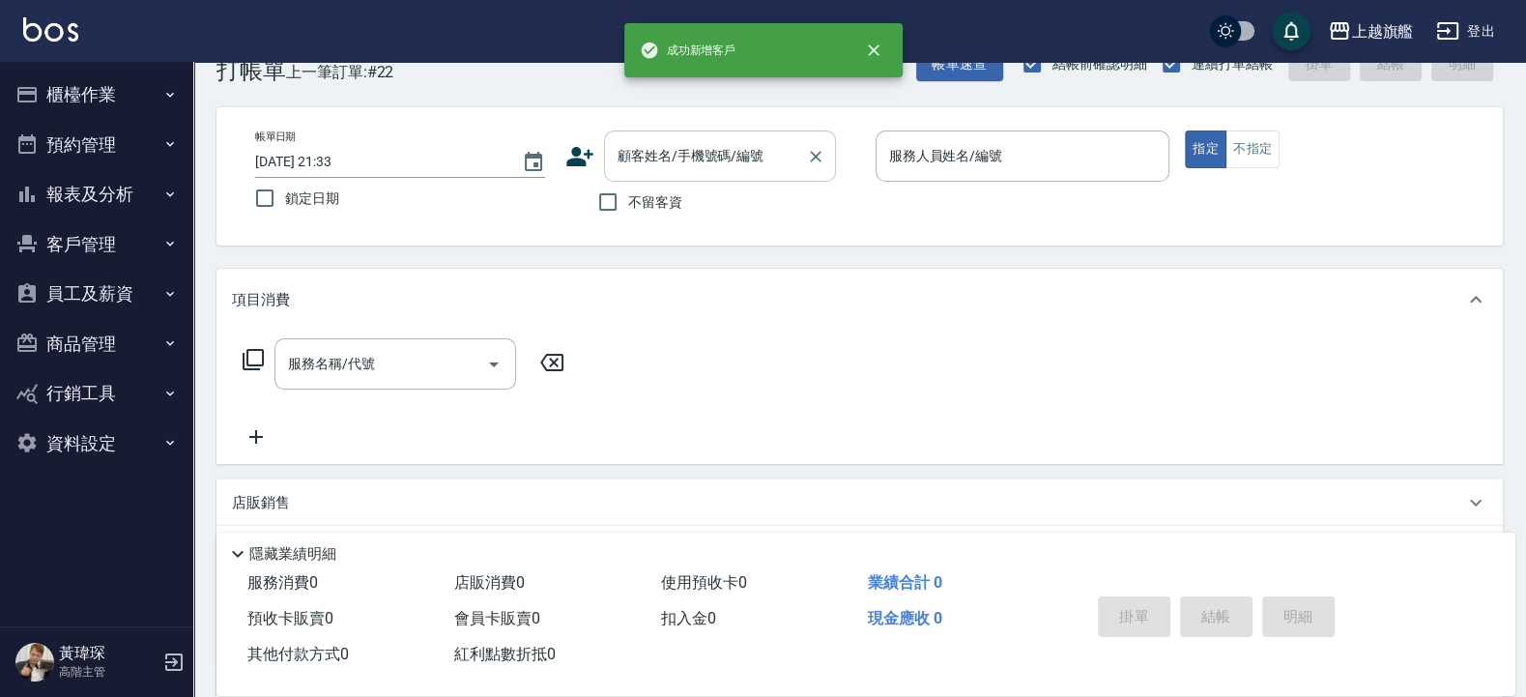
click at [721, 159] on input "顧客姓名/手機號碼/編號" at bounding box center [706, 156] width 186 height 34
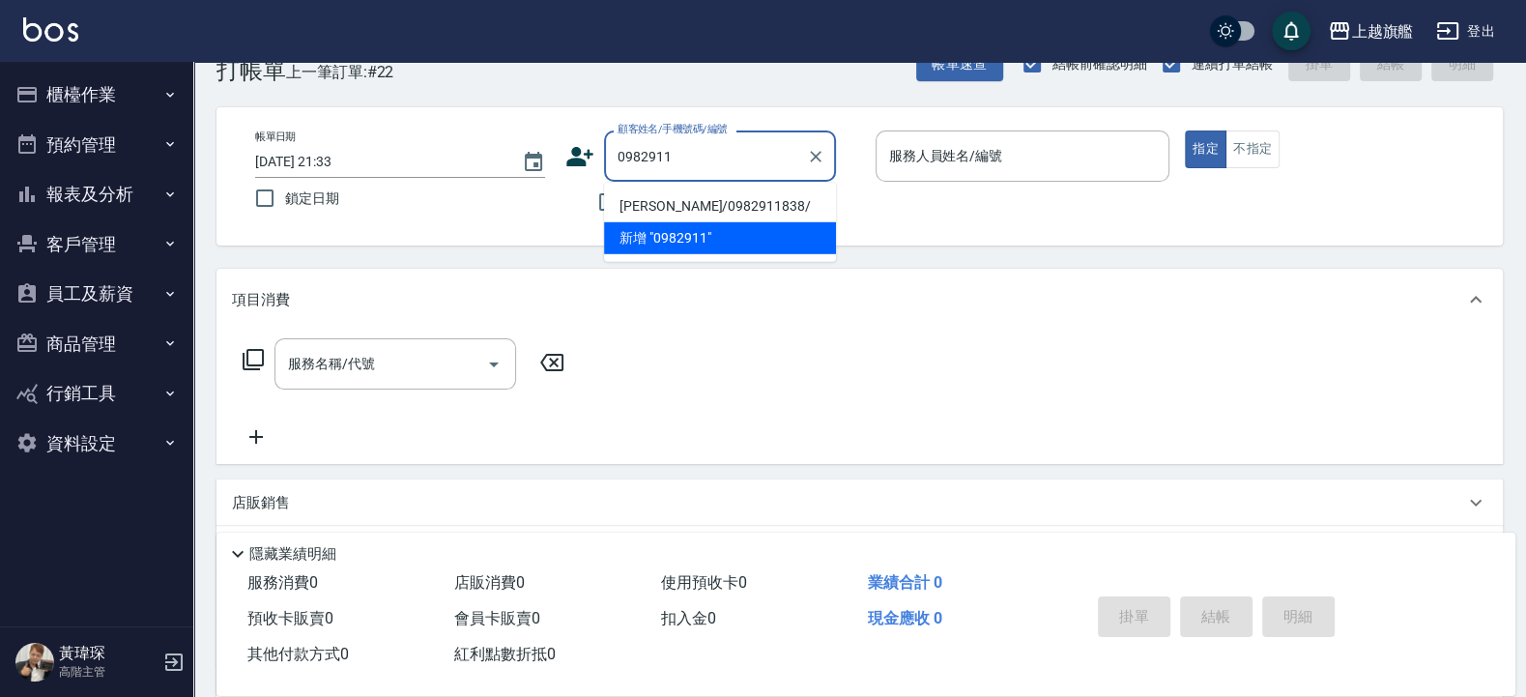
click at [711, 207] on li "賴宥榛/0982911838/" at bounding box center [720, 206] width 232 height 32
type input "賴宥榛/0982911838/"
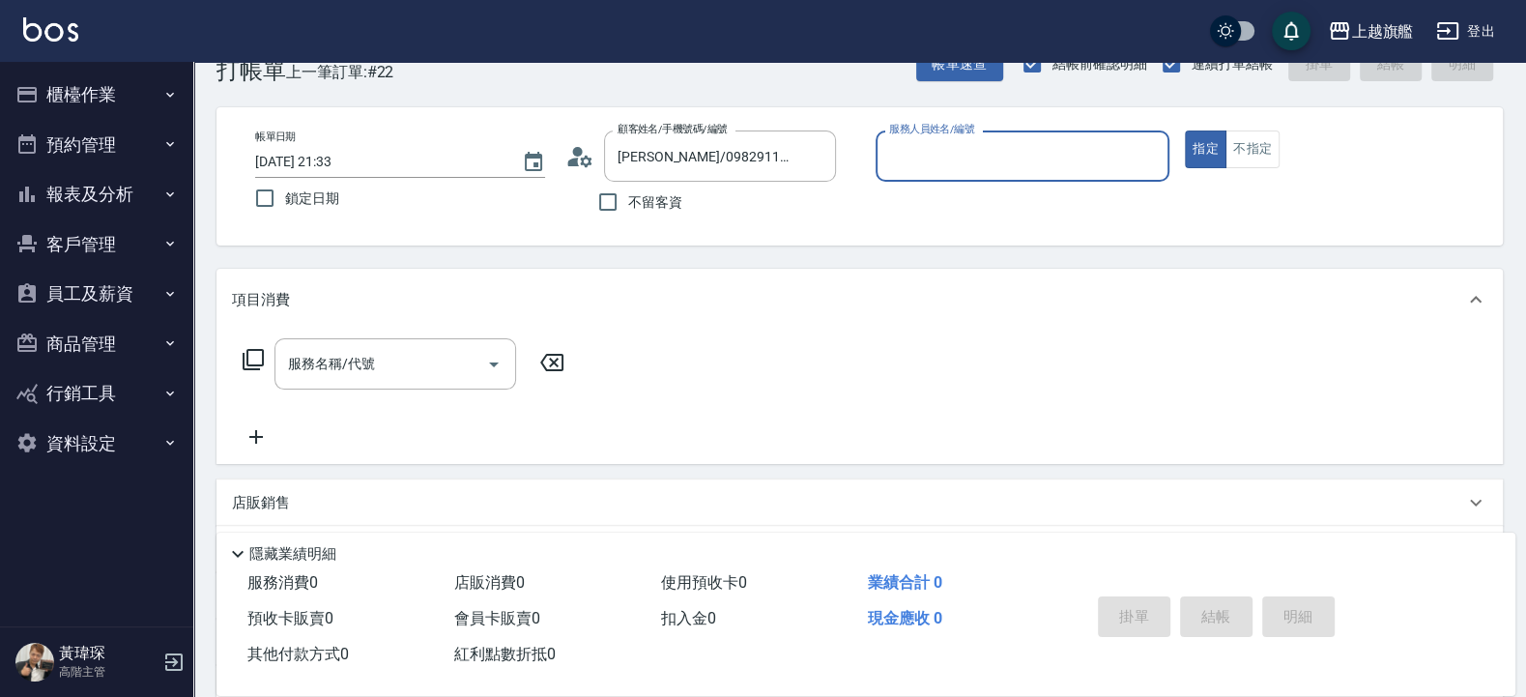
type input "林筱莉-7"
click at [1185, 130] on button "指定" at bounding box center [1206, 149] width 42 height 38
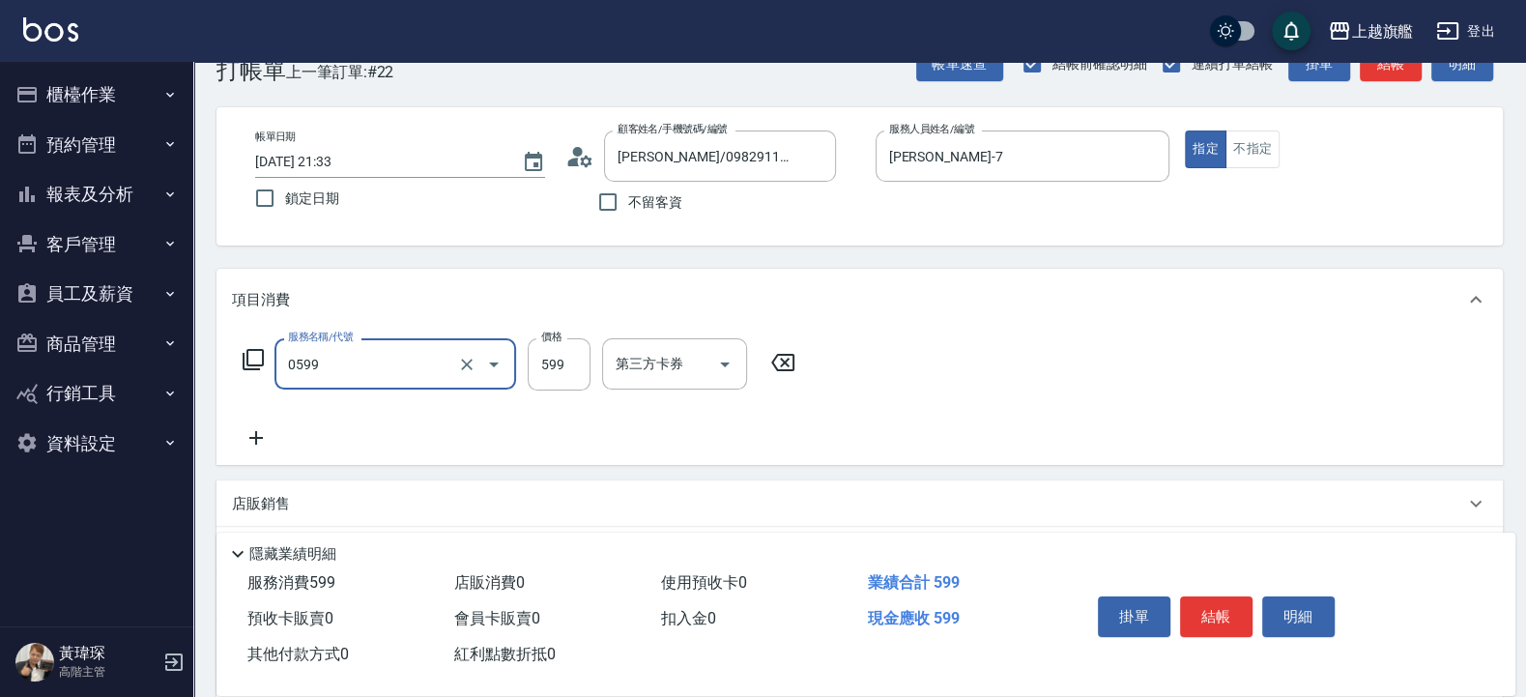
type input "去角質ITELY.(0599)"
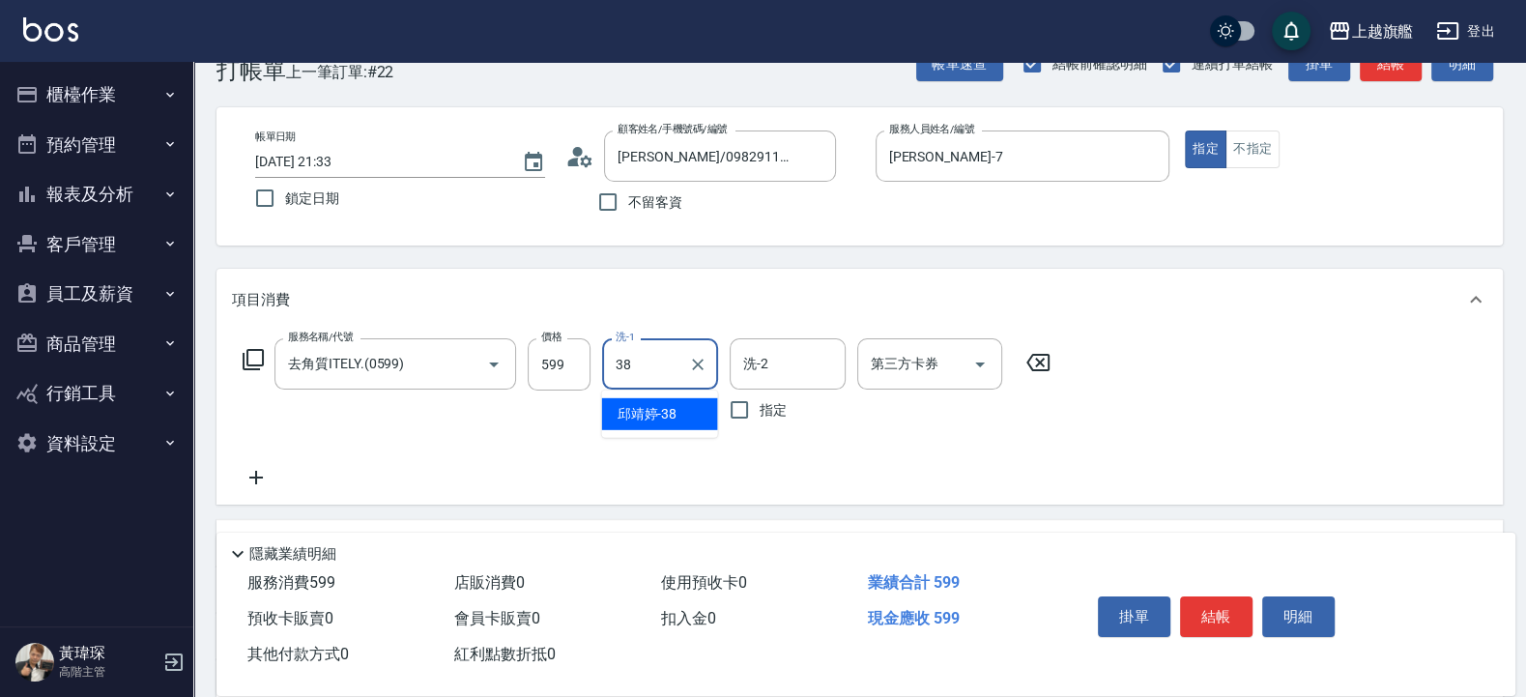
type input "邱靖婷-38"
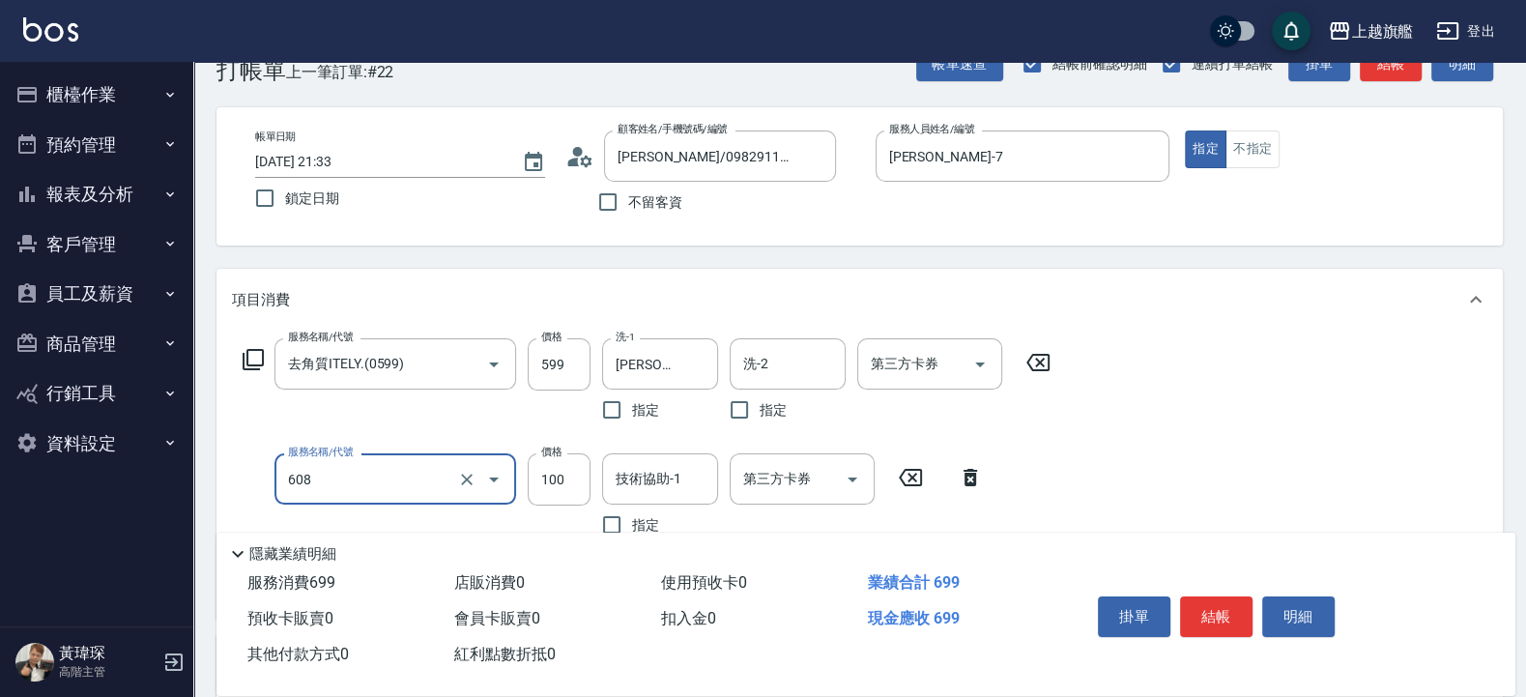
type input "專業/順護100(608)"
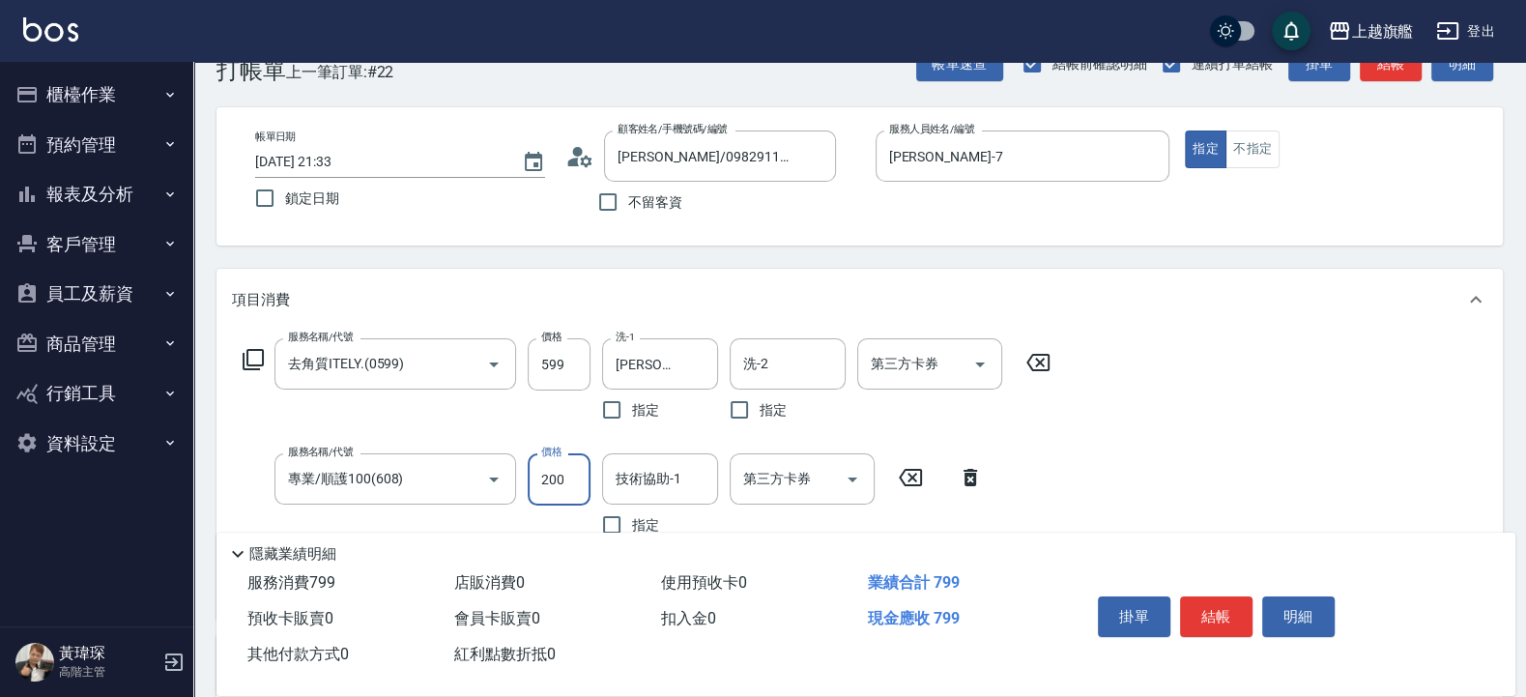
type input "200"
type input "邱靖婷-38"
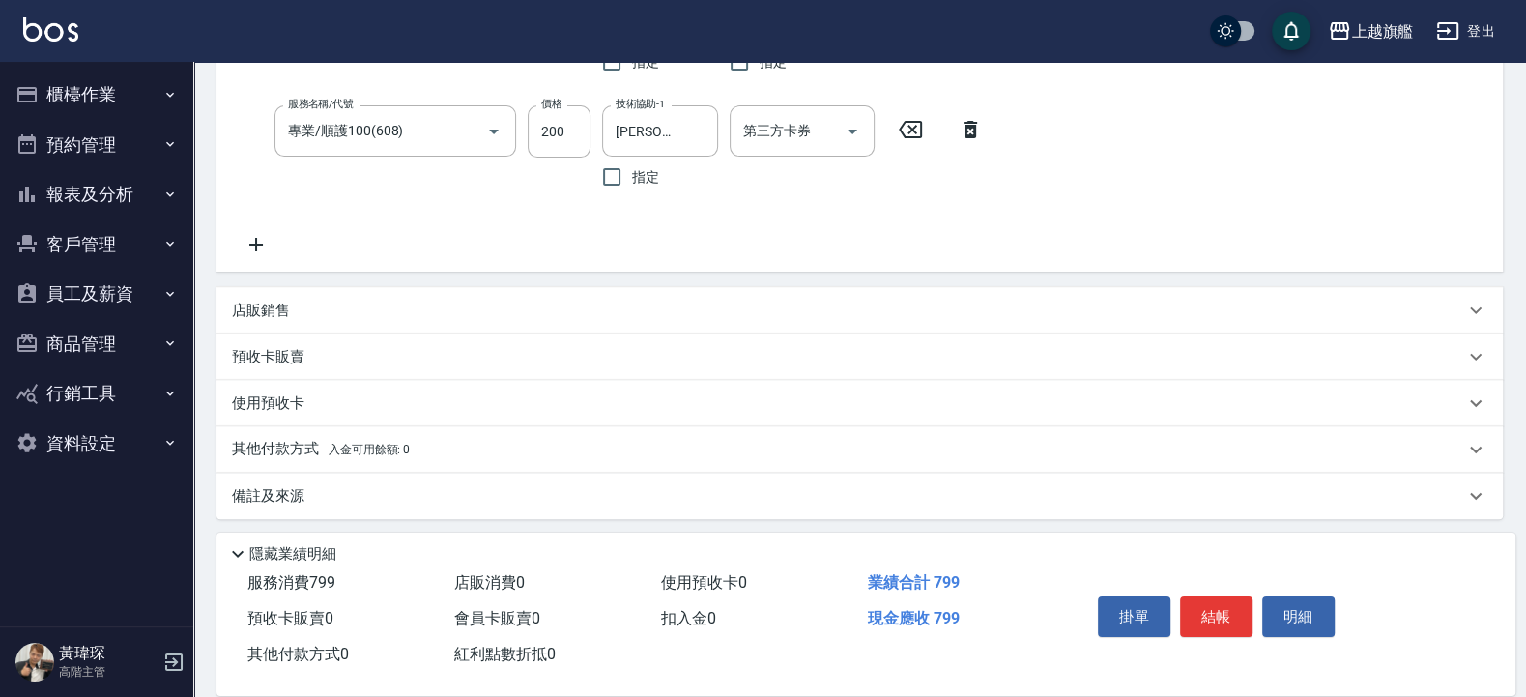
click at [294, 399] on p "使用預收卡" at bounding box center [268, 403] width 72 height 20
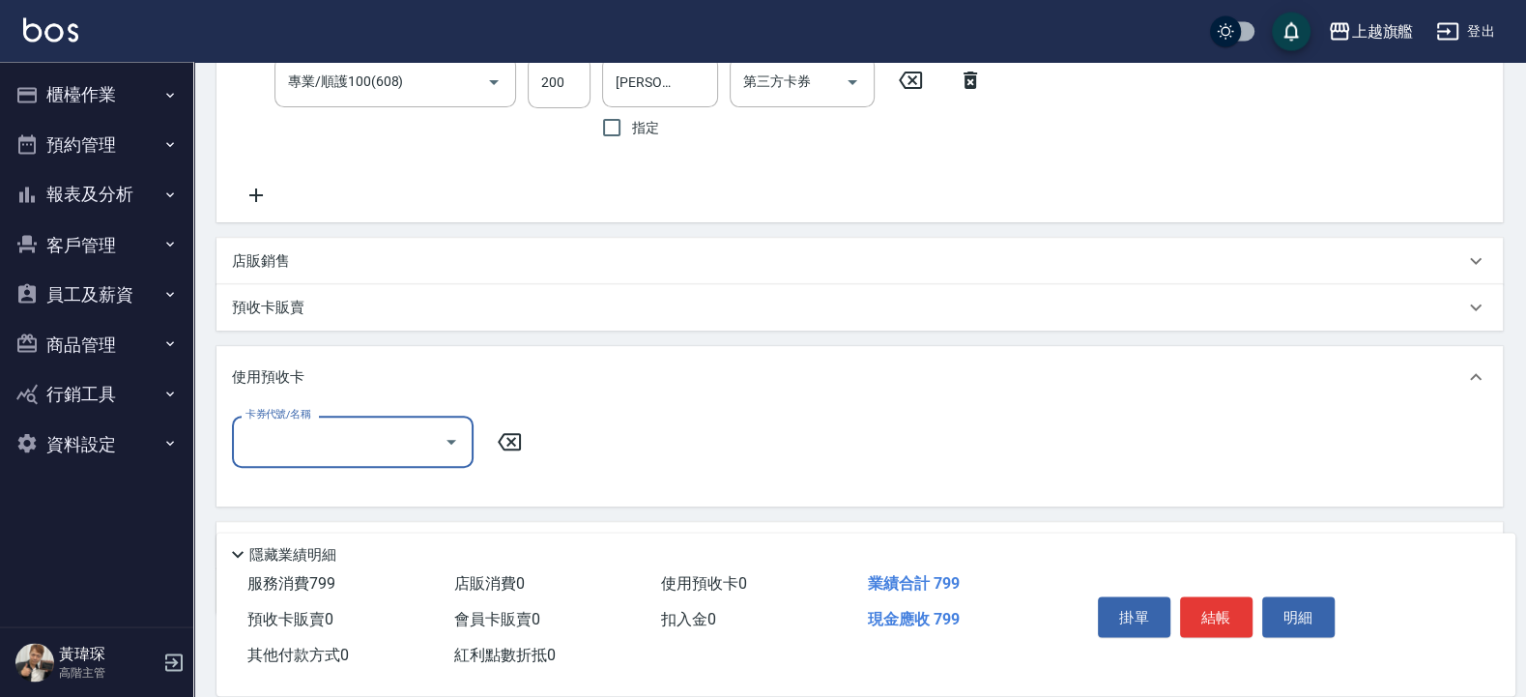
scroll to position [512, 0]
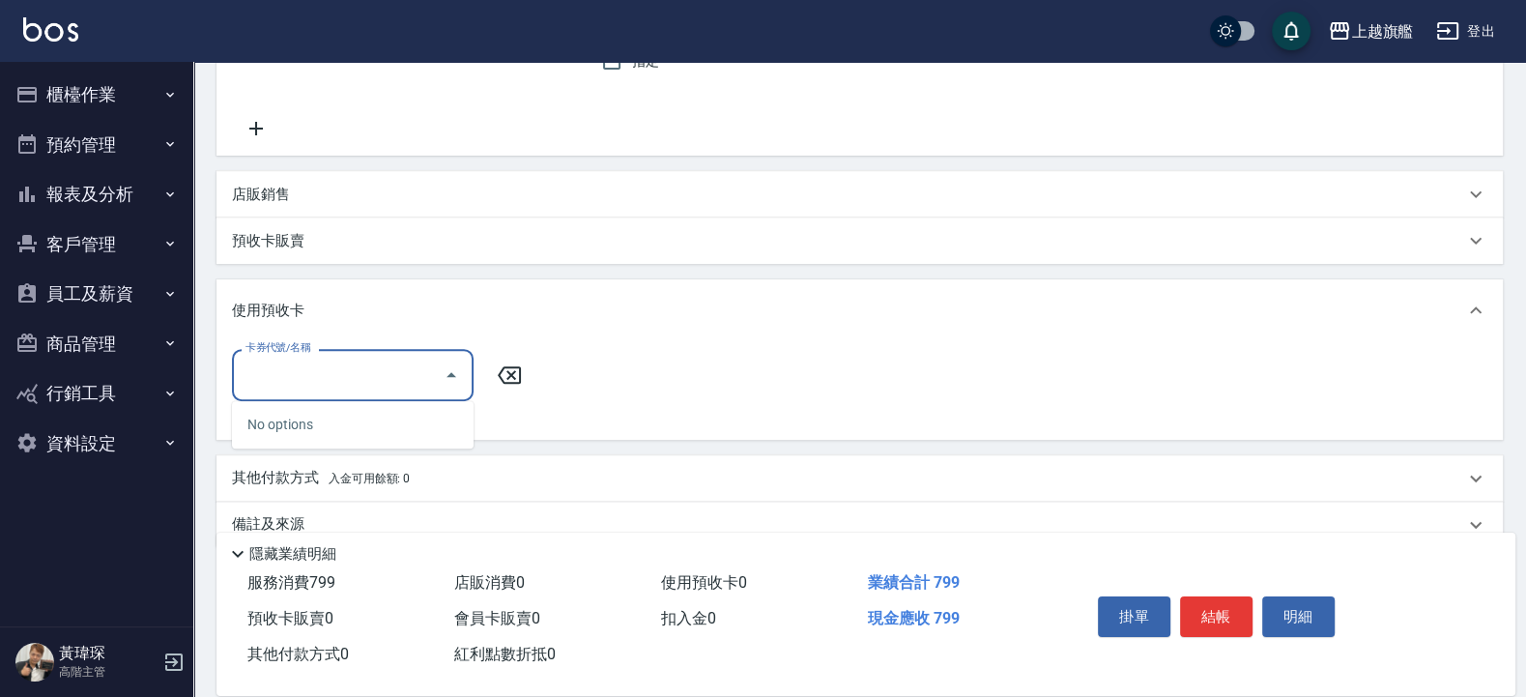
click at [332, 385] on input "卡券代號/名稱" at bounding box center [338, 375] width 195 height 34
click at [266, 236] on p "預收卡販賣" at bounding box center [268, 241] width 72 height 20
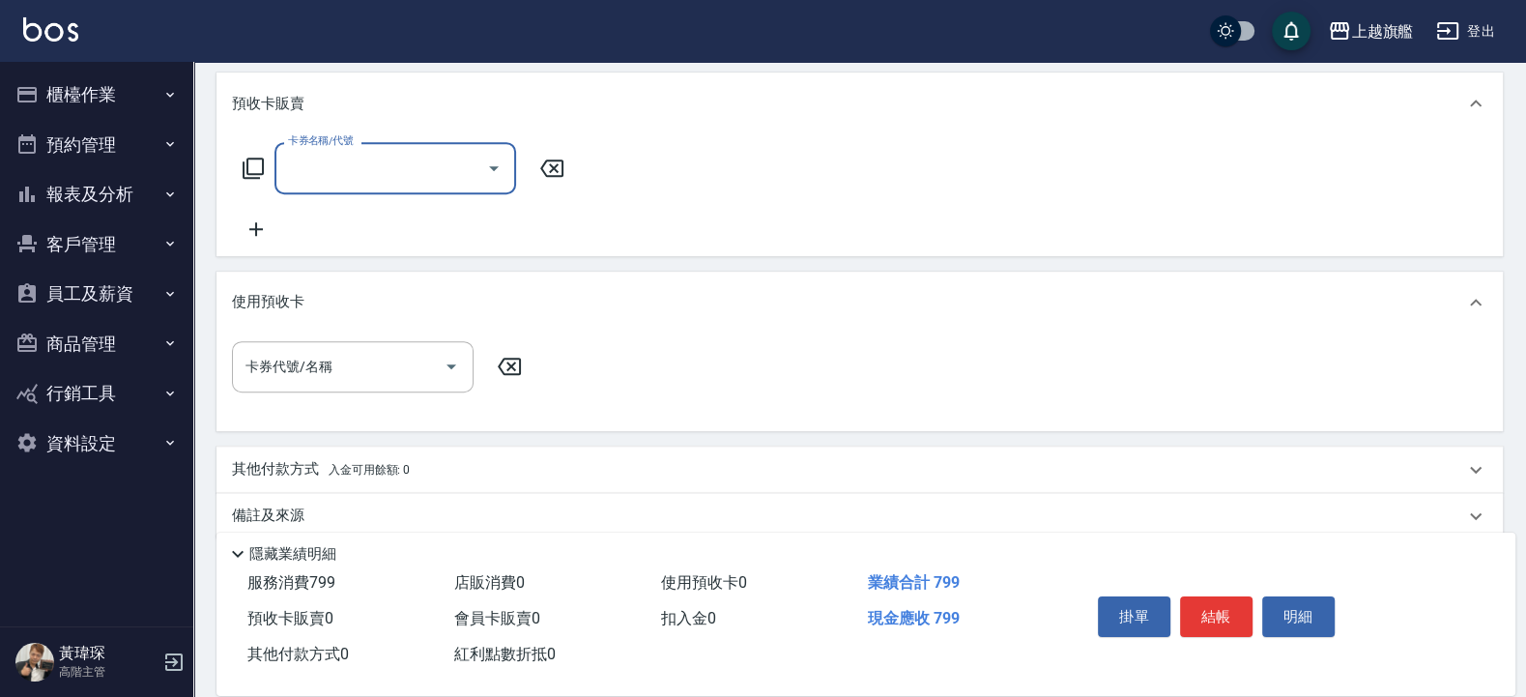
scroll to position [699, 0]
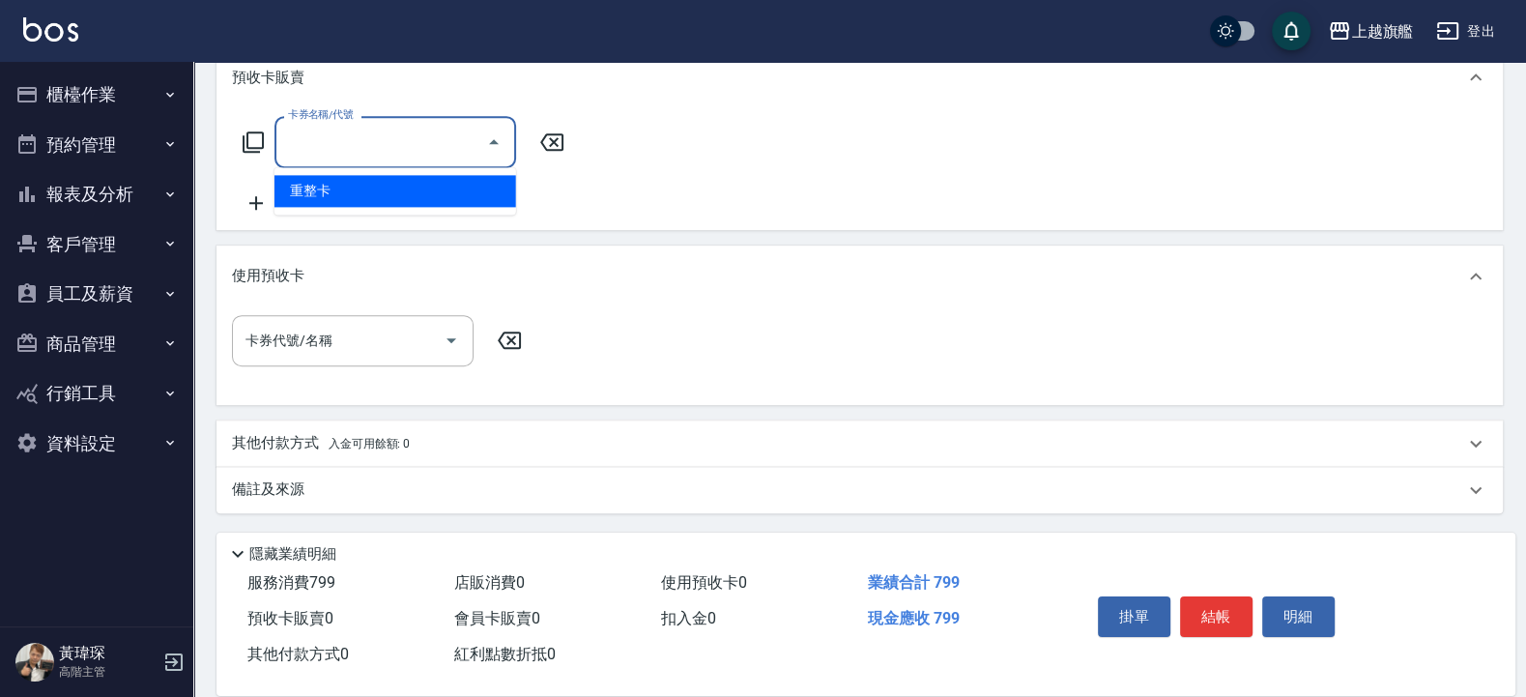
click at [343, 150] on input "卡券名稱/代號" at bounding box center [380, 142] width 195 height 34
click at [344, 194] on span "重整卡" at bounding box center [396, 191] width 242 height 32
type input "重整卡(70069)"
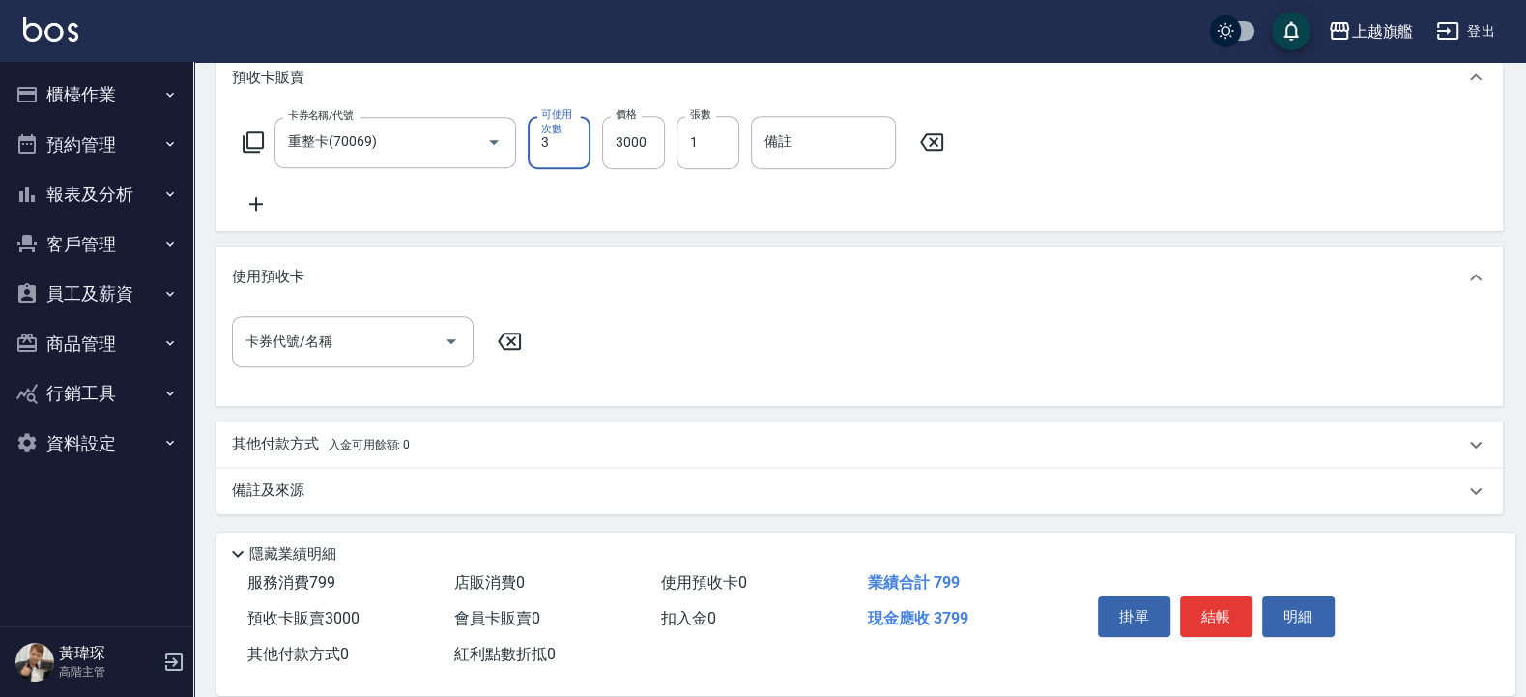
type input "3"
type input "6000"
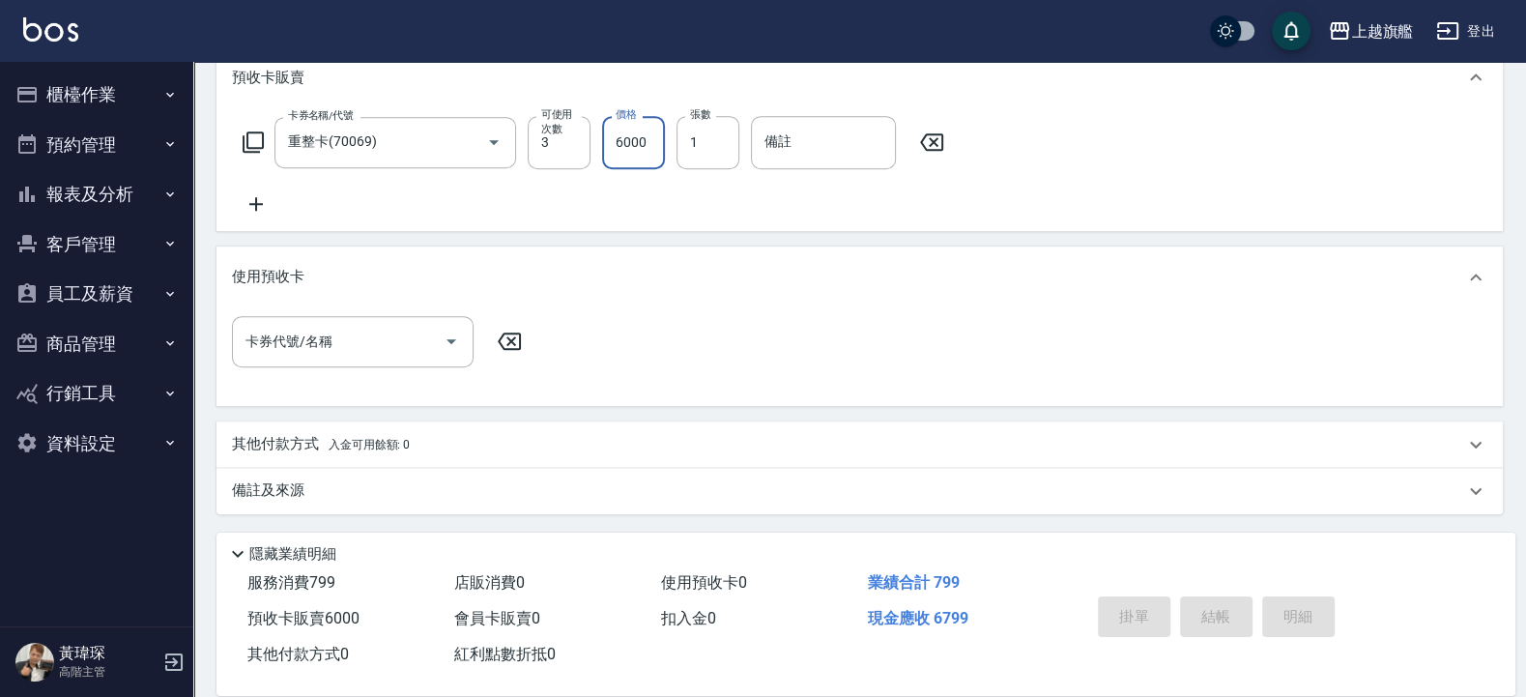
type input "2025/09/10 21:35"
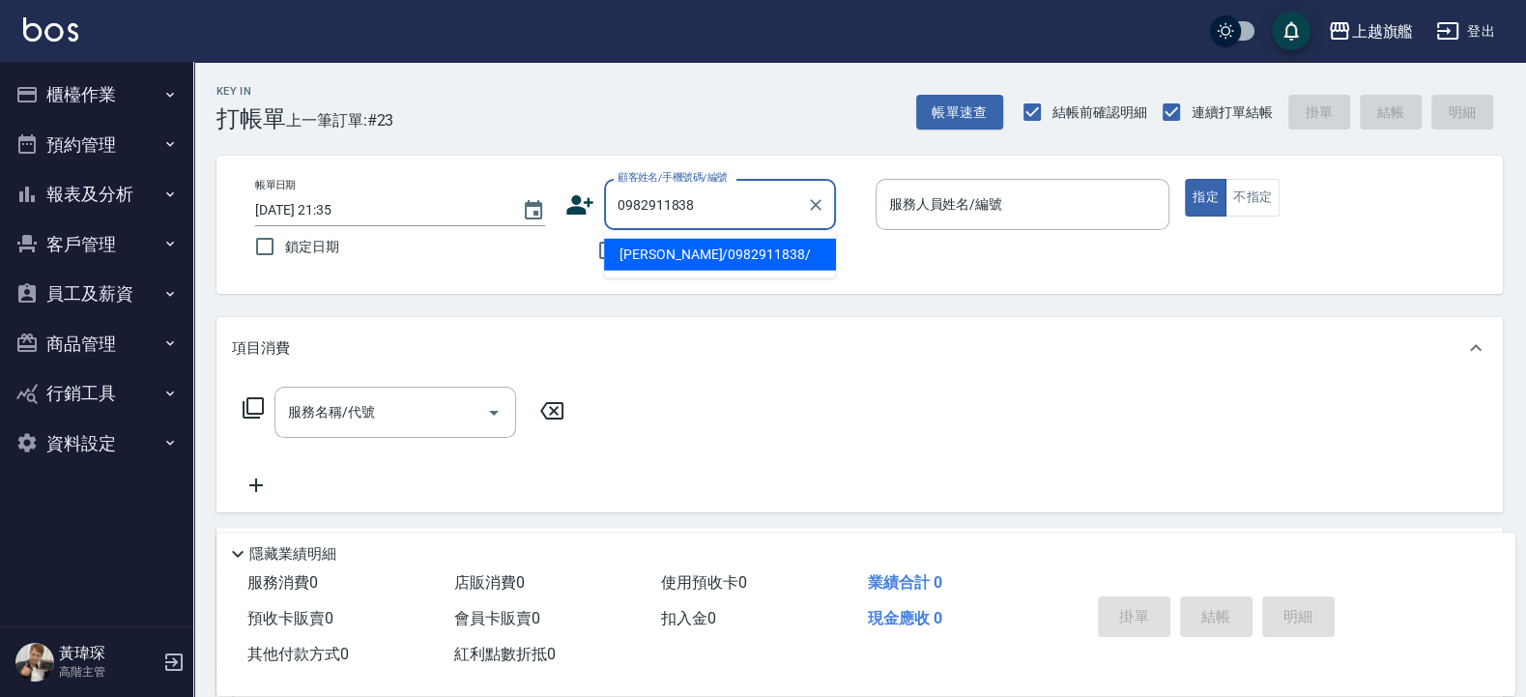
type input "賴宥榛/0982911838/"
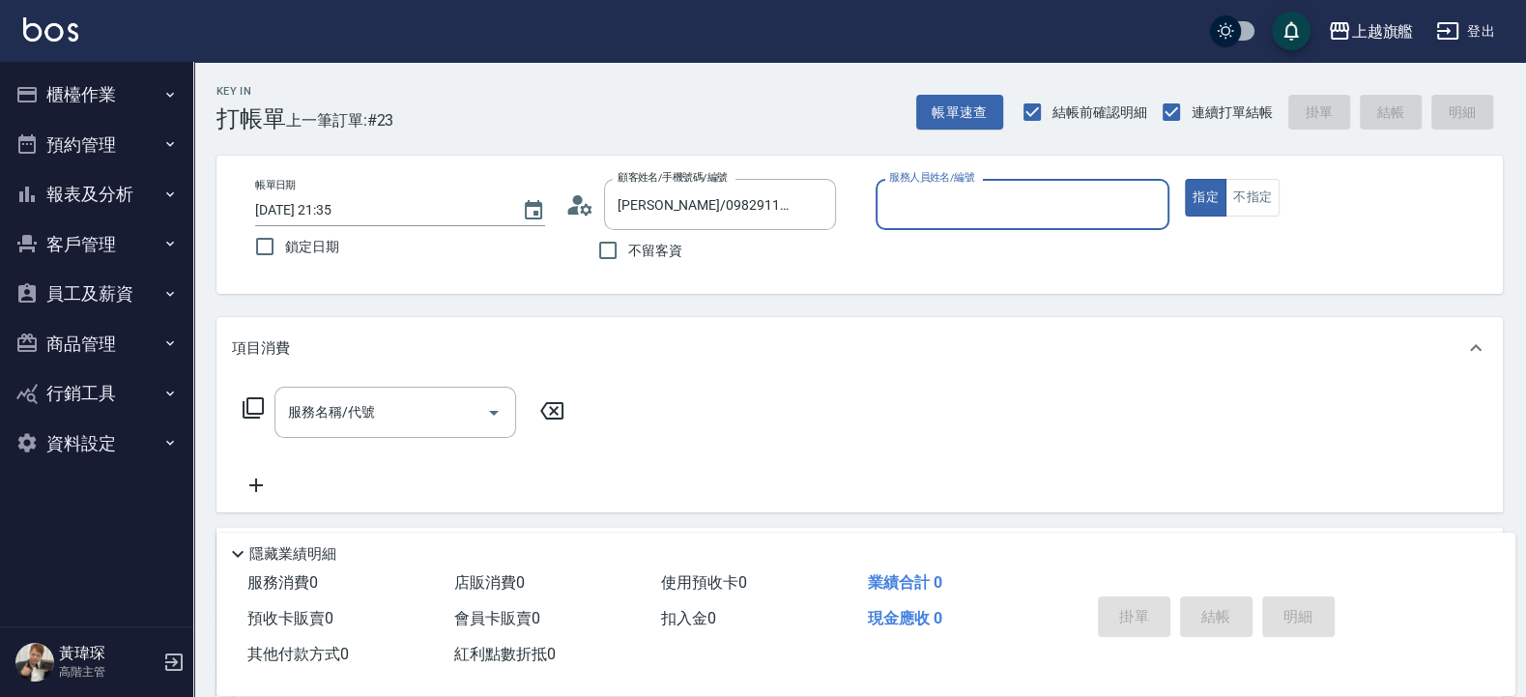
type input "林筱莉-7"
click at [1185, 179] on button "指定" at bounding box center [1206, 198] width 42 height 38
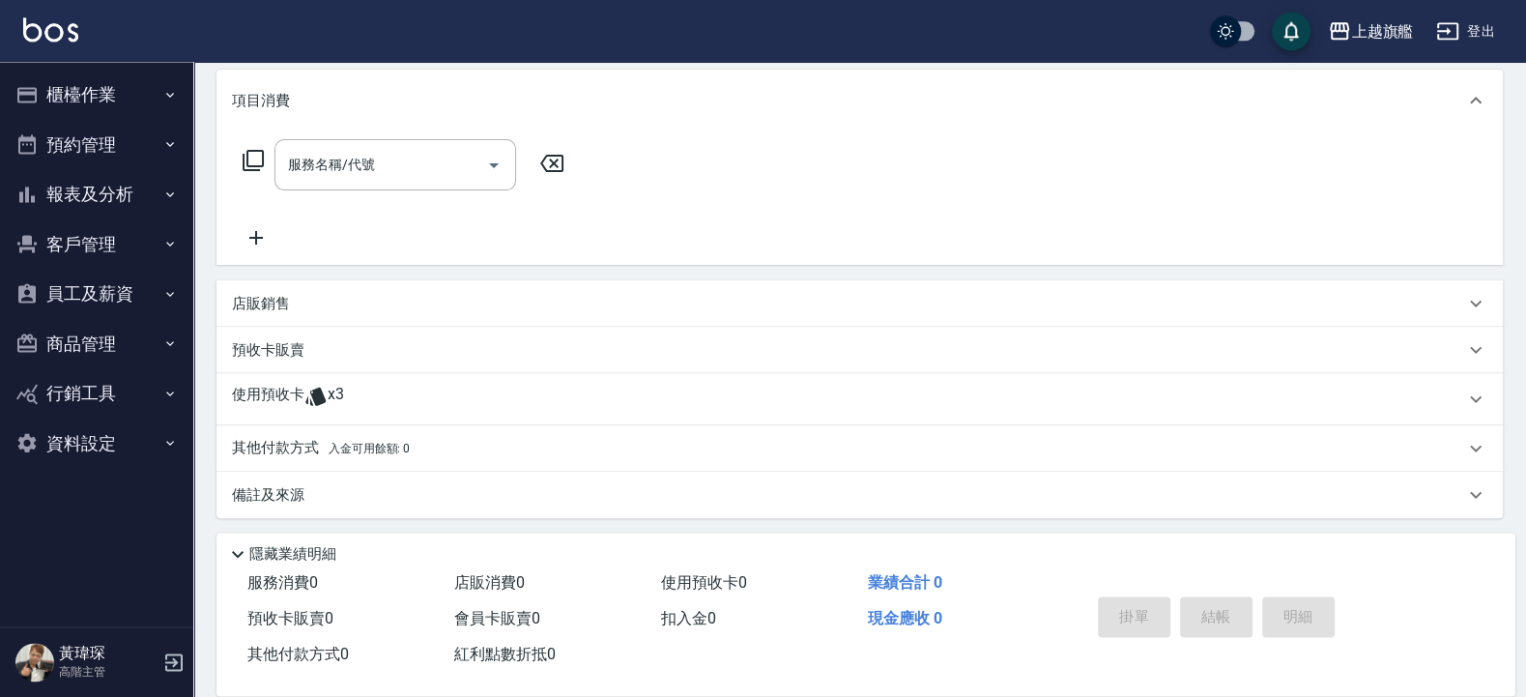
scroll to position [252, 0]
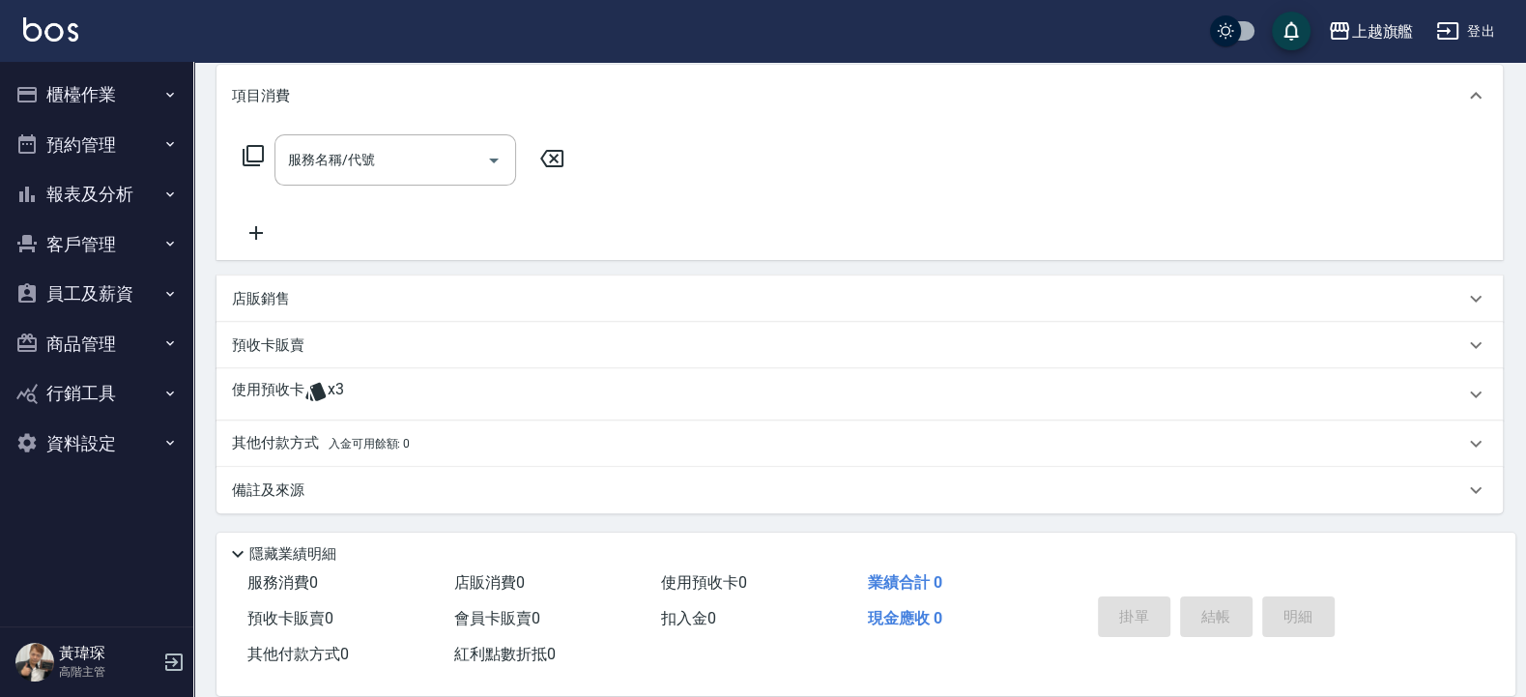
click at [347, 397] on div "使用預收卡 x3" at bounding box center [848, 394] width 1232 height 29
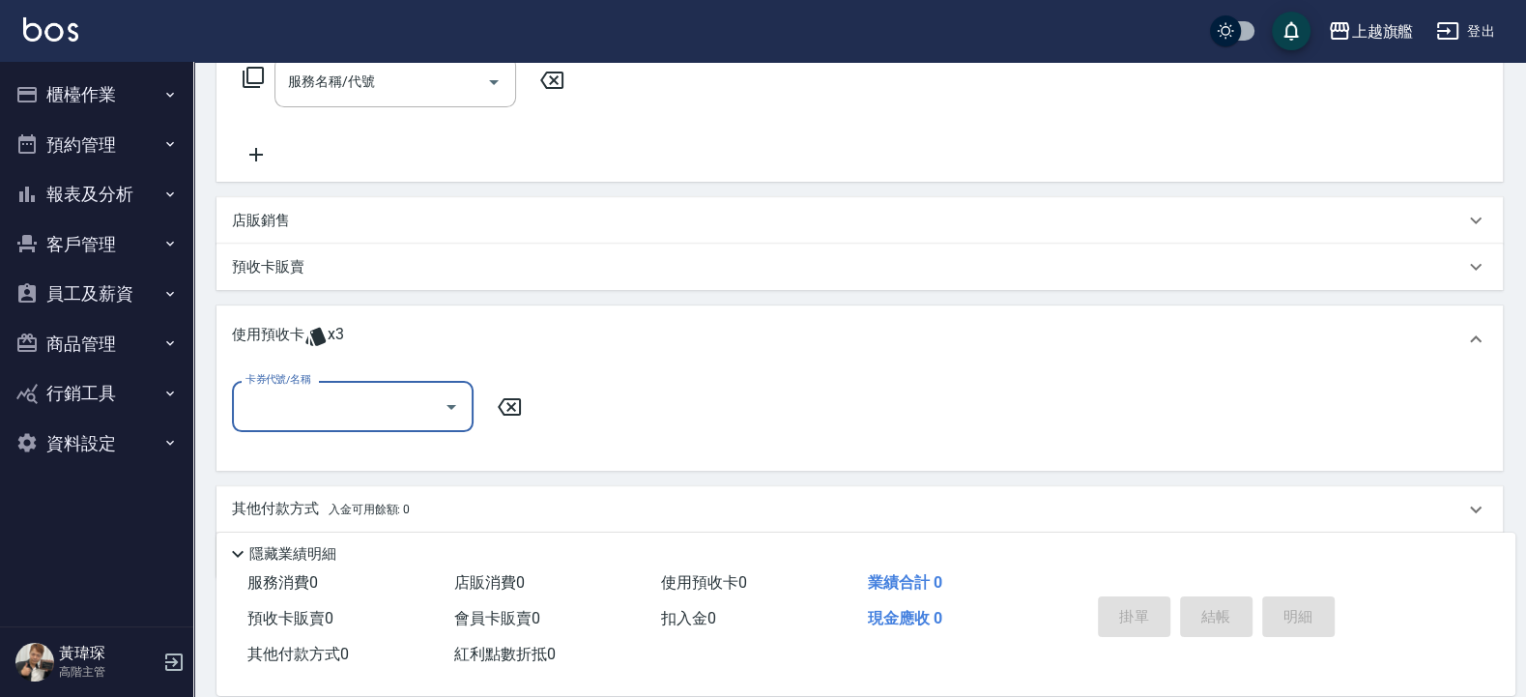
scroll to position [368, 0]
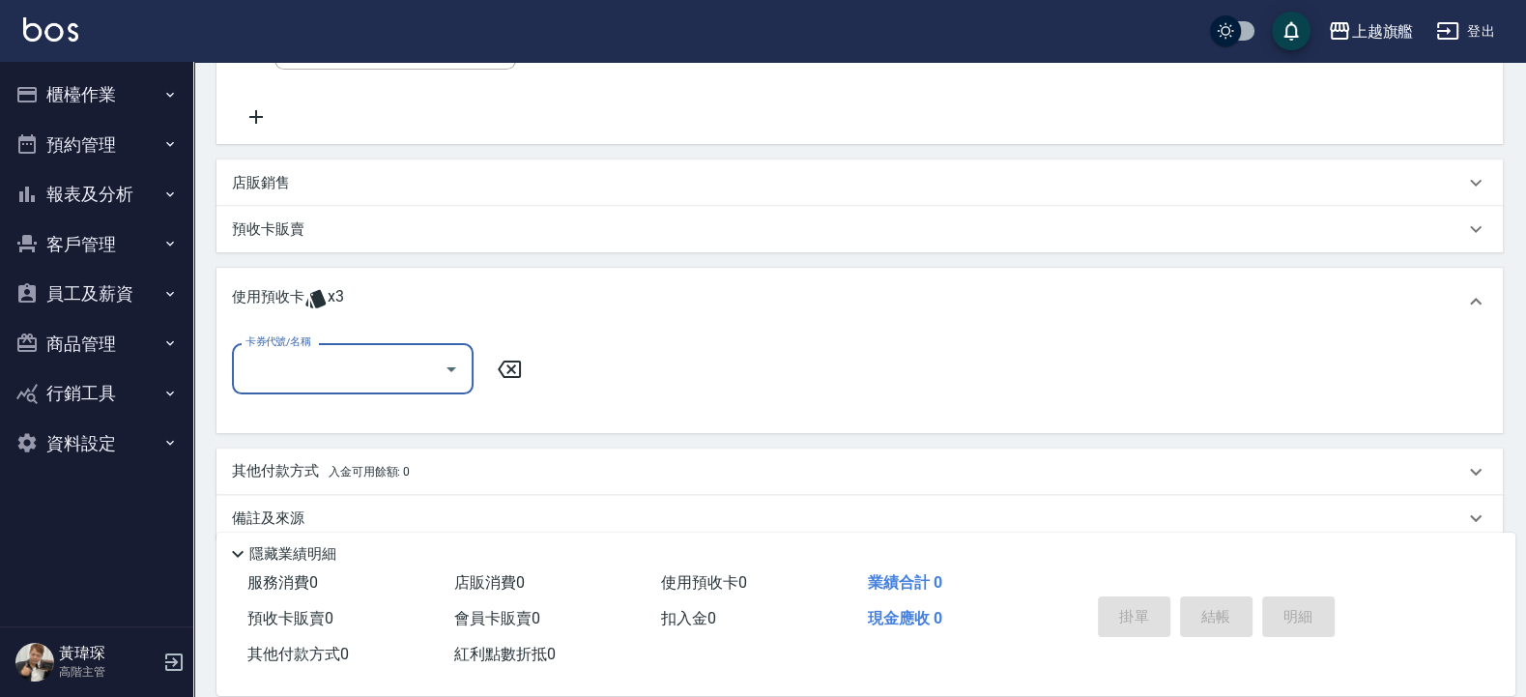
click at [361, 361] on input "卡券代號/名稱" at bounding box center [338, 369] width 195 height 34
click at [332, 414] on div "重整卡 剩餘3張" at bounding box center [353, 418] width 242 height 32
type input "重整卡"
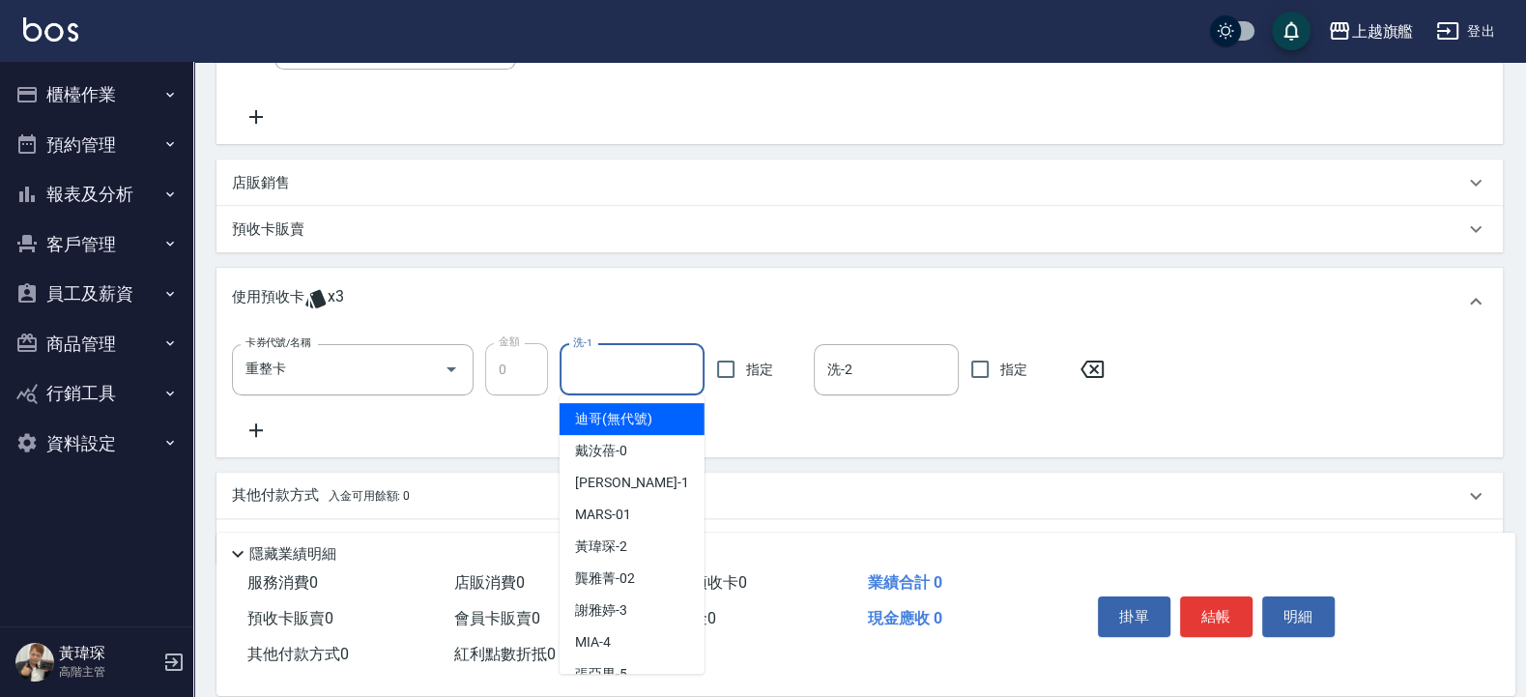
click at [620, 378] on input "洗-1" at bounding box center [632, 370] width 128 height 34
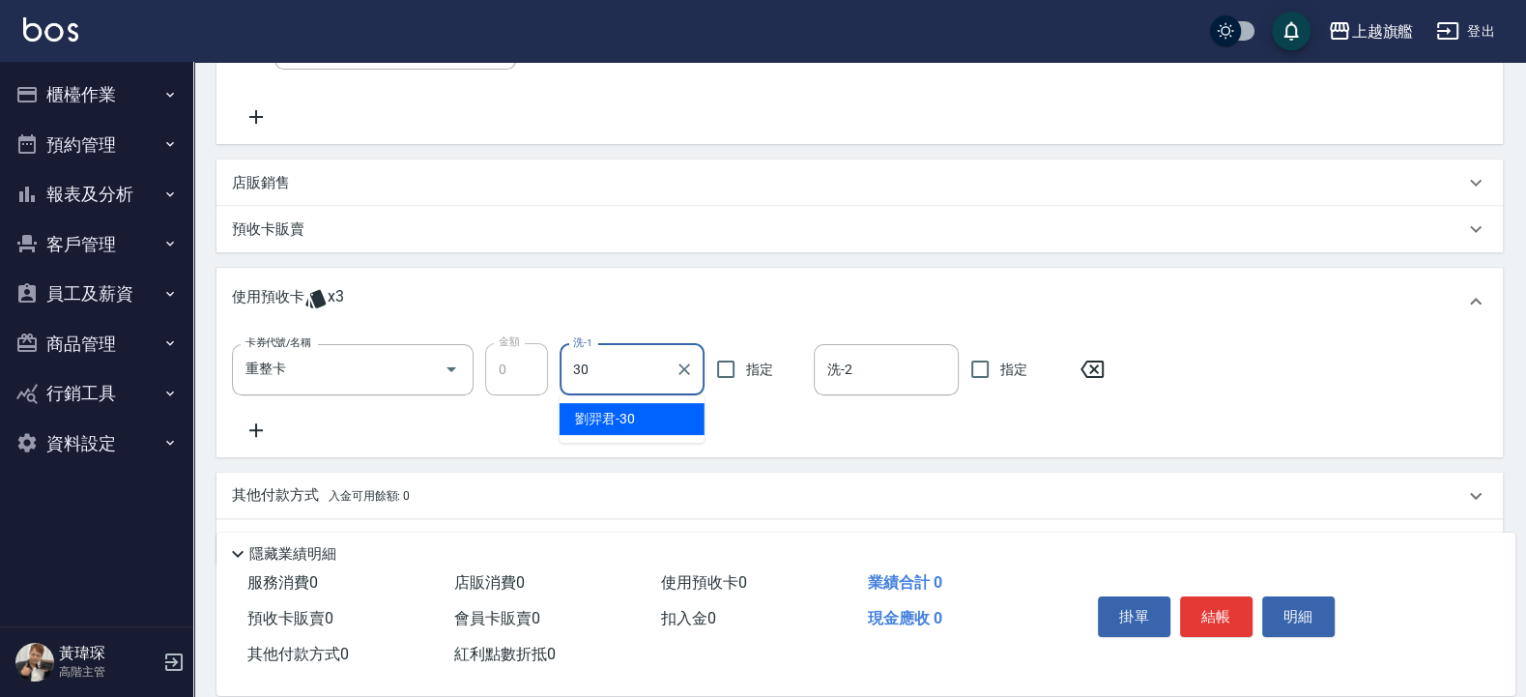
type input "劉羿君-30"
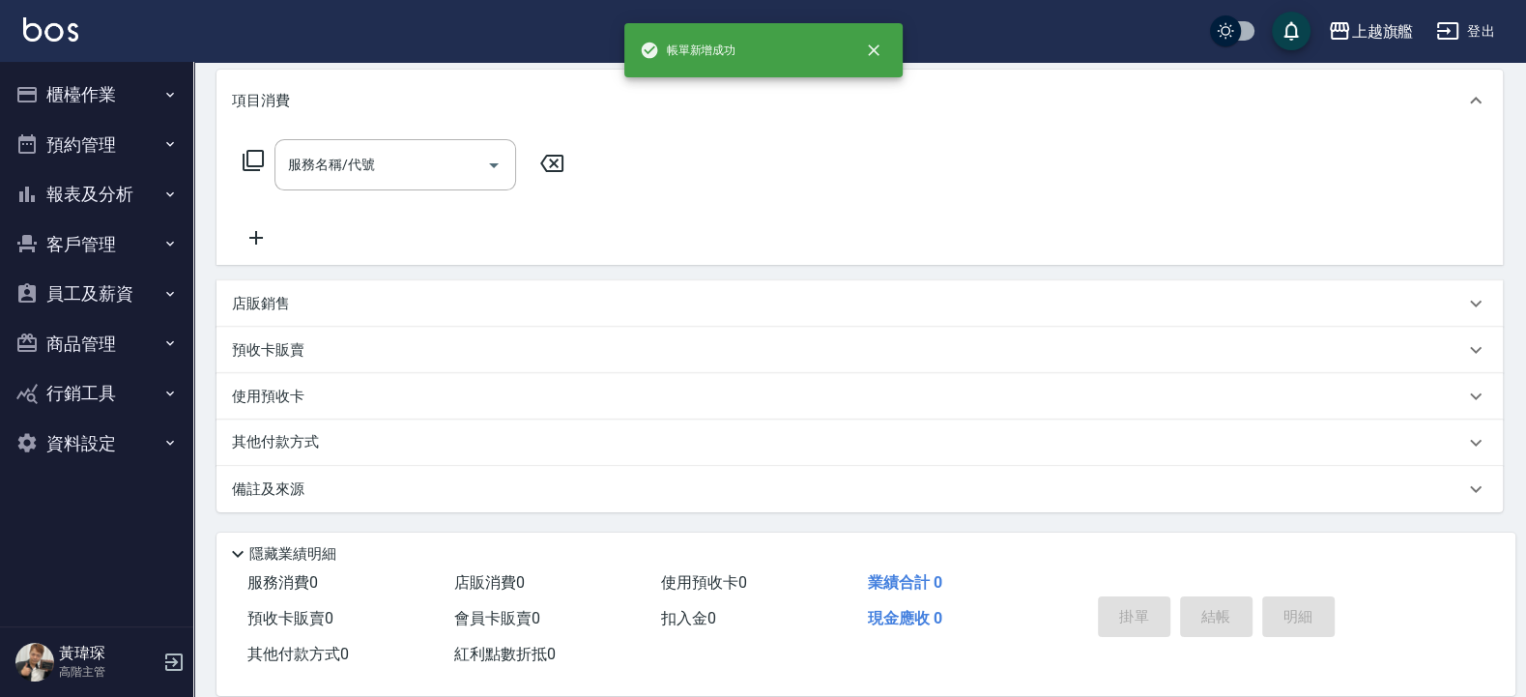
scroll to position [0, 0]
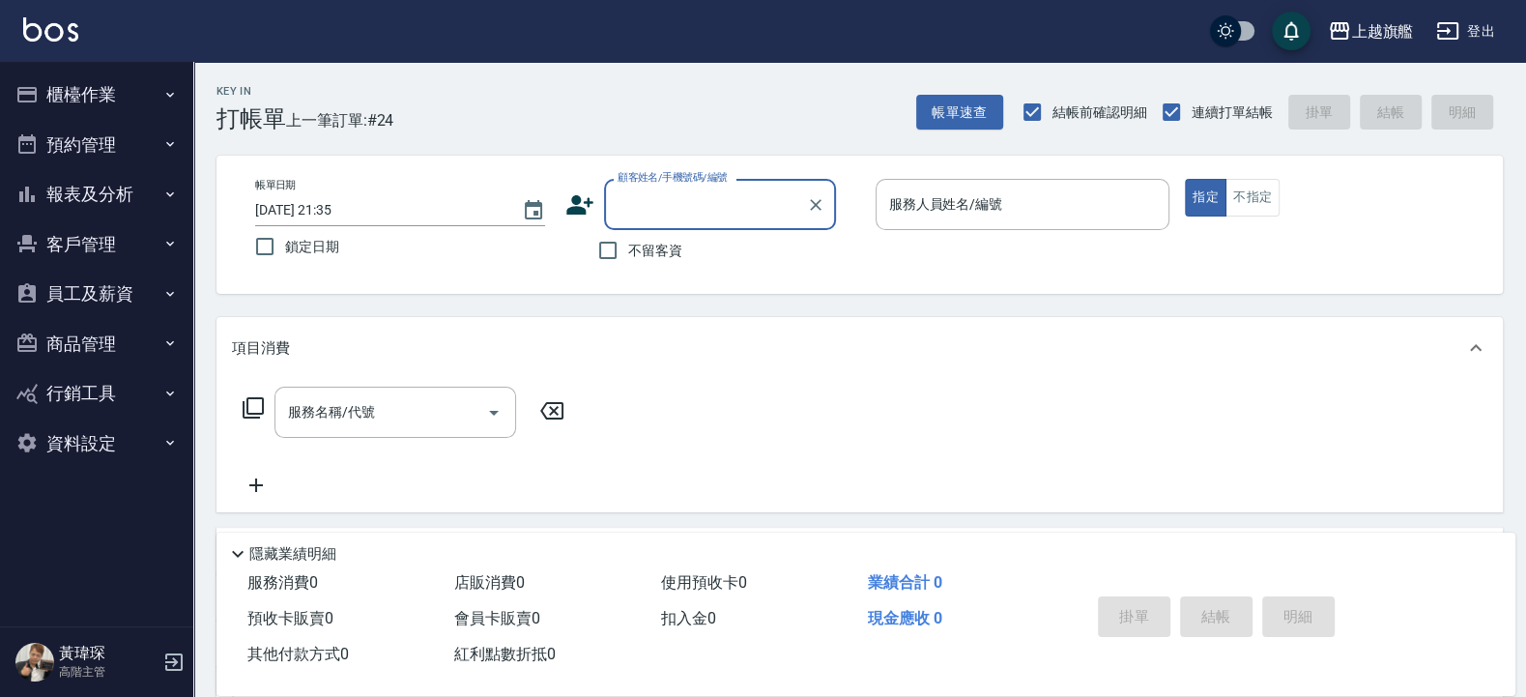
click at [657, 246] on span "不留客資" at bounding box center [655, 251] width 54 height 20
click at [628, 246] on input "不留客資" at bounding box center [608, 250] width 41 height 41
checkbox input "true"
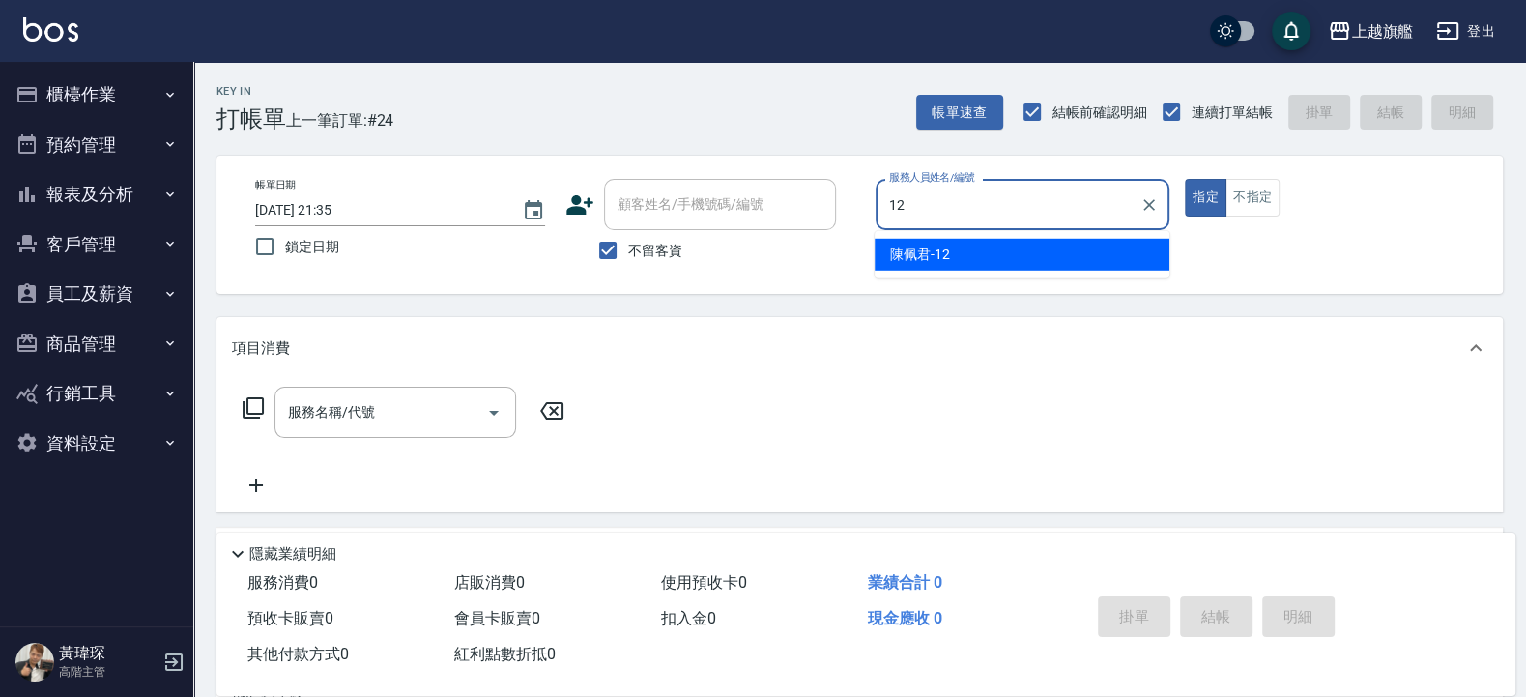
type input "陳佩君-12"
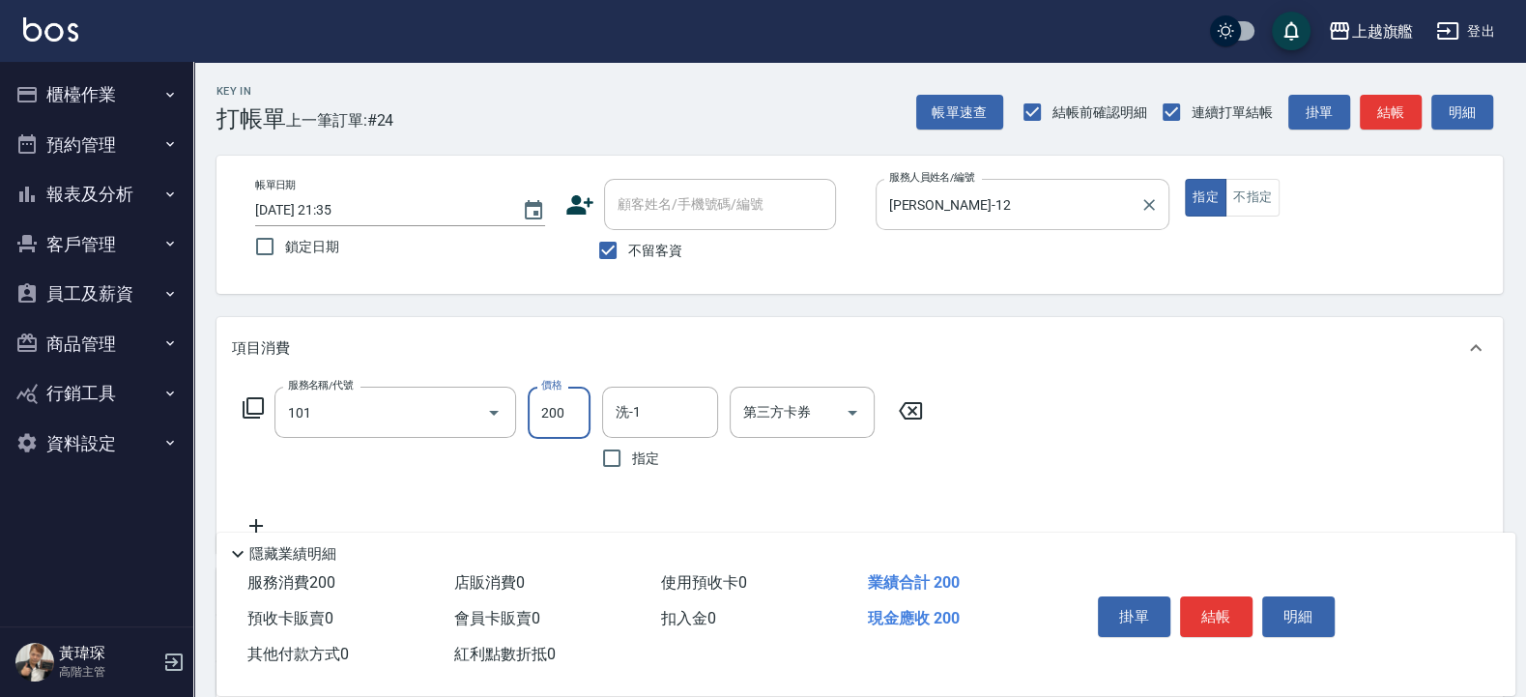
type input "一般洗(101)"
type input "500"
click at [622, 245] on input "不留客資" at bounding box center [608, 250] width 41 height 41
checkbox input "false"
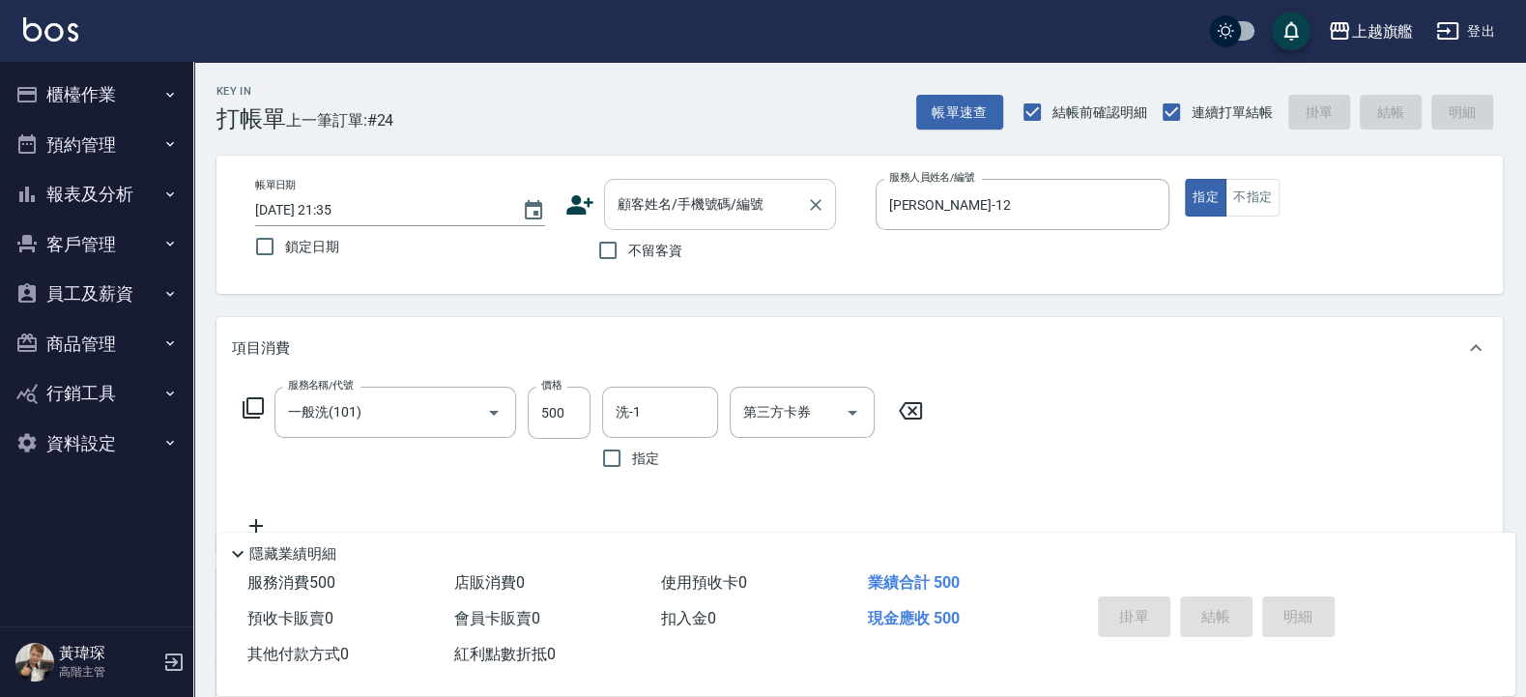
click at [651, 194] on input "顧客姓名/手機號碼/編號" at bounding box center [706, 205] width 186 height 34
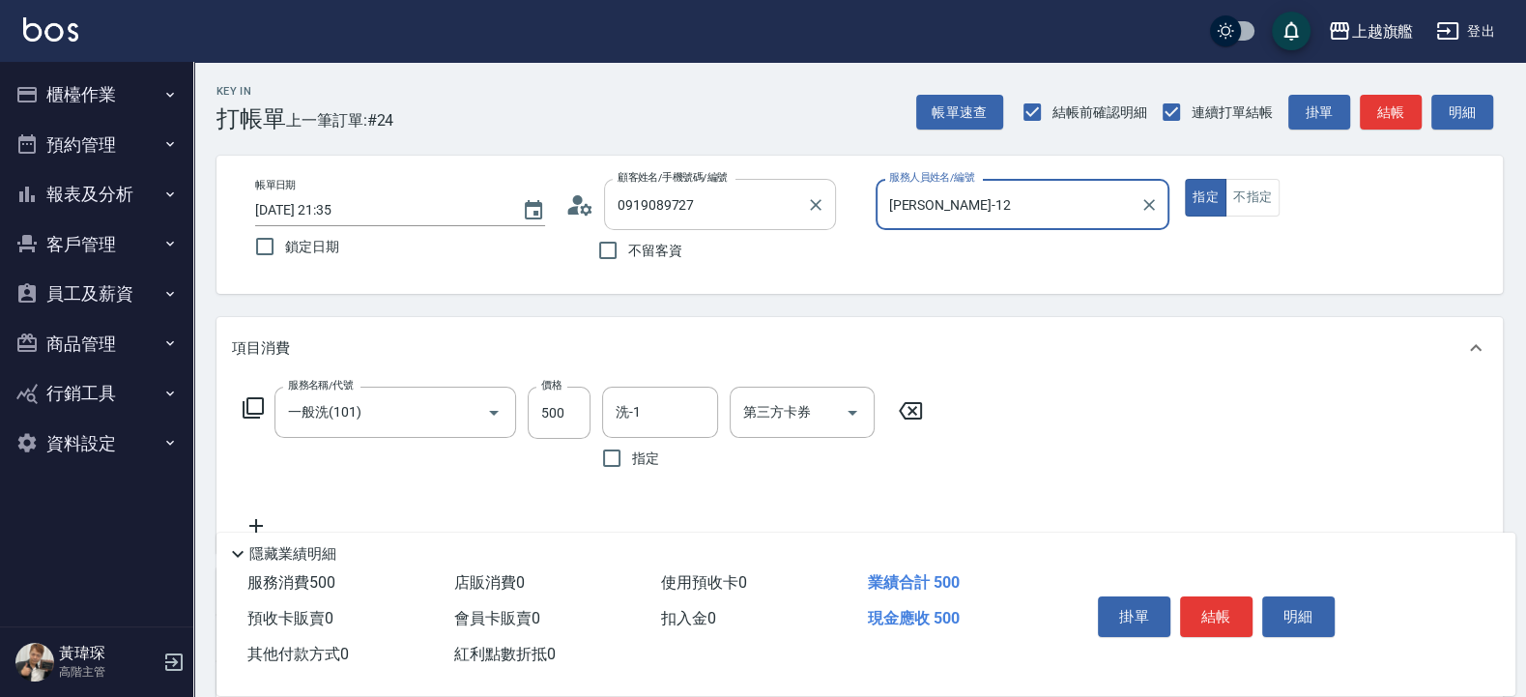
type input "吳曲偉/0919089727/null"
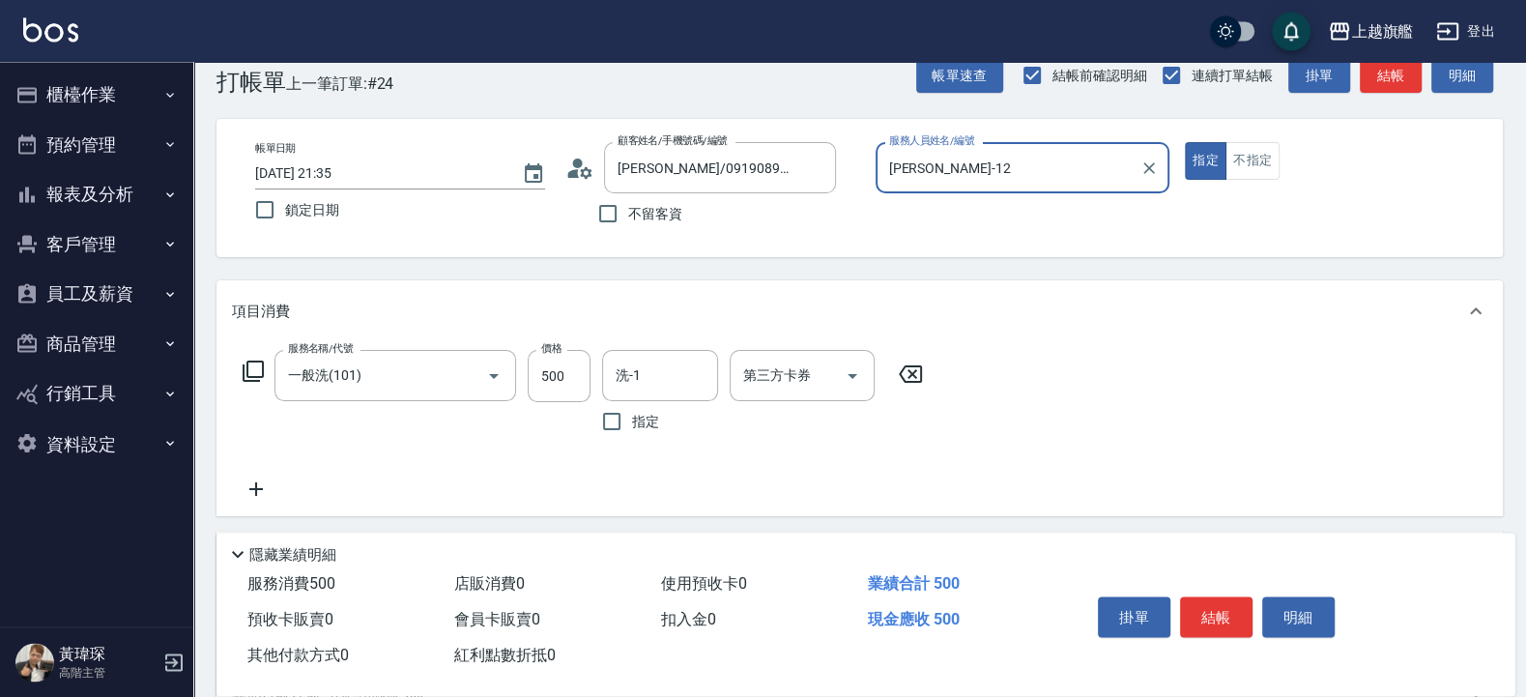
scroll to position [232, 0]
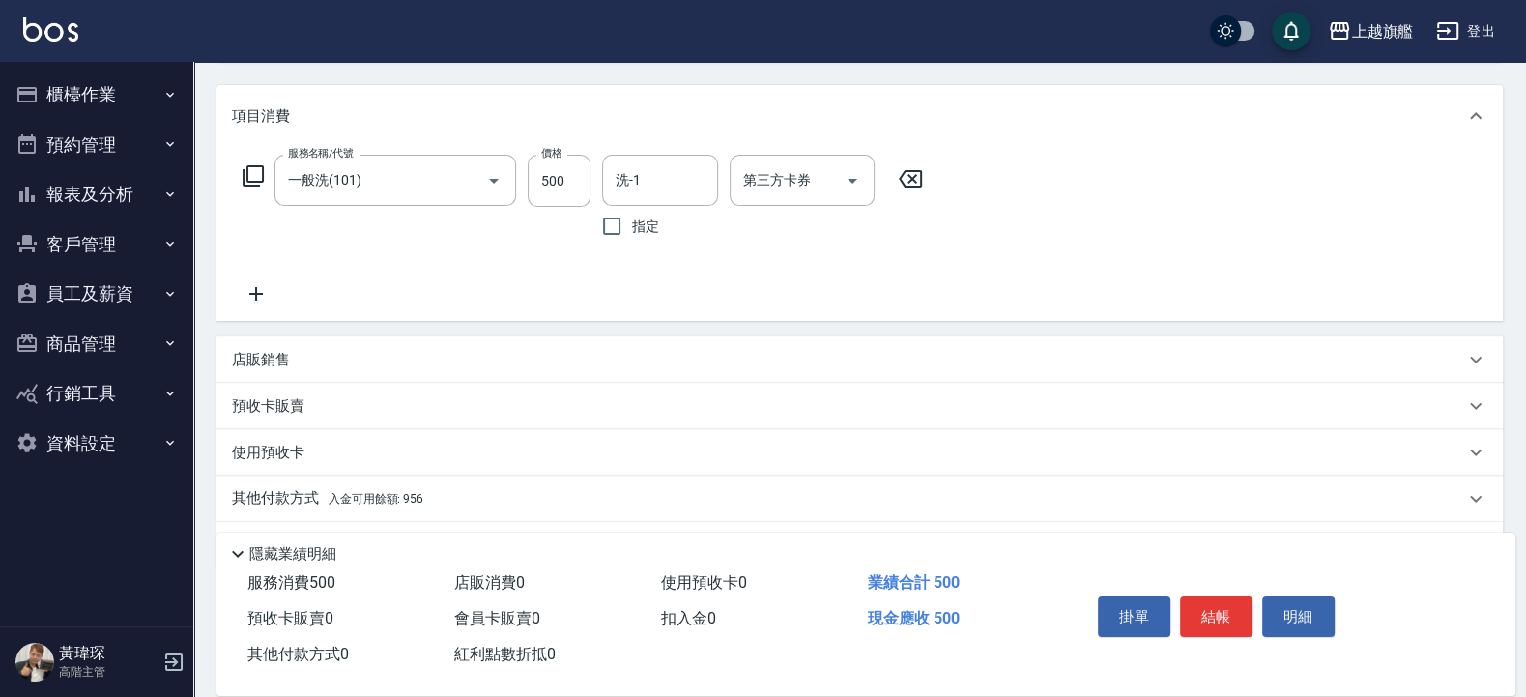
click at [405, 492] on span "入金可用餘額: 956" at bounding box center [376, 499] width 95 height 14
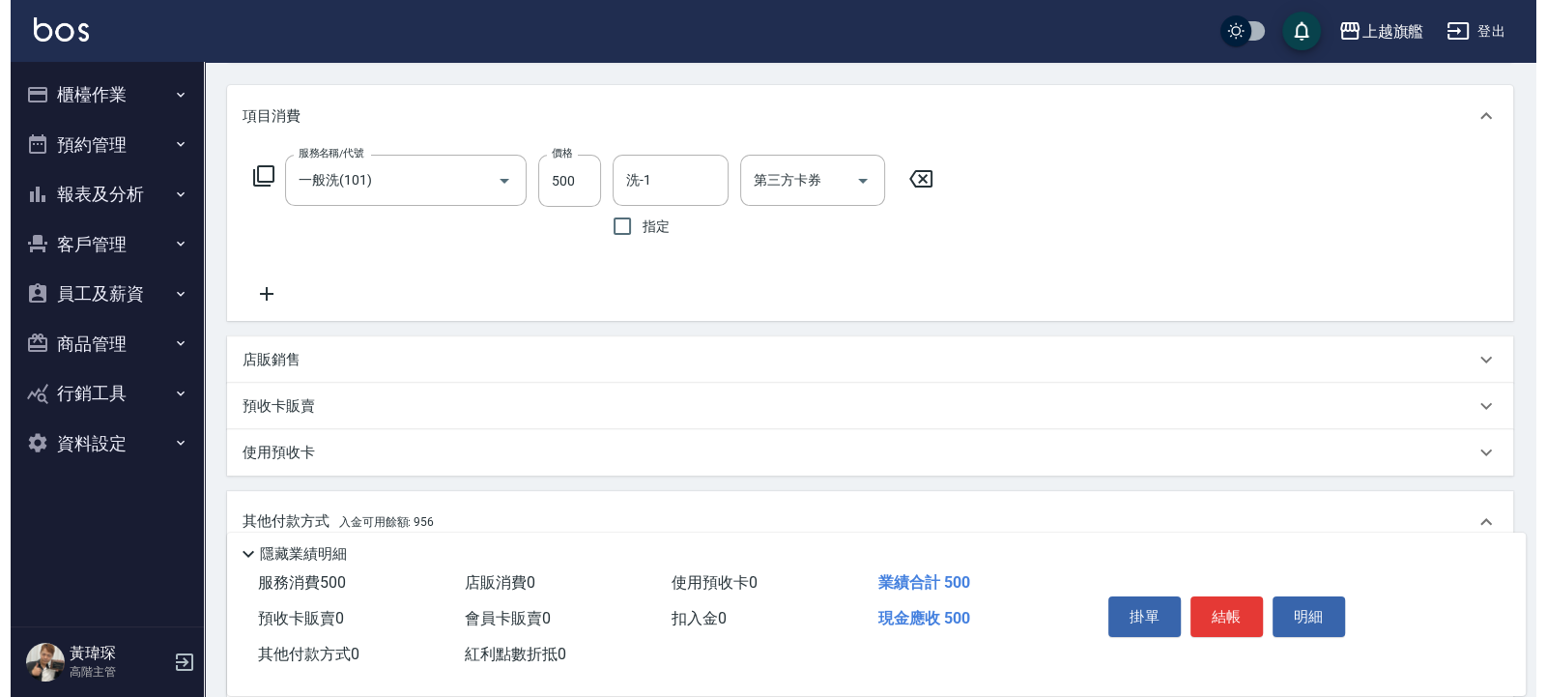
scroll to position [0, 0]
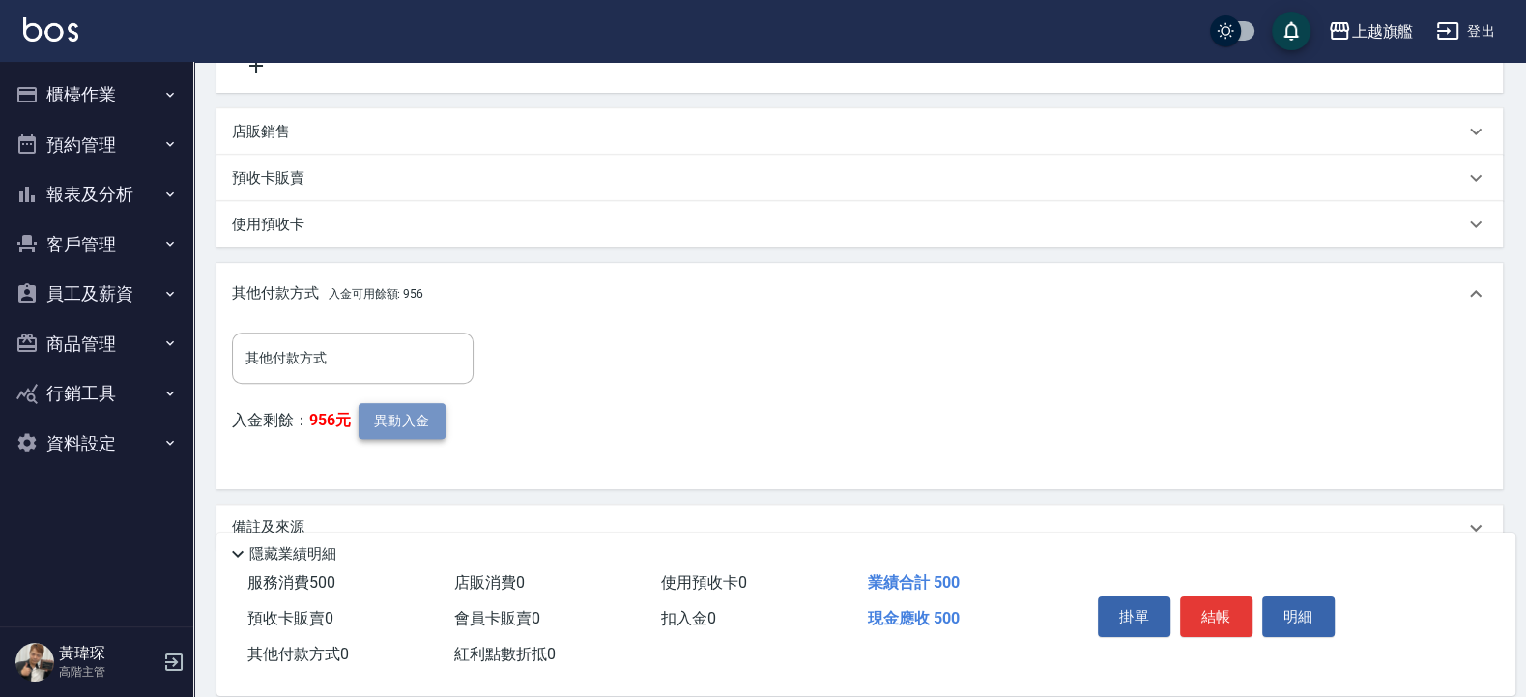
click at [409, 416] on button "異動入金" at bounding box center [402, 421] width 87 height 36
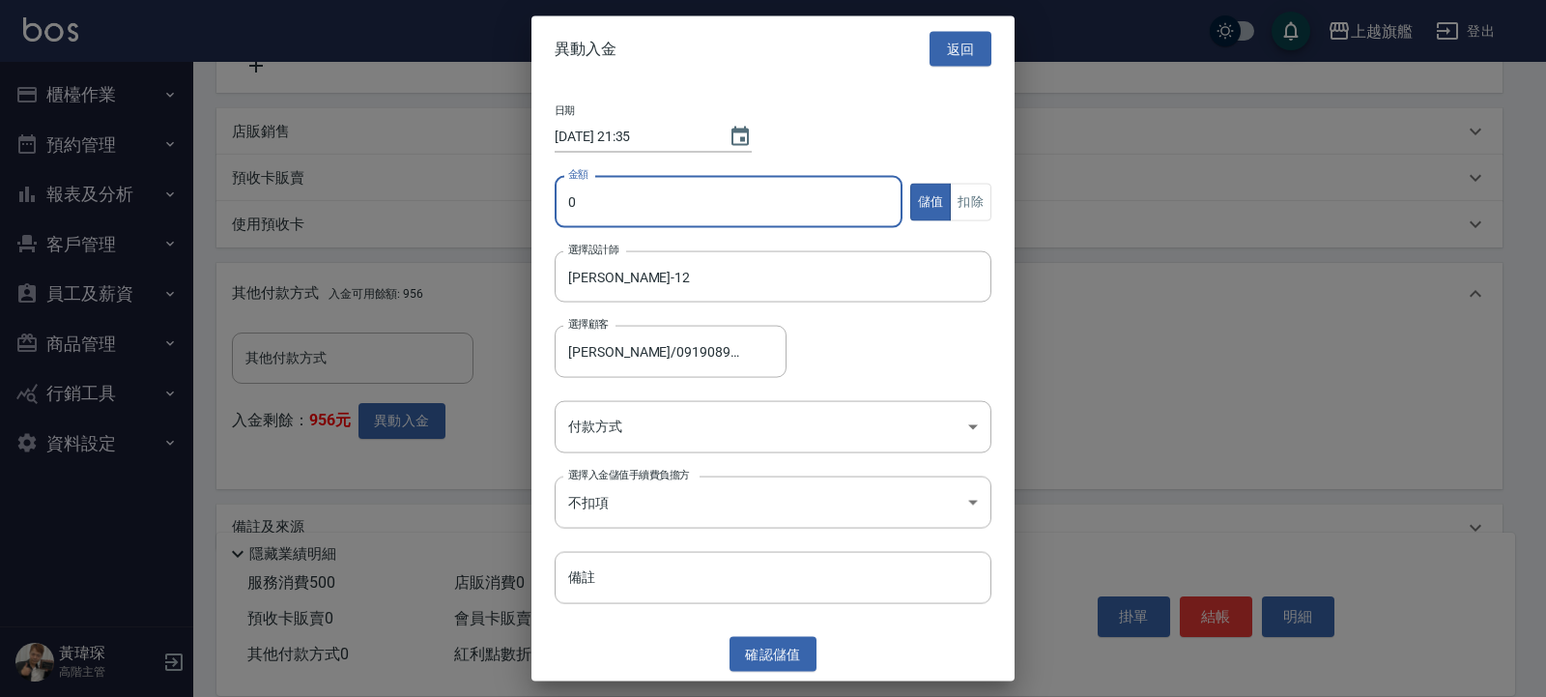
click at [646, 204] on input "0" at bounding box center [729, 202] width 348 height 52
type input "500"
click at [981, 185] on button "扣除" at bounding box center [971, 202] width 42 height 38
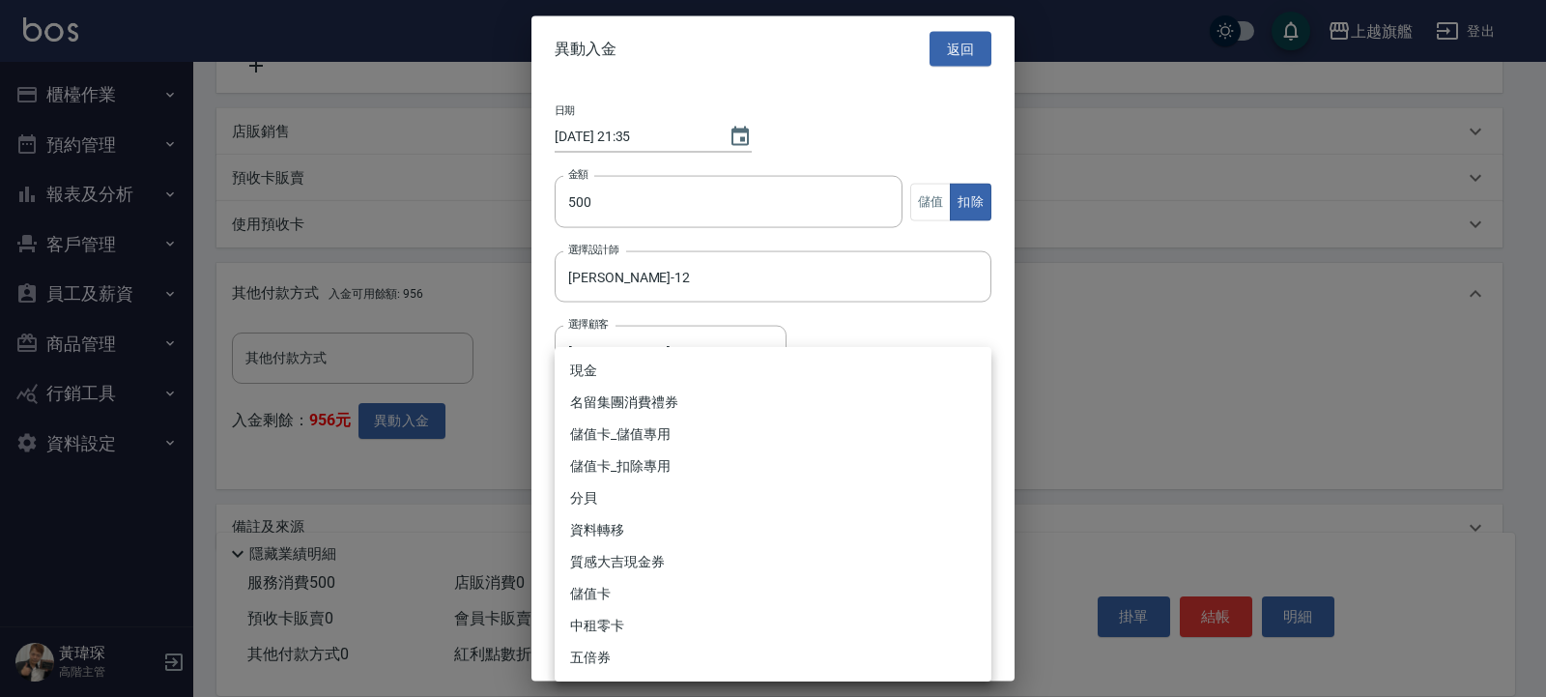
click at [705, 444] on body "上越旗艦 登出 櫃檯作業 打帳單 帳單列表 掛單列表 座位開單 營業儀表板 現金收支登錄 高階收支登錄 材料自購登錄 每日結帳 排班表 現場電腦打卡 掃碼打卡…" at bounding box center [773, 138] width 1546 height 1196
click at [651, 473] on li "儲值卡_扣除專用" at bounding box center [773, 466] width 437 height 32
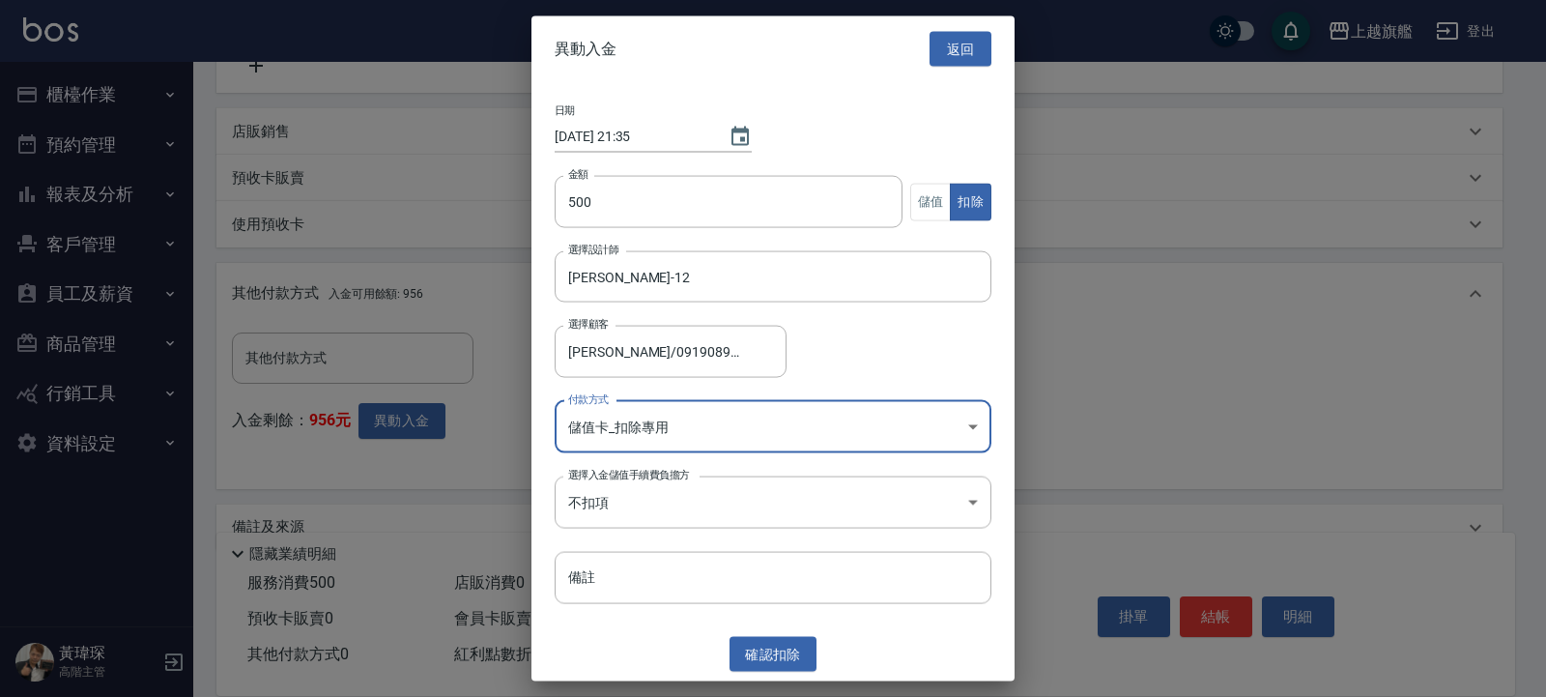
type input "儲值卡_扣除專用"
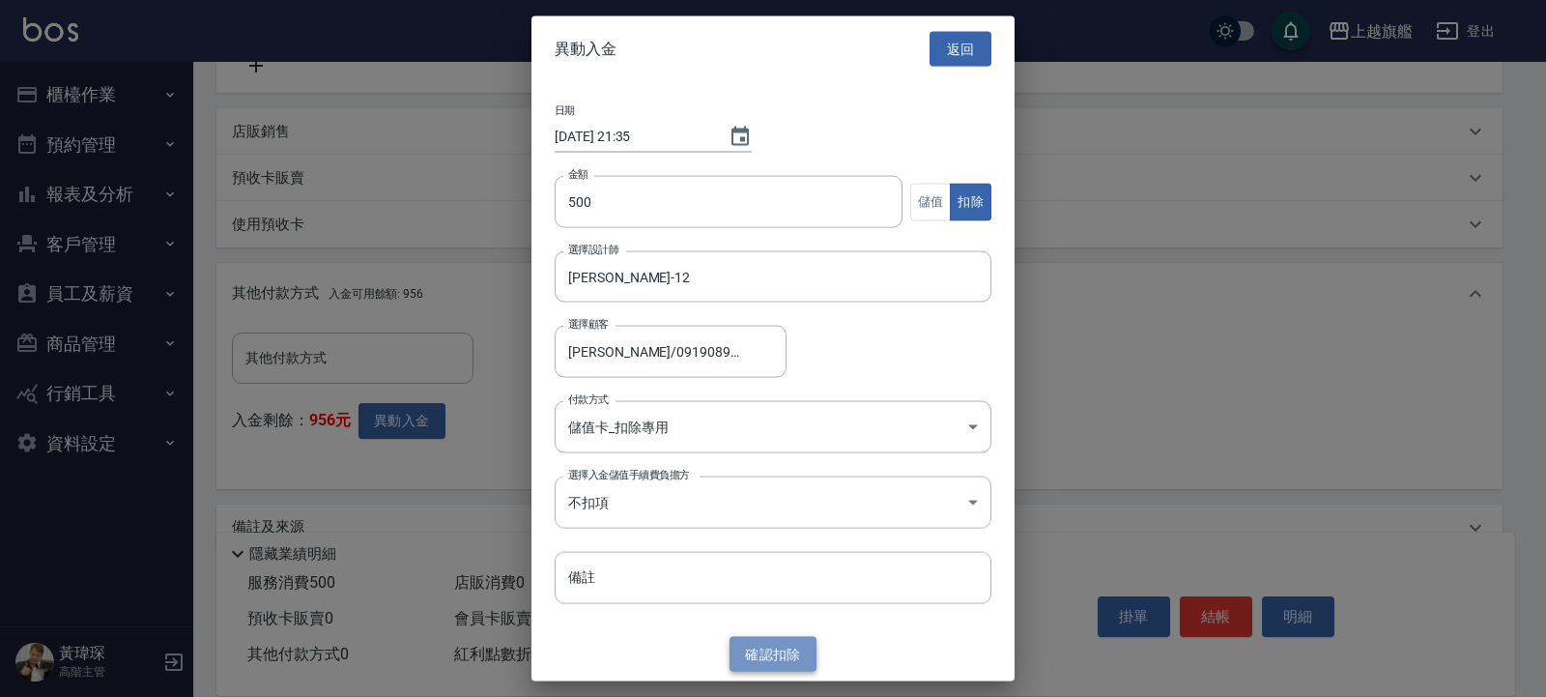
click at [762, 648] on button "確認 扣除" at bounding box center [773, 654] width 87 height 36
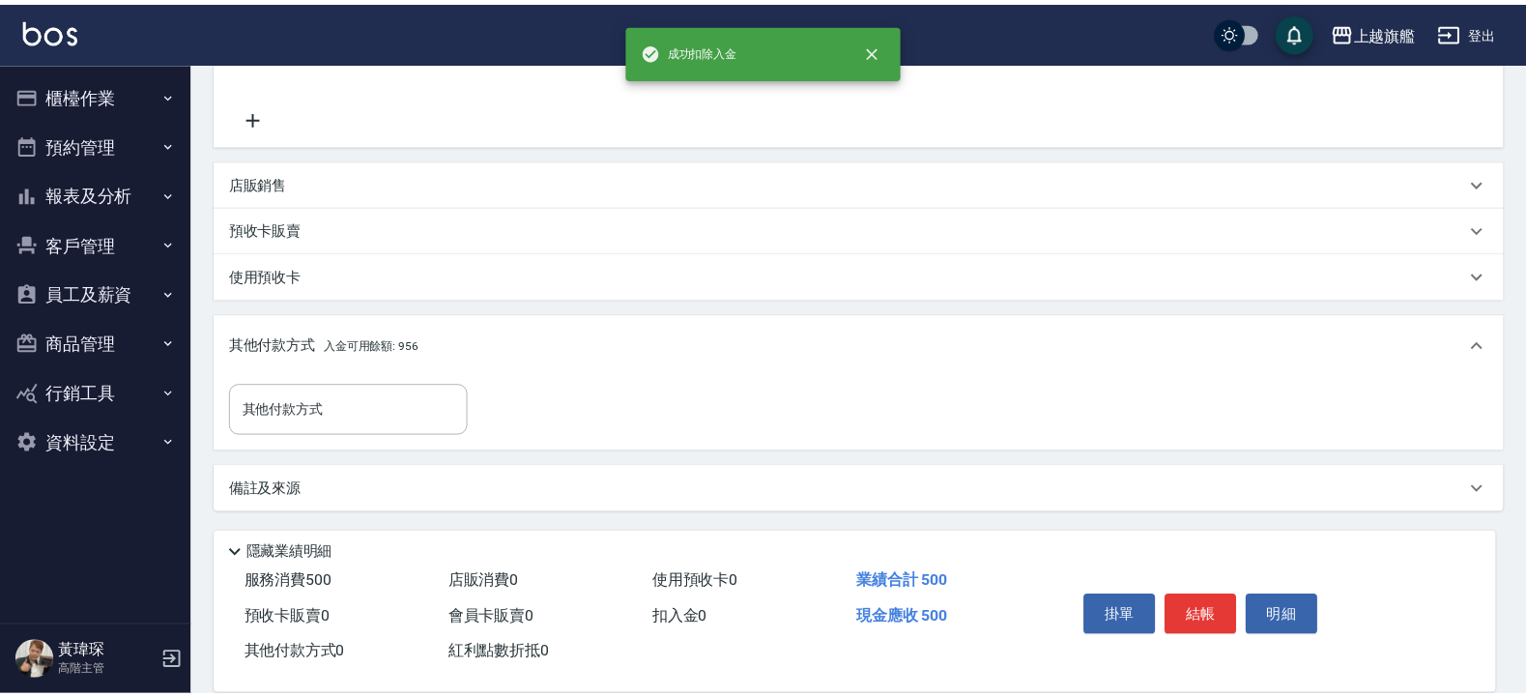
scroll to position [409, 0]
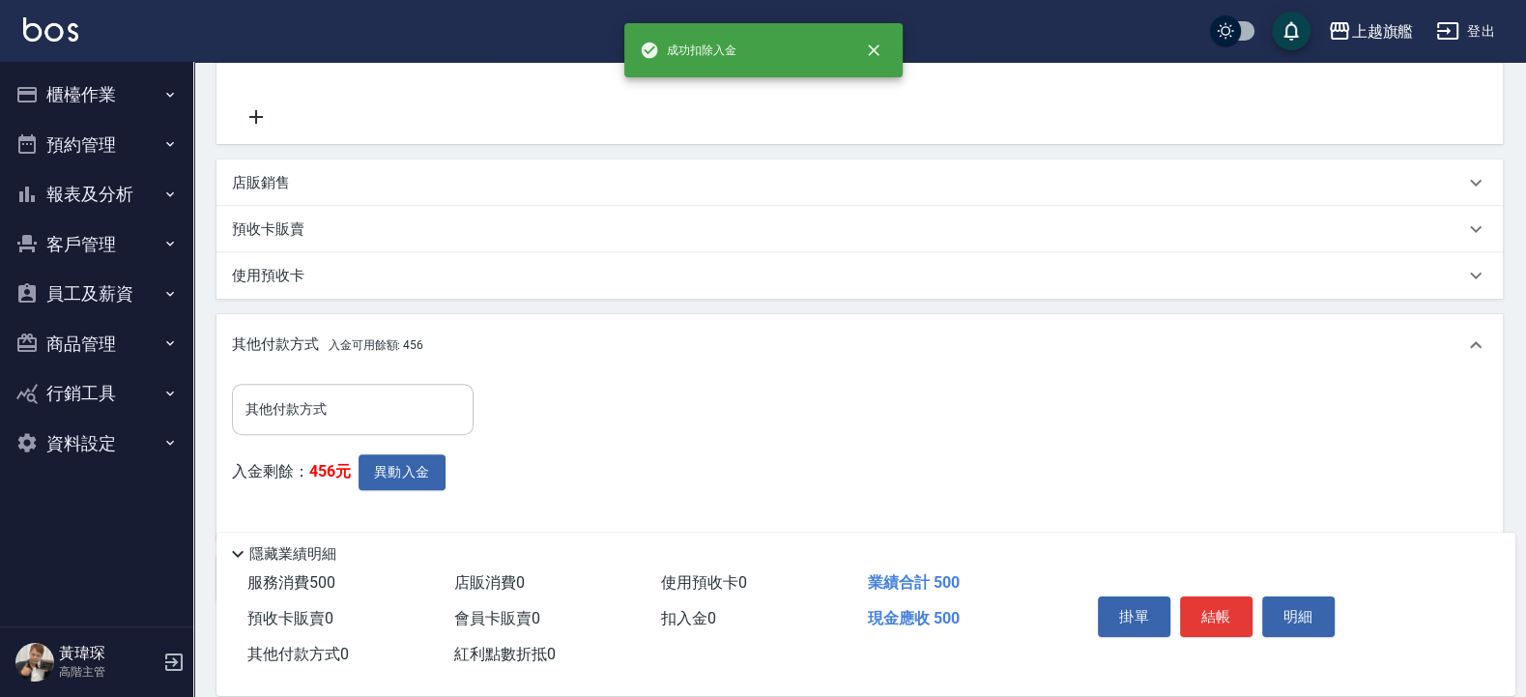
click at [349, 419] on input "其他付款方式" at bounding box center [353, 409] width 224 height 34
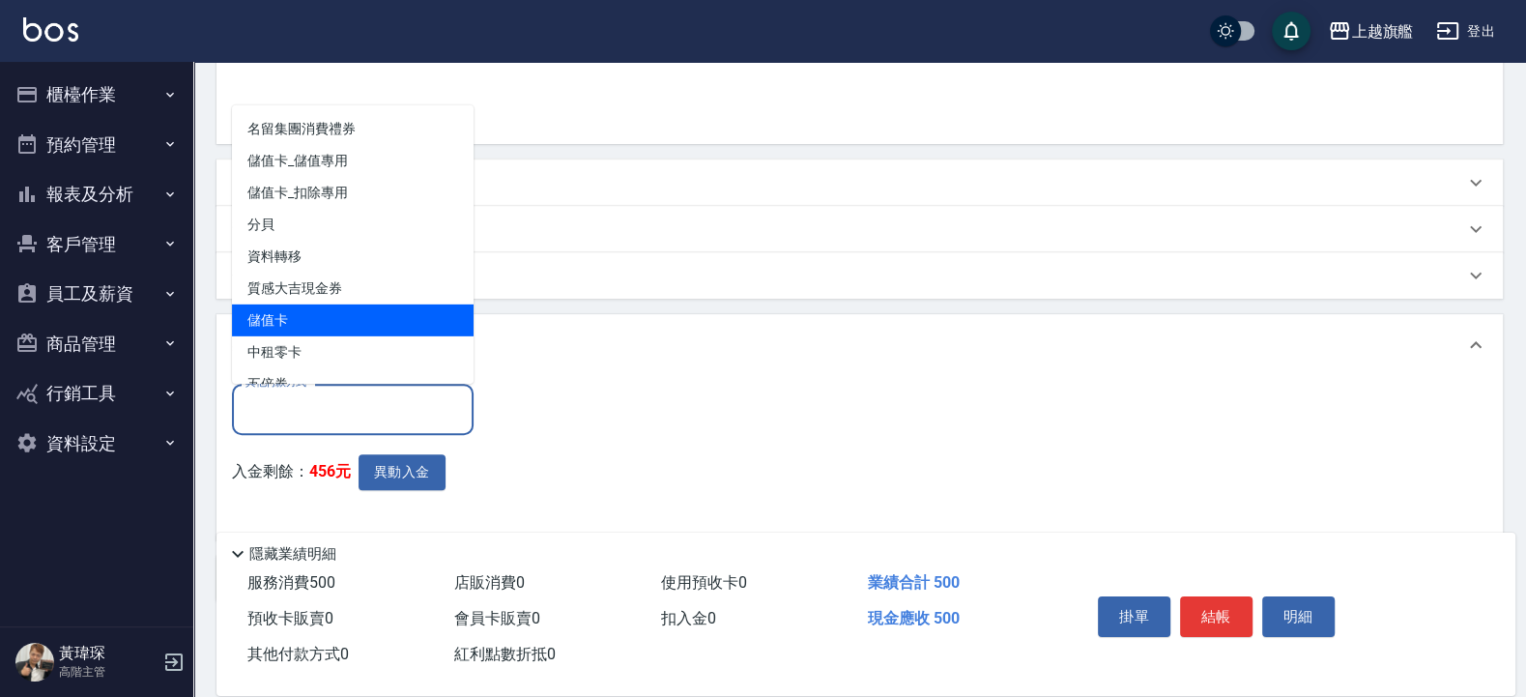
click at [312, 314] on span "儲值卡" at bounding box center [353, 319] width 242 height 32
type input "儲值卡"
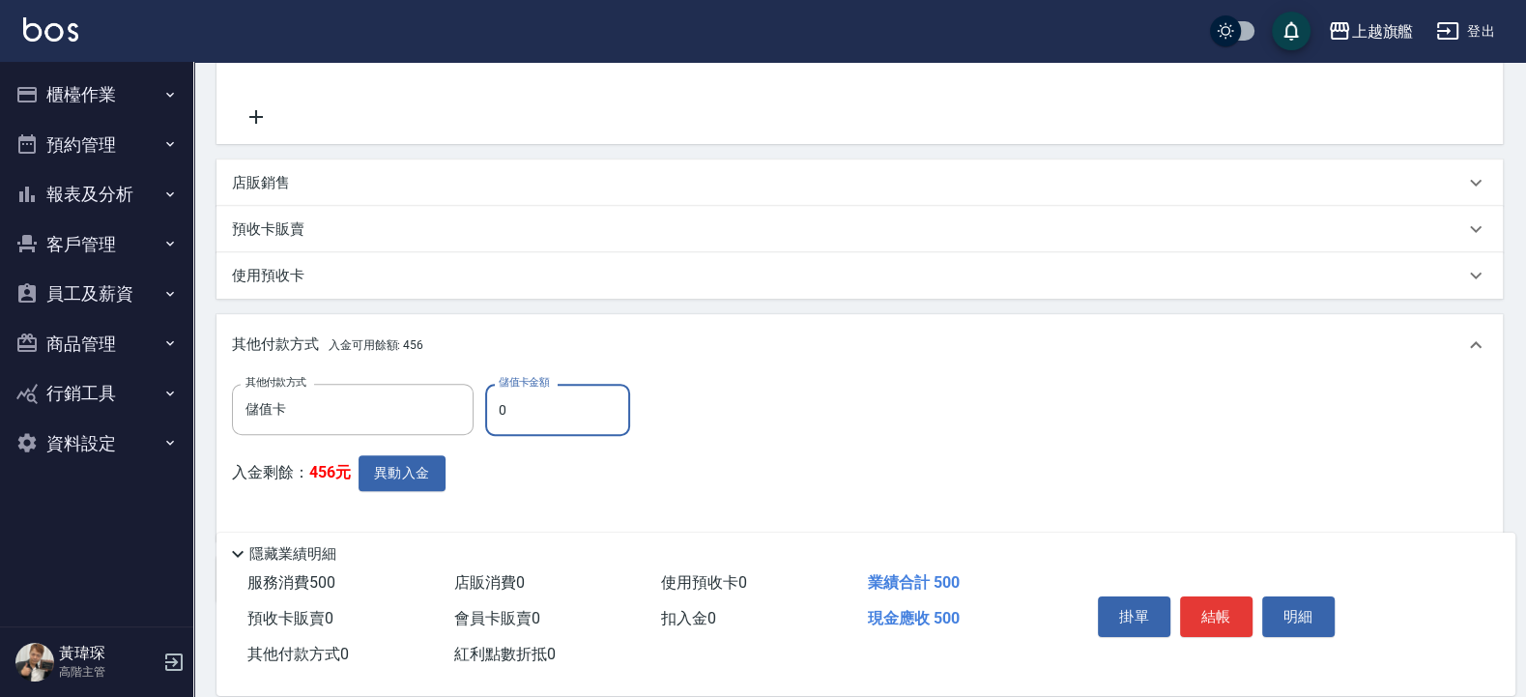
drag, startPoint x: 556, startPoint y: 412, endPoint x: 419, endPoint y: 399, distance: 137.8
click at [485, 399] on input "0" at bounding box center [557, 410] width 145 height 52
type input "500"
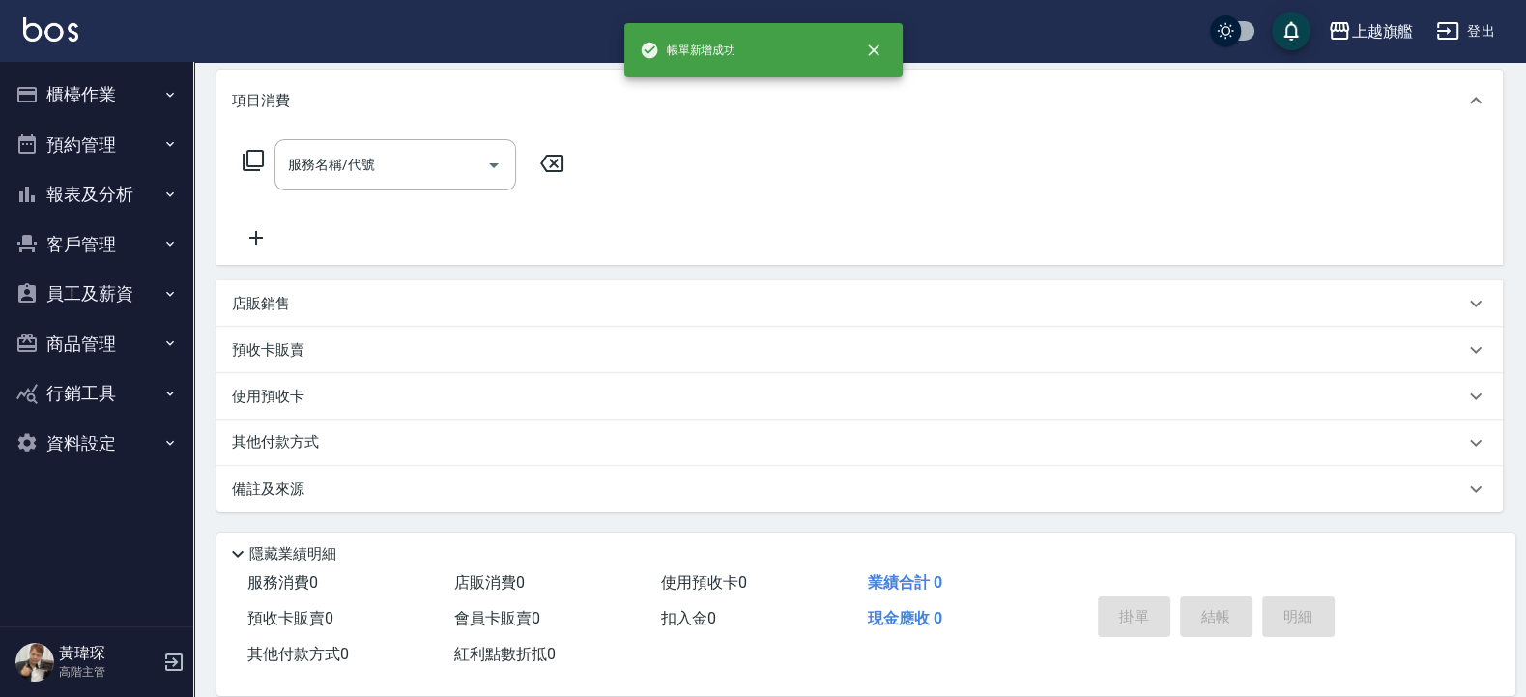
scroll to position [0, 0]
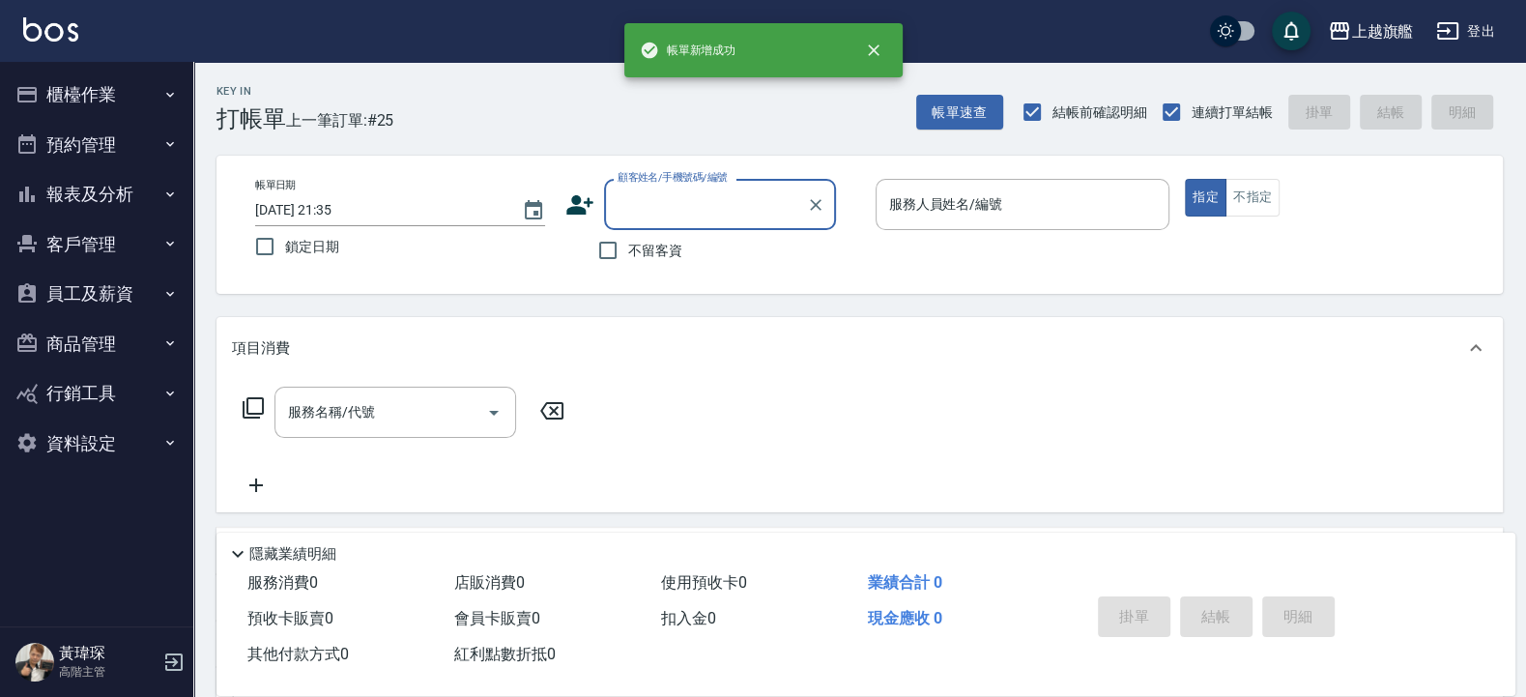
click at [83, 75] on button "櫃檯作業" at bounding box center [97, 95] width 178 height 50
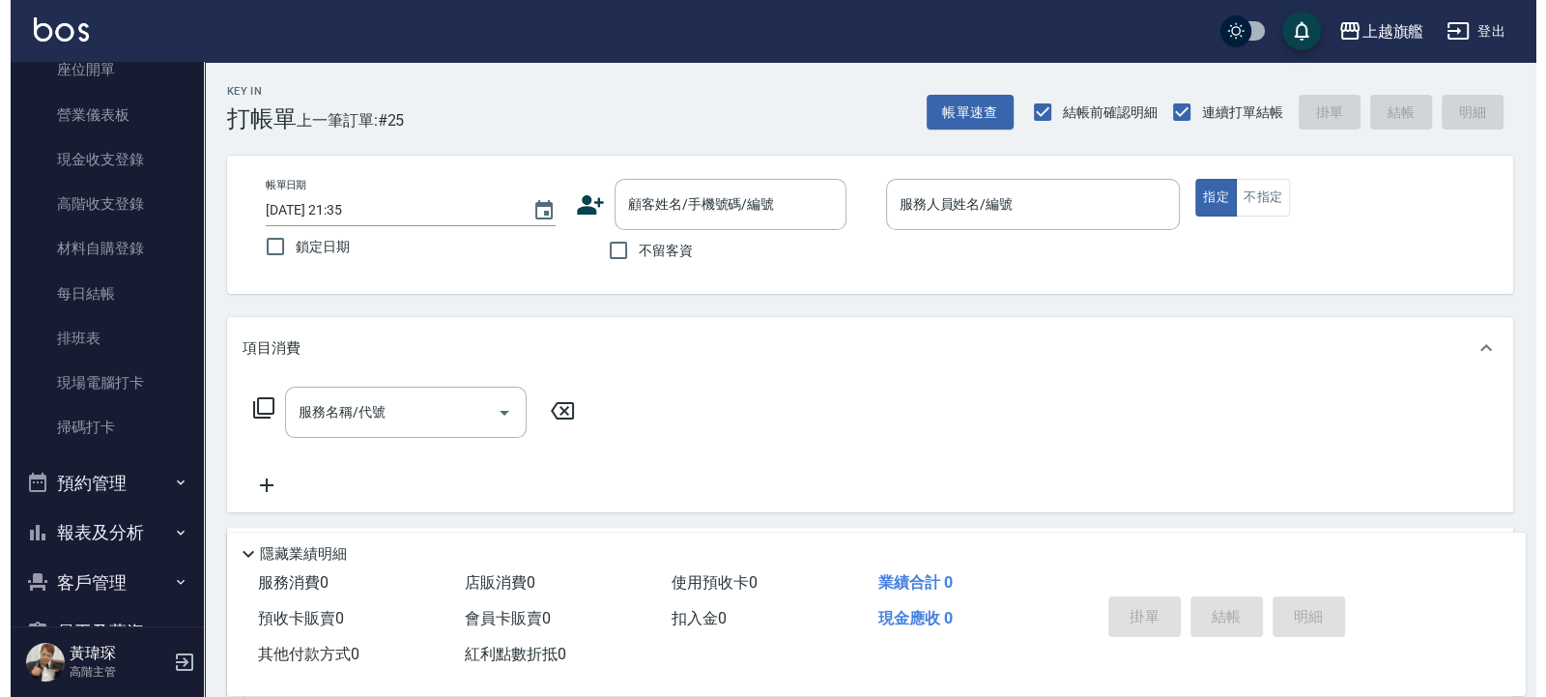
scroll to position [232, 0]
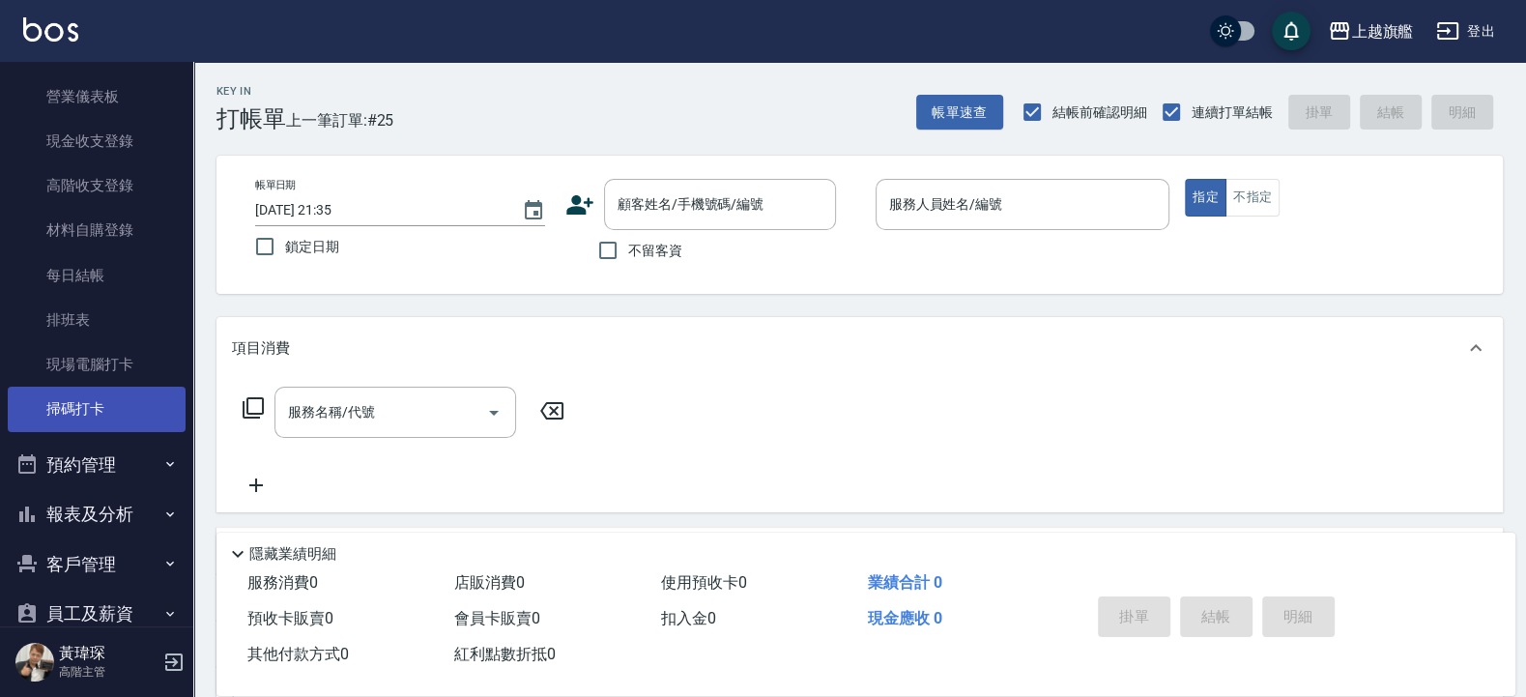
click at [72, 402] on link "掃碼打卡" at bounding box center [97, 409] width 178 height 44
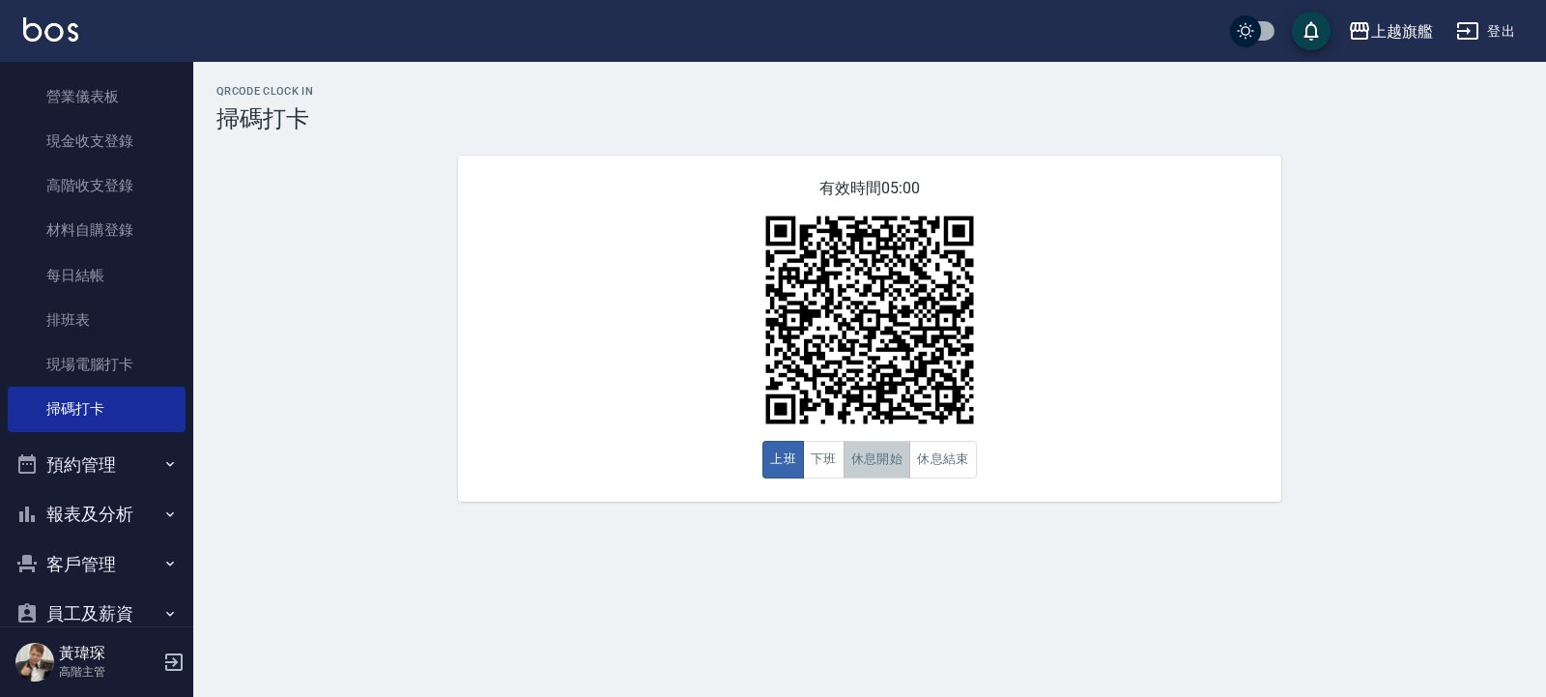
click at [854, 468] on button "休息開始" at bounding box center [878, 460] width 68 height 38
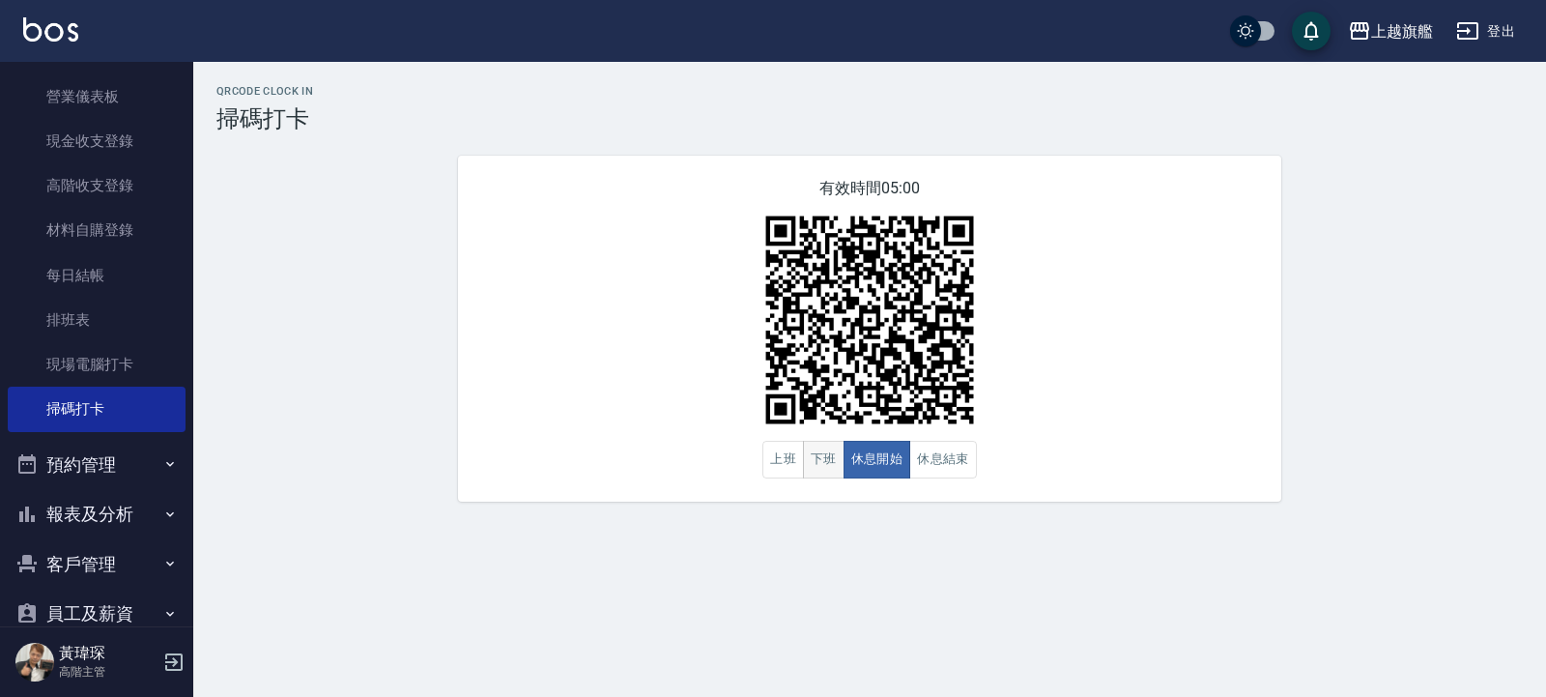
click at [824, 462] on button "下班" at bounding box center [824, 460] width 42 height 38
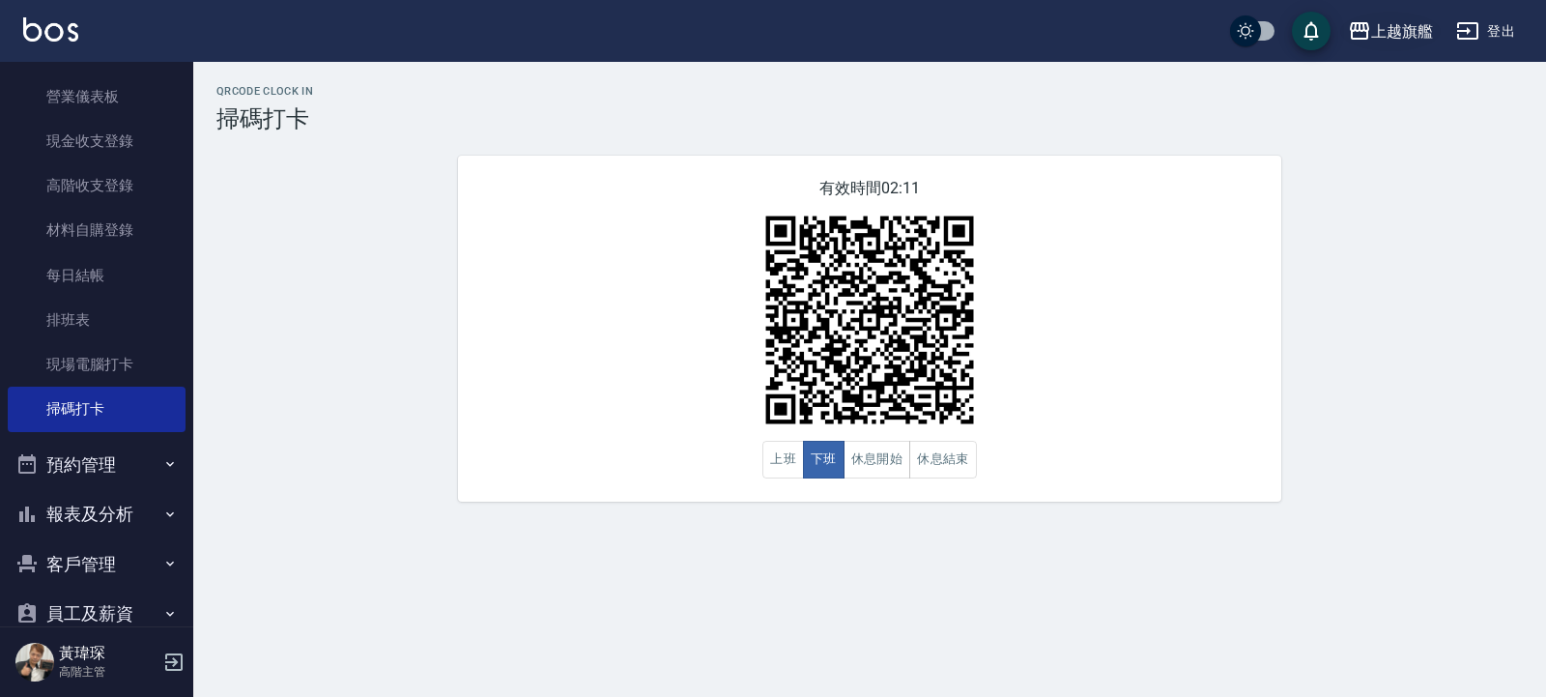
click at [1424, 32] on div "上越旗艦" at bounding box center [1403, 31] width 62 height 24
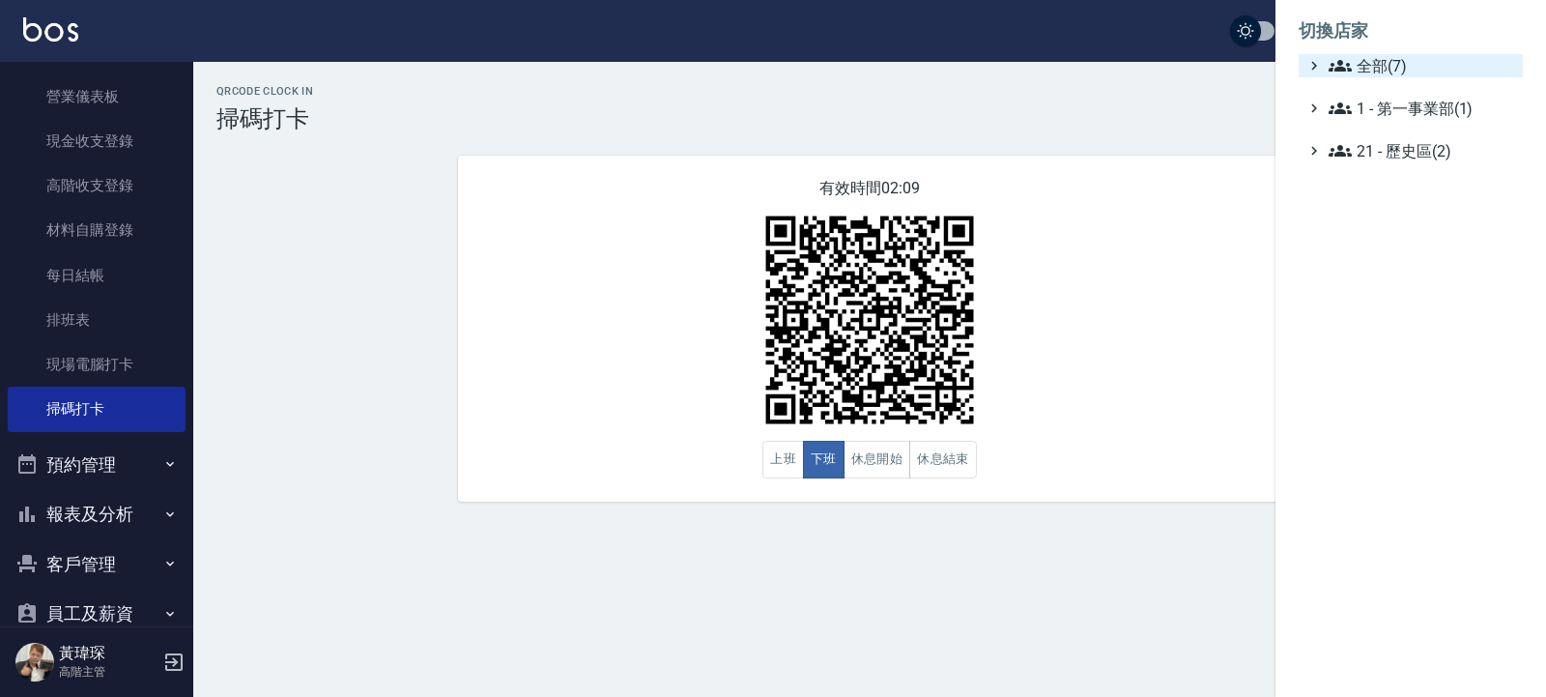
click at [1416, 64] on span "全部(7)" at bounding box center [1422, 65] width 187 height 23
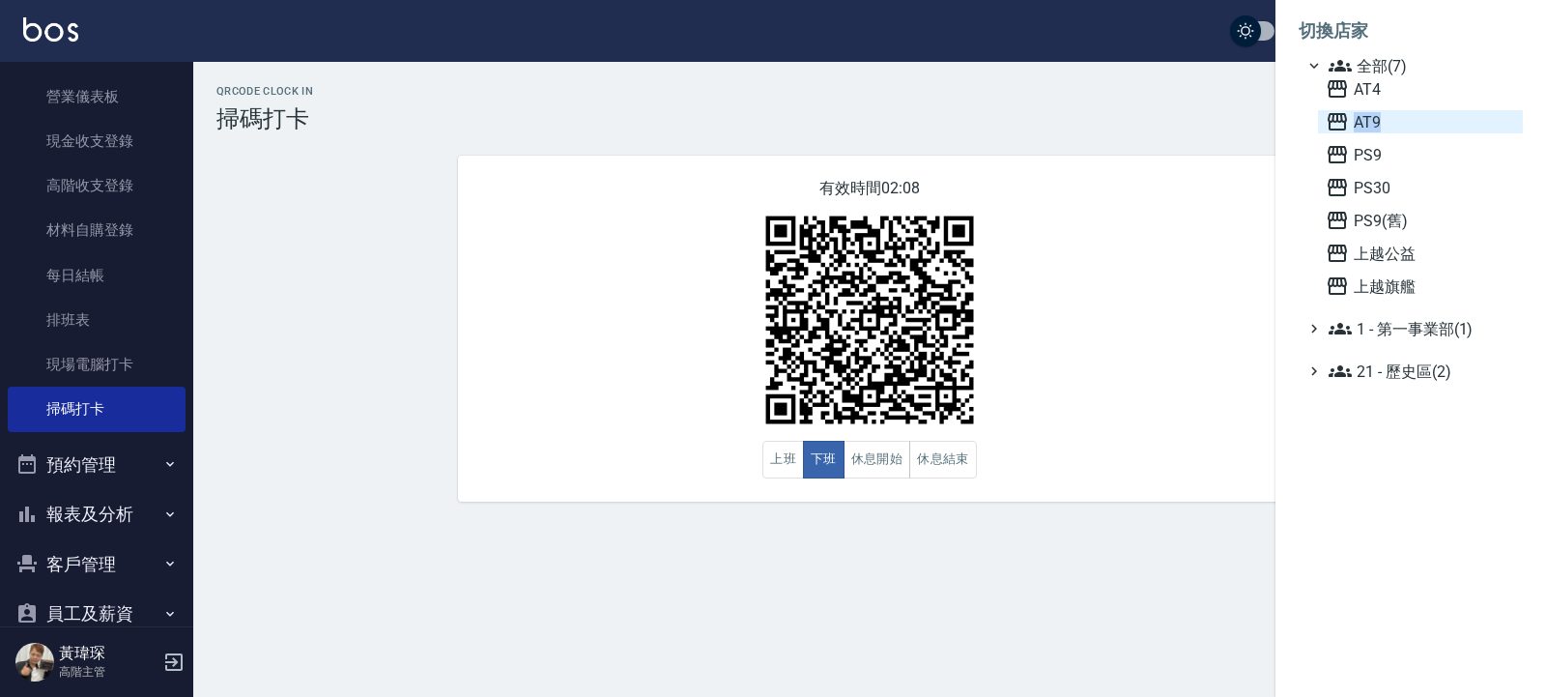
click at [1386, 121] on span "AT9" at bounding box center [1420, 121] width 189 height 23
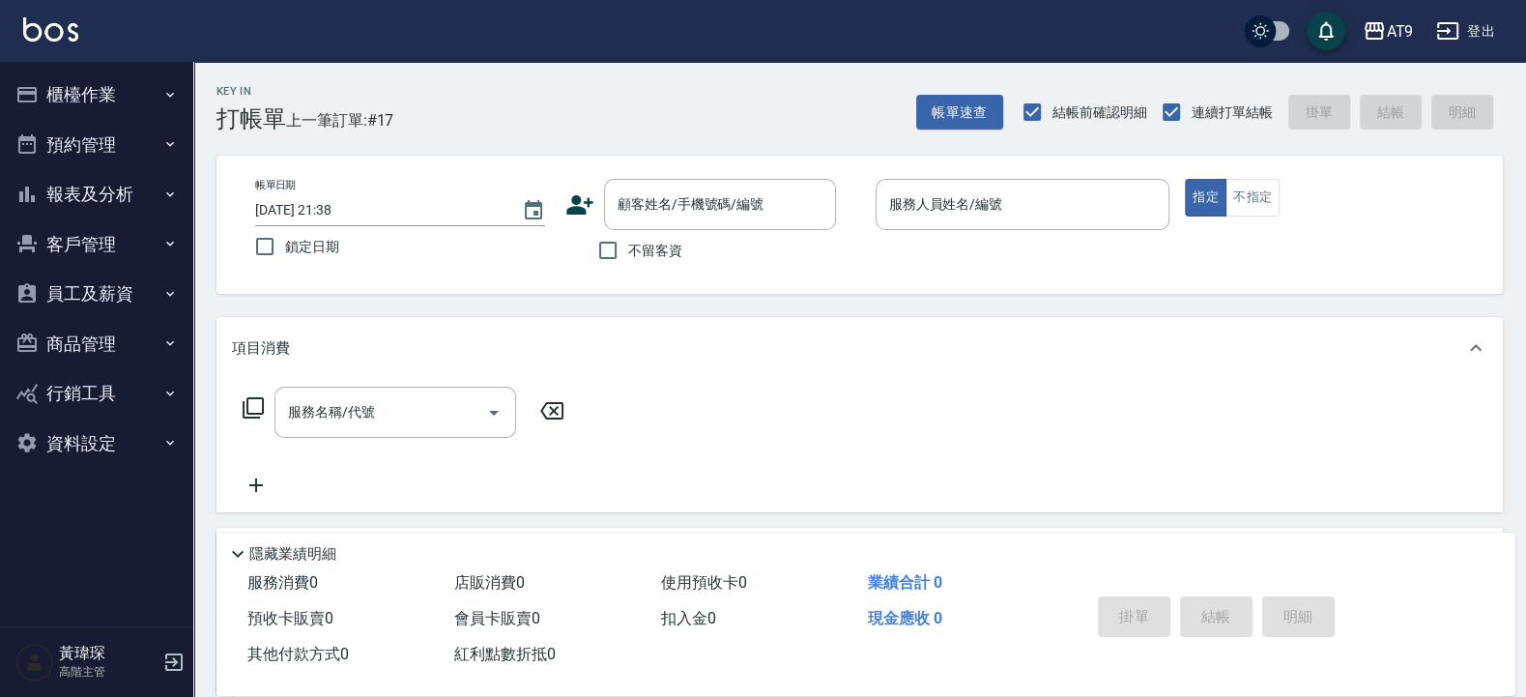
drag, startPoint x: 842, startPoint y: 261, endPoint x: 844, endPoint y: 246, distance: 15.6
click at [844, 246] on div "顧客姓名/手機號碼/編號 顧客姓名/手機號碼/編號 不留客資" at bounding box center [712, 225] width 295 height 92
click at [997, 227] on div "服務人員姓名/編號" at bounding box center [1023, 204] width 295 height 51
type input "0"
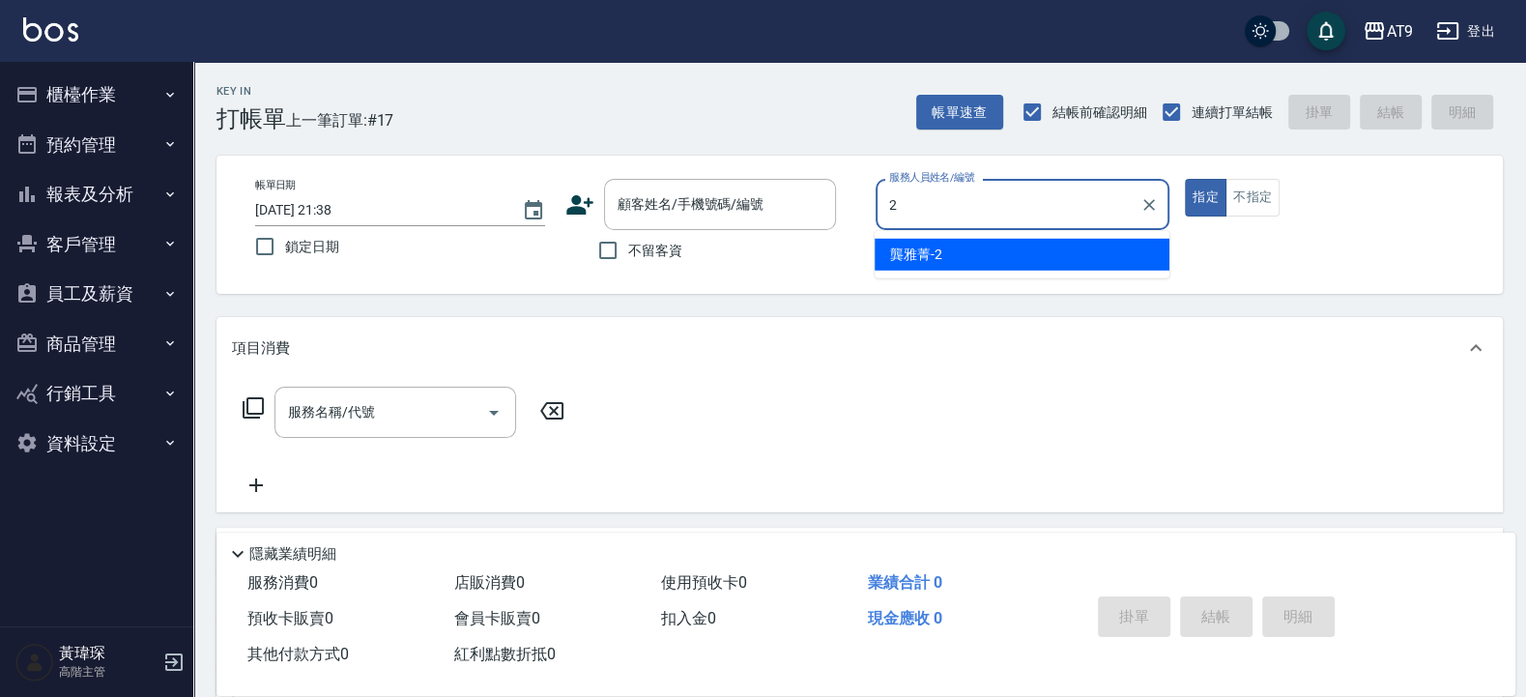
type input "[PERSON_NAME]-2"
type button "true"
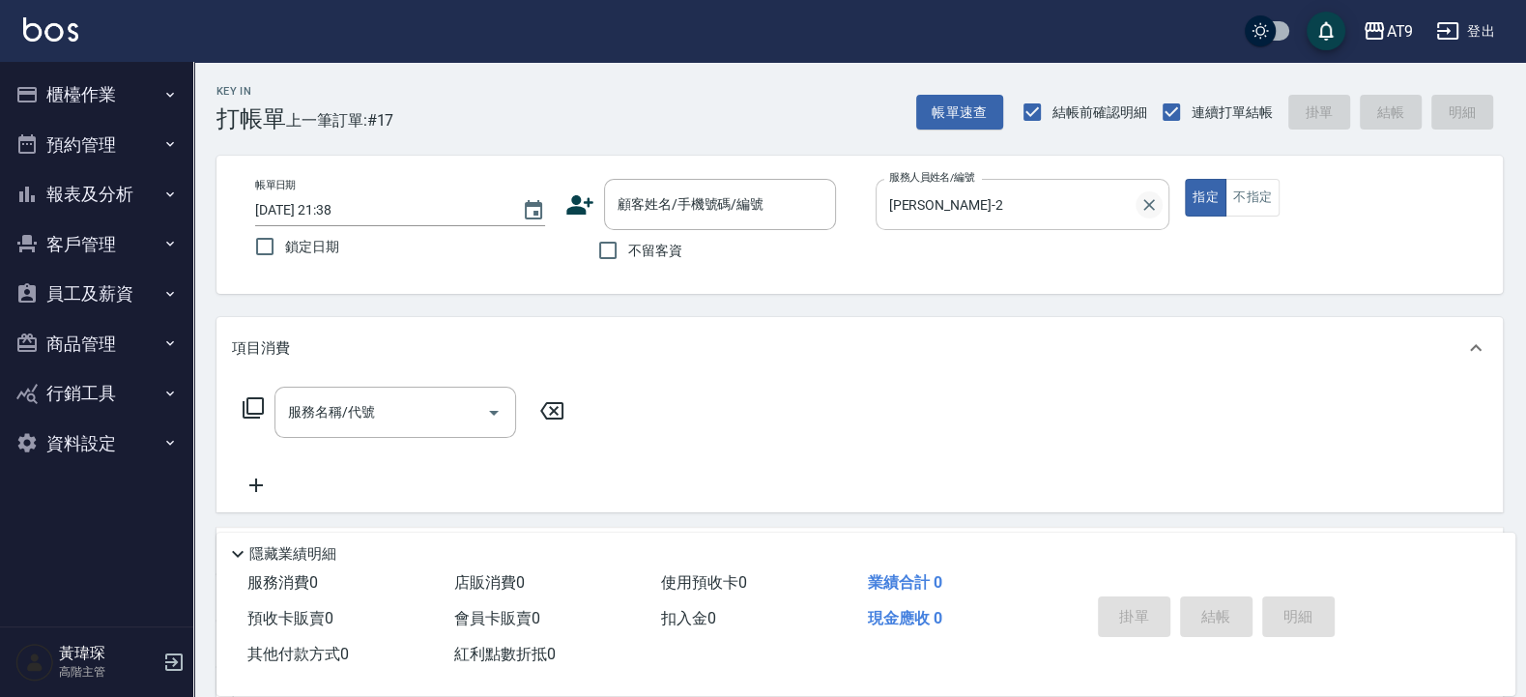
click at [1158, 216] on button "Clear" at bounding box center [1149, 204] width 27 height 27
type input "1"
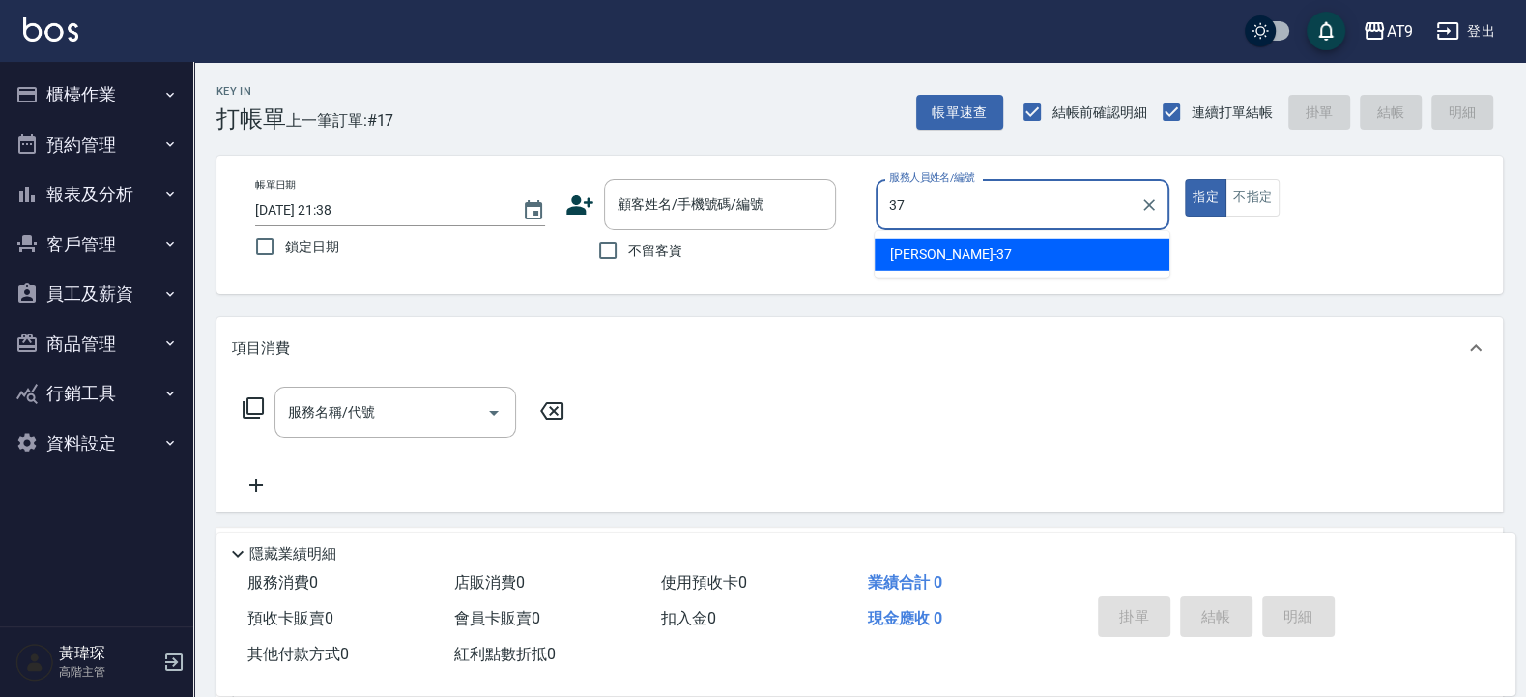
type input "[PERSON_NAME]-37"
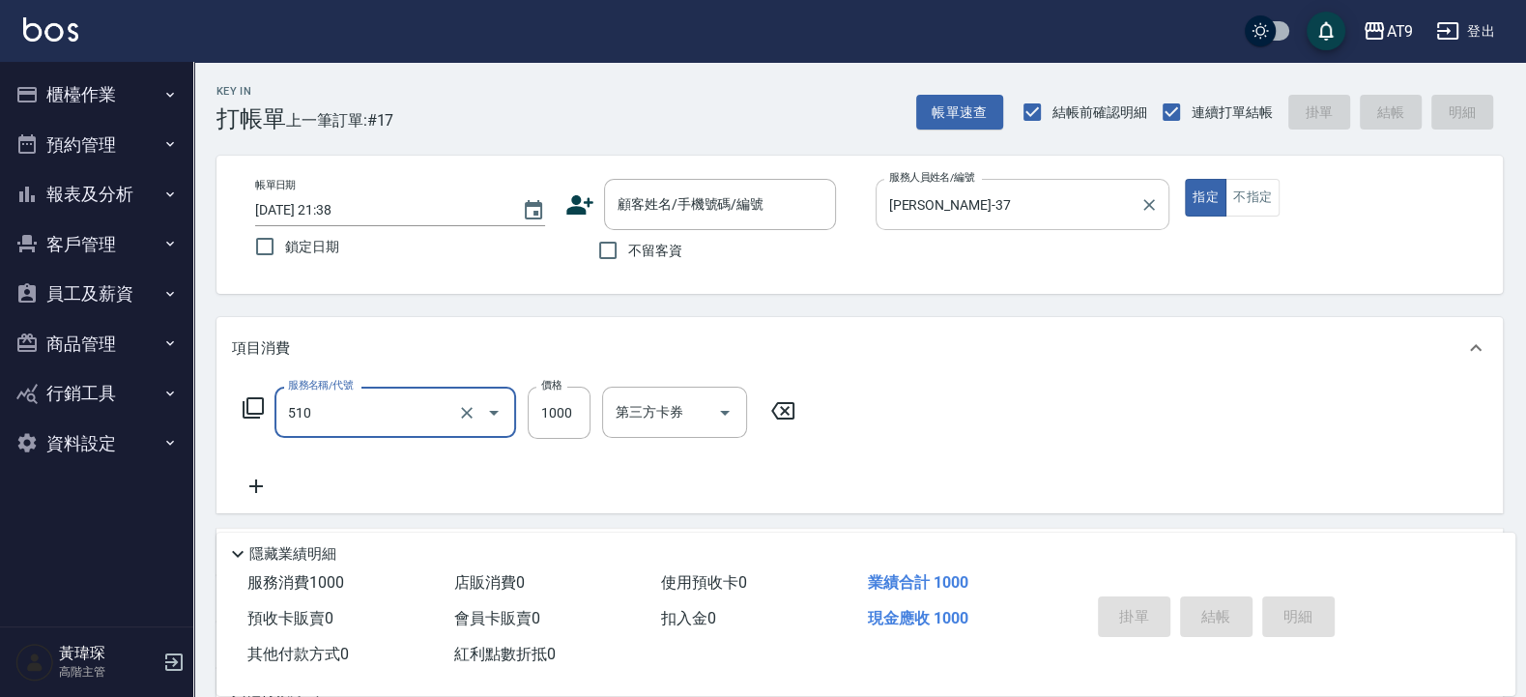
type input "染髮-2(510)"
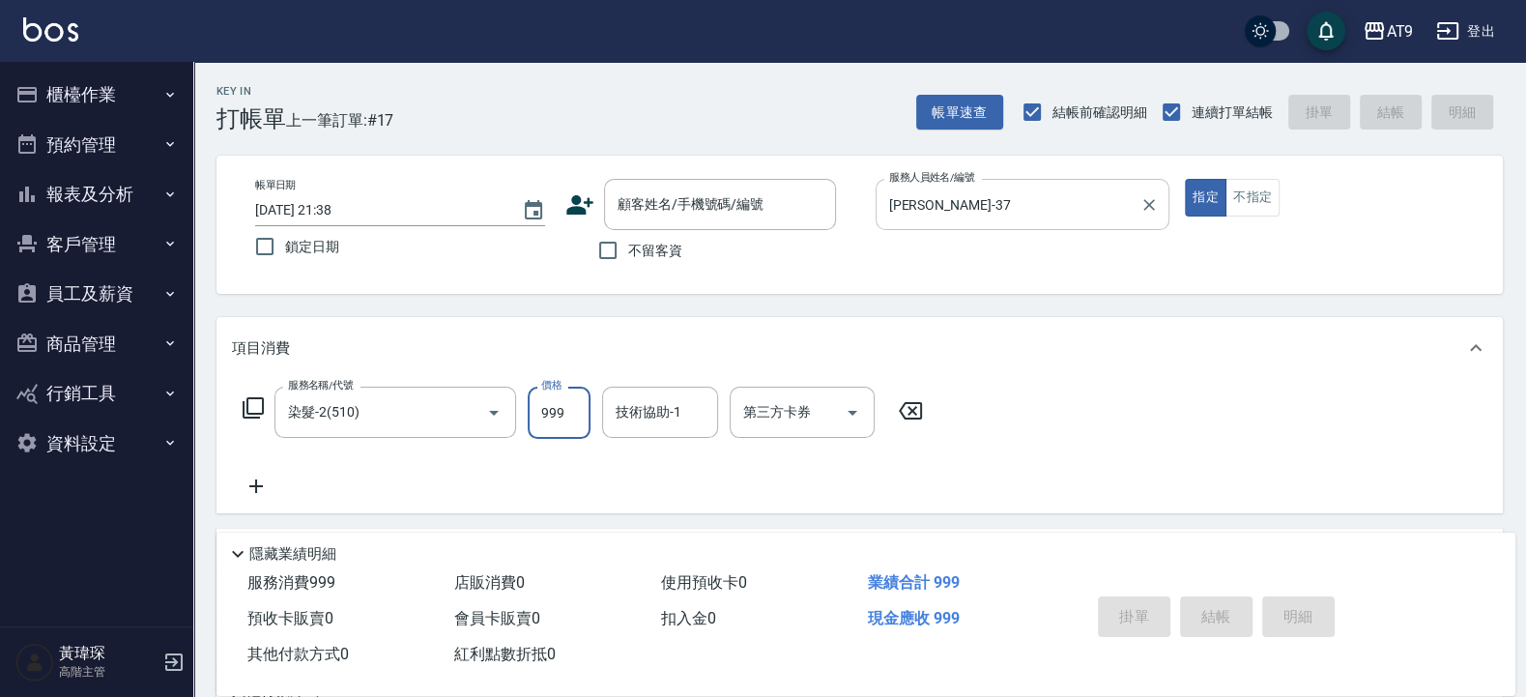
type input "999"
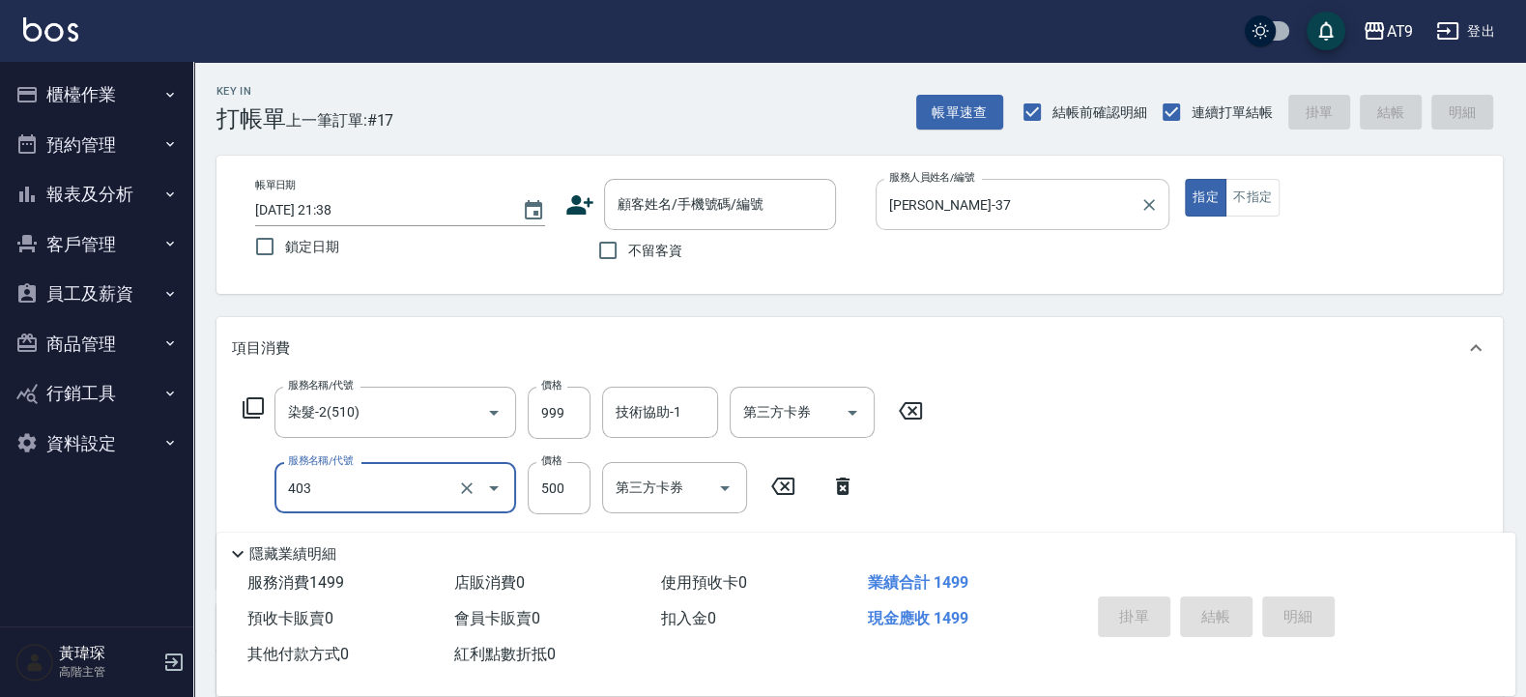
type input "天天護髮(403)"
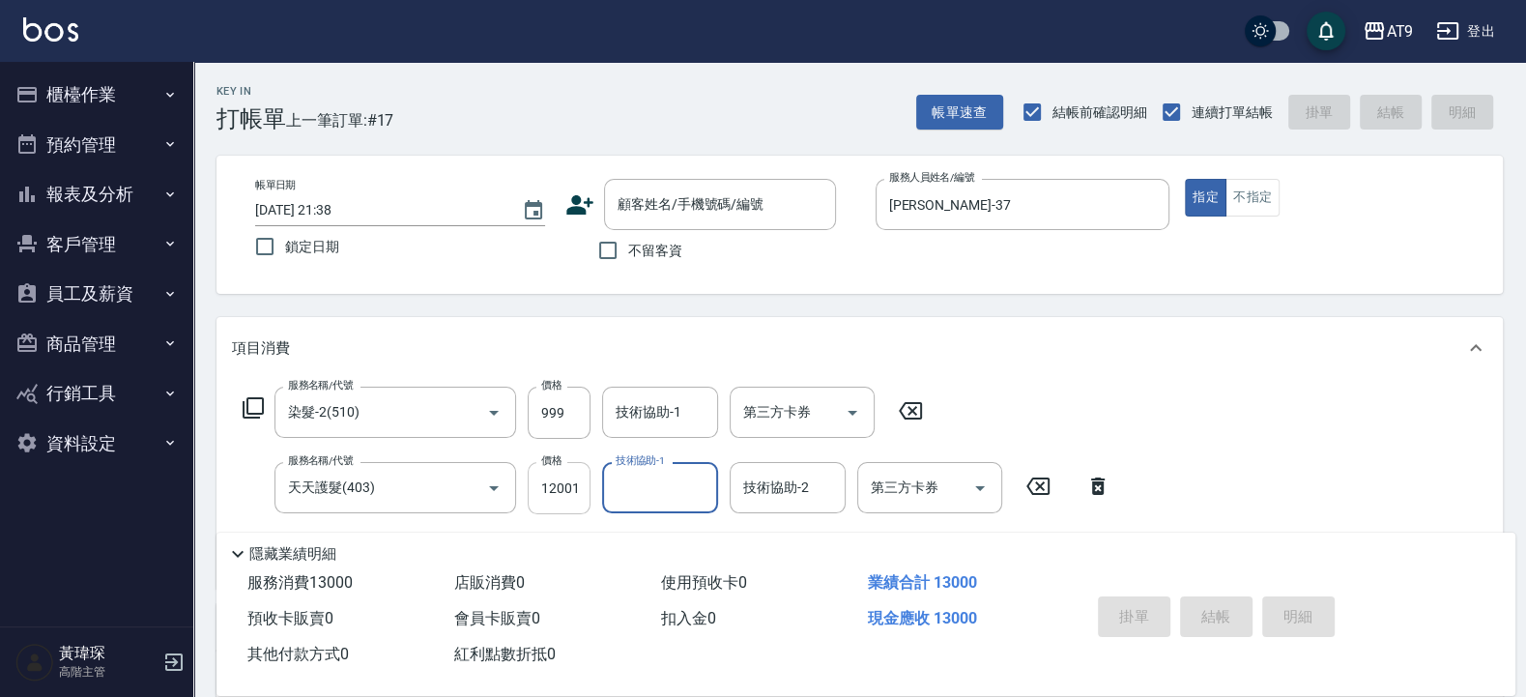
click at [557, 491] on input "12001" at bounding box center [559, 488] width 63 height 52
type input "1200"
click at [551, 124] on div "Key In 打帳單 上一筆訂單:#17 帳單速查 結帳前確認明細 連續打單結帳 掛單 結帳 明細" at bounding box center [848, 97] width 1310 height 71
click at [562, 110] on div "Key In 打帳單 上一筆訂單:#17 帳單速查 結帳前確認明細 連續打單結帳 掛單 結帳 明細" at bounding box center [848, 97] width 1310 height 71
click at [574, 101] on div "Key In 打帳單 上一筆訂單:#17 帳單速查 結帳前確認明細 連續打單結帳 掛單 結帳 明細" at bounding box center [848, 97] width 1310 height 71
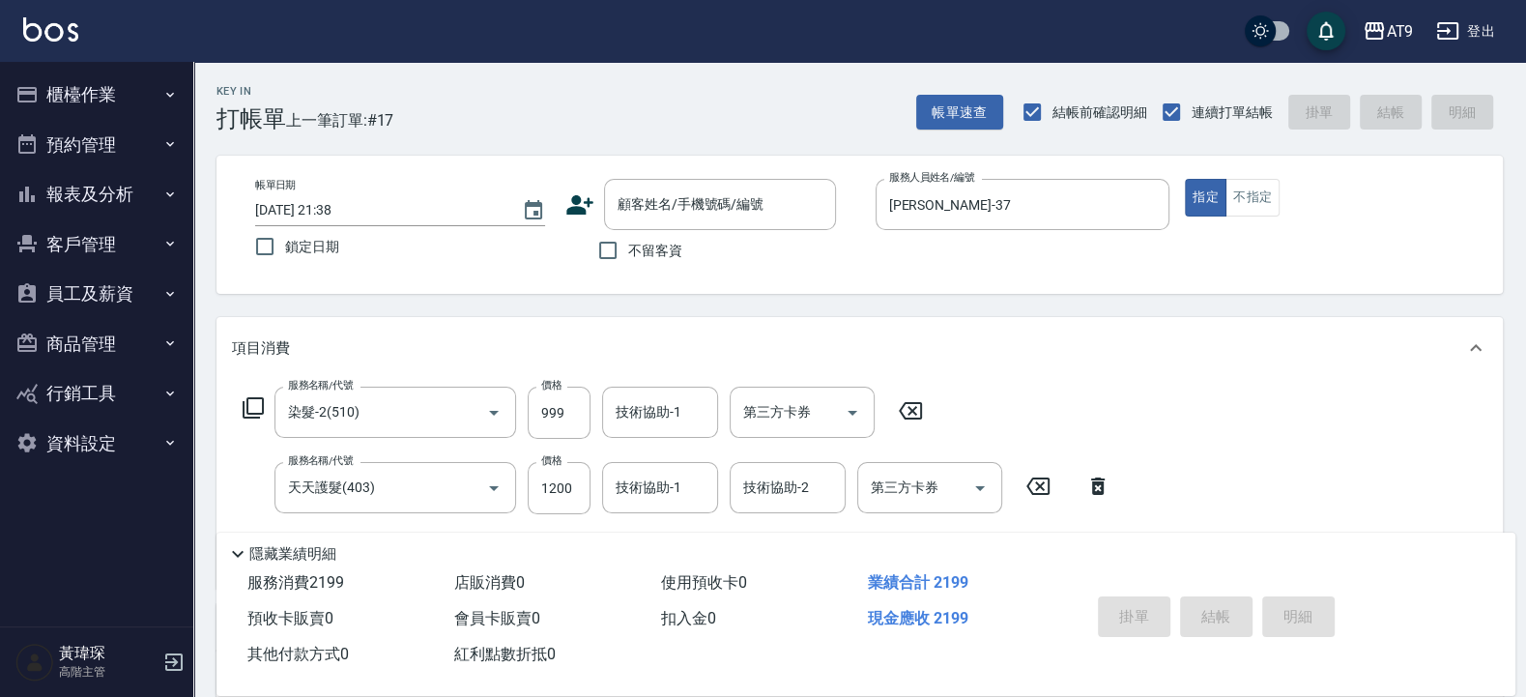
click at [544, 122] on div "Key In 打帳單 上一筆訂單:#17 帳單速查 結帳前確認明細 連續打單結帳 掛單 結帳 明細" at bounding box center [848, 97] width 1310 height 71
click at [523, 68] on div "Key In 打帳單 上一筆訂單:#17 帳單速查 結帳前確認明細 連續打單結帳 掛單 結帳 明細" at bounding box center [848, 97] width 1310 height 71
click at [549, 102] on div "Key In 打帳單 上一筆訂單:#17 帳單速查 結帳前確認明細 連續打單結帳 掛單 結帳 明細" at bounding box center [848, 97] width 1310 height 71
drag, startPoint x: 590, startPoint y: 105, endPoint x: 802, endPoint y: 110, distance: 212.7
click at [591, 105] on div "Key In 打帳單 上一筆訂單:#17 帳單速查 結帳前確認明細 連續打單結帳 掛單 結帳 明細" at bounding box center [848, 97] width 1310 height 71
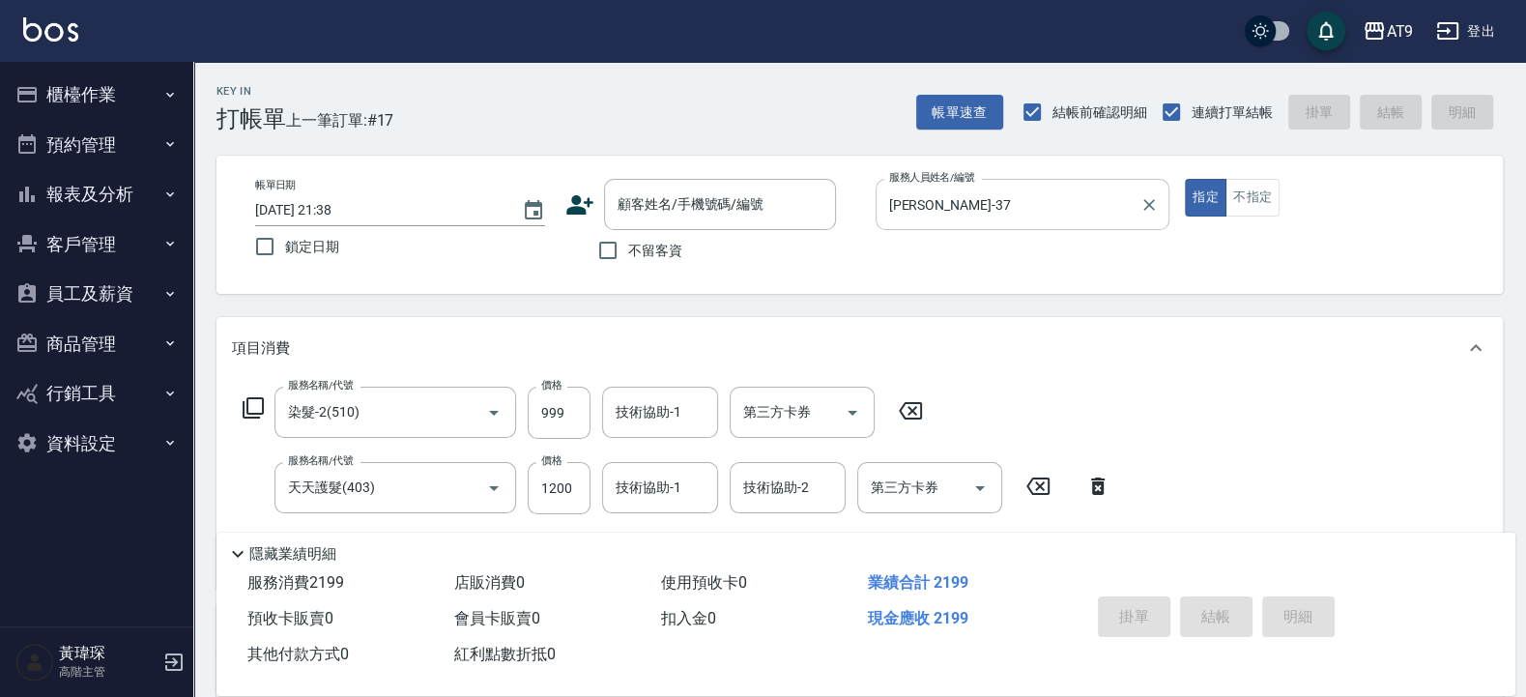
click at [966, 194] on input "[PERSON_NAME]-37" at bounding box center [1008, 205] width 248 height 34
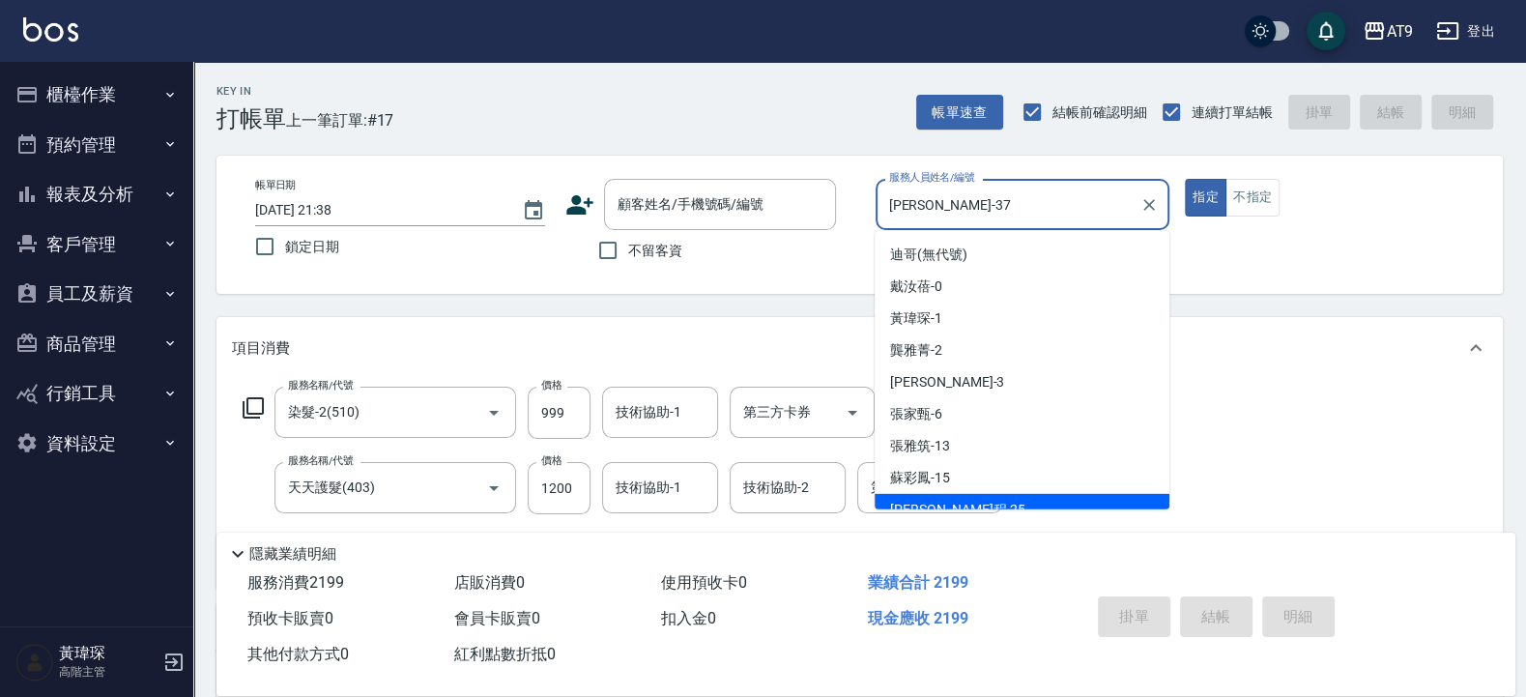
scroll to position [271, 0]
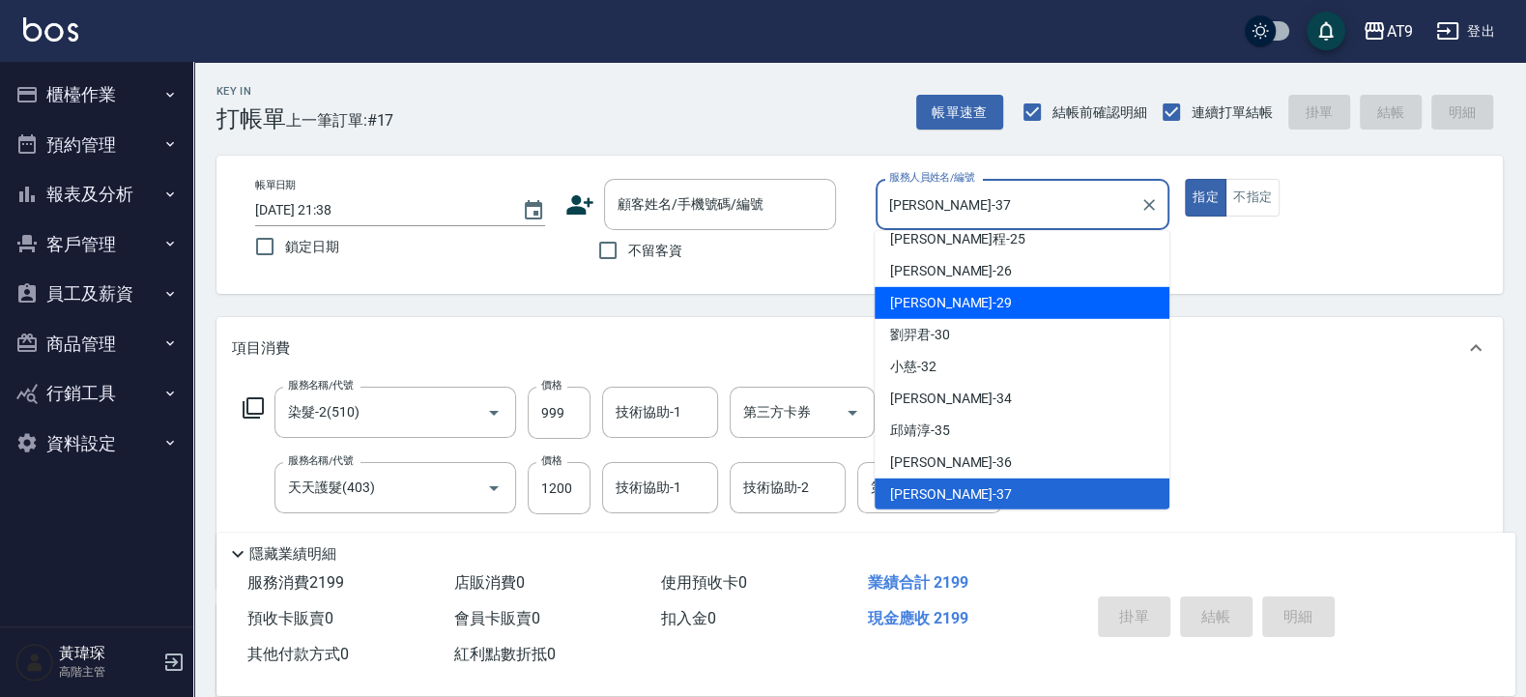
click at [542, 319] on div "項目消費" at bounding box center [860, 348] width 1286 height 62
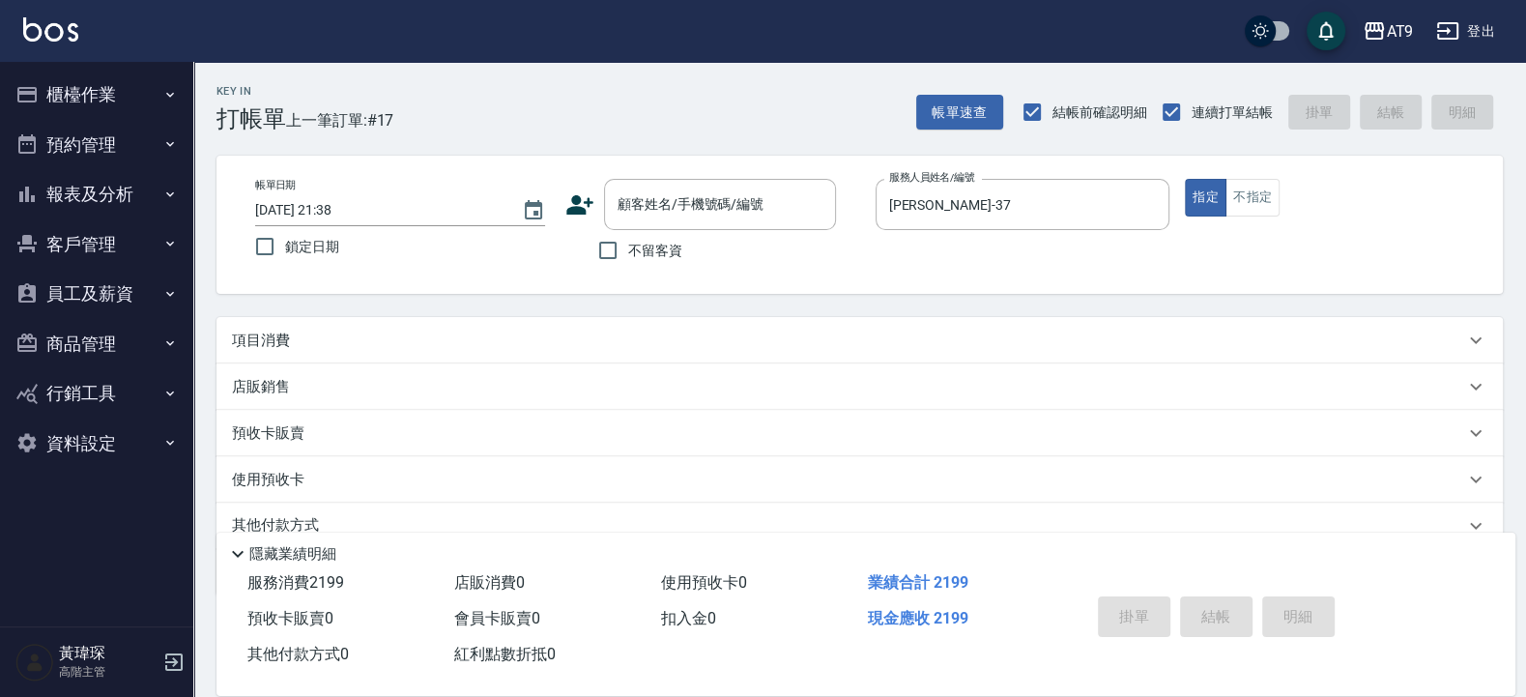
click at [662, 333] on div "項目消費" at bounding box center [848, 341] width 1232 height 20
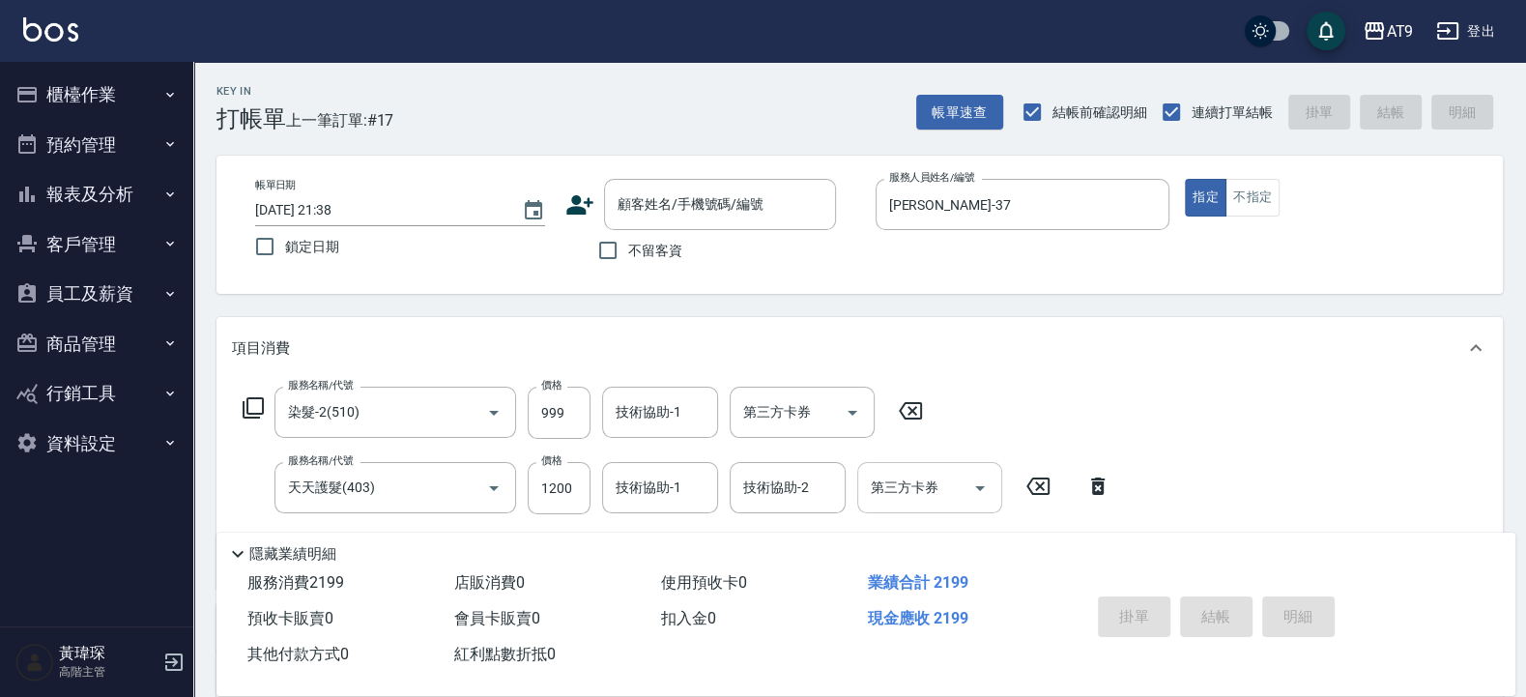
scroll to position [116, 0]
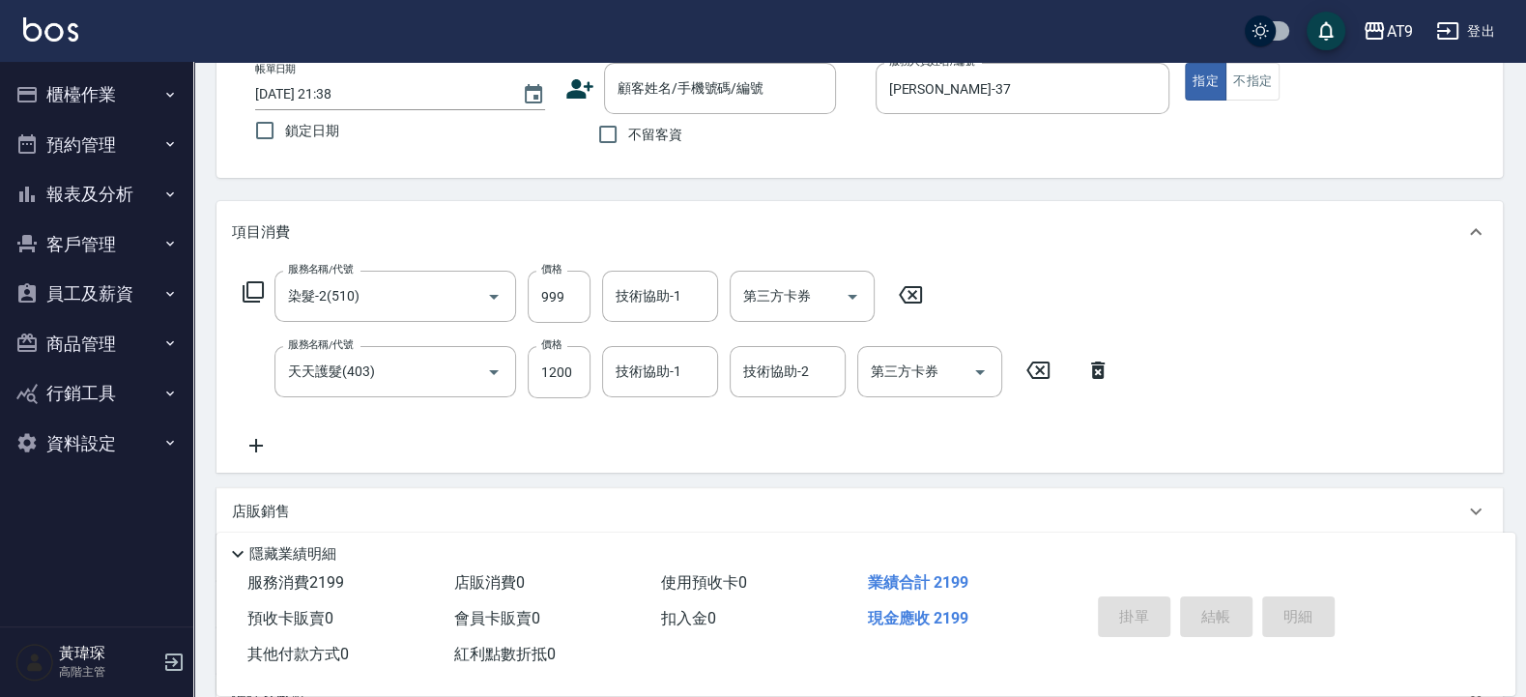
click at [486, 189] on div "Key In 打帳單 上一筆訂單:#17 帳單速查 結帳前確認明細 連續打單結帳 掛單 結帳 明細 帳單日期 [DATE] 21:38 鎖定日期 顧客姓名/手…" at bounding box center [859, 425] width 1333 height 959
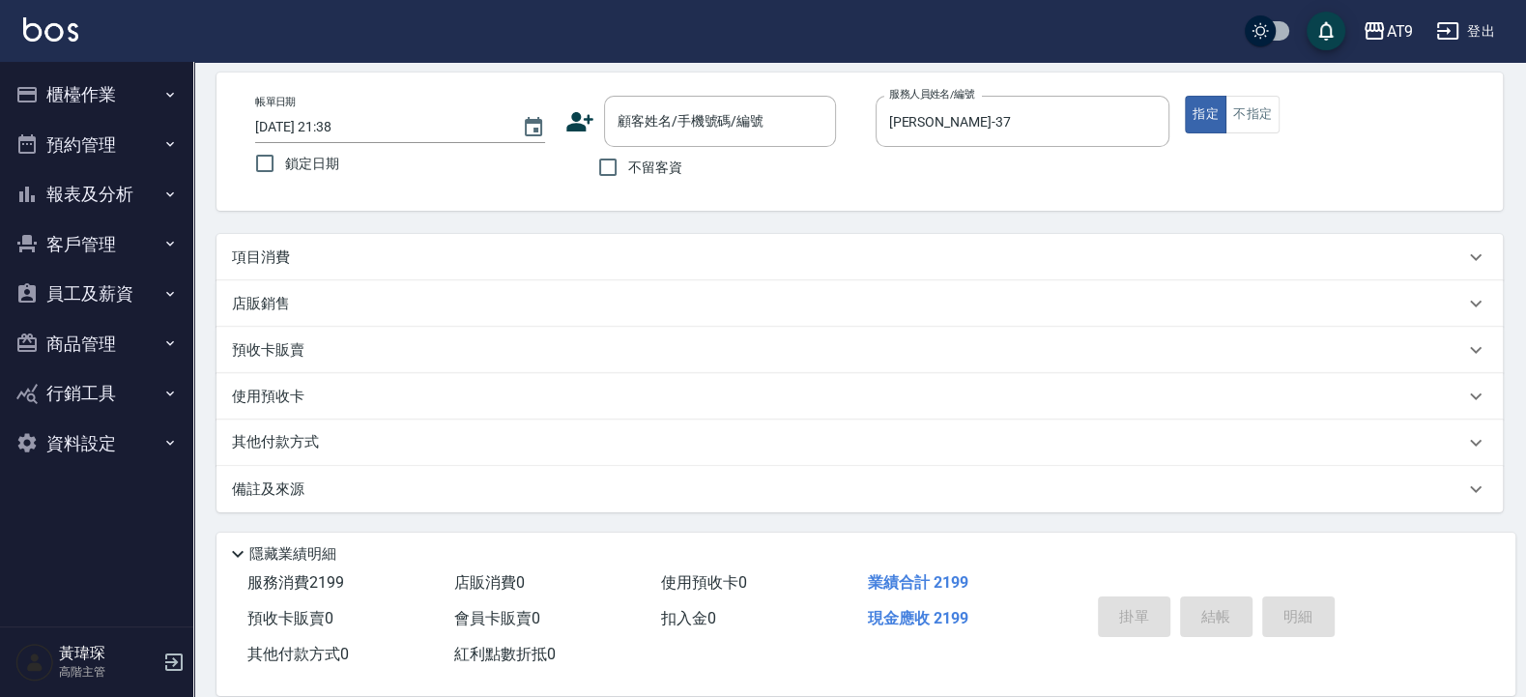
scroll to position [83, 0]
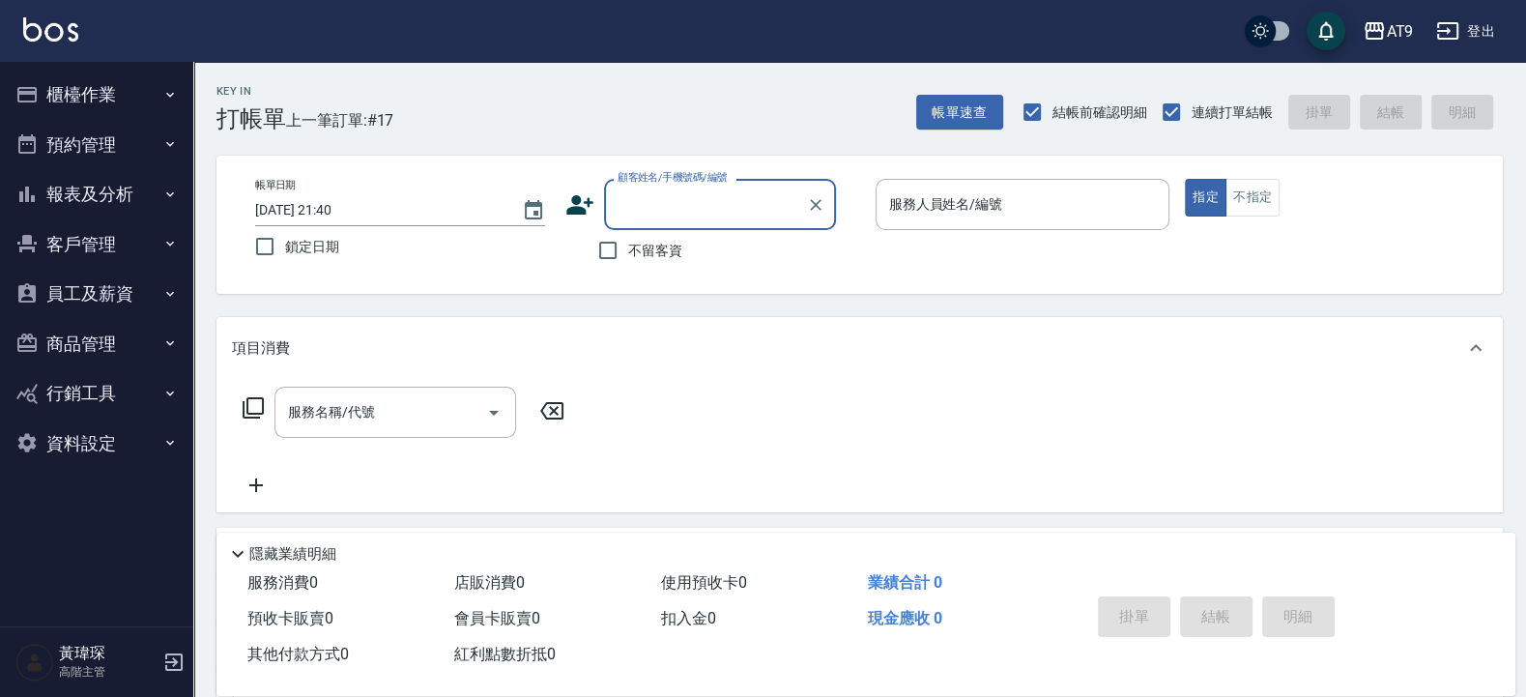
click at [91, 101] on button "櫃檯作業" at bounding box center [97, 95] width 178 height 50
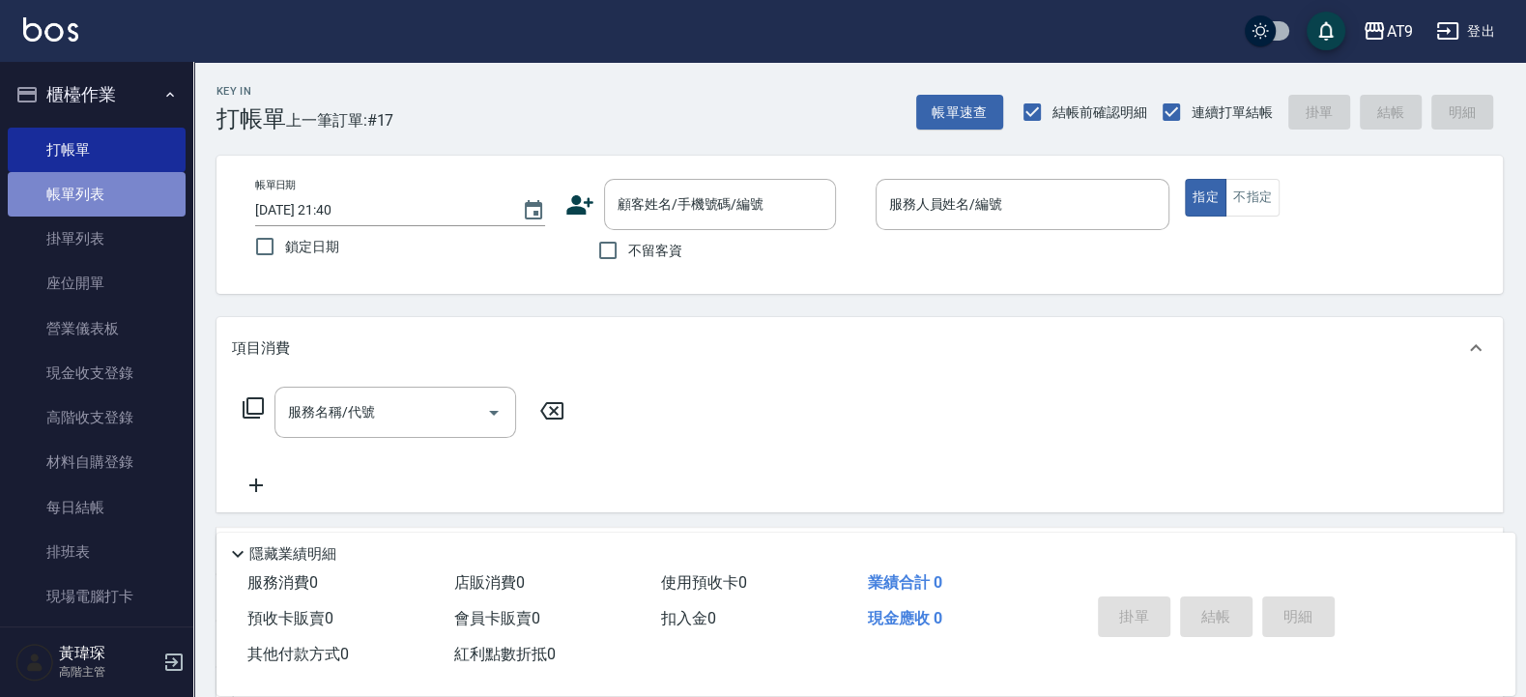
click at [140, 197] on link "帳單列表" at bounding box center [97, 194] width 178 height 44
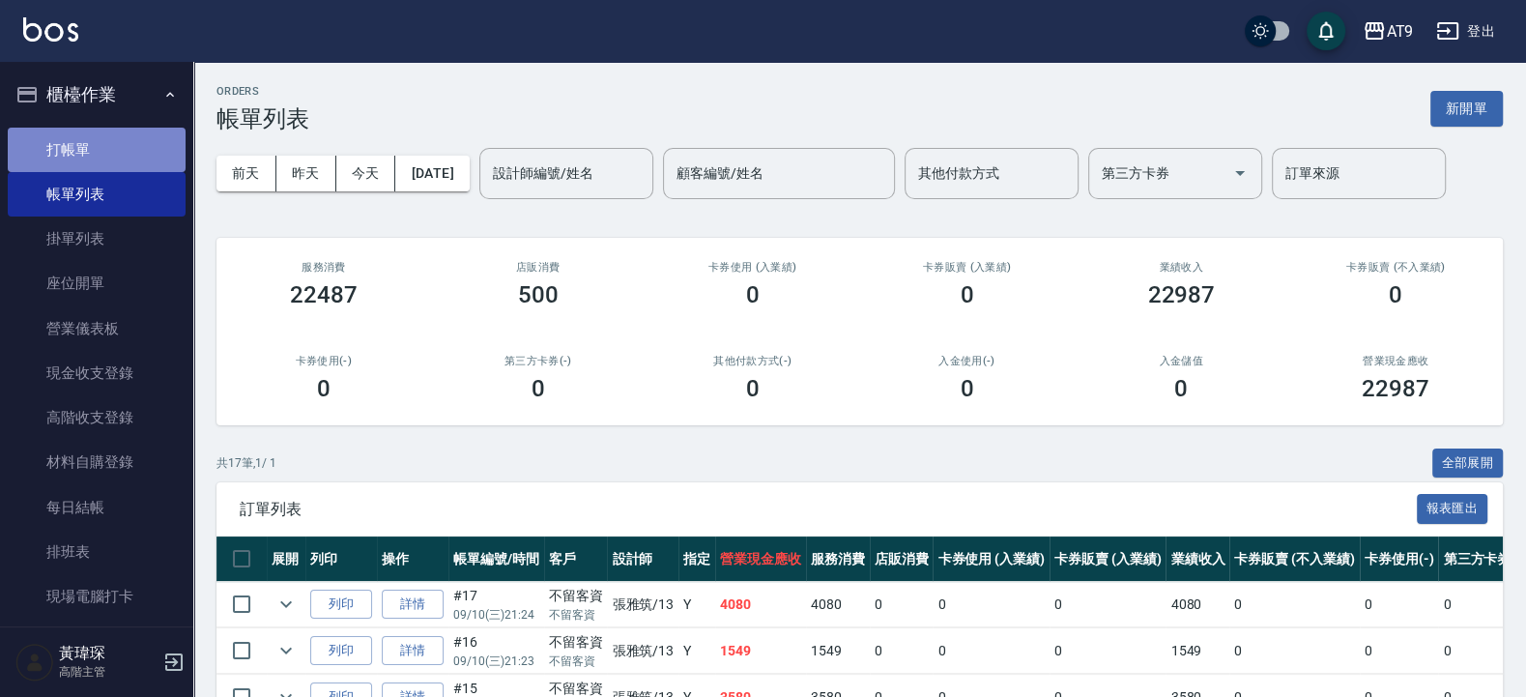
click at [116, 143] on link "打帳單" at bounding box center [97, 150] width 178 height 44
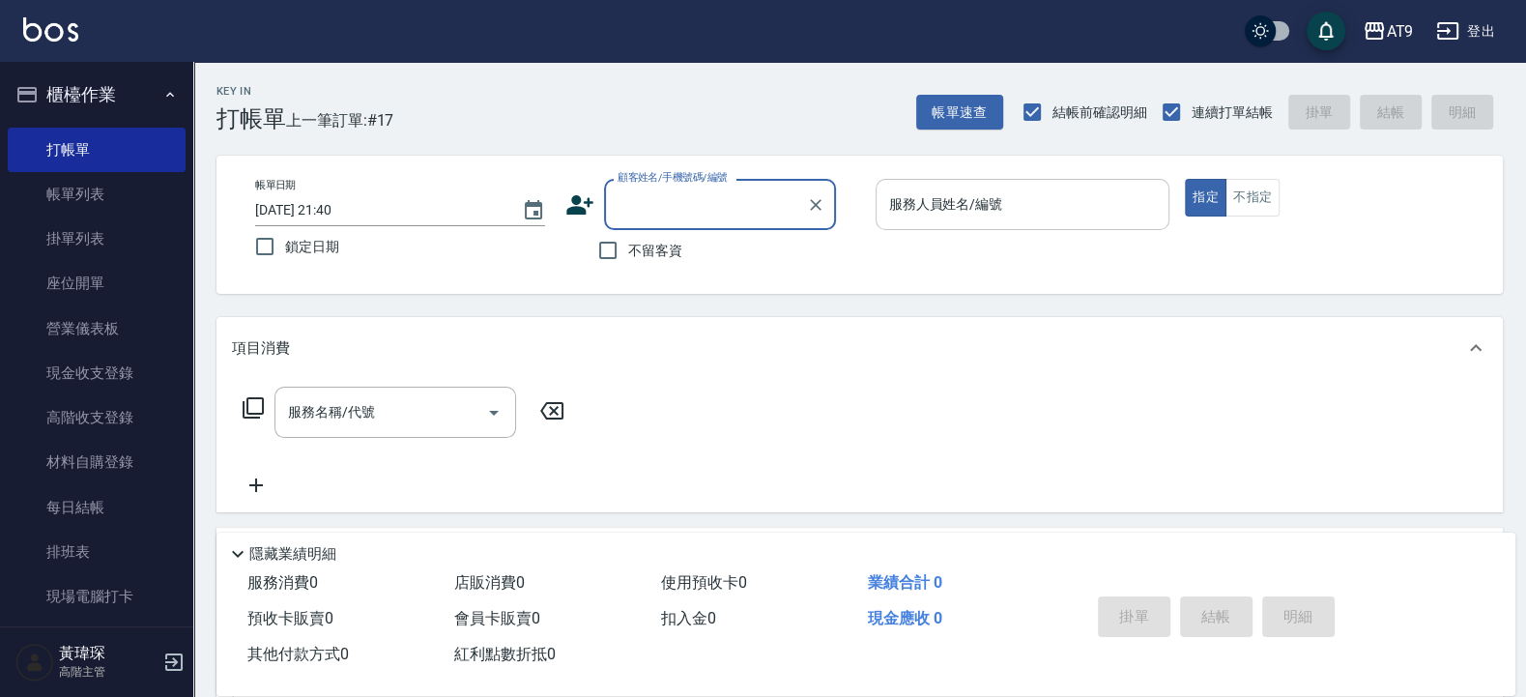
click at [1084, 204] on input "服務人員姓名/編號" at bounding box center [1022, 205] width 277 height 34
click at [668, 257] on span "不留客資" at bounding box center [655, 251] width 54 height 20
click at [628, 257] on input "不留客資" at bounding box center [608, 250] width 41 height 41
checkbox input "true"
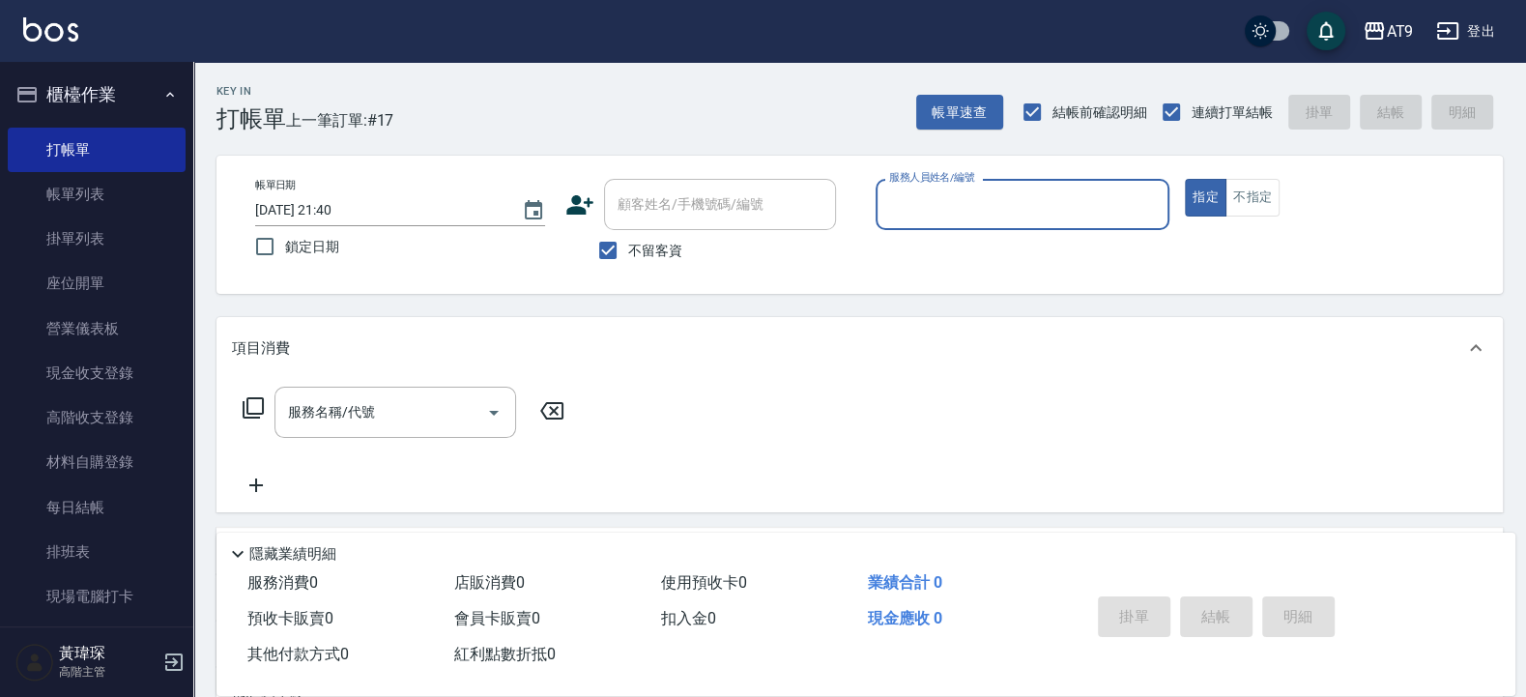
click at [927, 202] on input "服務人員姓名/編號" at bounding box center [1022, 205] width 277 height 34
type input "[PERSON_NAME]-37"
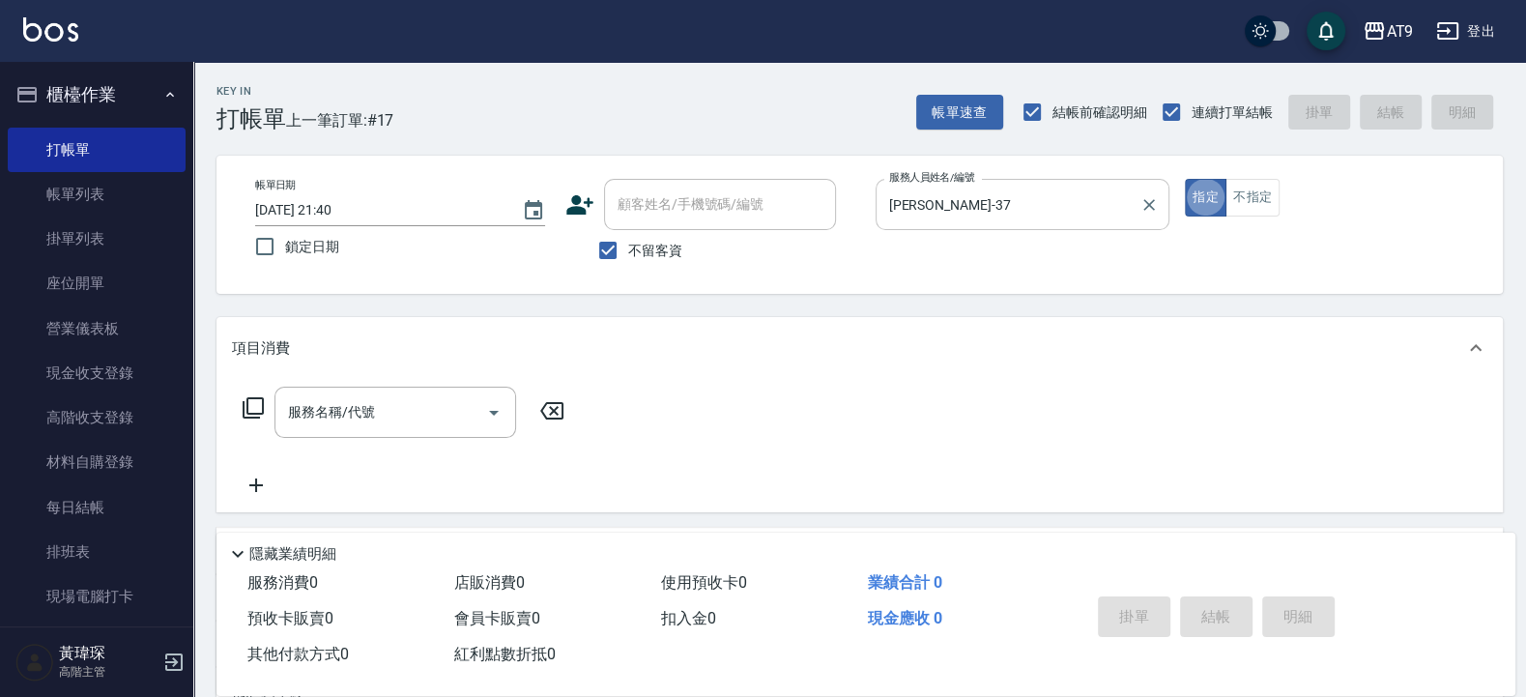
type button "true"
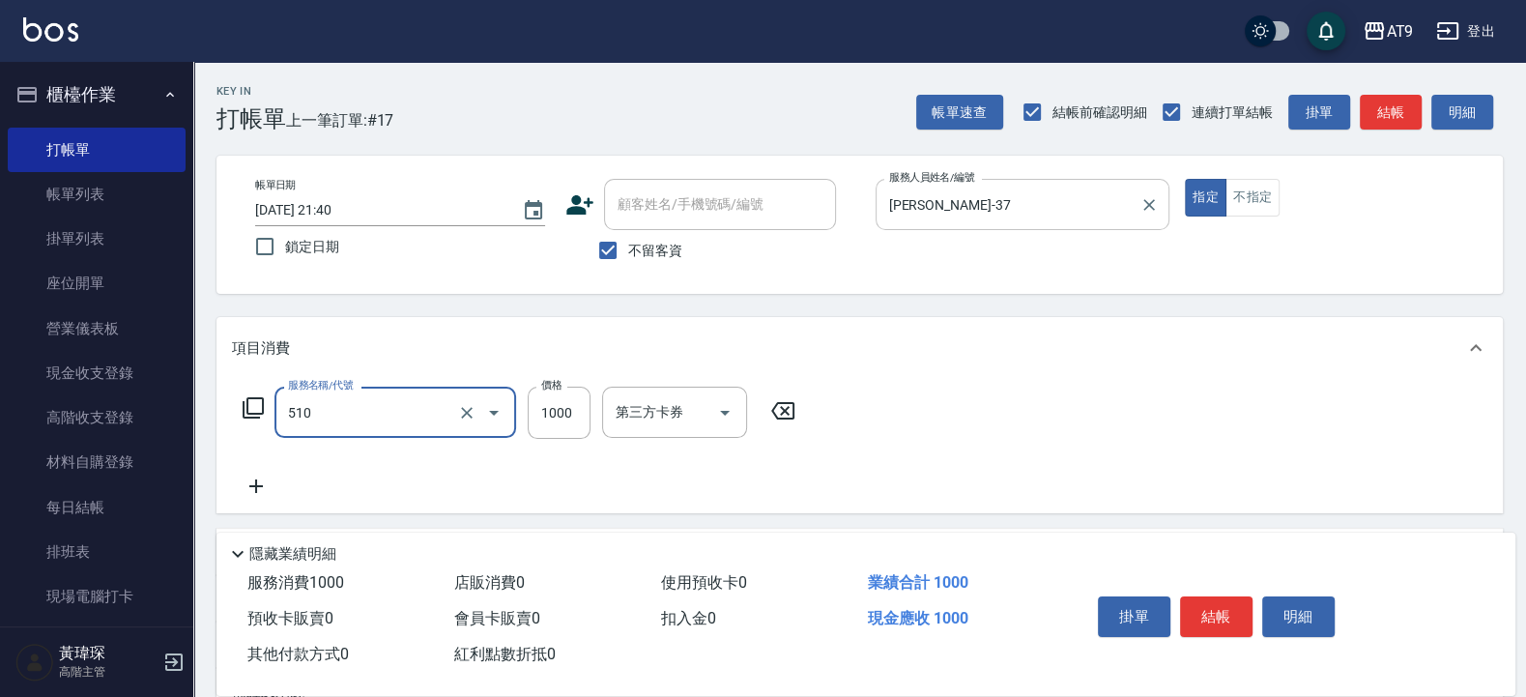
type input "染髮-2(510)"
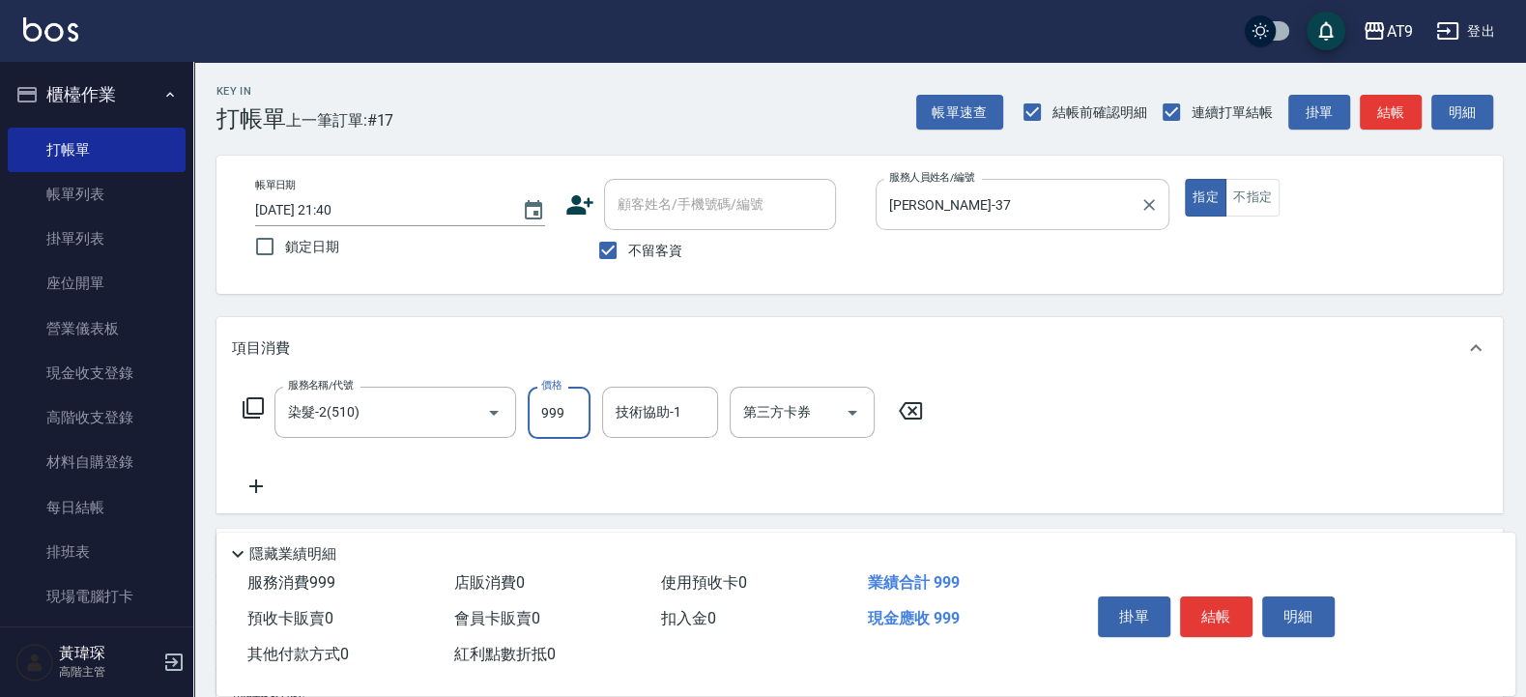
type input "999"
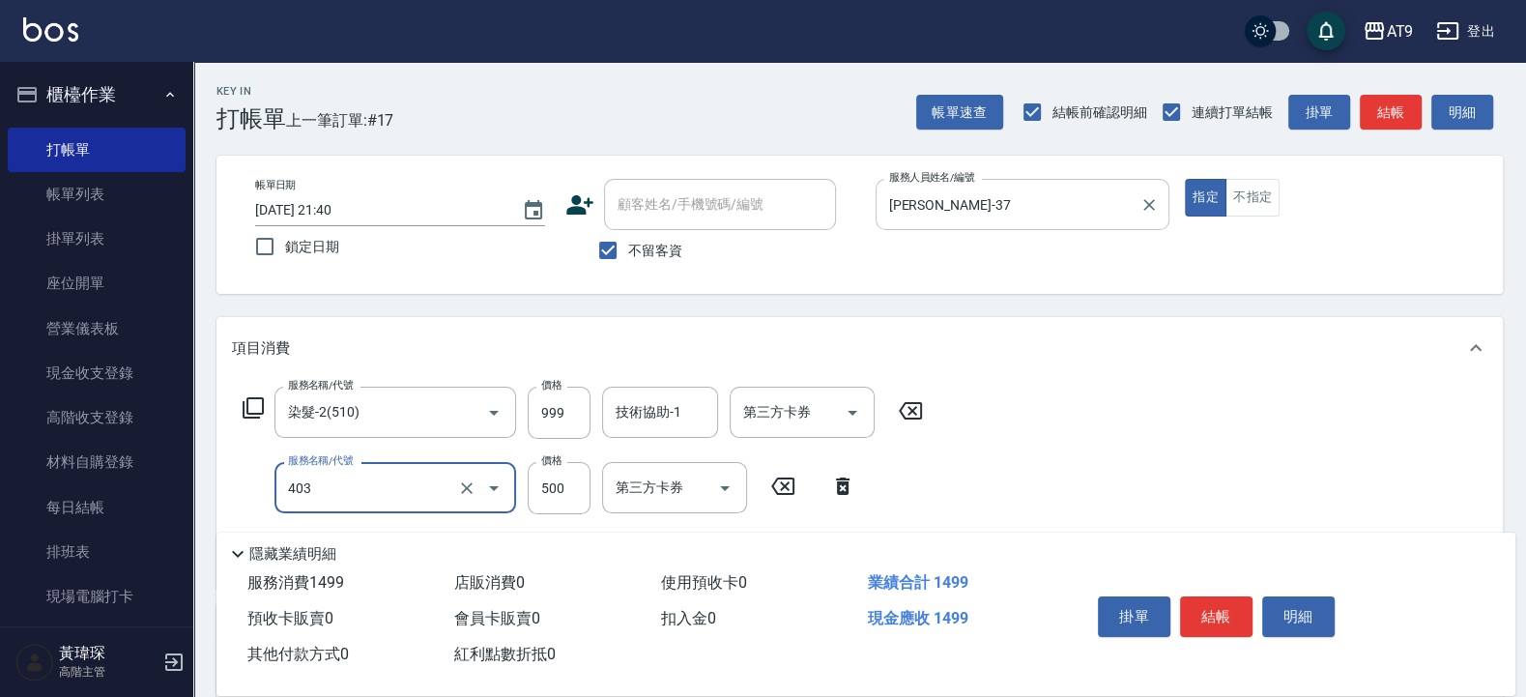
type input "天天護髮(403)"
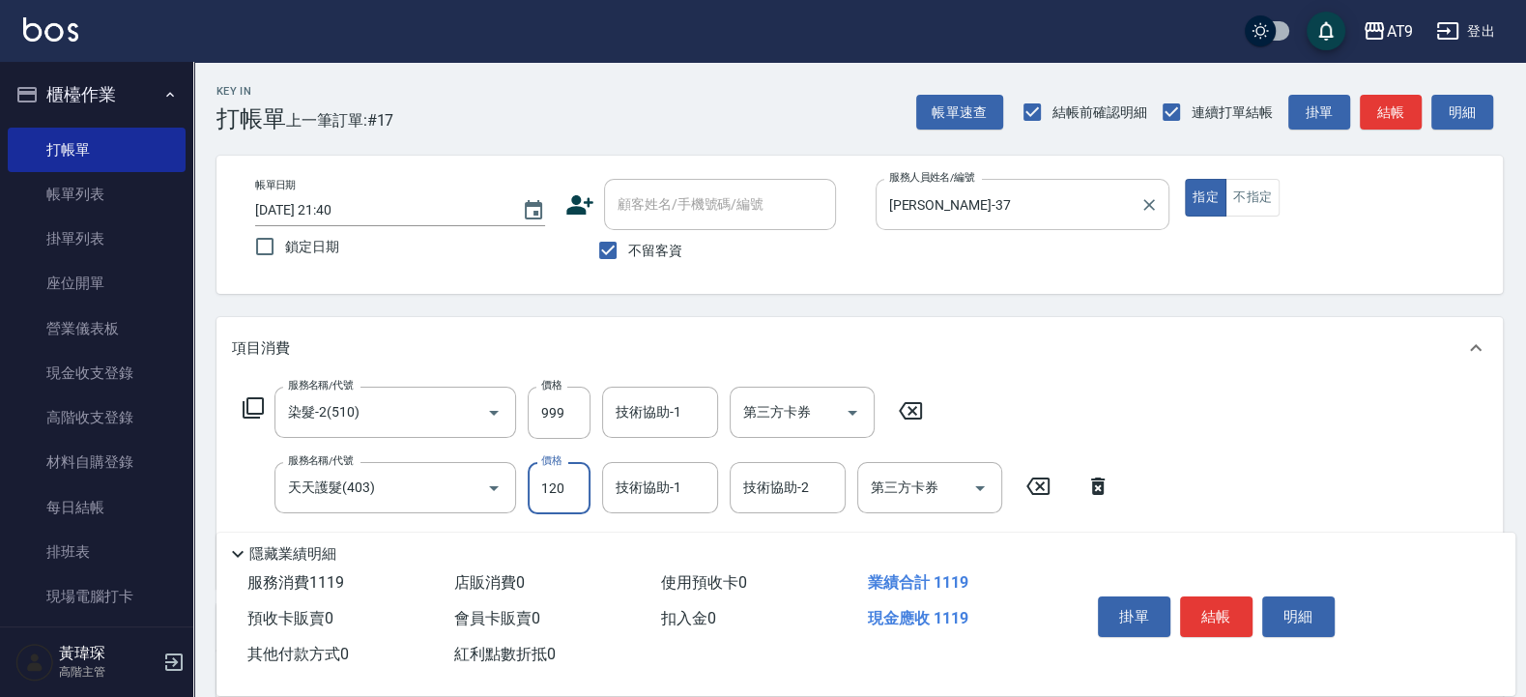
type input "1200"
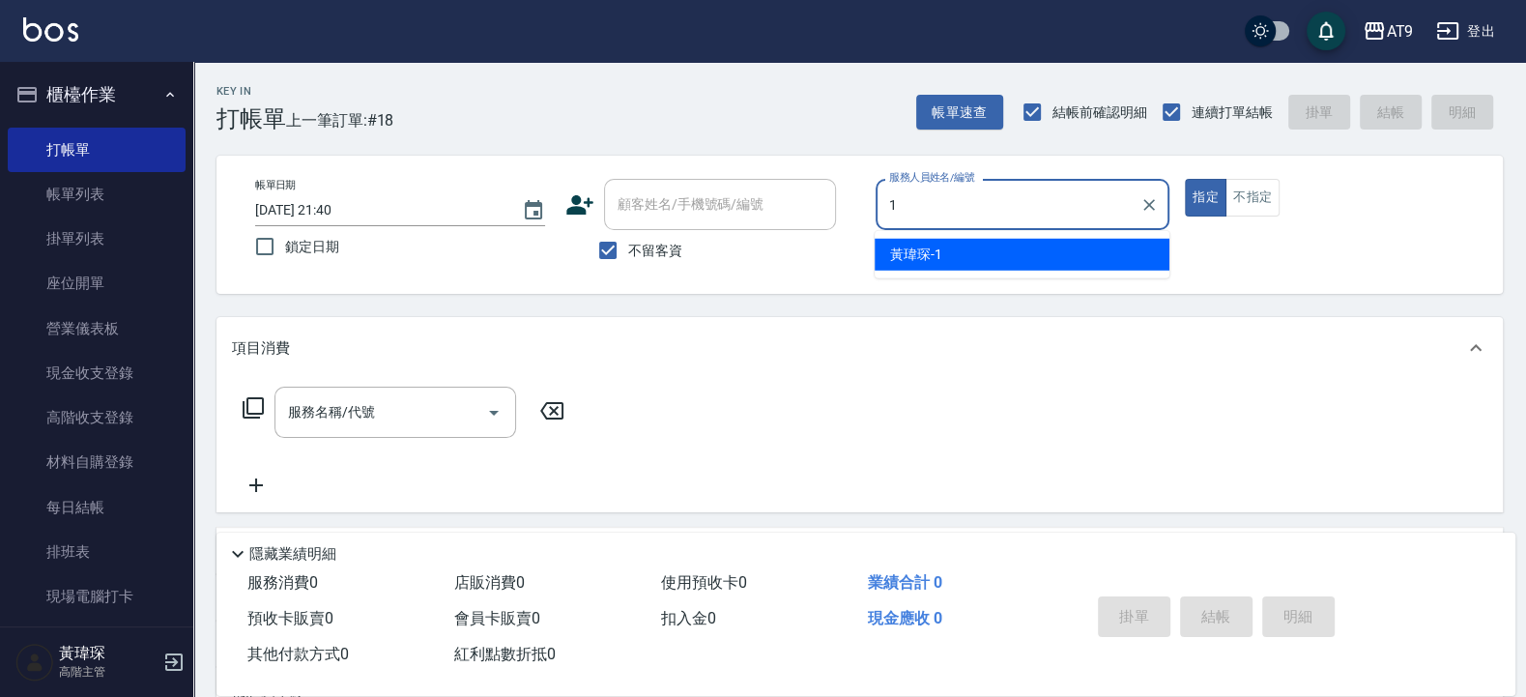
type input "[PERSON_NAME]-1"
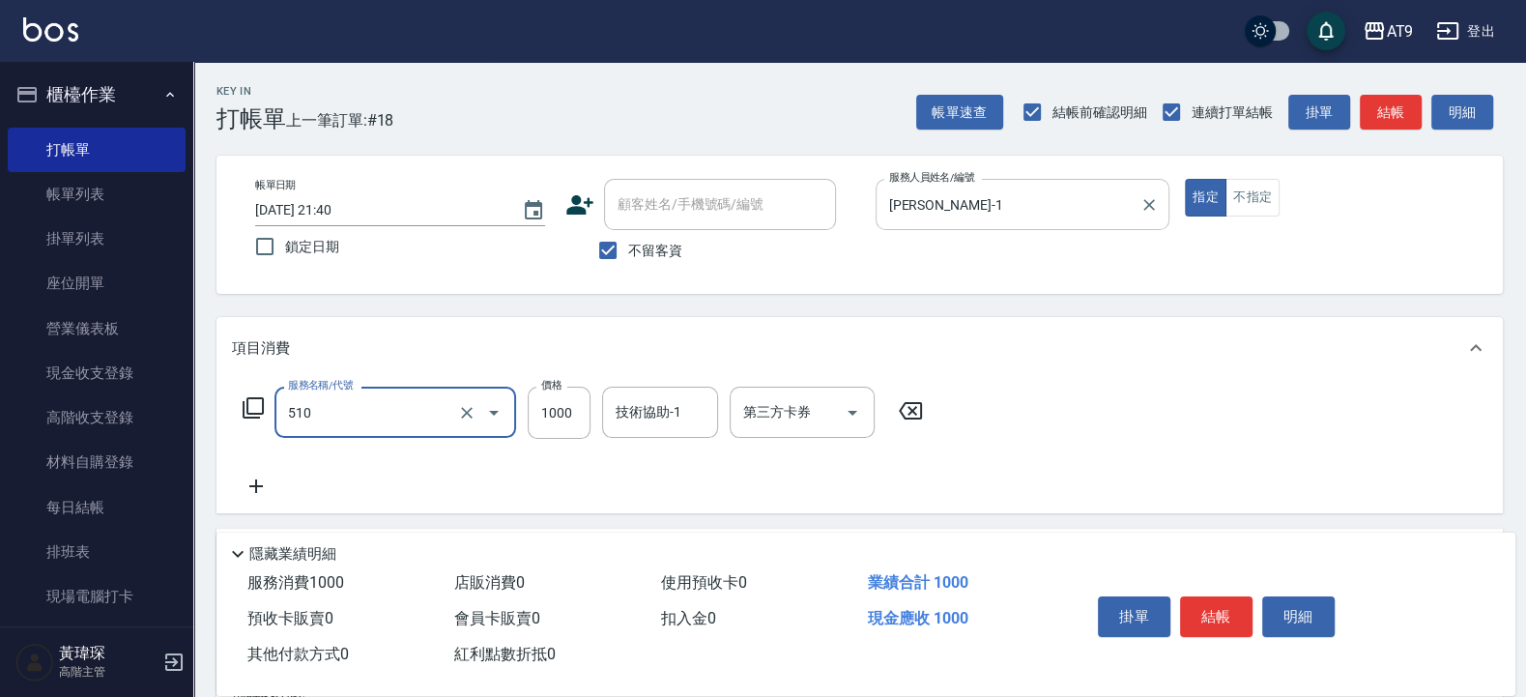
type input "染髮-2(510)"
type input "3000"
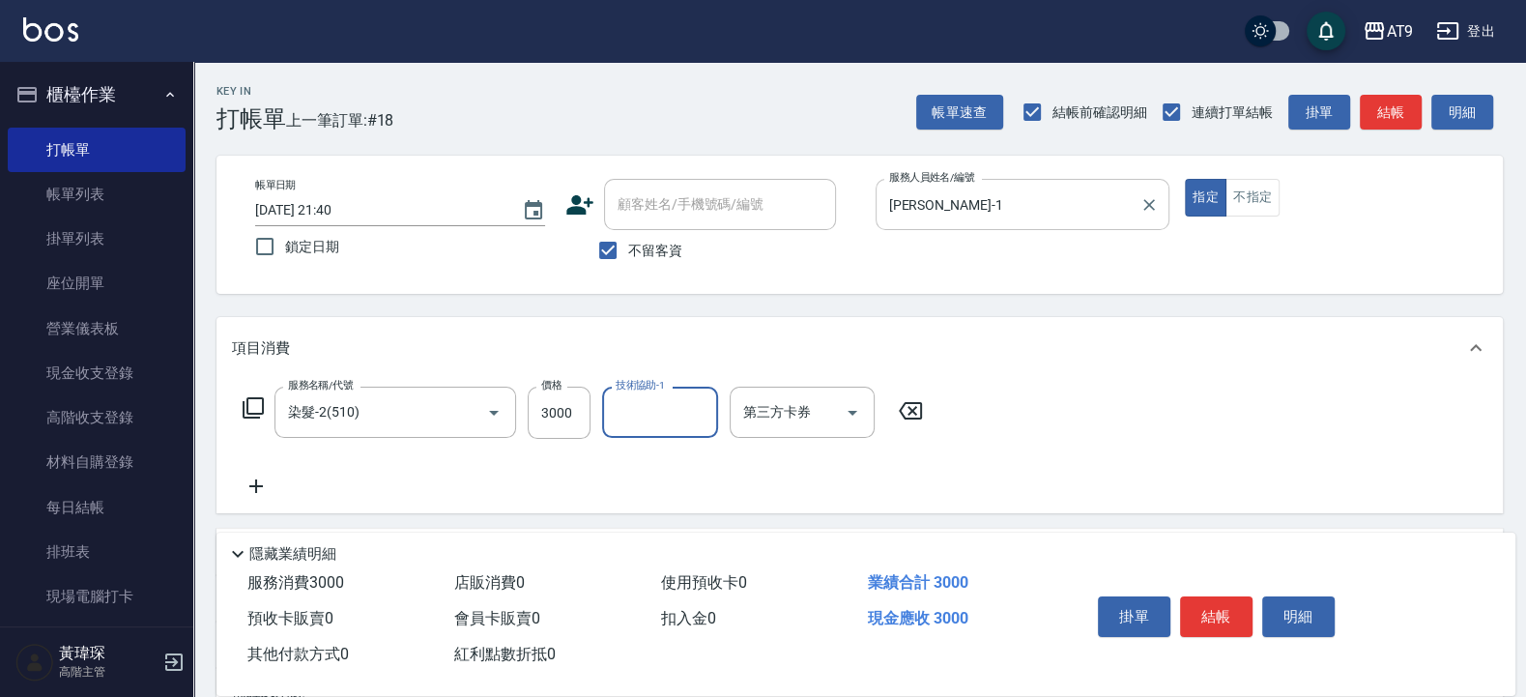
type input "6"
type input "[PERSON_NAME]-30"
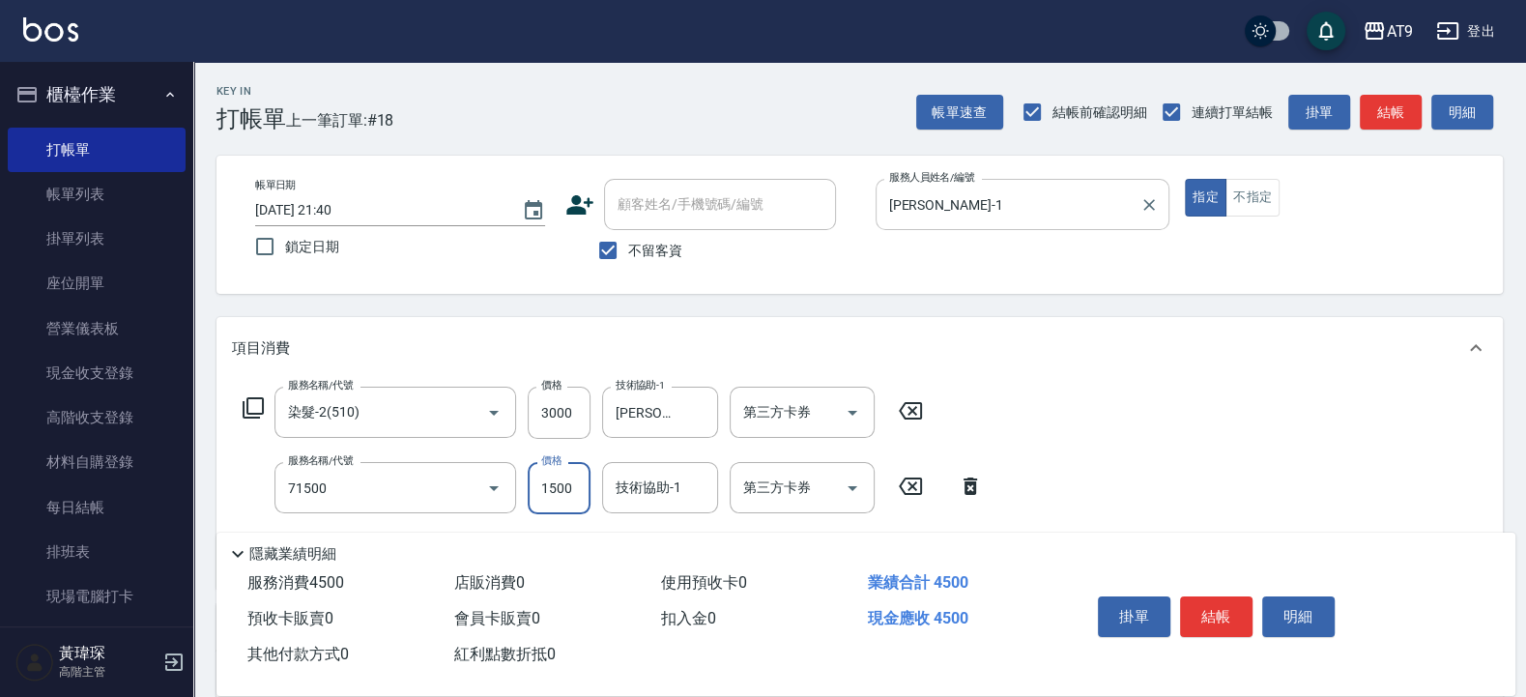
type input "重整(71500)"
type input "3000"
type input "[PERSON_NAME]-30"
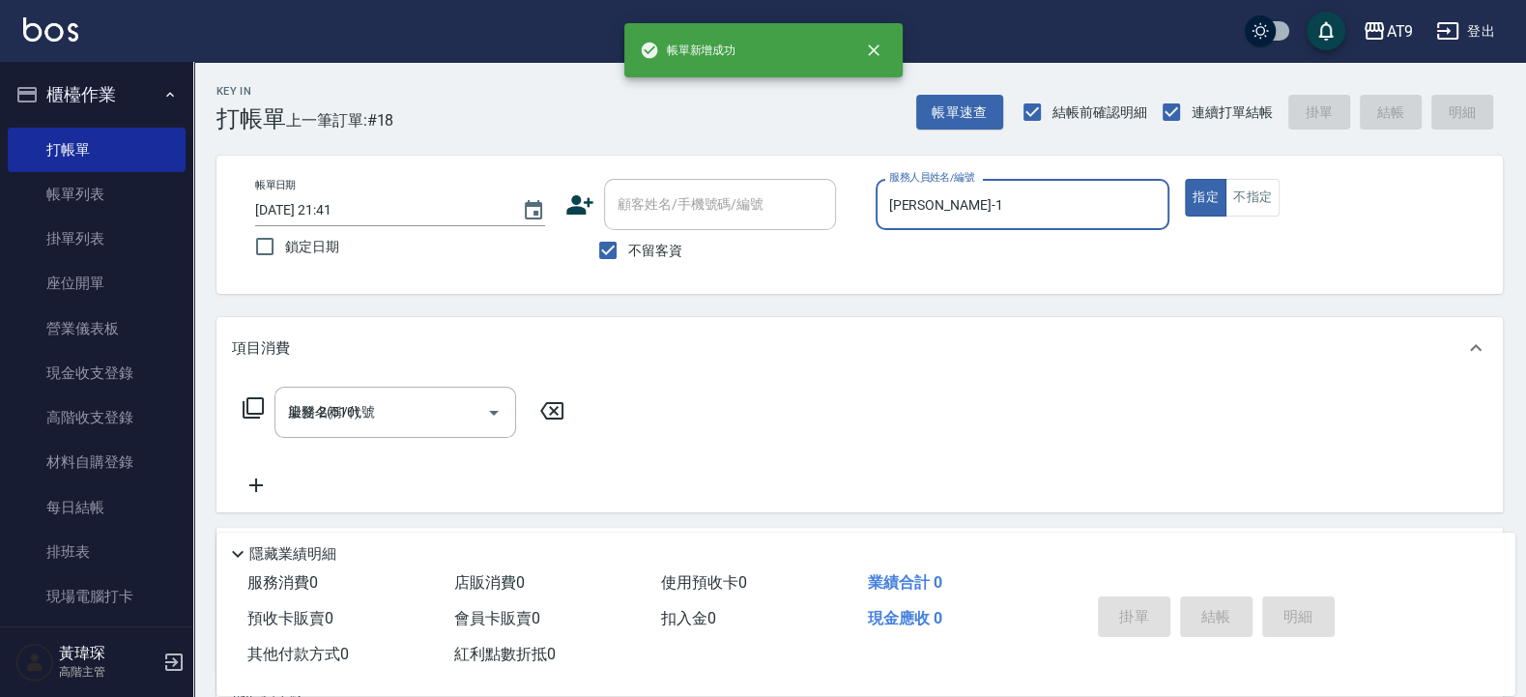
type input "[DATE] 21:41"
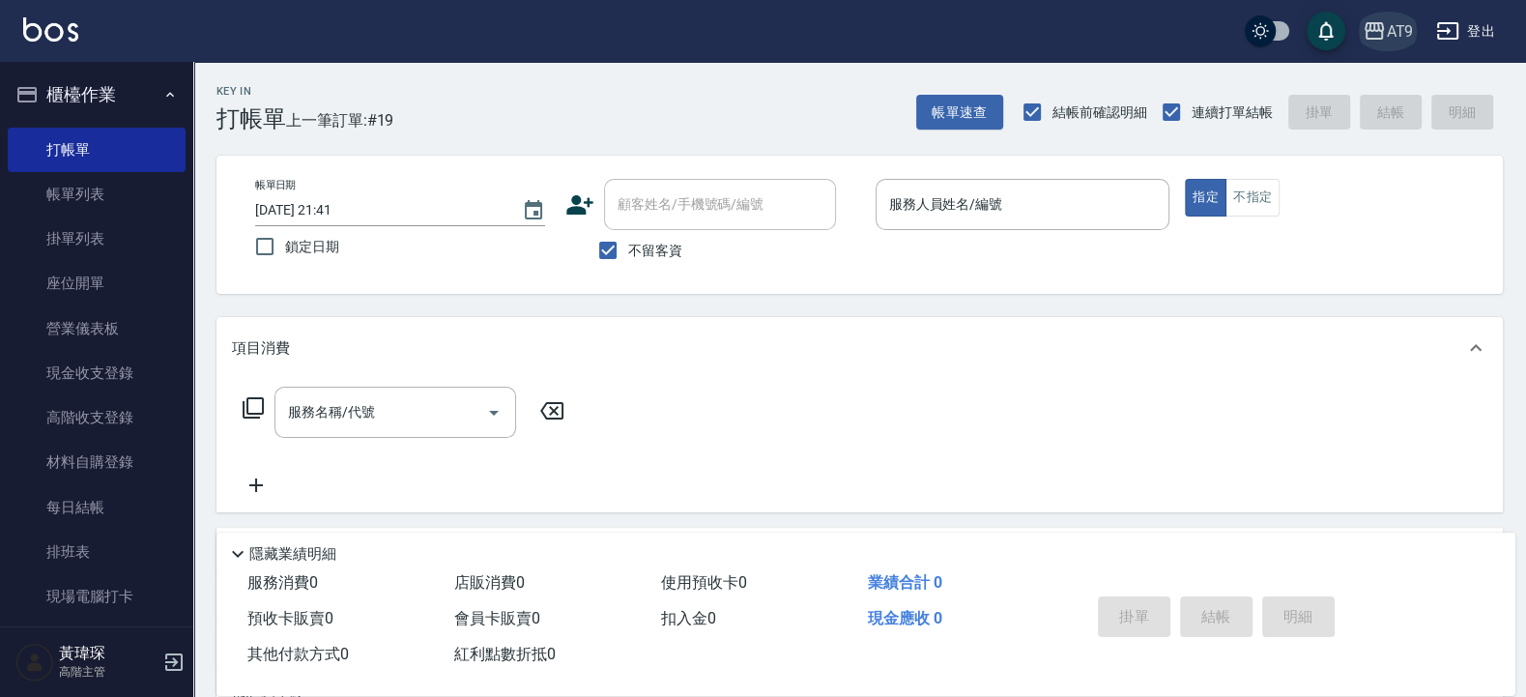
click at [1377, 33] on icon "button" at bounding box center [1374, 30] width 23 height 23
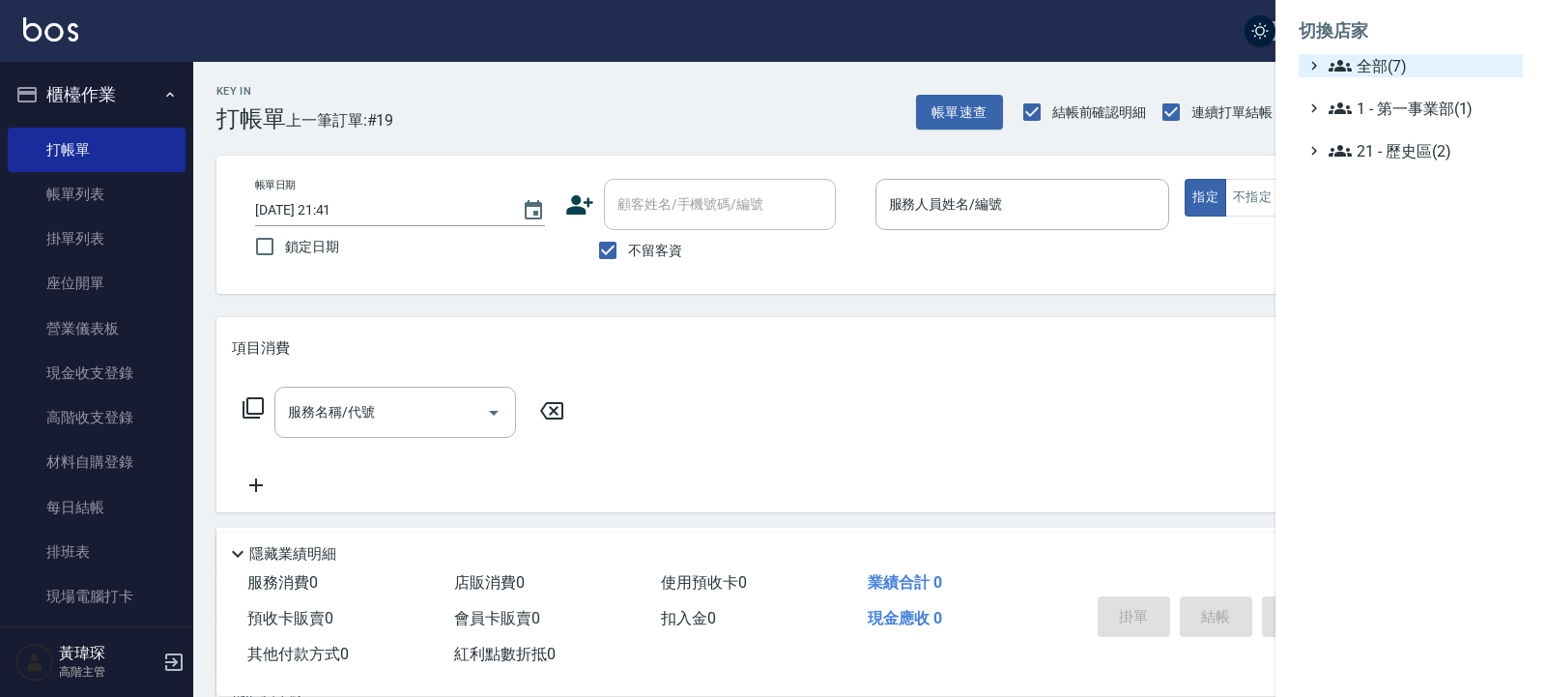
click at [1393, 69] on span "全部(7)" at bounding box center [1422, 65] width 187 height 23
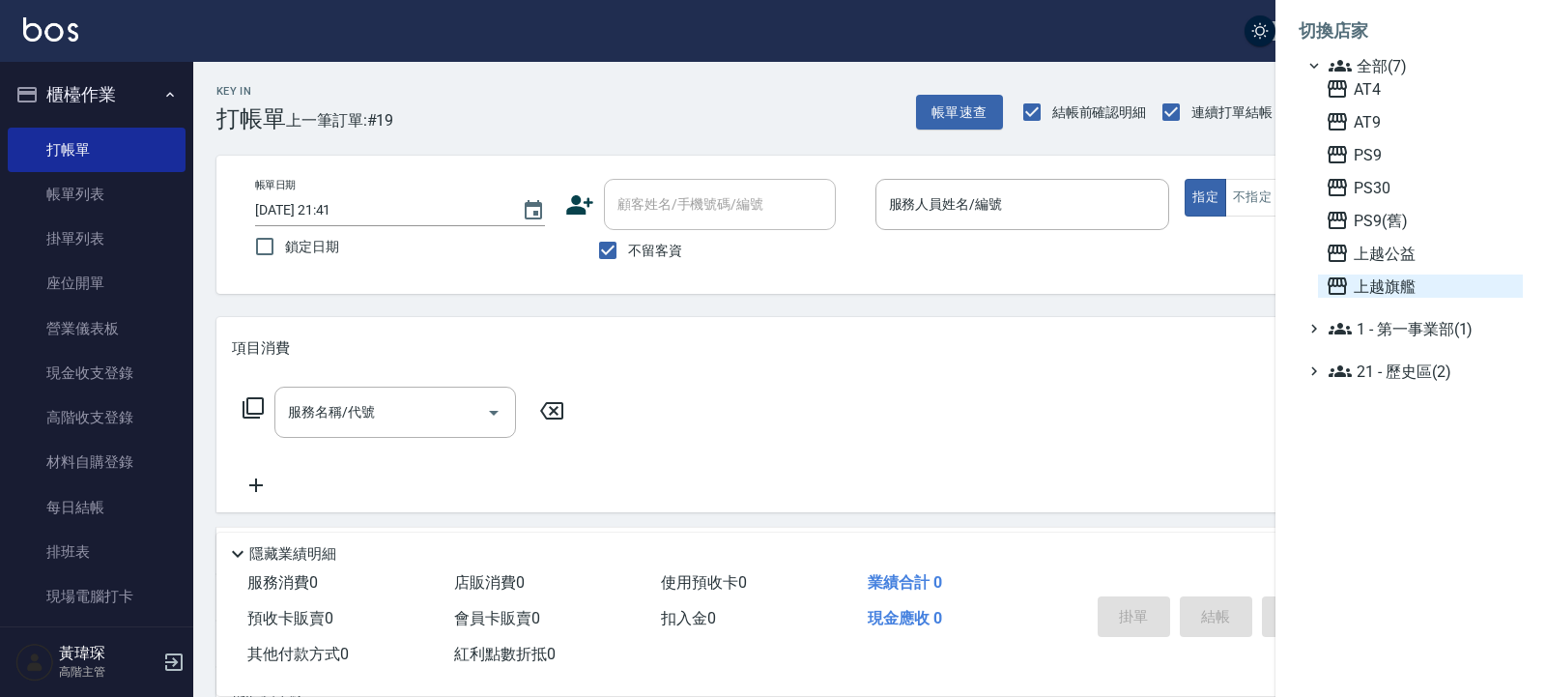
click at [1400, 283] on span "上越旗艦" at bounding box center [1420, 286] width 189 height 23
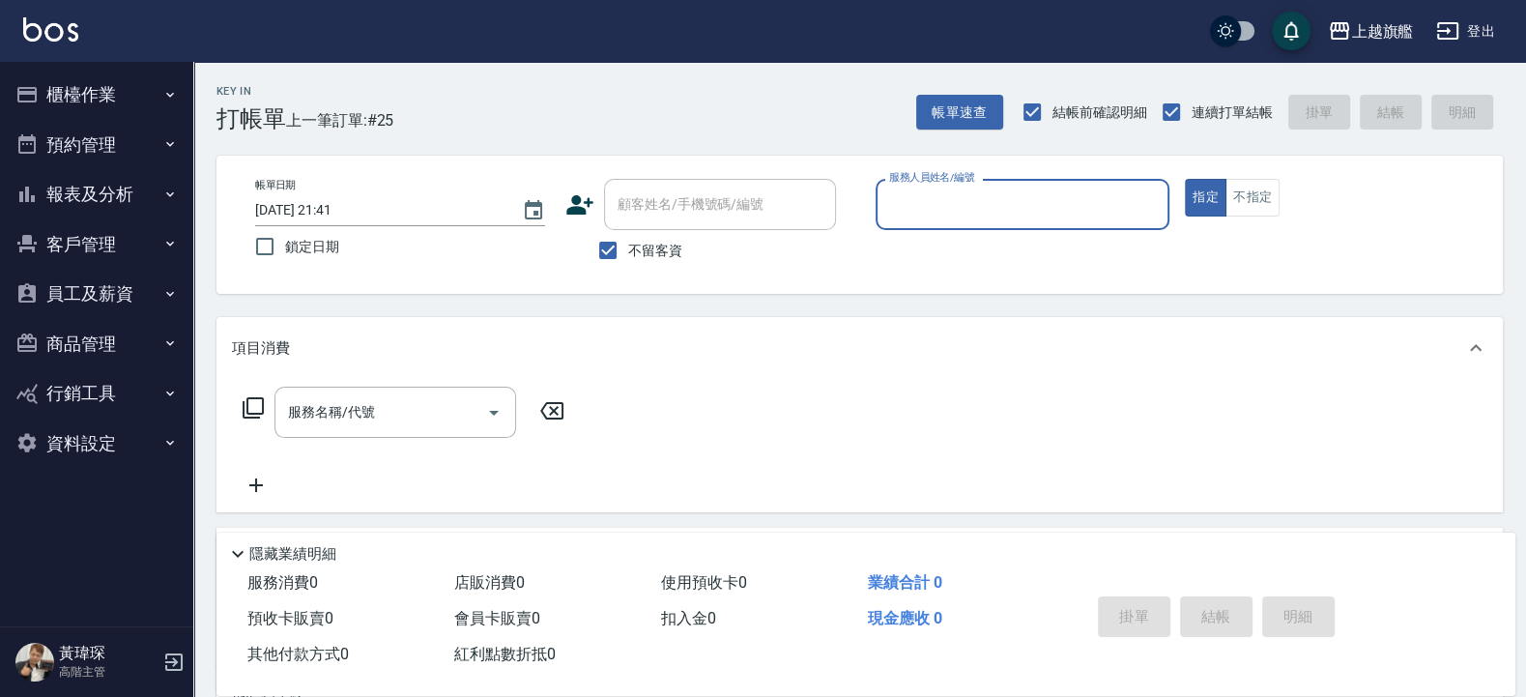
type input "3"
type input "張佳琳-6"
type button "true"
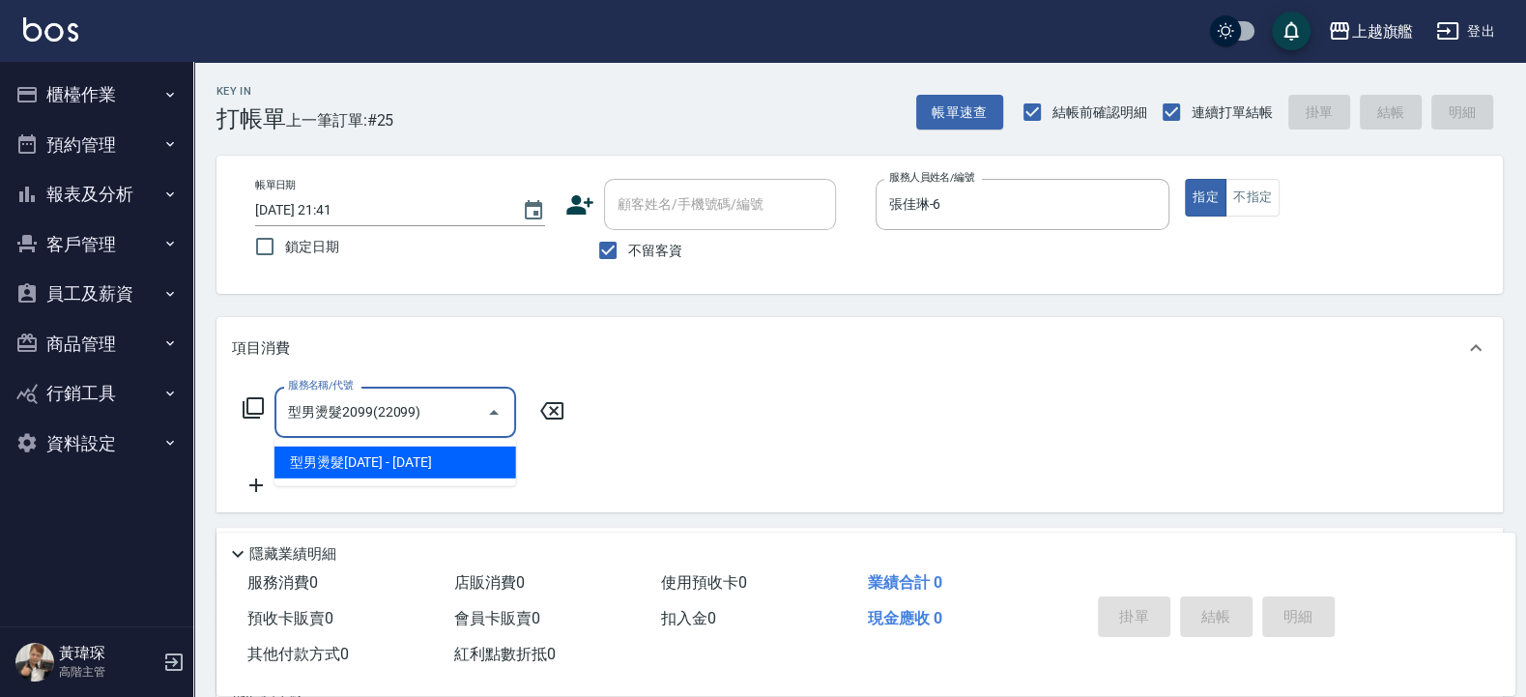
type input "型男燙髮2099(22099)"
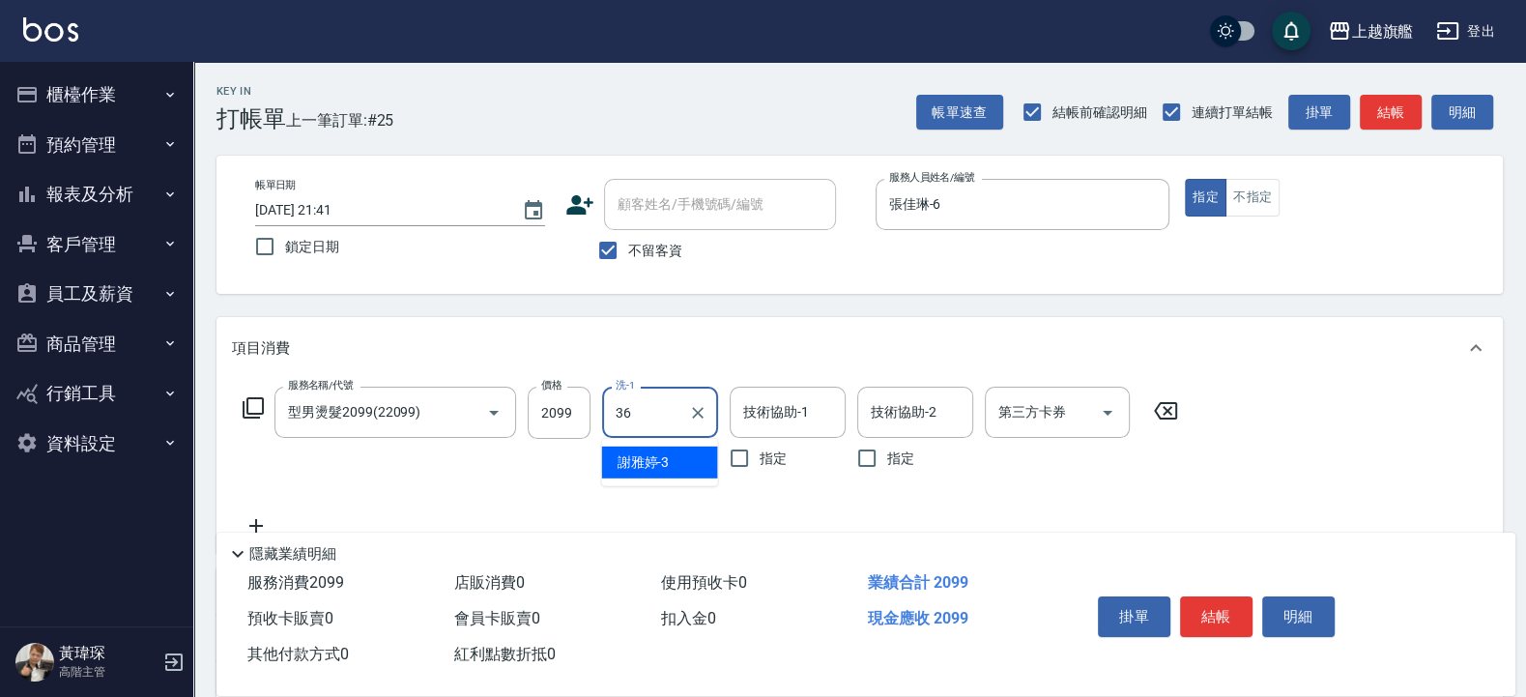
type input "[PERSON_NAME]-36"
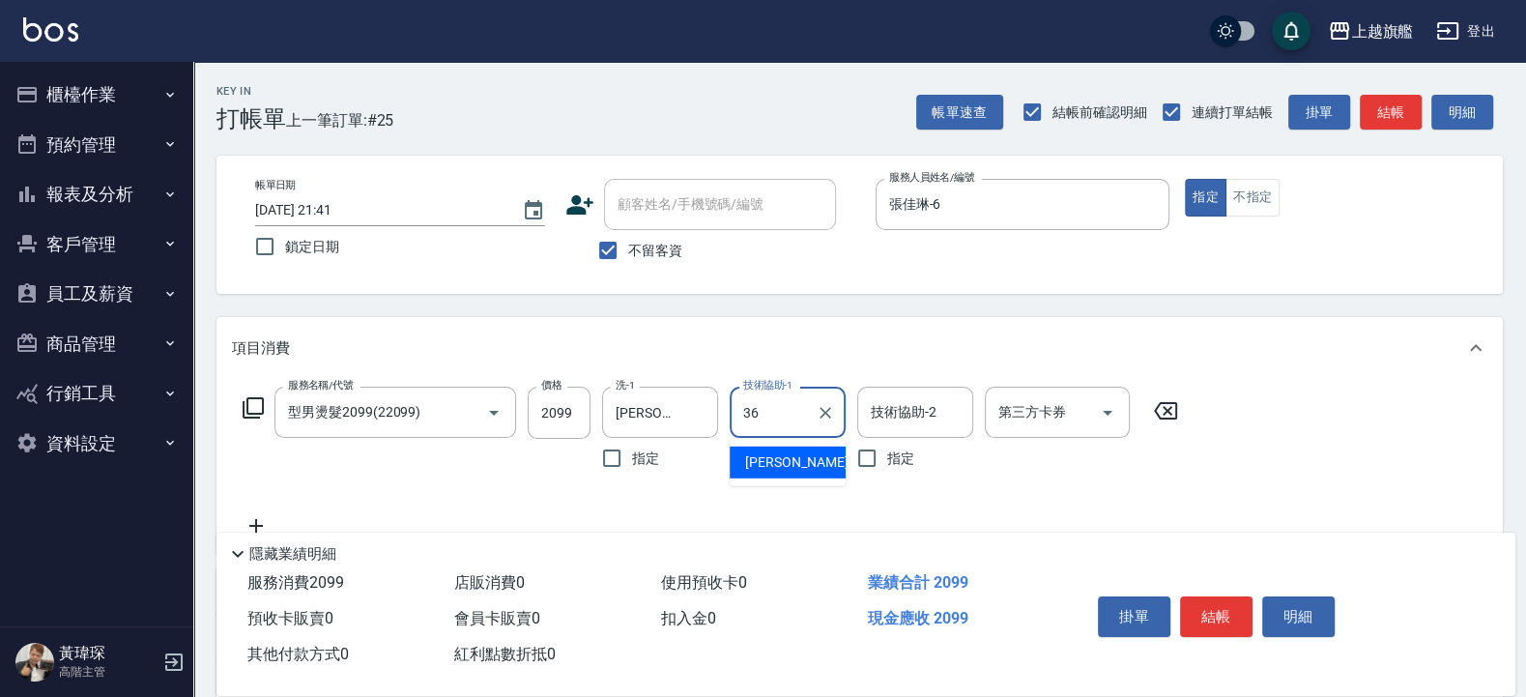
type input "[PERSON_NAME]-36"
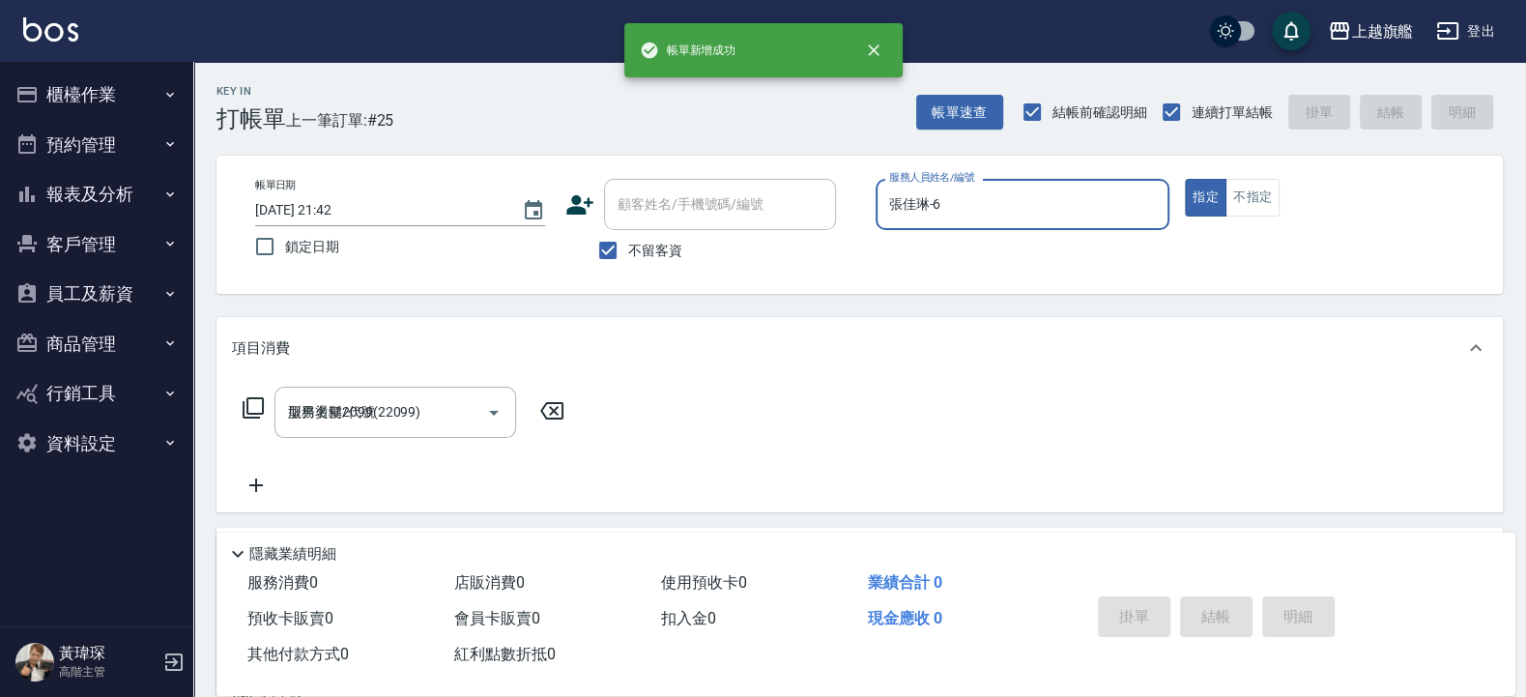
type input "[DATE] 21:42"
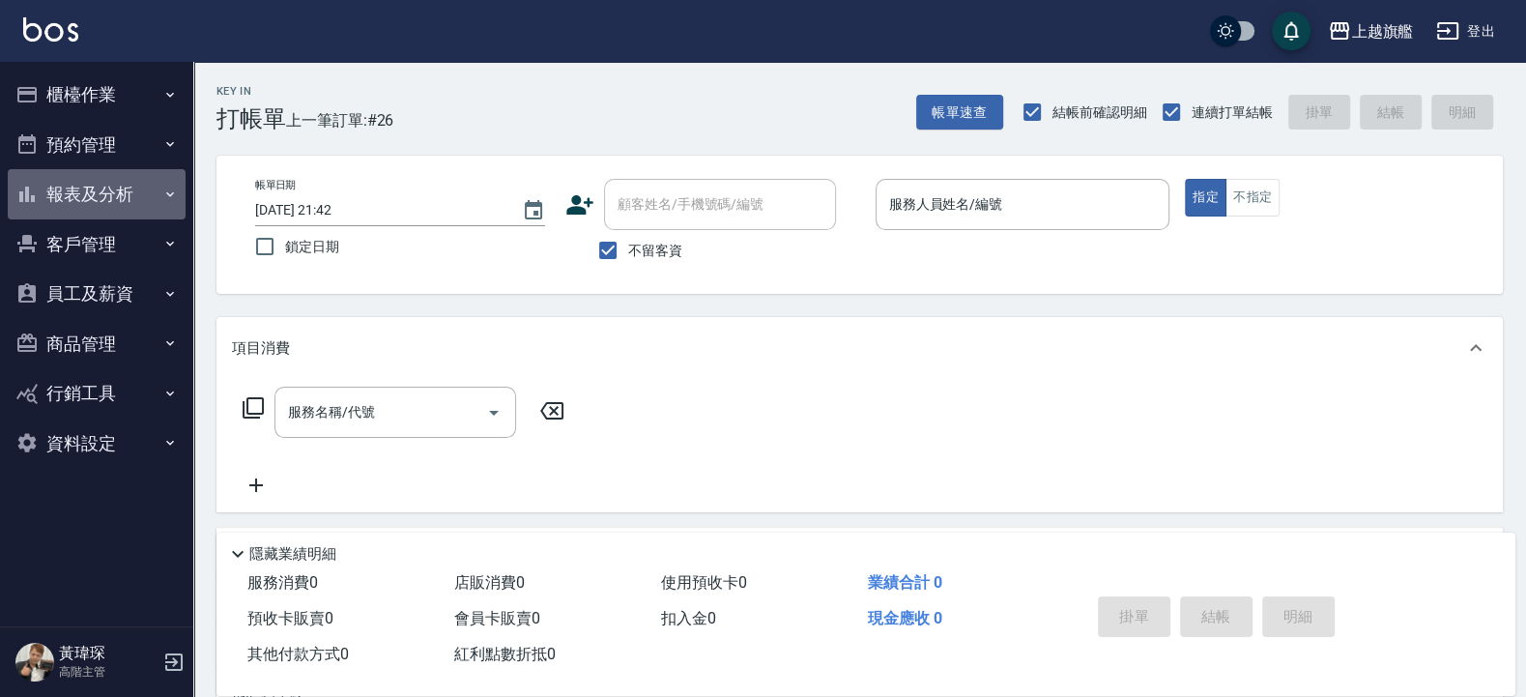
click at [111, 180] on button "報表及分析" at bounding box center [97, 194] width 178 height 50
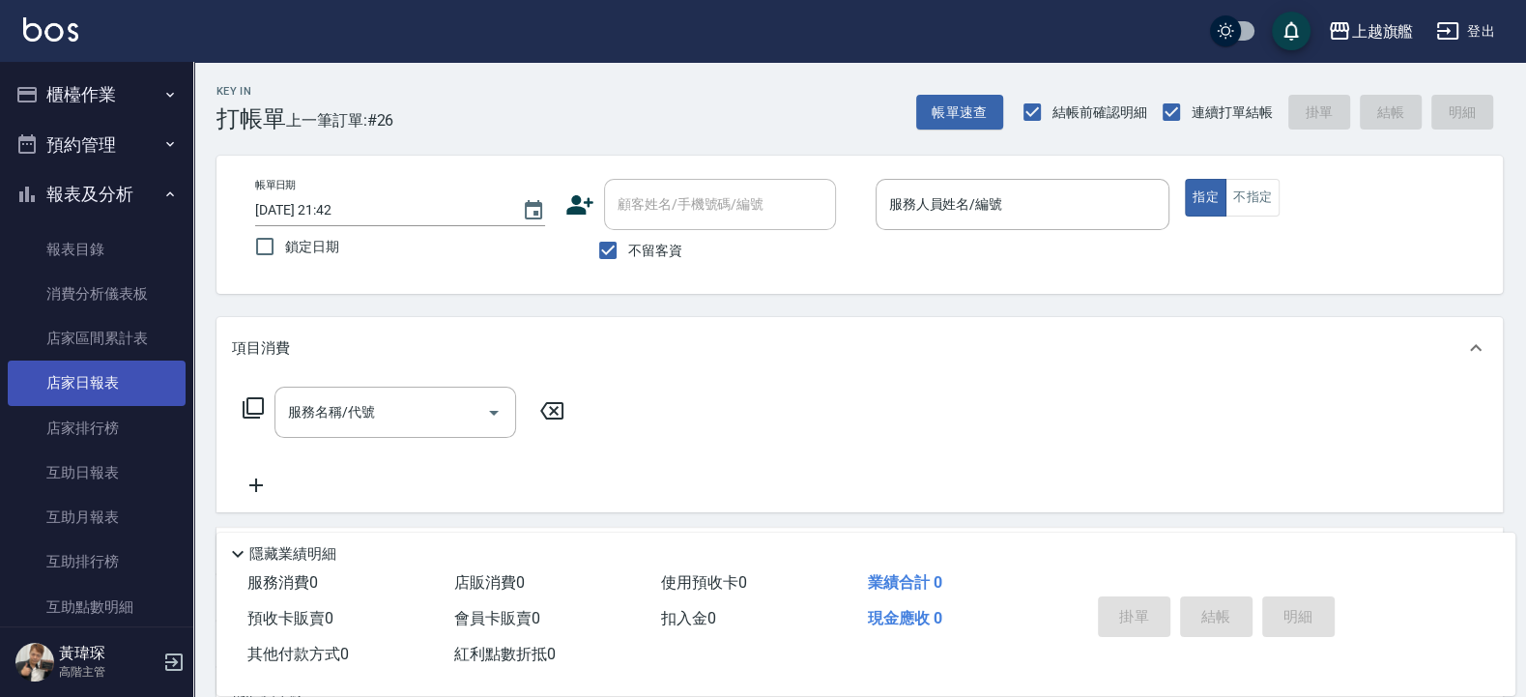
click at [73, 365] on link "店家日報表" at bounding box center [97, 383] width 178 height 44
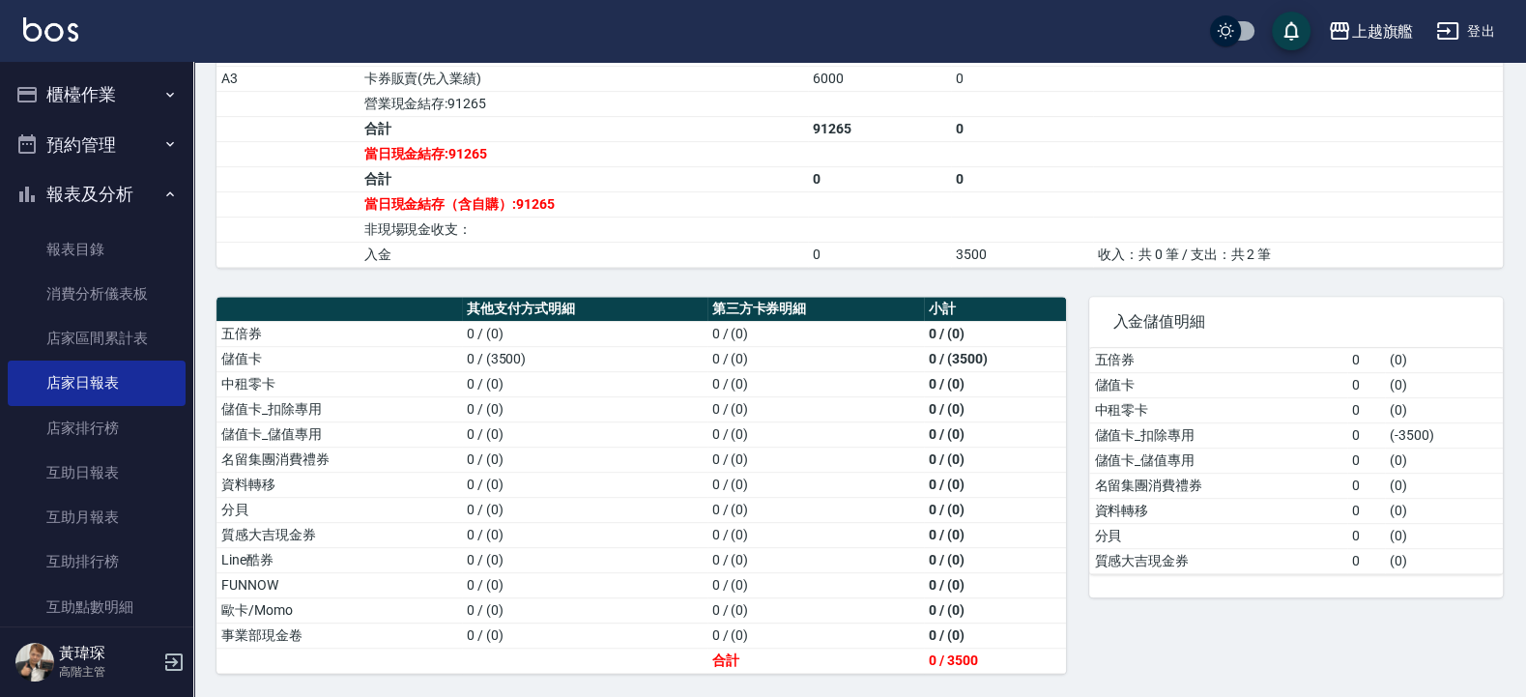
scroll to position [625, 0]
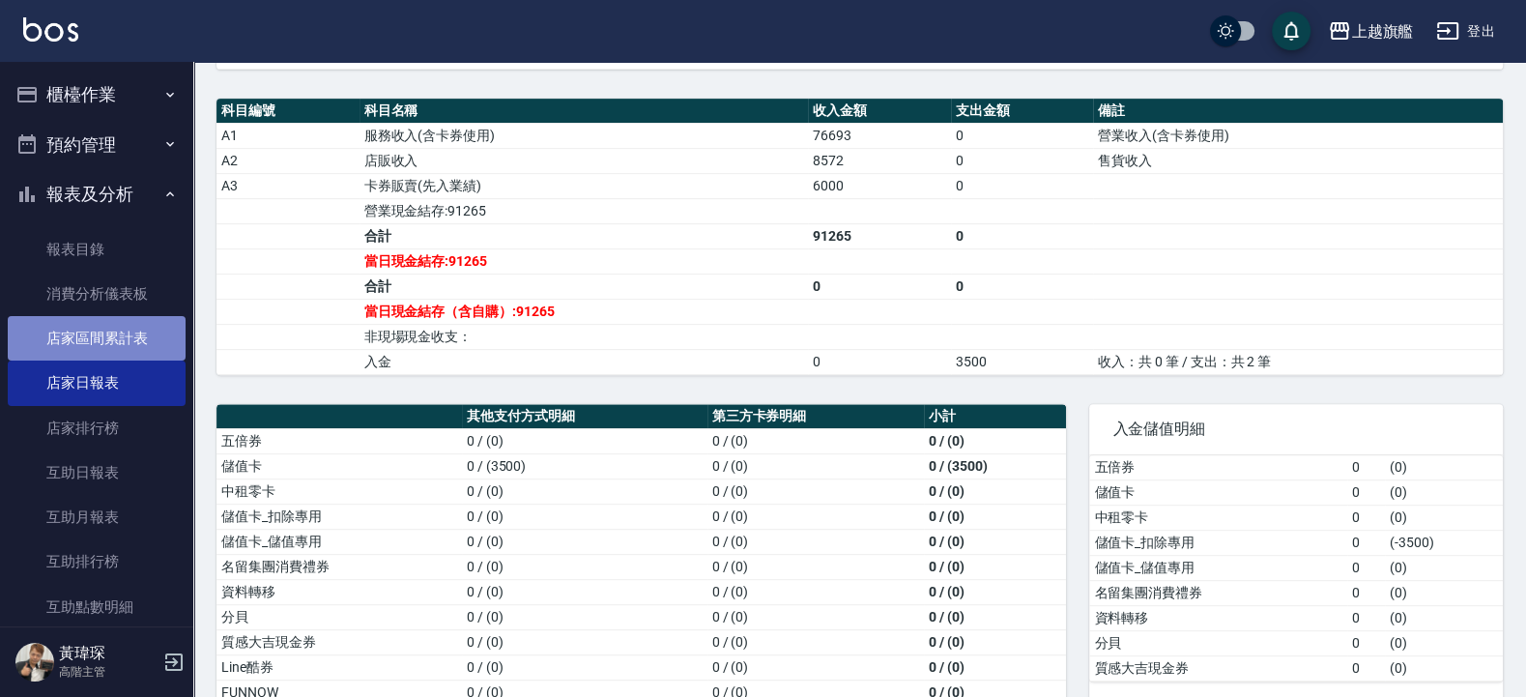
click at [102, 351] on link "店家區間累計表" at bounding box center [97, 338] width 178 height 44
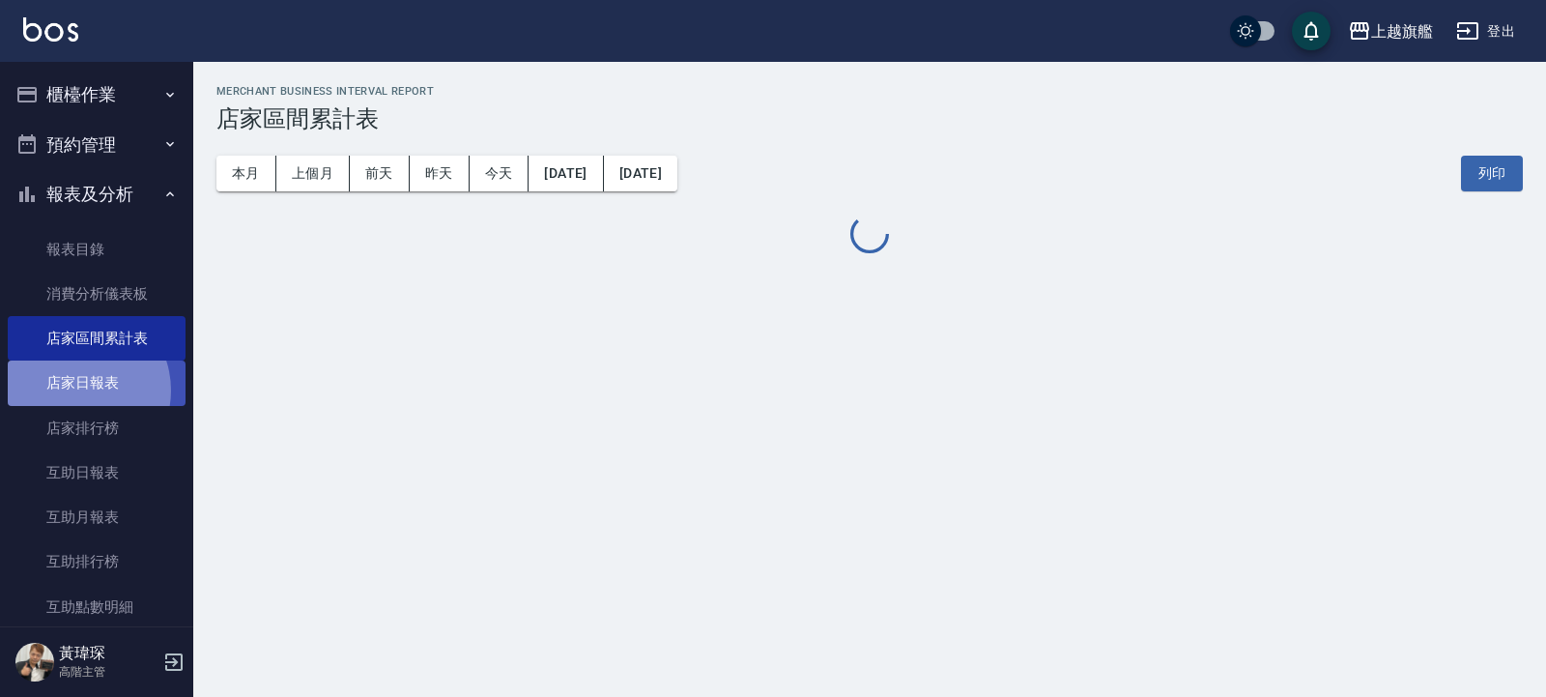
click at [73, 391] on link "店家日報表" at bounding box center [97, 383] width 178 height 44
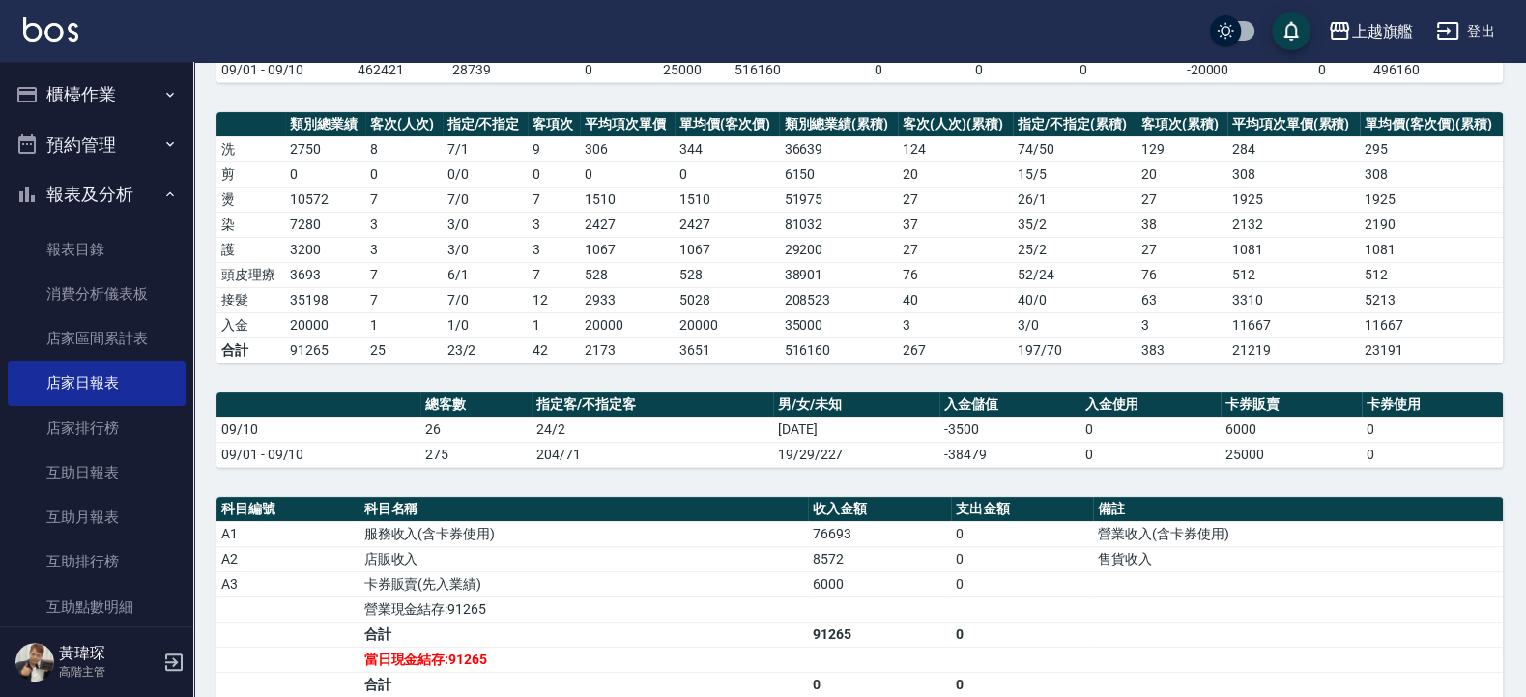
scroll to position [464, 0]
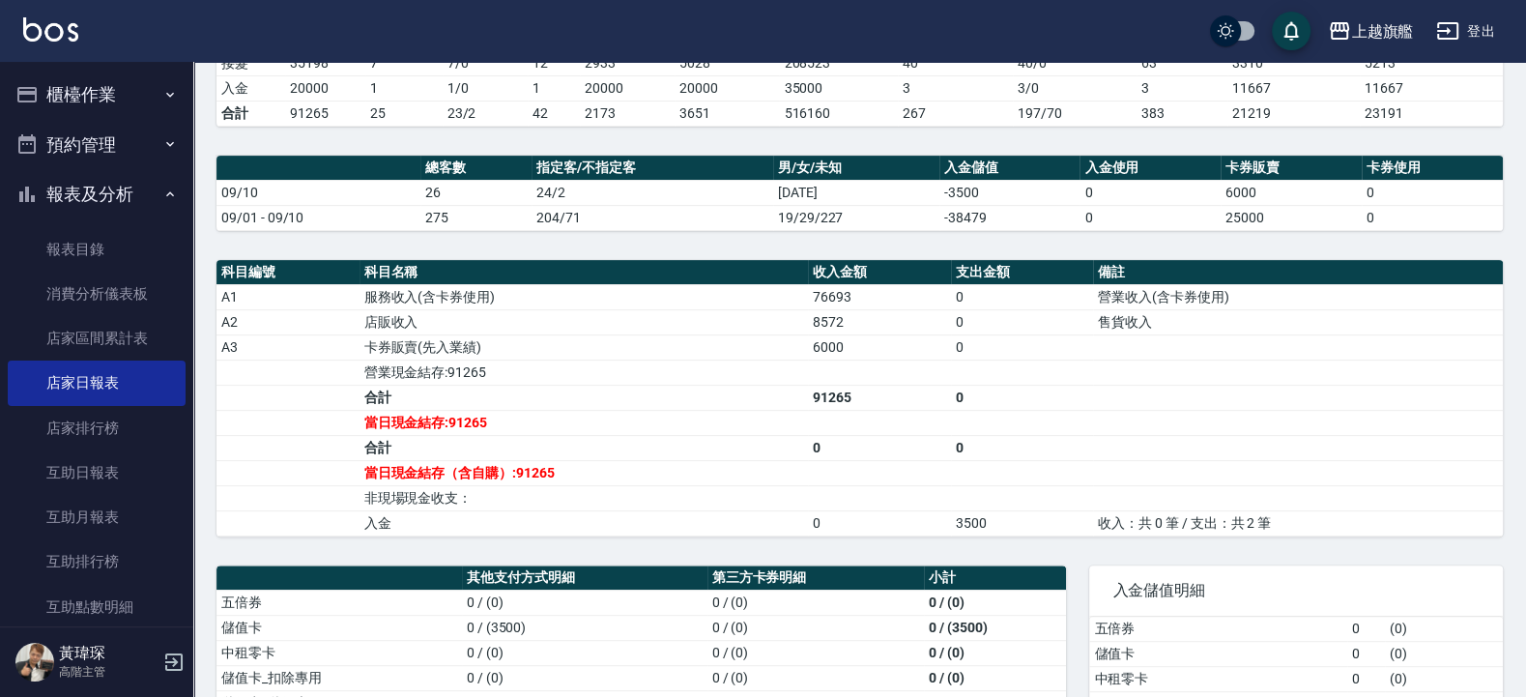
click at [119, 96] on button "櫃檯作業" at bounding box center [97, 95] width 178 height 50
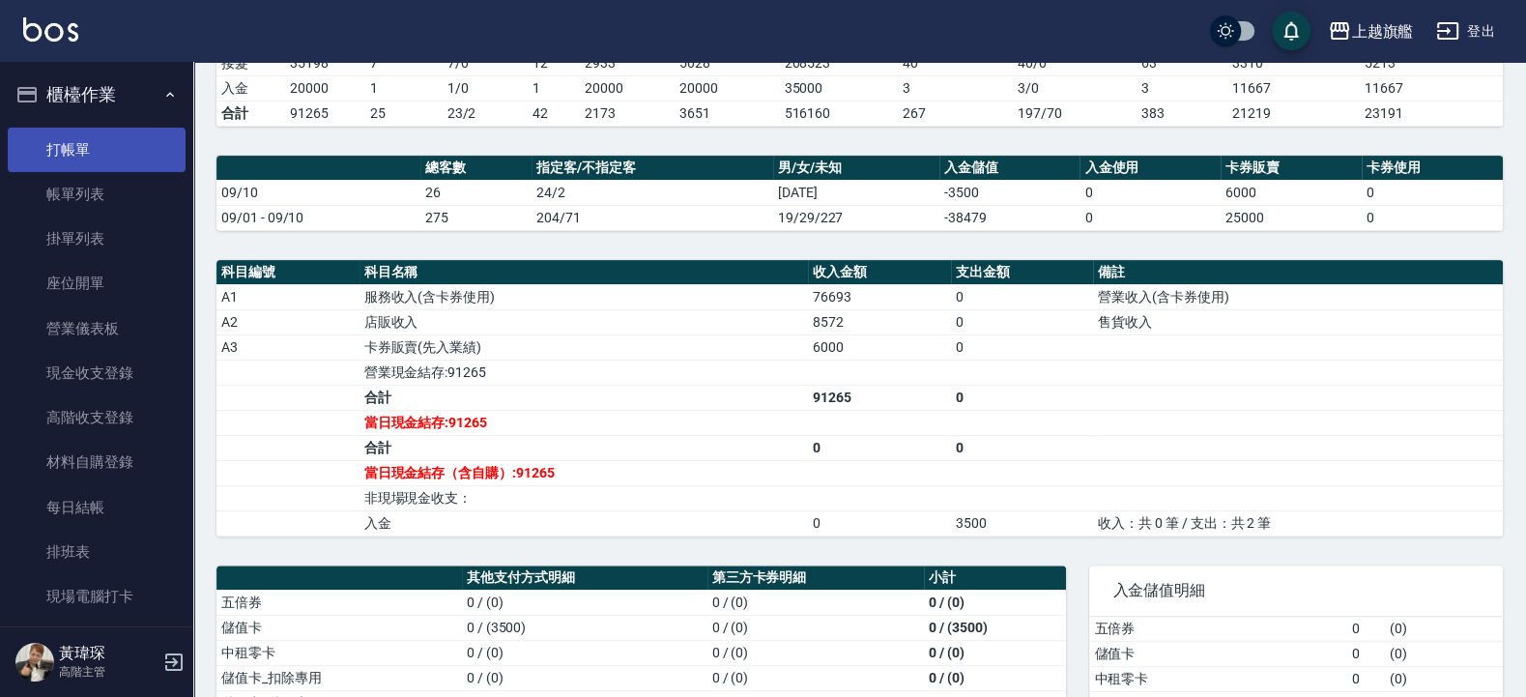
click at [85, 172] on link "打帳單" at bounding box center [97, 150] width 178 height 44
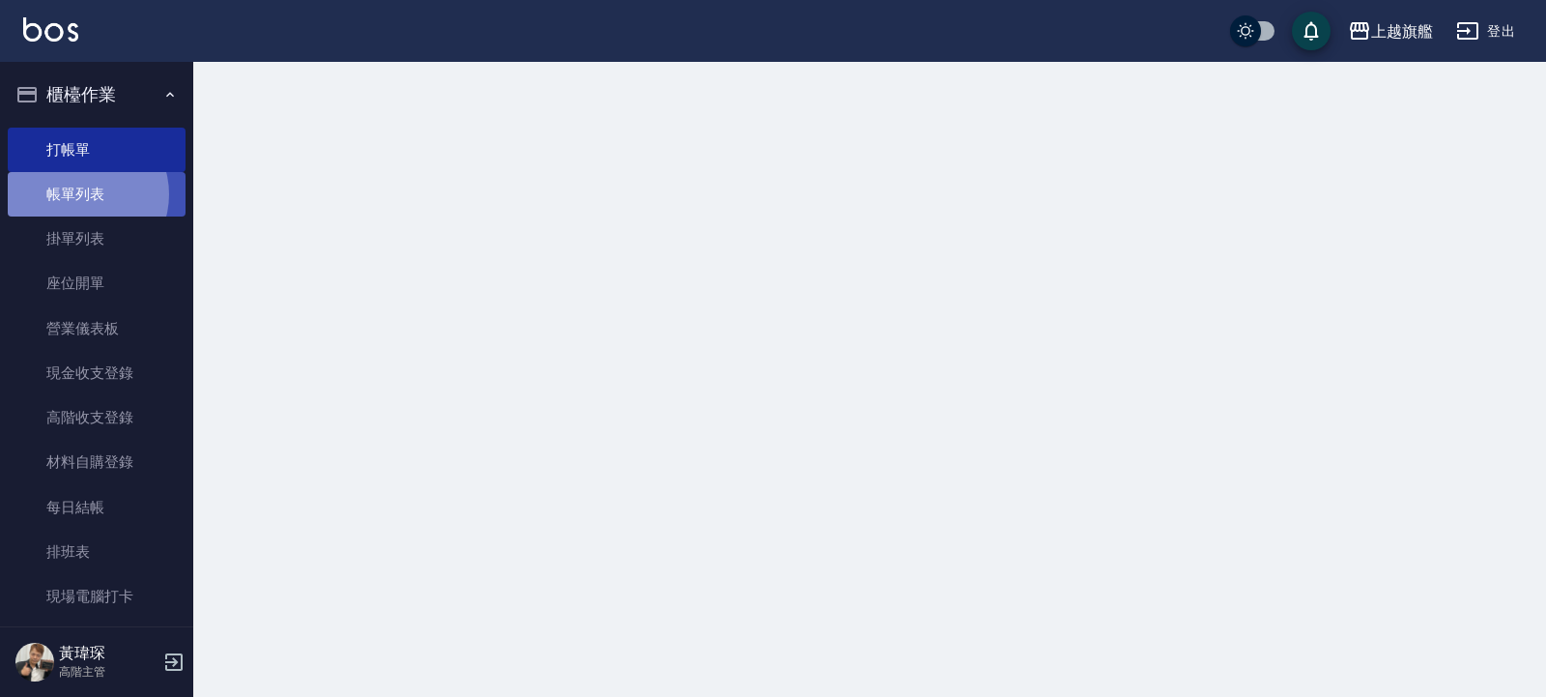
click at [80, 194] on link "帳單列表" at bounding box center [97, 194] width 178 height 44
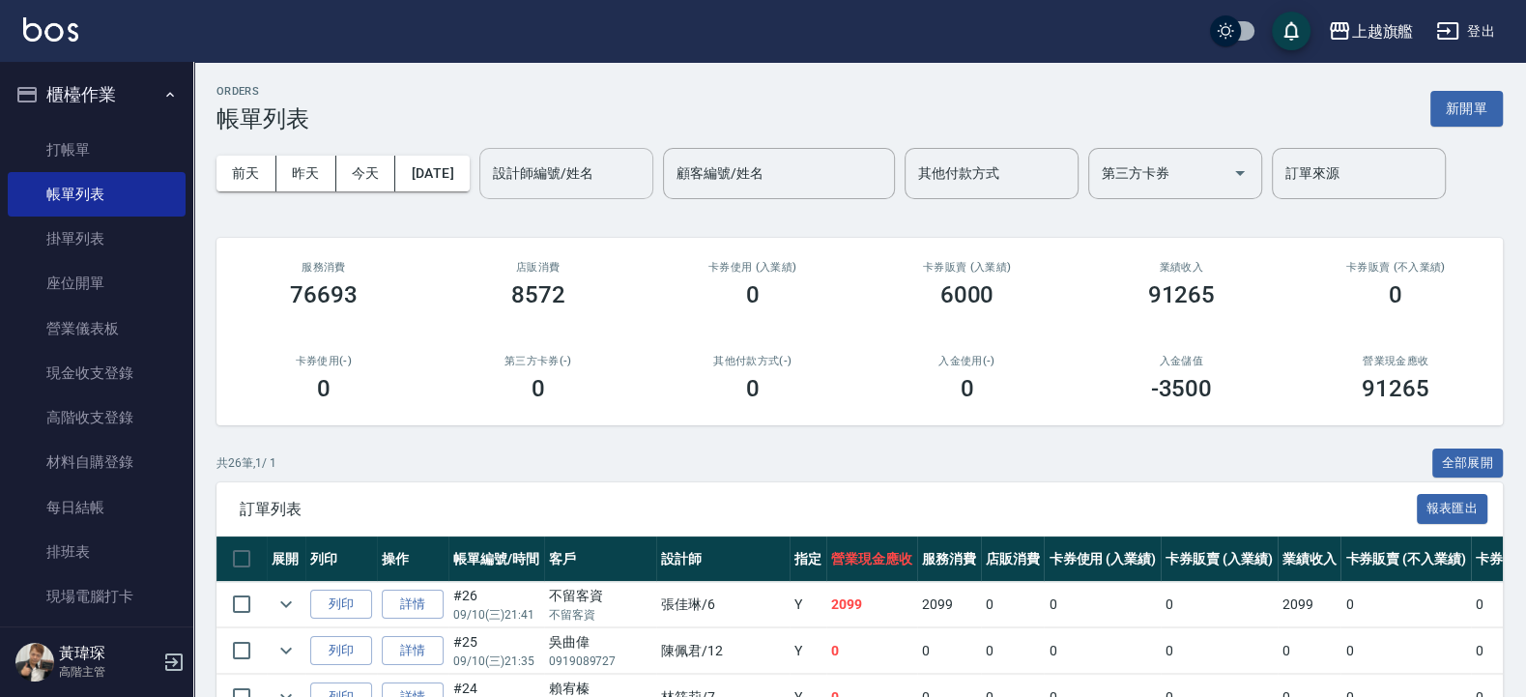
click at [565, 160] on input "設計師編號/姓名" at bounding box center [566, 174] width 157 height 34
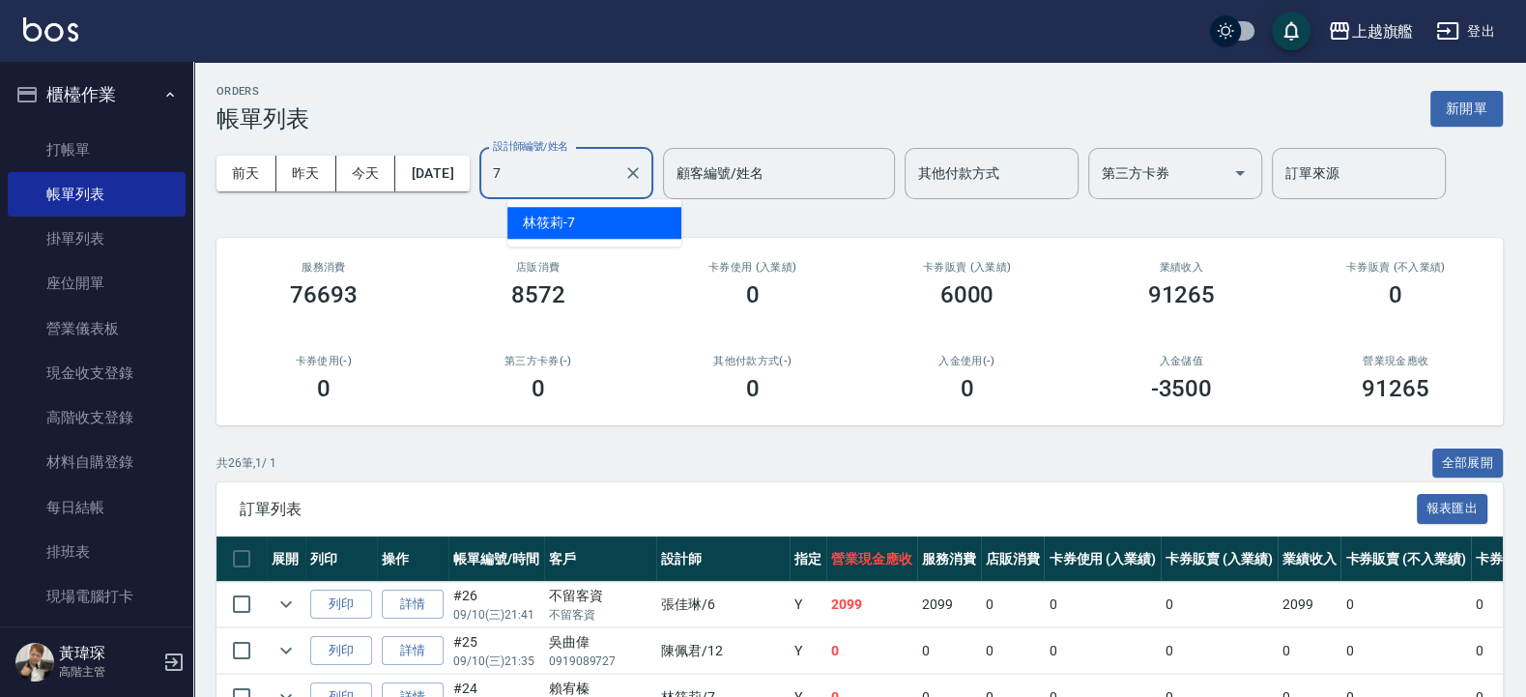
click at [594, 230] on div "林筱莉 -7" at bounding box center [594, 223] width 174 height 32
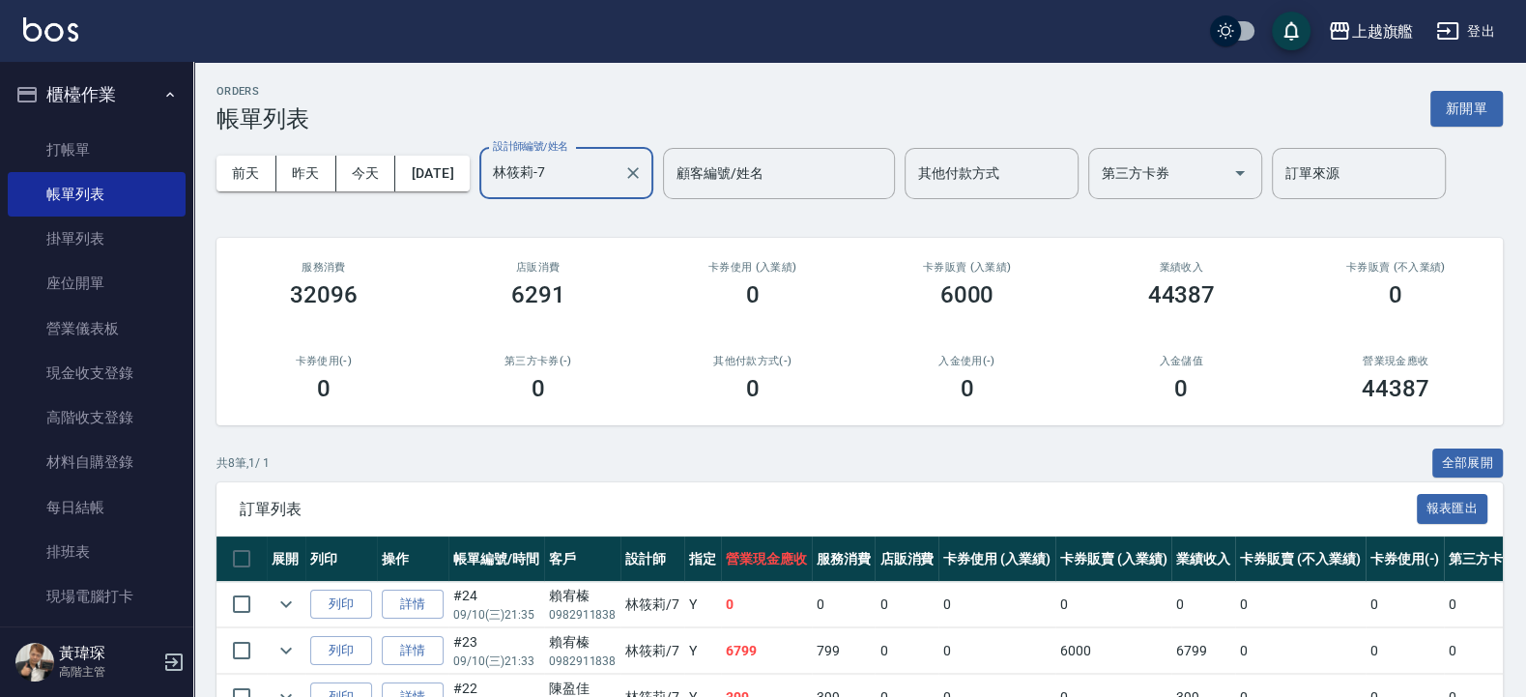
scroll to position [356, 0]
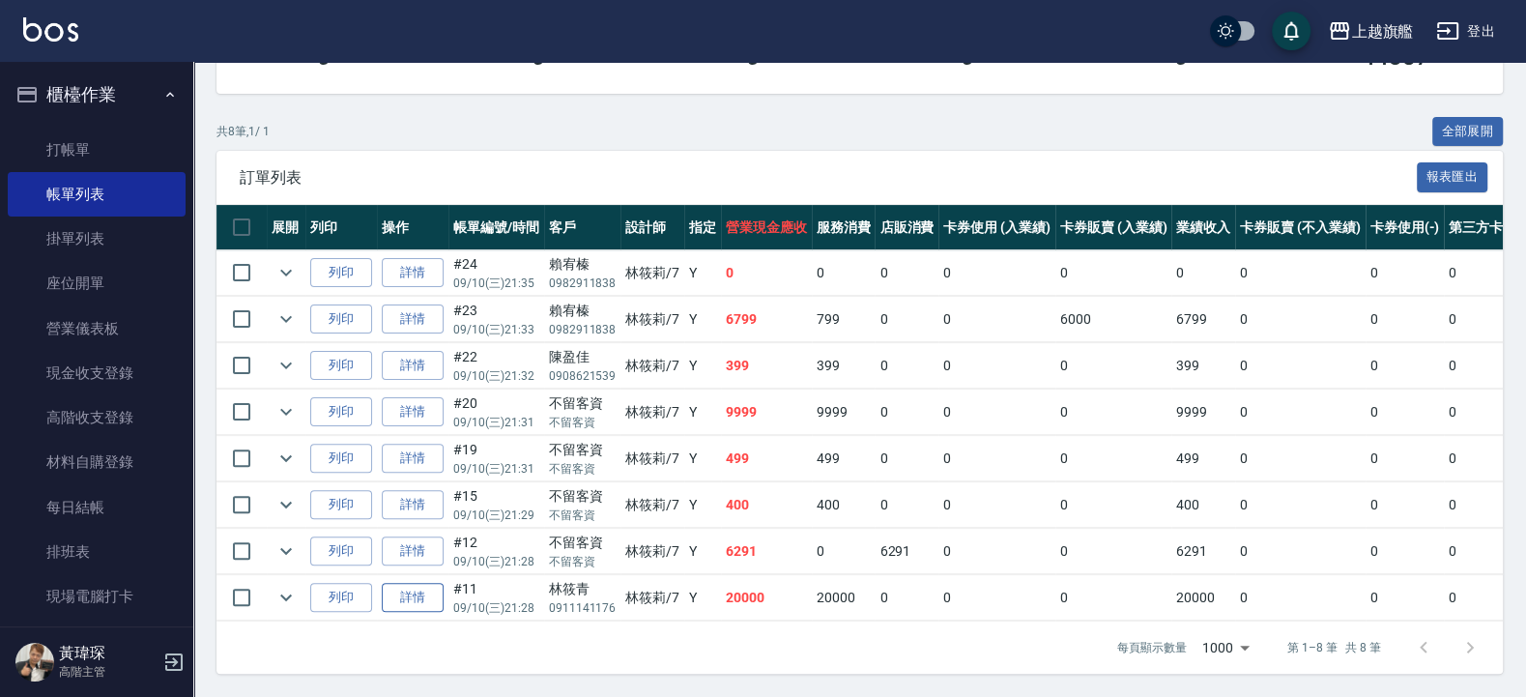
type input "林筱莉-7"
click at [407, 583] on link "詳情" at bounding box center [413, 598] width 62 height 30
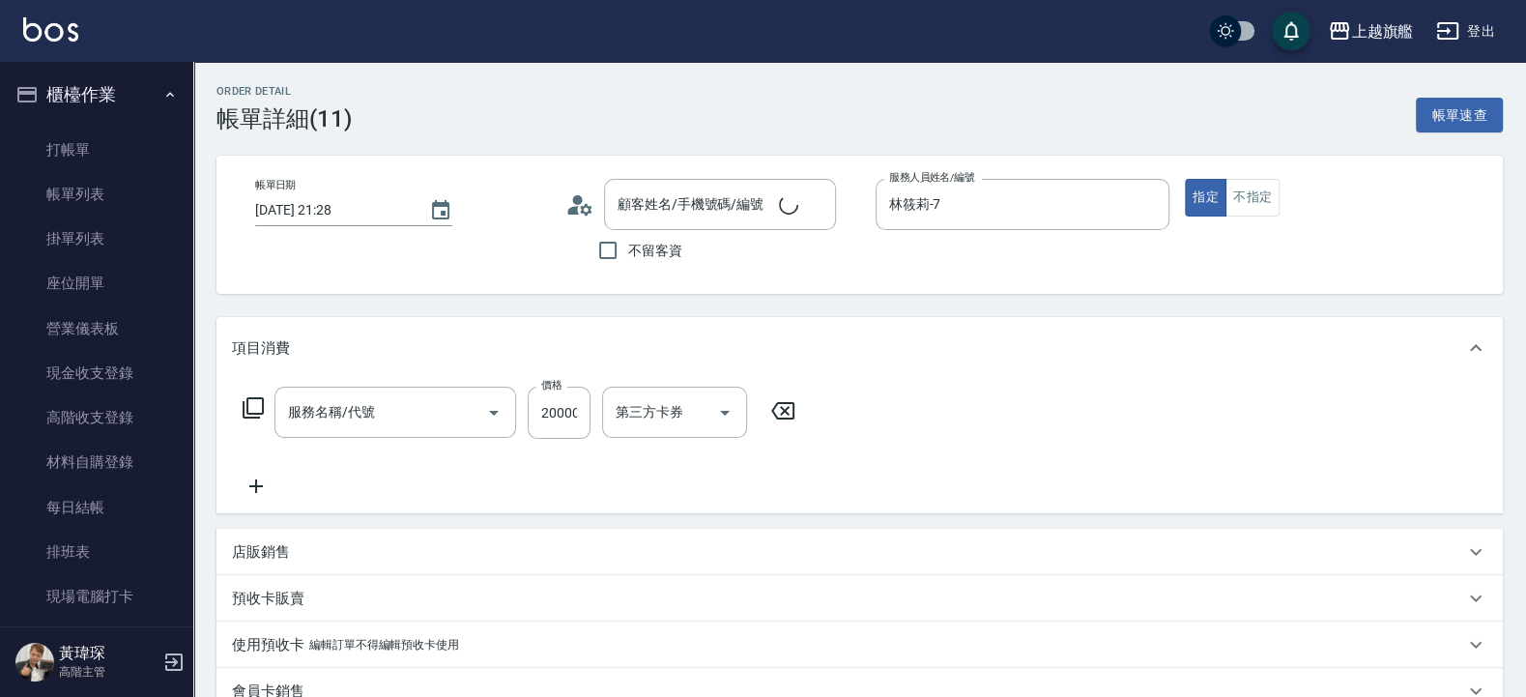
type input "[DATE] 21:28"
type input "林筱莉-7"
type input "頂級1(801)"
type input "林筱青/0911141176/null"
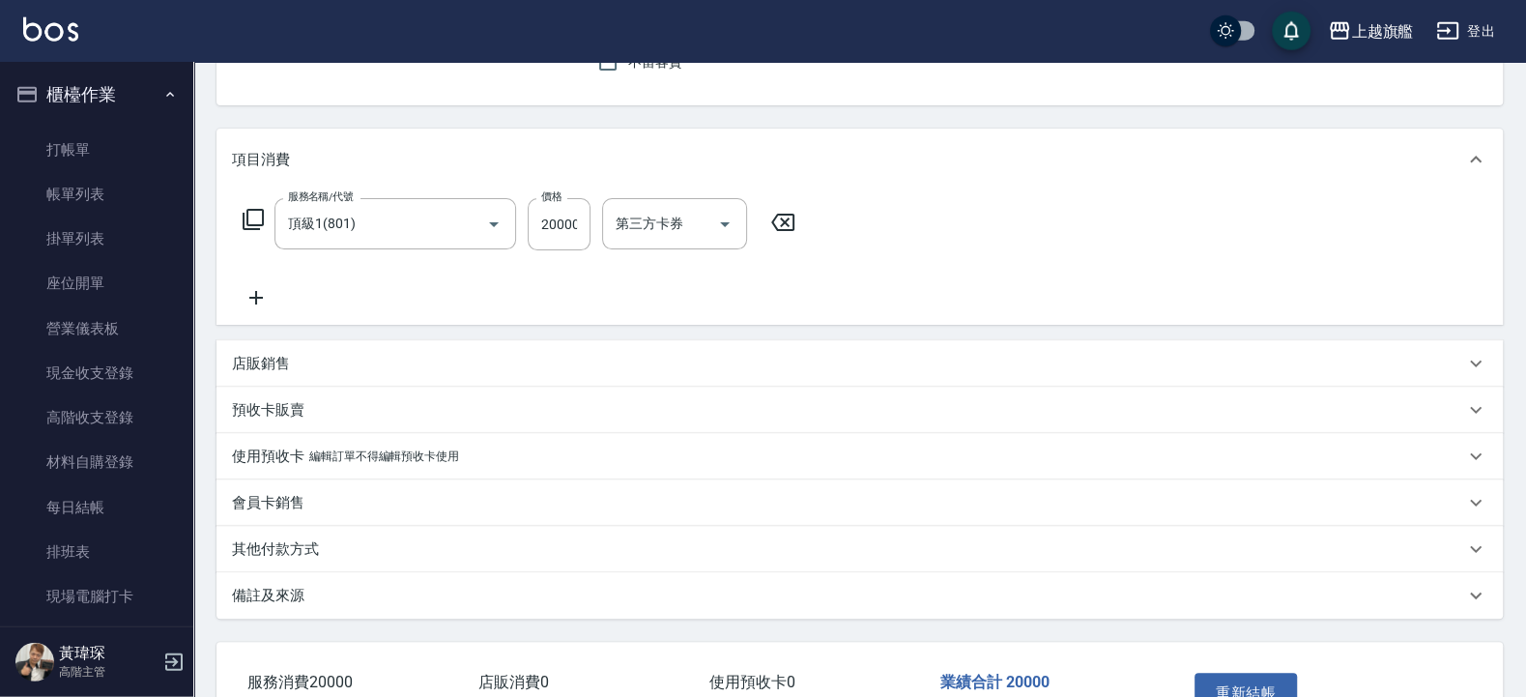
scroll to position [317, 0]
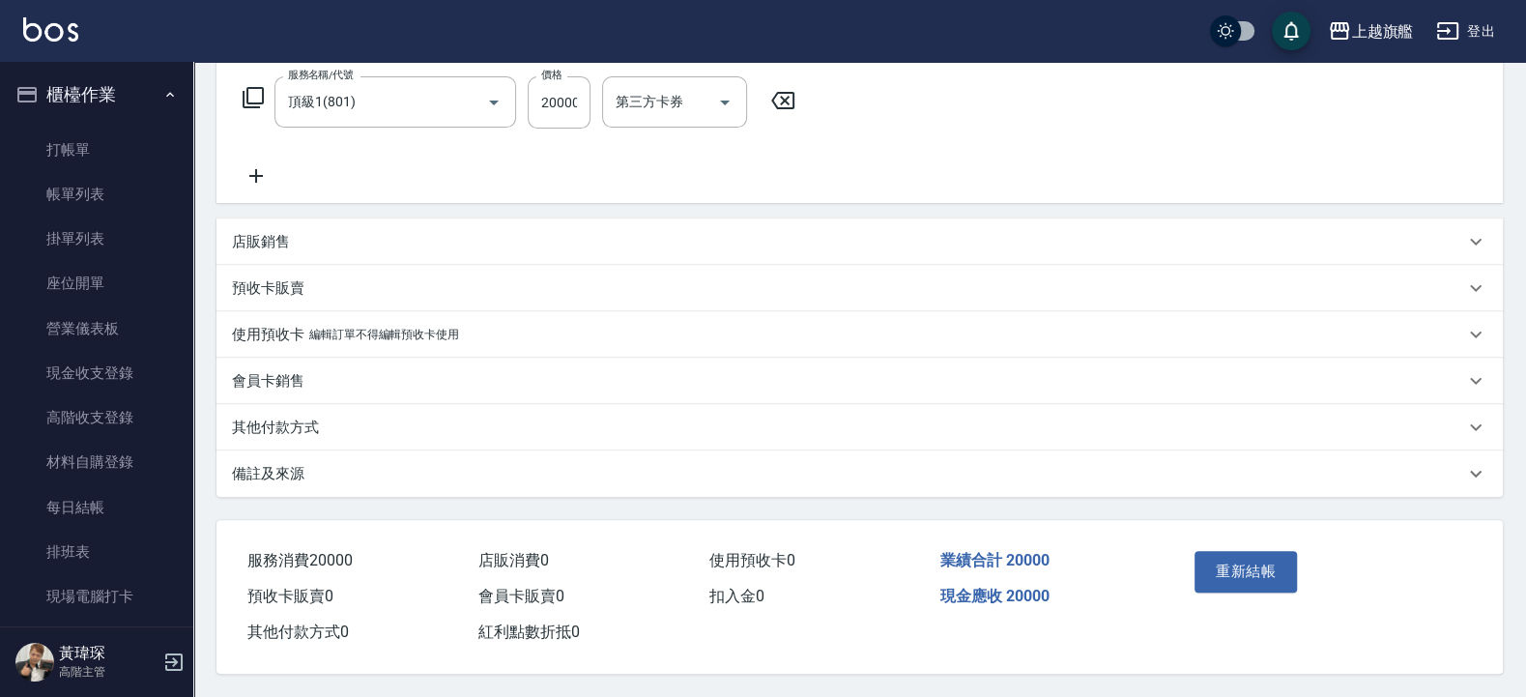
click at [349, 418] on div "其他付款方式" at bounding box center [848, 428] width 1232 height 20
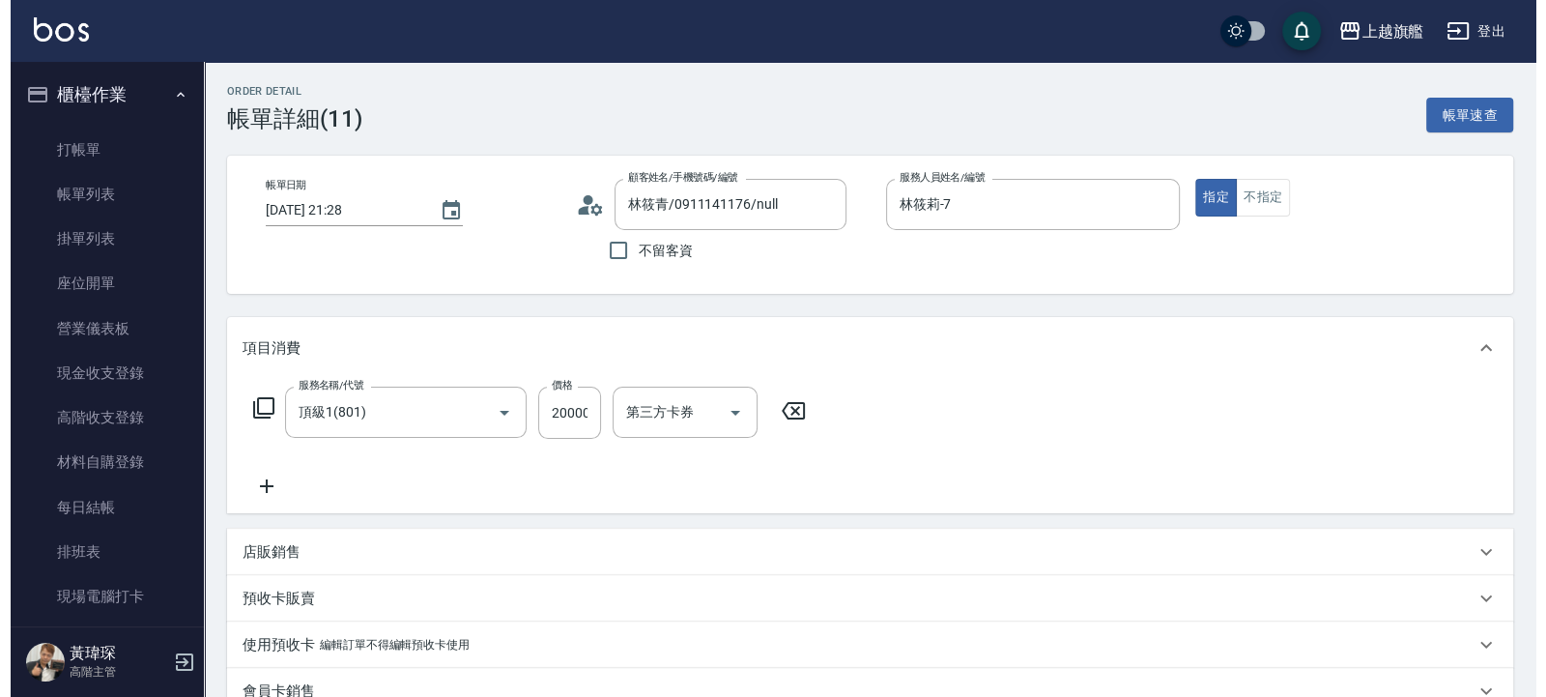
scroll to position [498, 0]
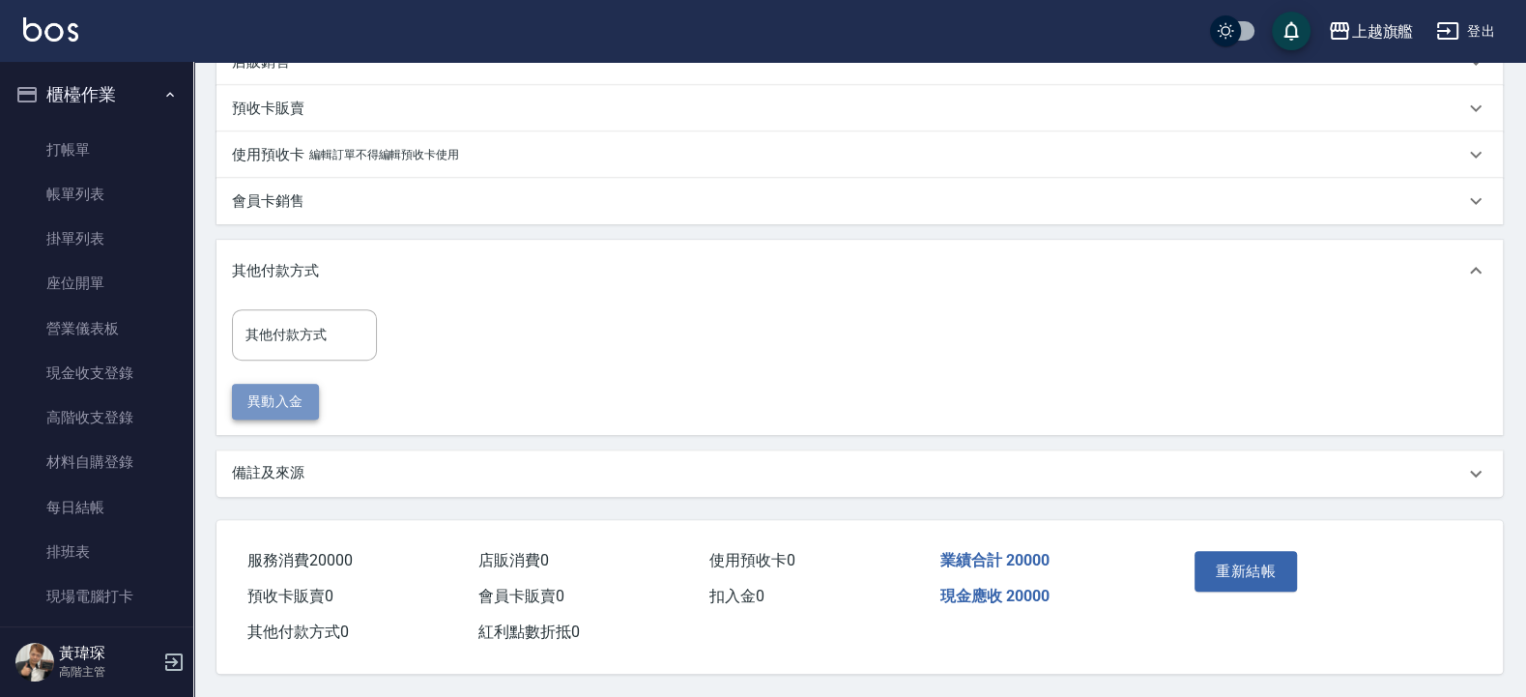
click at [281, 399] on button "異動入金" at bounding box center [275, 402] width 87 height 36
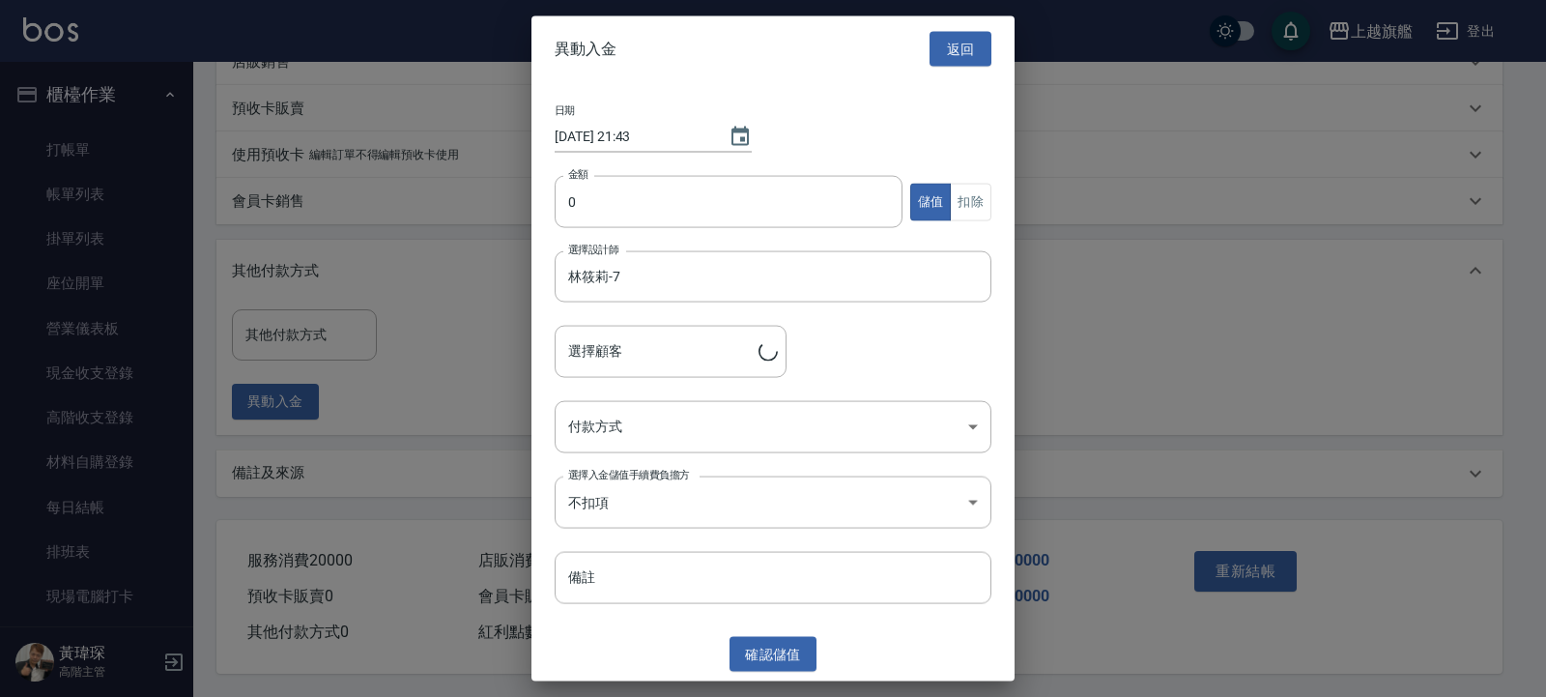
type input "林筱青/0911141176"
click at [671, 207] on input "0" at bounding box center [729, 202] width 348 height 52
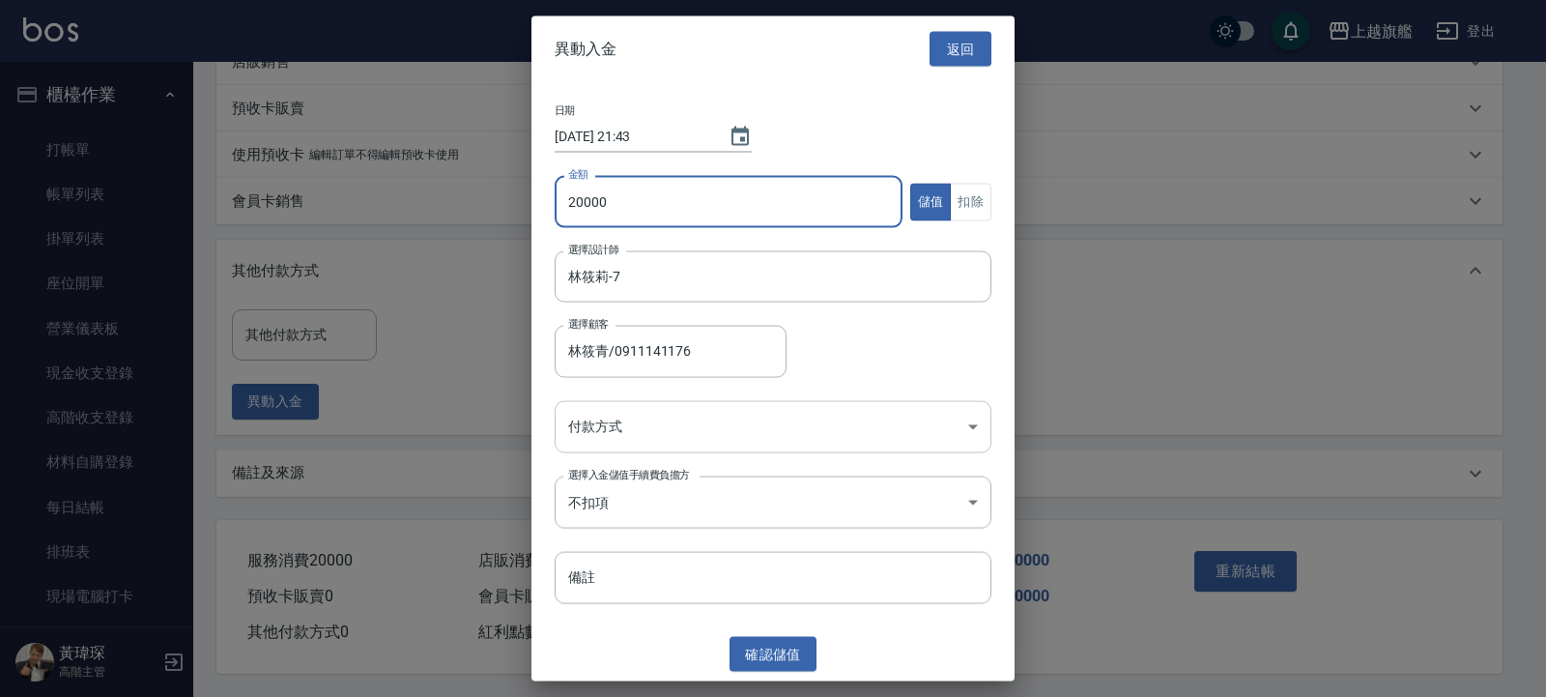
type input "20000"
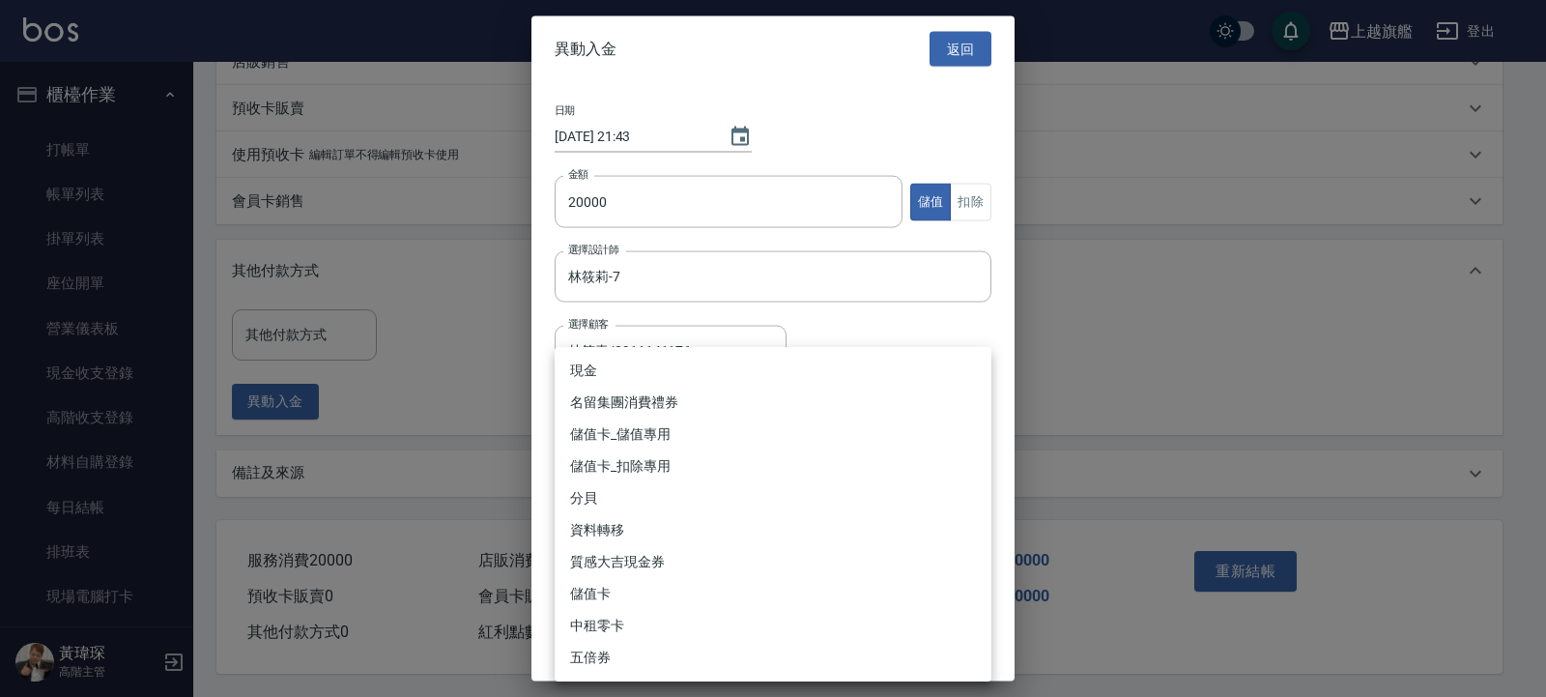
click at [592, 440] on body "上越旗艦 登出 櫃檯作業 打帳單 帳單列表 掛單列表 座位開單 營業儀表板 現金收支登錄 高階收支登錄 材料自購登錄 每日結帳 排班表 現場電腦打卡 掃碼打卡…" at bounding box center [773, 103] width 1546 height 1187
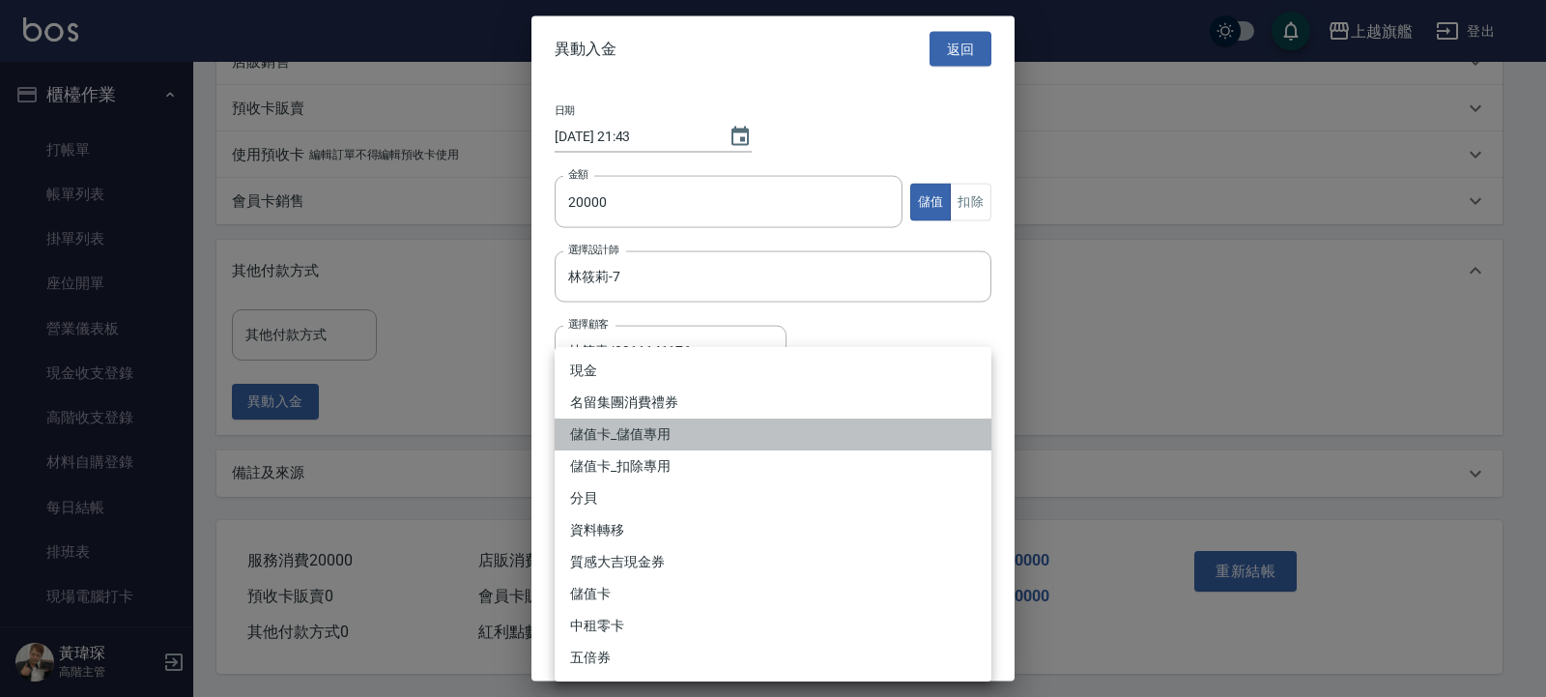
click at [644, 430] on li "儲值卡_儲值專用" at bounding box center [773, 435] width 437 height 32
type input "儲值卡_儲值專用"
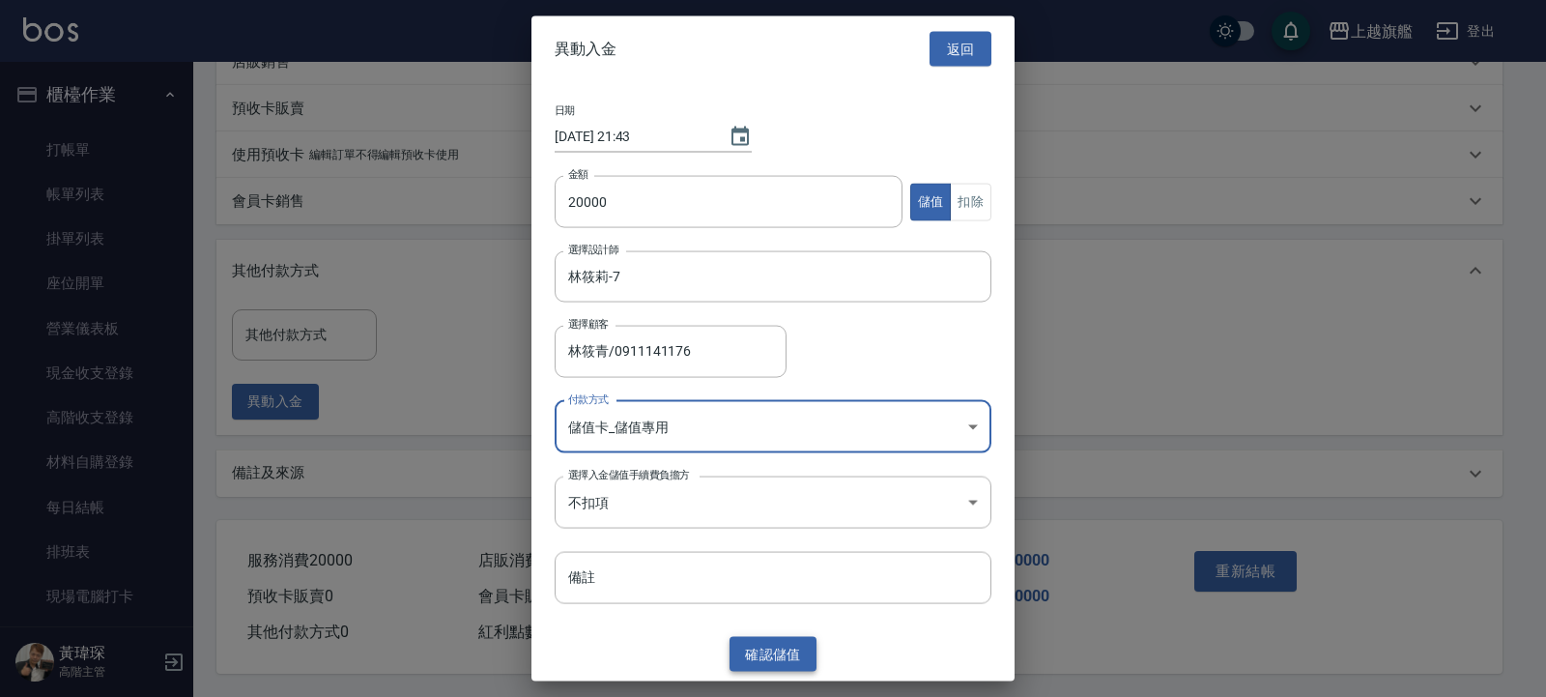
click at [786, 655] on button "確認 儲值" at bounding box center [773, 654] width 87 height 36
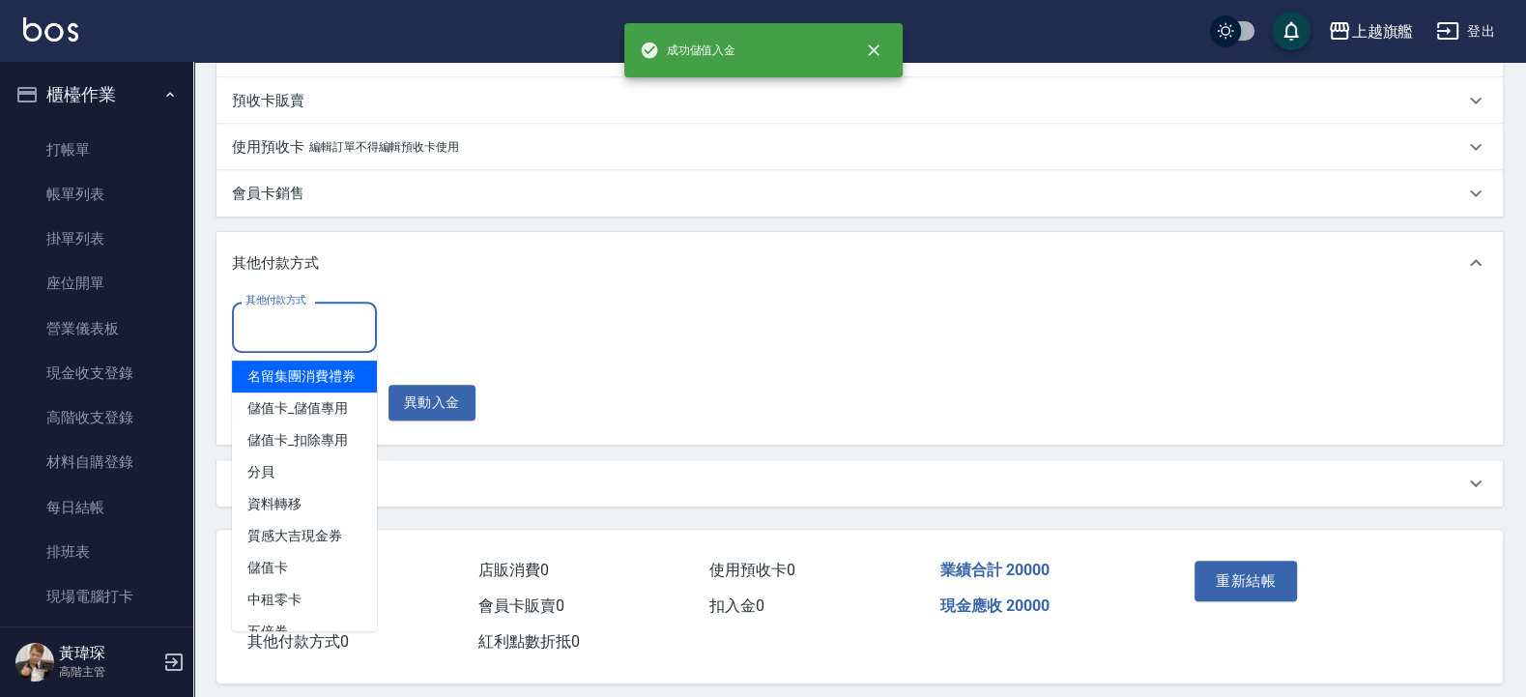
click at [288, 318] on input "其他付款方式" at bounding box center [305, 327] width 128 height 34
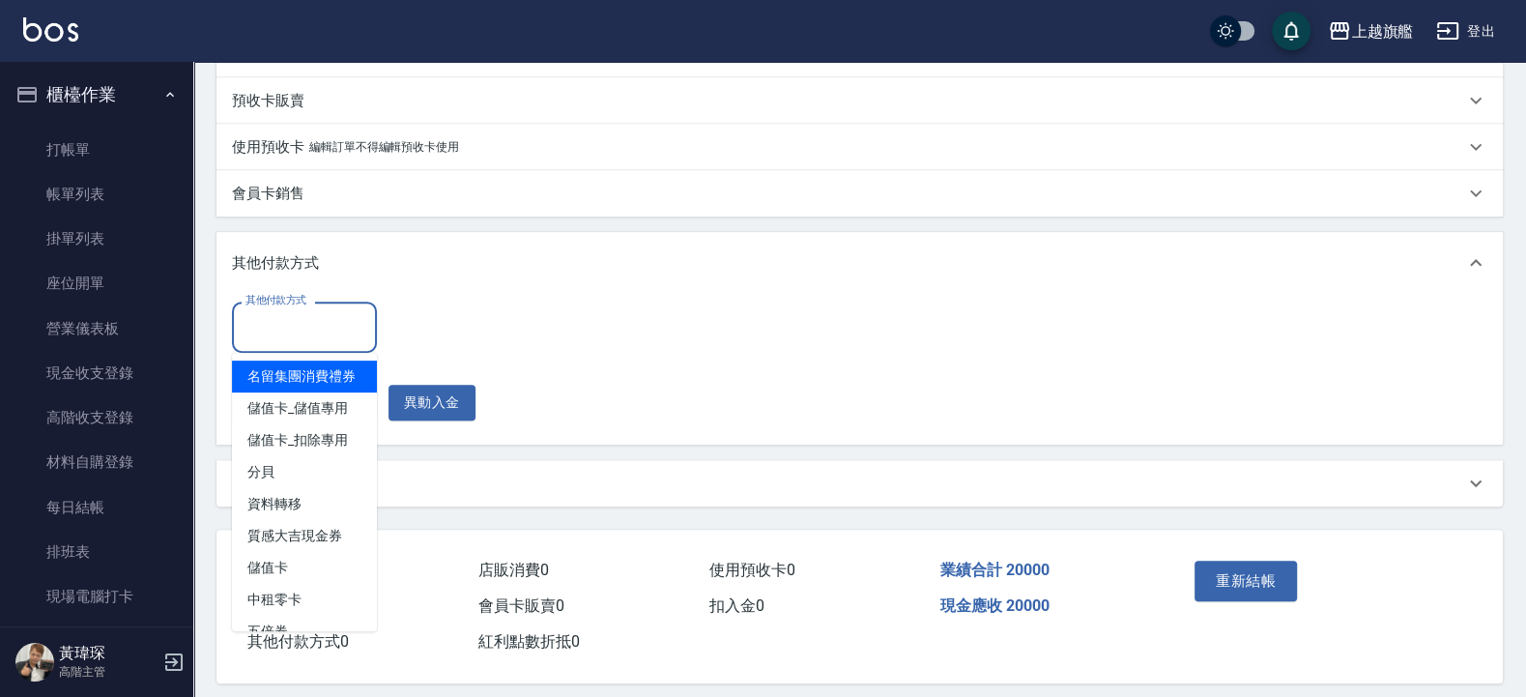
drag, startPoint x: 910, startPoint y: 299, endPoint x: 890, endPoint y: 286, distance: 23.1
click at [908, 299] on div "其他付款方式 其他付款方式 扣入金(20000可用) 0 扣入金(20000可用) 異動入金" at bounding box center [860, 369] width 1286 height 150
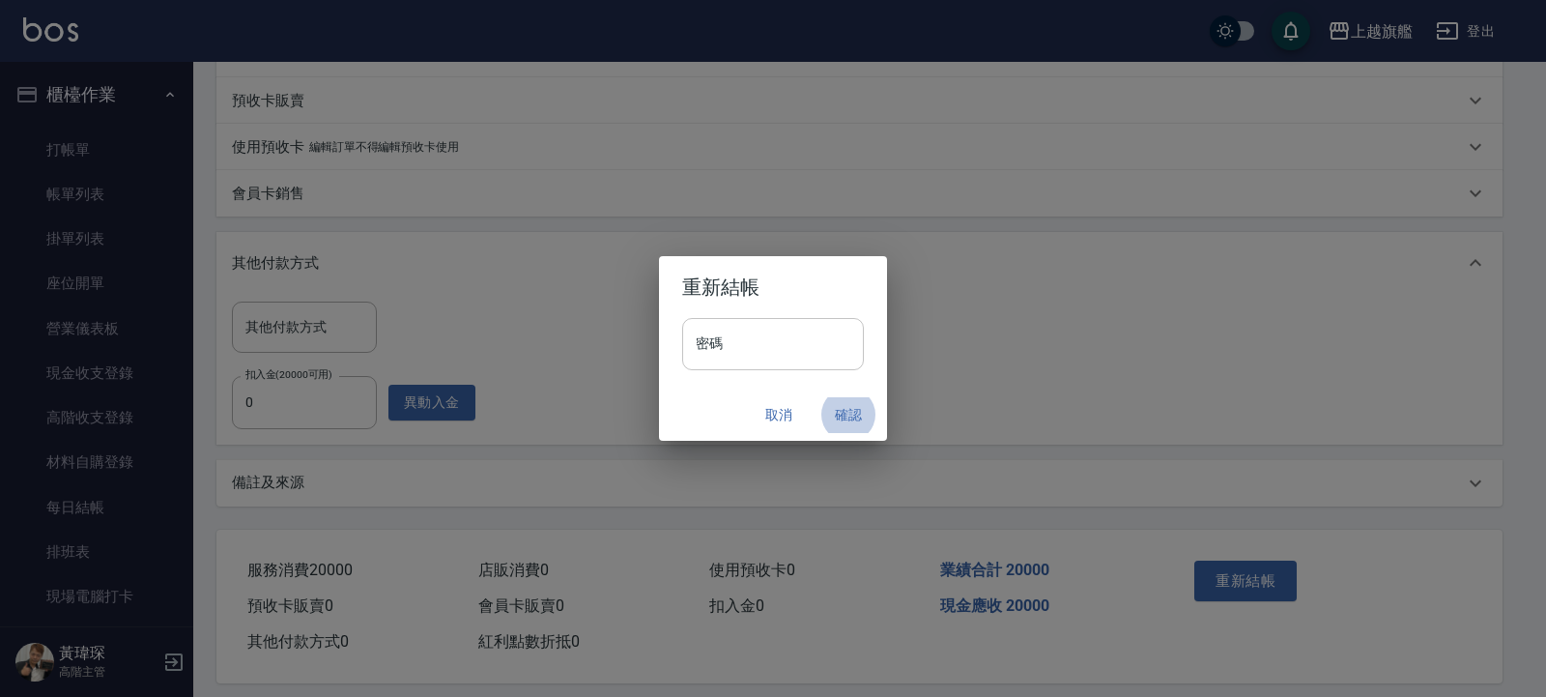
click at [774, 338] on input "密碼" at bounding box center [773, 344] width 182 height 52
type input "*******"
click at [845, 415] on button "確認" at bounding box center [849, 415] width 62 height 36
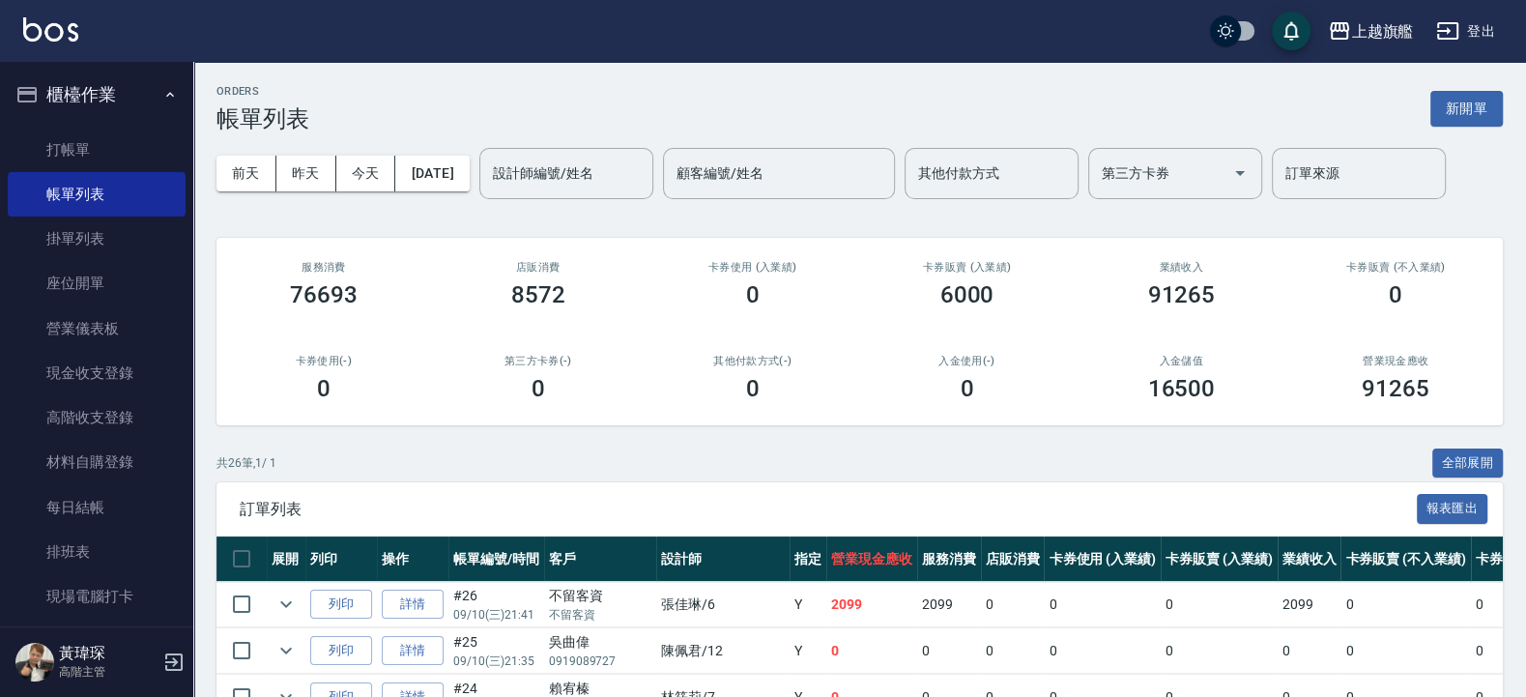
click at [58, 77] on button "櫃檯作業" at bounding box center [97, 95] width 178 height 50
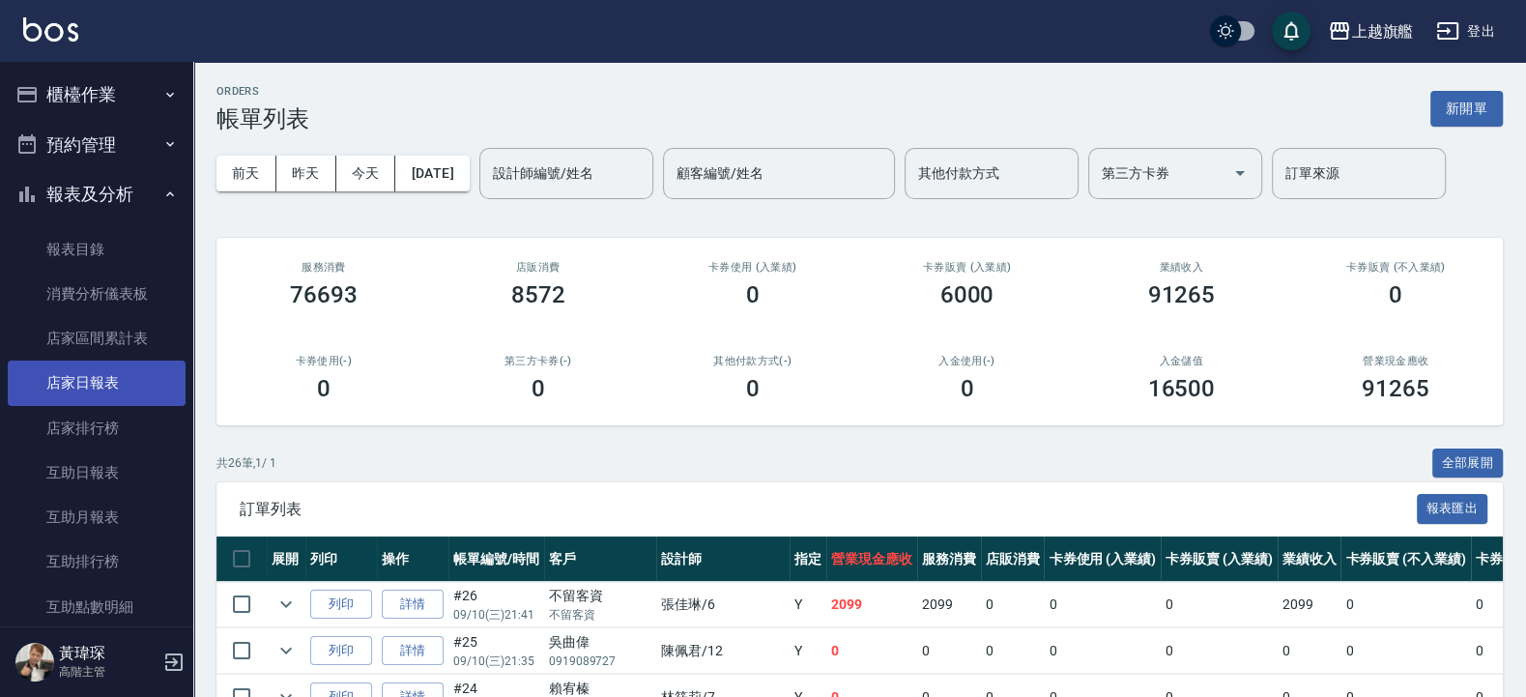
click at [88, 373] on link "店家日報表" at bounding box center [97, 383] width 178 height 44
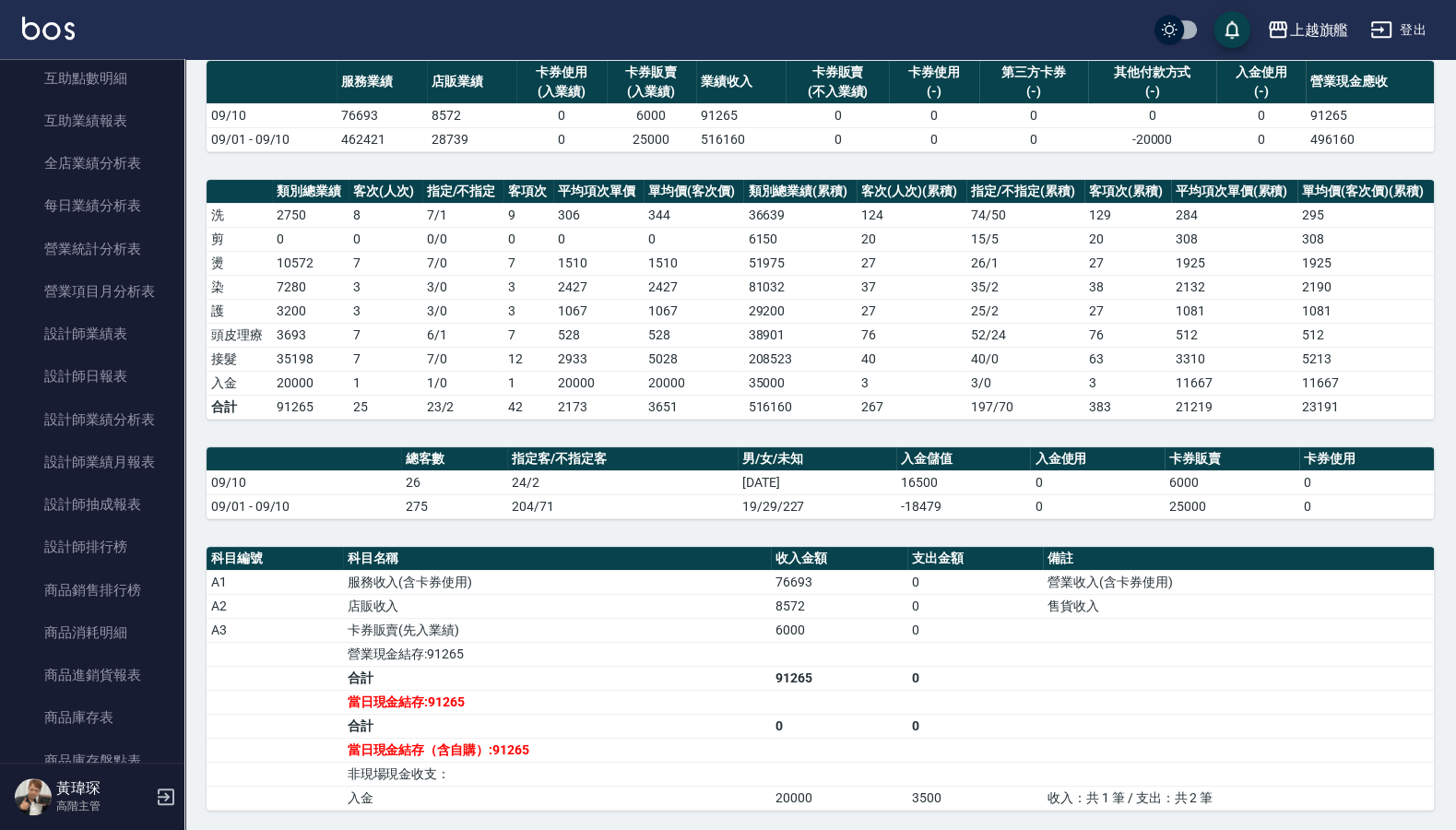
scroll to position [155, 0]
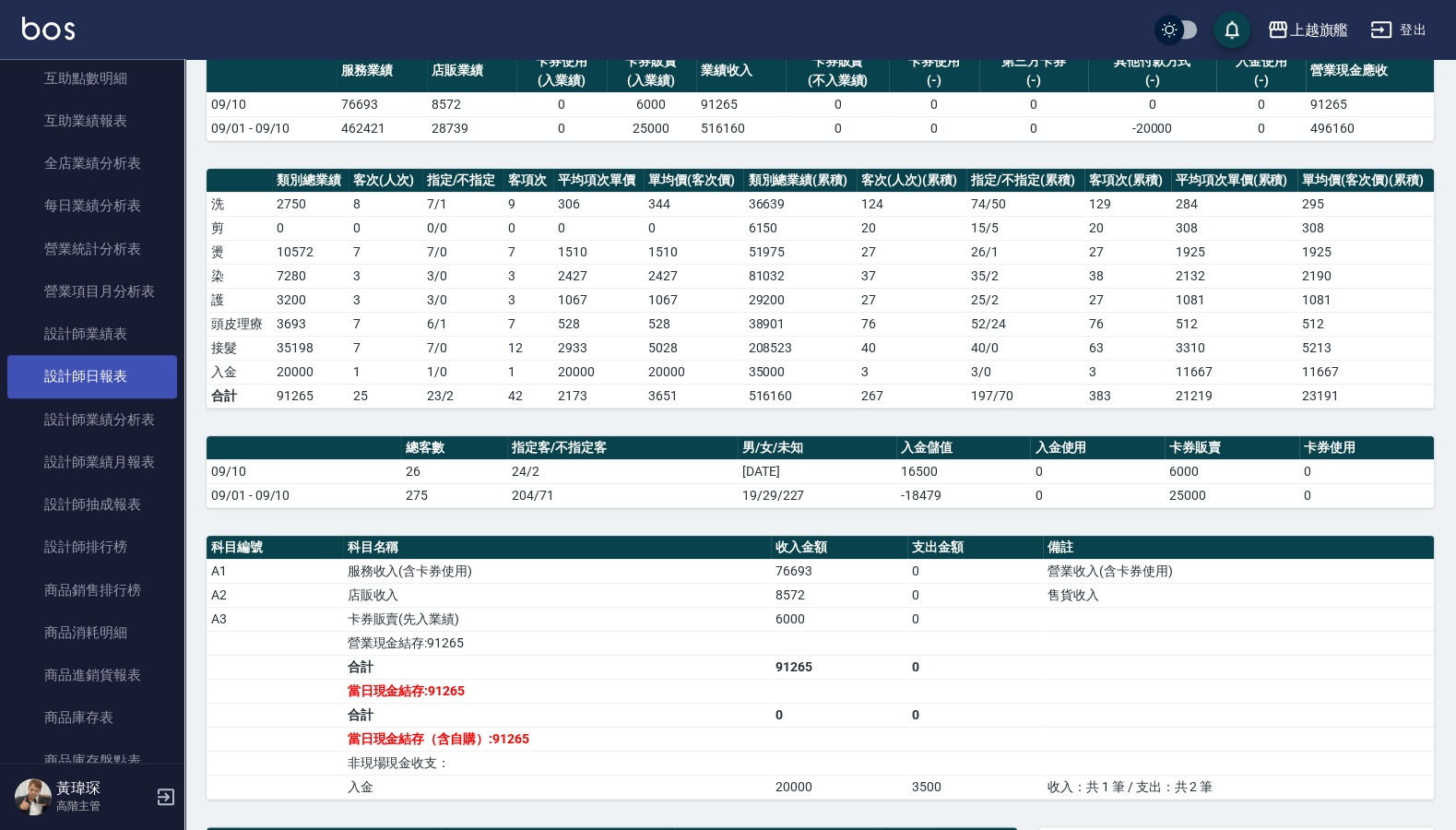
click at [128, 393] on link "設計師日報表" at bounding box center [93, 376] width 170 height 42
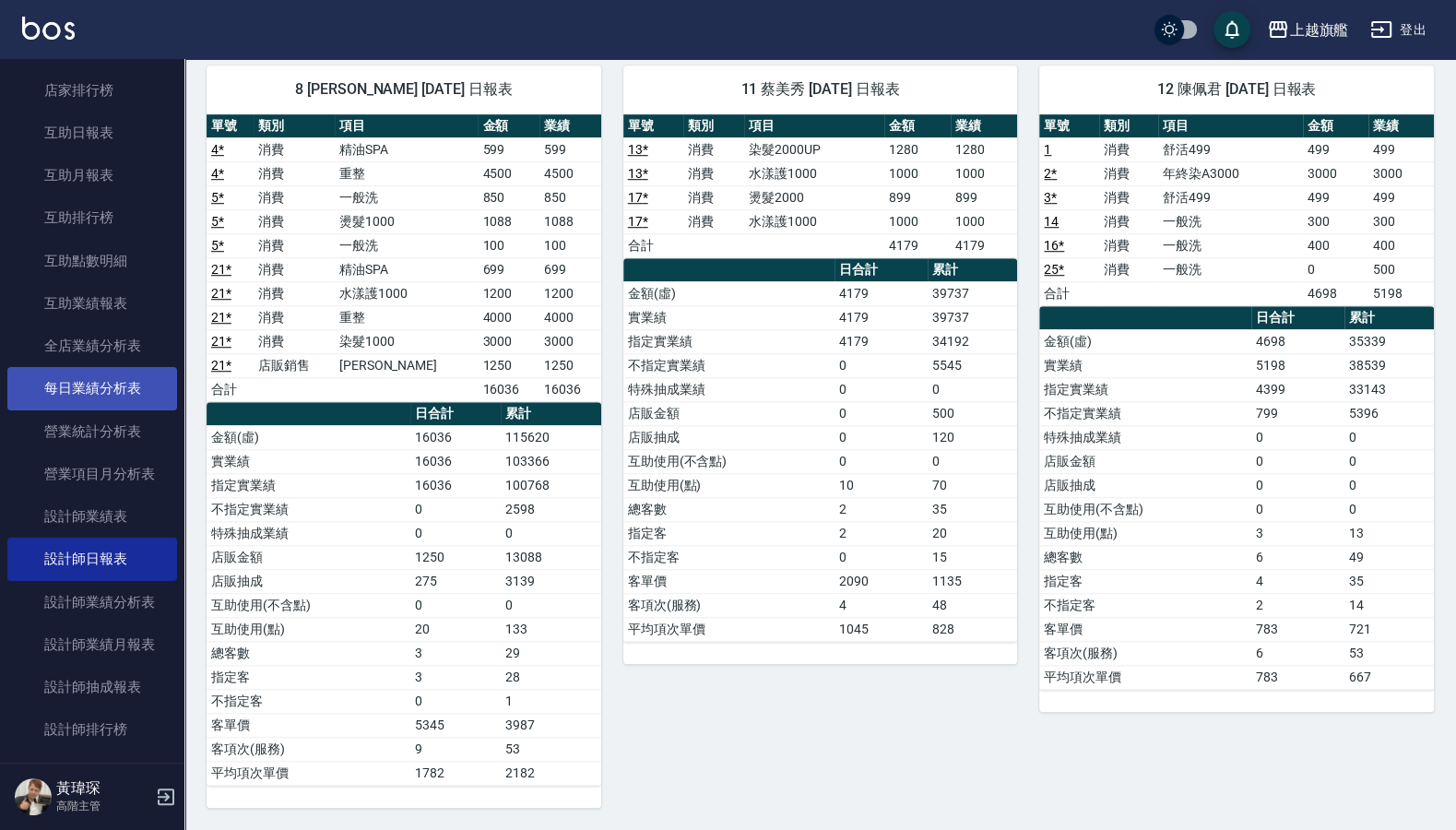
scroll to position [280, 0]
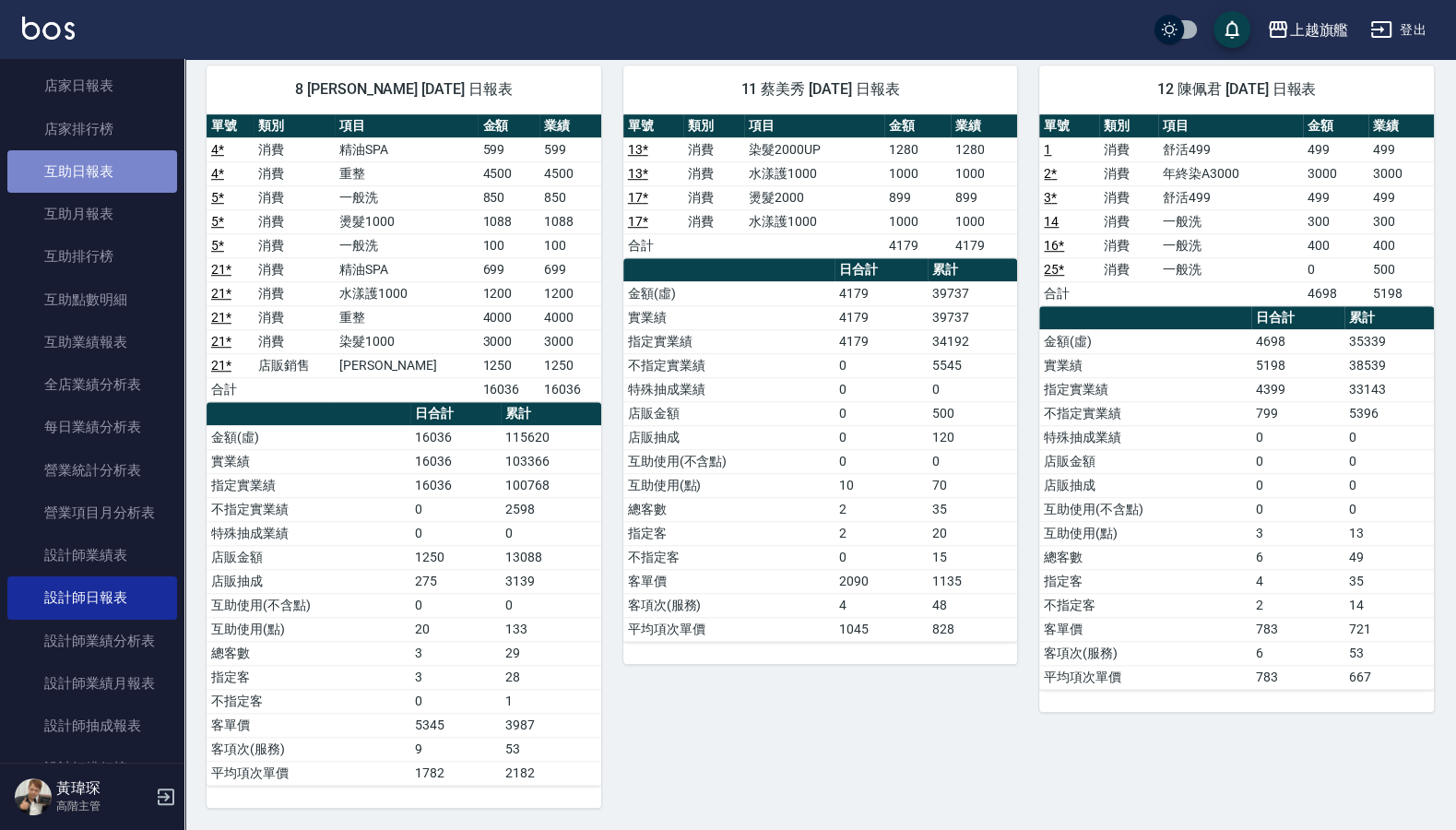
click at [120, 161] on link "互助日報表" at bounding box center [93, 172] width 170 height 42
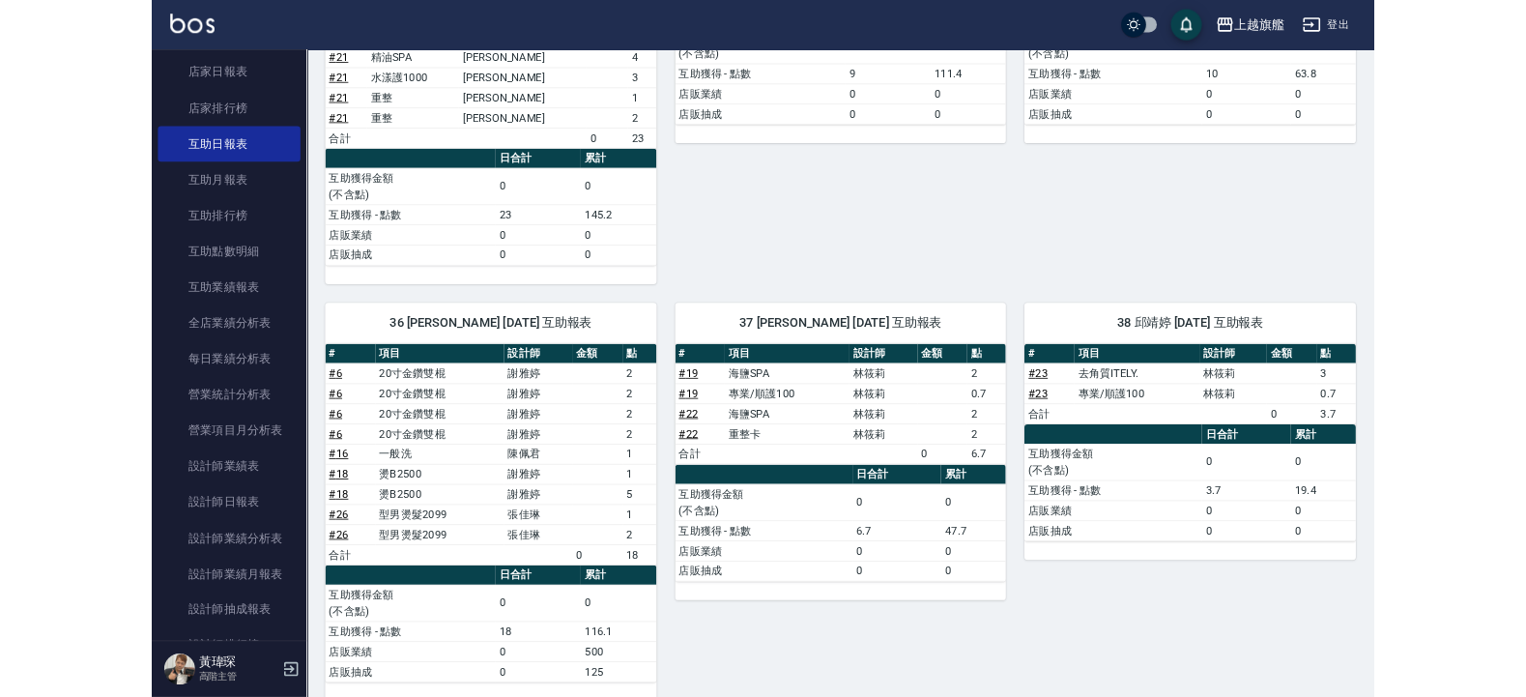
scroll to position [885, 0]
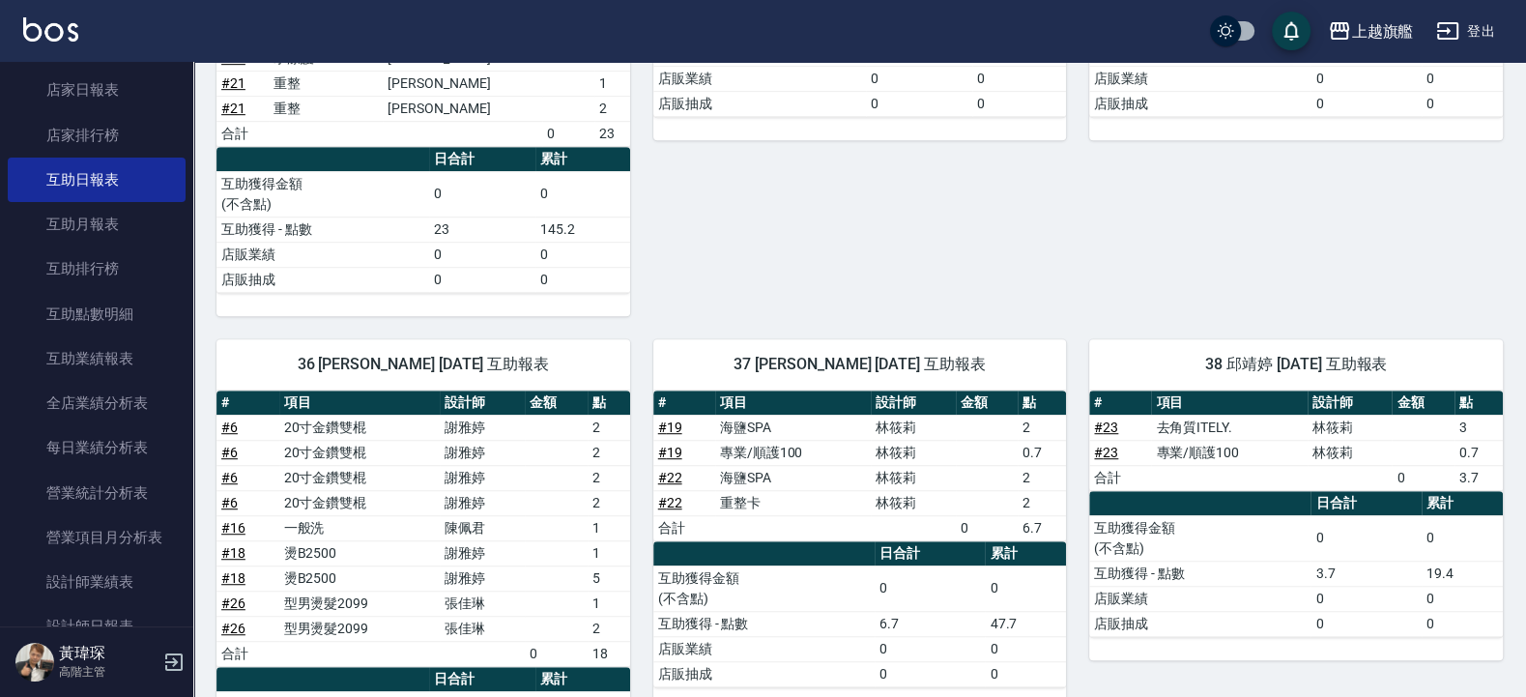
click at [969, 293] on div "30 劉羿君 [DATE] 互助報表 # 項目 設計師 金額 點 # 15 一般洗 林筱莉 1 # 20 金鑽羽毛16吋 林筱莉 2 # 20 金鑽羽毛16吋…" at bounding box center [848, 18] width 437 height 595
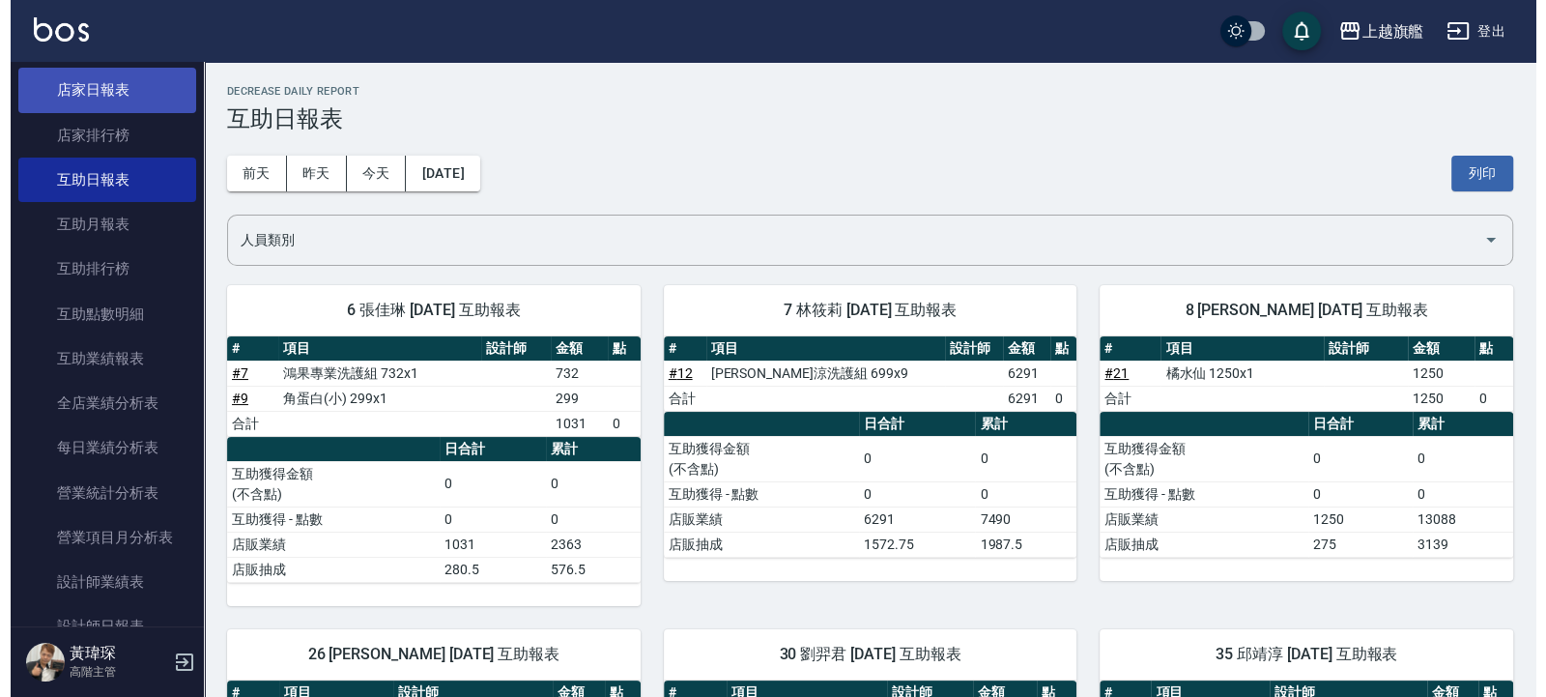
scroll to position [0, 0]
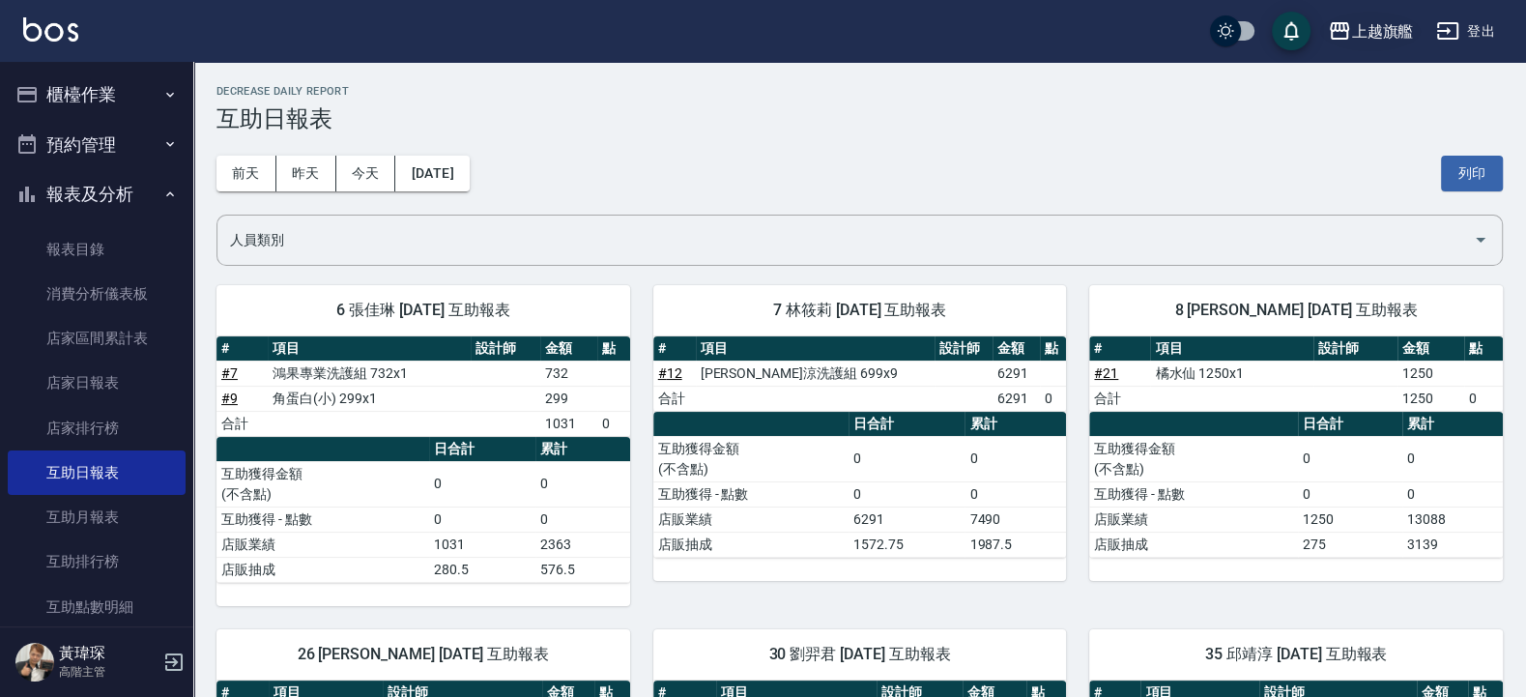
click at [1402, 25] on div "上越旗艦" at bounding box center [1382, 31] width 62 height 24
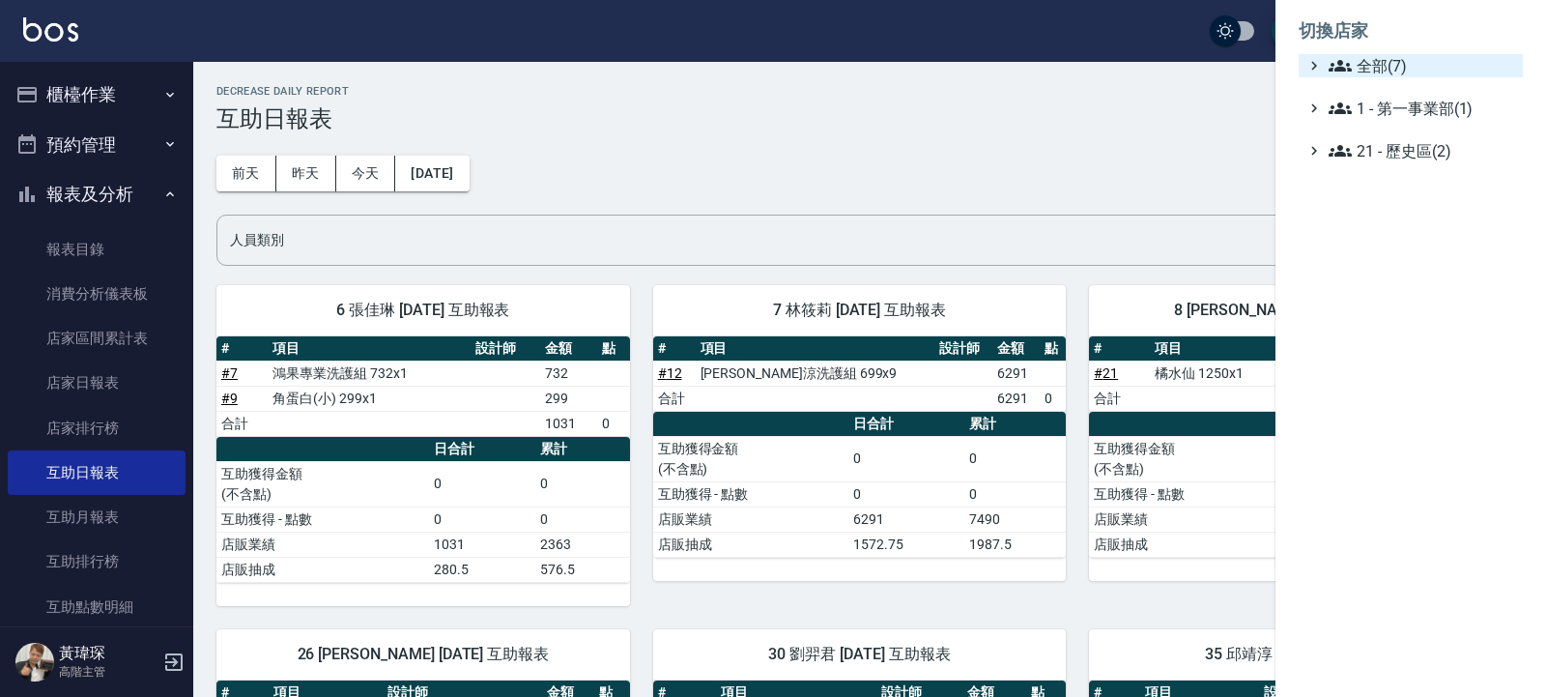
click at [1335, 72] on icon at bounding box center [1340, 65] width 23 height 23
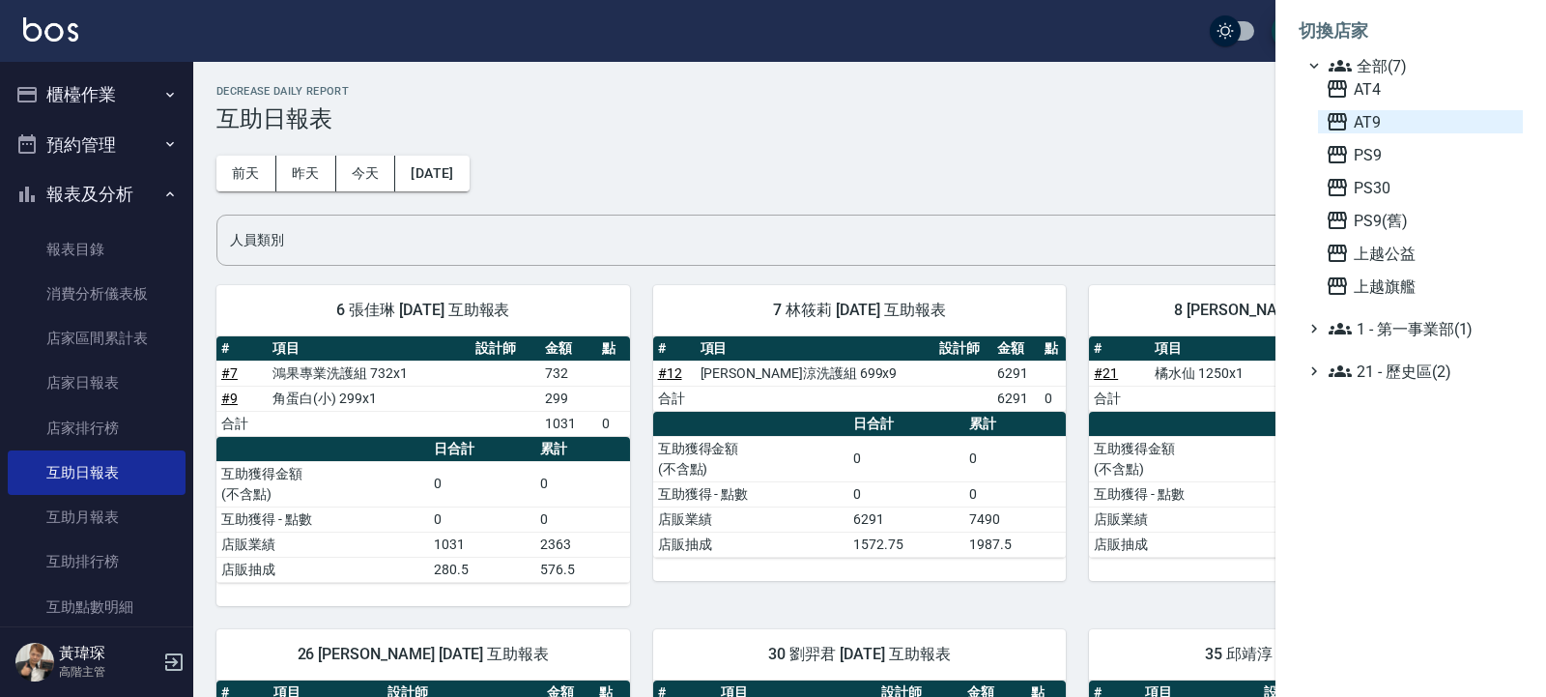
click at [1364, 121] on span "AT9" at bounding box center [1420, 121] width 189 height 23
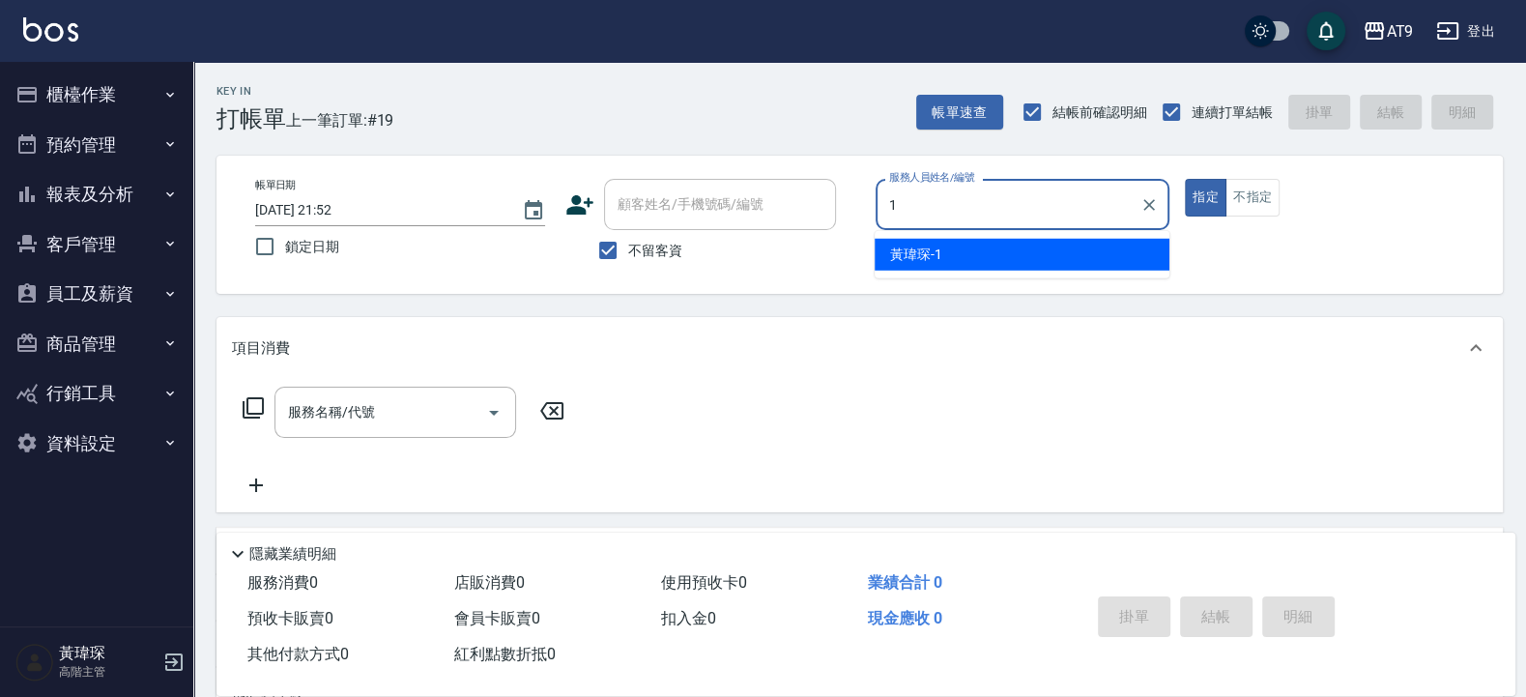
type input "[PERSON_NAME]-1"
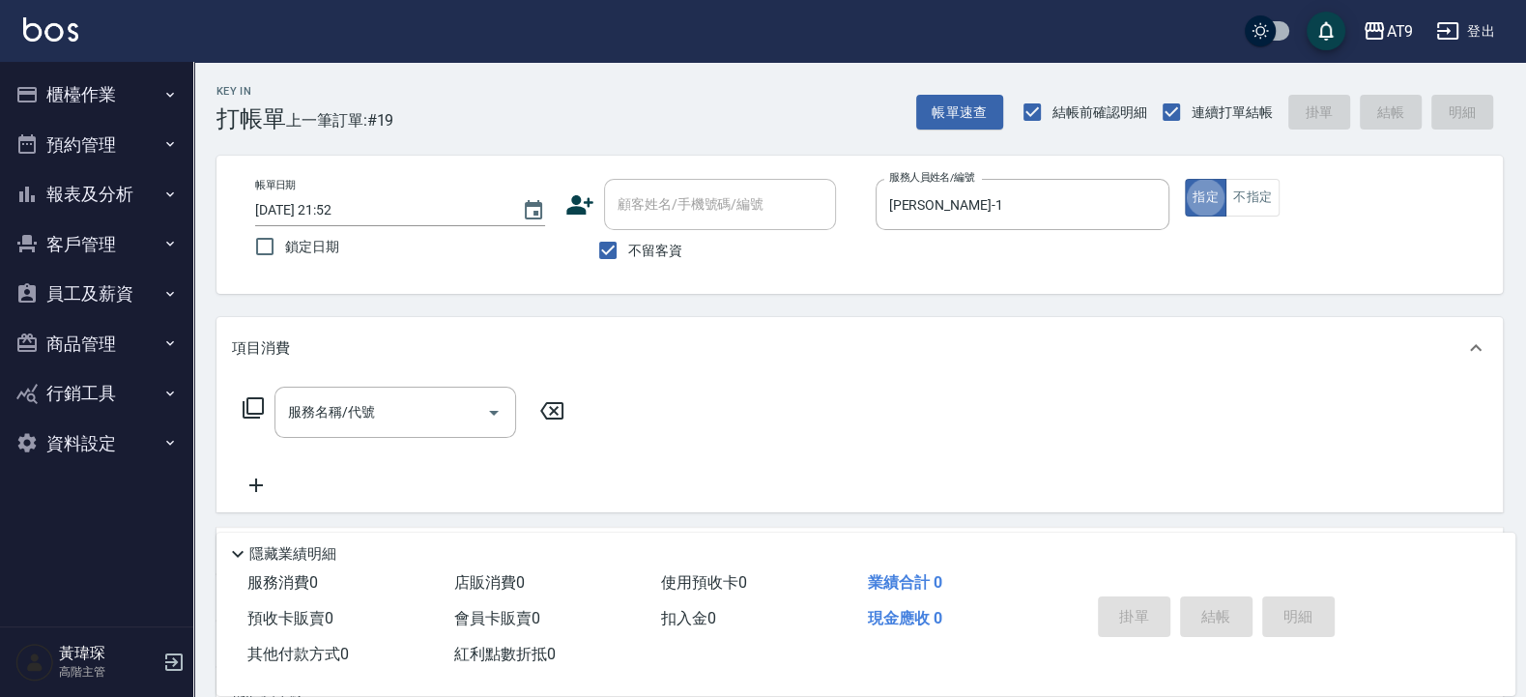
type button "true"
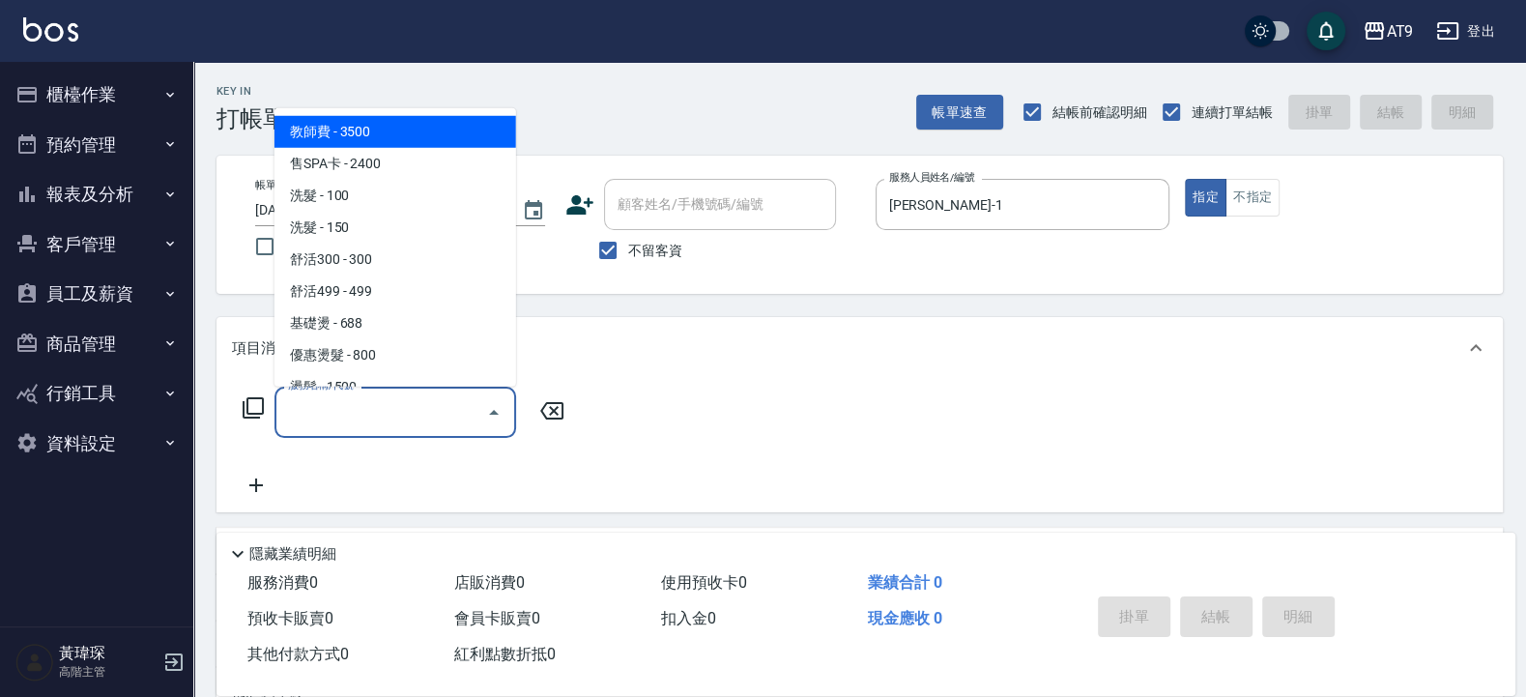
click at [415, 412] on input "服務名稱/代號" at bounding box center [380, 412] width 195 height 34
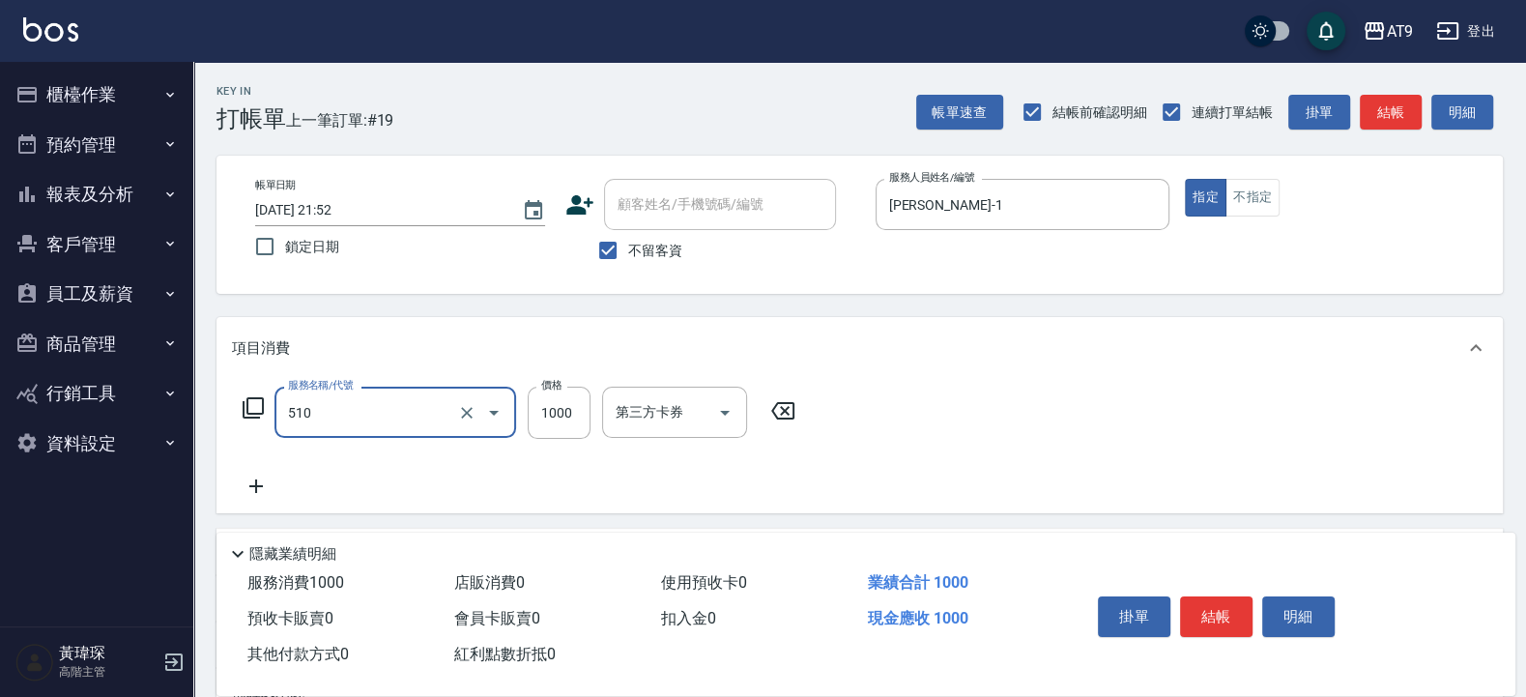
type input "染髮-2(510)"
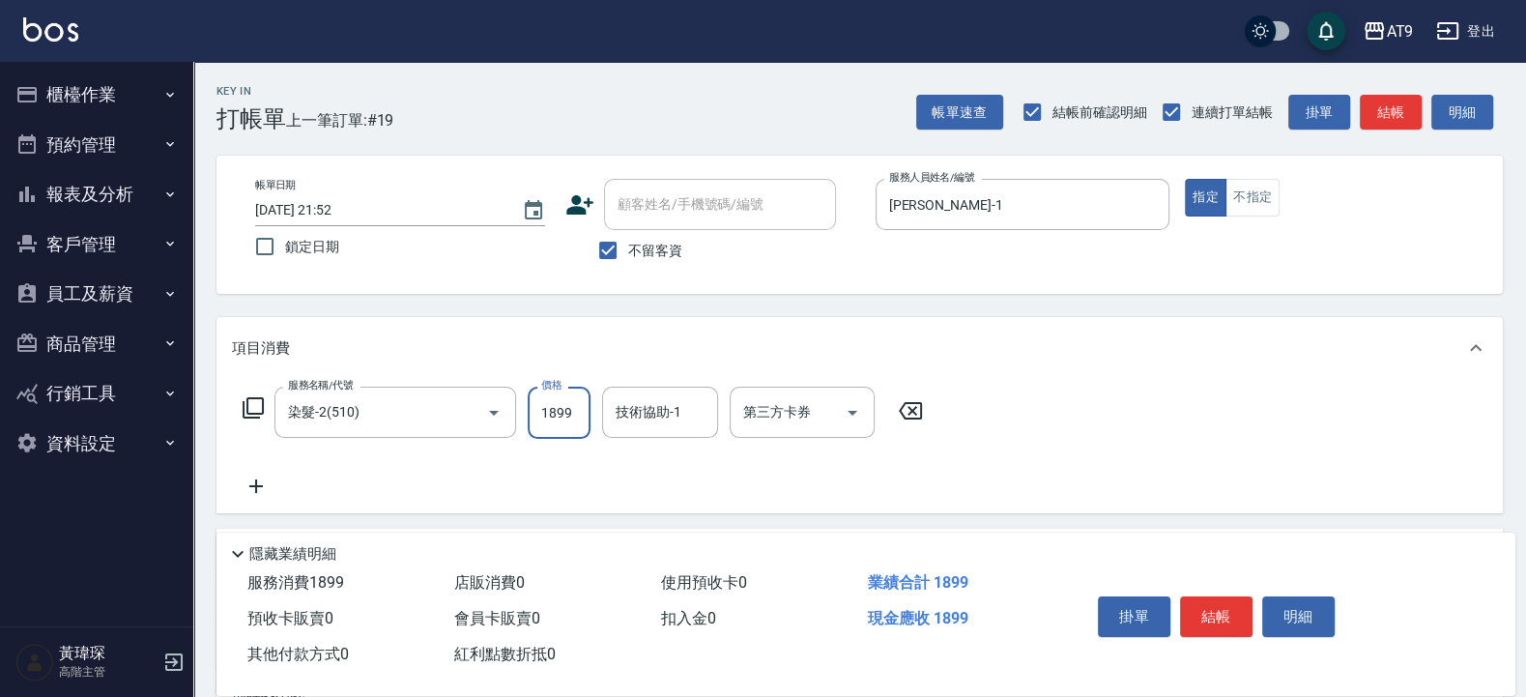
type input "1899"
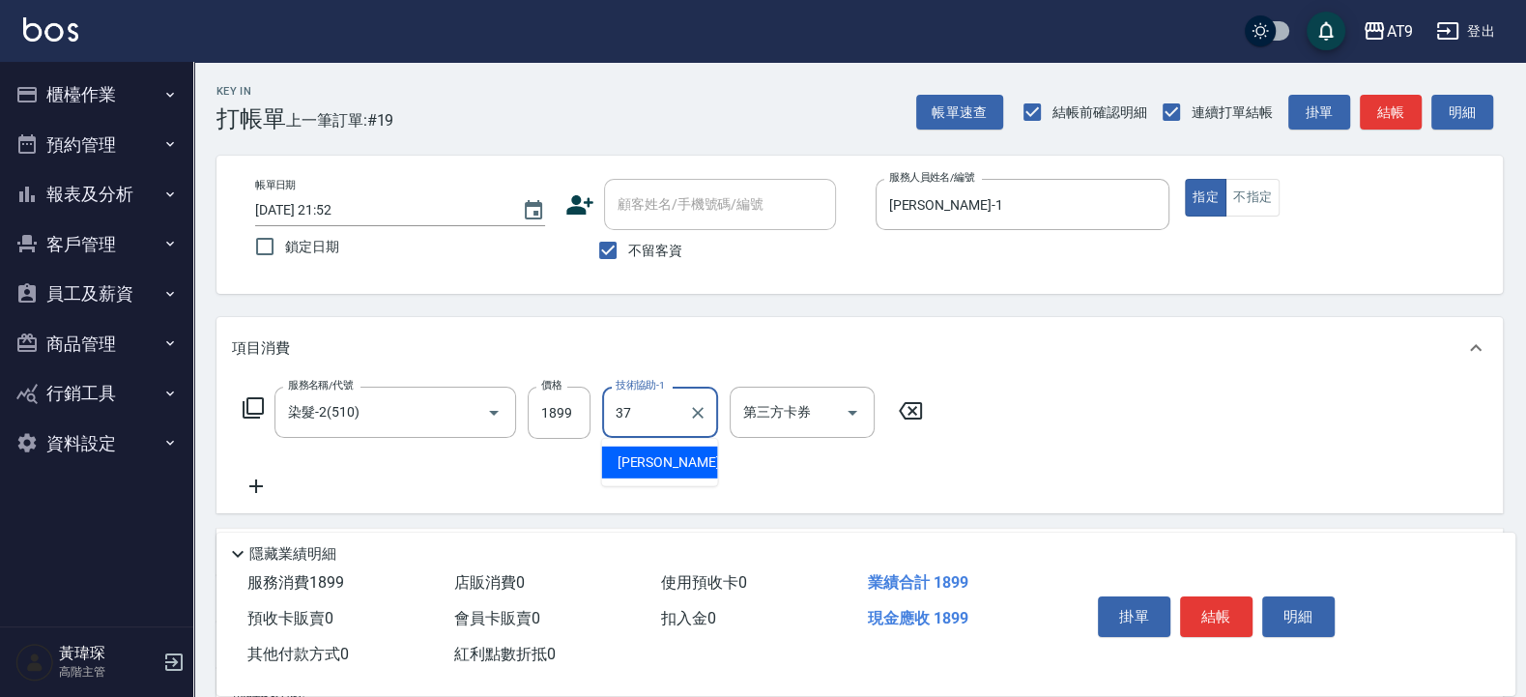
type input "[PERSON_NAME]-37"
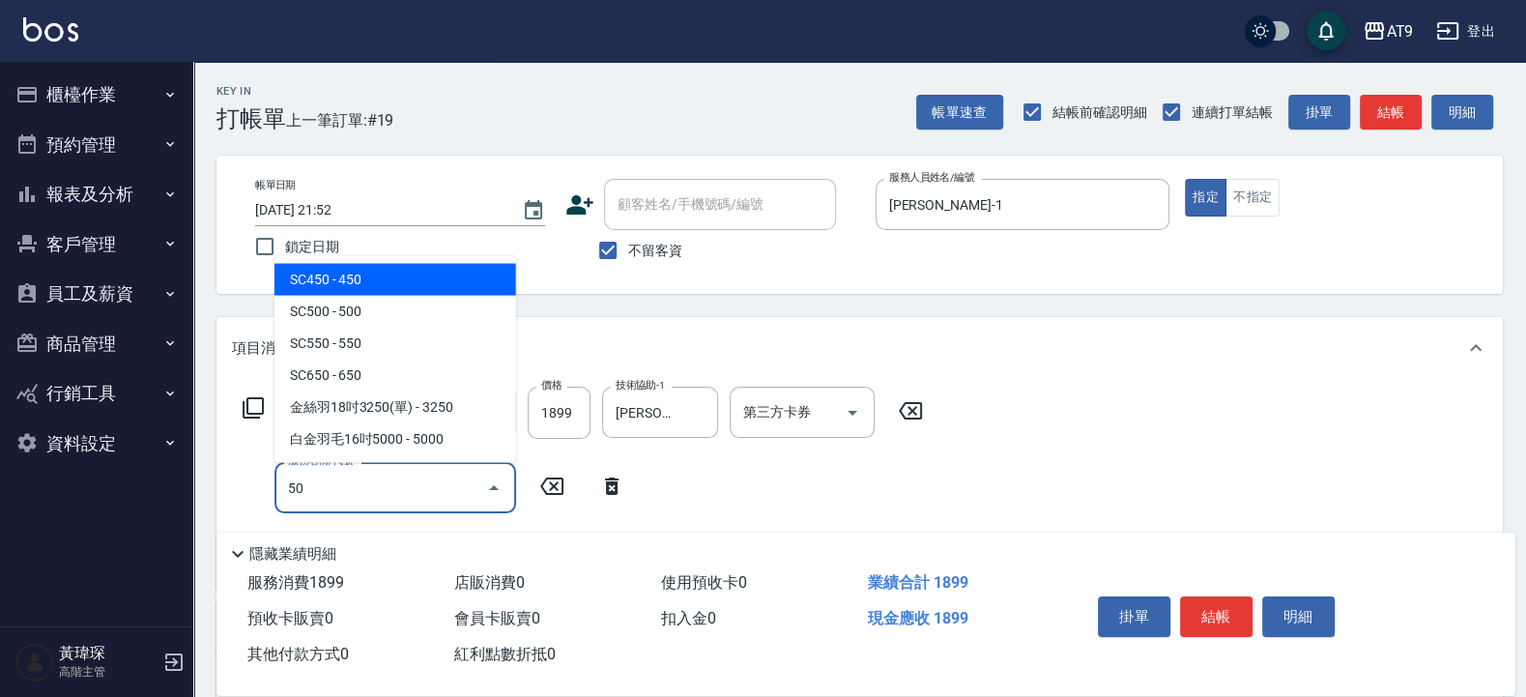
type input "5"
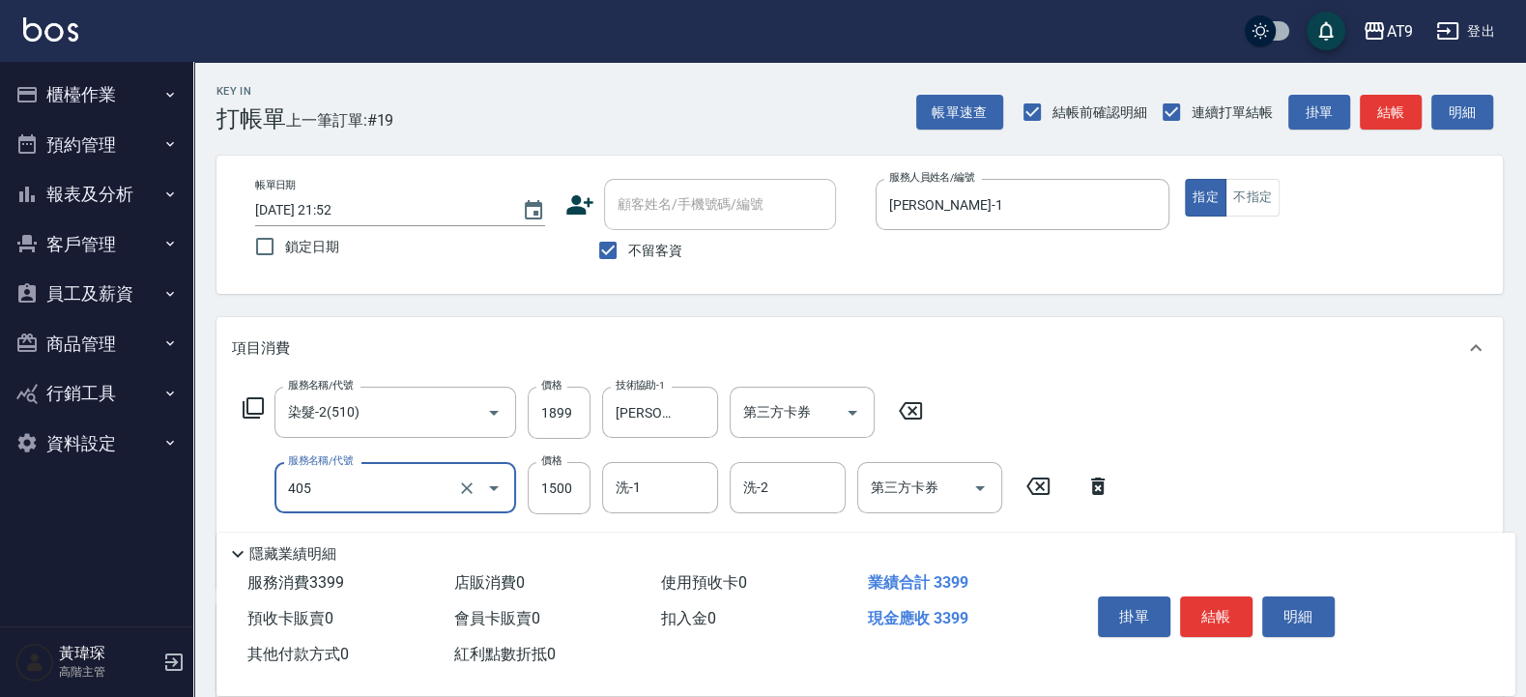
type input "鏡面護髮(405)"
type input "2500"
click at [571, 424] on input "1899" at bounding box center [559, 413] width 63 height 52
type input "2500"
click at [642, 487] on input "洗-1" at bounding box center [660, 488] width 99 height 34
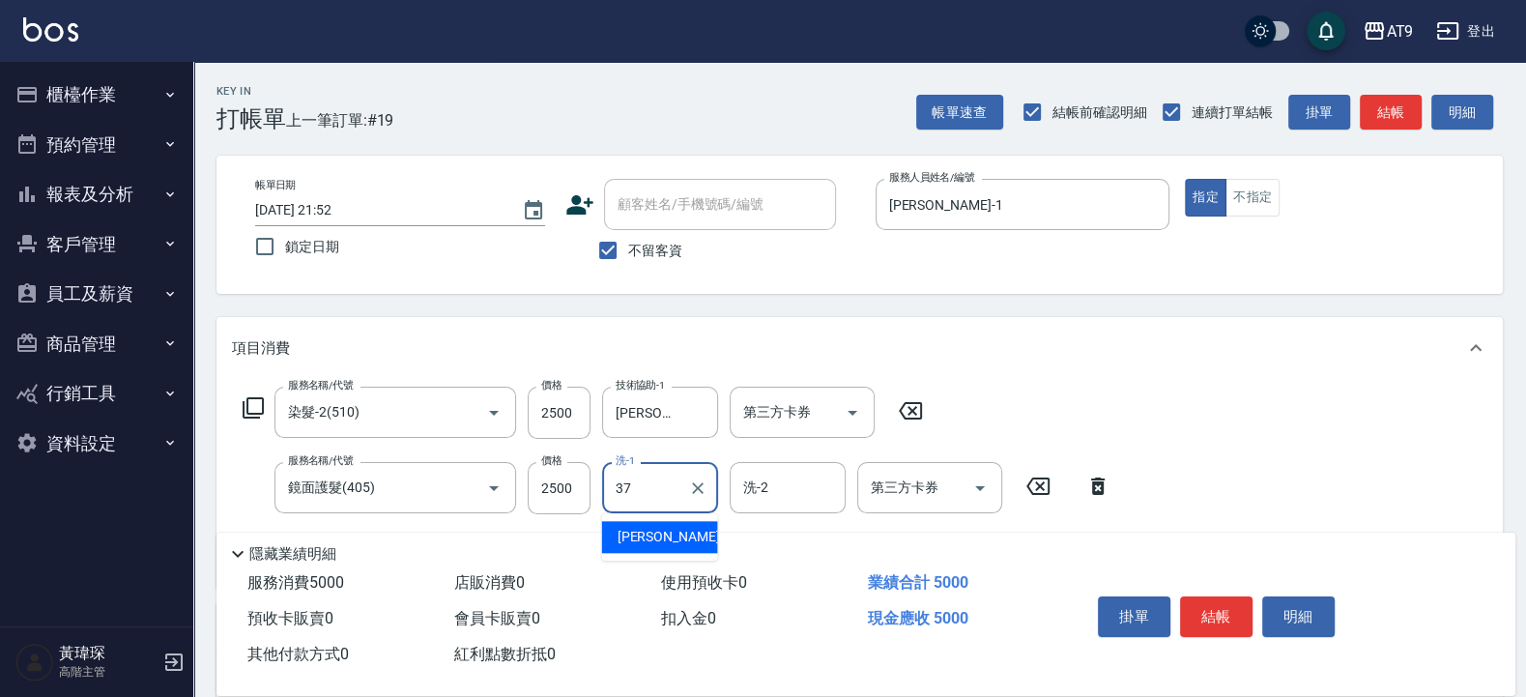
type input "[PERSON_NAME]-37"
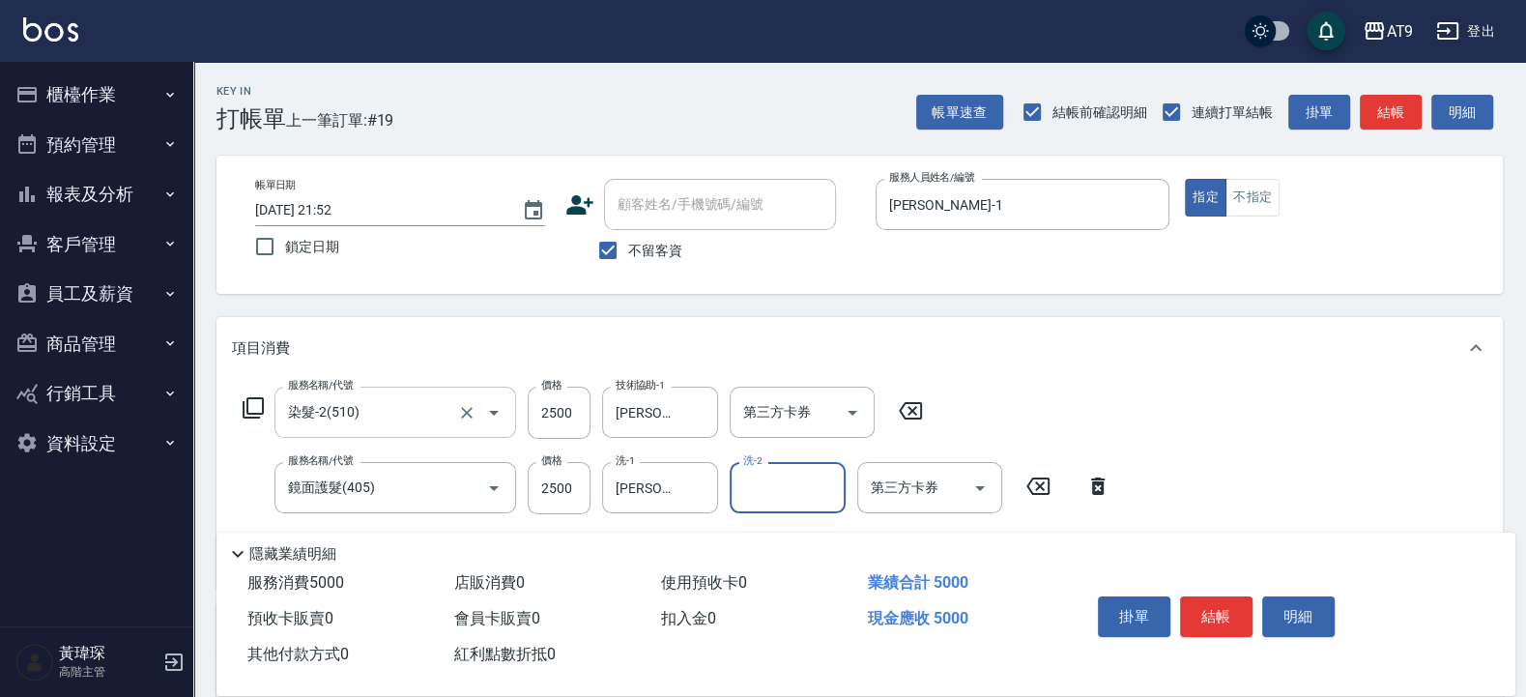
click at [498, 419] on icon "Open" at bounding box center [493, 412] width 23 height 23
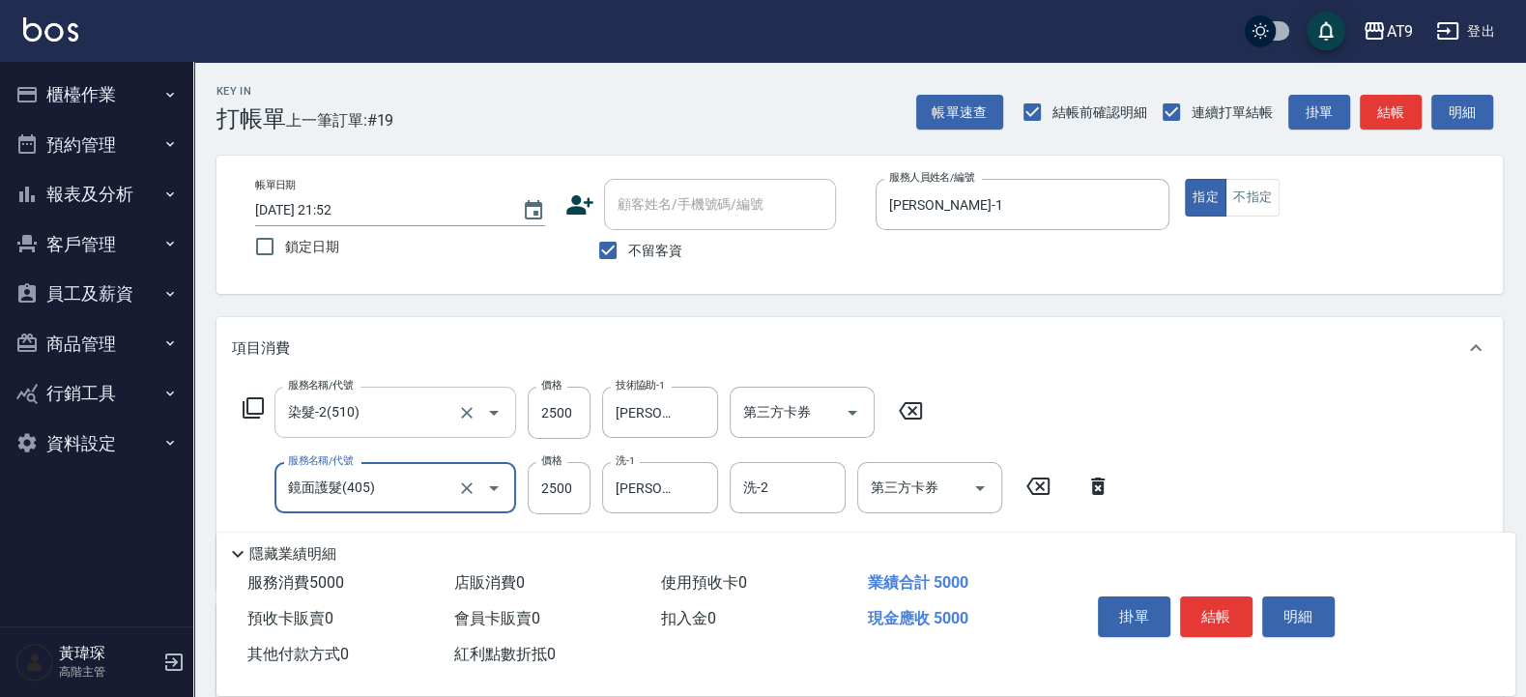
click at [499, 419] on icon "Open" at bounding box center [493, 412] width 23 height 23
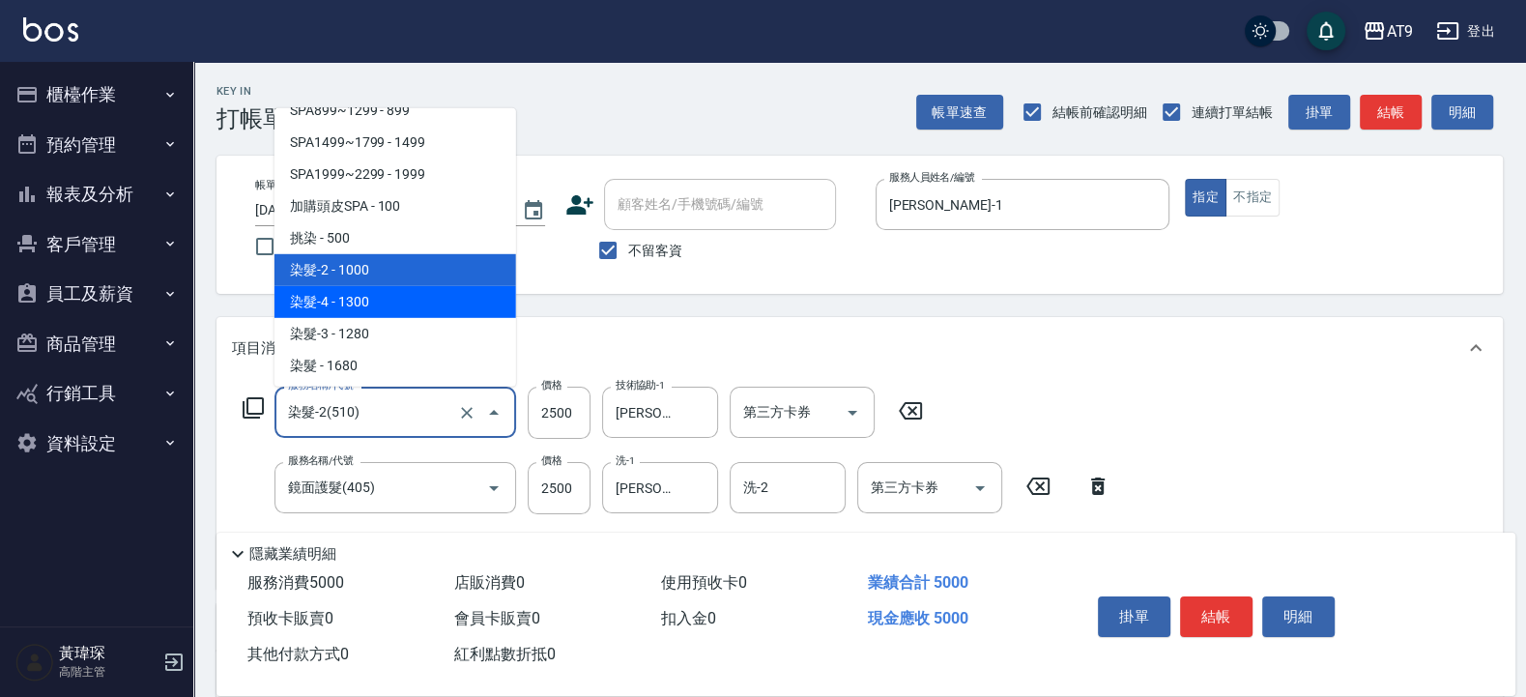
scroll to position [1271, 0]
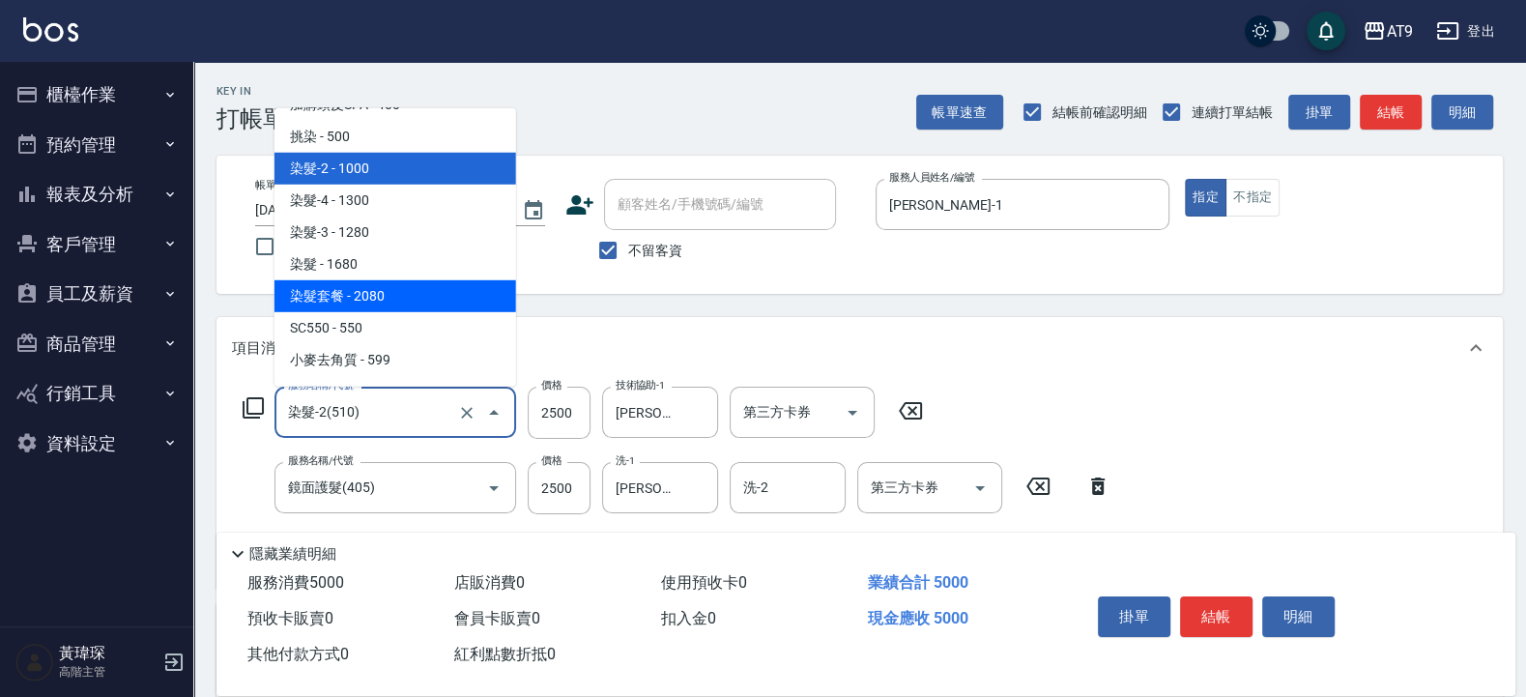
click at [401, 293] on span "染髮套餐 - 2080" at bounding box center [396, 295] width 242 height 32
type input "染髮套餐(520)"
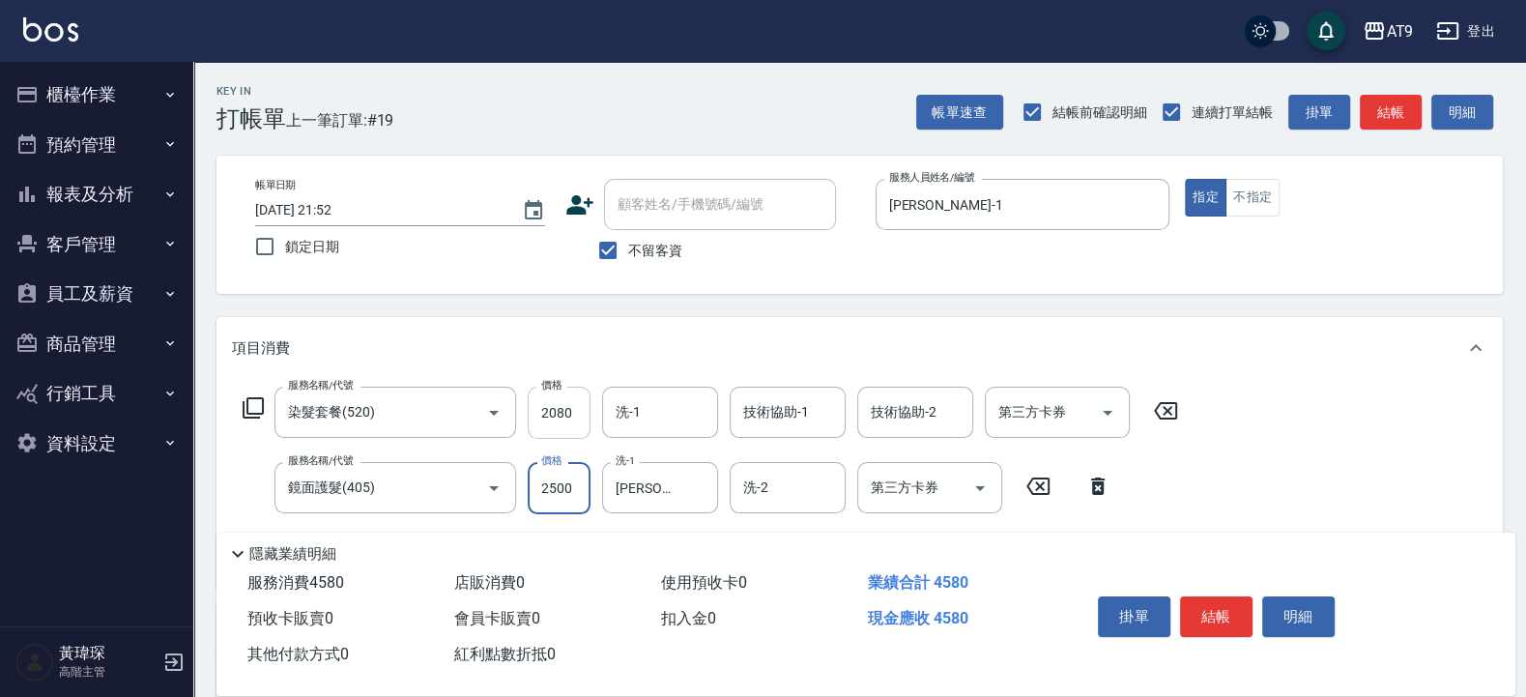
click at [535, 397] on input "2080" at bounding box center [559, 413] width 63 height 52
click at [540, 397] on input "2080" at bounding box center [559, 413] width 63 height 52
click at [546, 399] on input "2080" at bounding box center [559, 413] width 63 height 52
click at [547, 400] on input "2080" at bounding box center [559, 413] width 63 height 52
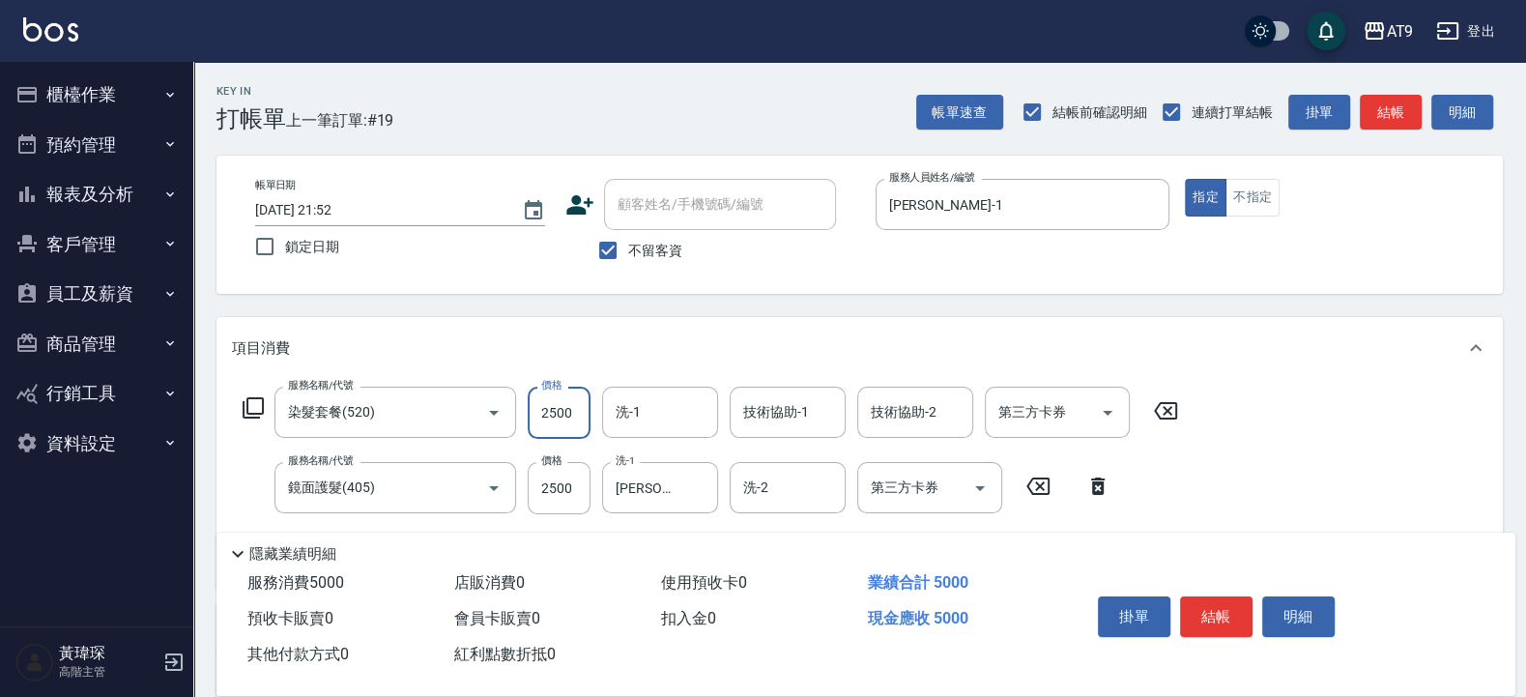
type input "2500"
type input "[PERSON_NAME]-37"
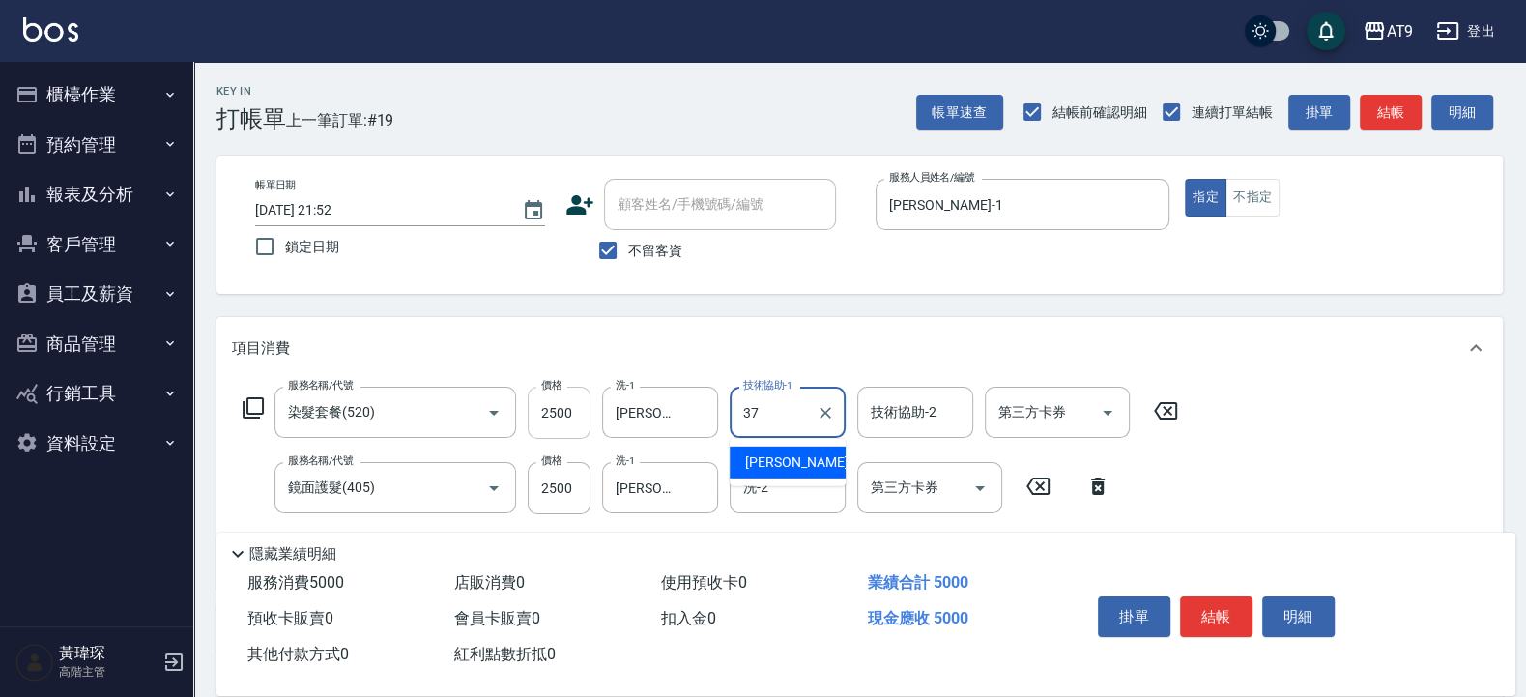
type input "[PERSON_NAME]-37"
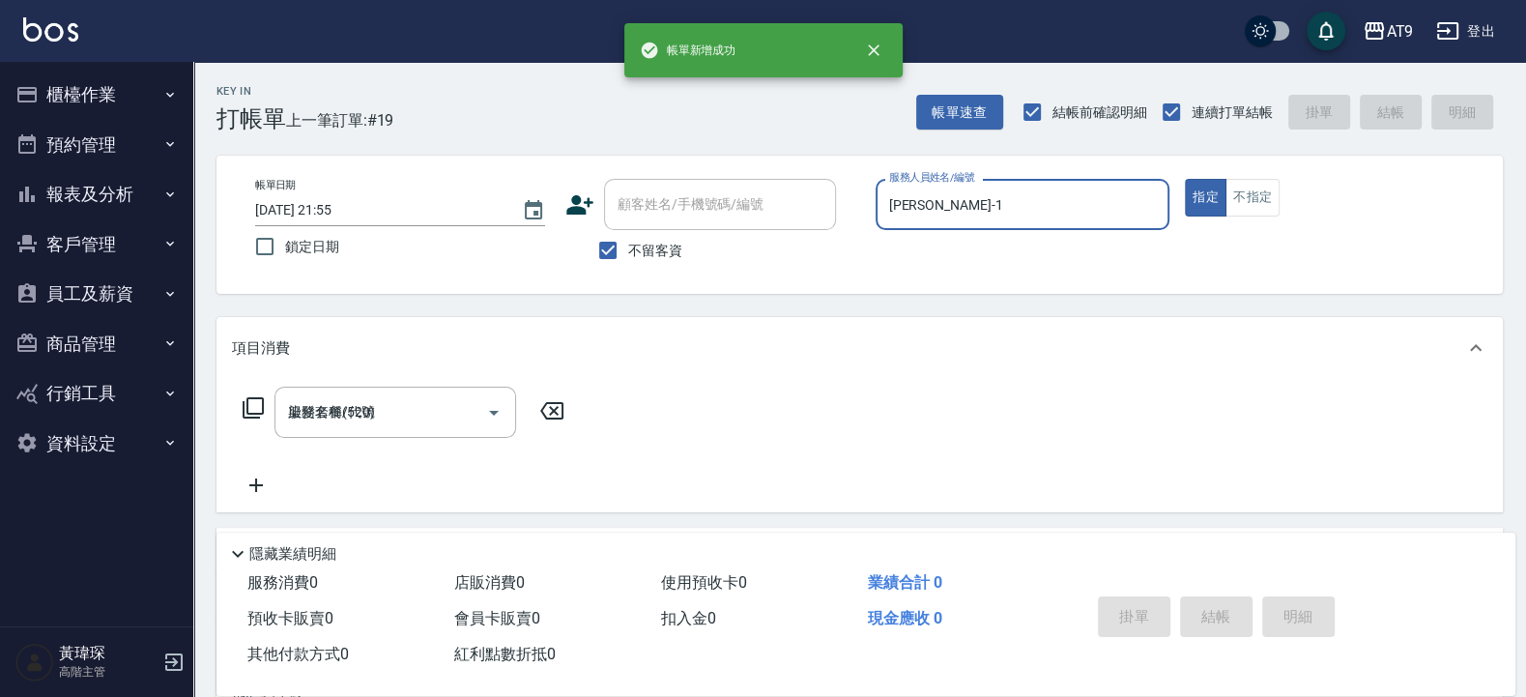
type input "[DATE] 21:55"
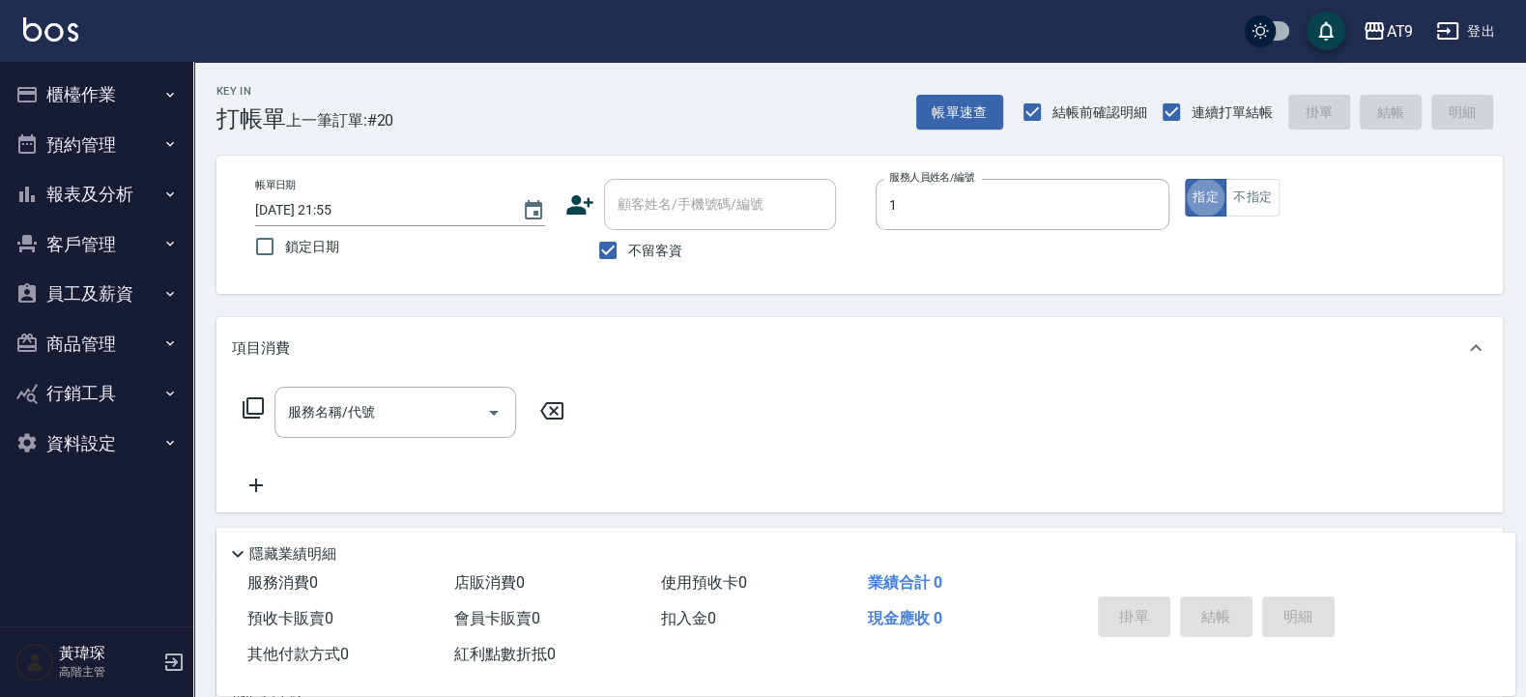
type input "[PERSON_NAME]-1"
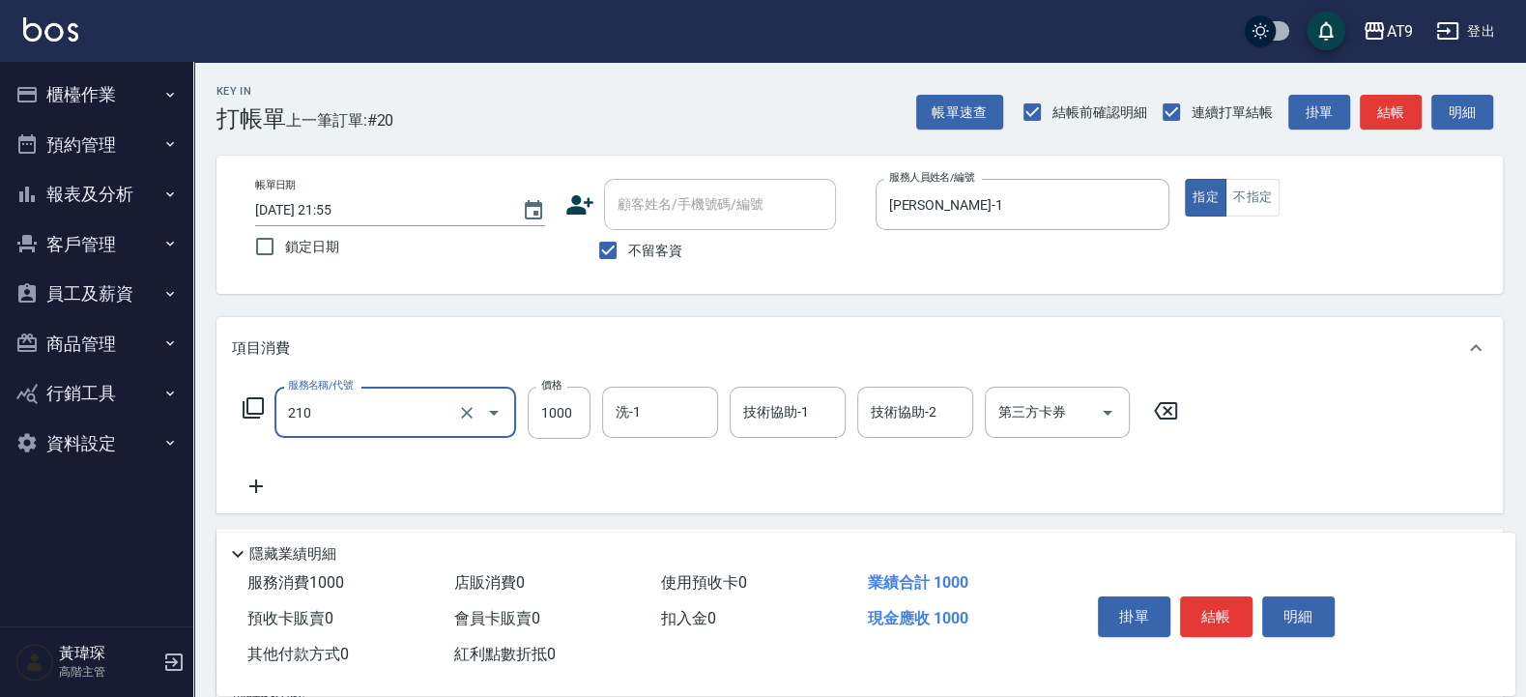
type input "燙髮(210)"
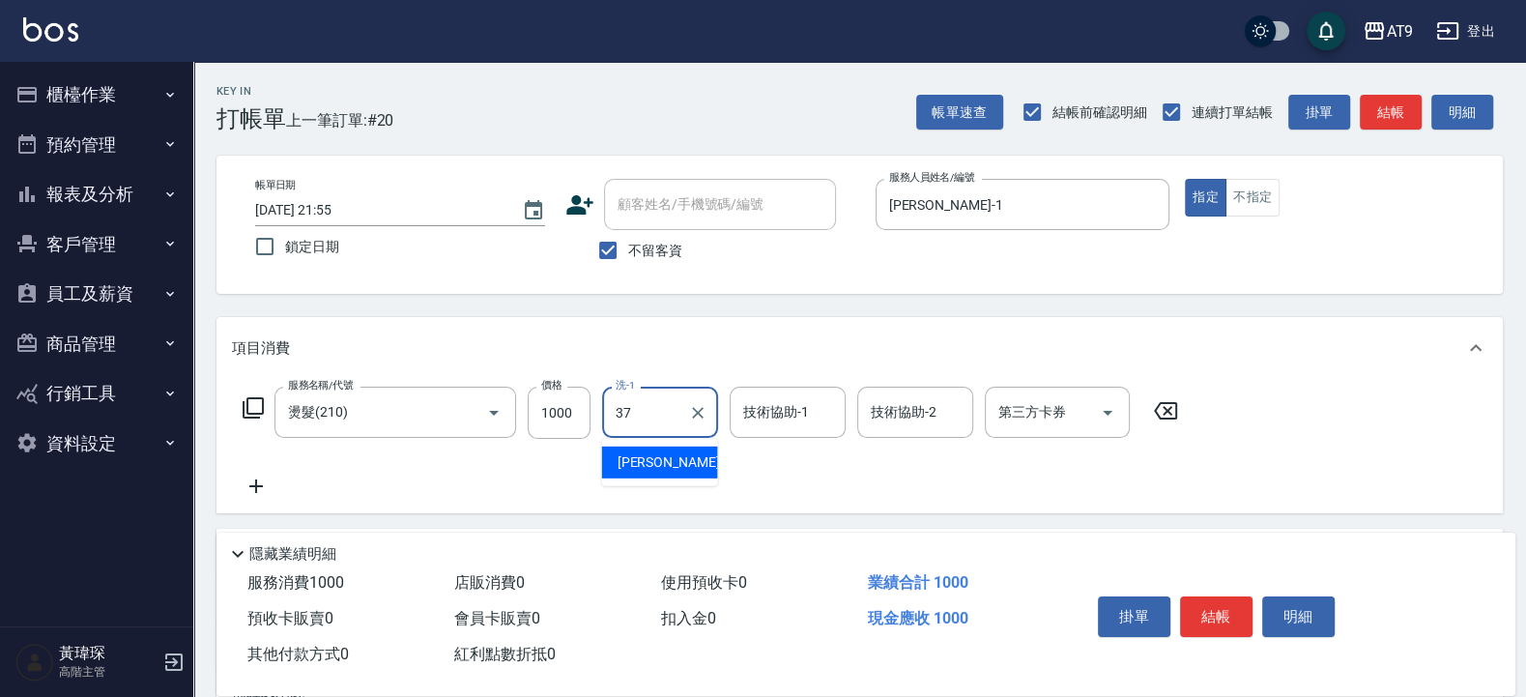
type input "[PERSON_NAME]-37"
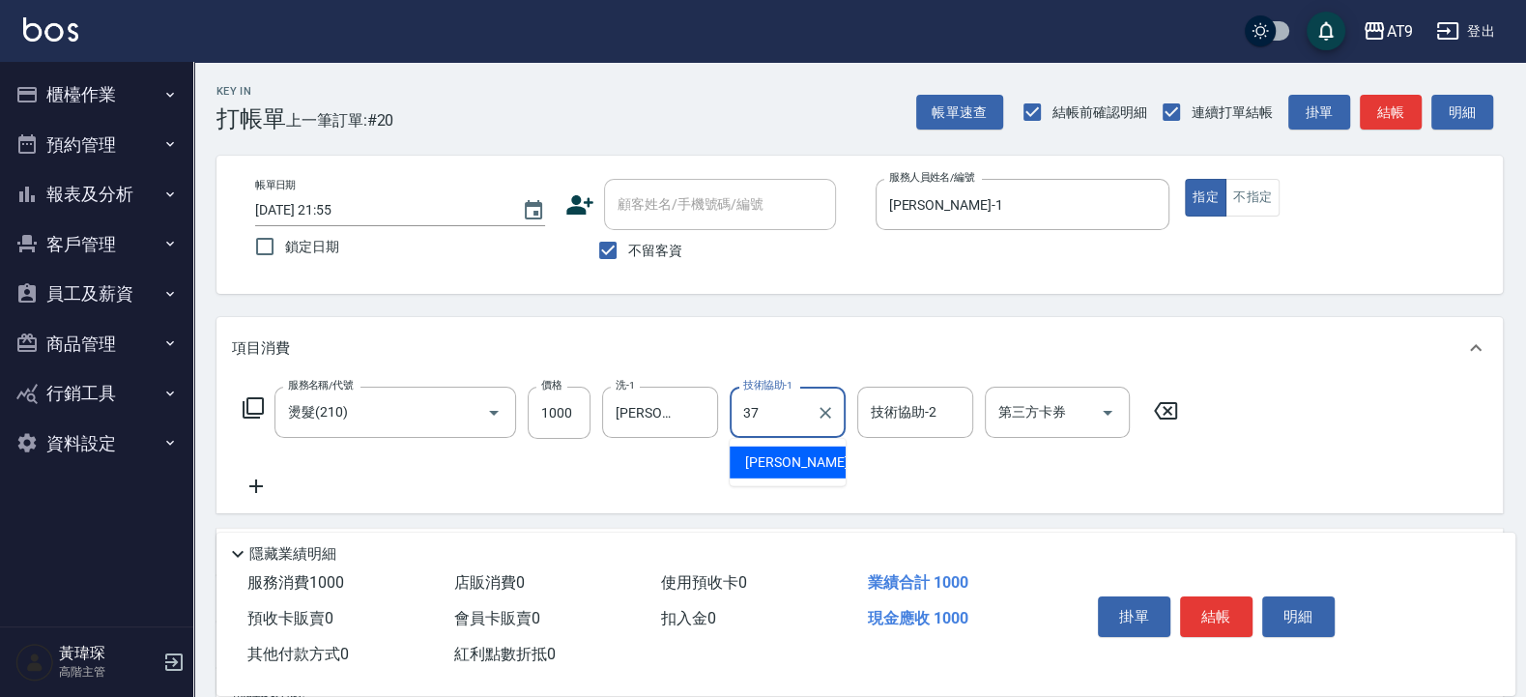
type input "[PERSON_NAME]-37"
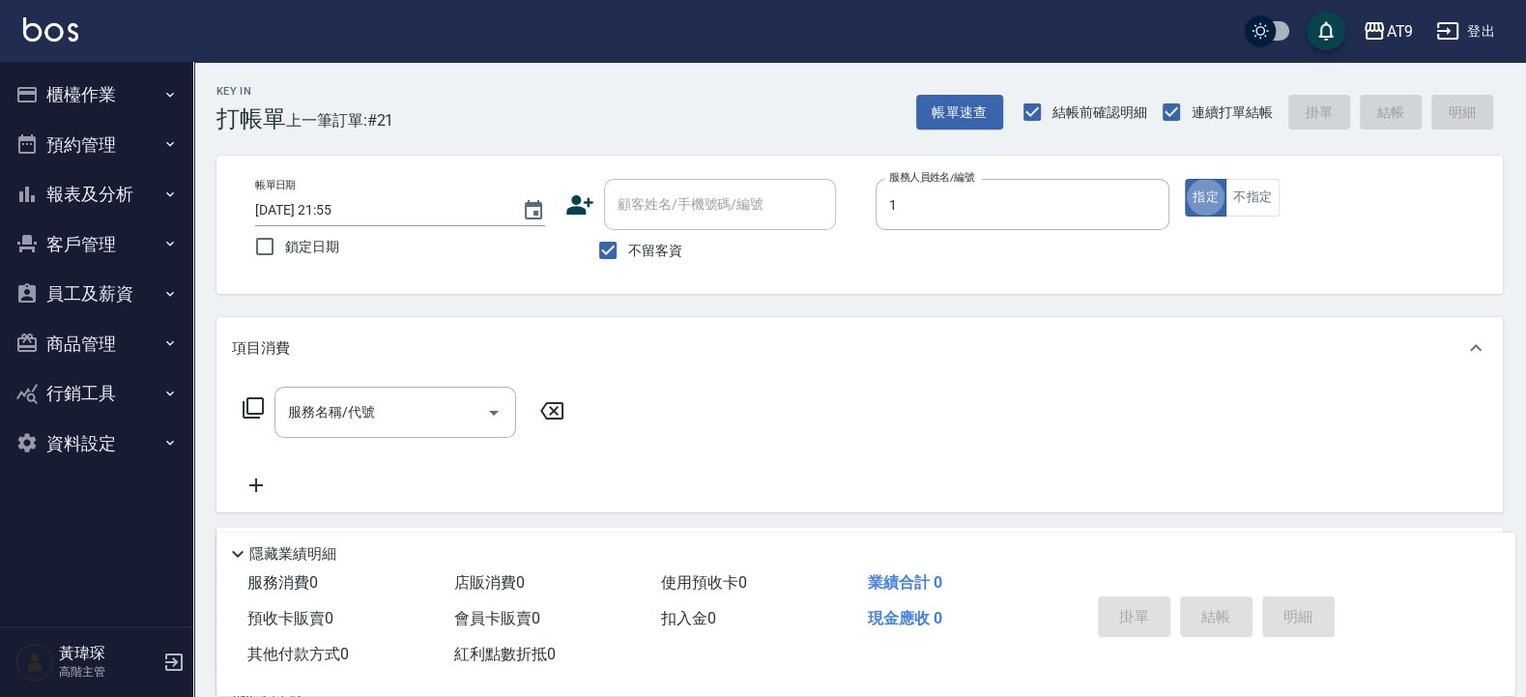
type input "[PERSON_NAME]-1"
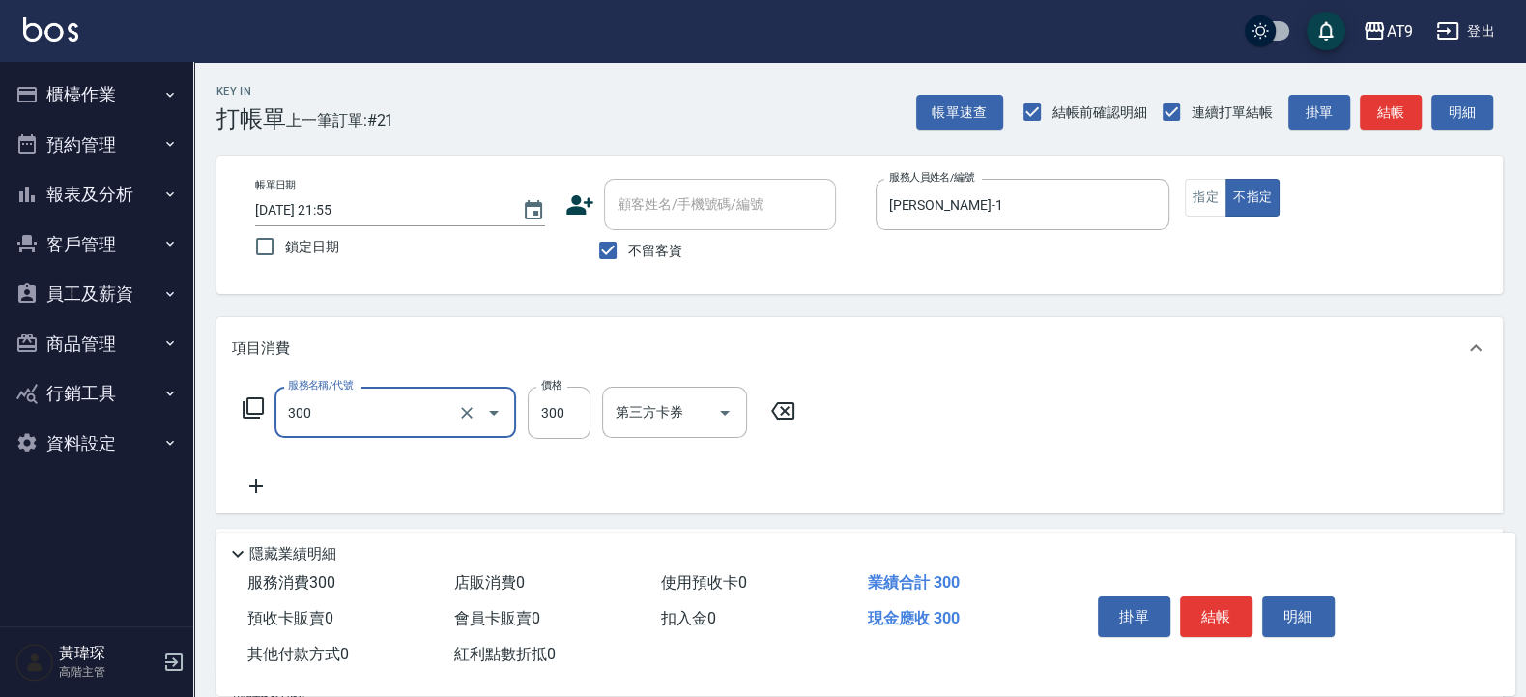
type input "SC300(300)"
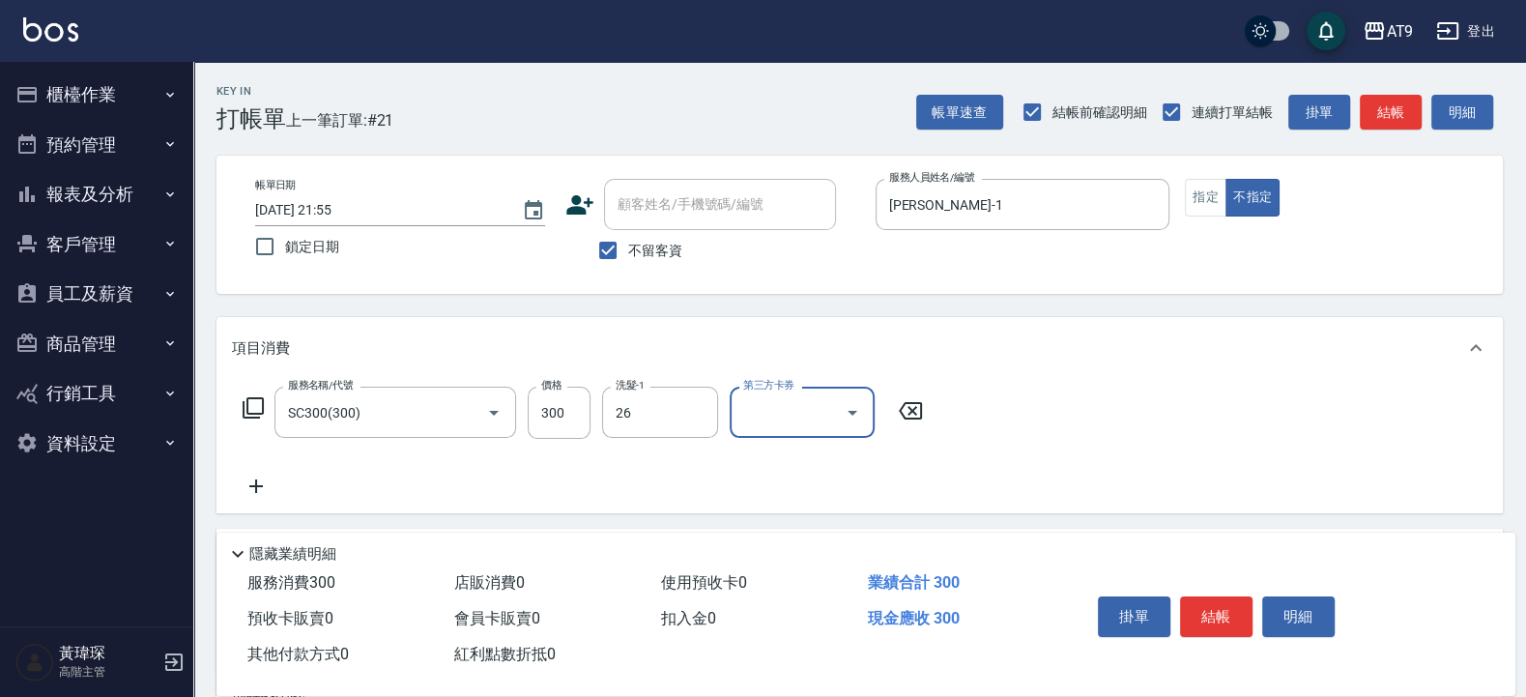
type input "[PERSON_NAME]-26"
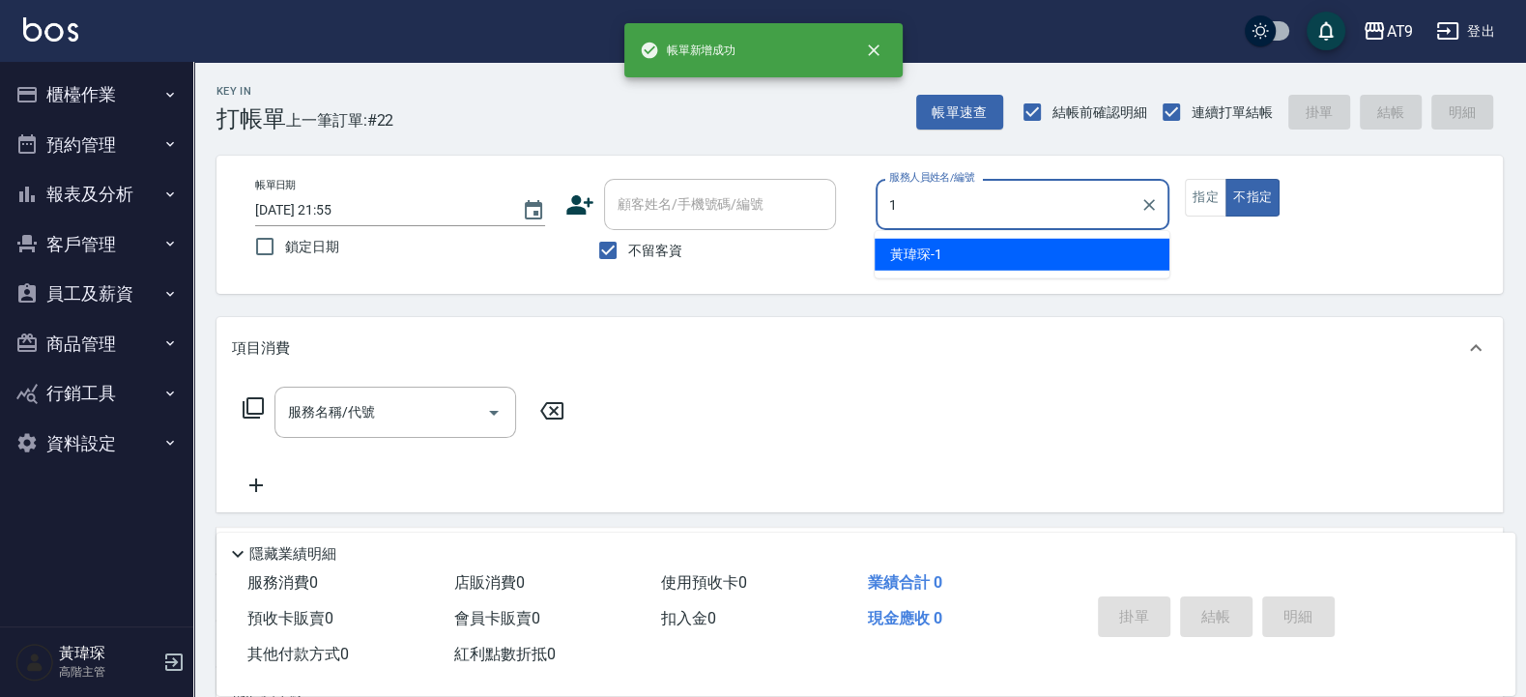
type input "[PERSON_NAME]-1"
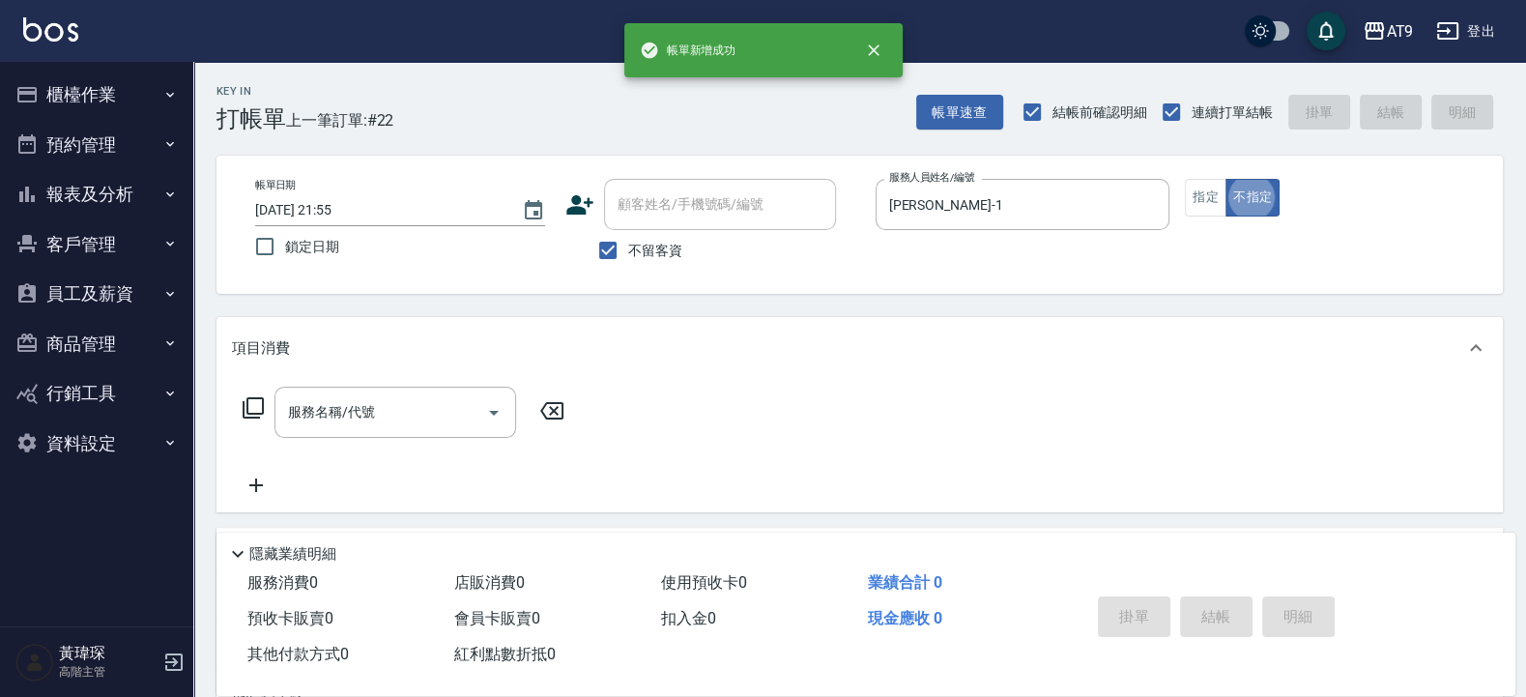
type button "false"
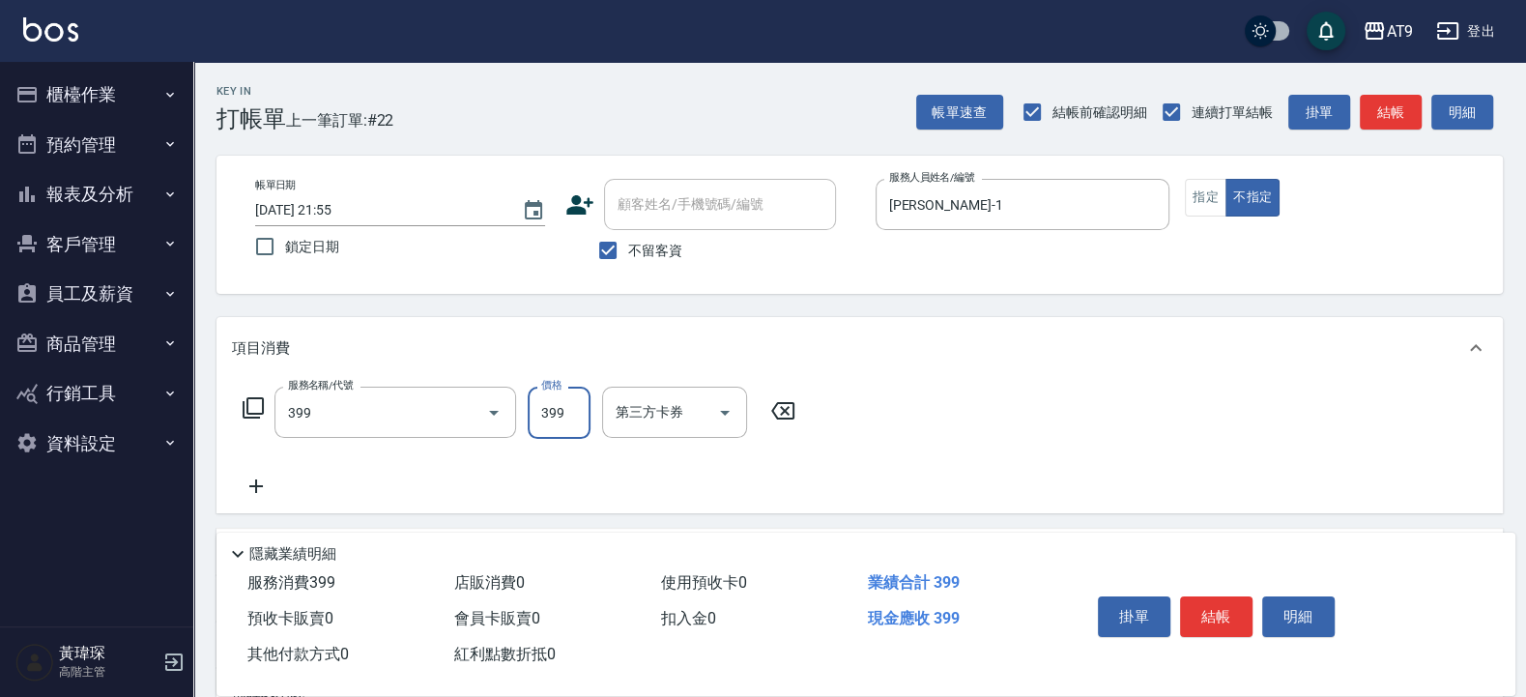
type input "海鹽SPA洗(399)"
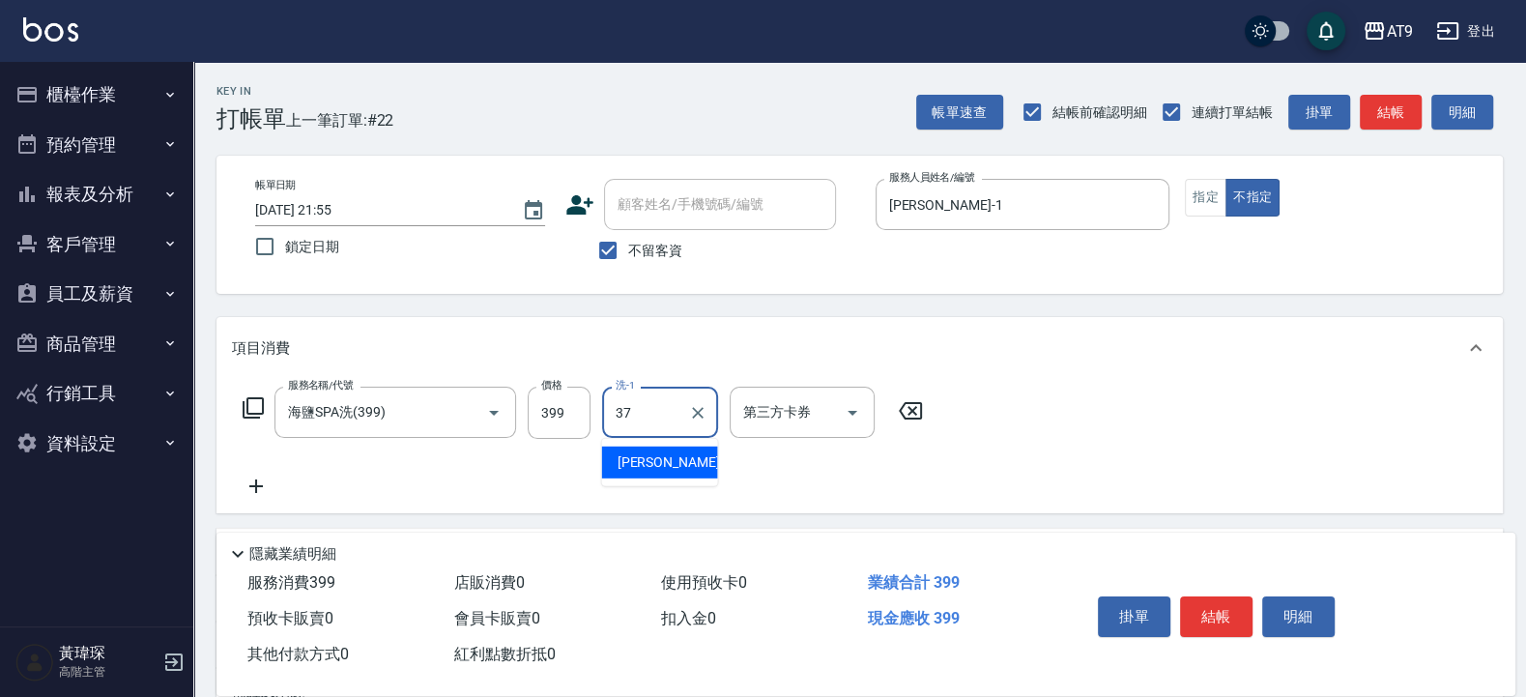
type input "[PERSON_NAME]-37"
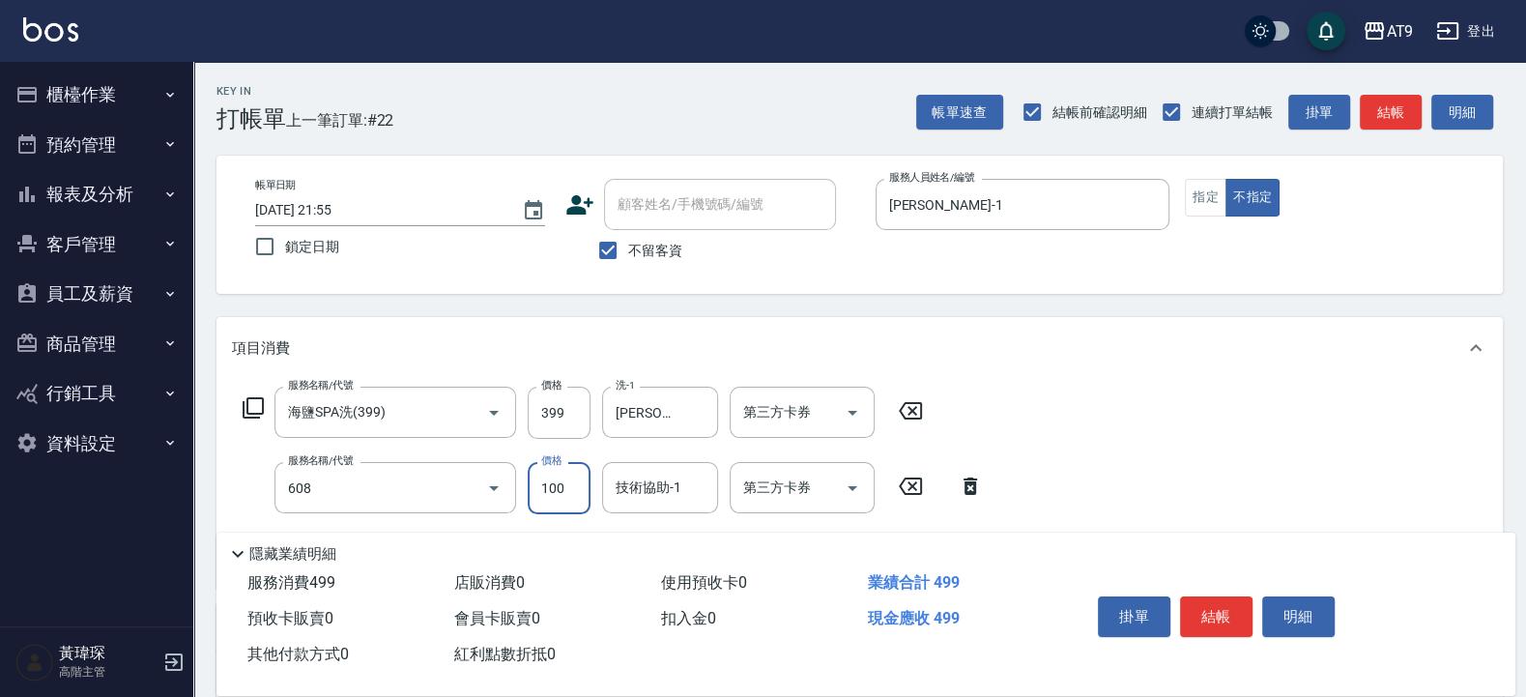
type input "精油長髮(608)"
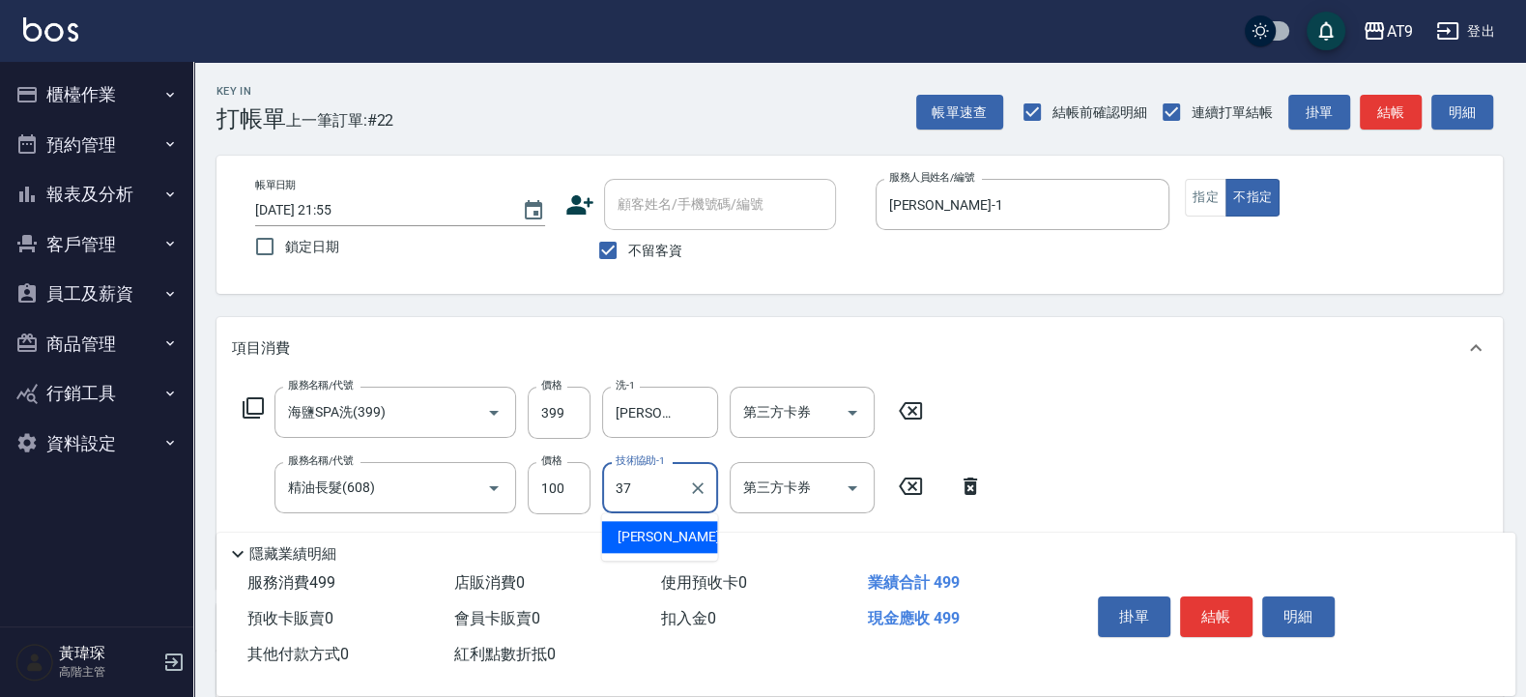
type input "[PERSON_NAME]-37"
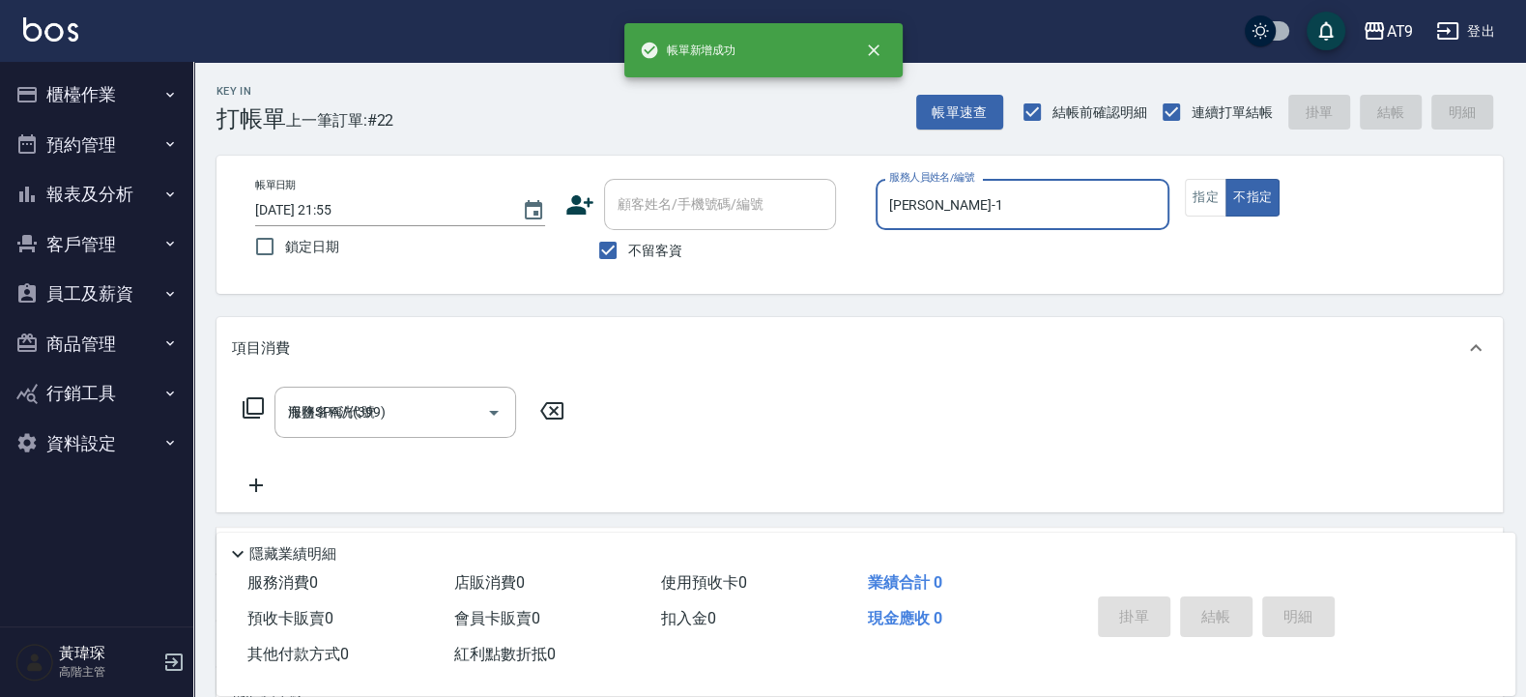
type input "[DATE] 21:56"
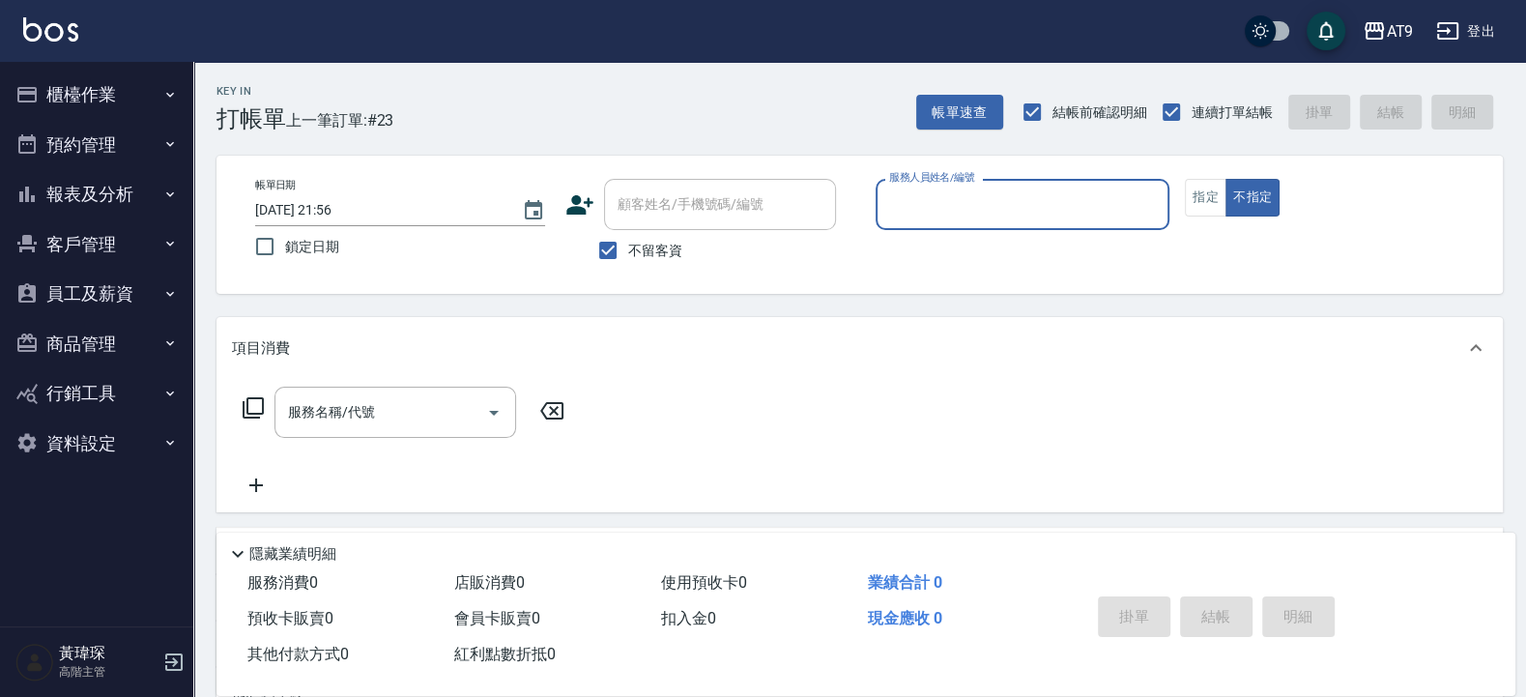
drag, startPoint x: 101, startPoint y: 194, endPoint x: 95, endPoint y: 206, distance: 13.0
click at [98, 193] on button "報表及分析" at bounding box center [97, 194] width 178 height 50
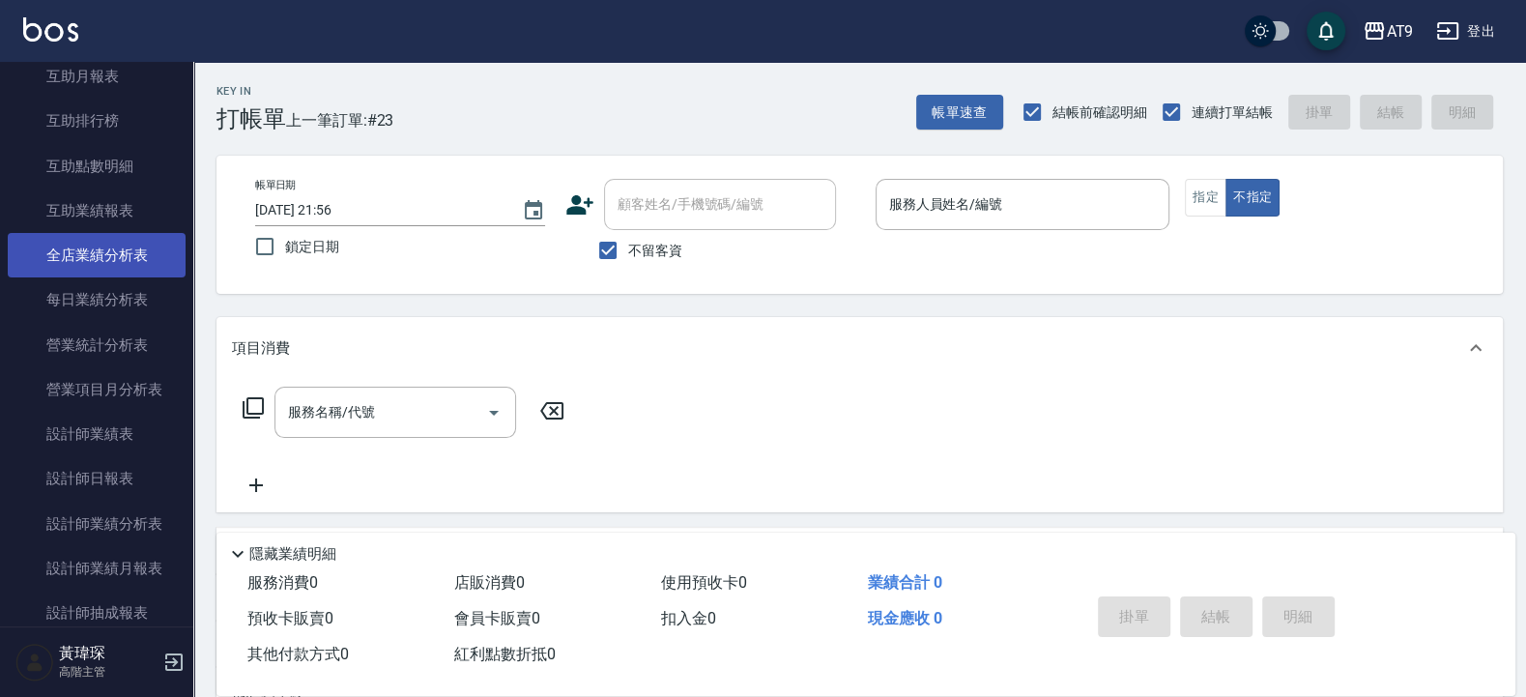
scroll to position [464, 0]
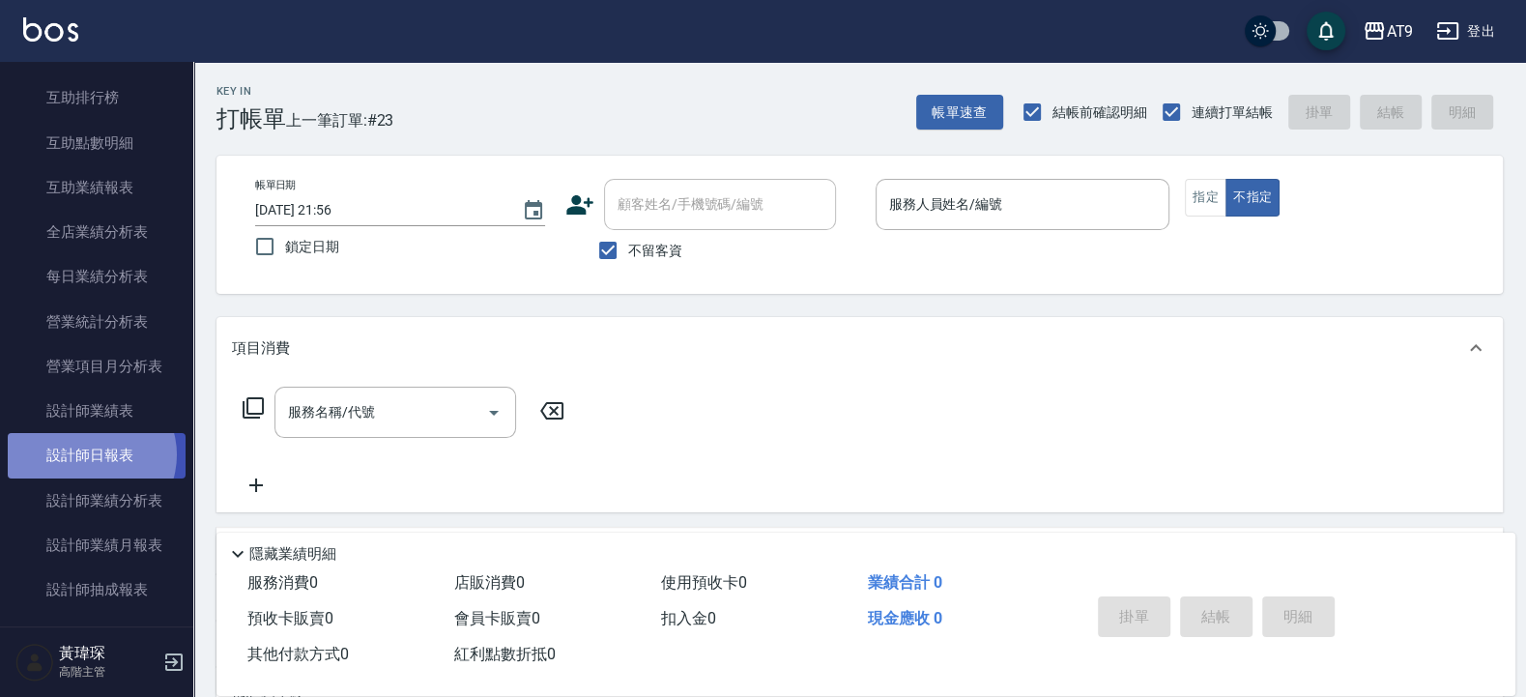
click at [90, 477] on link "設計師日報表" at bounding box center [97, 455] width 178 height 44
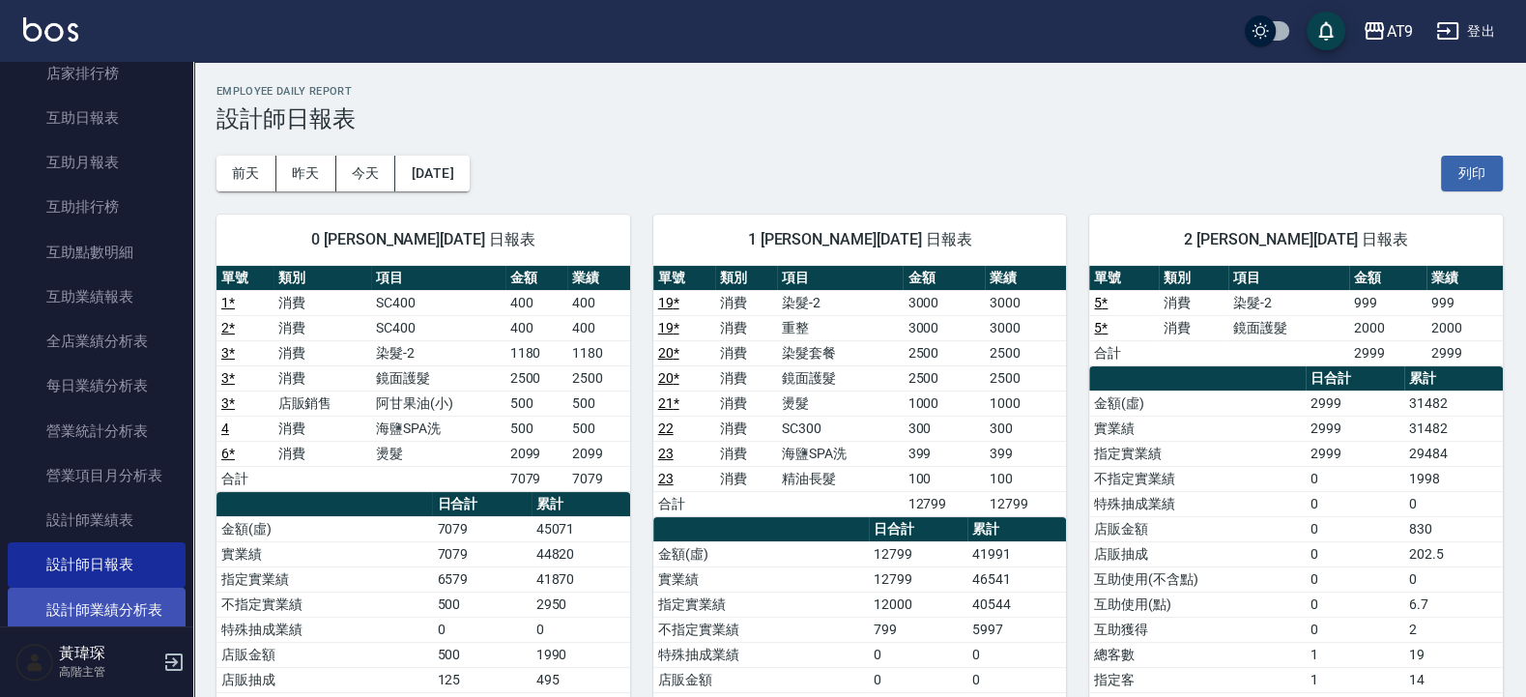
scroll to position [348, 0]
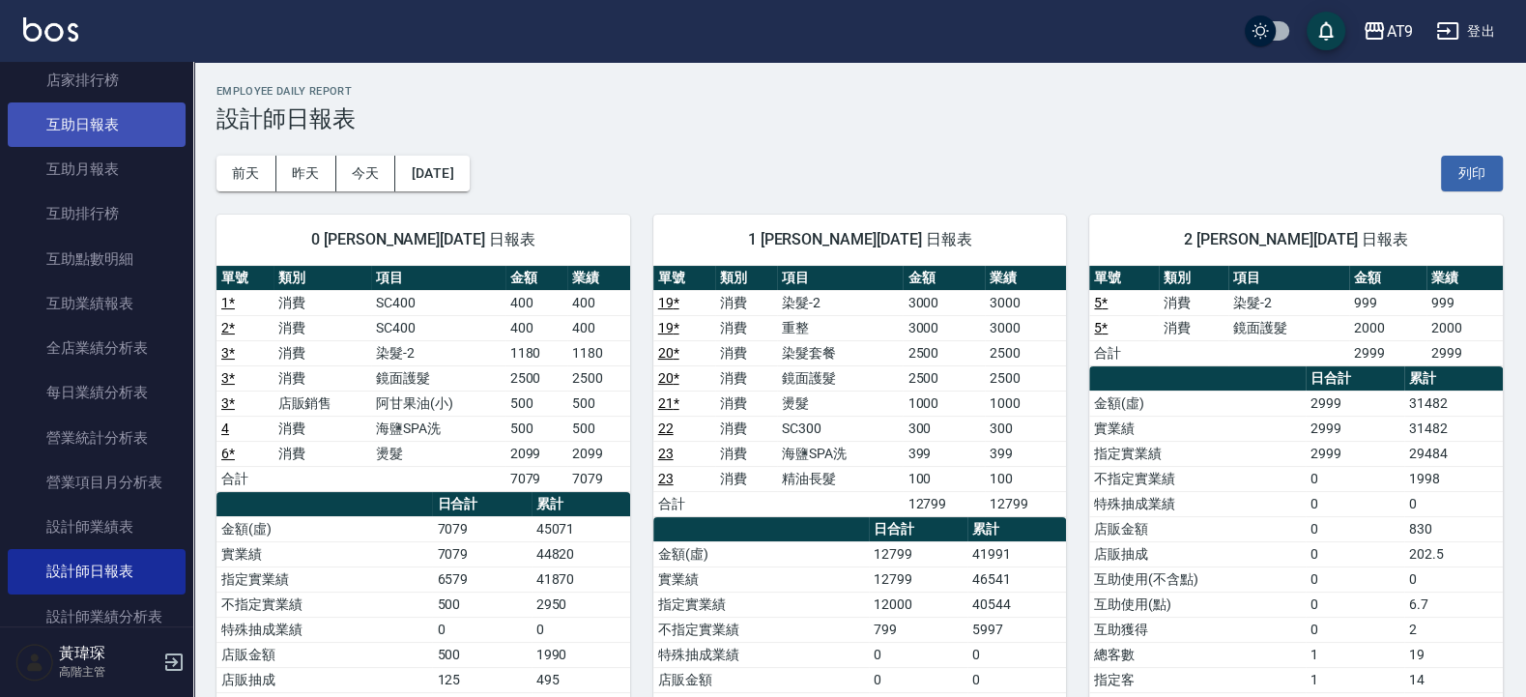
click at [104, 127] on link "互助日報表" at bounding box center [97, 124] width 178 height 44
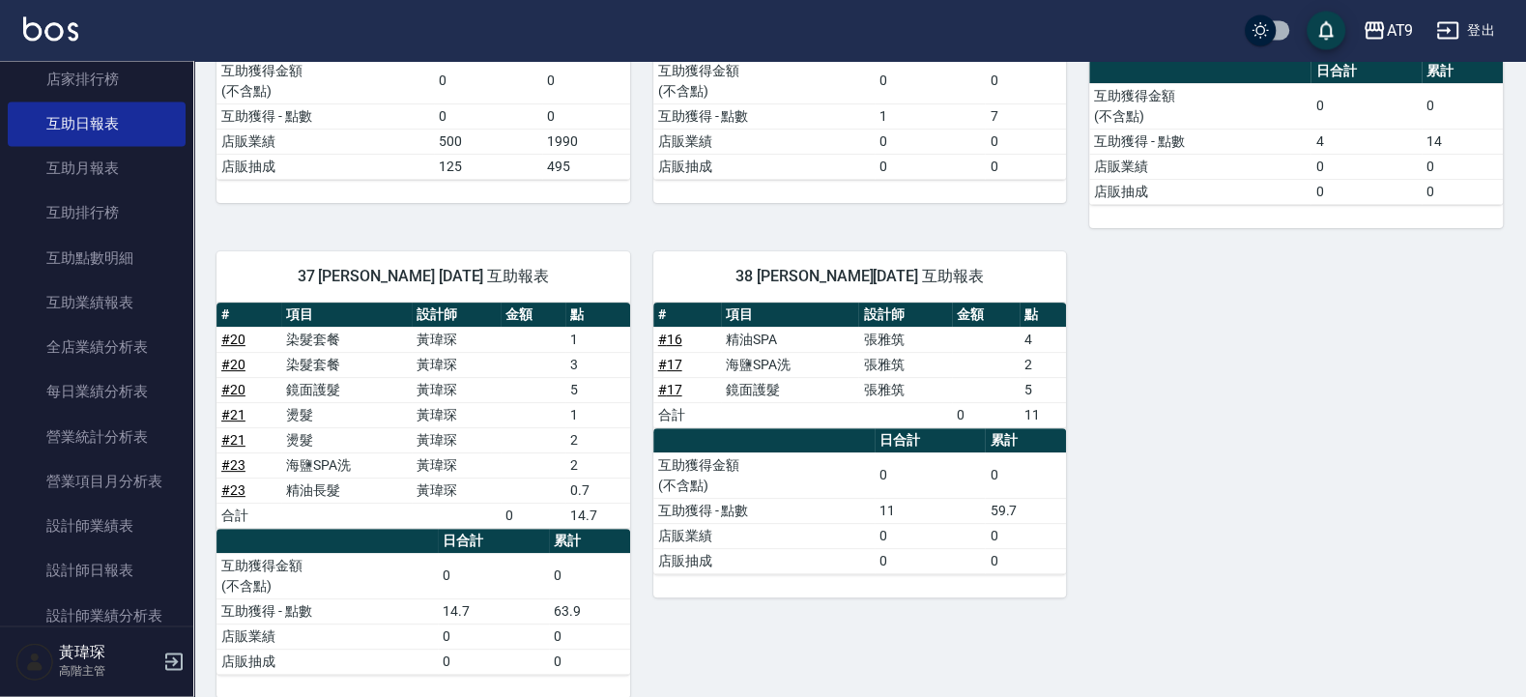
scroll to position [407, 0]
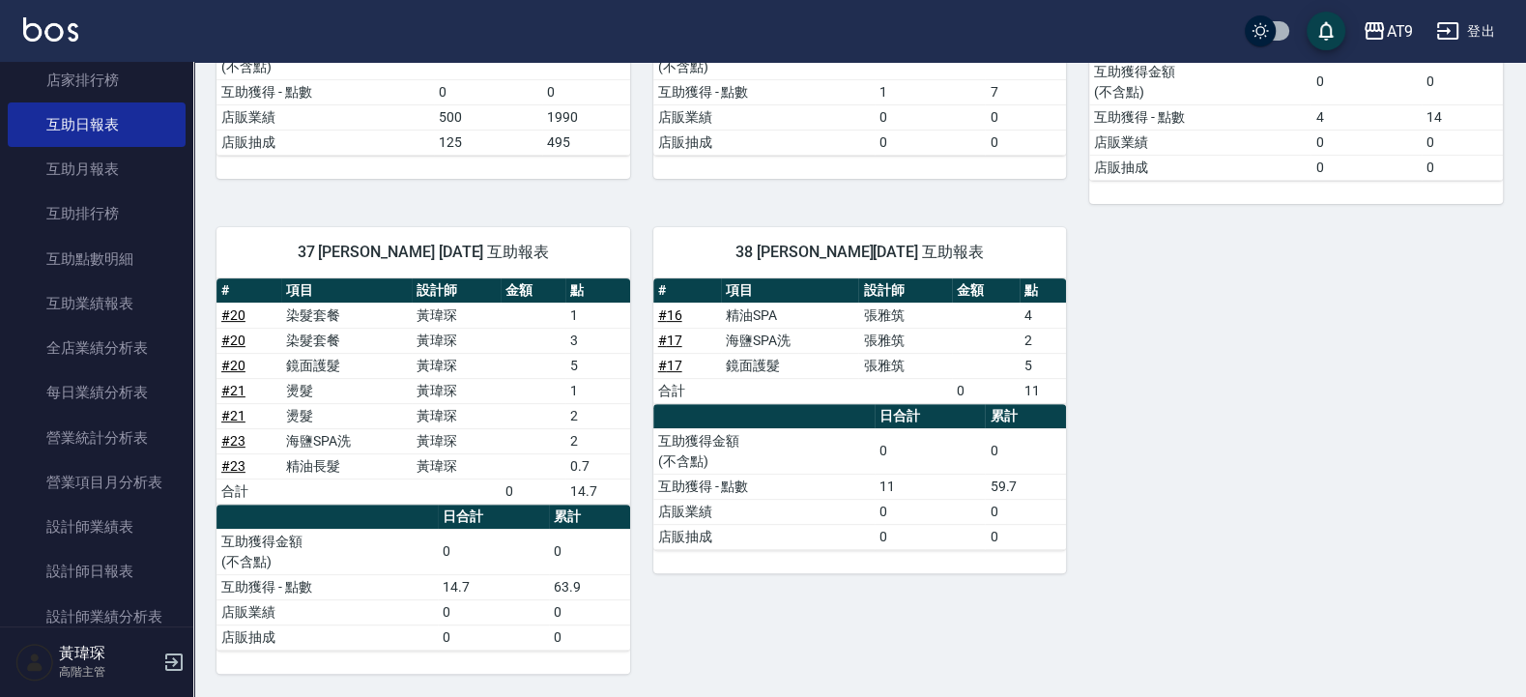
click at [236, 339] on link "# 20" at bounding box center [233, 339] width 24 height 15
click at [1171, 433] on div "0 [PERSON_NAME][DATE] 互助報表 # 項目 設計師 金額 點 # 3 阿甘果油(小) 500x1 500 合計 500 0 日合計 累計 …" at bounding box center [848, 267] width 1310 height 814
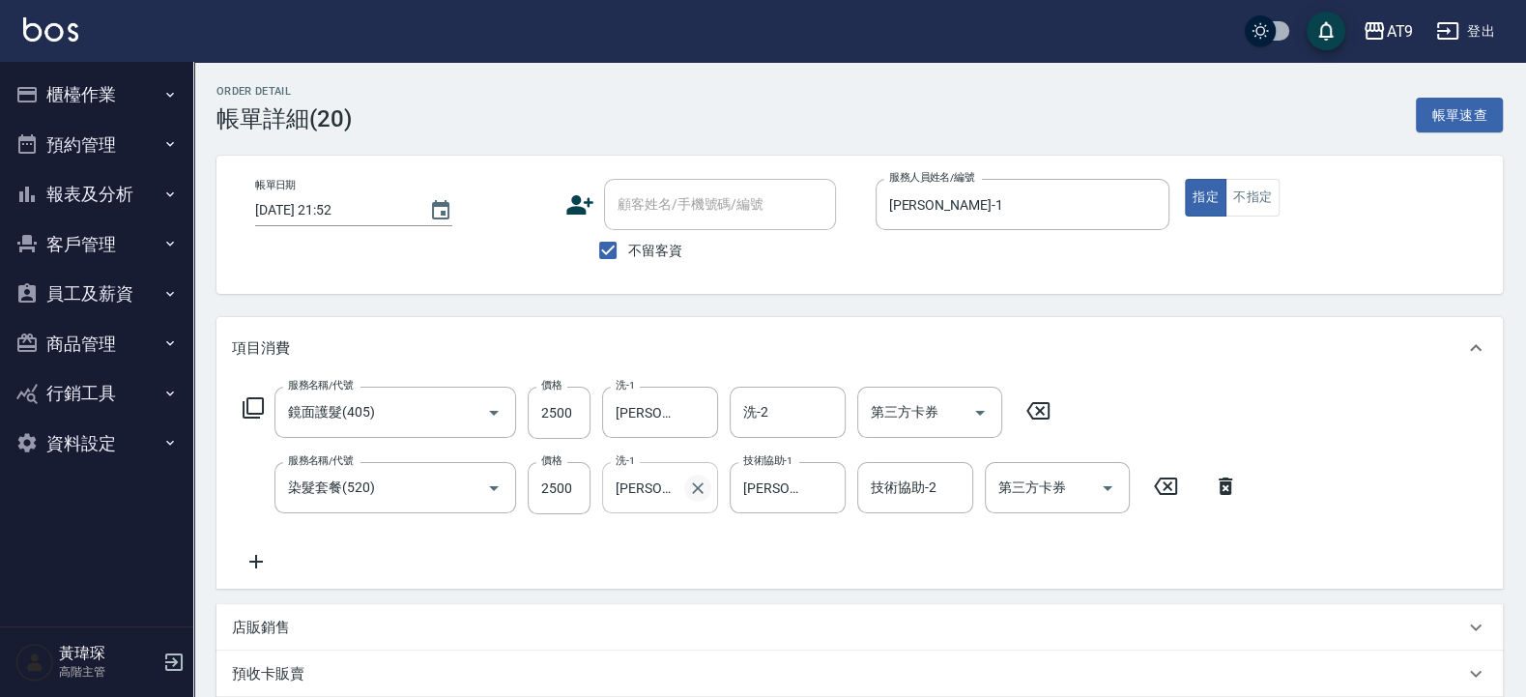
click at [699, 483] on icon "Clear" at bounding box center [697, 487] width 19 height 19
click at [778, 564] on div "服務名稱/代號 鏡面護髮(405) 服務名稱/代號 價格 2500 價格 洗-1 林智慧-37 洗-1 洗-2 洗-2 第三方卡券 第三方卡券 服務名稱/代號…" at bounding box center [741, 480] width 1018 height 187
click at [431, 76] on div "Order detail 帳單詳細 (20) 帳單速查 帳單日期 2025/09/10 21:52 顧客姓名/手機號碼/編號 顧客姓名/手機號碼/編號 不留客…" at bounding box center [859, 549] width 1333 height 974
click at [469, 411] on icon "Clear" at bounding box center [466, 412] width 19 height 19
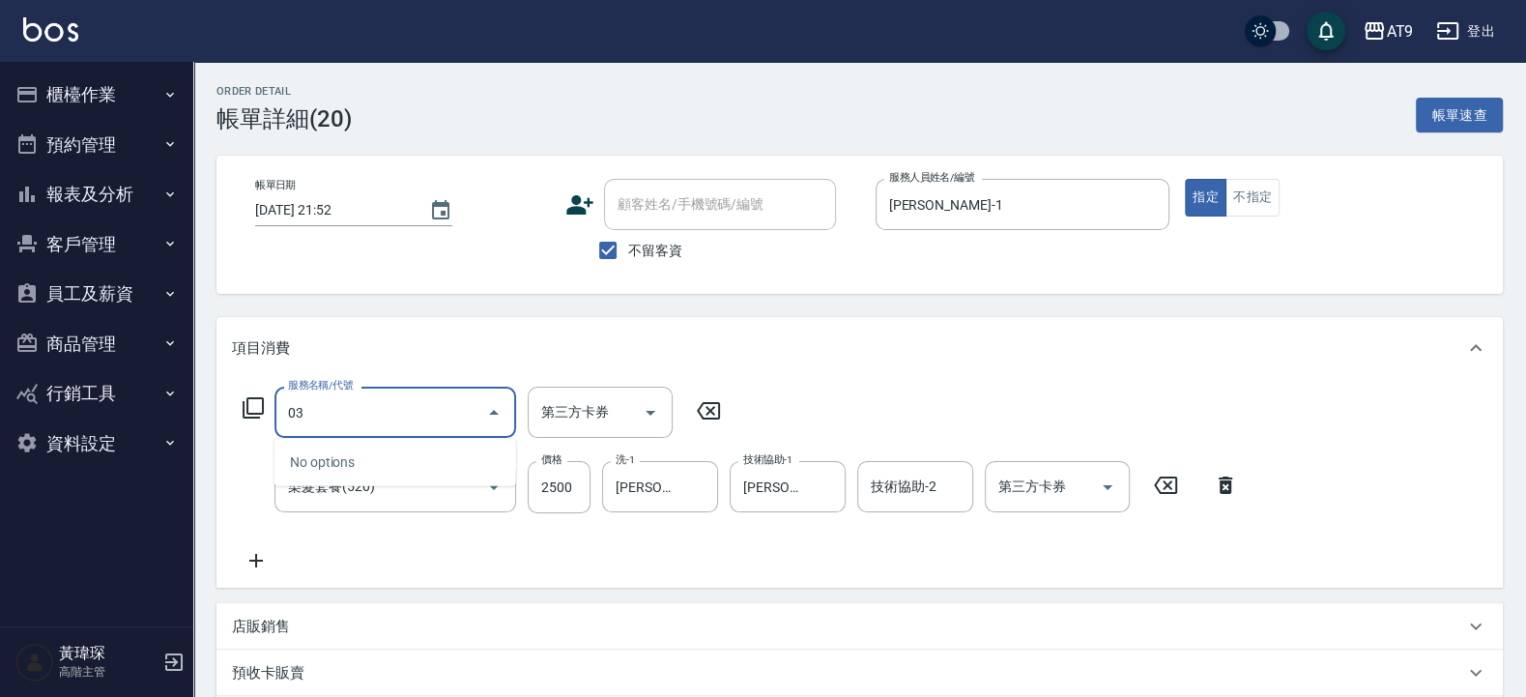
type input "0"
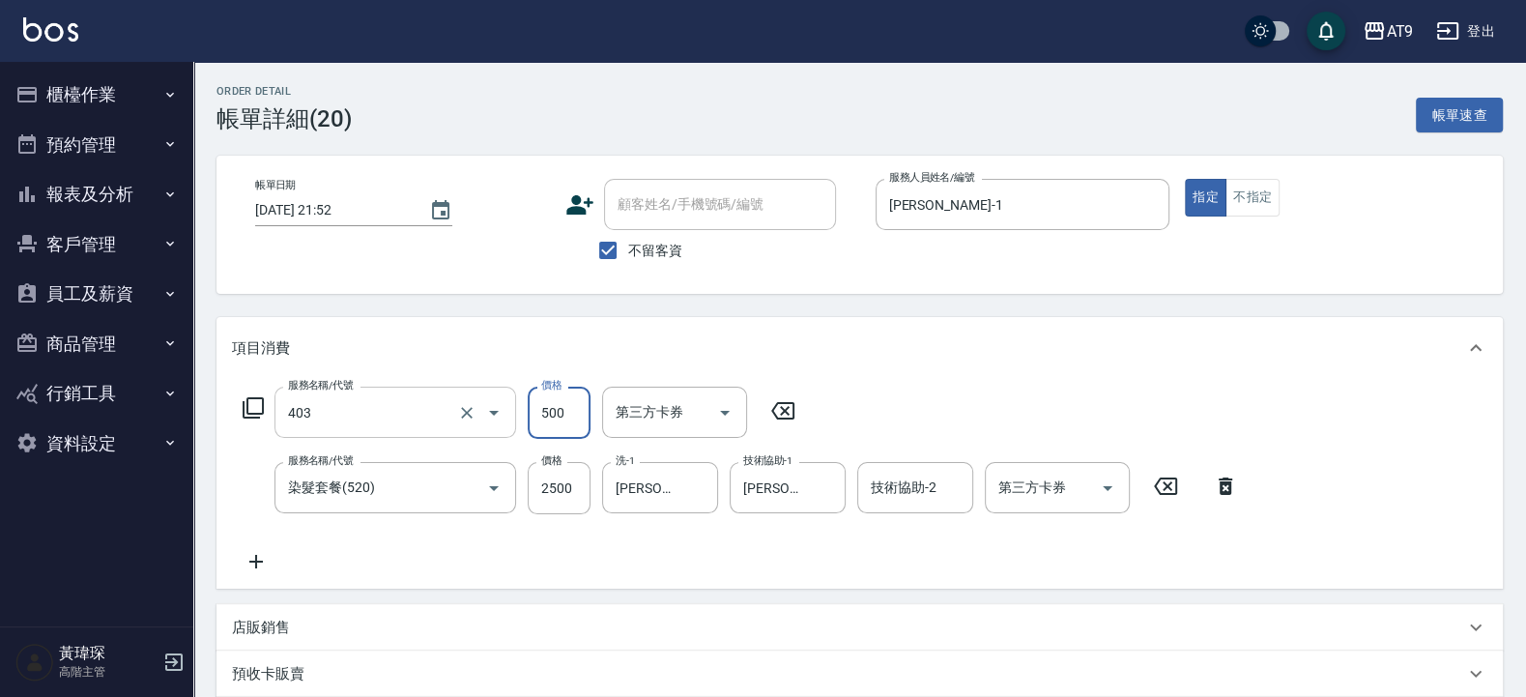
type input "天天護髮(403)"
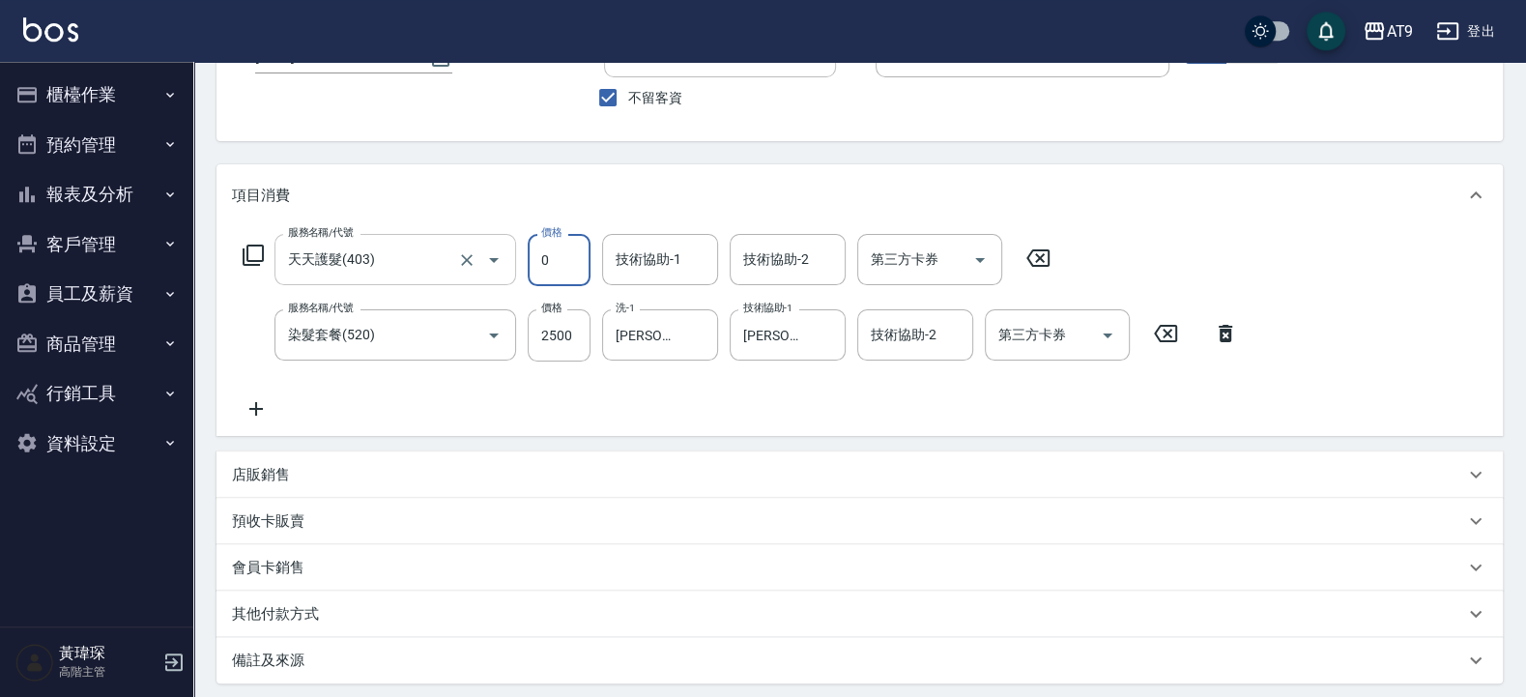
scroll to position [116, 0]
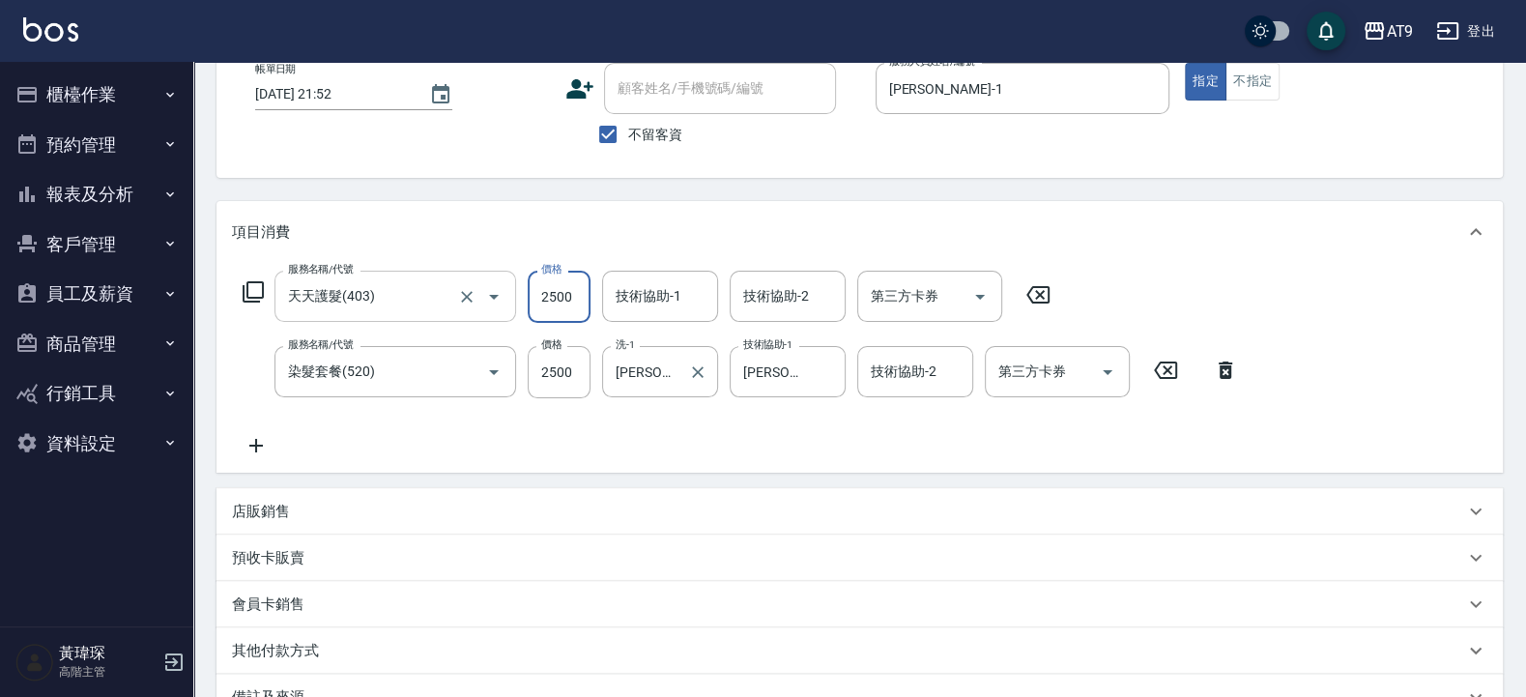
type input "2500"
type input "林智慧-37"
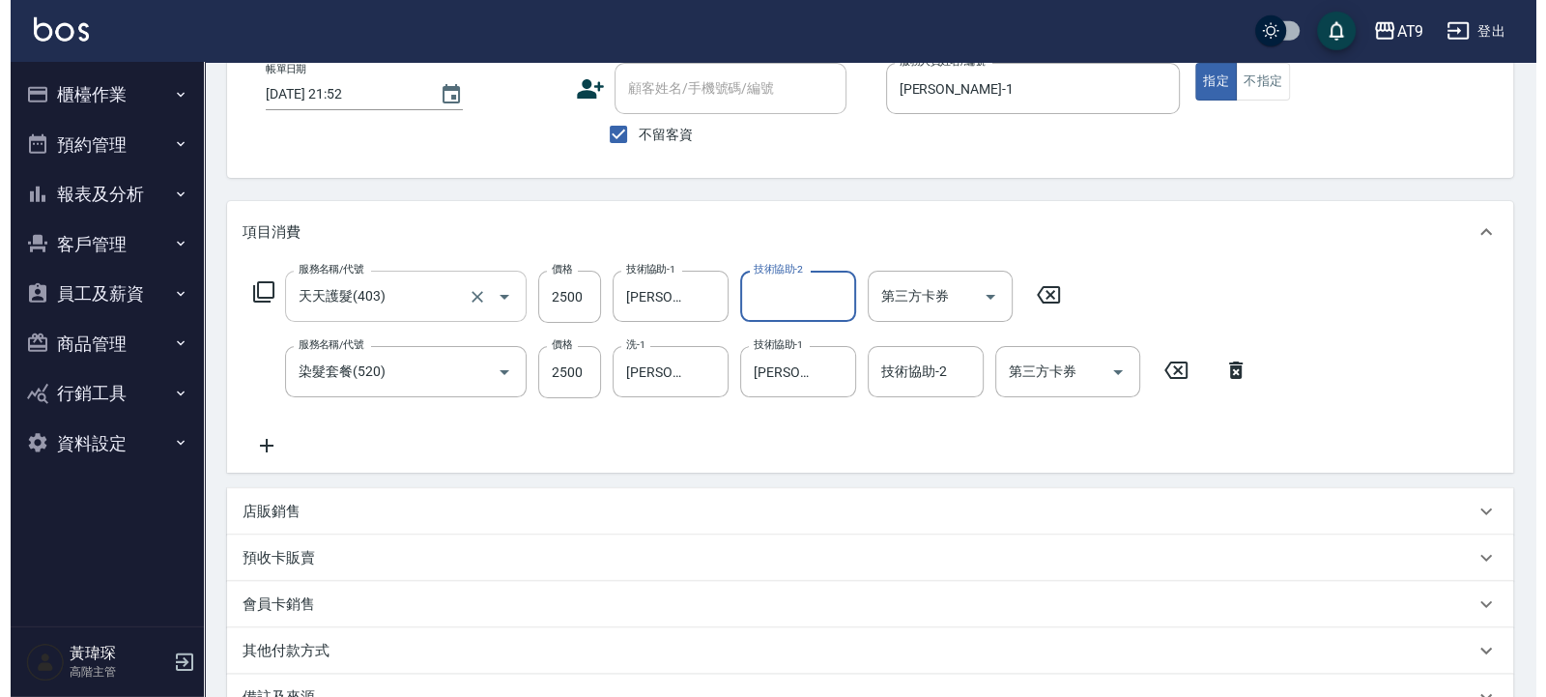
scroll to position [348, 0]
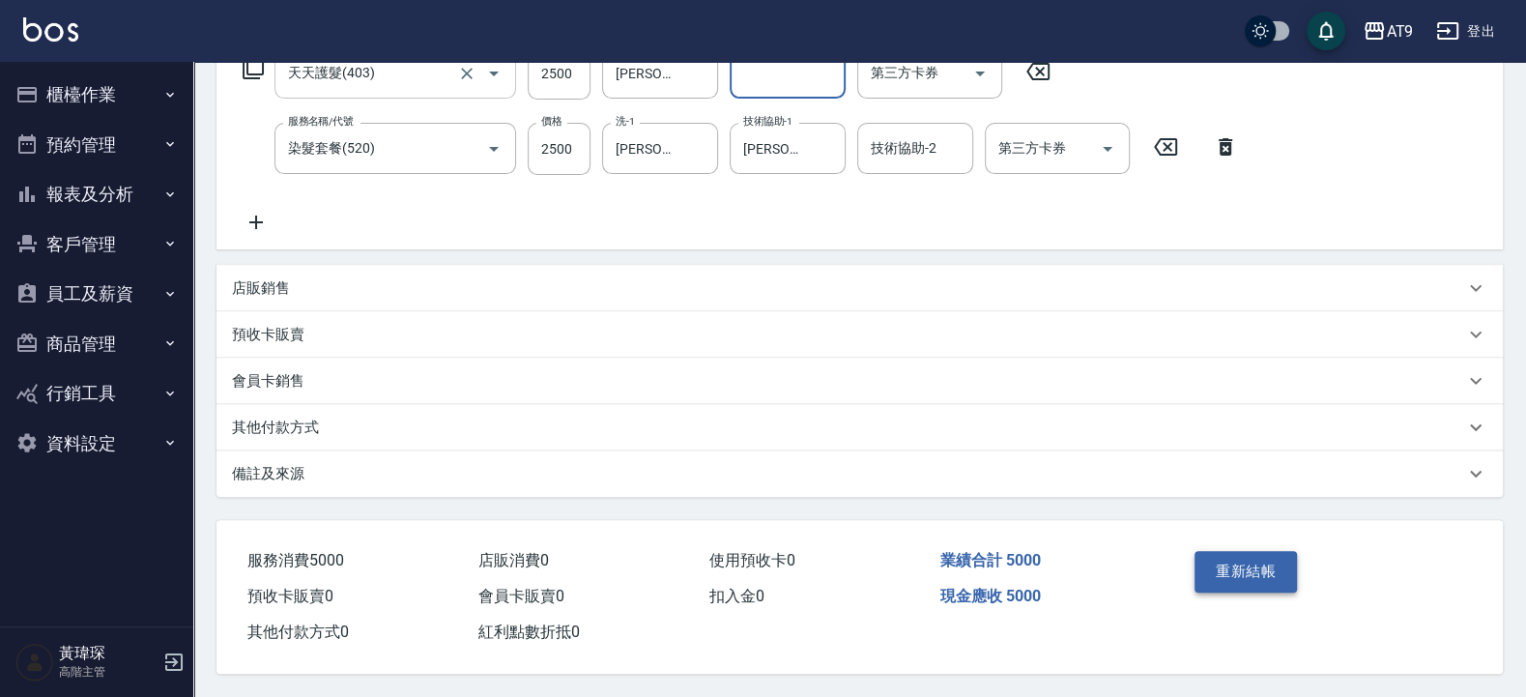
click at [1266, 568] on button "重新結帳" at bounding box center [1246, 571] width 102 height 41
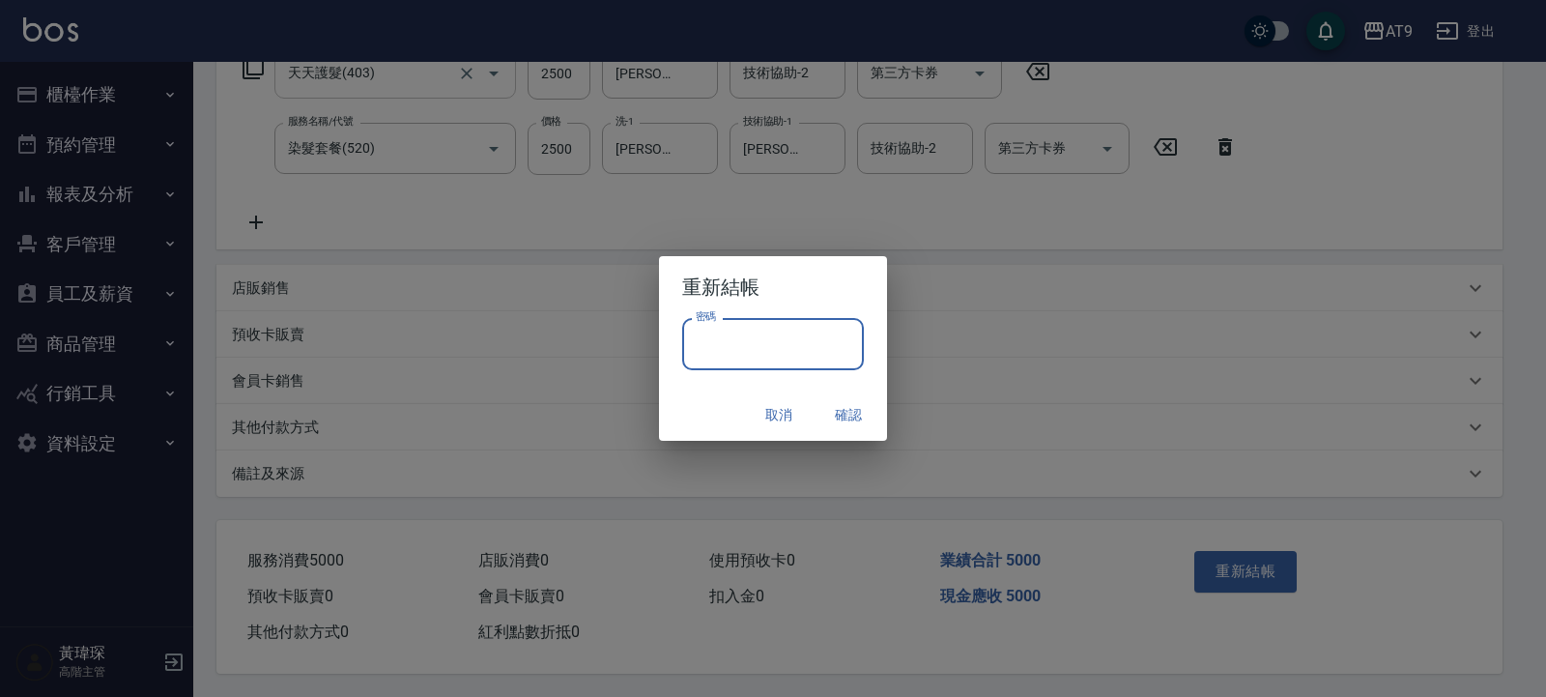
click at [754, 334] on input "密碼" at bounding box center [773, 344] width 182 height 52
type input "*******"
click at [844, 415] on button "確認" at bounding box center [849, 415] width 62 height 36
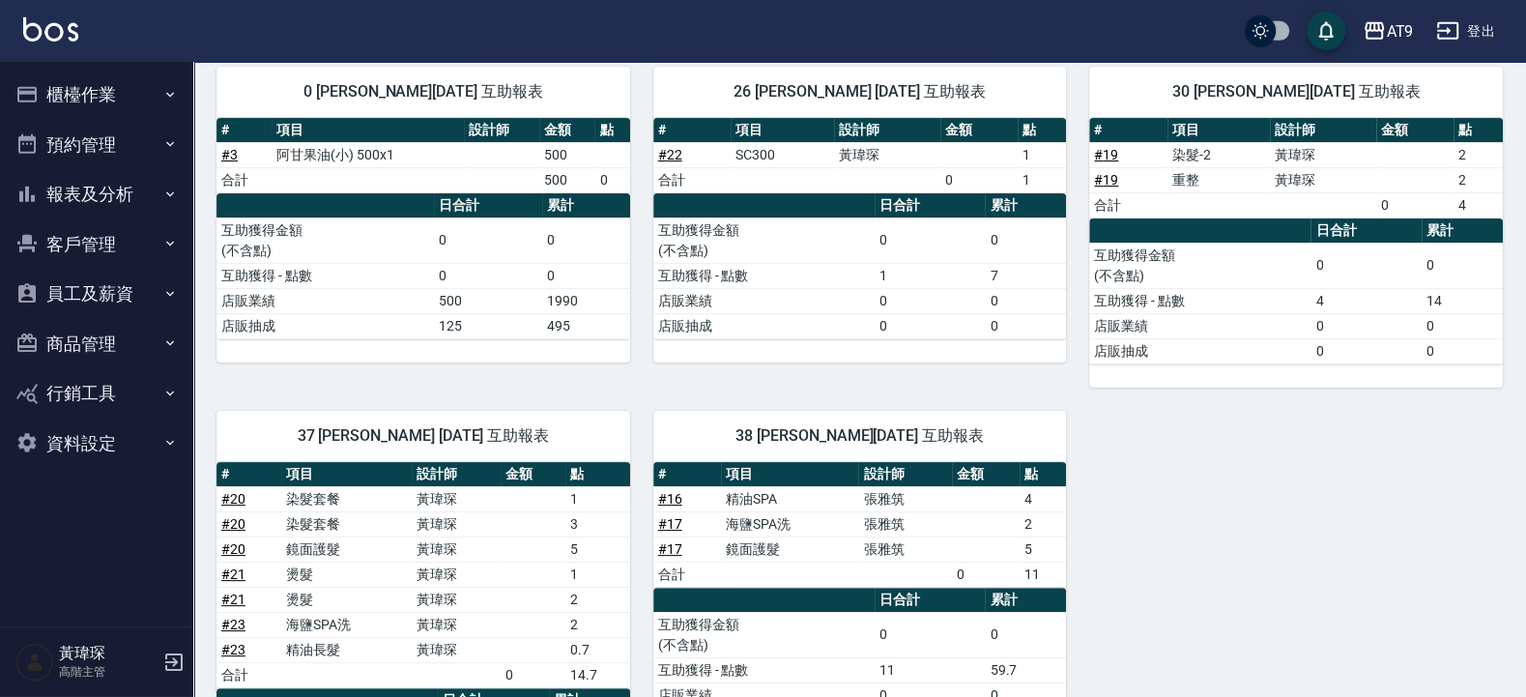
scroll to position [407, 0]
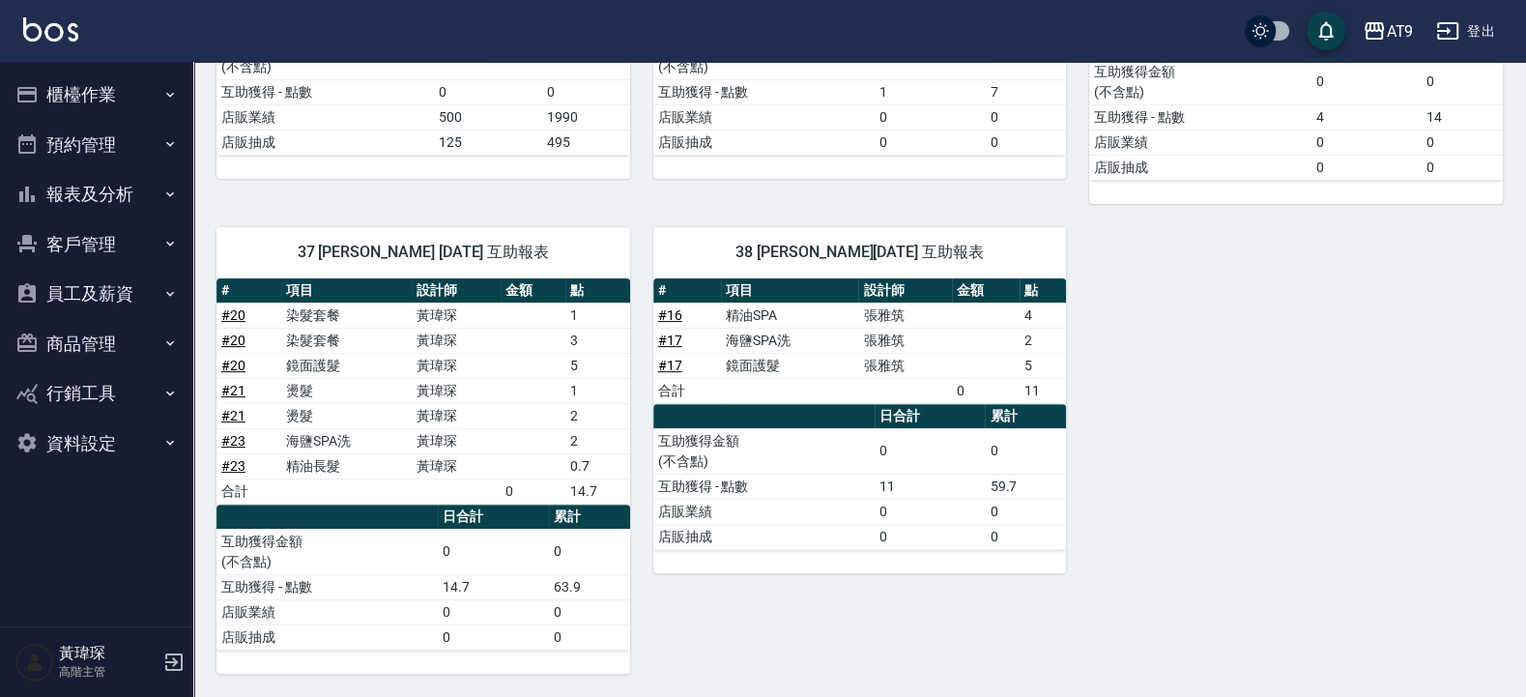
click at [1174, 334] on div "0 [PERSON_NAME][DATE] 互助報表 # 項目 設計師 金額 點 # 3 阿甘果油(小) 500x1 500 合計 500 0 日合計 累計 …" at bounding box center [848, 267] width 1310 height 814
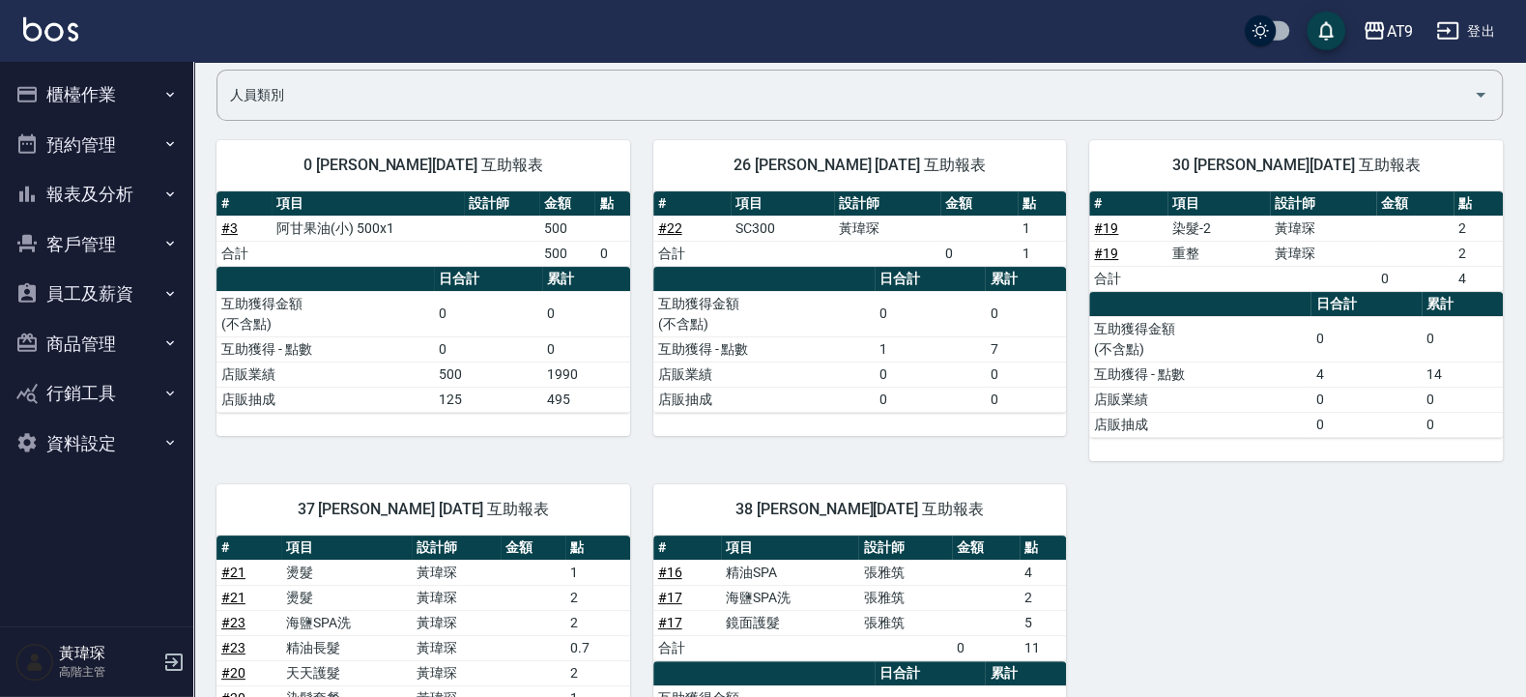
scroll to position [407, 0]
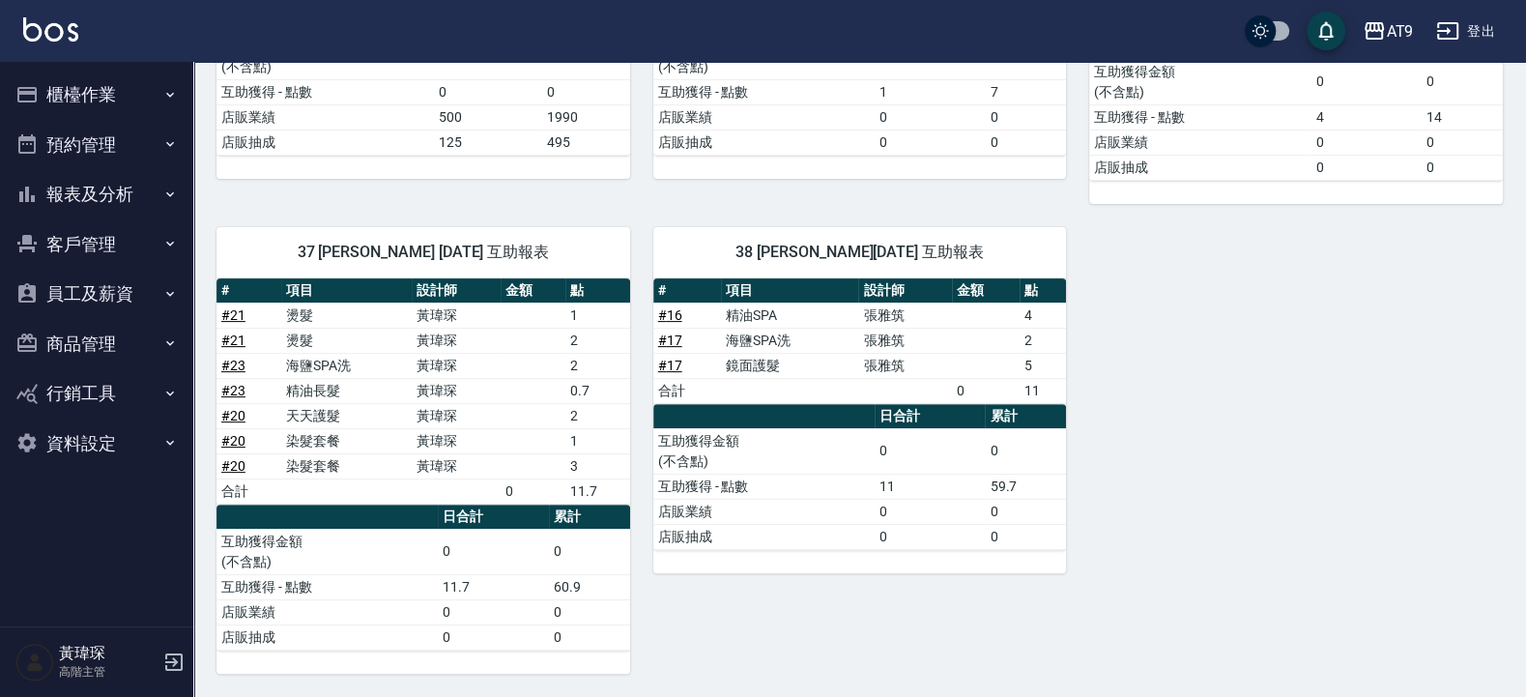
click at [233, 336] on link "# 21" at bounding box center [233, 339] width 24 height 15
click at [638, 217] on div "38 邱靖婷 09/10/2025 互助報表 # 項目 設計師 金額 點 # 16 精油SPA 張雅筑 4 # 17 海鹽SPA洗 張雅筑 2 # 17 鏡面…" at bounding box center [848, 439] width 437 height 470
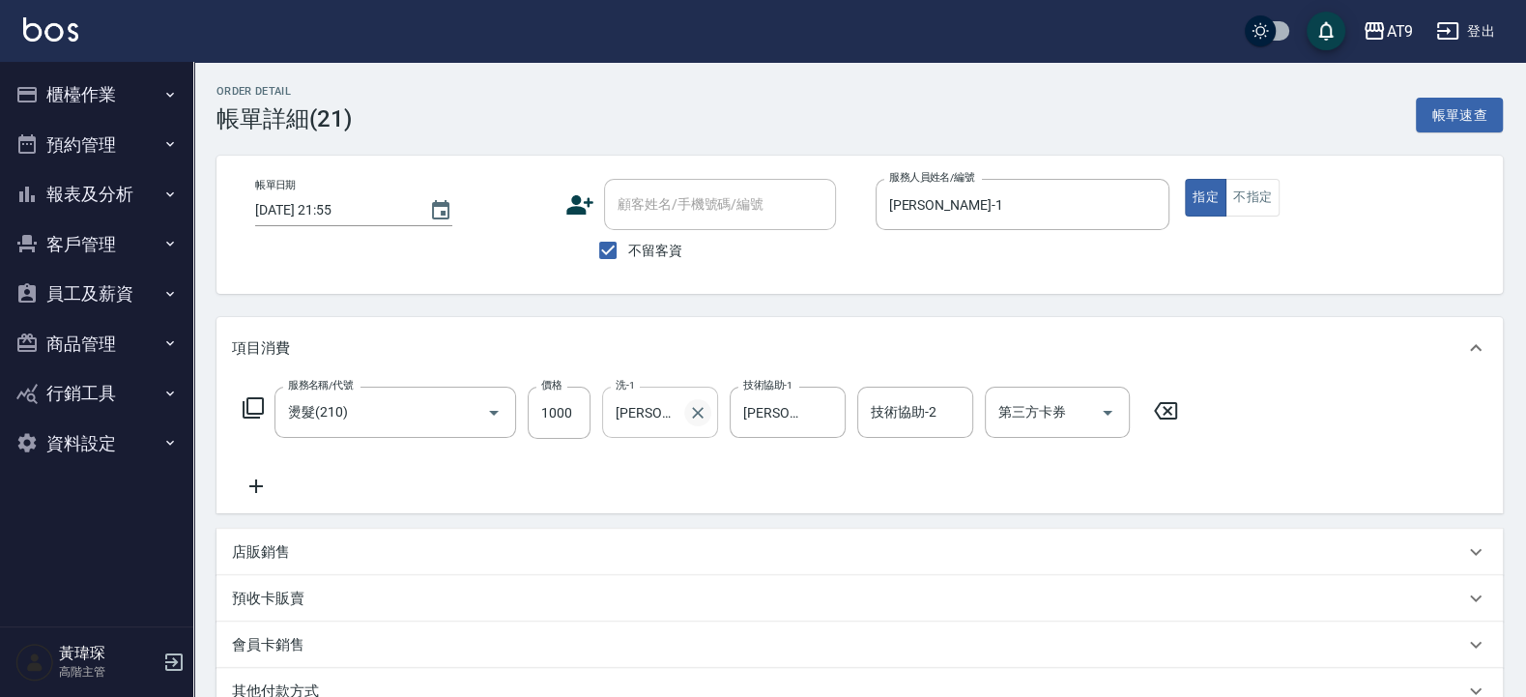
click at [701, 409] on icon "Clear" at bounding box center [697, 412] width 19 height 19
click at [733, 502] on div "服務名稱/代號 燙髮(210) 服務名稱/代號 價格 1000 價格 洗-1 洗-1 技術協助-1 [PERSON_NAME]-37 技術協助-1 技術協助-…" at bounding box center [860, 446] width 1286 height 134
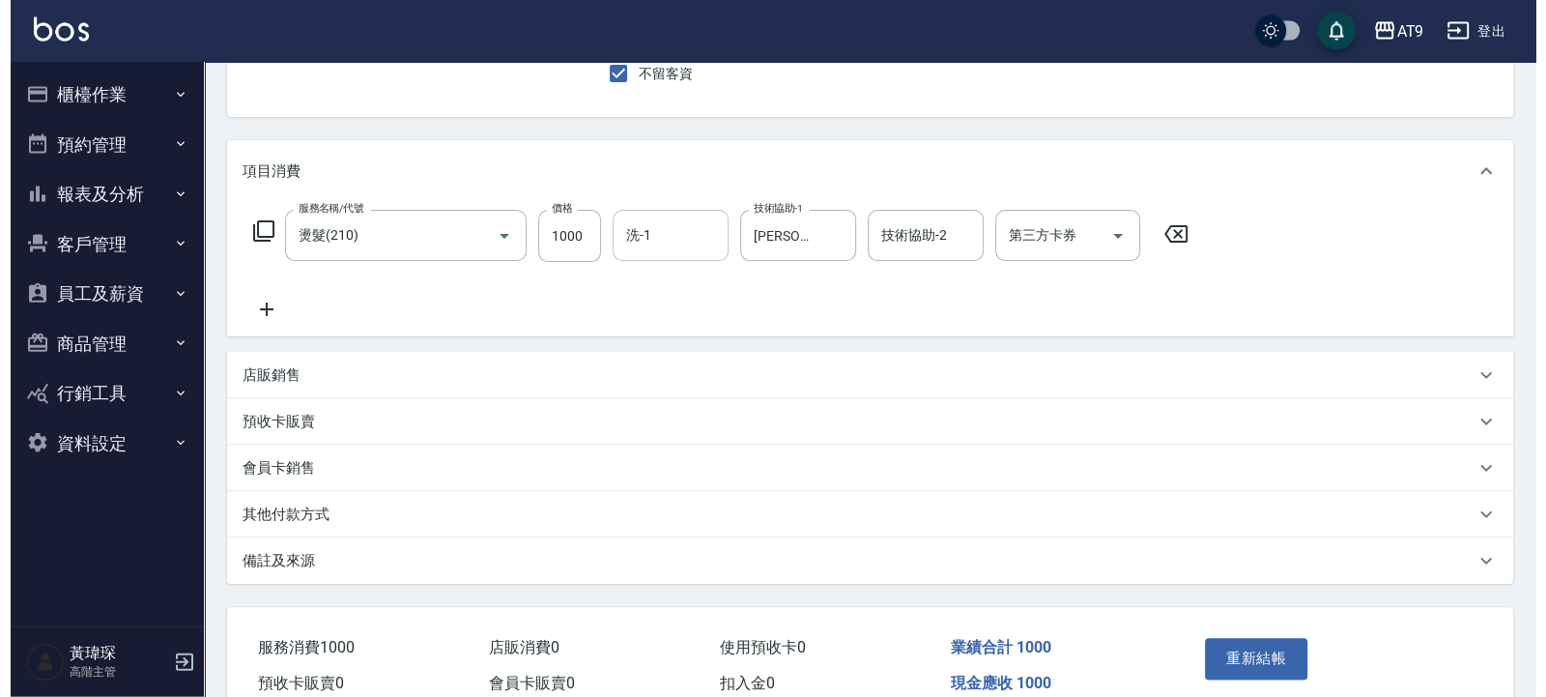
scroll to position [232, 0]
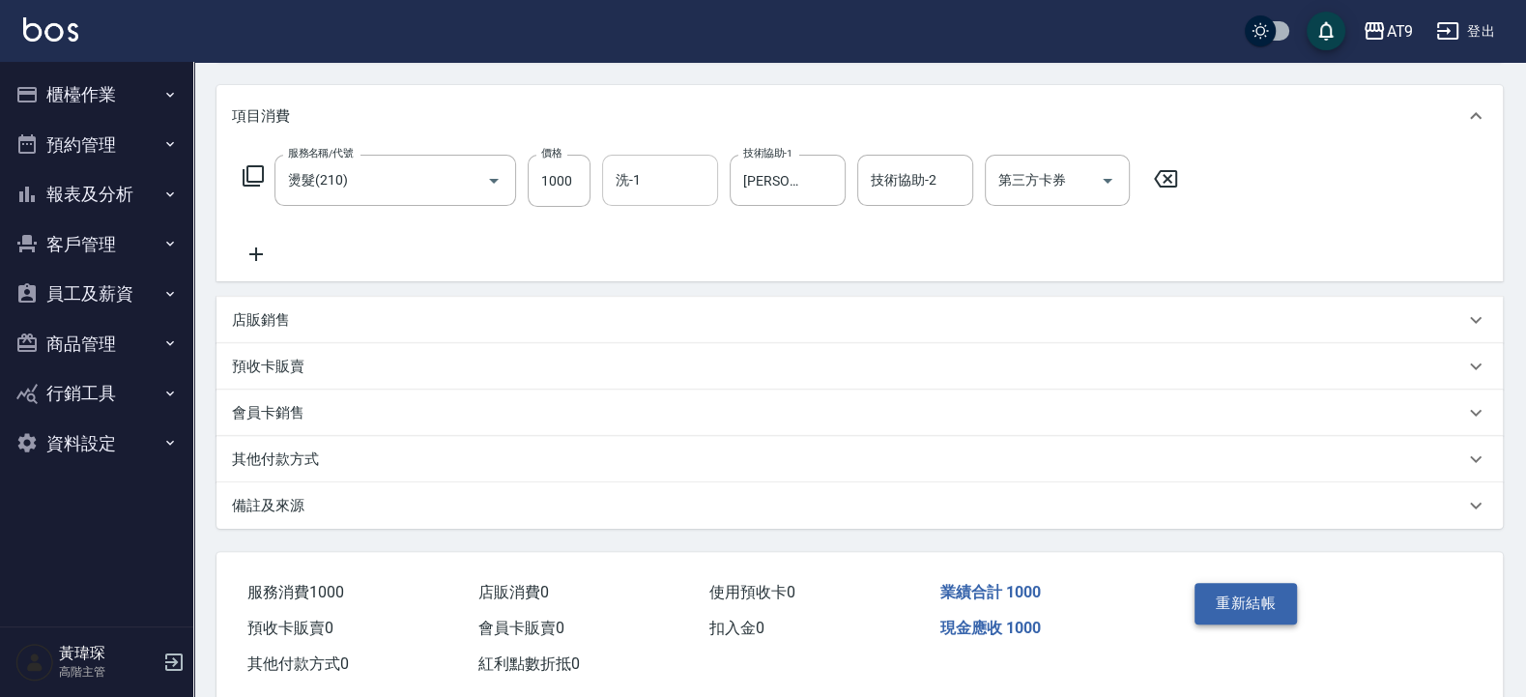
click at [1242, 603] on button "重新結帳" at bounding box center [1246, 603] width 102 height 41
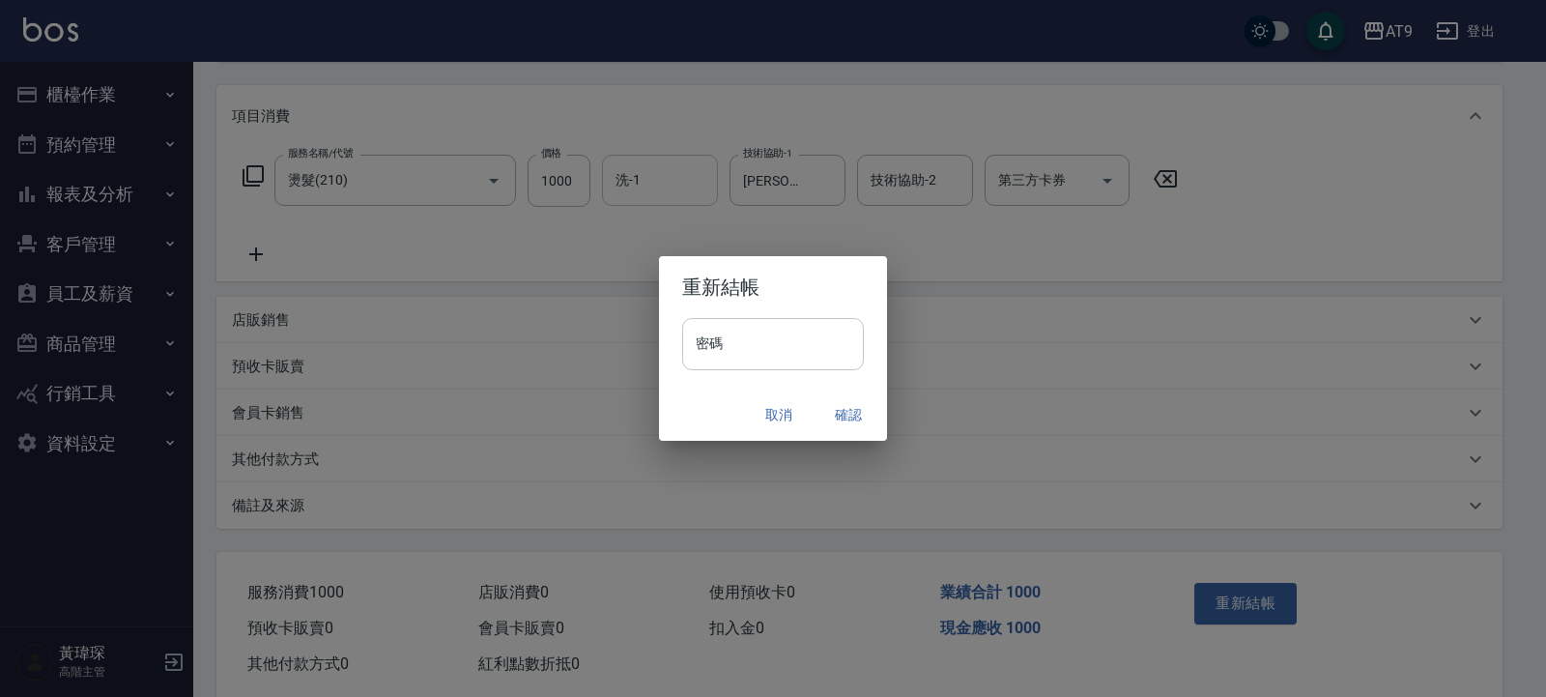
click at [830, 363] on input "密碼" at bounding box center [773, 344] width 182 height 52
type input "*******"
click at [864, 419] on button "確認" at bounding box center [849, 415] width 62 height 36
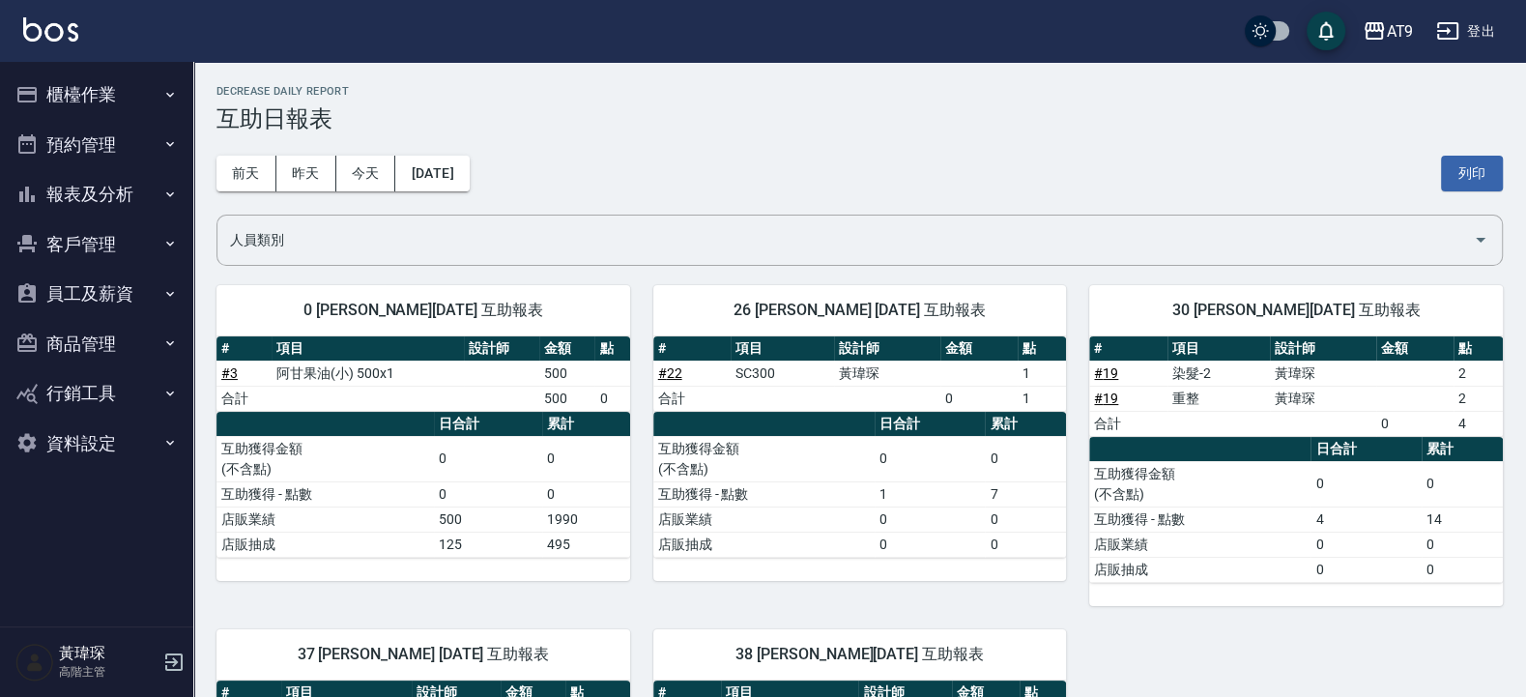
click at [1110, 368] on link "# 19" at bounding box center [1106, 372] width 24 height 15
click at [526, 136] on div "[DATE] [DATE] [DATE] [DATE] 列印" at bounding box center [860, 173] width 1286 height 82
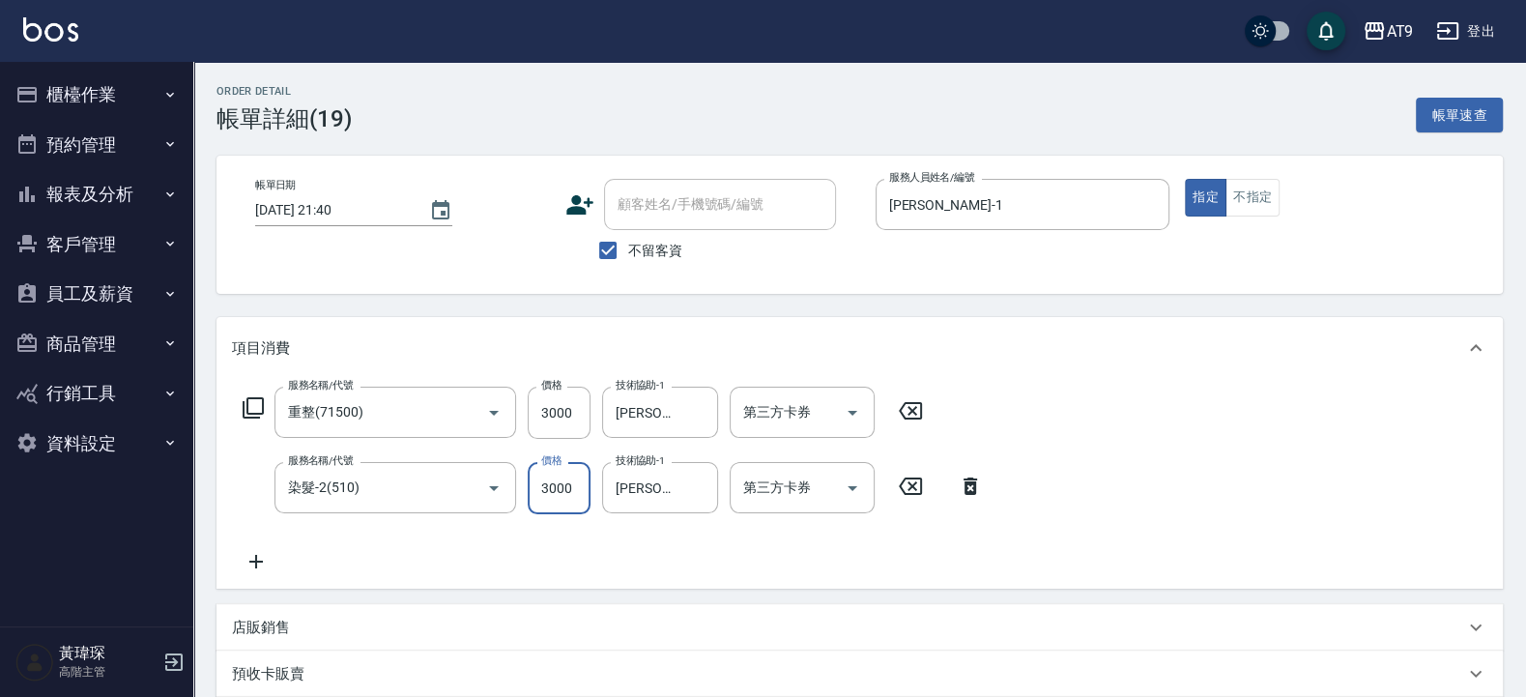
click at [570, 491] on input "3000" at bounding box center [559, 488] width 63 height 52
click at [467, 486] on icon "Clear" at bounding box center [466, 487] width 19 height 19
type input "0"
click at [504, 486] on icon "Open" at bounding box center [493, 488] width 23 height 23
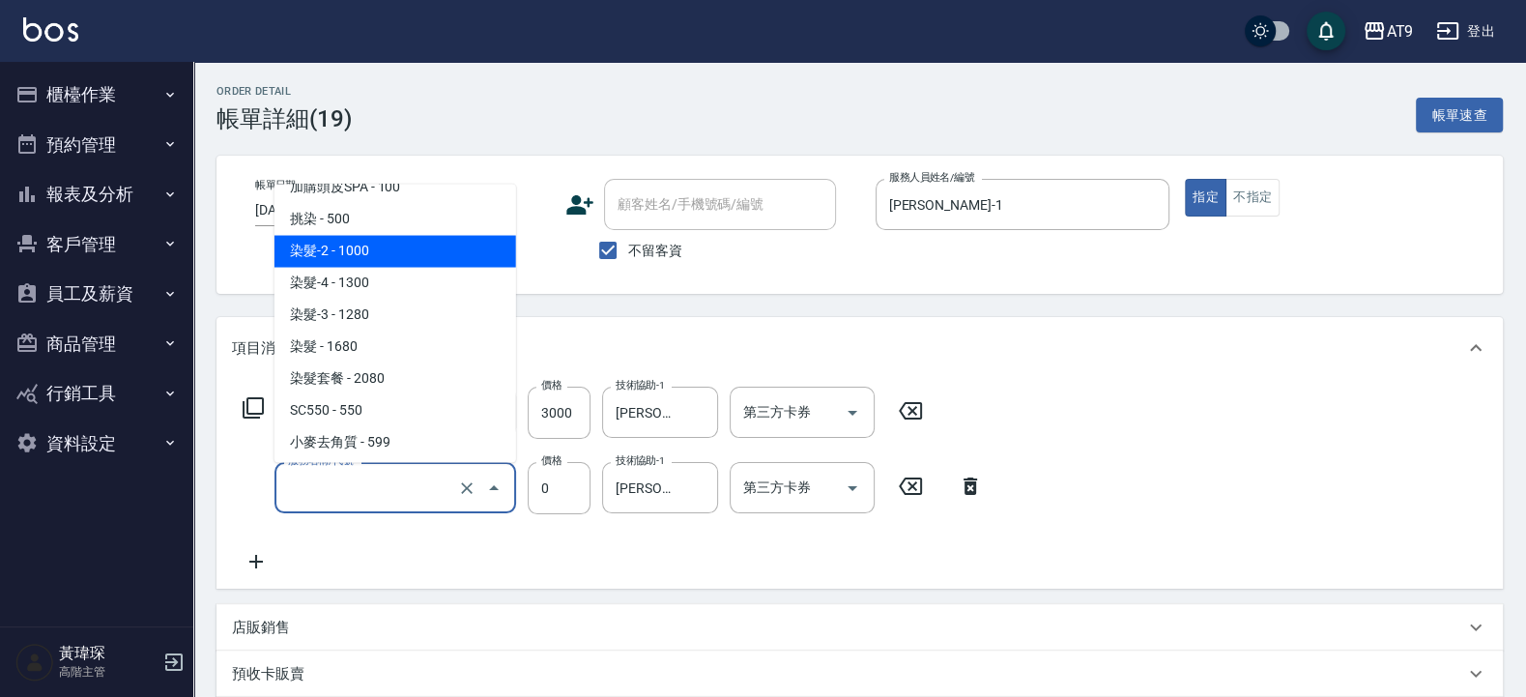
scroll to position [1271, 0]
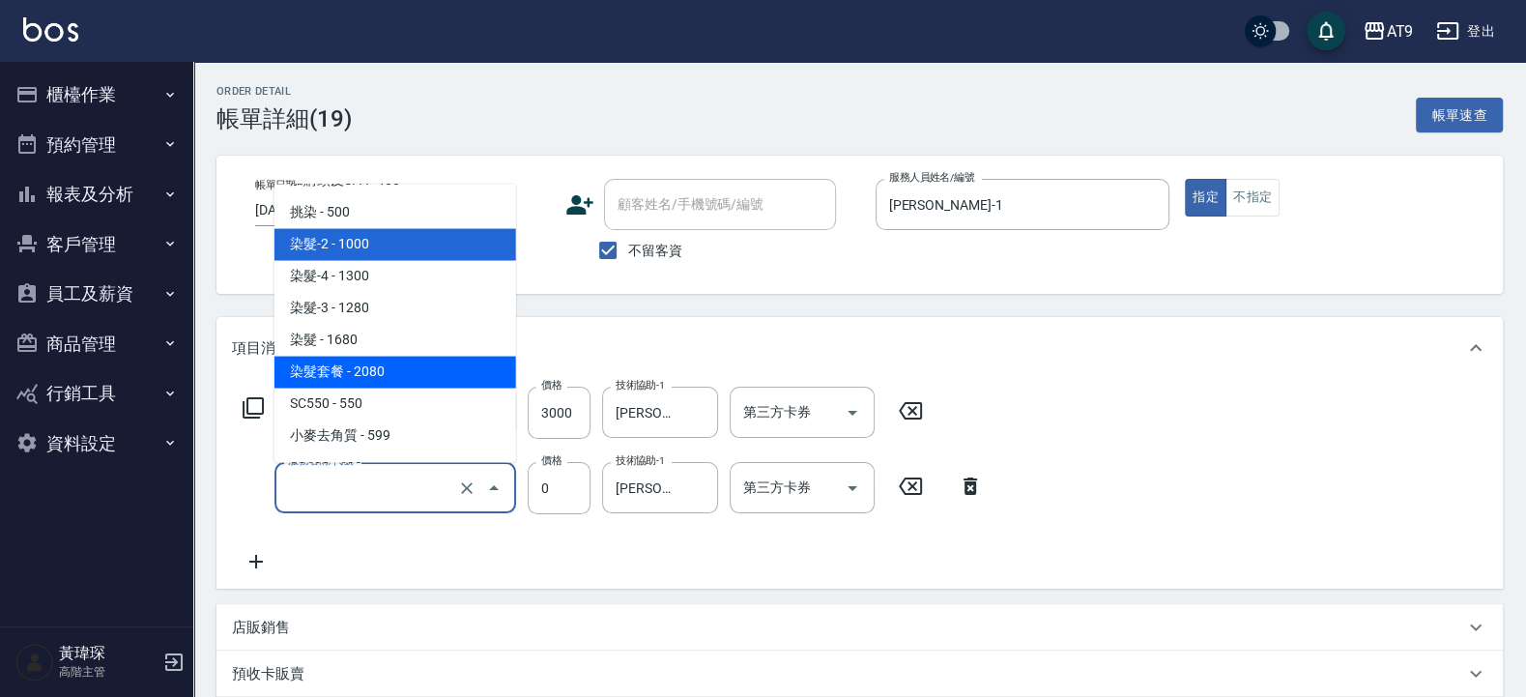
click at [395, 370] on span "染髮套餐 - 2080" at bounding box center [396, 372] width 242 height 32
type input "染髮套餐(520)"
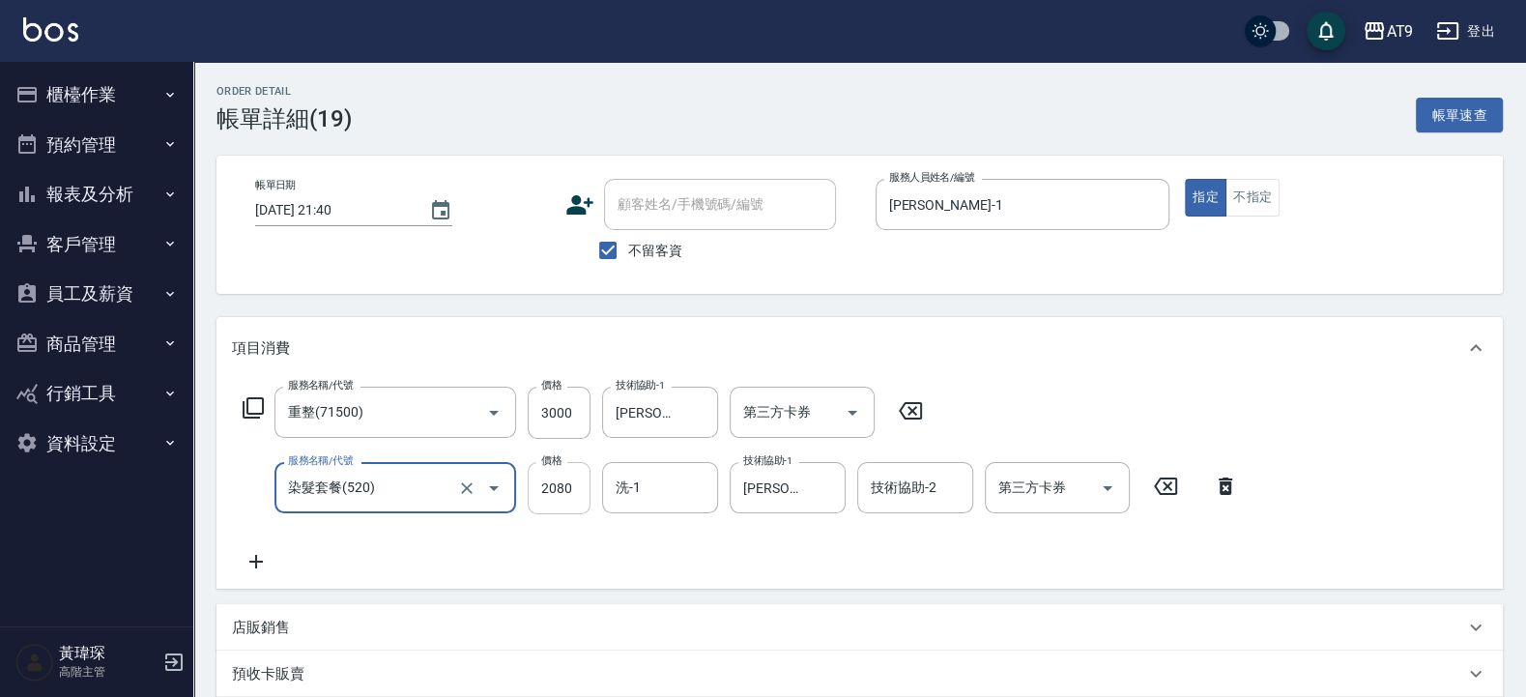
click at [559, 498] on input "2080" at bounding box center [559, 488] width 63 height 52
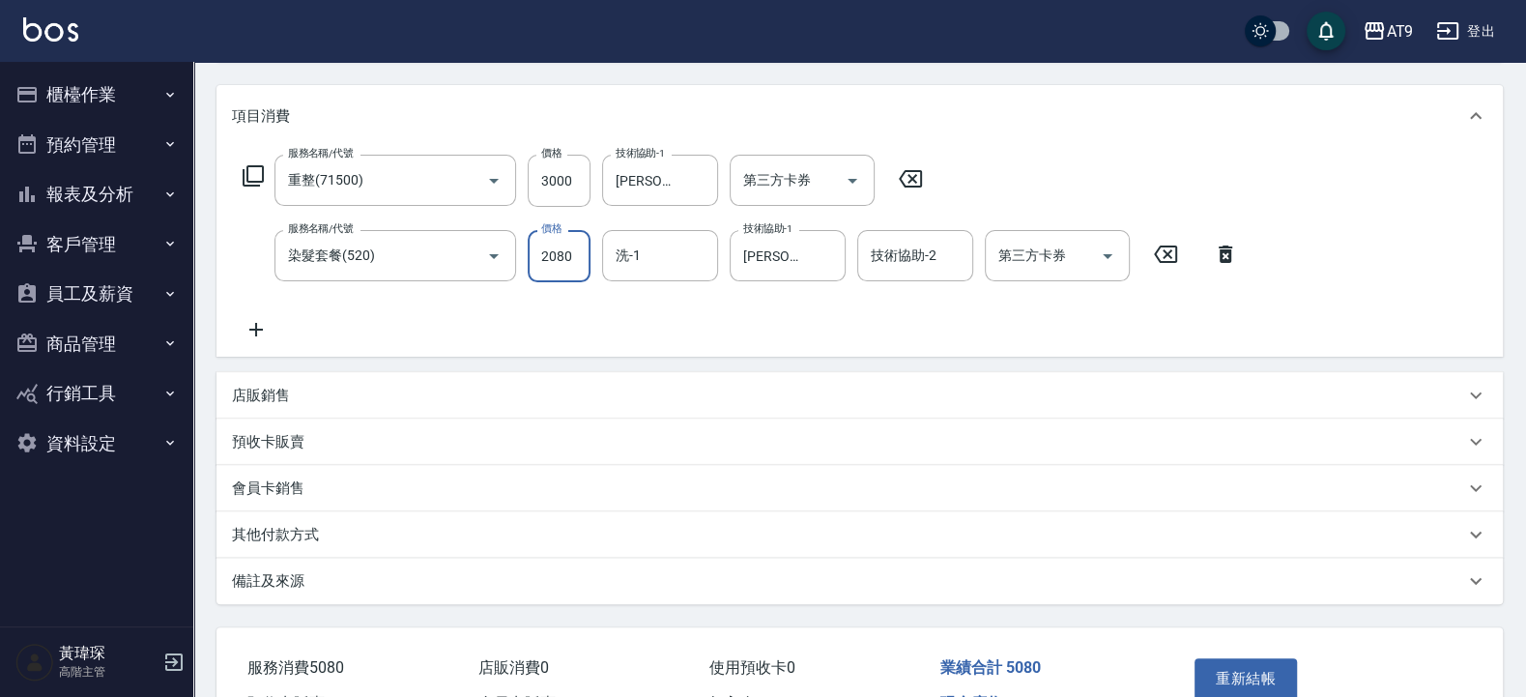
scroll to position [116, 0]
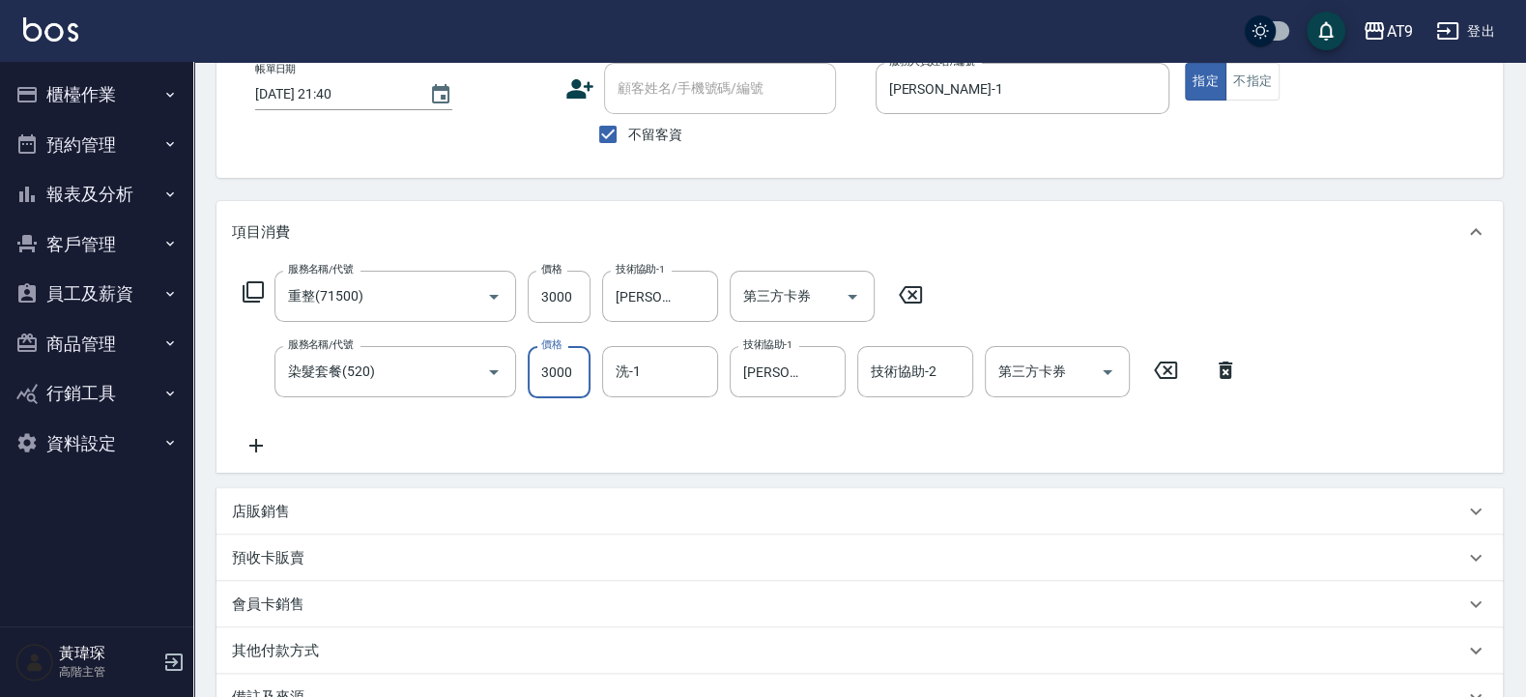
type input "3000"
type input "劉羿君-30"
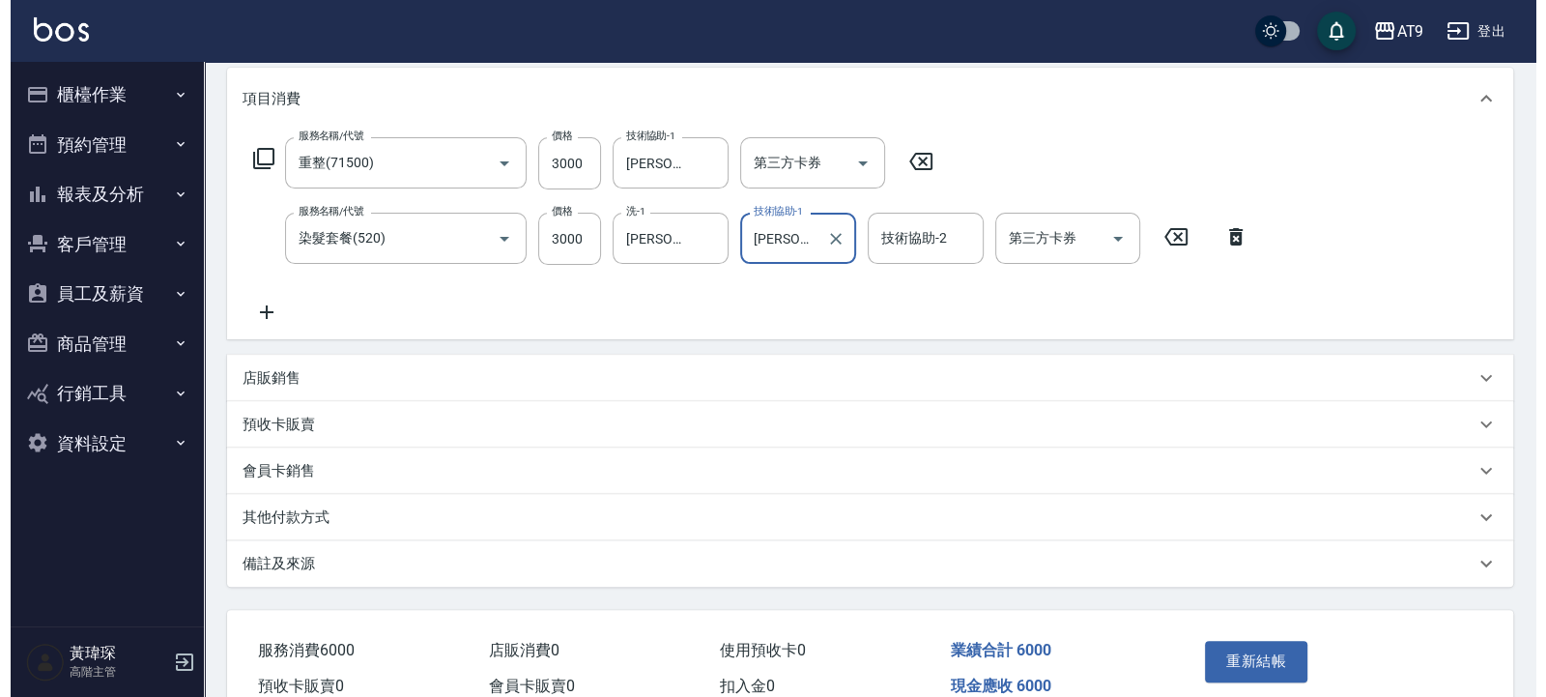
scroll to position [348, 0]
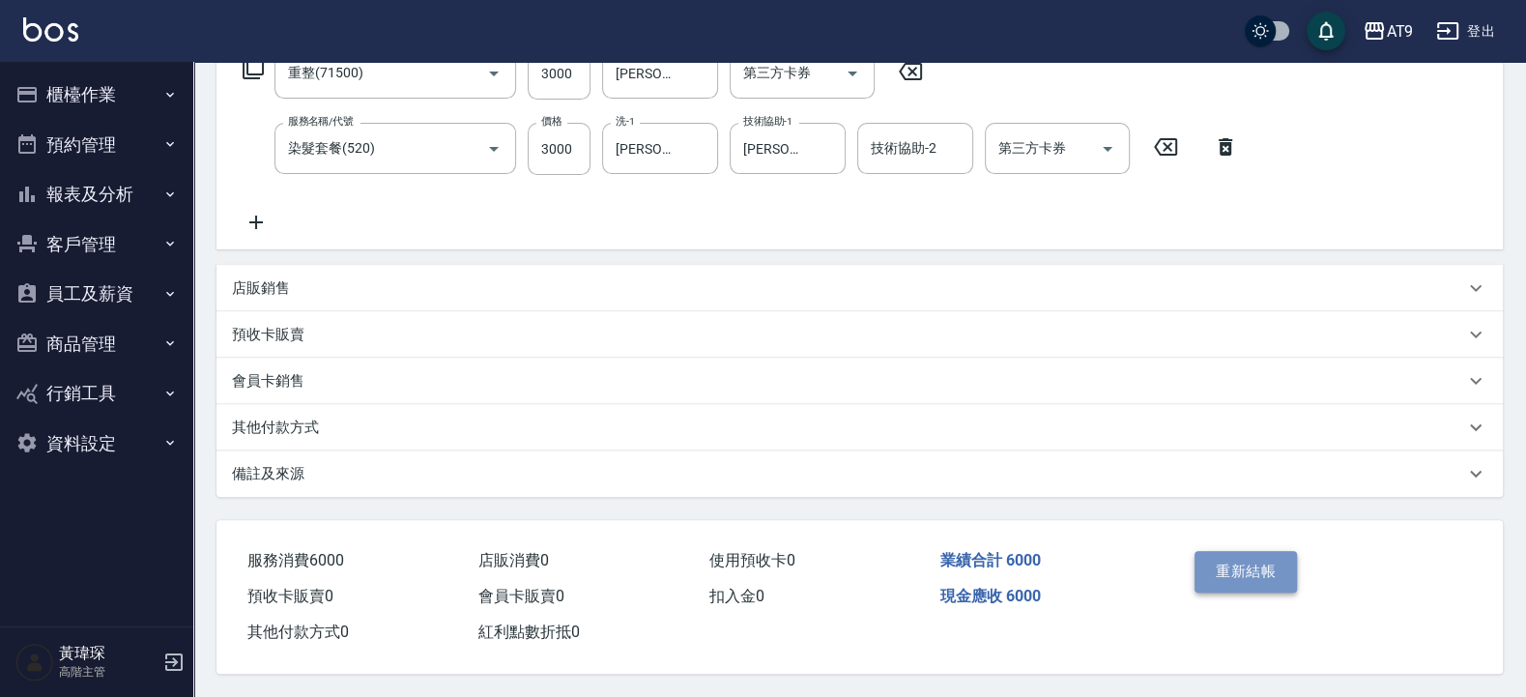
click at [1253, 556] on button "重新結帳" at bounding box center [1246, 571] width 102 height 41
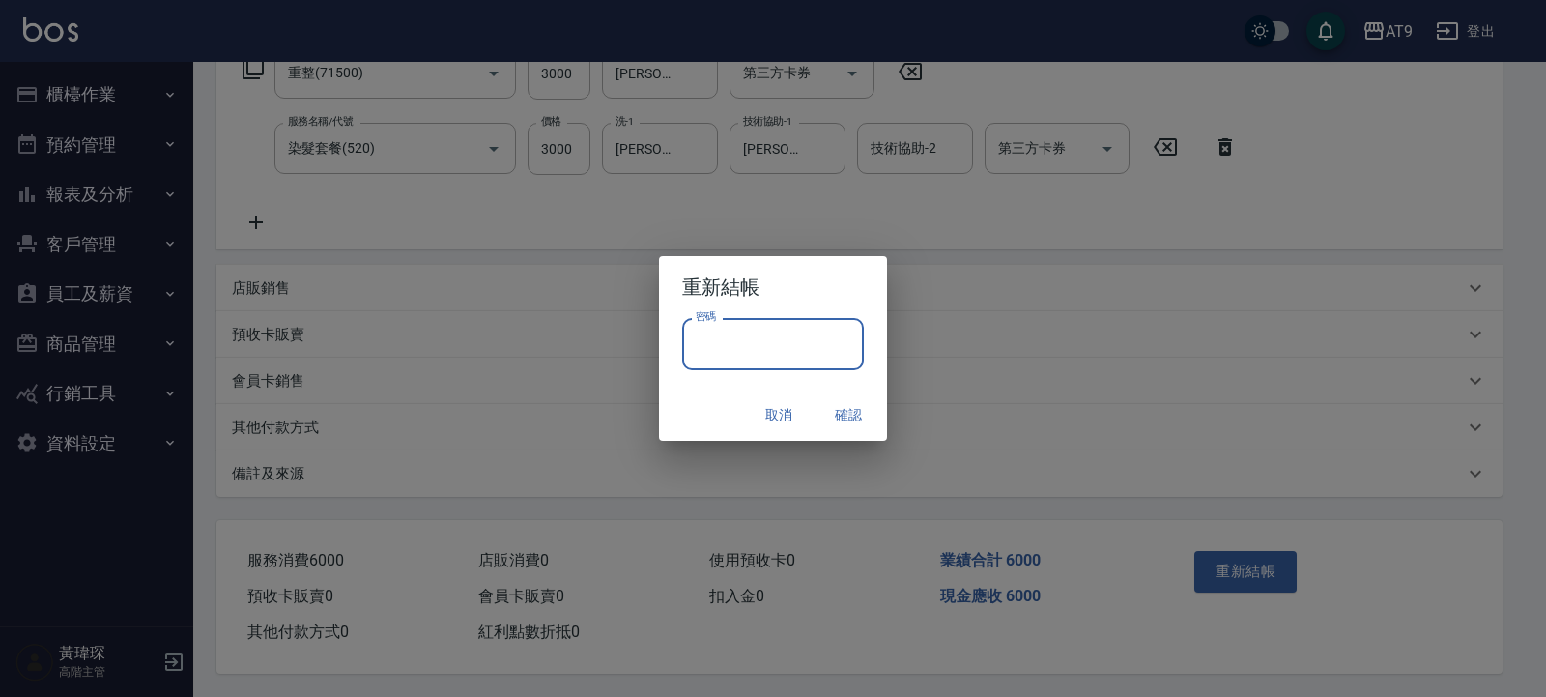
click at [816, 366] on input "密碼" at bounding box center [773, 344] width 182 height 52
type input "*******"
click at [858, 415] on button "確認" at bounding box center [849, 415] width 62 height 36
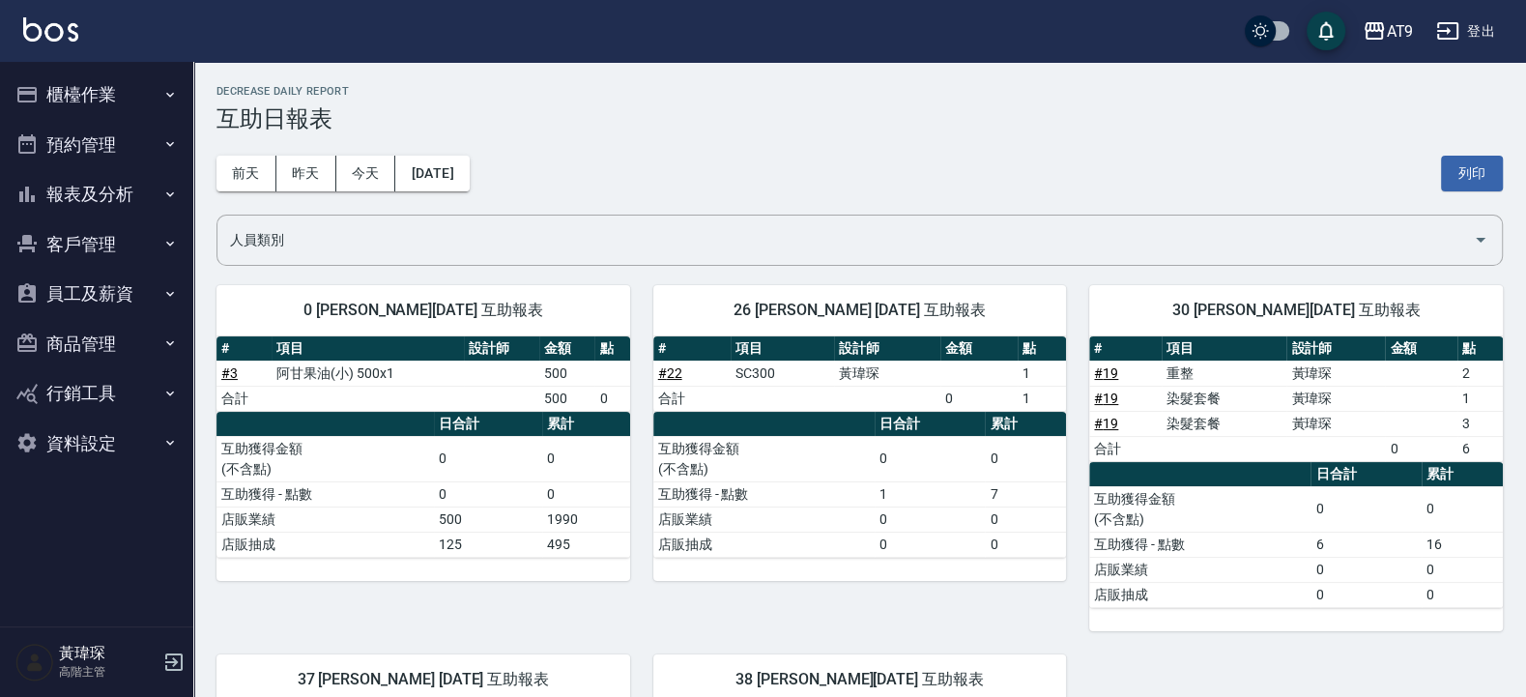
click at [679, 159] on div "[DATE] [DATE] [DATE] [DATE] 列印" at bounding box center [860, 173] width 1286 height 82
click at [109, 199] on button "報表及分析" at bounding box center [97, 194] width 178 height 50
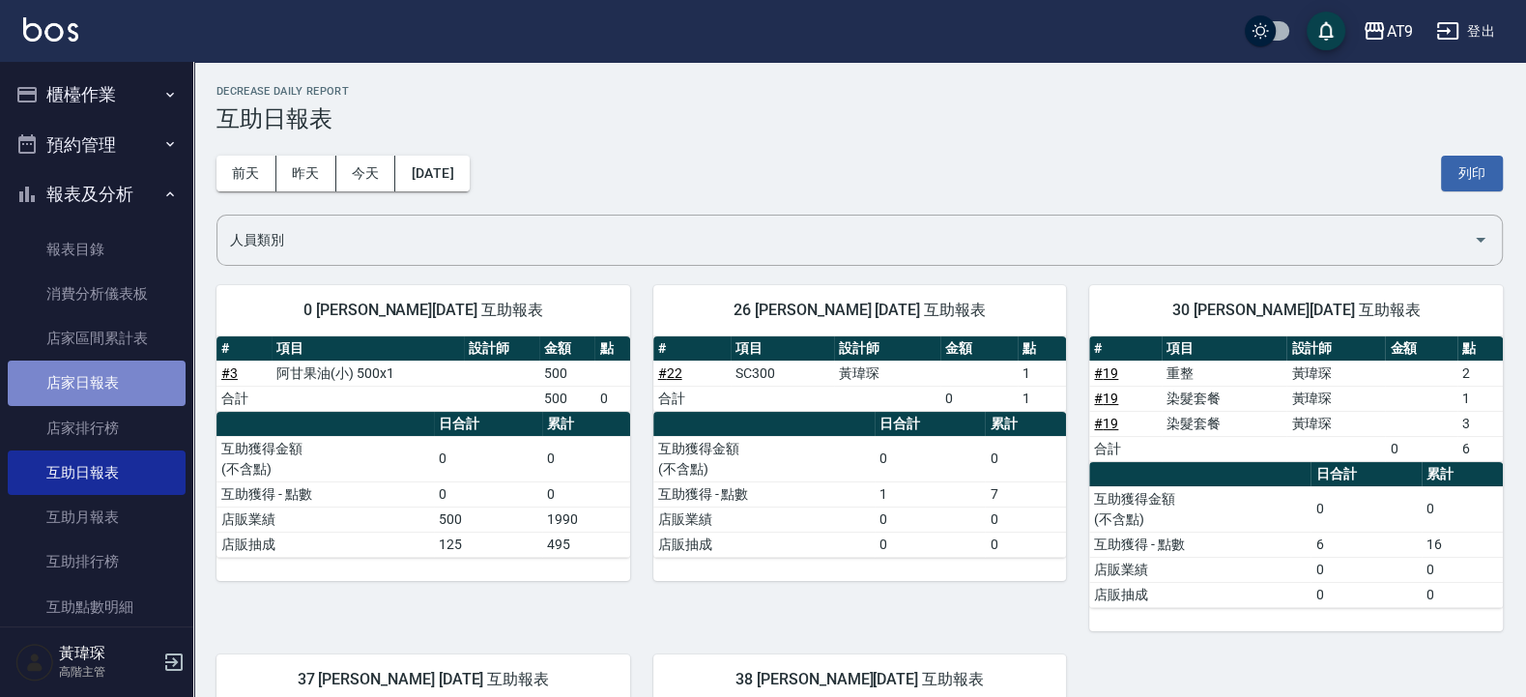
click at [124, 385] on link "店家日報表" at bounding box center [97, 383] width 178 height 44
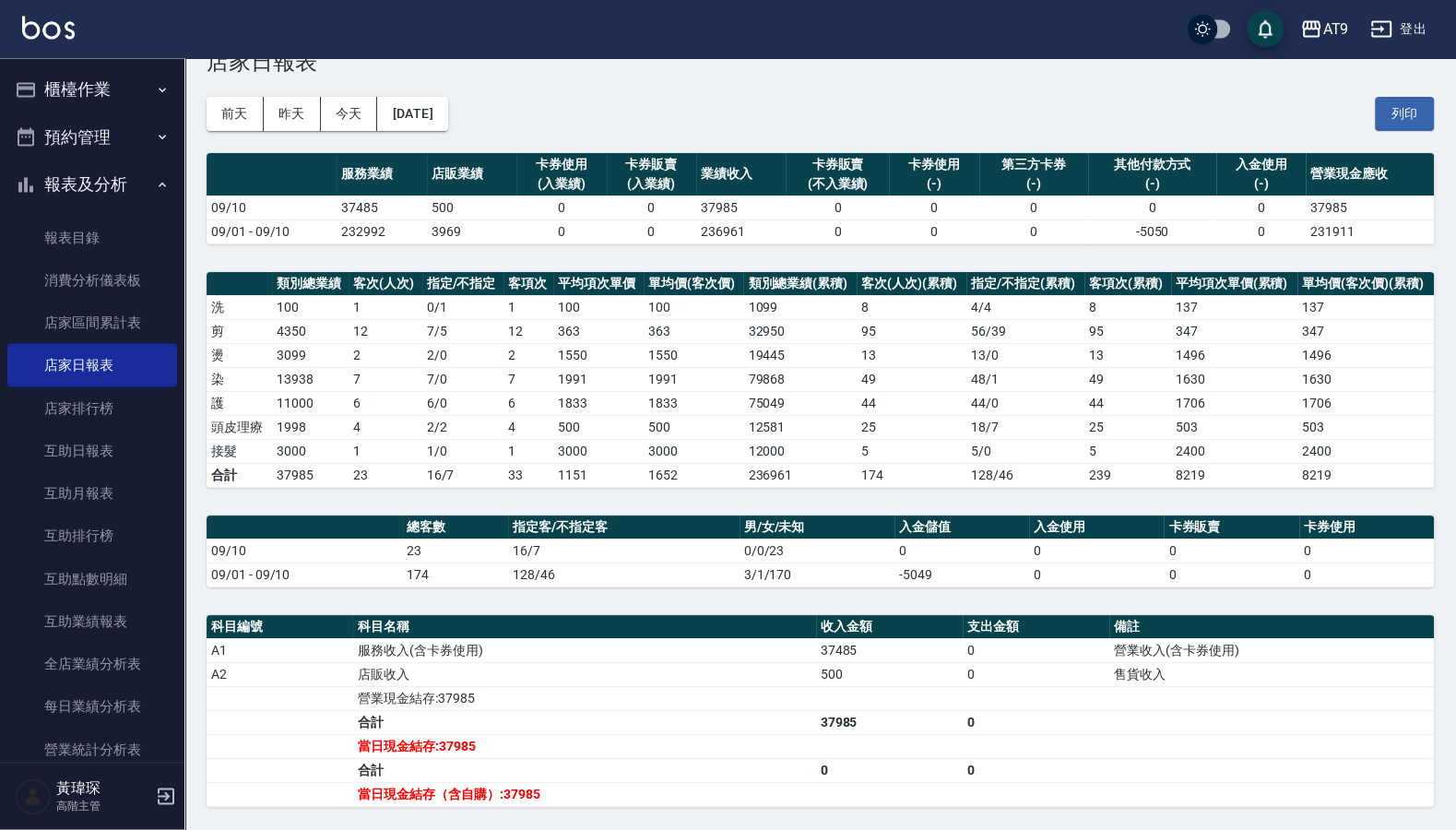
scroll to position [35, 0]
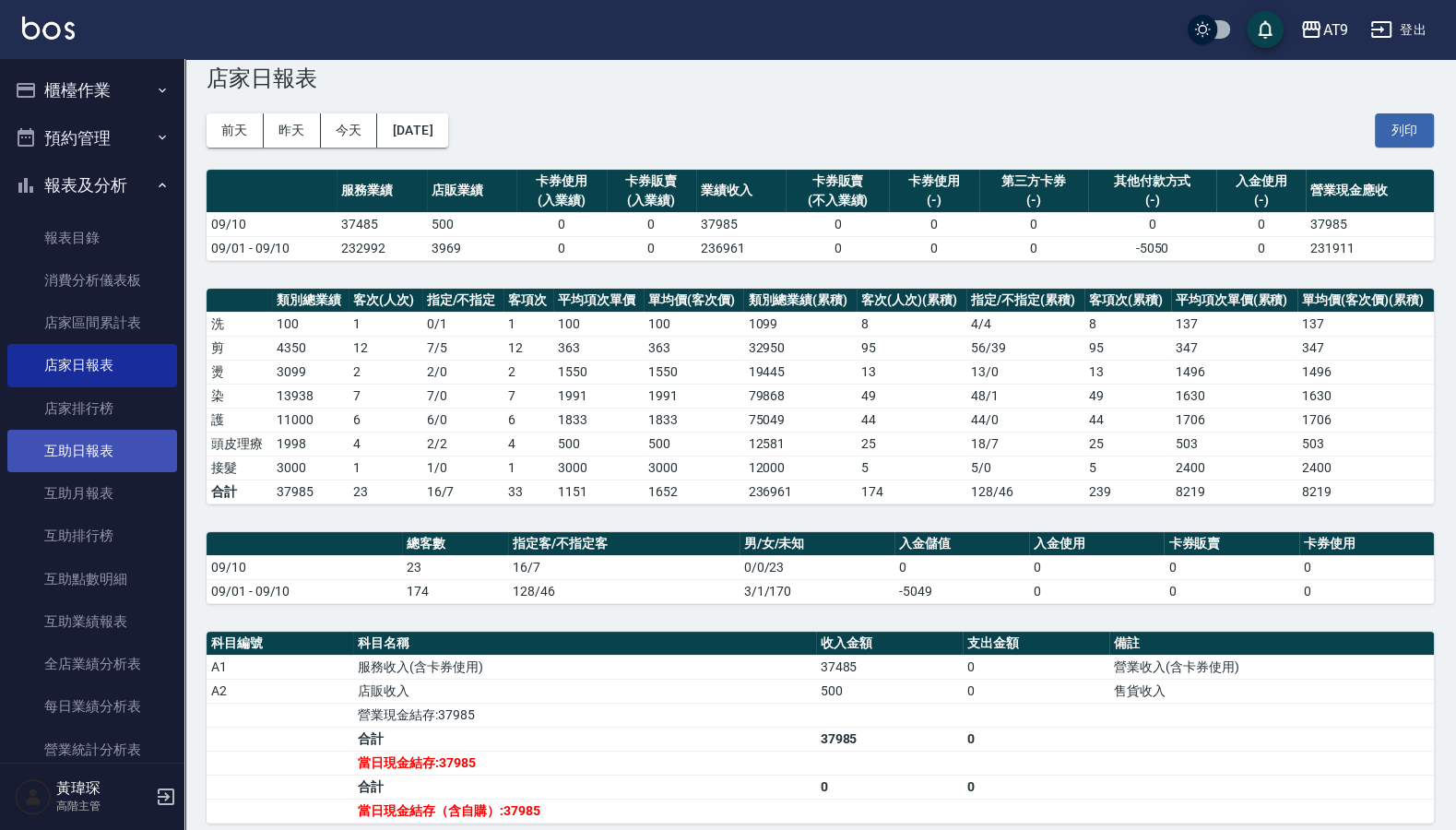
click at [135, 456] on link "互助日報表" at bounding box center [93, 450] width 170 height 42
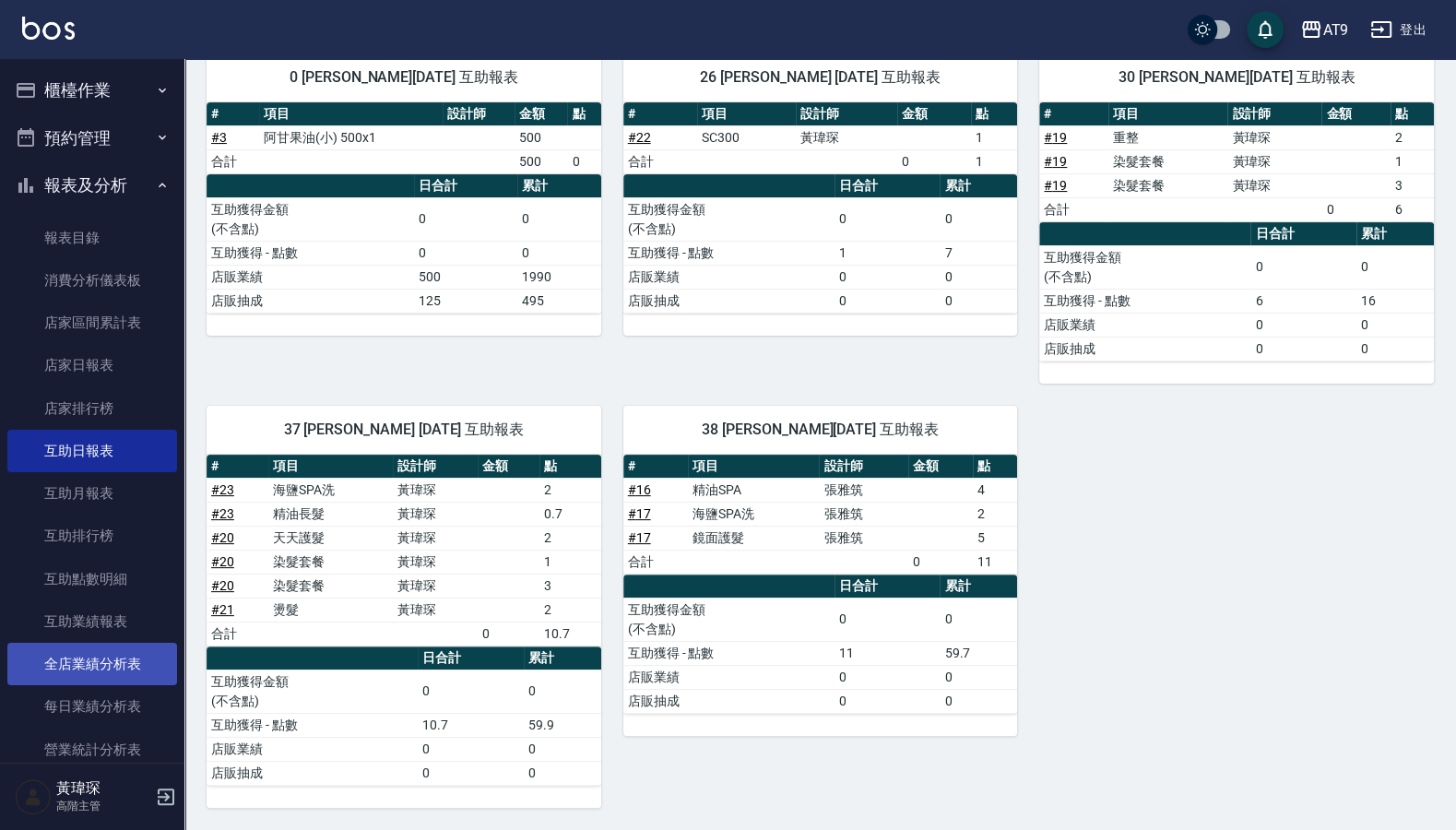
scroll to position [221, 0]
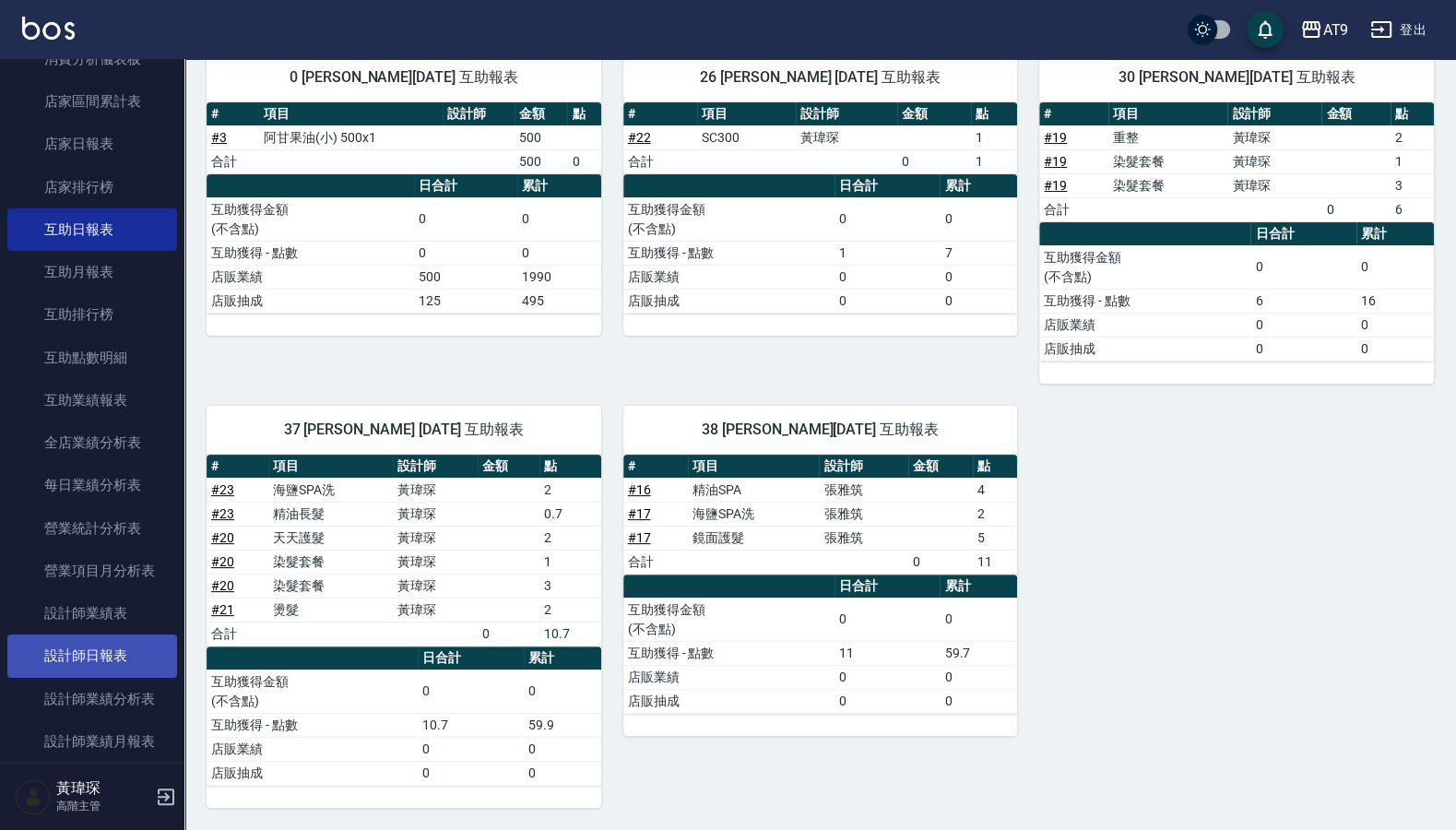
click at [107, 664] on link "設計師日報表" at bounding box center [93, 655] width 170 height 42
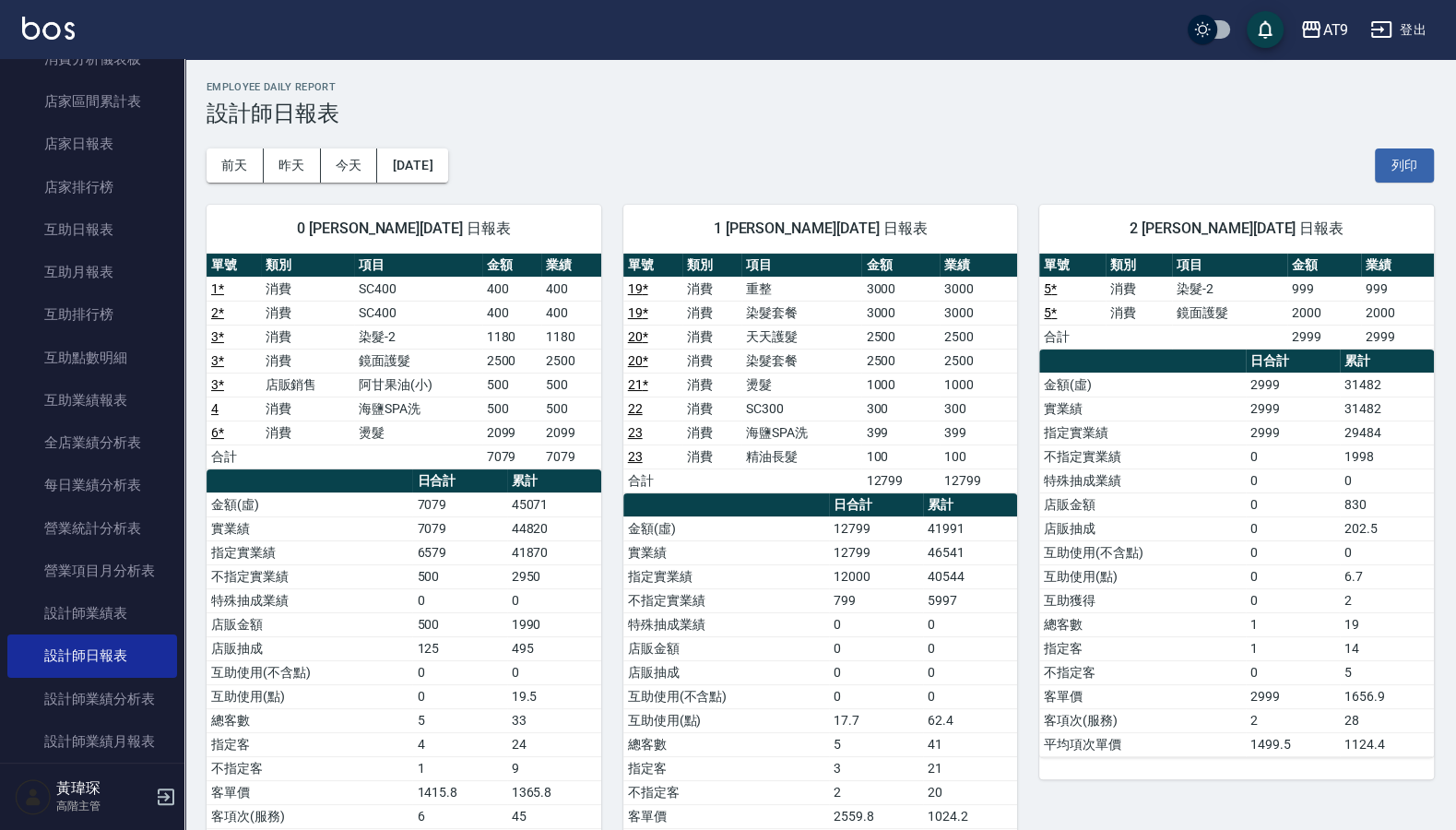
click at [1208, 149] on div "前天 昨天 今天 2025/09/10 列印" at bounding box center [821, 165] width 1227 height 78
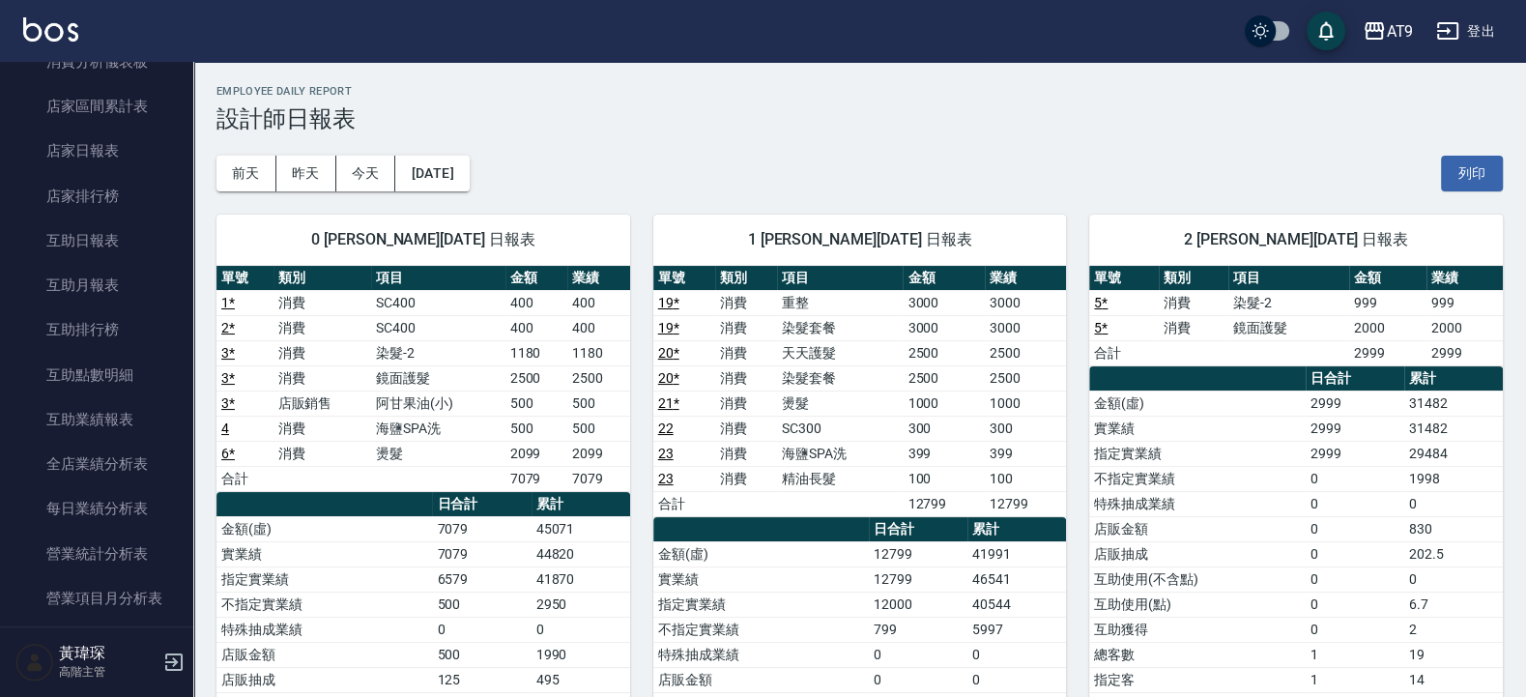
click at [1069, 151] on div "前天 昨天 今天 2025/09/10 列印" at bounding box center [860, 173] width 1286 height 82
click at [1386, 34] on icon "button" at bounding box center [1374, 30] width 23 height 23
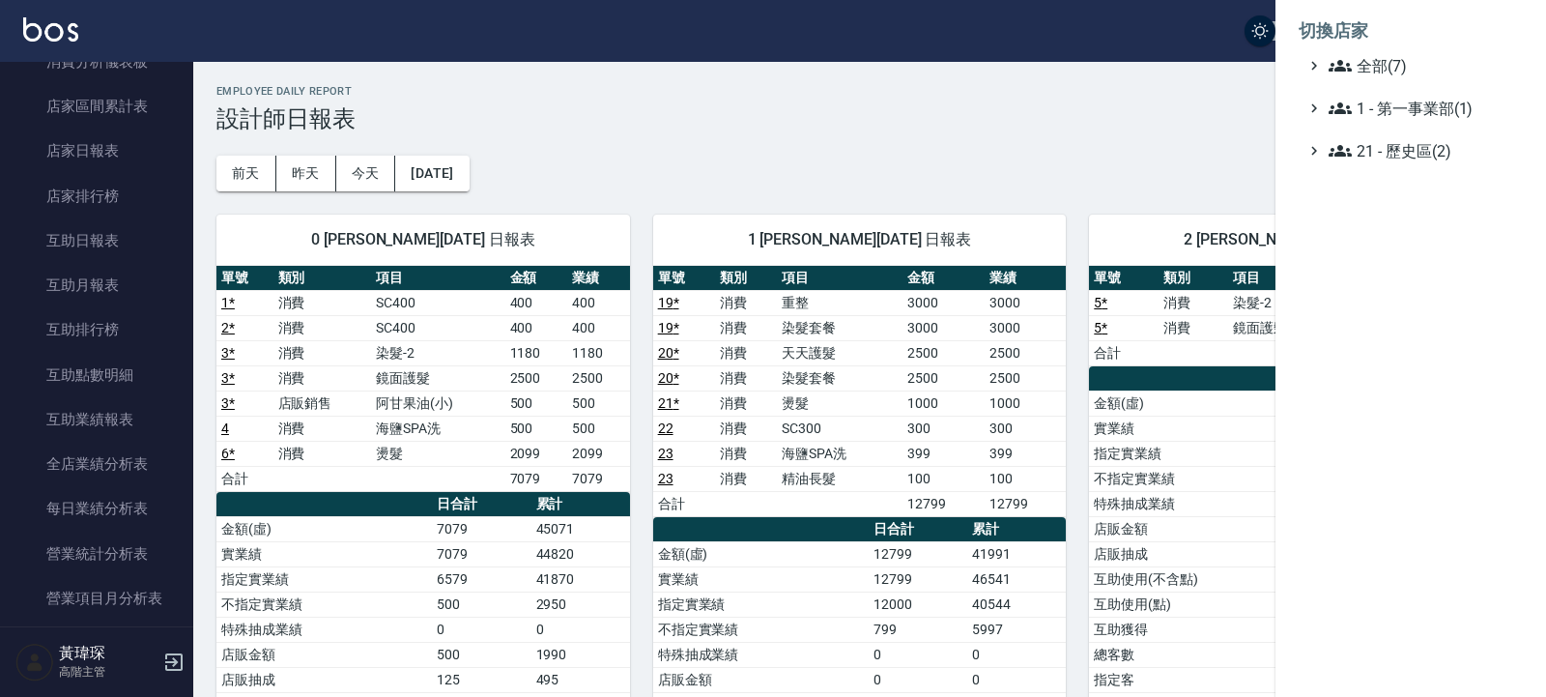
click at [1359, 47] on li "切換店家" at bounding box center [1411, 31] width 224 height 46
click at [1371, 59] on span "全部(7)" at bounding box center [1422, 65] width 187 height 23
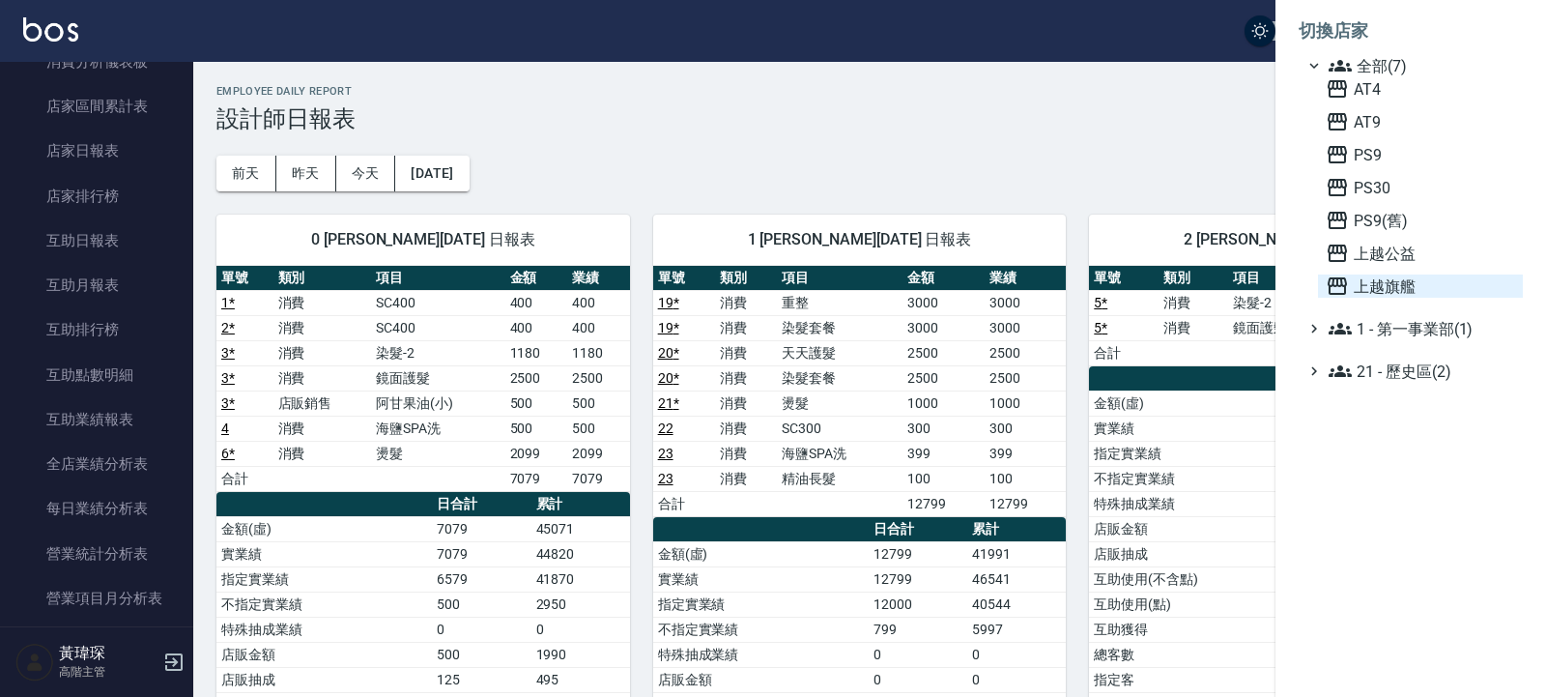
click at [1398, 289] on span "上越旗艦" at bounding box center [1420, 286] width 189 height 23
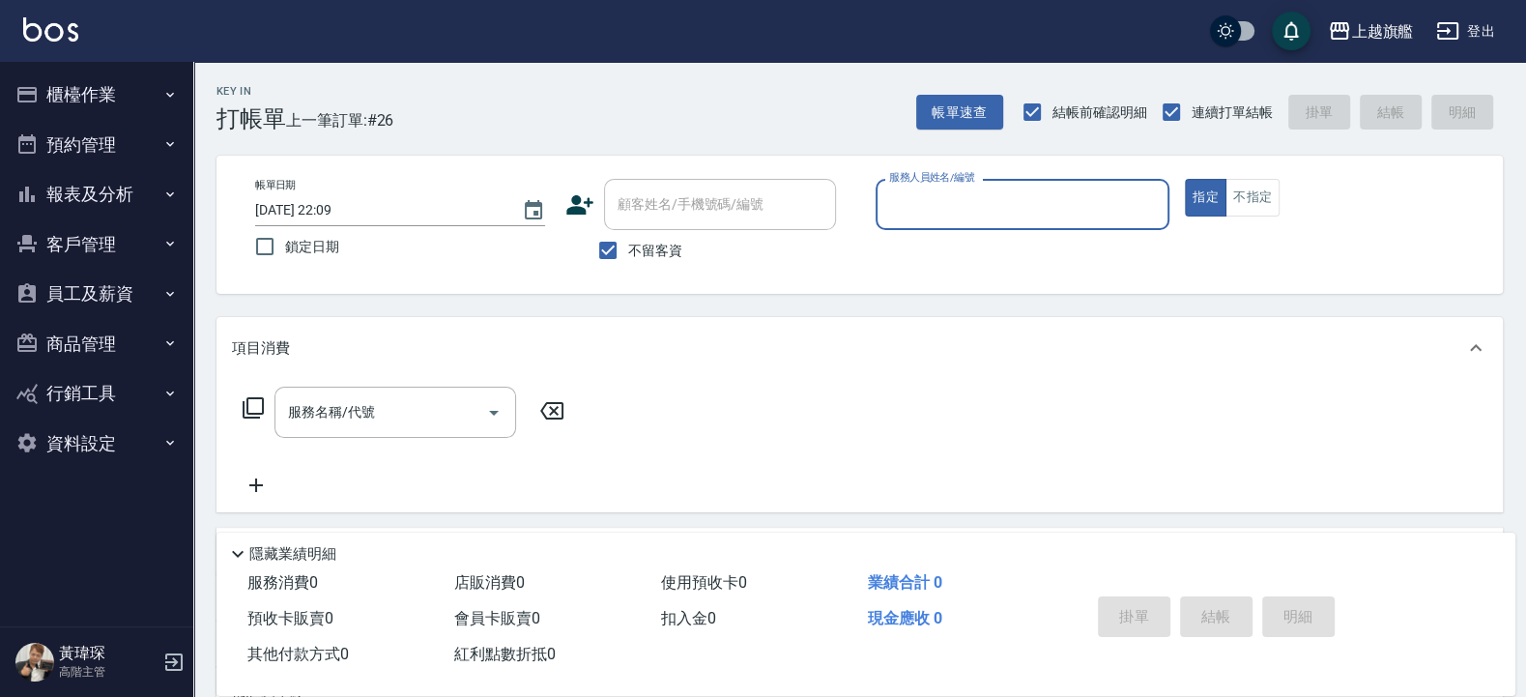
click at [533, 106] on div "Key In 打帳單 上一筆訂單:#26 帳單速查 結帳前確認明細 連續打單結帳 掛單 結帳 明細" at bounding box center [848, 97] width 1310 height 71
click at [105, 96] on button "櫃檯作業" at bounding box center [97, 95] width 178 height 50
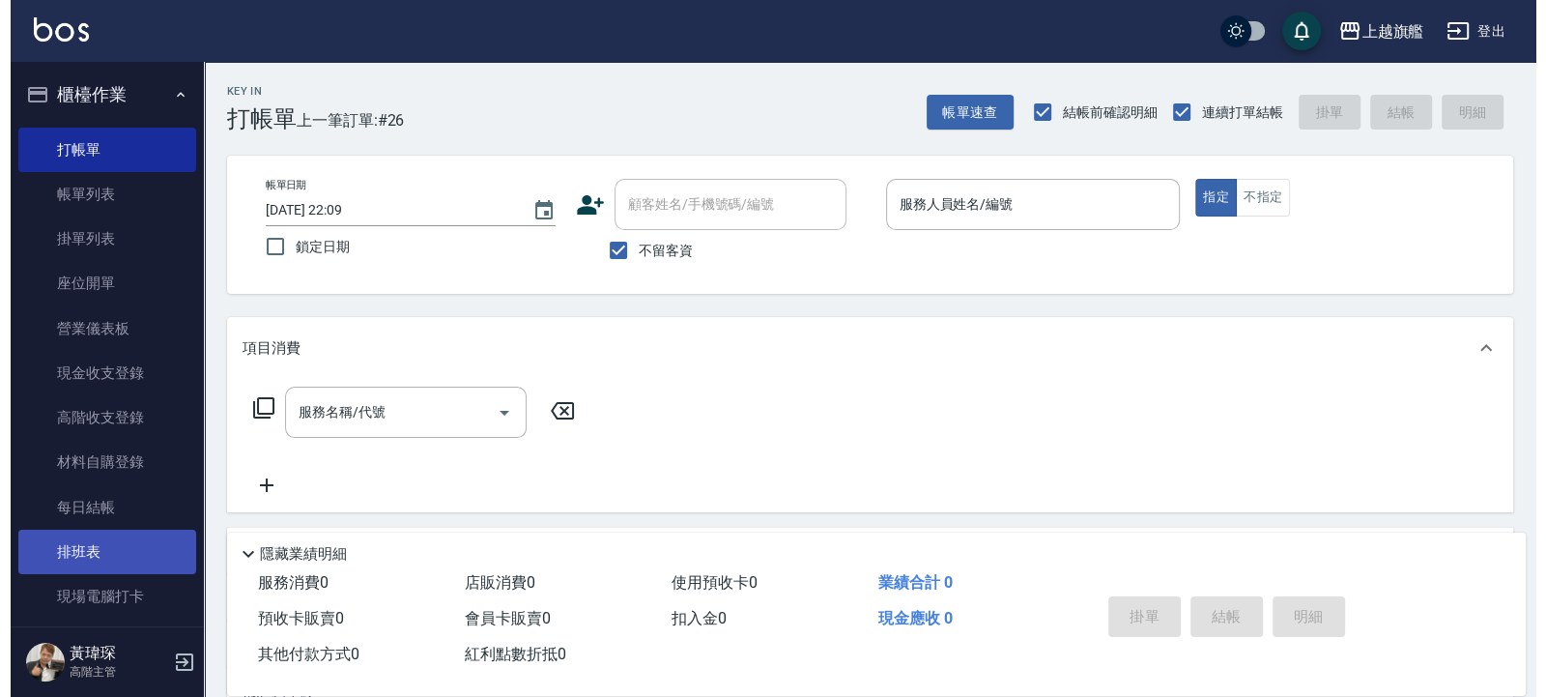
scroll to position [417, 0]
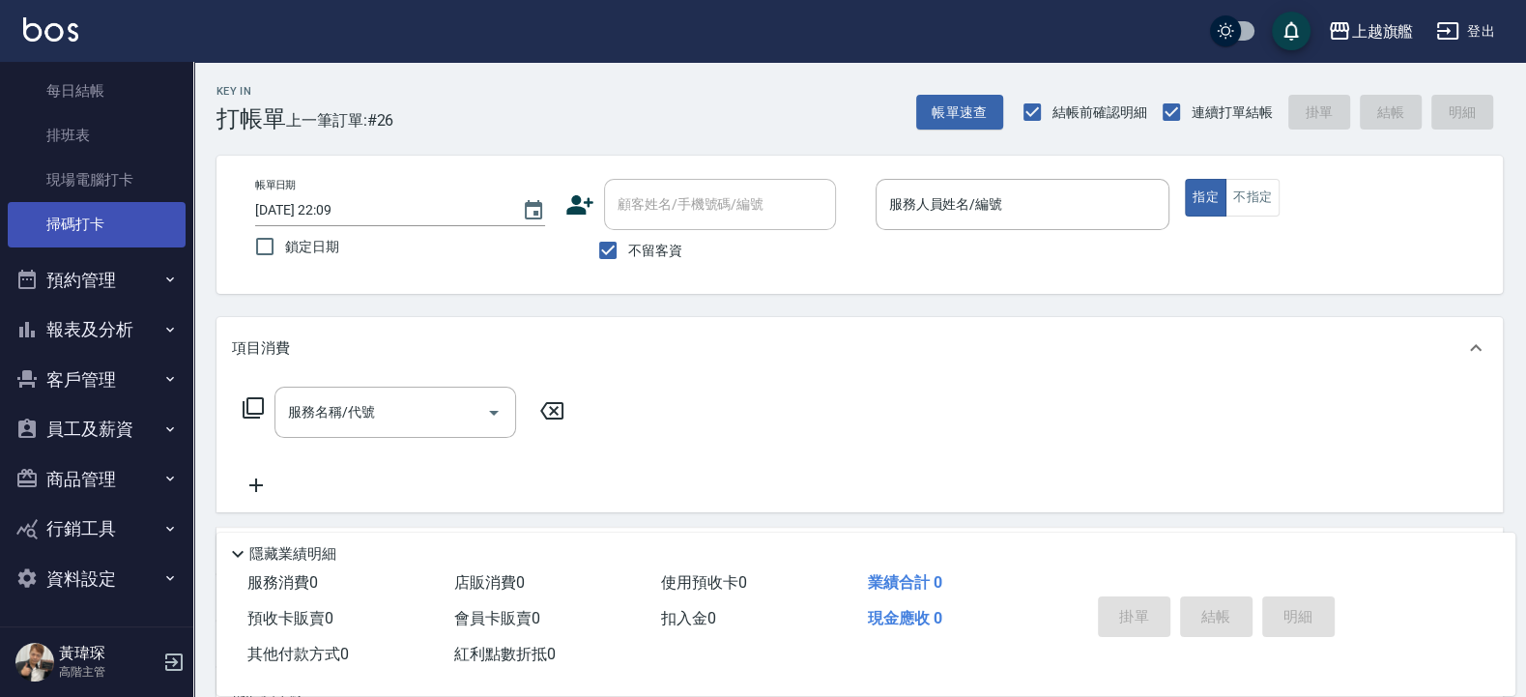
click at [87, 207] on link "掃碼打卡" at bounding box center [97, 224] width 178 height 44
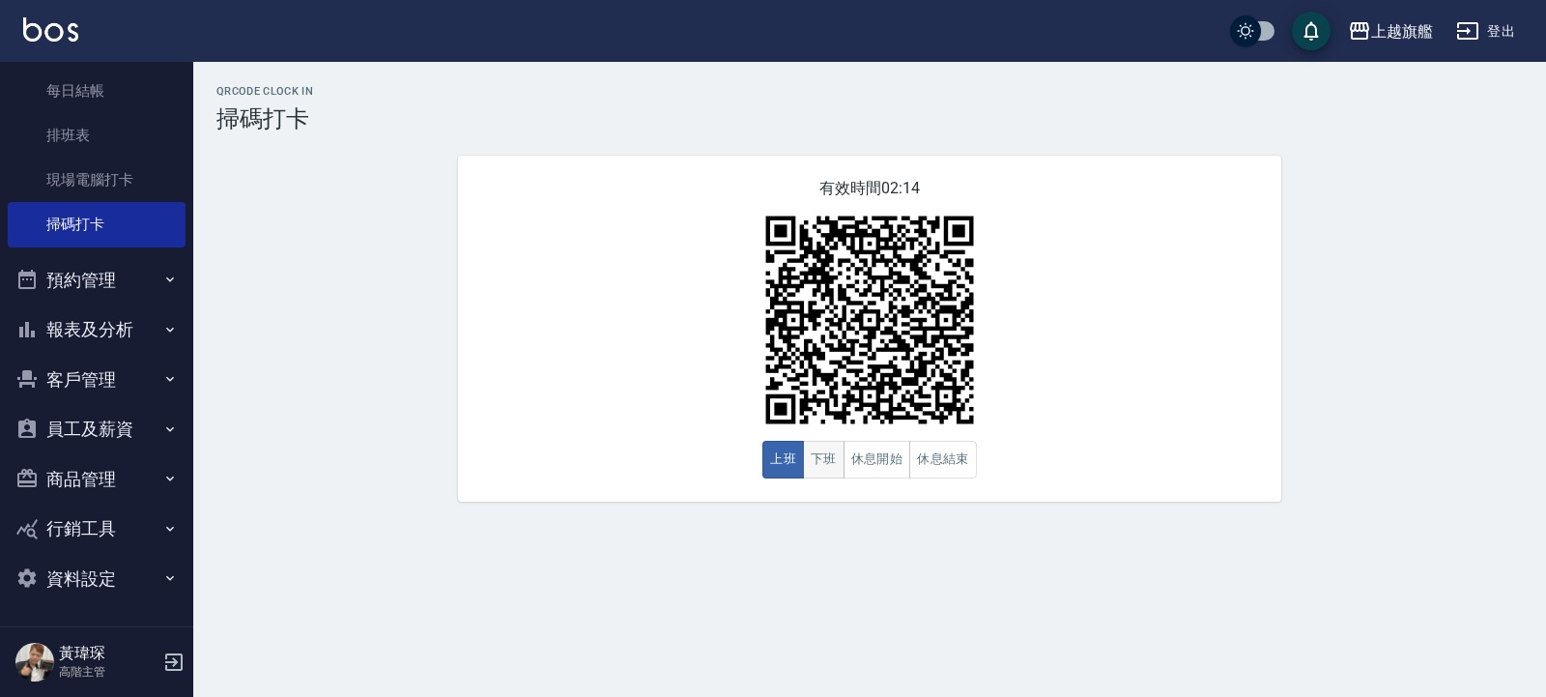
click at [811, 460] on button "下班" at bounding box center [824, 460] width 42 height 38
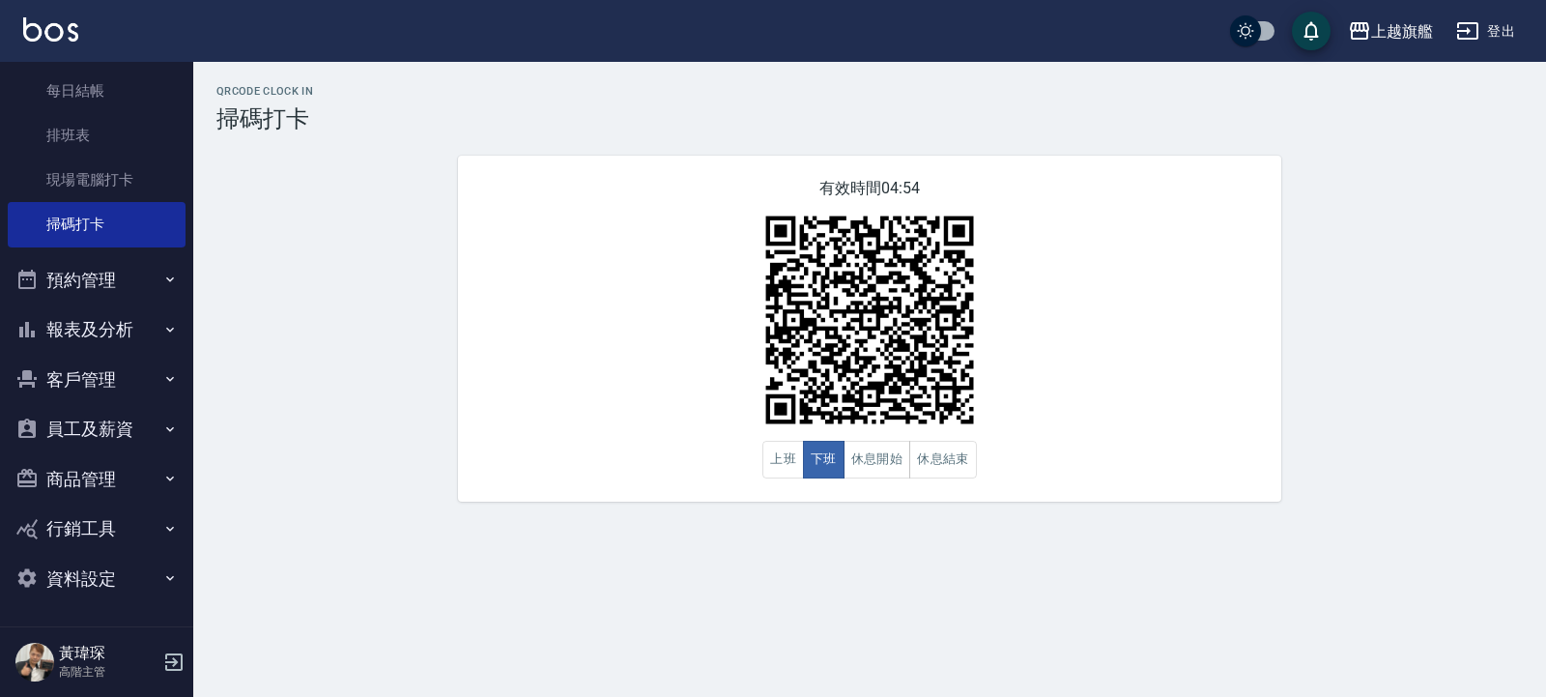
click at [1029, 676] on div "QRcode Clock In 掃碼打卡 有效時間 04:54 上班 下班 休息開始 休息結束" at bounding box center [773, 348] width 1546 height 697
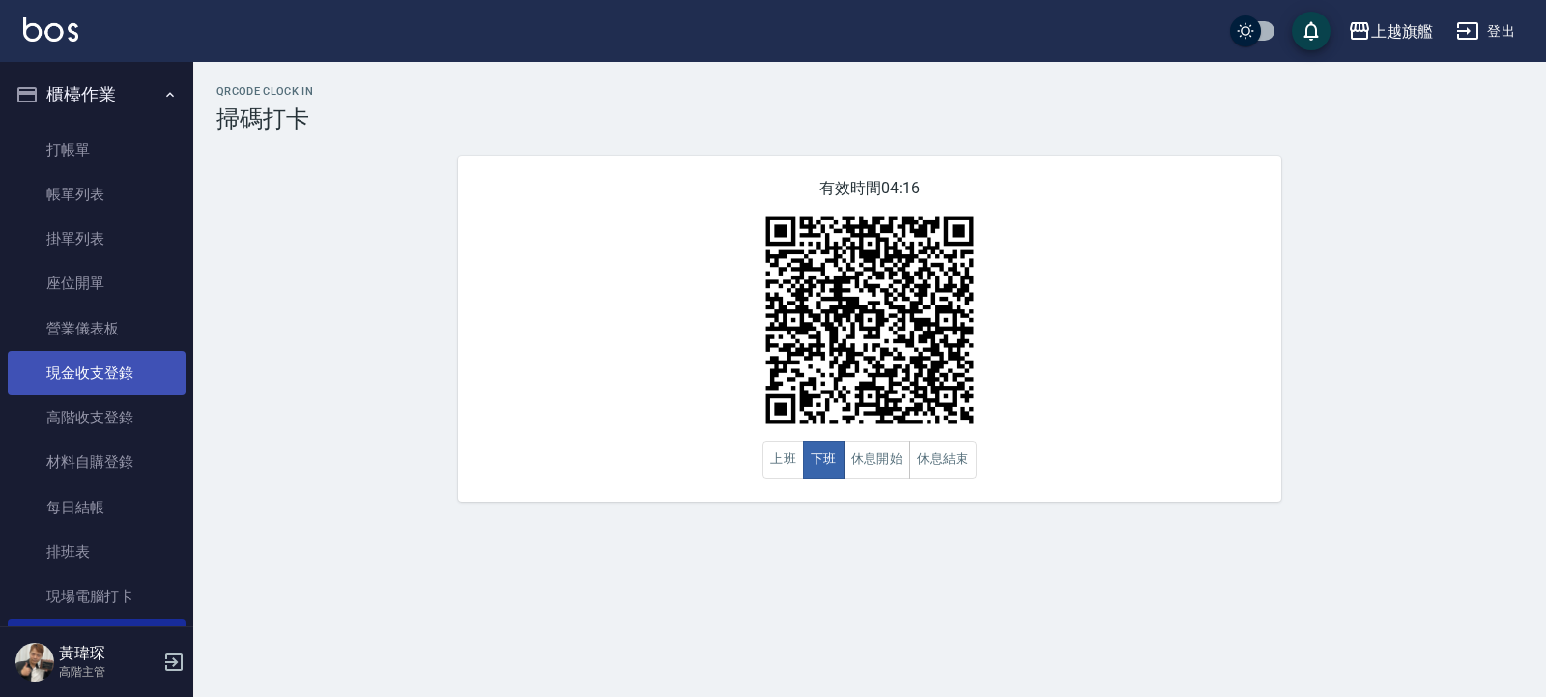
click at [131, 370] on link "現金收支登錄" at bounding box center [97, 373] width 178 height 44
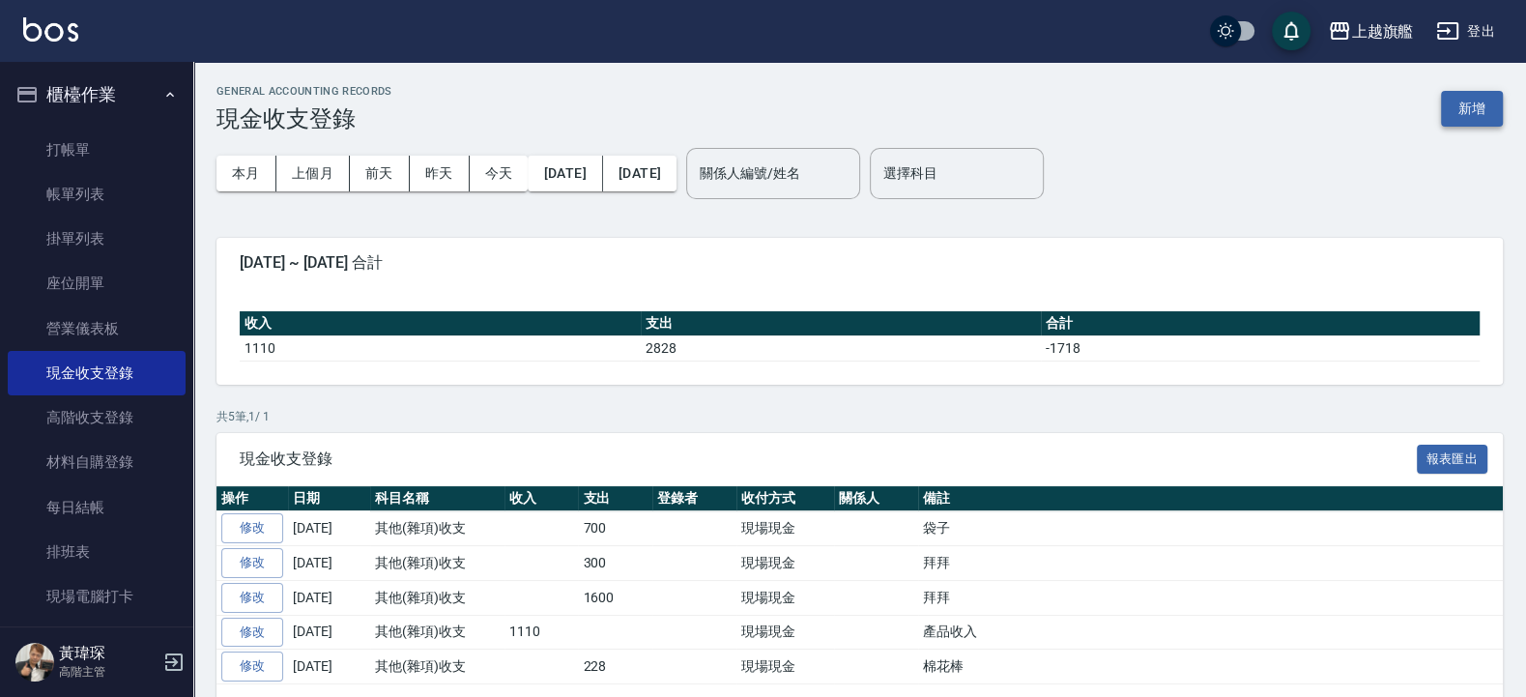
click at [1475, 104] on button "新增" at bounding box center [1472, 109] width 62 height 36
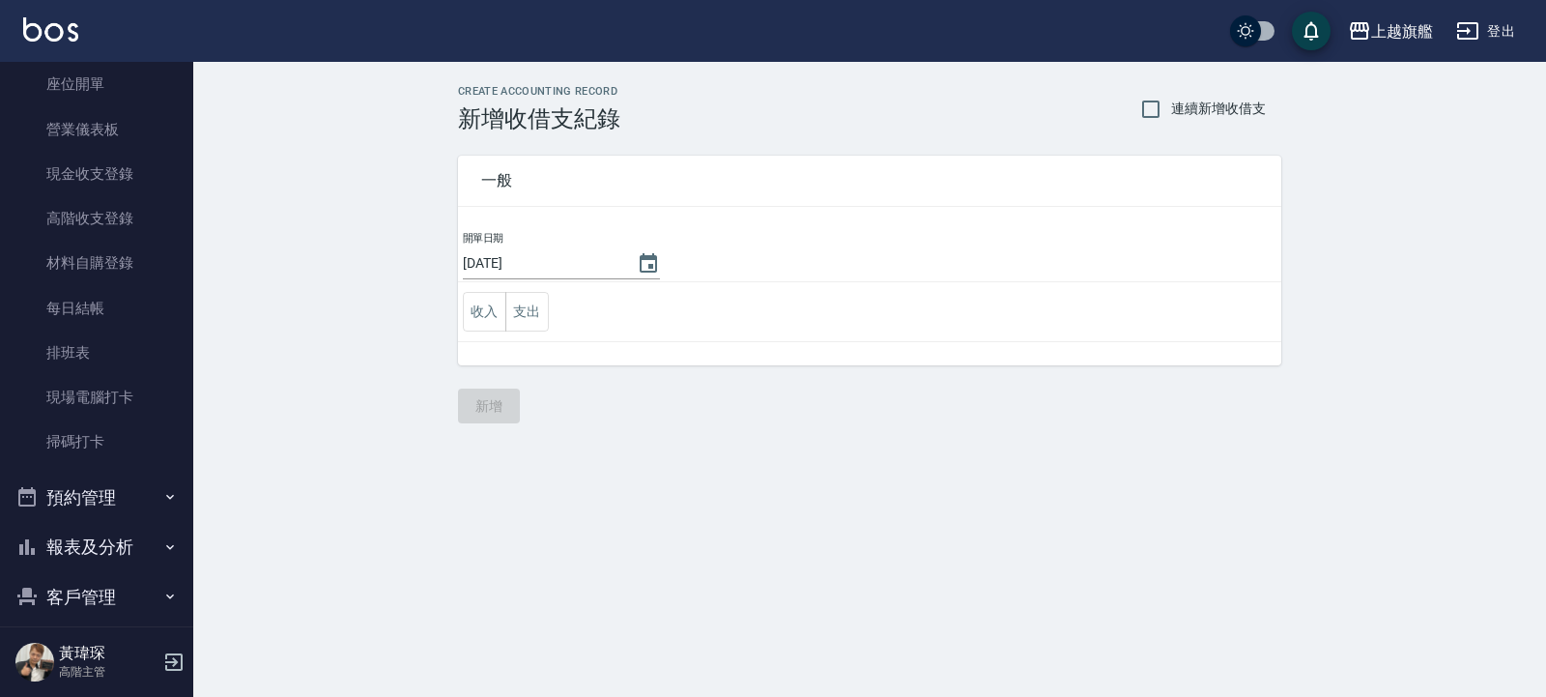
scroll to position [348, 0]
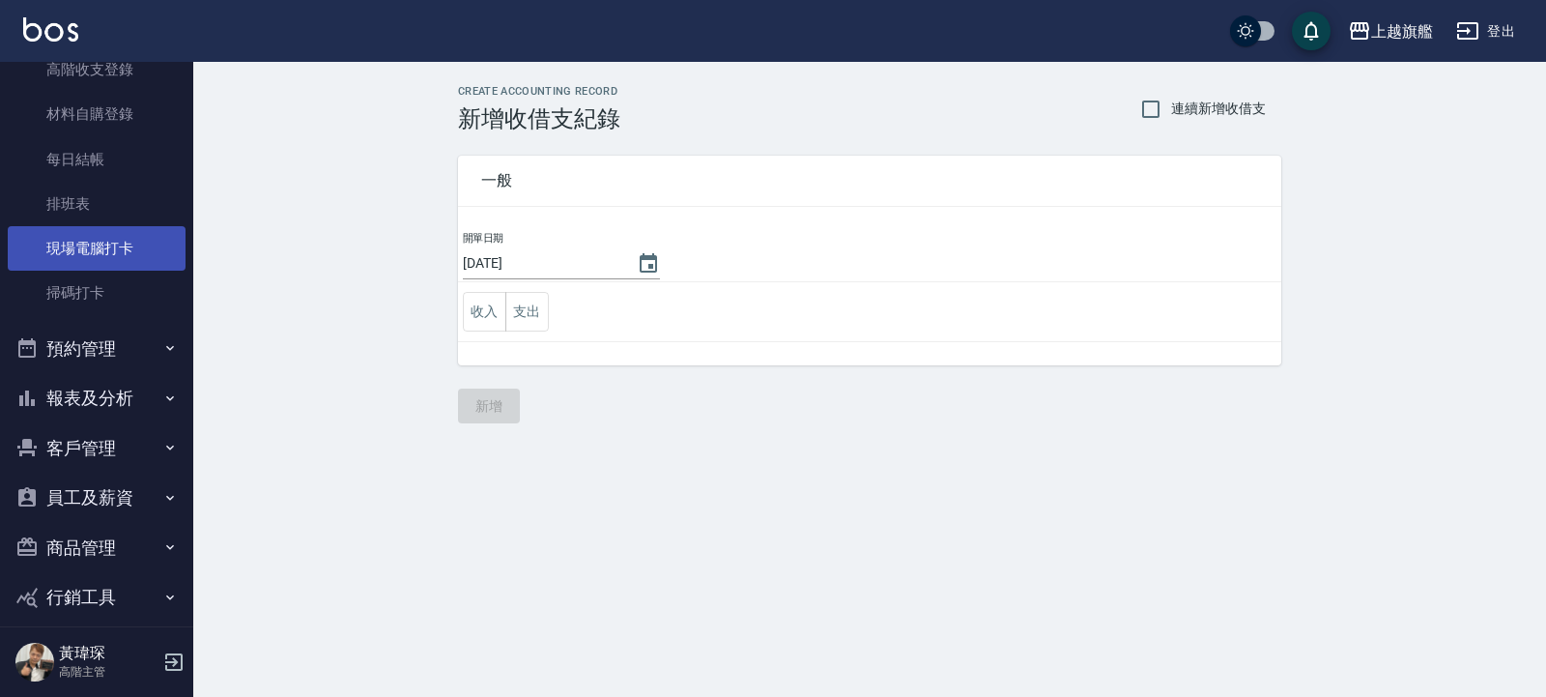
click at [115, 261] on link "現場電腦打卡" at bounding box center [97, 248] width 178 height 44
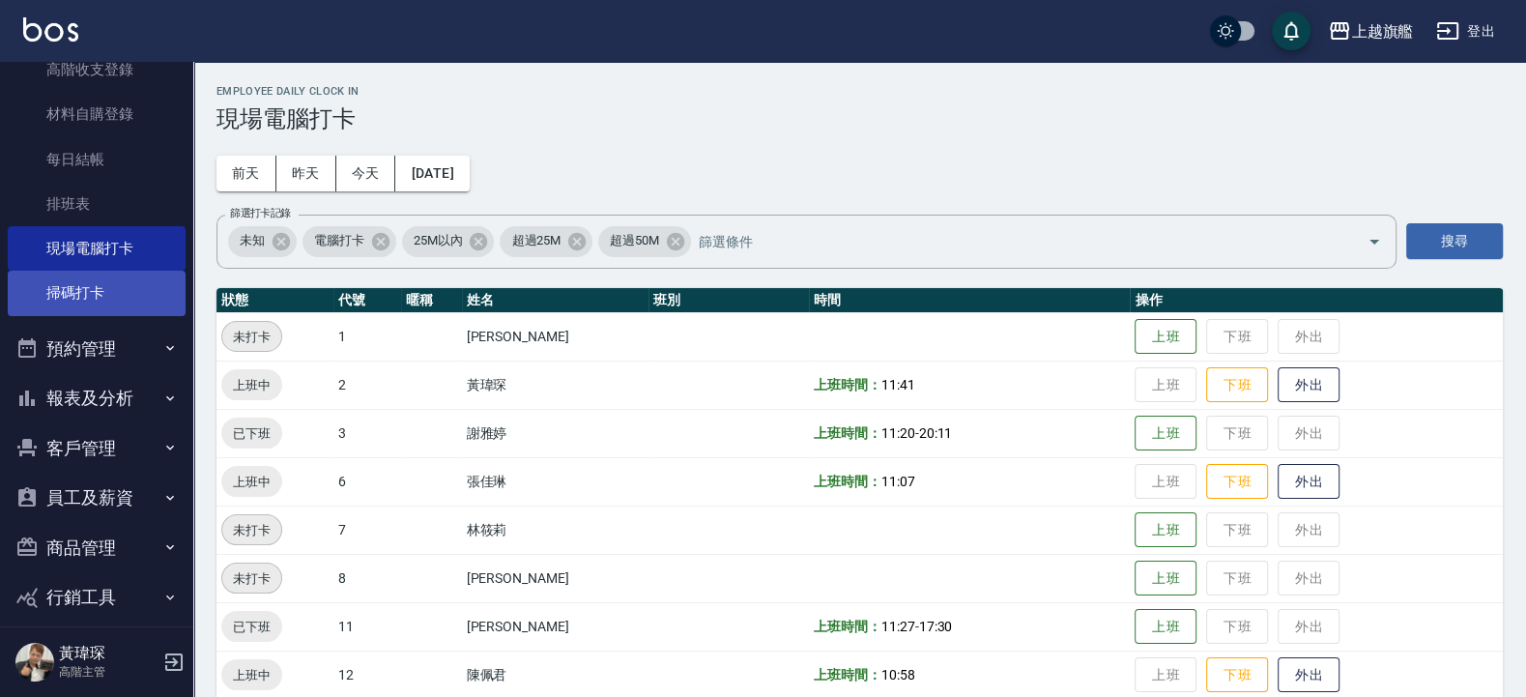
click at [121, 296] on link "掃碼打卡" at bounding box center [97, 293] width 178 height 44
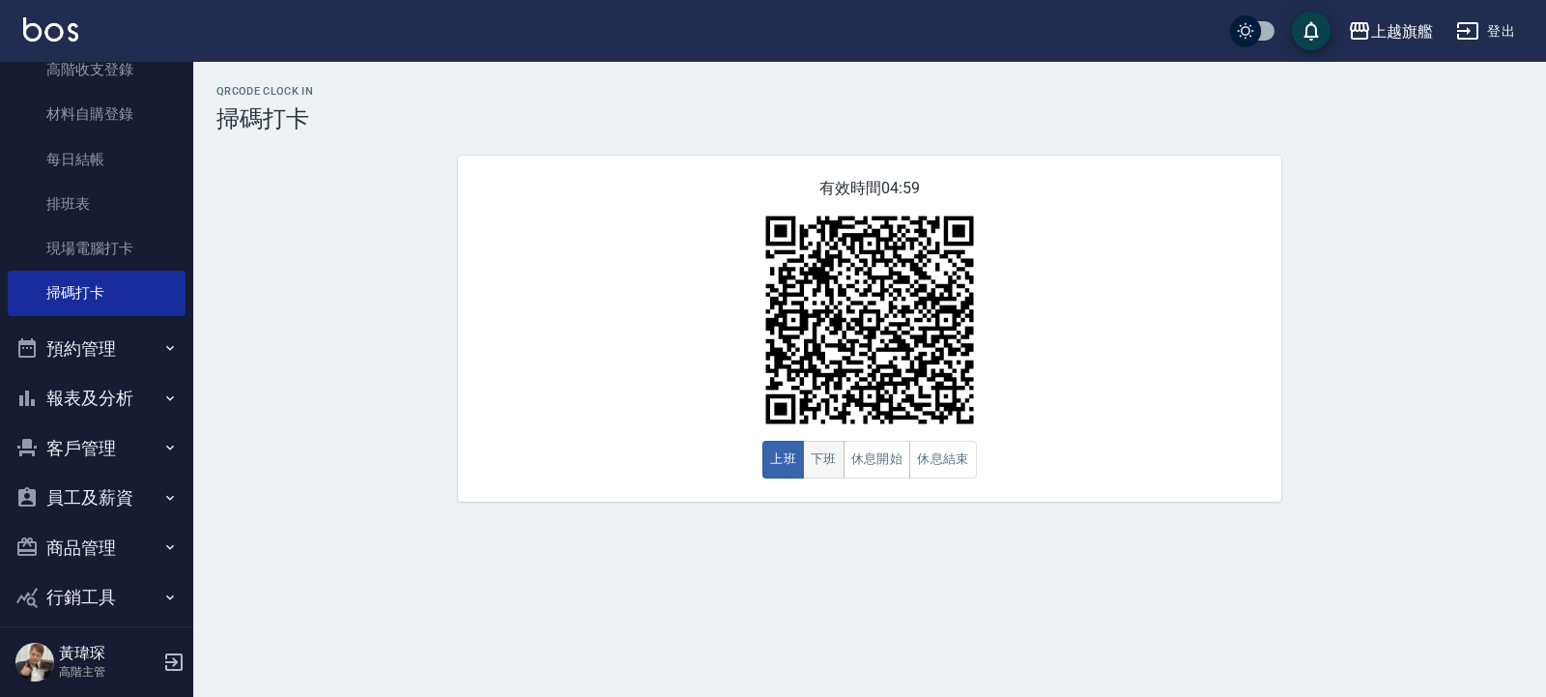
click at [836, 449] on button "下班" at bounding box center [824, 460] width 42 height 38
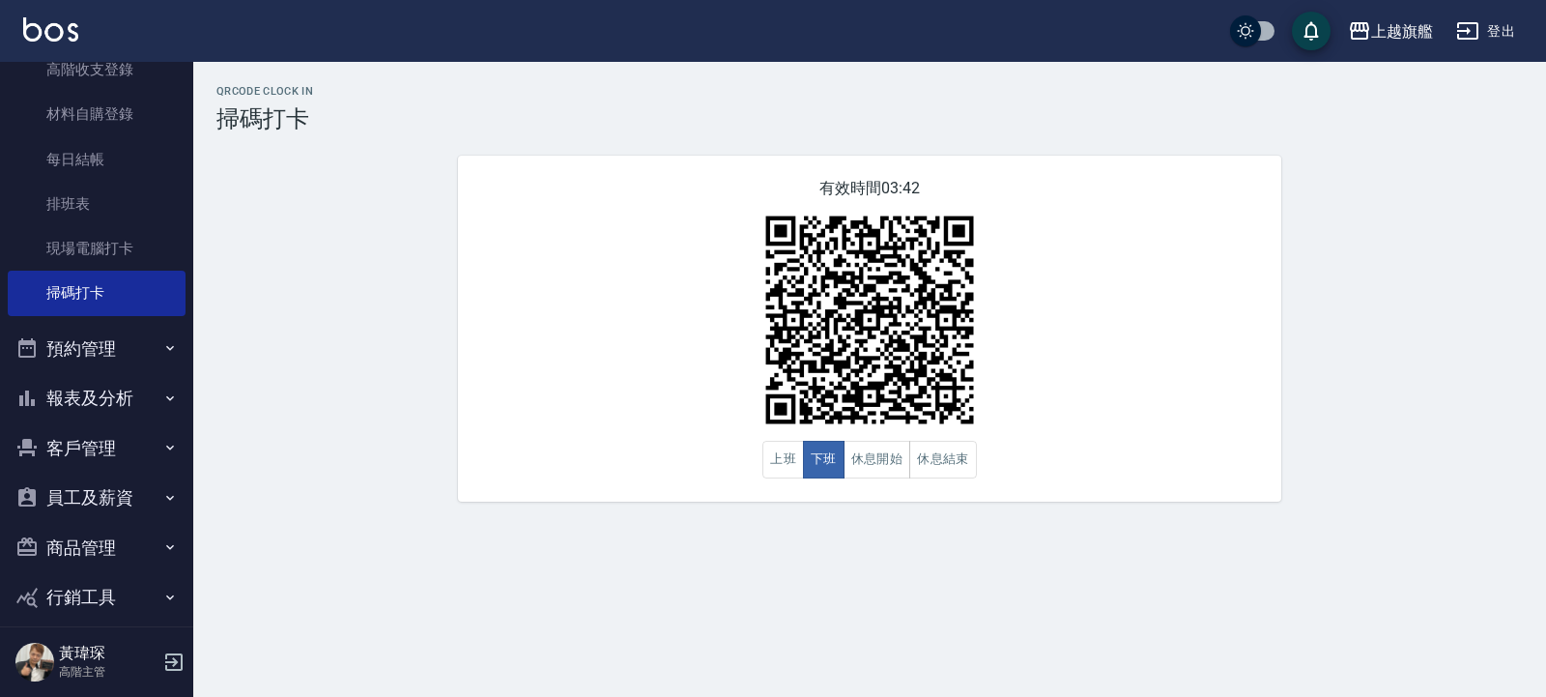
click at [1317, 291] on div "QRcode Clock In 掃碼打卡 有效時間 03:42 上班 下班 休息開始 休息結束" at bounding box center [869, 293] width 1353 height 417
